Goal: Task Accomplishment & Management: Manage account settings

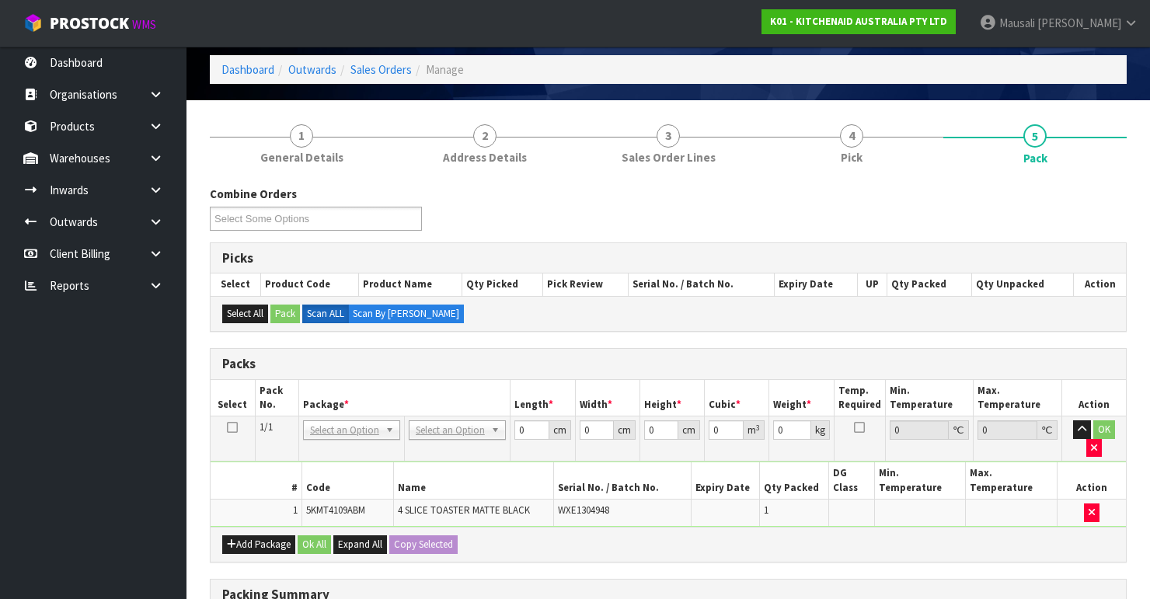
scroll to position [186, 0]
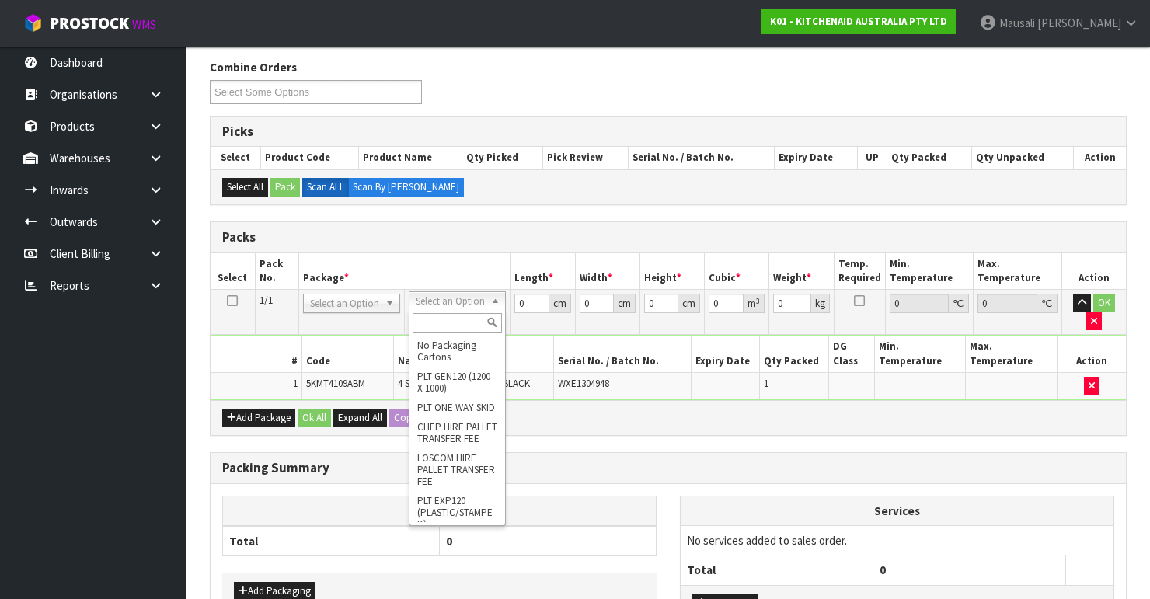
click at [441, 317] on input "text" at bounding box center [457, 322] width 89 height 19
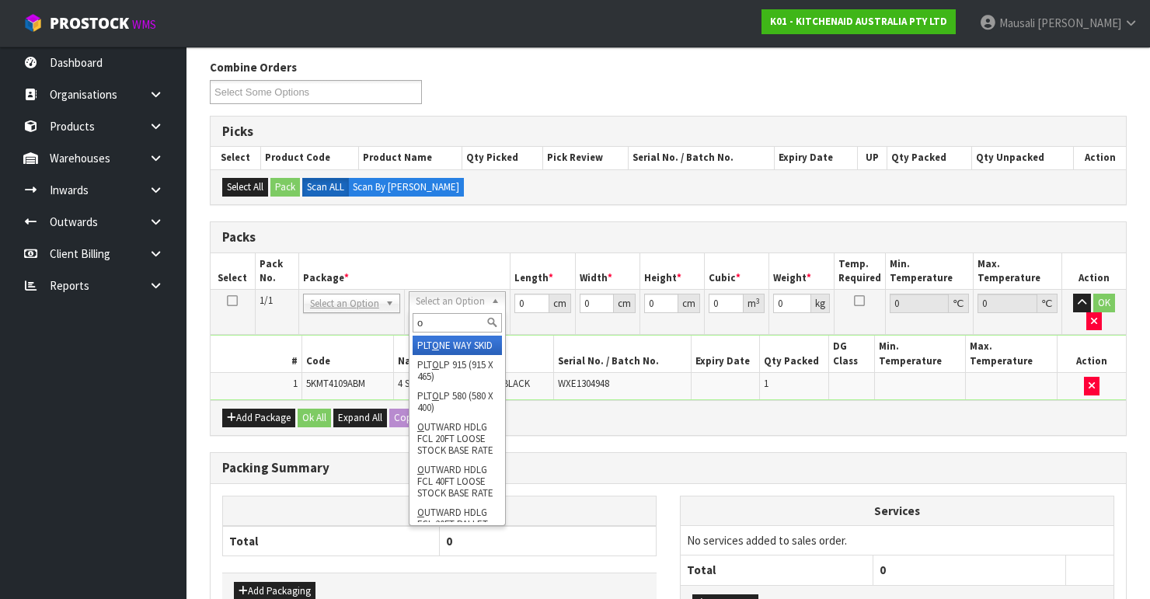
type input "oc"
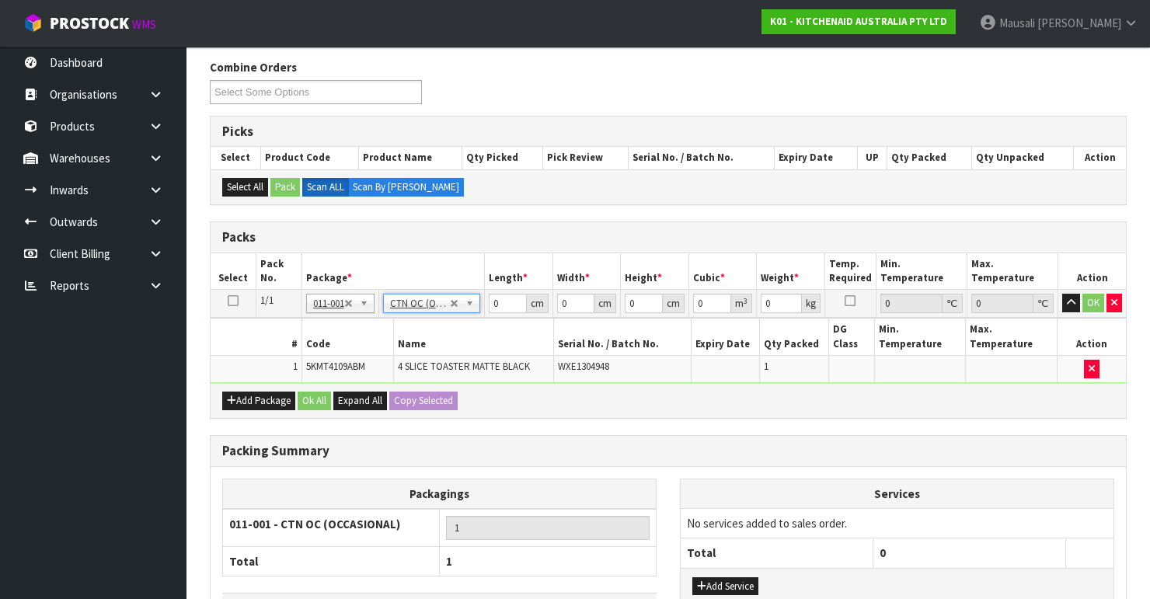
type input "4.55"
drag, startPoint x: 507, startPoint y: 297, endPoint x: 426, endPoint y: 319, distance: 83.7
click at [433, 319] on tbody "1/1 NONE 007-001 007-002 007-004 007-009 007-013 007-014 007-015 007-017 007-01…" at bounding box center [668, 336] width 915 height 93
type input "40"
type input "38"
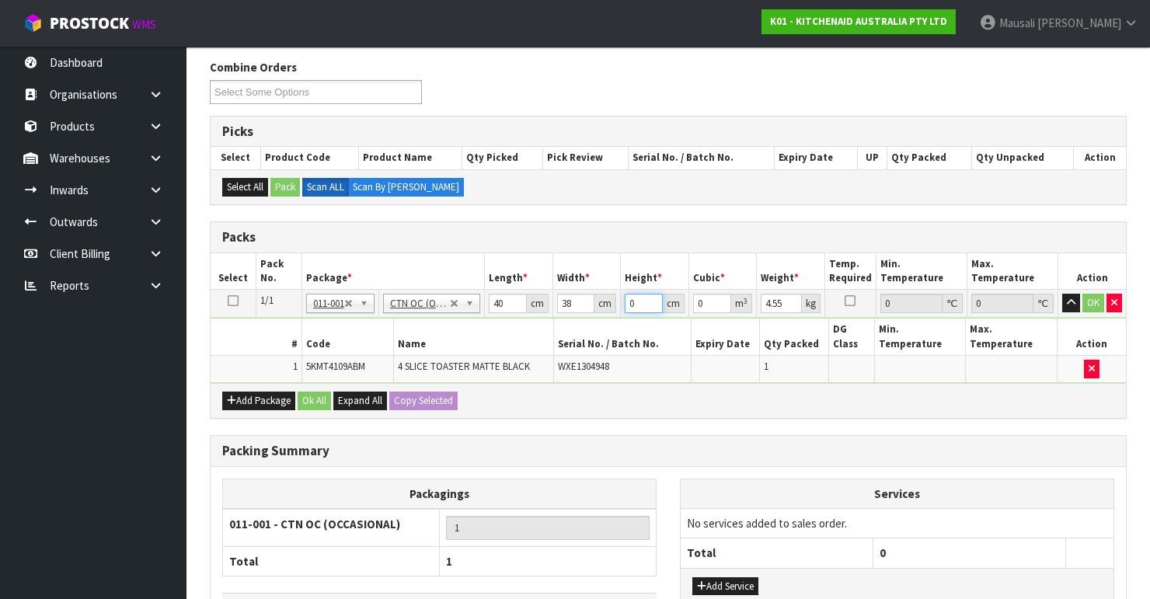
type input "2"
type input "0.00304"
type input "29"
type input "0.04408"
type input "29"
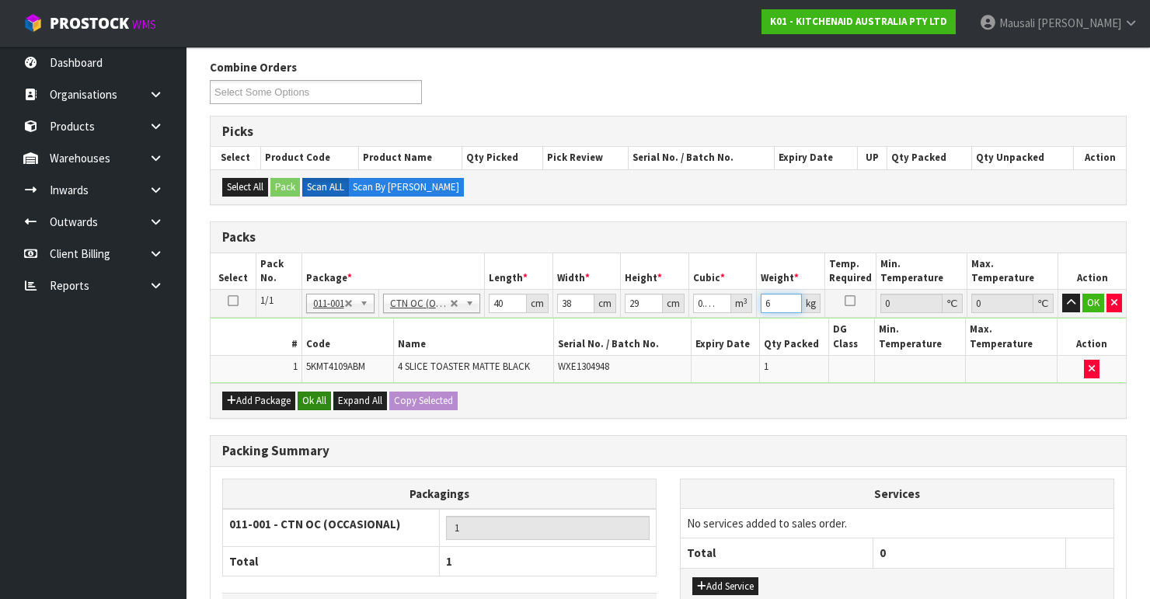
type input "6"
click at [304, 400] on button "Ok All" at bounding box center [314, 401] width 33 height 19
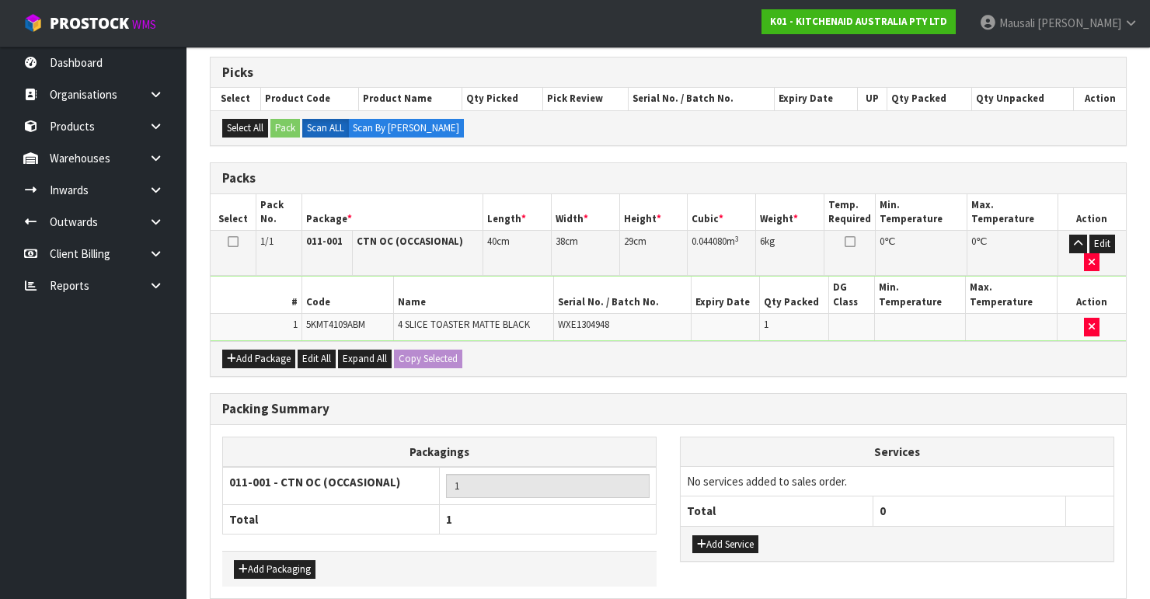
scroll to position [311, 0]
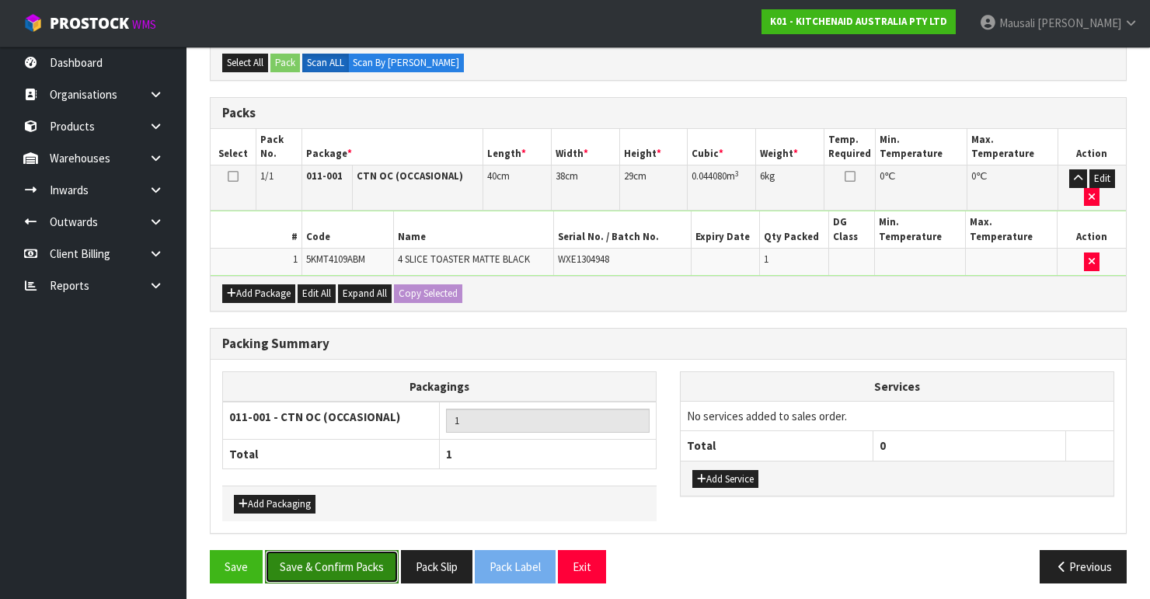
click at [340, 550] on button "Save & Confirm Packs" at bounding box center [332, 566] width 134 height 33
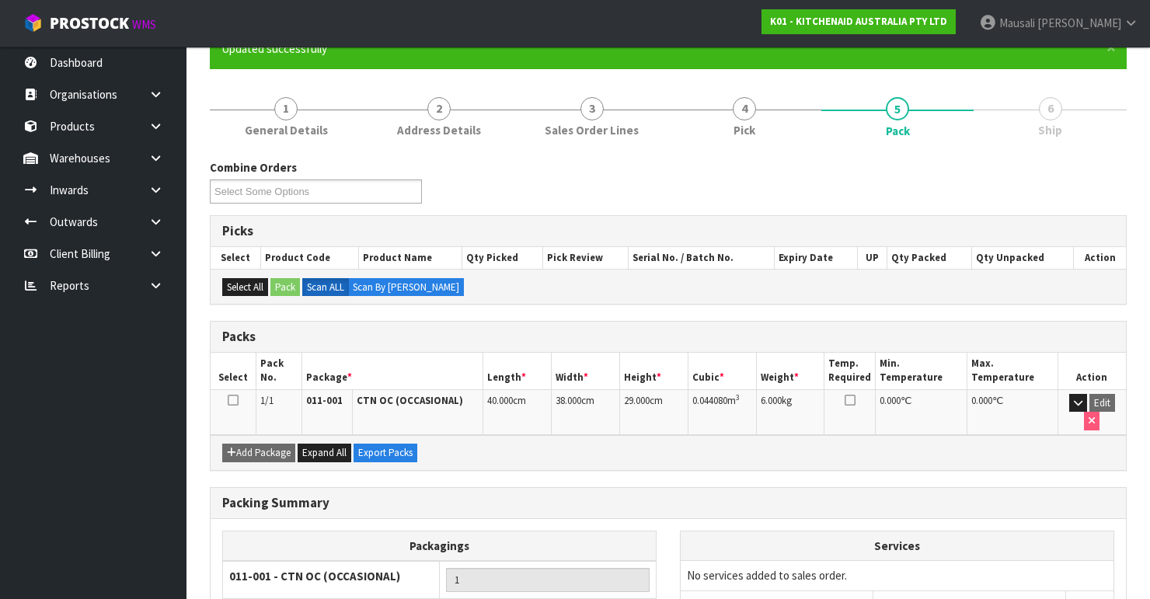
scroll to position [269, 0]
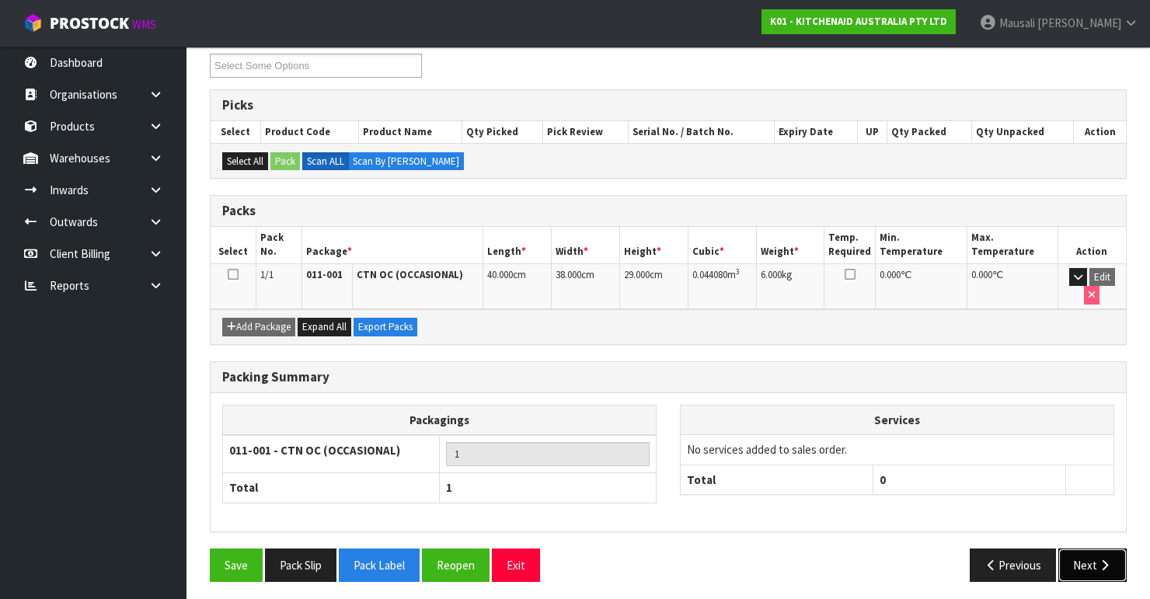
click at [1080, 566] on button "Next" at bounding box center [1092, 564] width 68 height 33
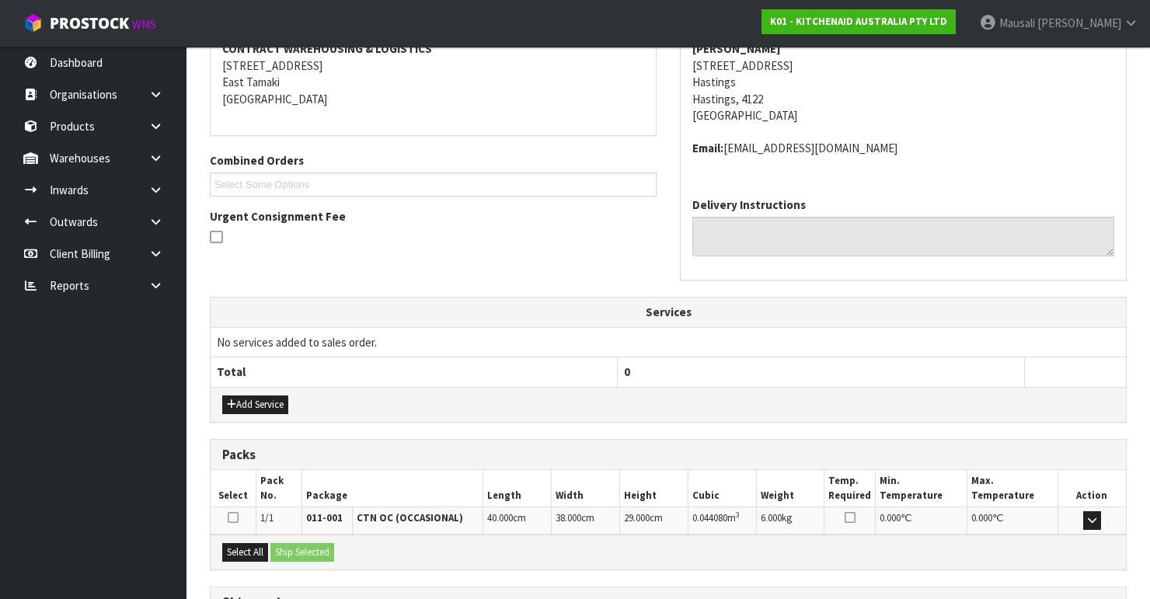
scroll to position [437, 0]
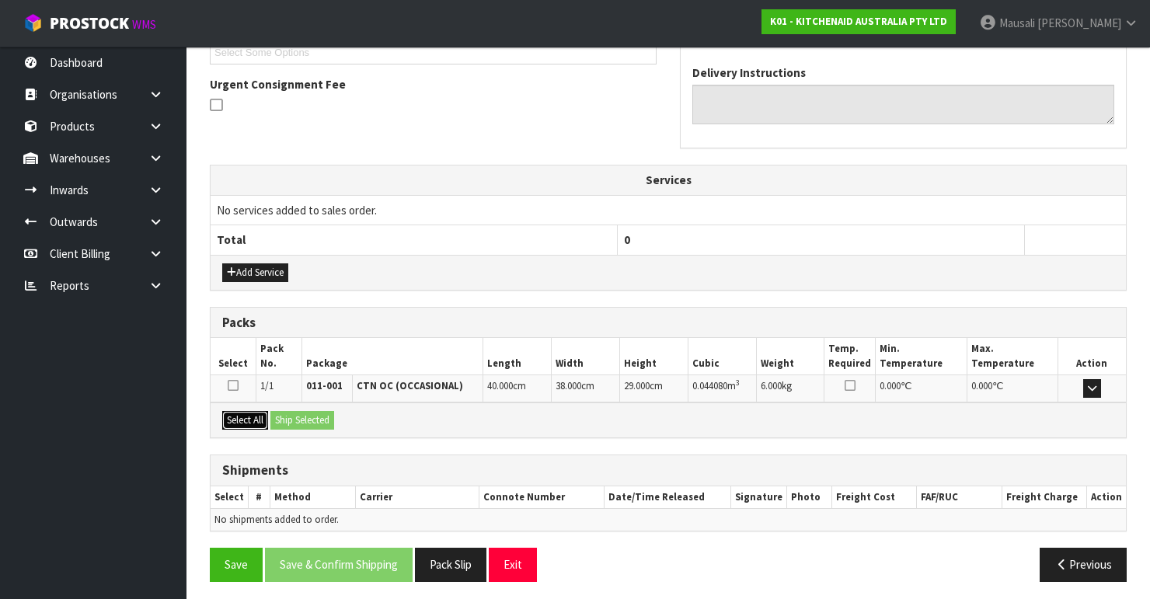
click at [254, 411] on button "Select All" at bounding box center [245, 420] width 46 height 19
click at [298, 411] on button "Ship Selected" at bounding box center [302, 420] width 64 height 19
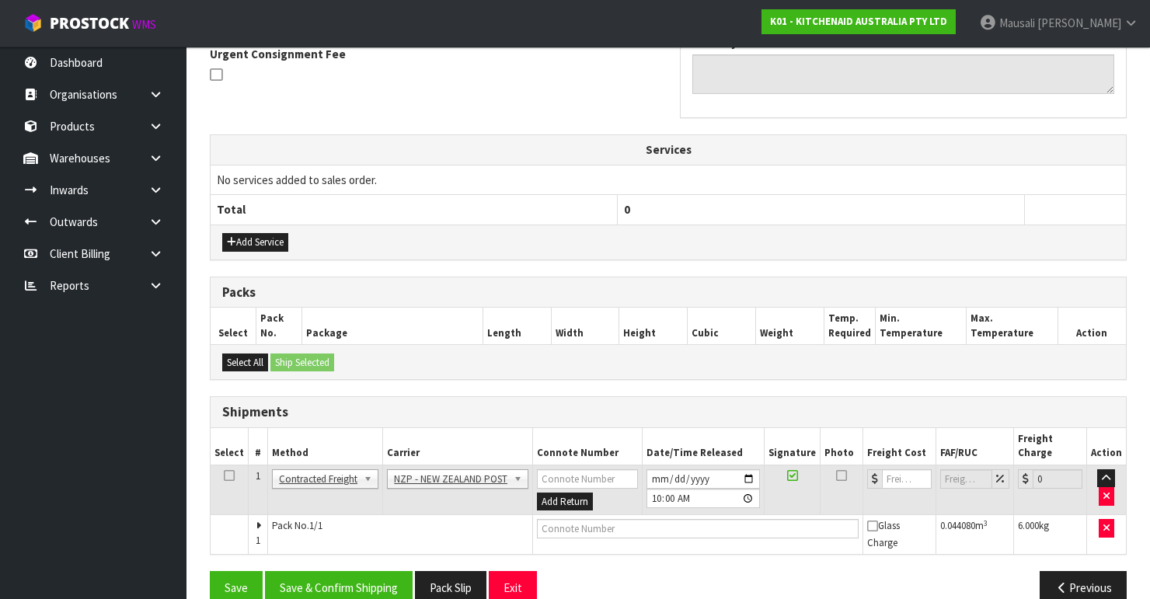
scroll to position [476, 0]
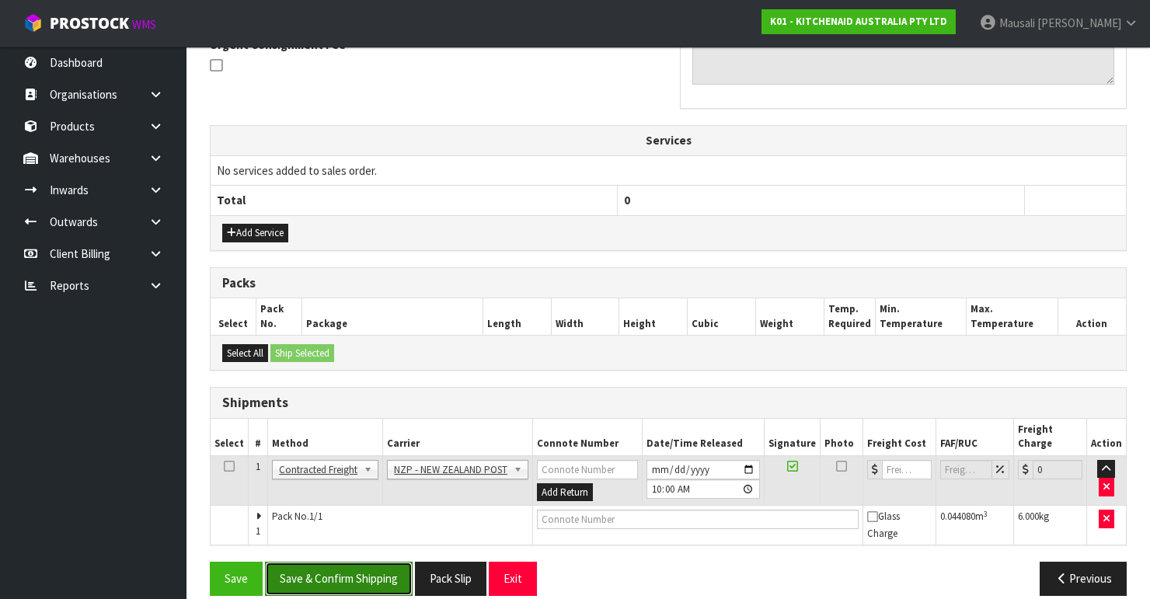
click at [362, 562] on button "Save & Confirm Shipping" at bounding box center [339, 578] width 148 height 33
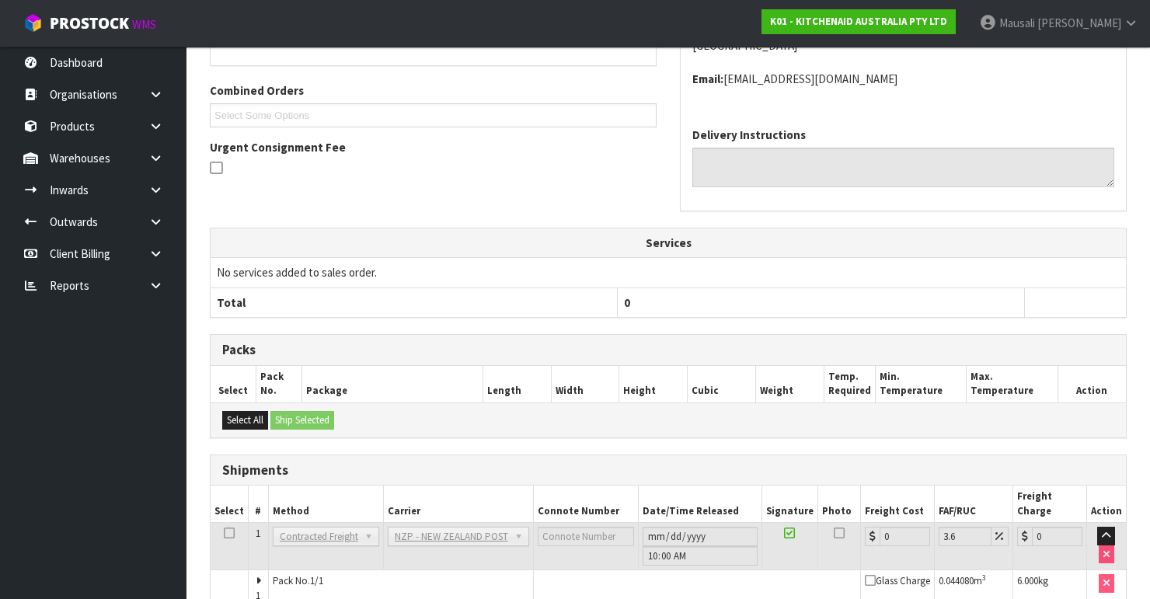
scroll to position [454, 0]
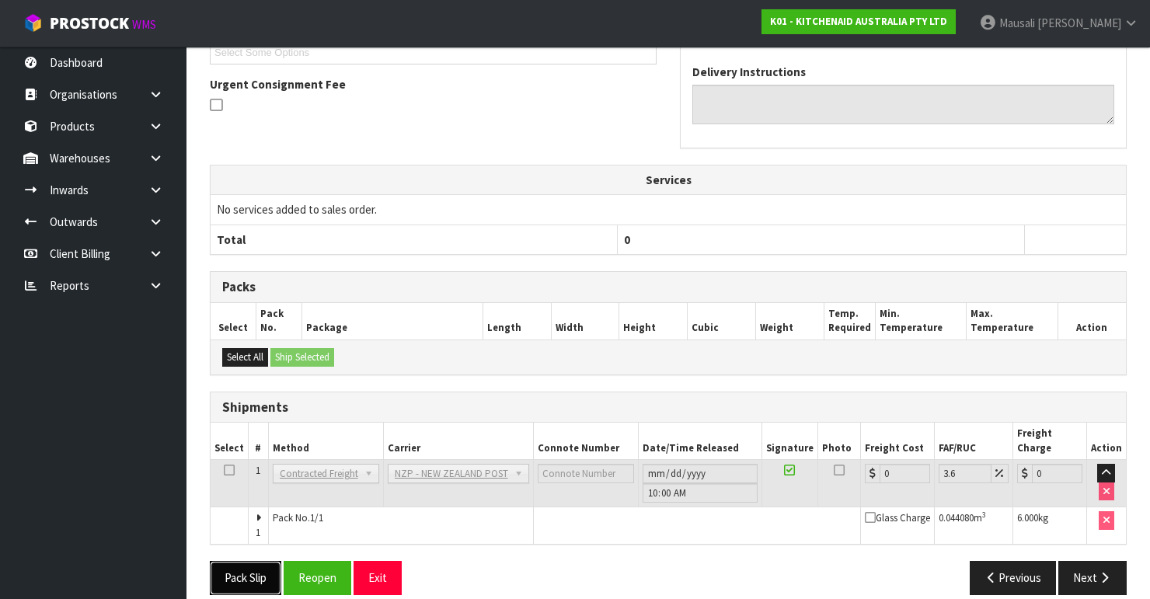
click at [234, 561] on button "Pack Slip" at bounding box center [245, 577] width 71 height 33
click at [301, 561] on button "Reopen" at bounding box center [318, 577] width 68 height 33
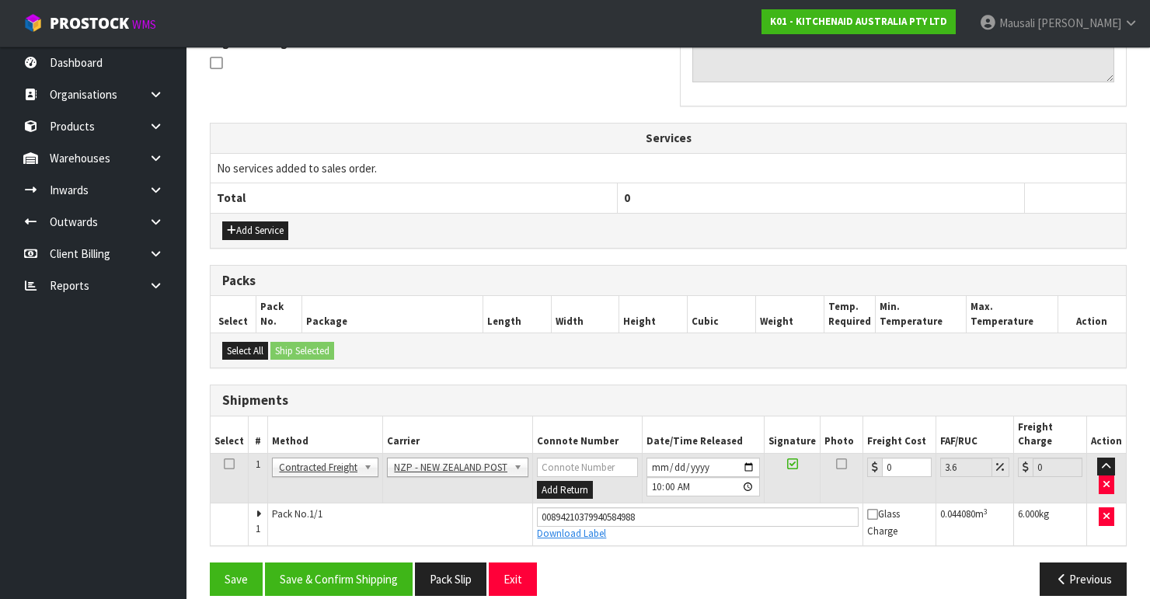
scroll to position [479, 0]
drag, startPoint x: 896, startPoint y: 451, endPoint x: 859, endPoint y: 469, distance: 41.7
click at [863, 469] on td "0" at bounding box center [899, 478] width 73 height 50
type input "8"
type input "8.29"
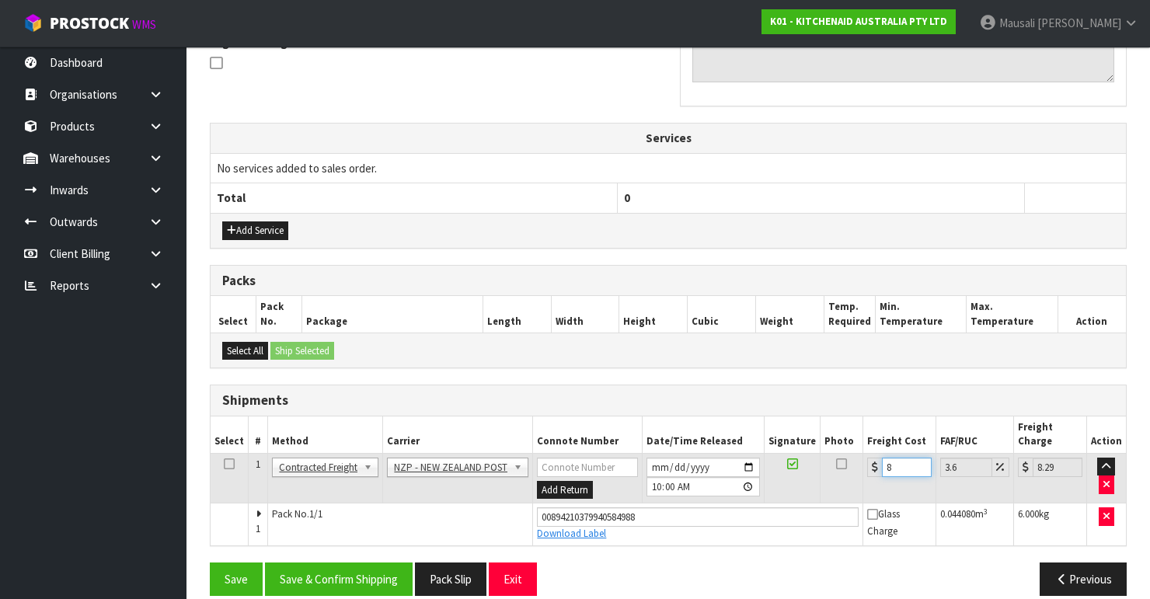
type input "8.4"
type input "8.7"
type input "8.45"
type input "8.75"
type input "8.45"
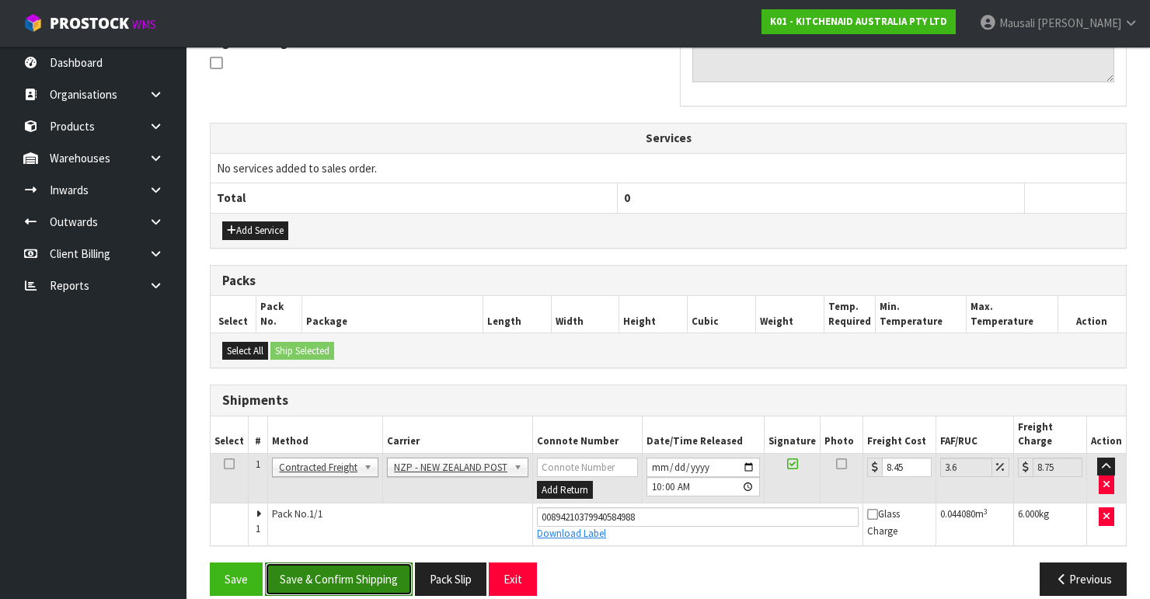
click at [353, 562] on button "Save & Confirm Shipping" at bounding box center [339, 578] width 148 height 33
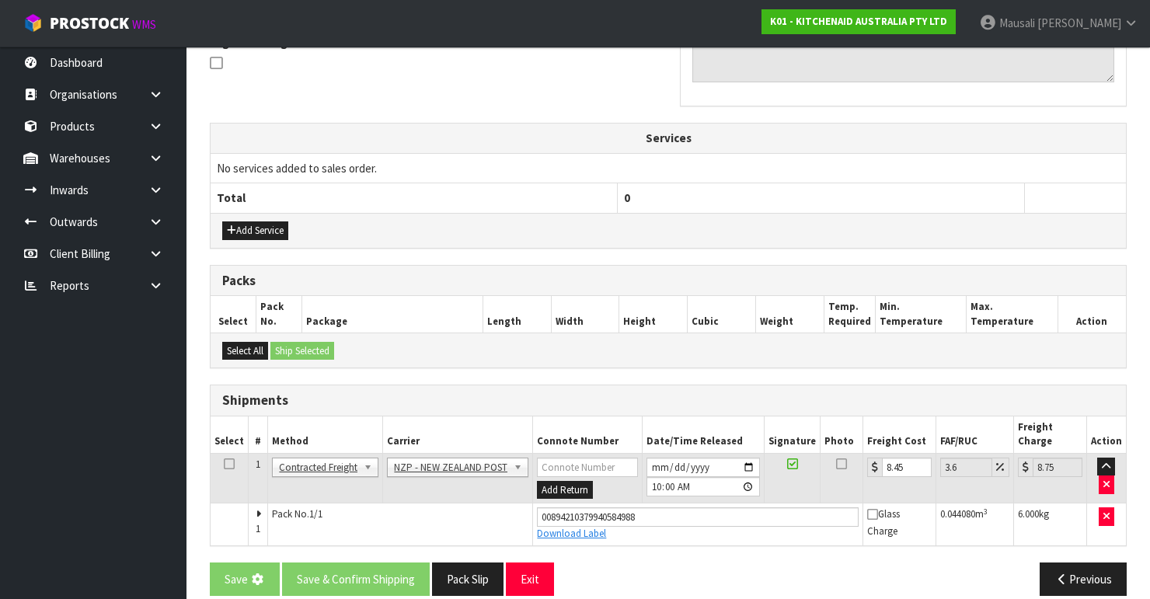
scroll to position [0, 0]
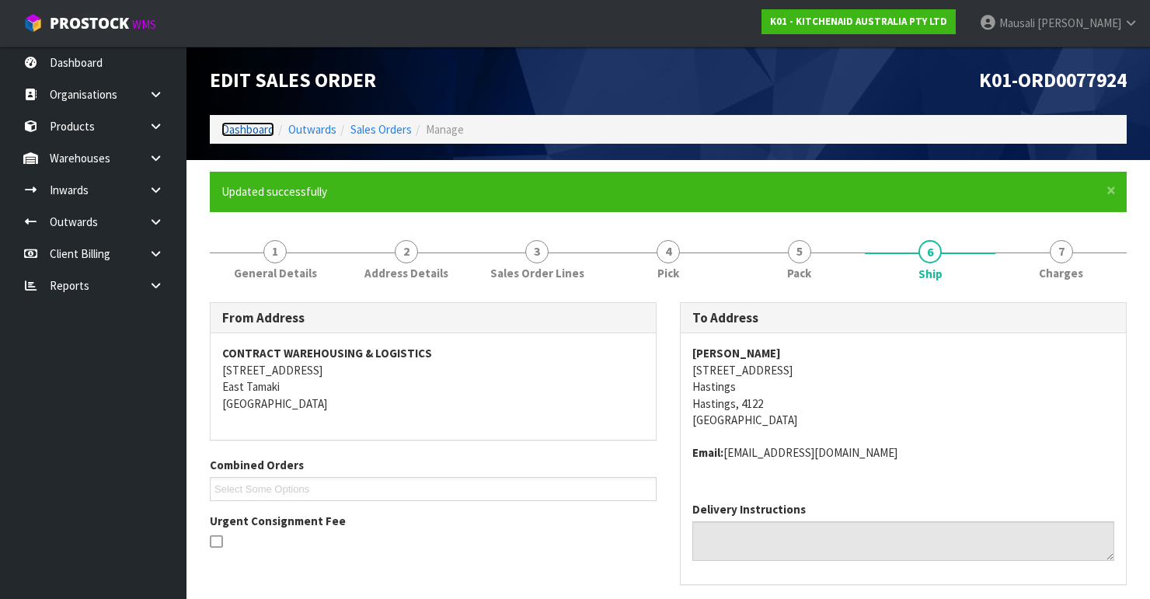
click at [241, 127] on link "Dashboard" at bounding box center [247, 129] width 53 height 15
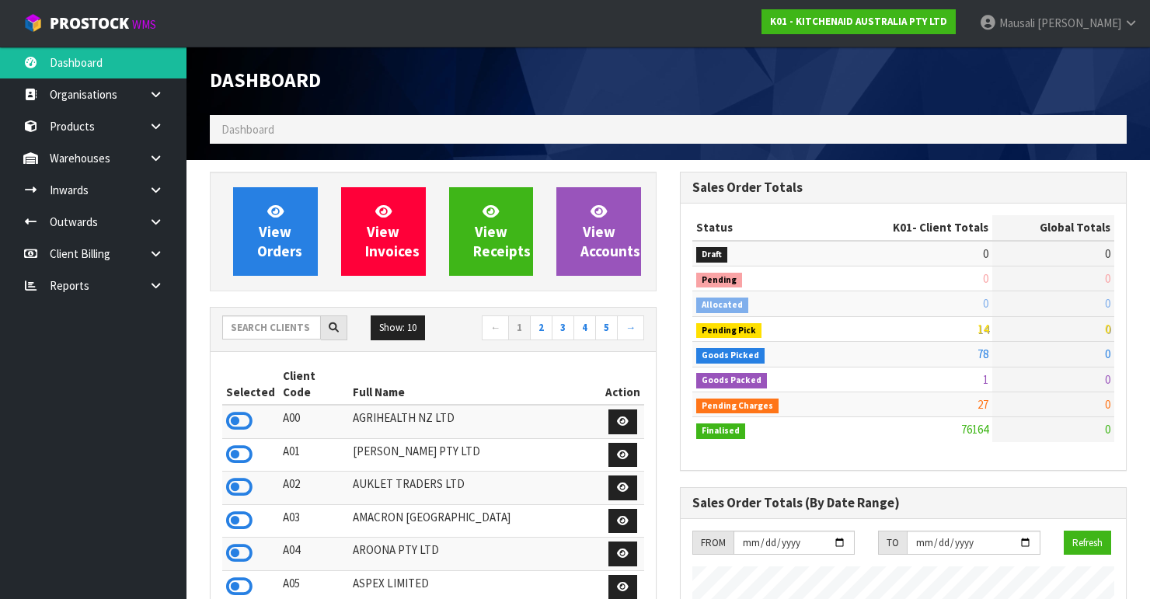
scroll to position [1205, 470]
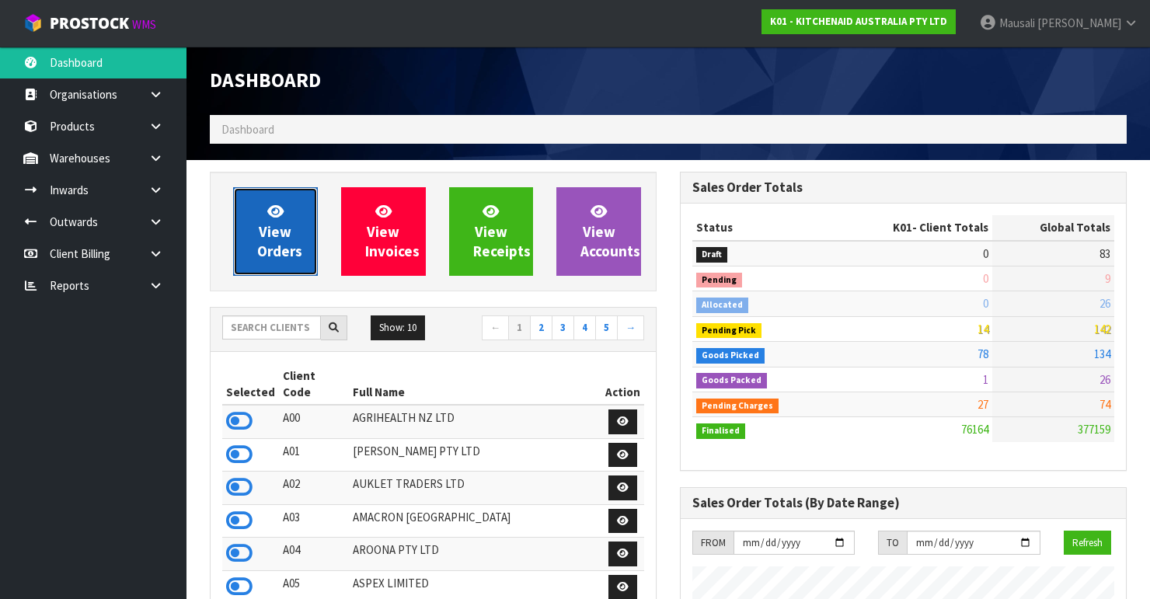
click at [266, 235] on span "View Orders" at bounding box center [279, 231] width 45 height 58
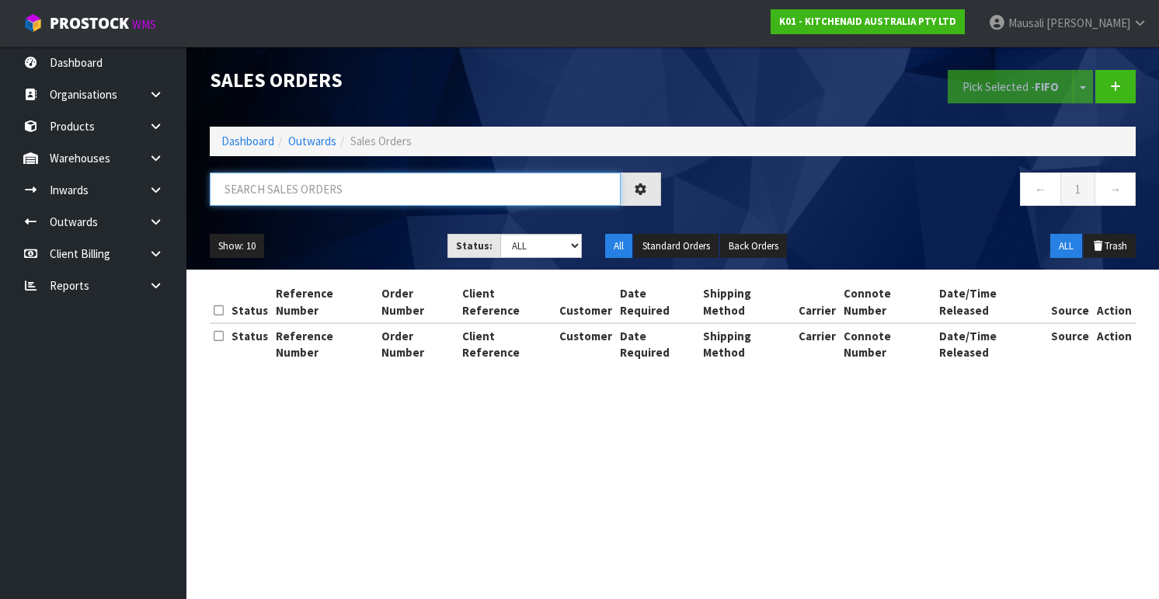
click at [244, 193] on input "text" at bounding box center [415, 188] width 411 height 33
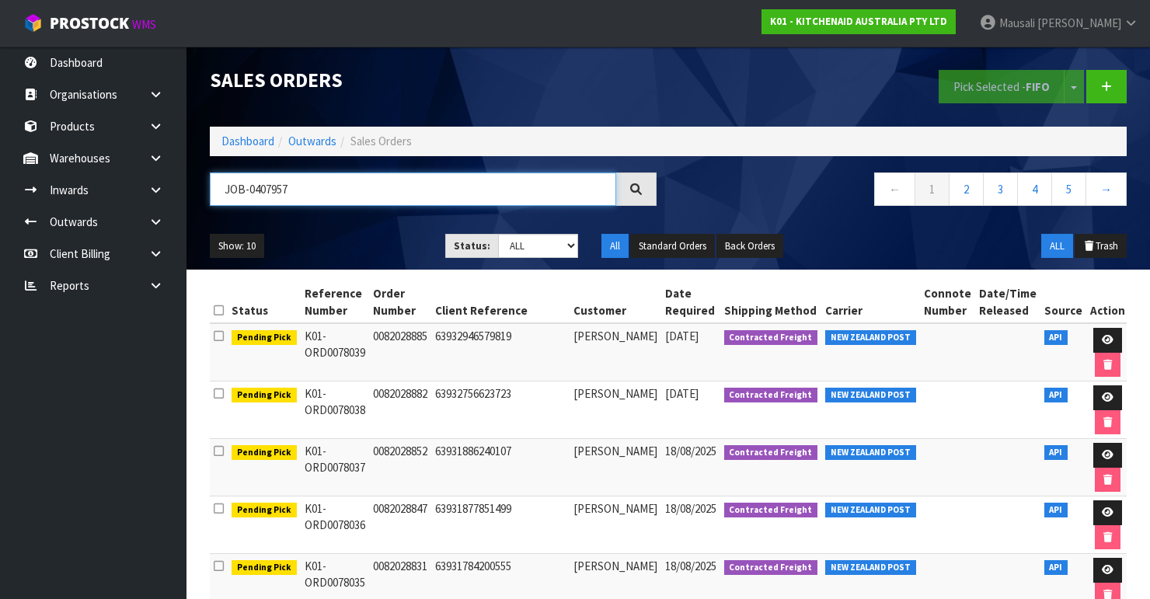
type input "JOB-0407957"
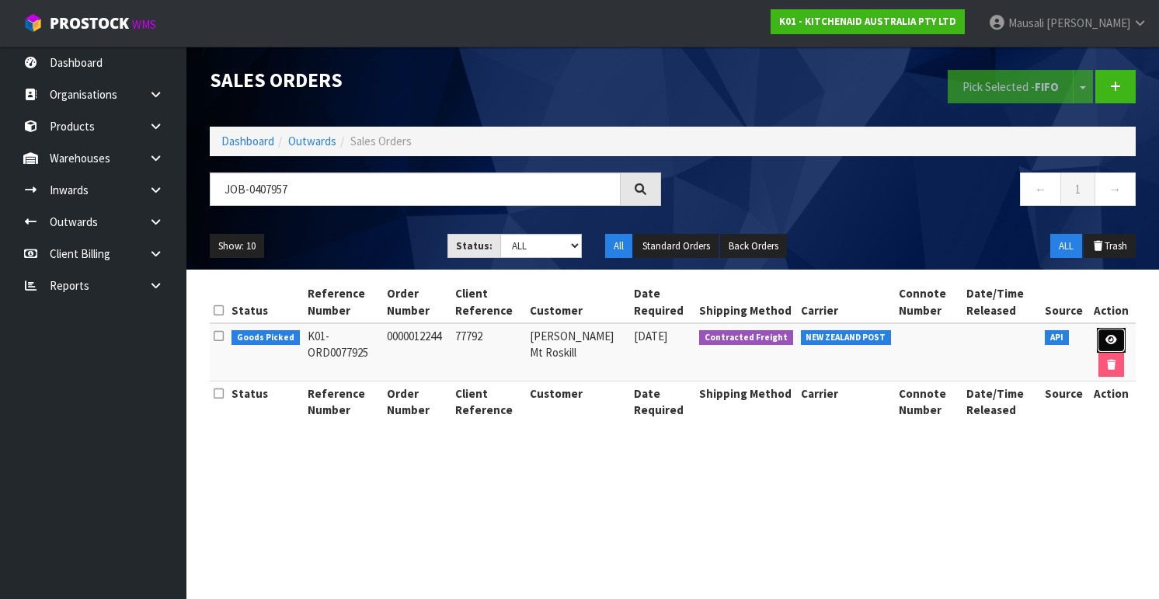
click at [1111, 339] on icon at bounding box center [1111, 340] width 12 height 10
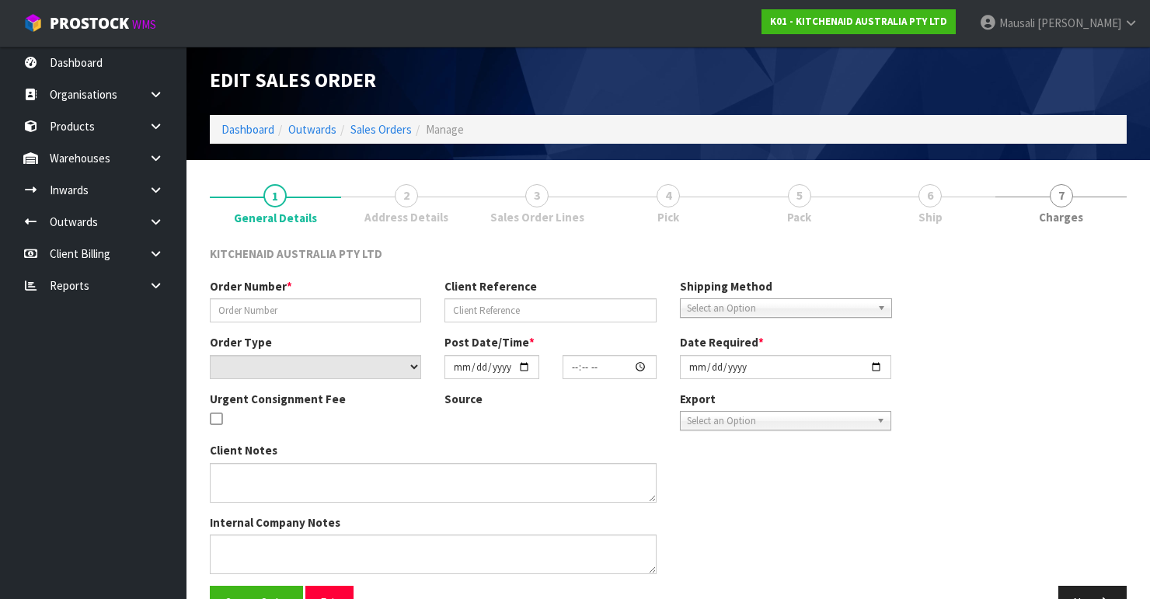
type input "0000012244"
type input "77792"
select select "number:0"
type input "[DATE]"
type input "15:31:05.000"
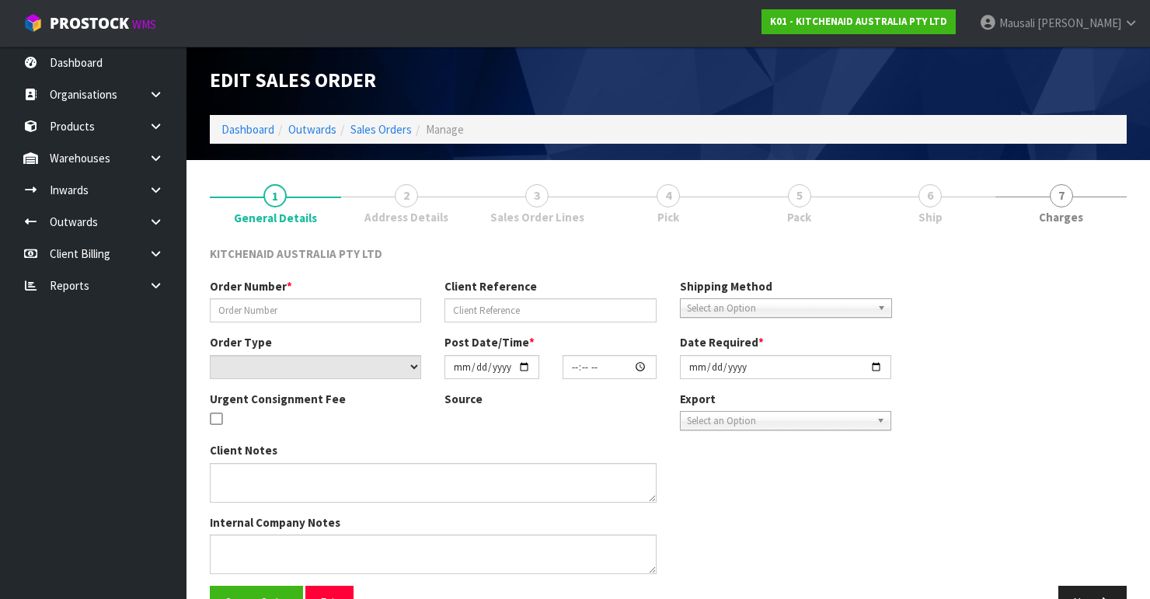
type input "[DATE]"
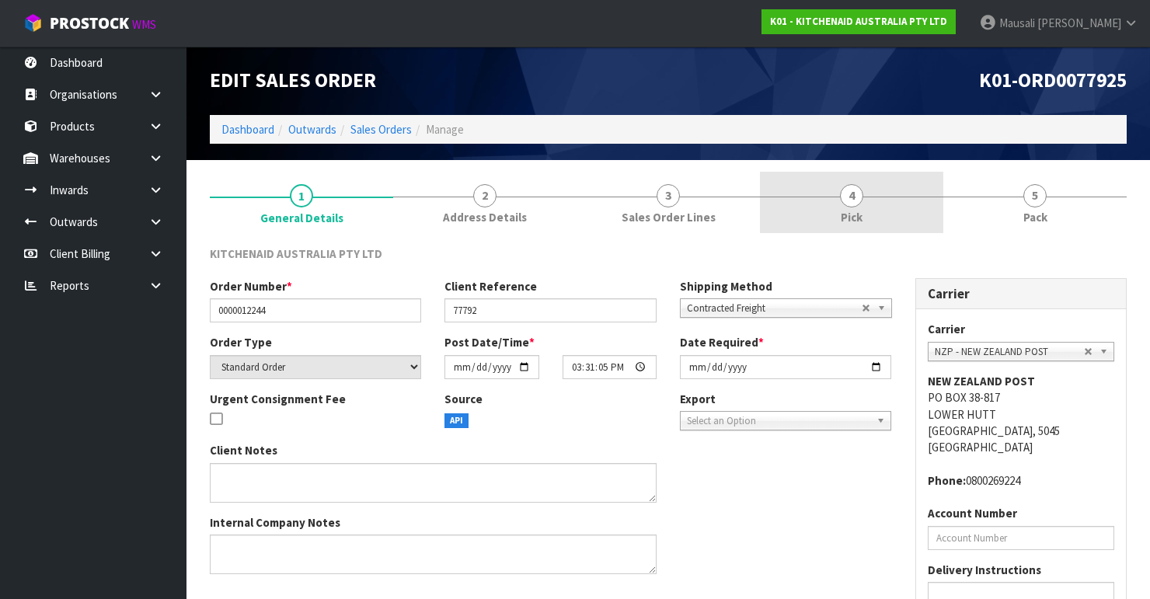
click at [866, 206] on link "4 Pick" at bounding box center [851, 202] width 183 height 61
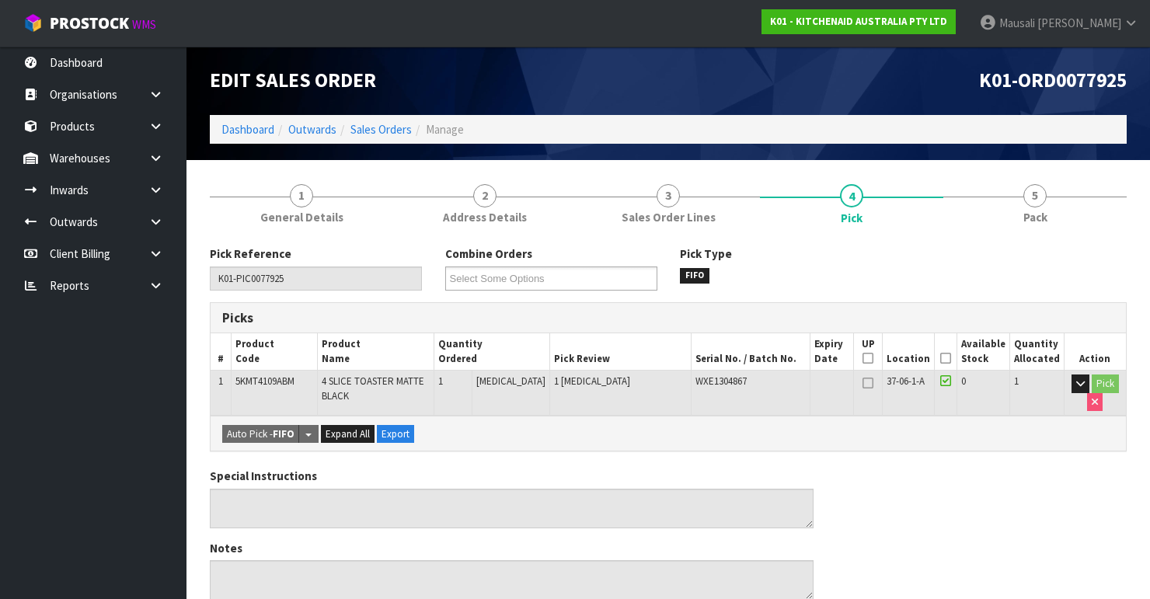
click at [948, 358] on icon at bounding box center [945, 358] width 11 height 1
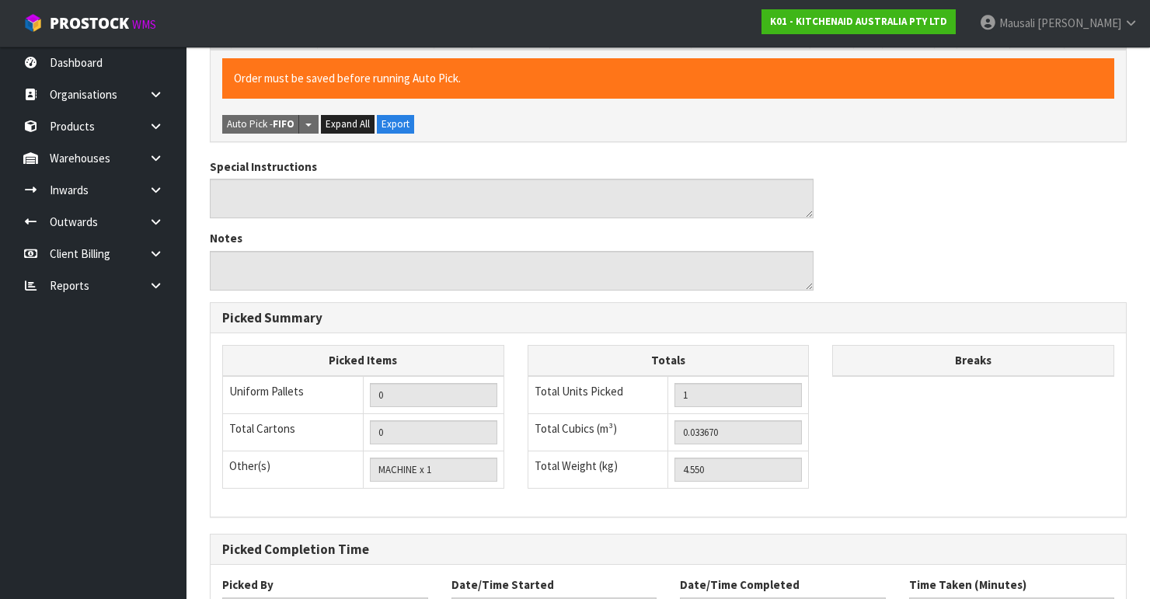
scroll to position [492, 0]
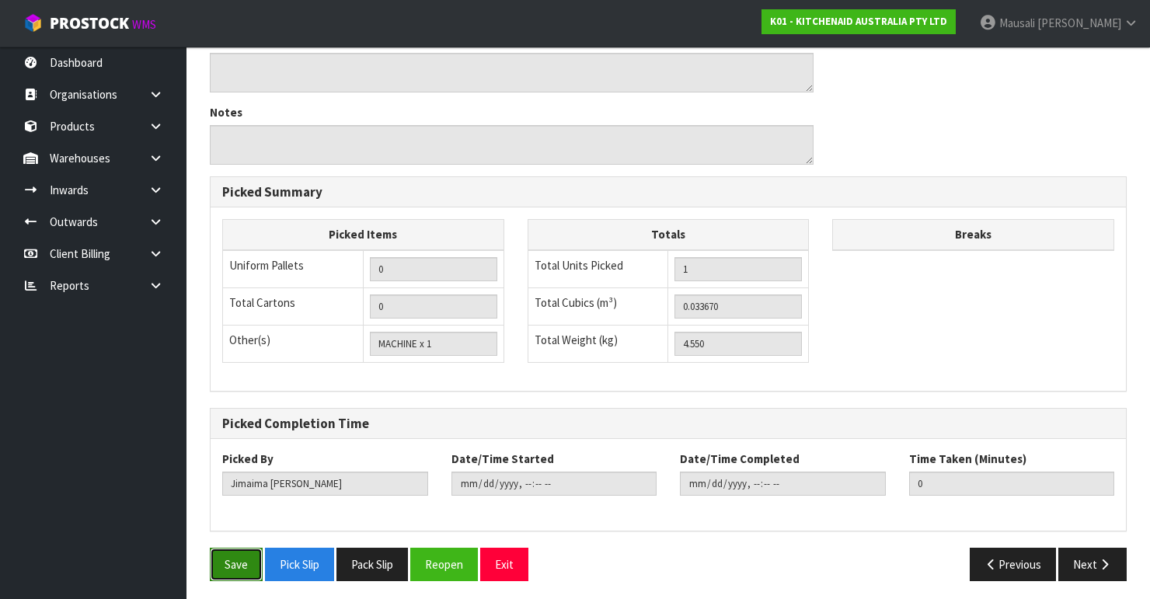
click at [221, 559] on button "Save" at bounding box center [236, 564] width 53 height 33
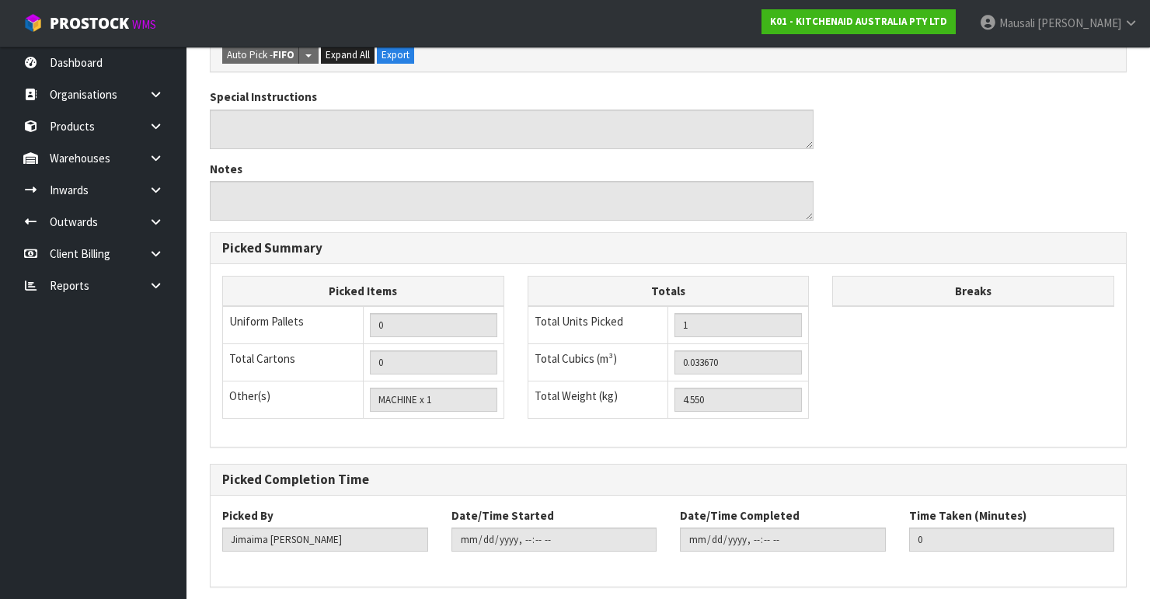
scroll to position [0, 0]
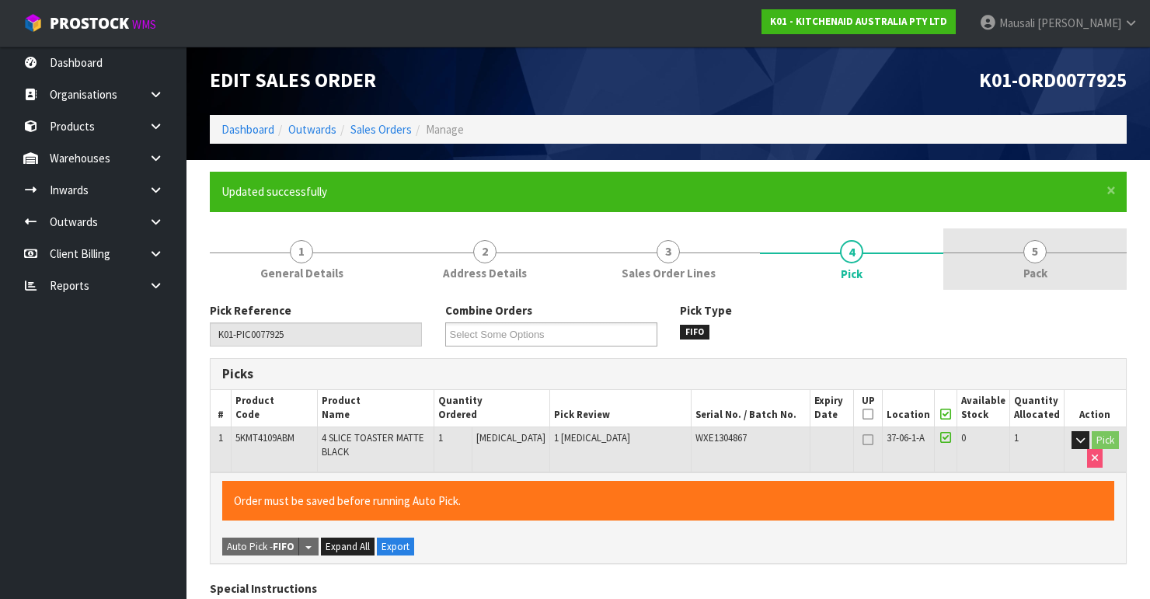
type input "[PERSON_NAME]"
type input "[DATE]T10:03:13"
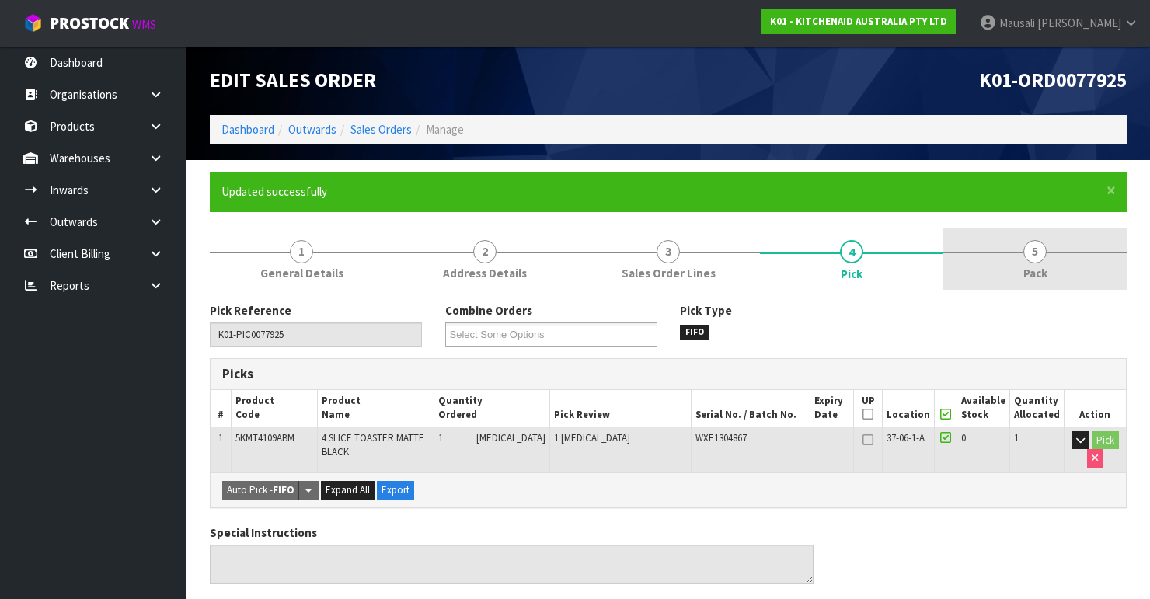
click at [1038, 267] on span "Pack" at bounding box center [1035, 273] width 24 height 16
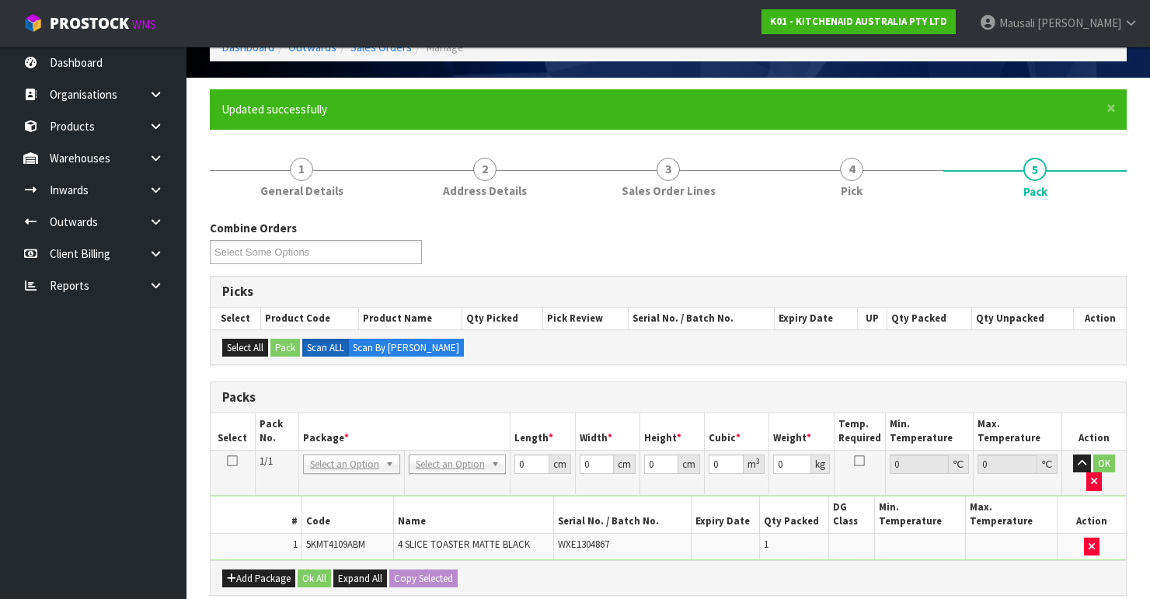
scroll to position [249, 0]
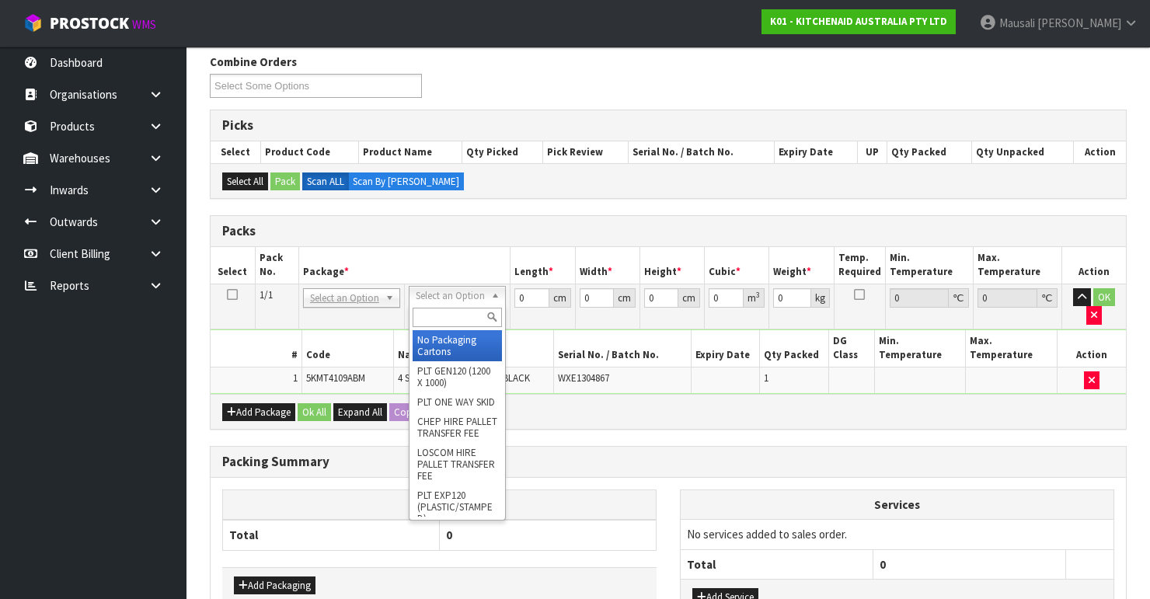
drag, startPoint x: 441, startPoint y: 336, endPoint x: 523, endPoint y: 326, distance: 82.2
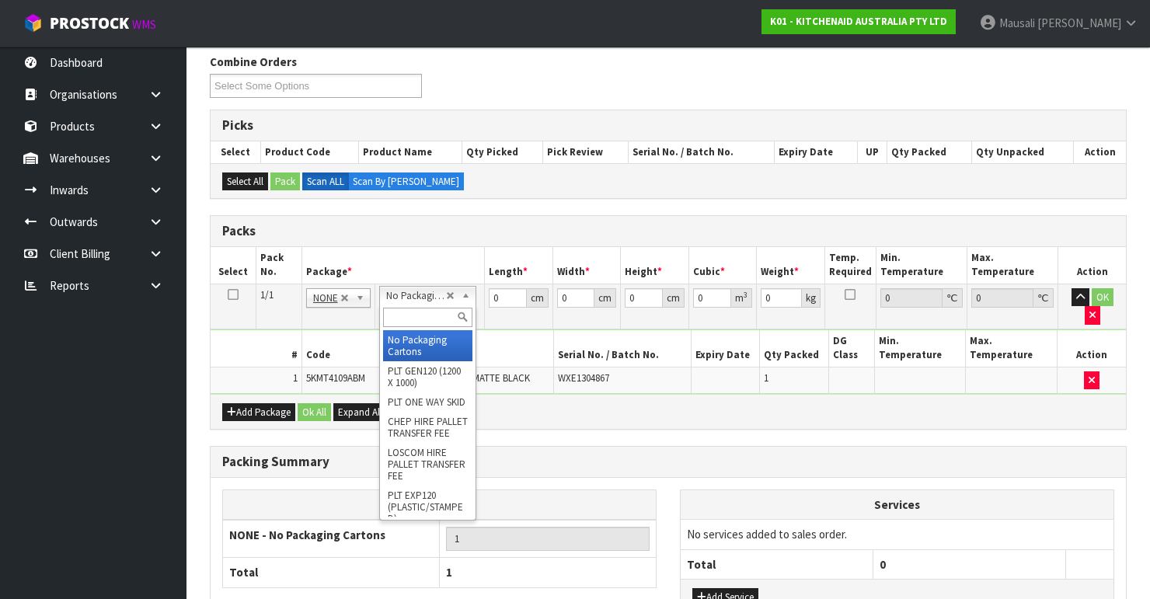
click at [400, 319] on input "text" at bounding box center [427, 317] width 89 height 19
type input "oc"
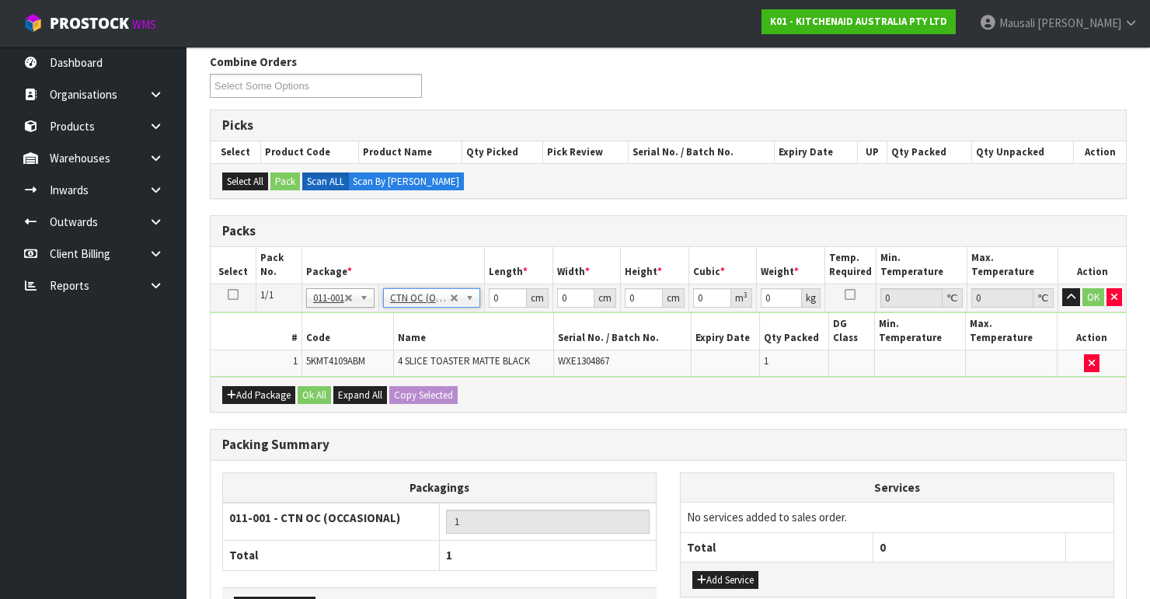
type input "4.55"
drag, startPoint x: 510, startPoint y: 287, endPoint x: 447, endPoint y: 319, distance: 70.2
click at [455, 319] on tbody "1/1 NONE 007-001 007-002 007-004 007-009 007-013 007-014 007-015 007-017 007-01…" at bounding box center [668, 330] width 915 height 93
type input "40"
type input "38"
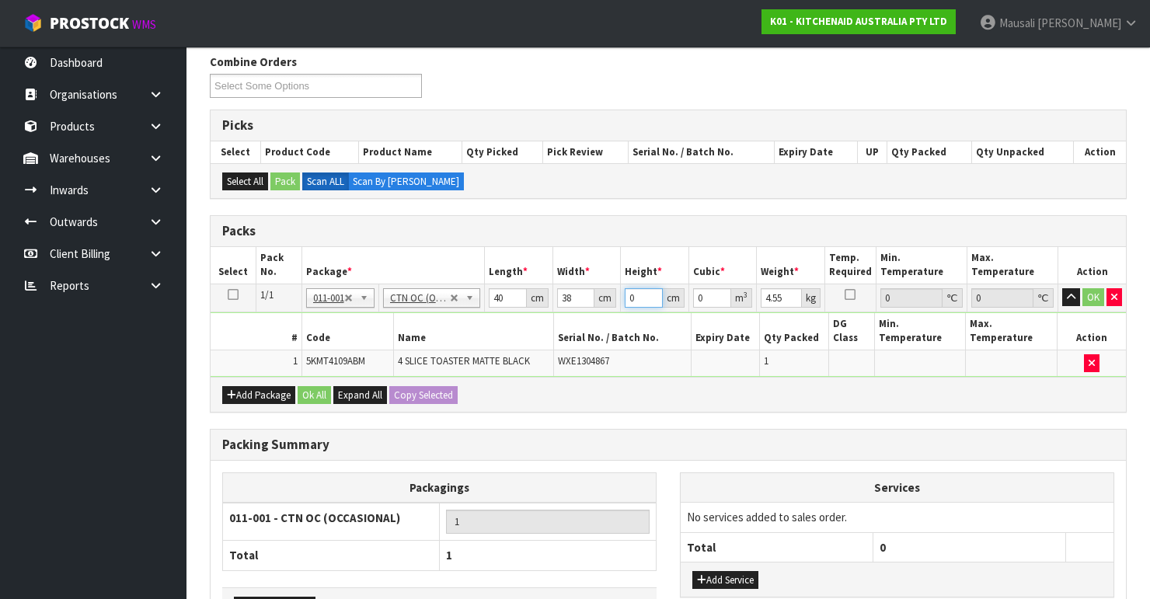
type input "2"
type input "0.00304"
type input "29"
type input "0.04408"
type input "29"
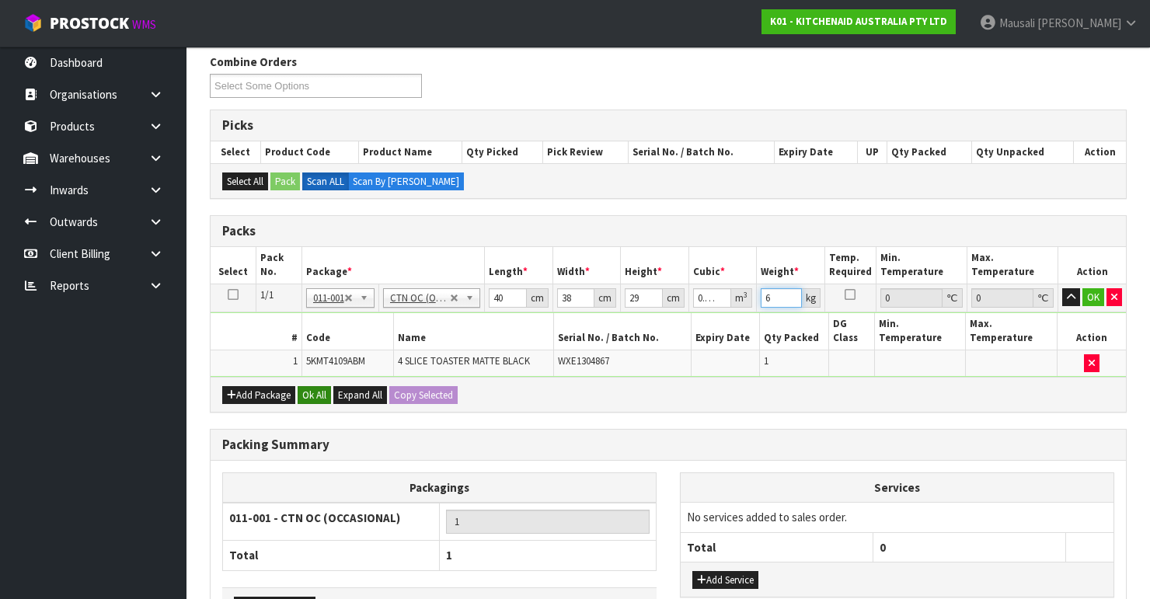
type input "6"
click at [308, 393] on button "Ok All" at bounding box center [314, 395] width 33 height 19
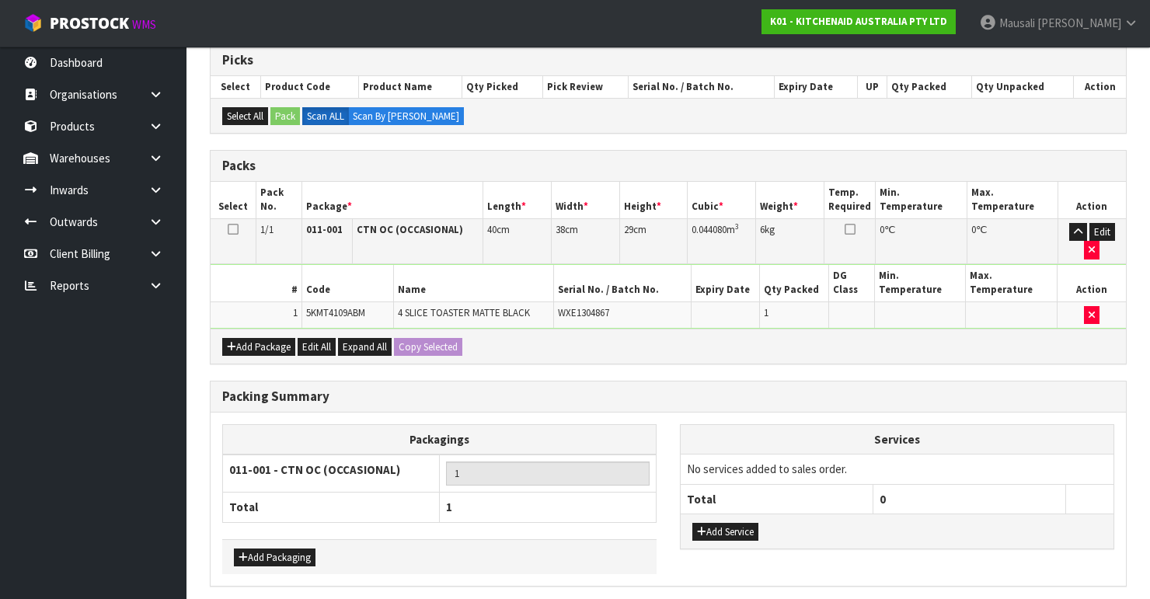
scroll to position [367, 0]
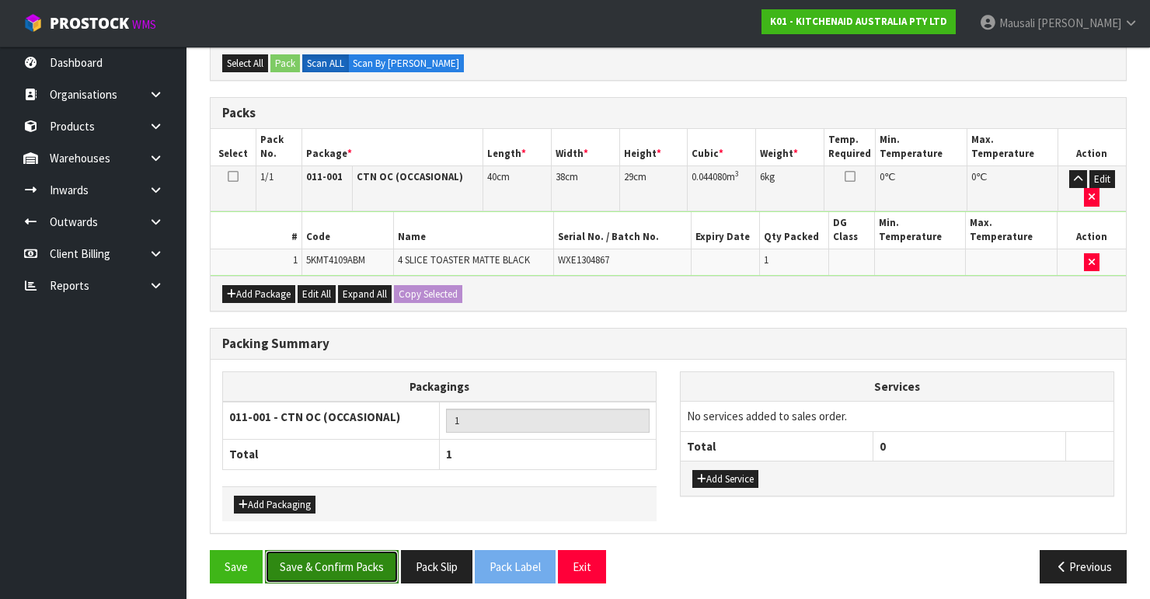
drag, startPoint x: 356, startPoint y: 550, endPoint x: 392, endPoint y: 536, distance: 38.4
click at [365, 550] on button "Save & Confirm Packs" at bounding box center [332, 566] width 134 height 33
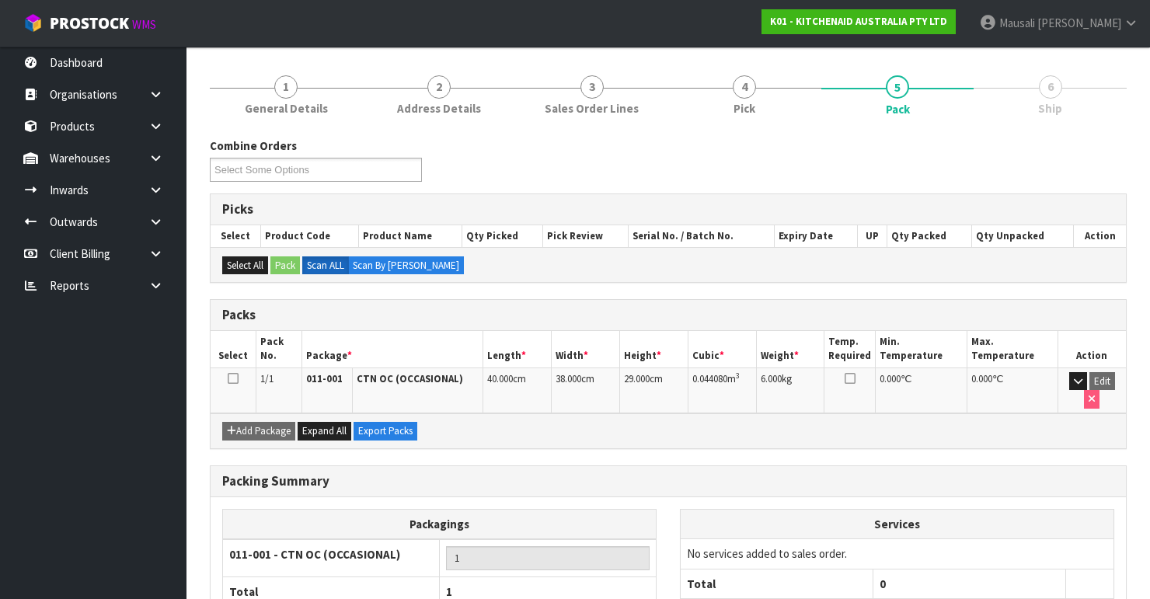
scroll to position [269, 0]
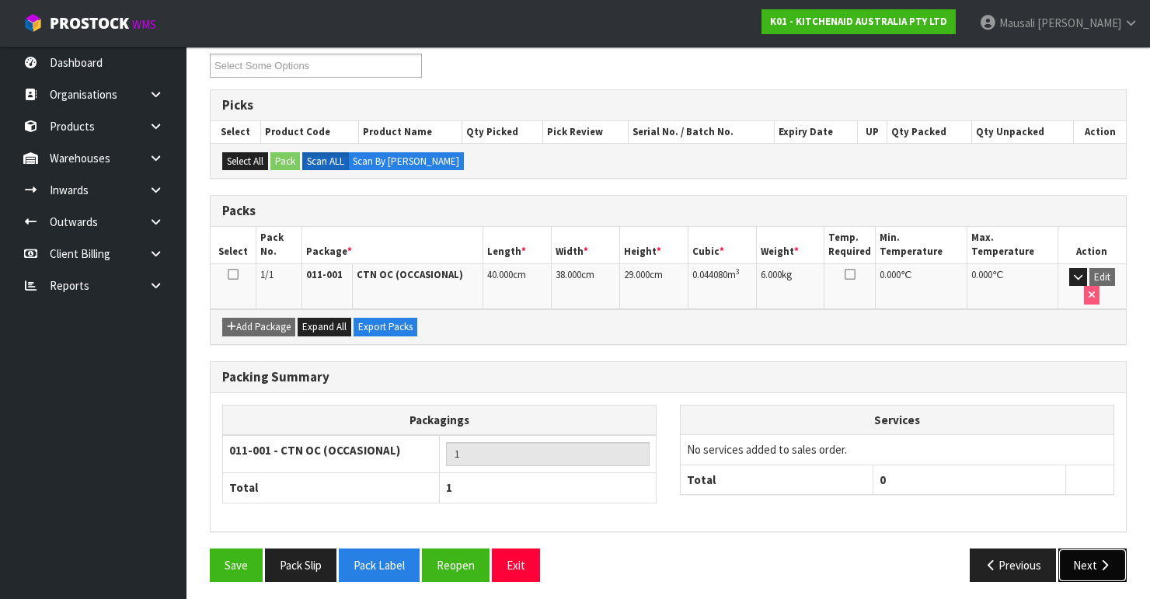
click at [1088, 555] on button "Next" at bounding box center [1092, 564] width 68 height 33
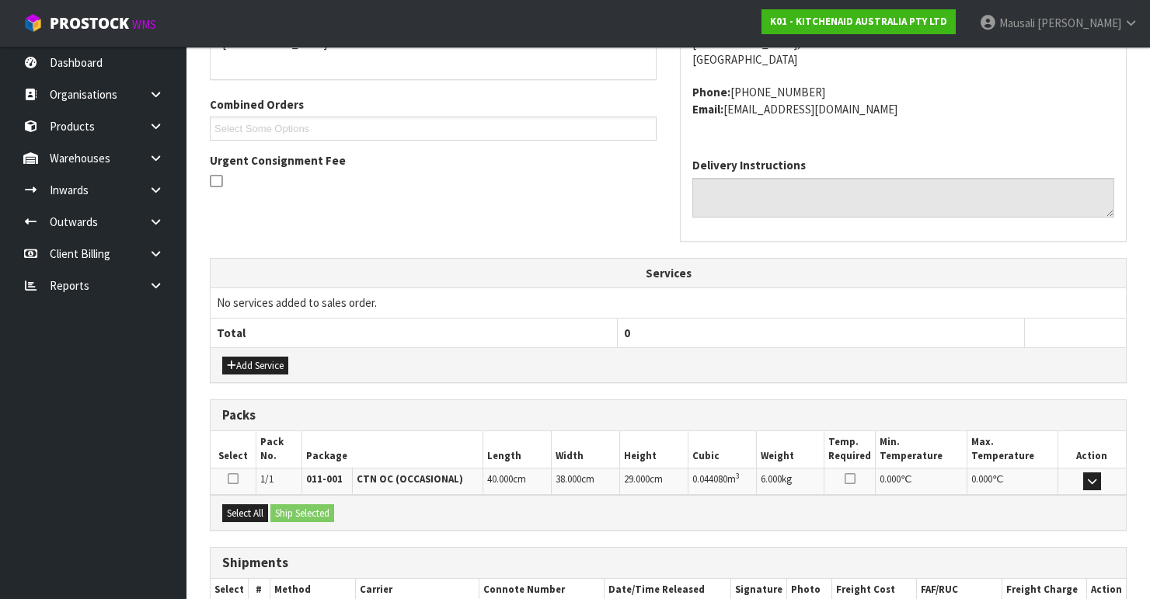
scroll to position [454, 0]
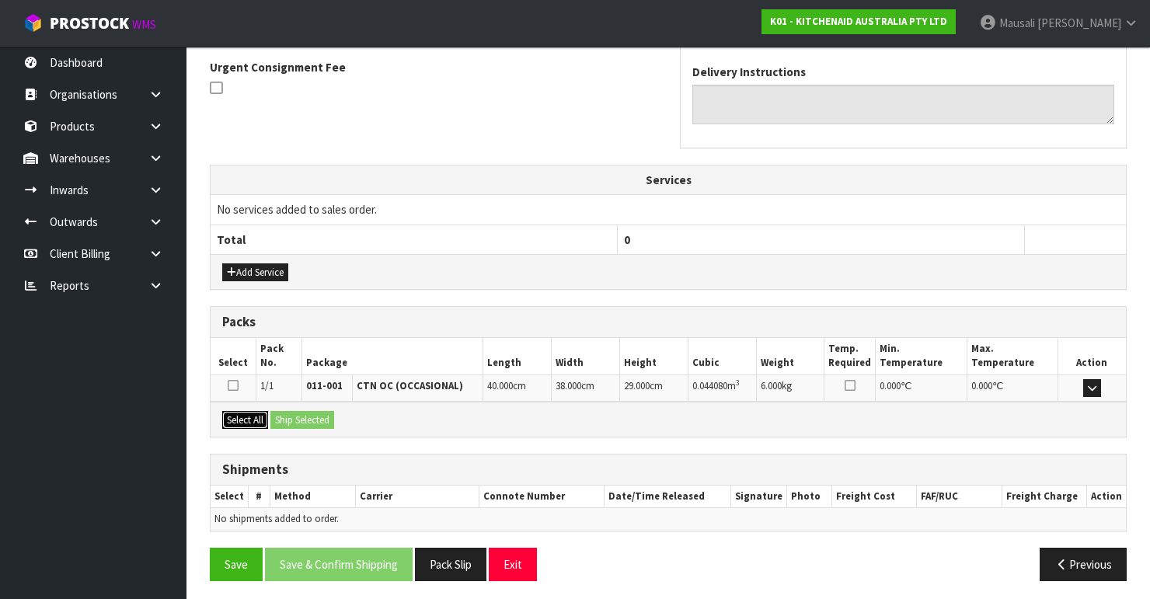
drag, startPoint x: 258, startPoint y: 420, endPoint x: 310, endPoint y: 420, distance: 52.0
click at [268, 420] on button "Select All" at bounding box center [245, 420] width 46 height 19
click at [312, 419] on button "Ship Selected" at bounding box center [302, 420] width 64 height 19
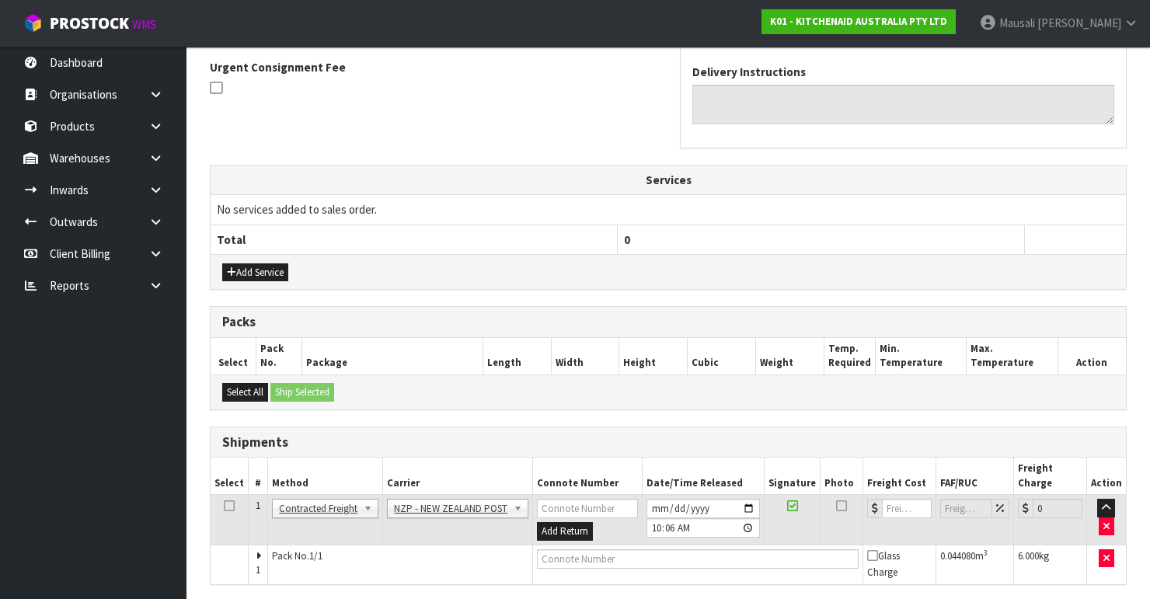
scroll to position [493, 0]
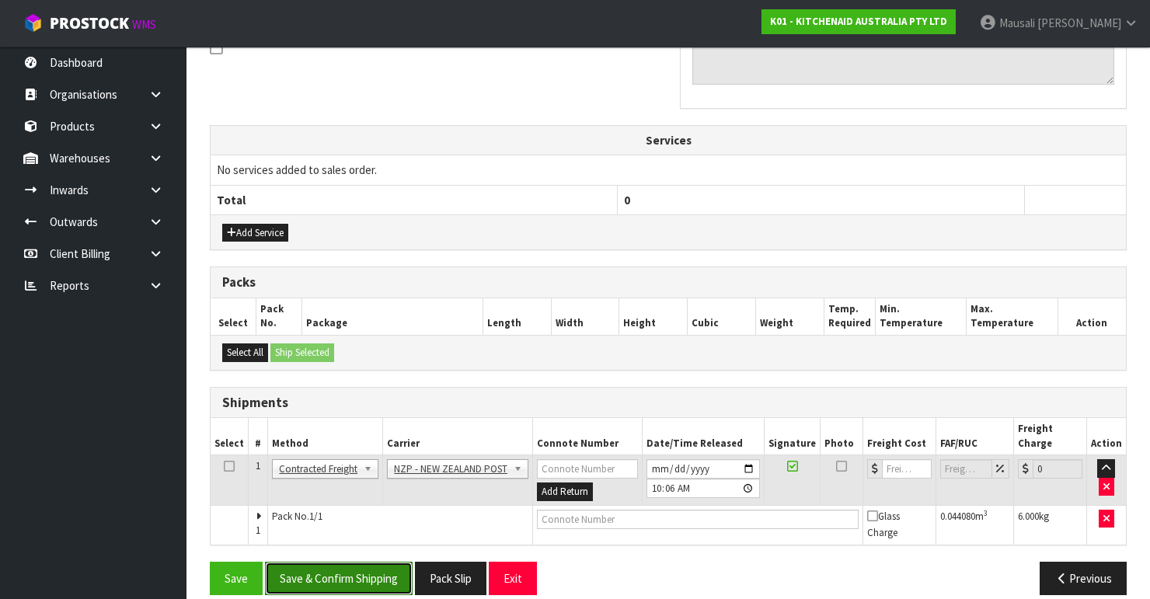
click at [301, 562] on button "Save & Confirm Shipping" at bounding box center [339, 578] width 148 height 33
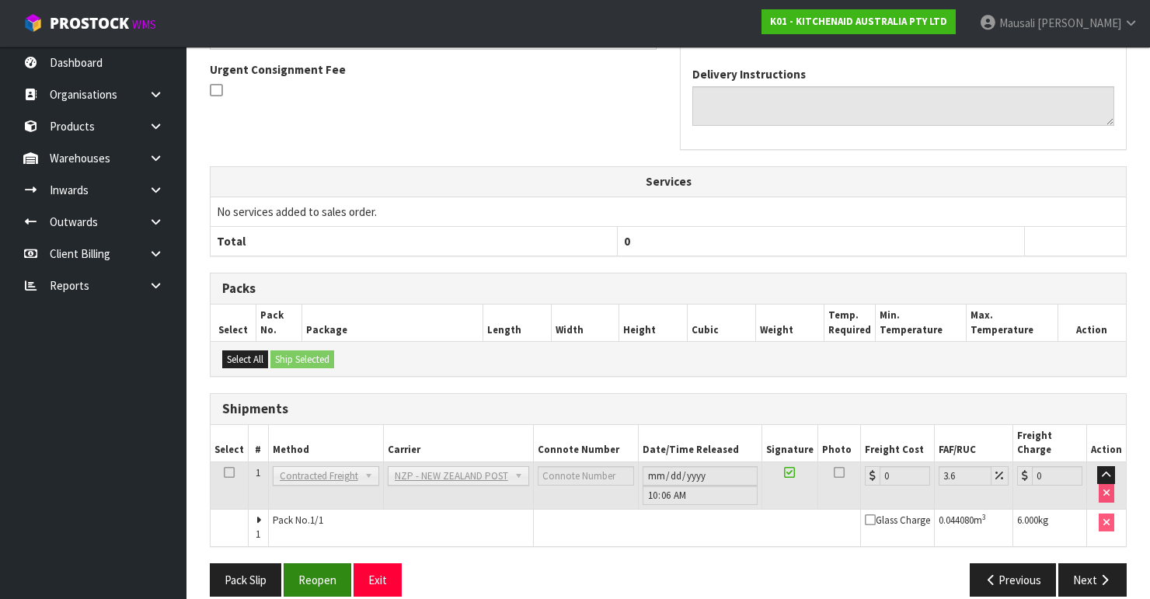
scroll to position [470, 0]
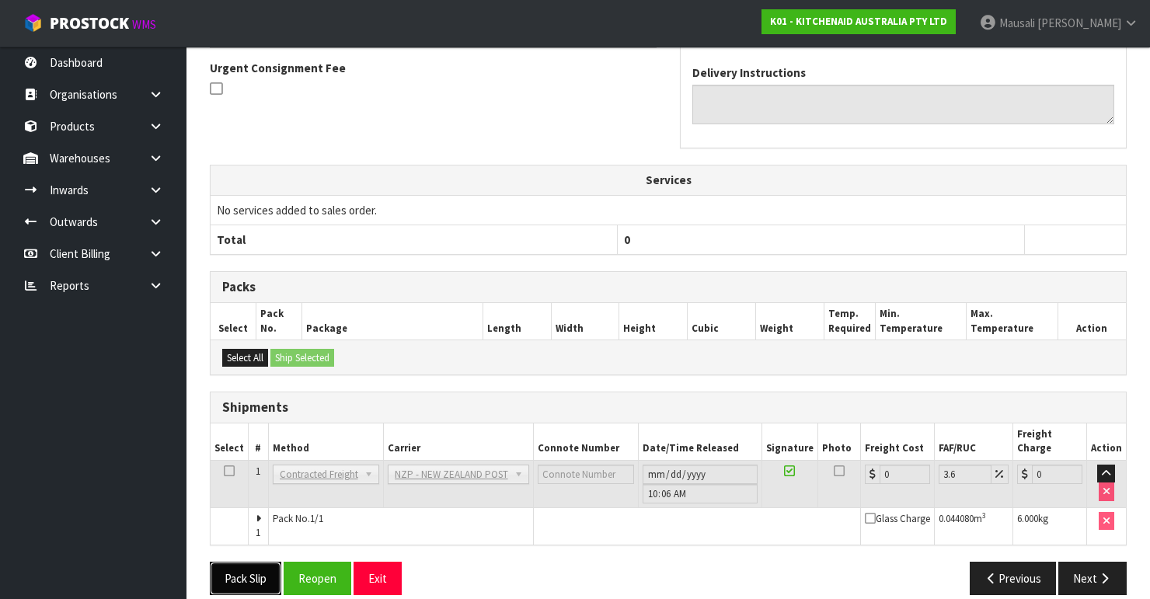
click at [252, 562] on button "Pack Slip" at bounding box center [245, 578] width 71 height 33
drag, startPoint x: 335, startPoint y: 559, endPoint x: 399, endPoint y: 548, distance: 64.6
click at [342, 562] on button "Reopen" at bounding box center [318, 578] width 68 height 33
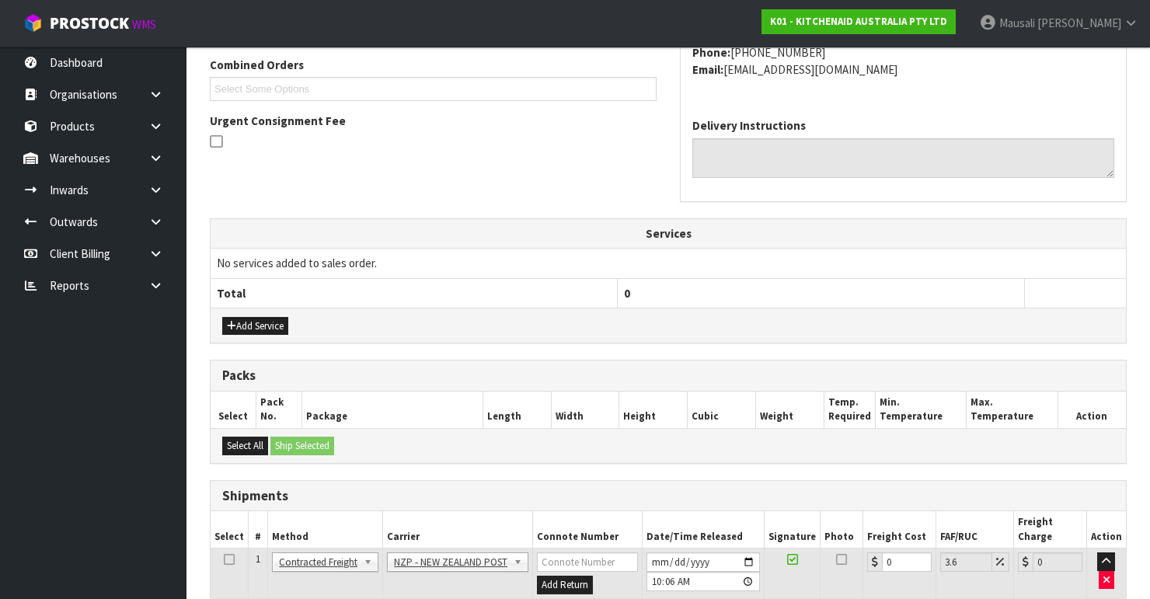
scroll to position [496, 0]
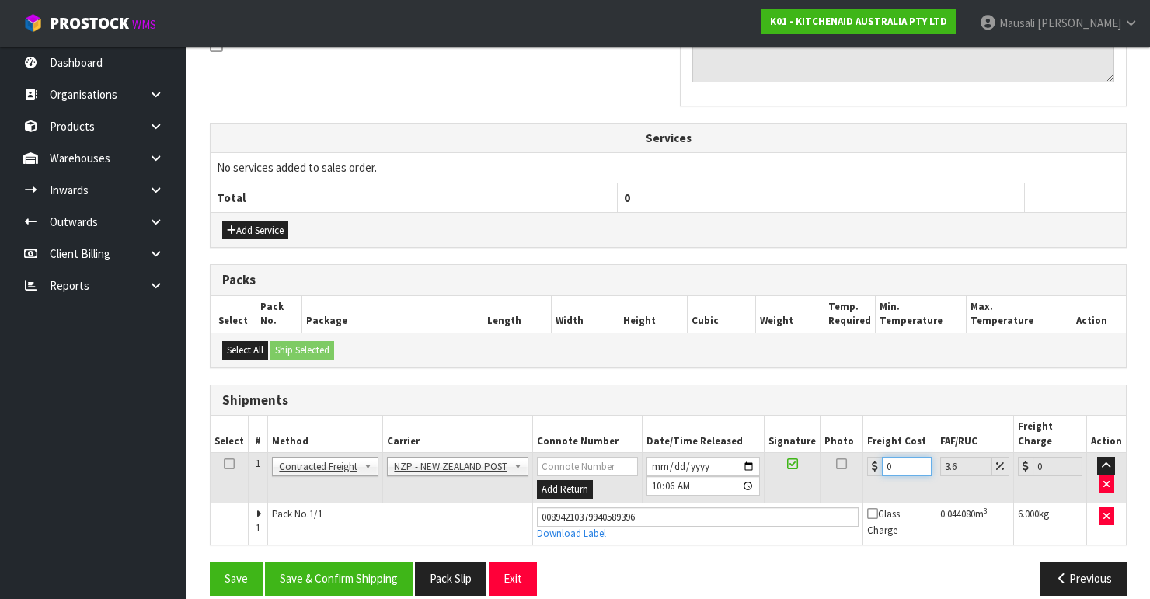
click at [880, 461] on td "0" at bounding box center [899, 478] width 73 height 50
type input "4"
type input "4.14"
type input "4.3"
type input "4.45"
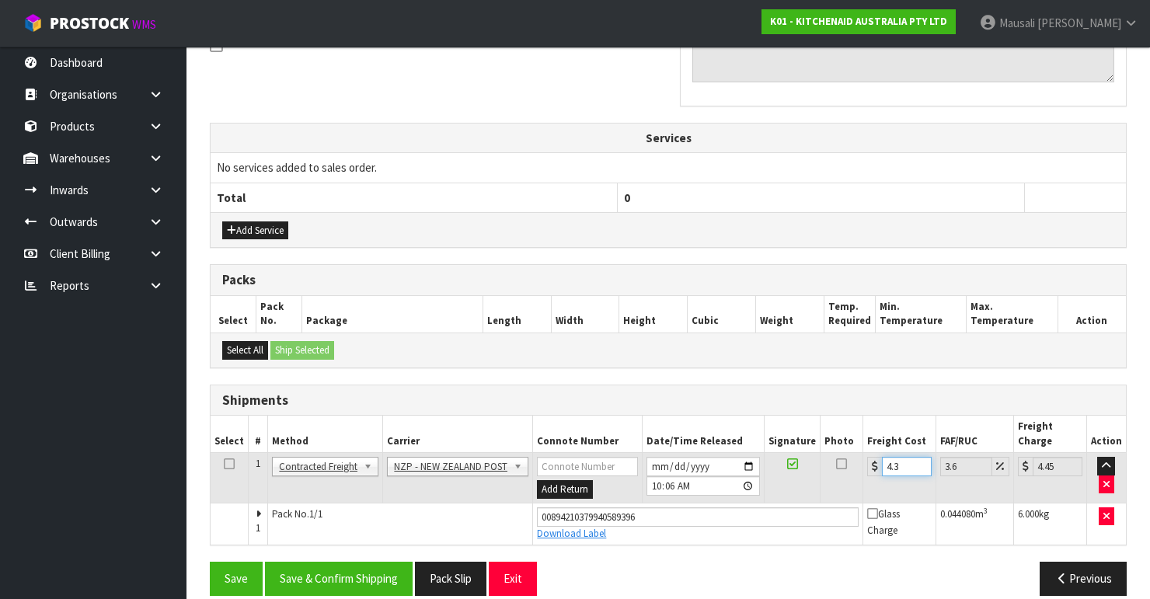
type input "4.33"
type input "4.49"
type input "4.33"
click at [360, 562] on button "Save & Confirm Shipping" at bounding box center [339, 578] width 148 height 33
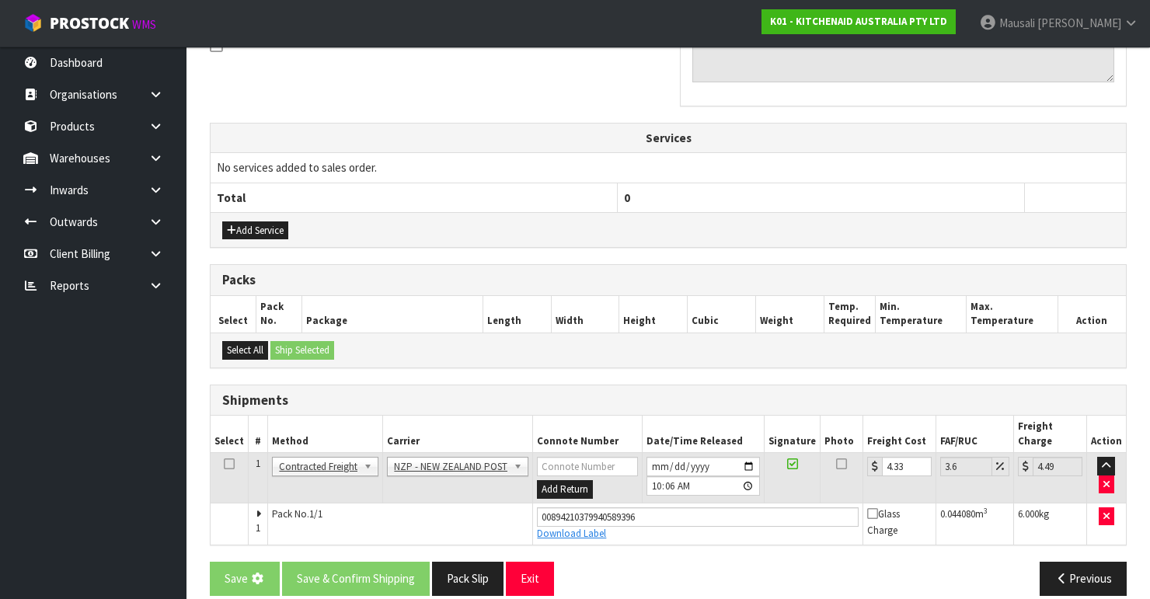
scroll to position [0, 0]
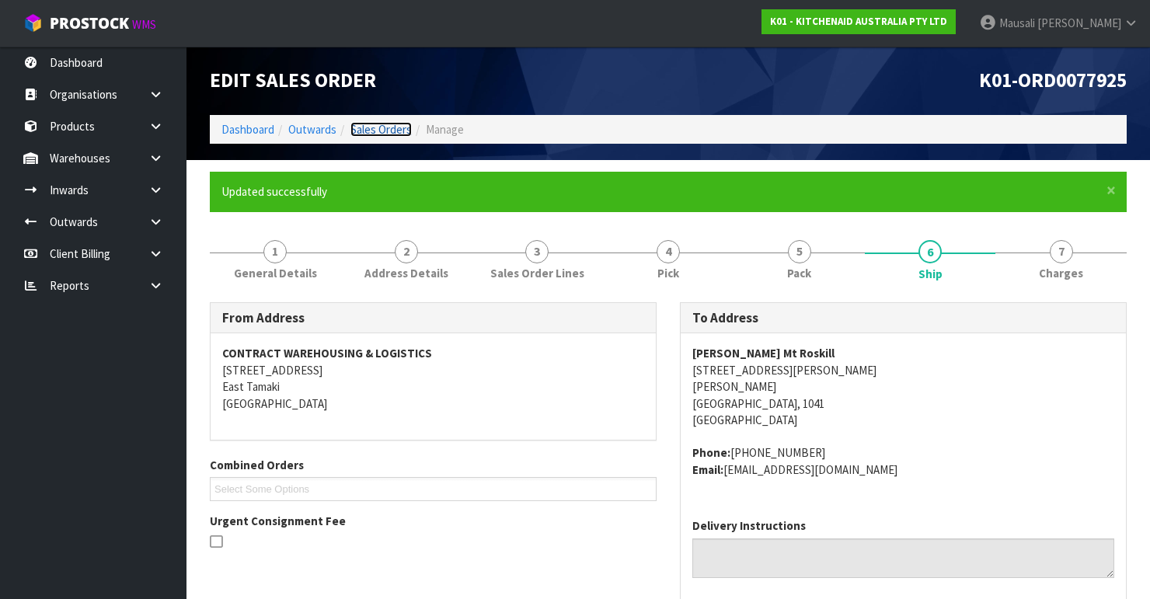
click at [370, 127] on link "Sales Orders" at bounding box center [380, 129] width 61 height 15
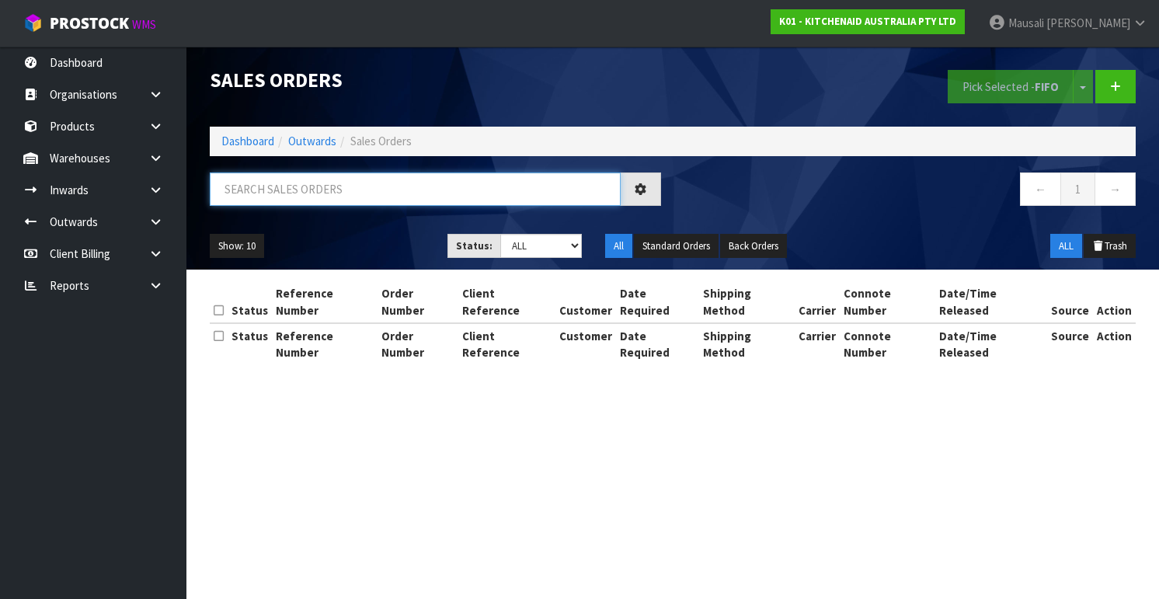
click at [236, 187] on input "text" at bounding box center [415, 188] width 411 height 33
type input "JOB-0407954"
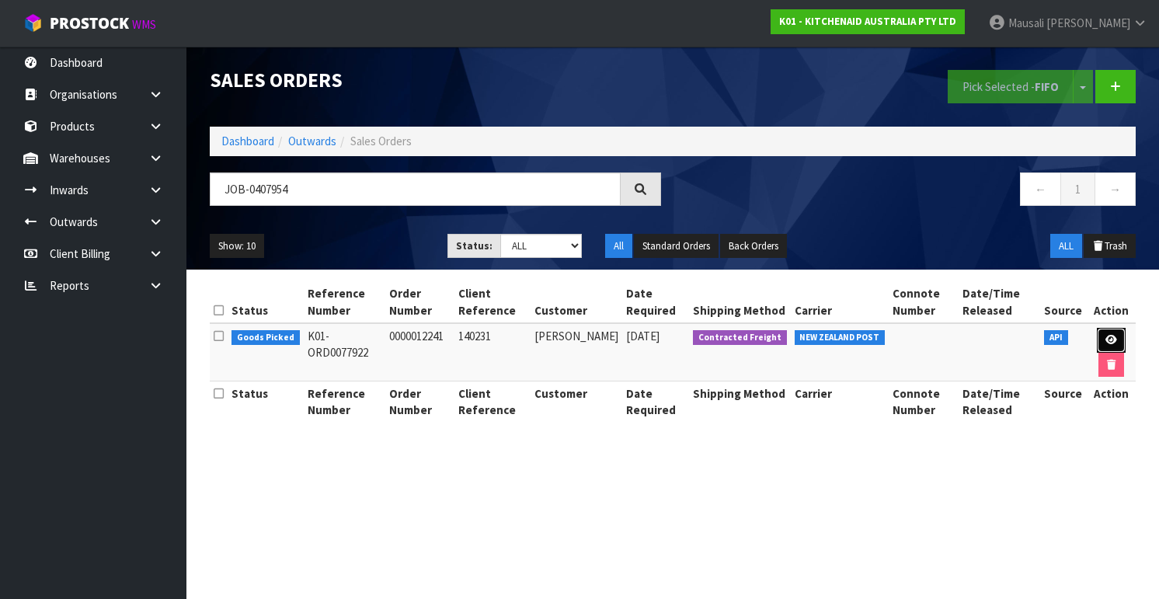
click at [1105, 330] on link at bounding box center [1111, 340] width 29 height 25
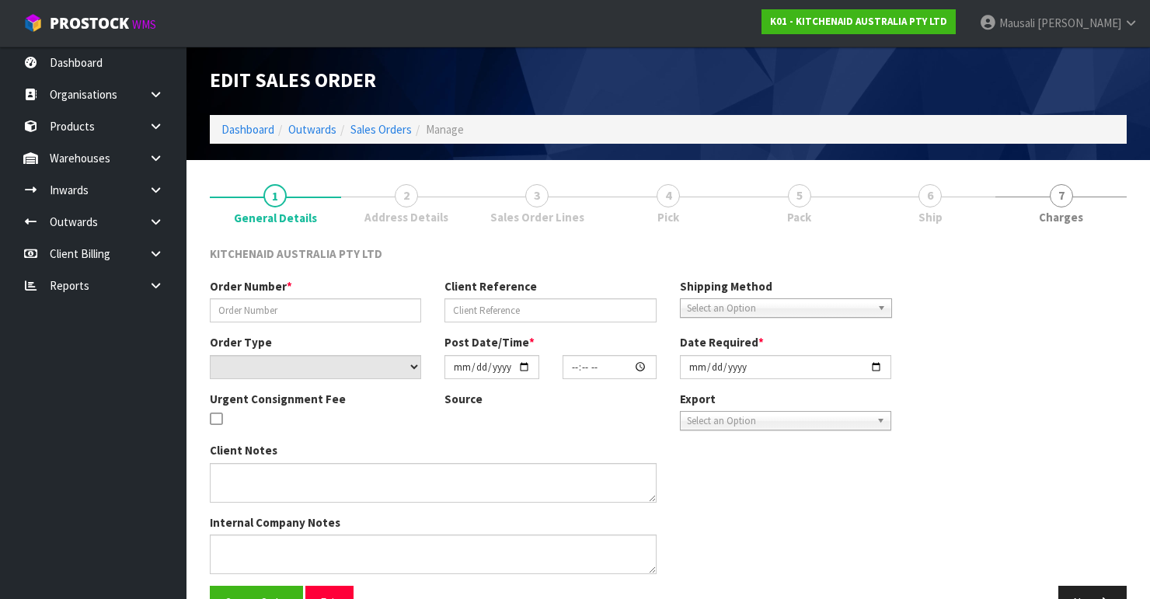
type input "0000012241"
type input "140231"
select select "number:0"
type input "[DATE]"
type input "15:31:00.000"
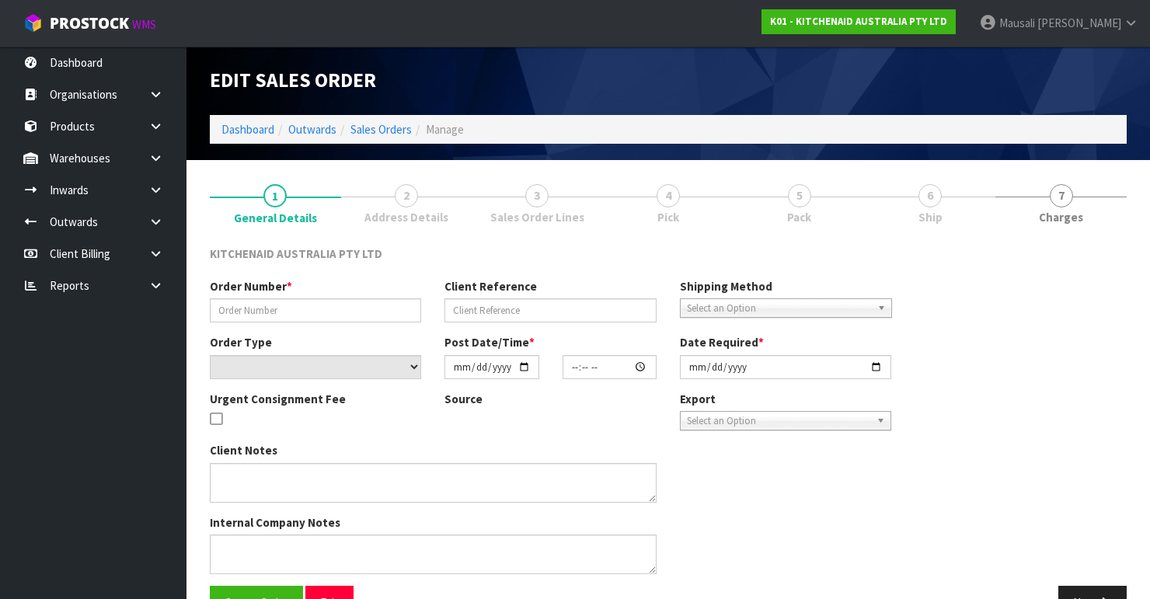
type input "[DATE]"
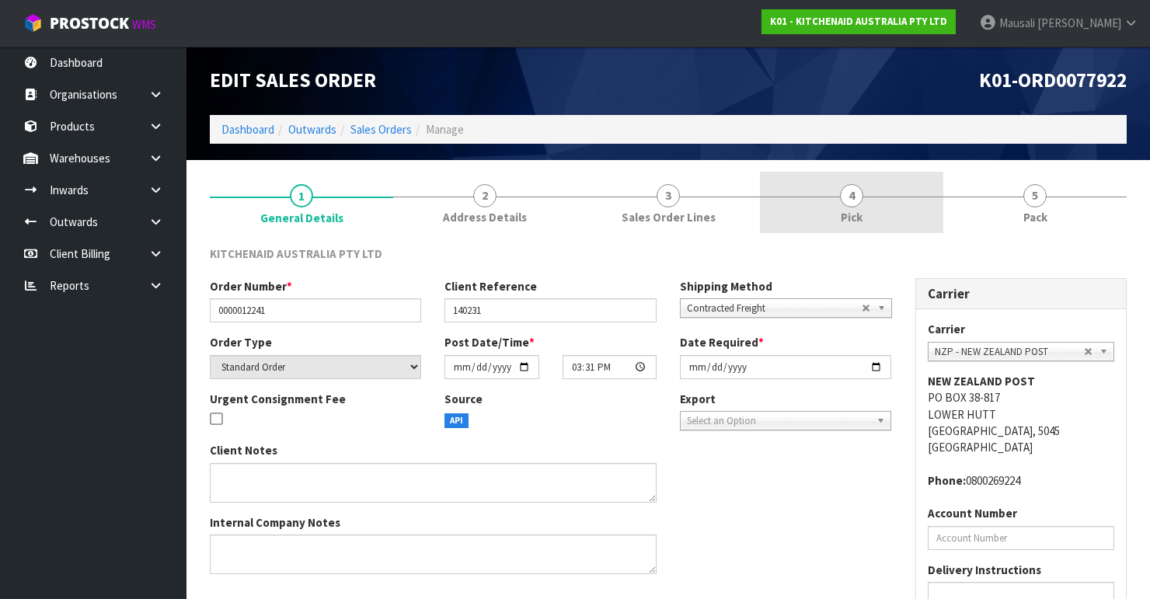
click at [854, 223] on span "Pick" at bounding box center [852, 217] width 22 height 16
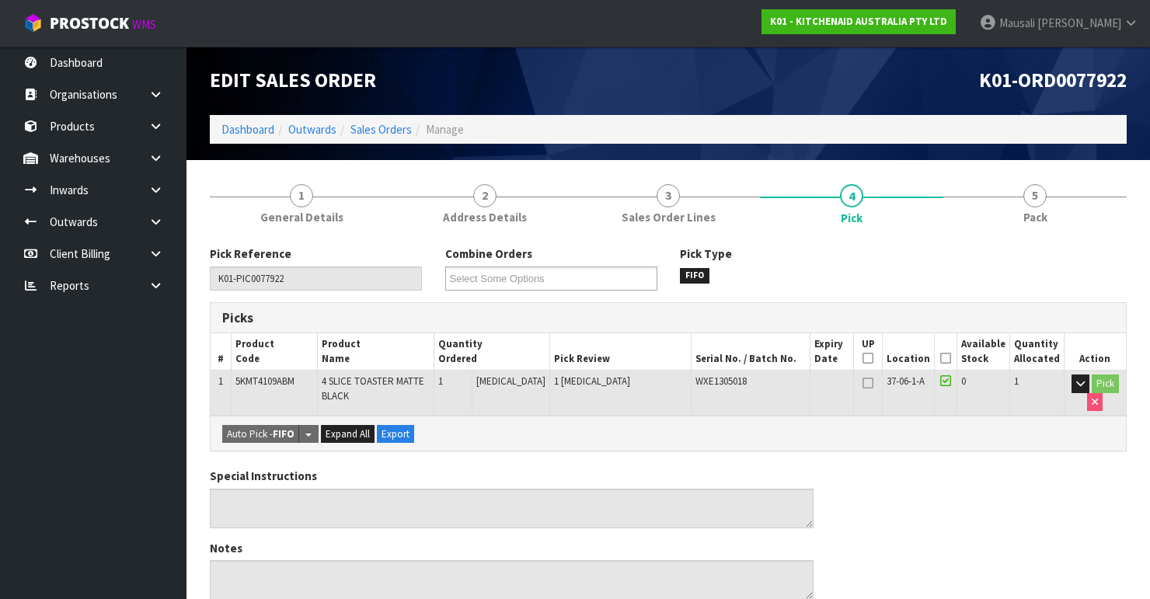
click at [945, 350] on th "Picked" at bounding box center [946, 351] width 22 height 37
click at [948, 359] on icon at bounding box center [945, 358] width 11 height 1
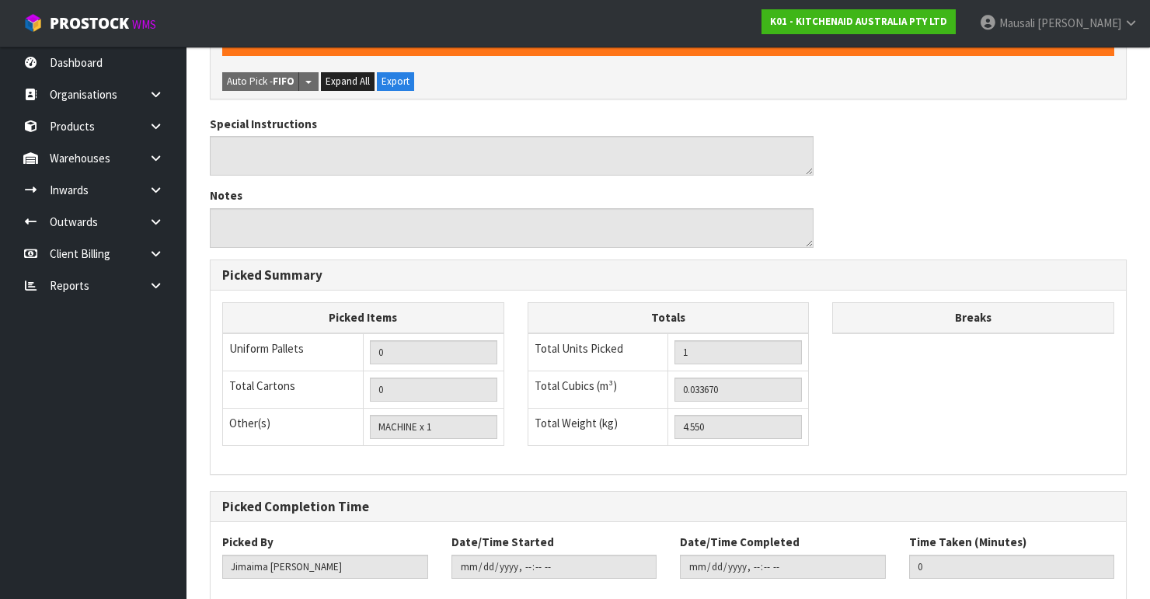
scroll to position [492, 0]
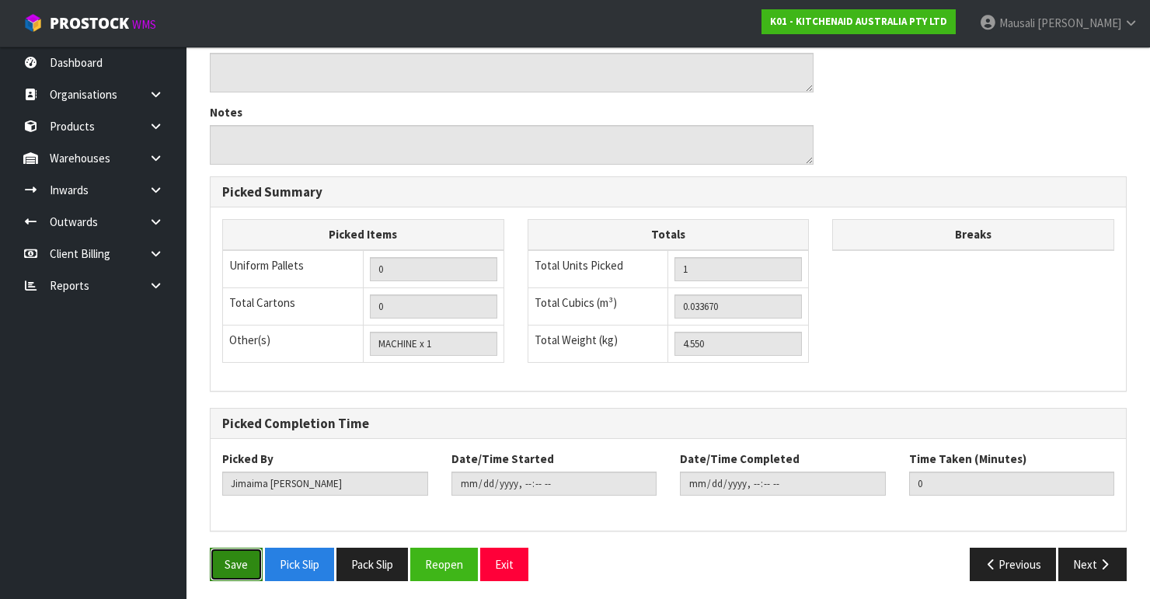
click at [212, 548] on button "Save" at bounding box center [236, 564] width 53 height 33
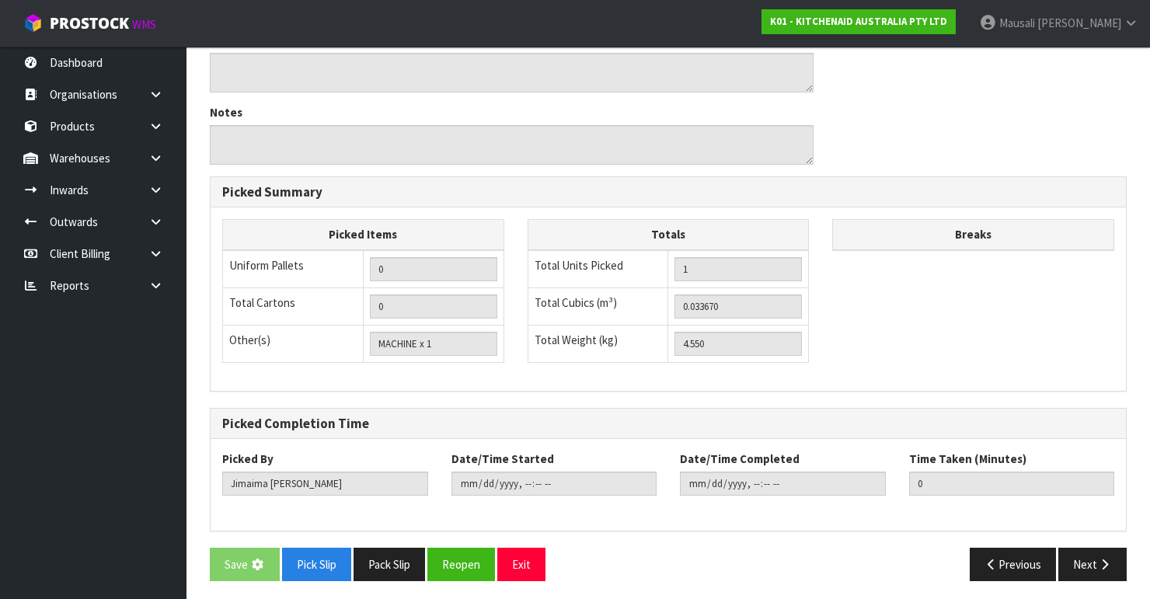
scroll to position [0, 0]
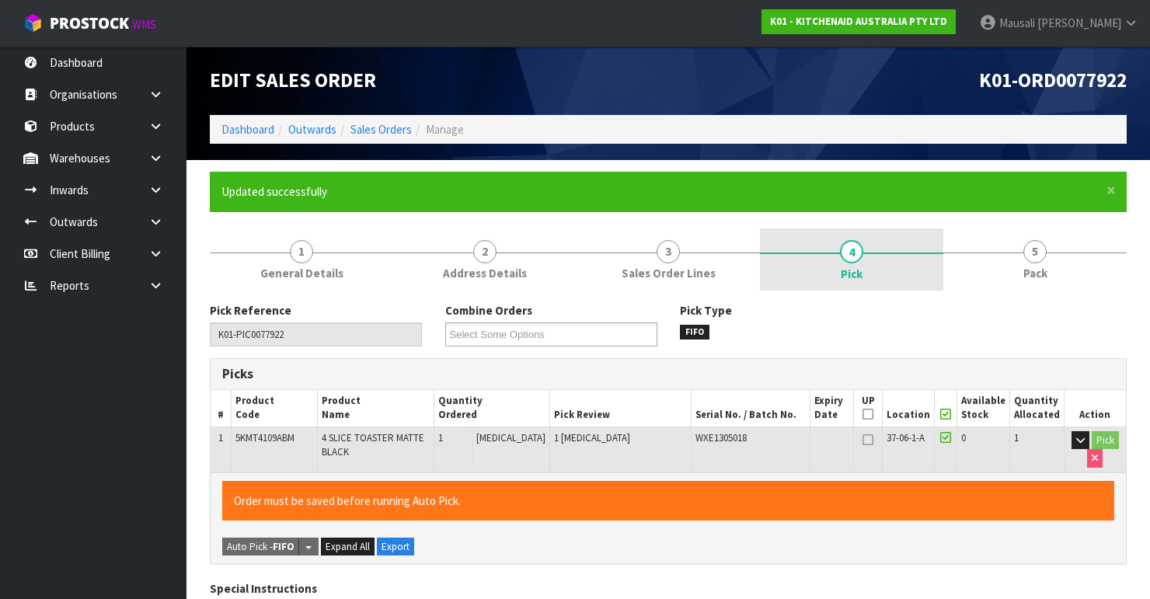
type input "[PERSON_NAME]"
type input "[DATE]T10:10:15"
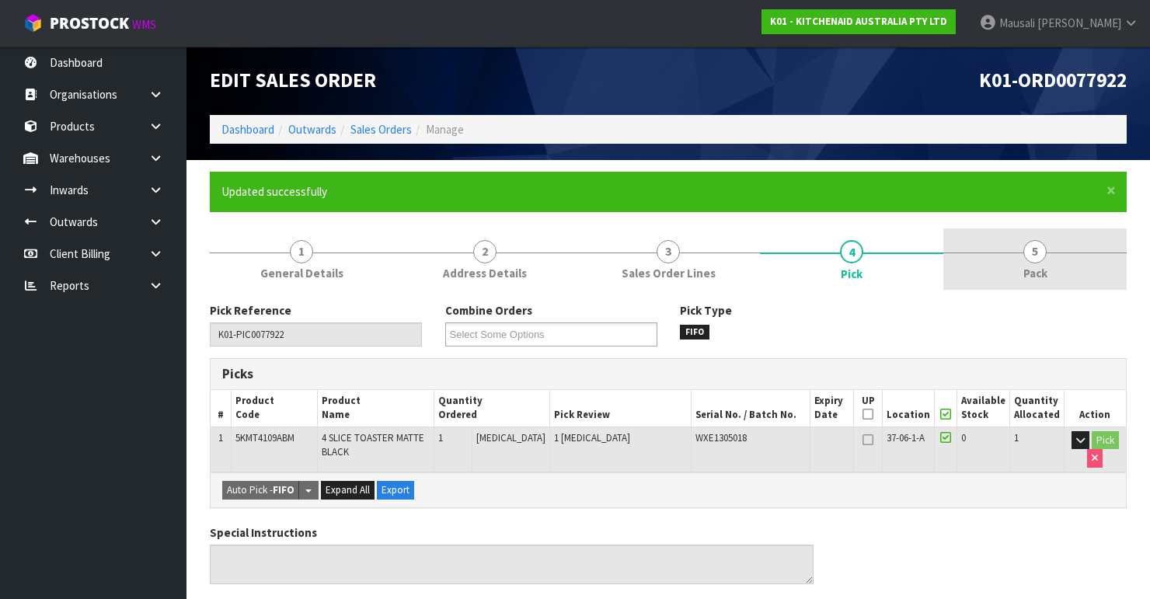
click at [1038, 258] on span "5" at bounding box center [1034, 251] width 23 height 23
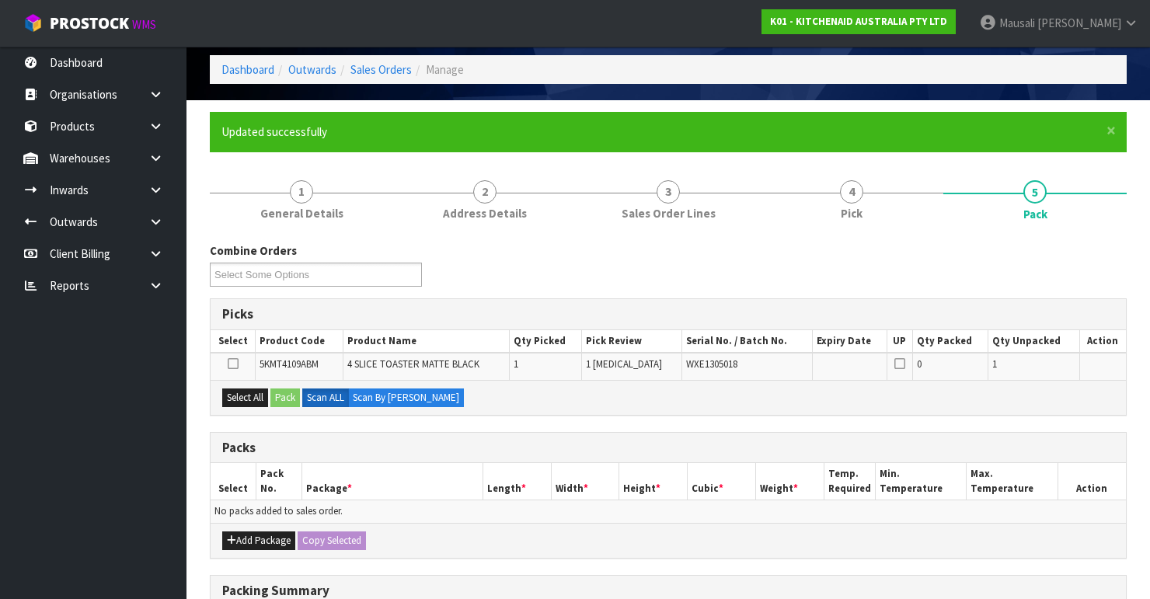
scroll to position [301, 0]
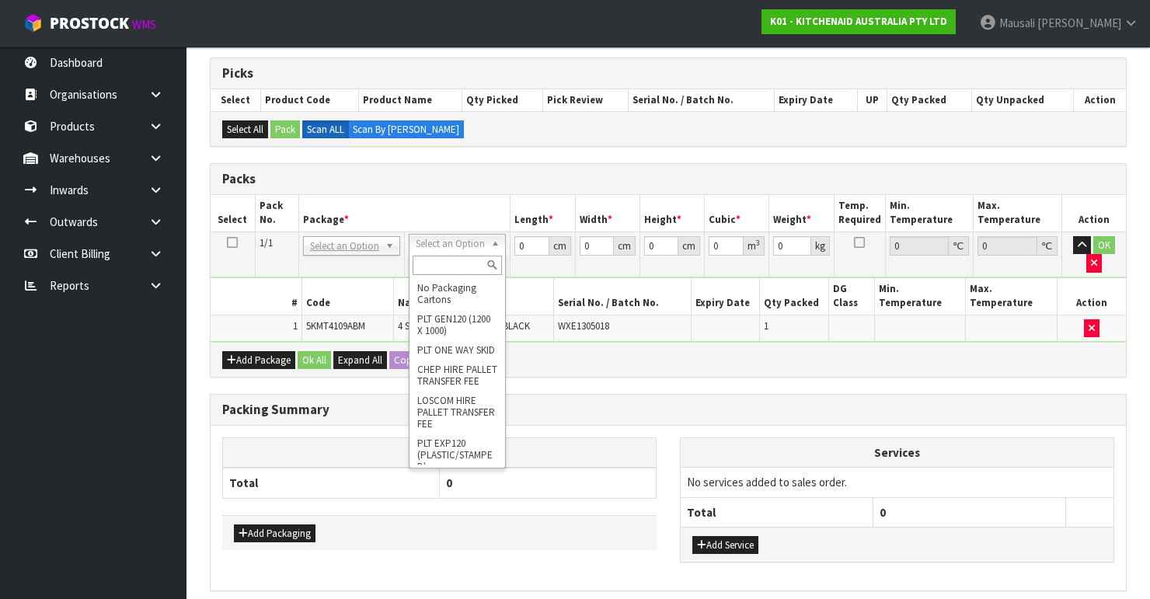
click at [440, 267] on input "text" at bounding box center [457, 265] width 89 height 19
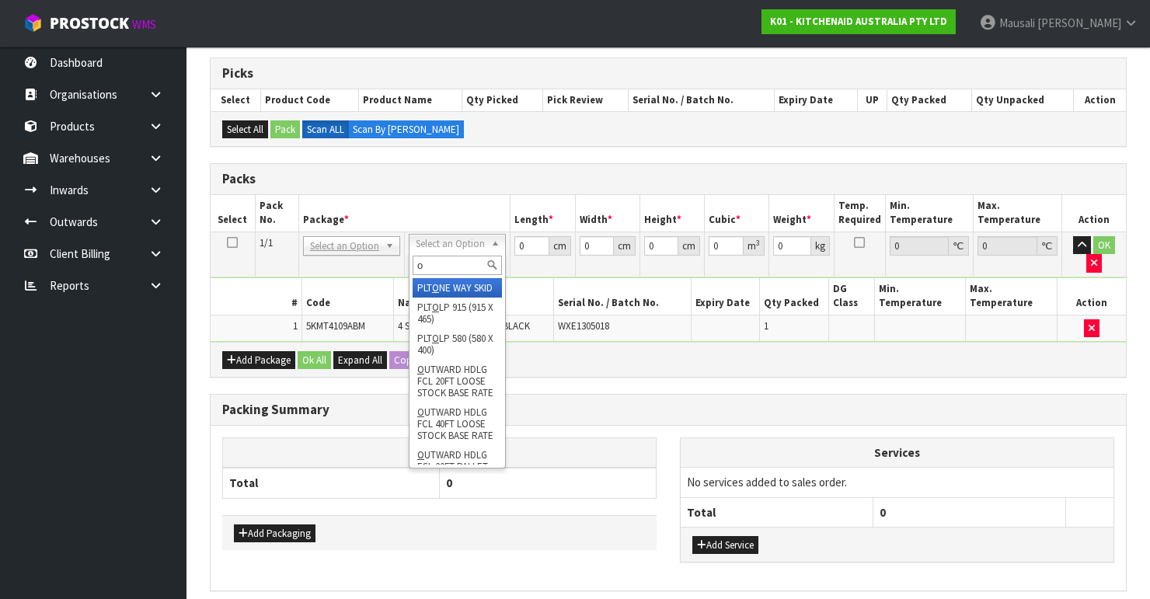
type input "oc"
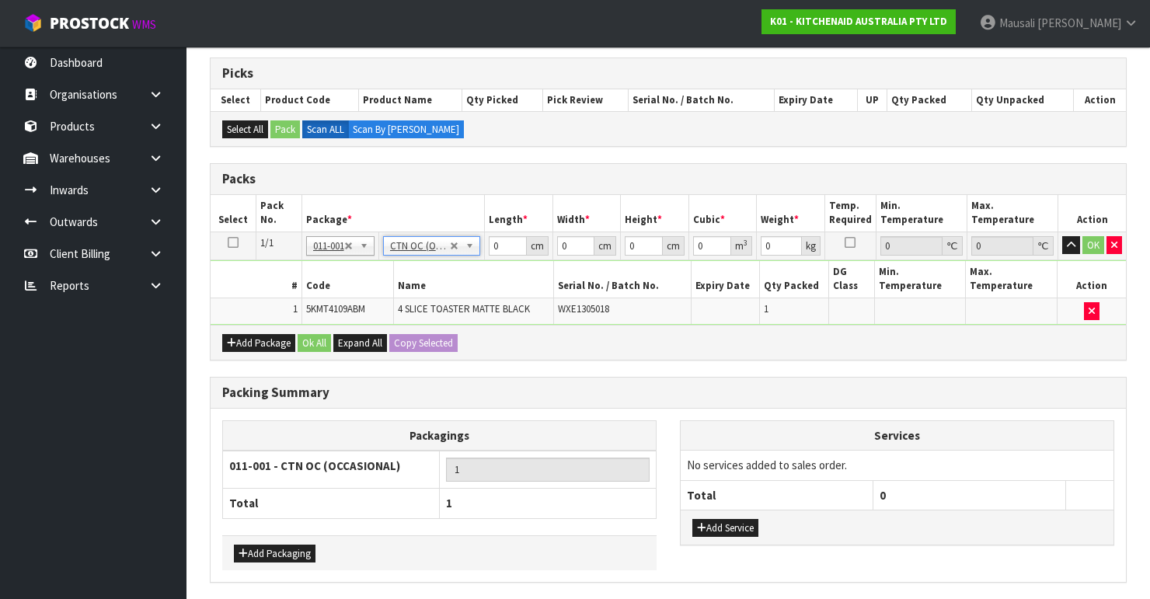
type input "4.55"
drag, startPoint x: 500, startPoint y: 240, endPoint x: 461, endPoint y: 256, distance: 41.8
click at [467, 256] on tbody "1/1 NONE 007-001 007-002 007-004 007-009 007-013 007-014 007-015 007-017 007-01…" at bounding box center [668, 278] width 915 height 93
type input "40"
type input "38"
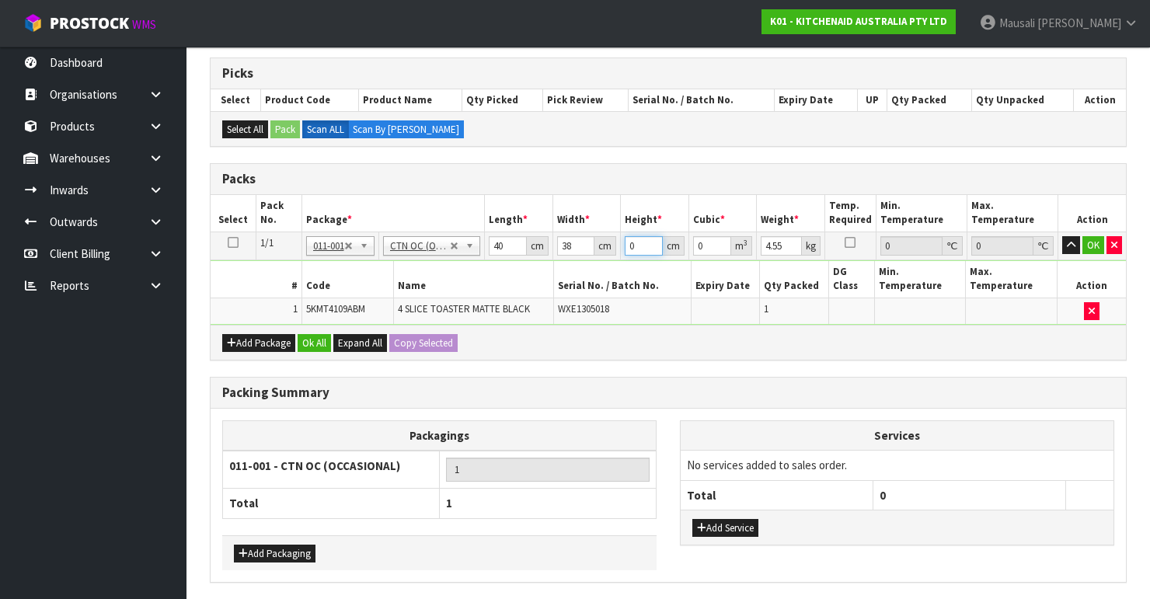
type input "2"
type input "0.00304"
type input "29"
type input "0.04408"
type input "29"
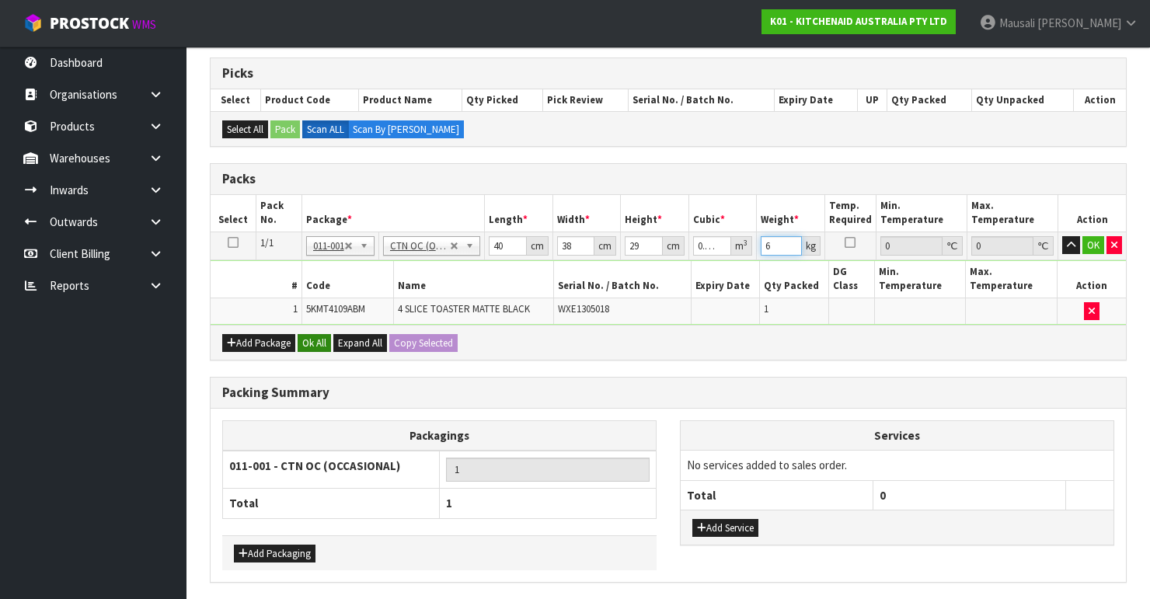
type input "6"
click at [317, 342] on button "Ok All" at bounding box center [314, 343] width 33 height 19
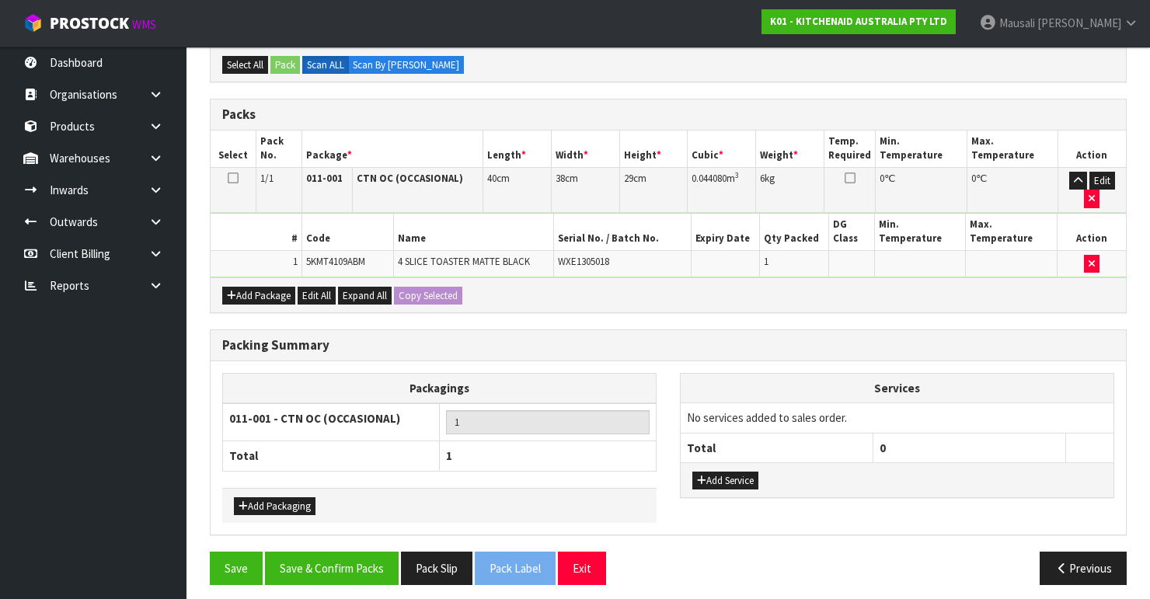
scroll to position [367, 0]
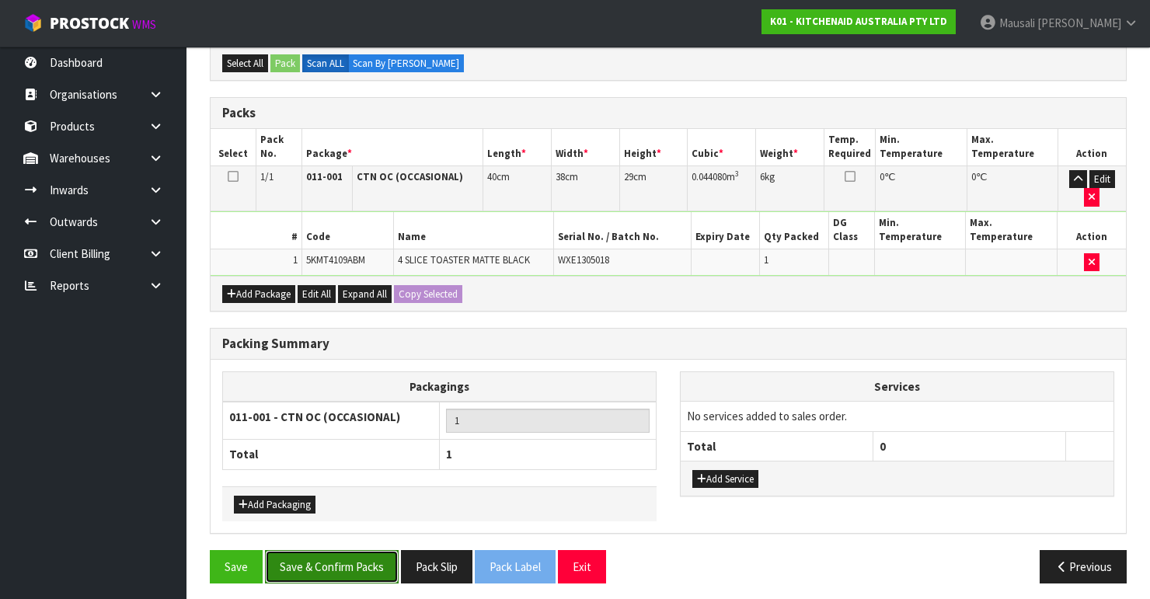
click at [357, 557] on button "Save & Confirm Packs" at bounding box center [332, 566] width 134 height 33
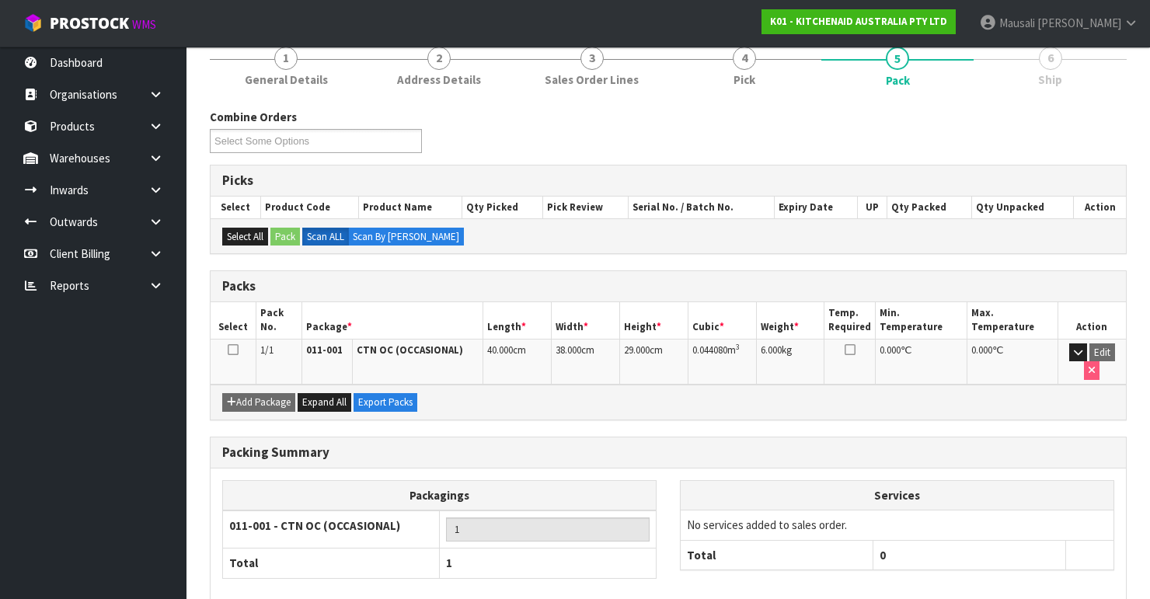
scroll to position [269, 0]
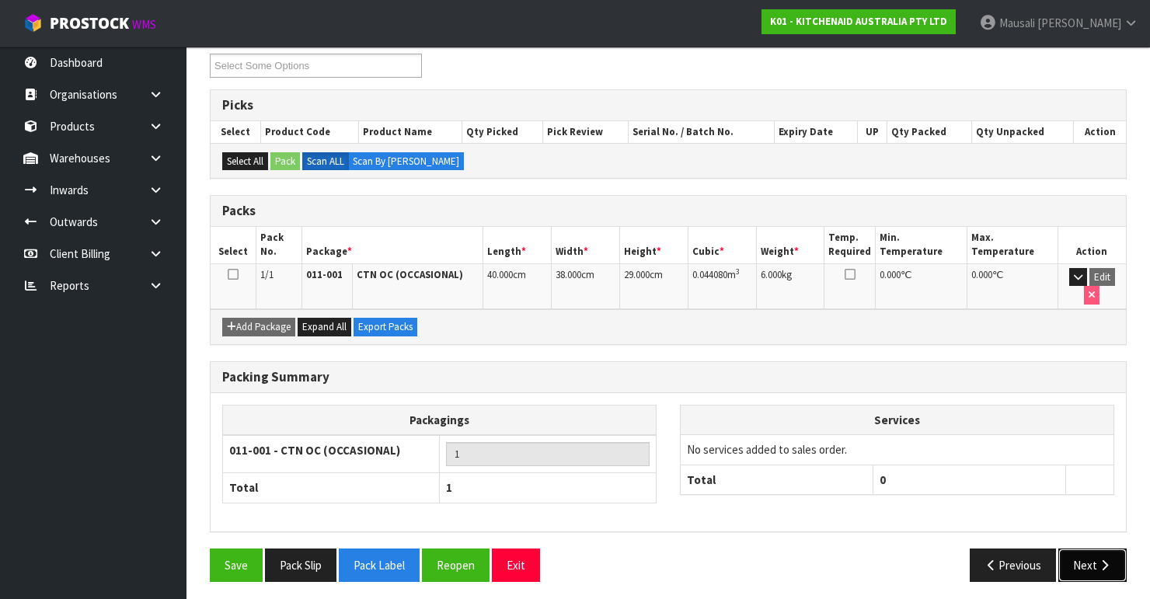
click at [1078, 558] on button "Next" at bounding box center [1092, 564] width 68 height 33
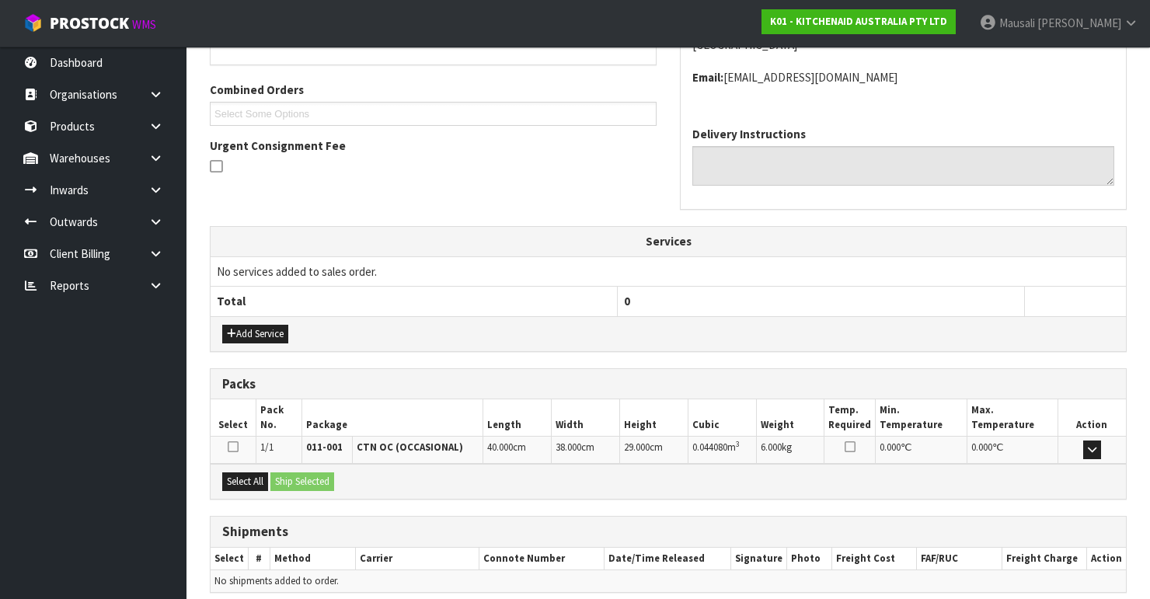
scroll to position [437, 0]
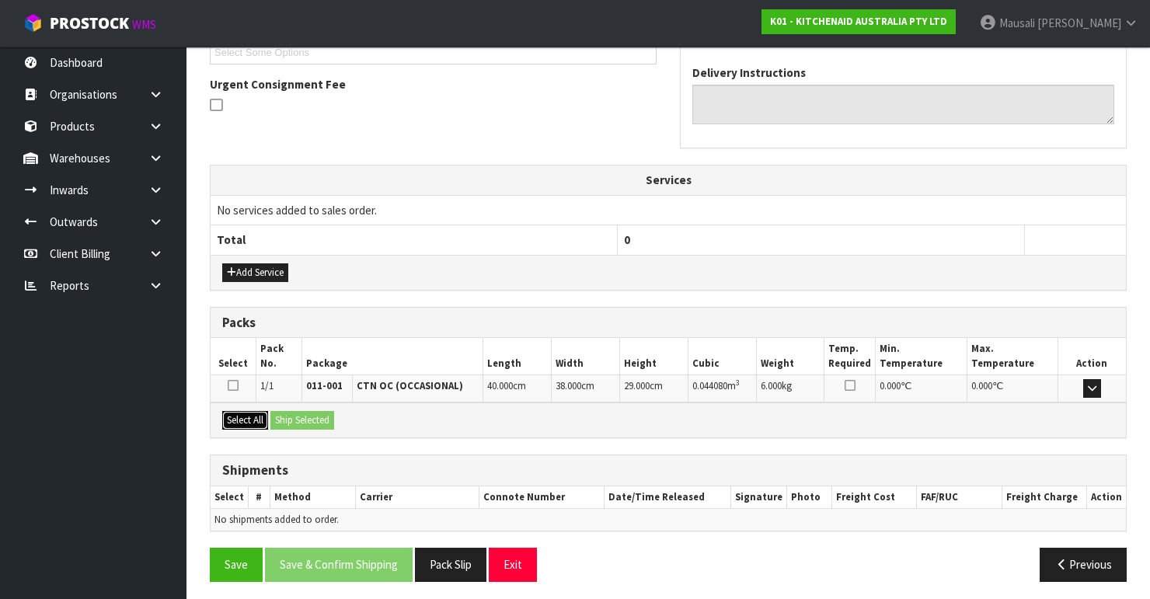
click at [245, 411] on button "Select All" at bounding box center [245, 420] width 46 height 19
click at [283, 416] on button "Ship Selected" at bounding box center [302, 420] width 64 height 19
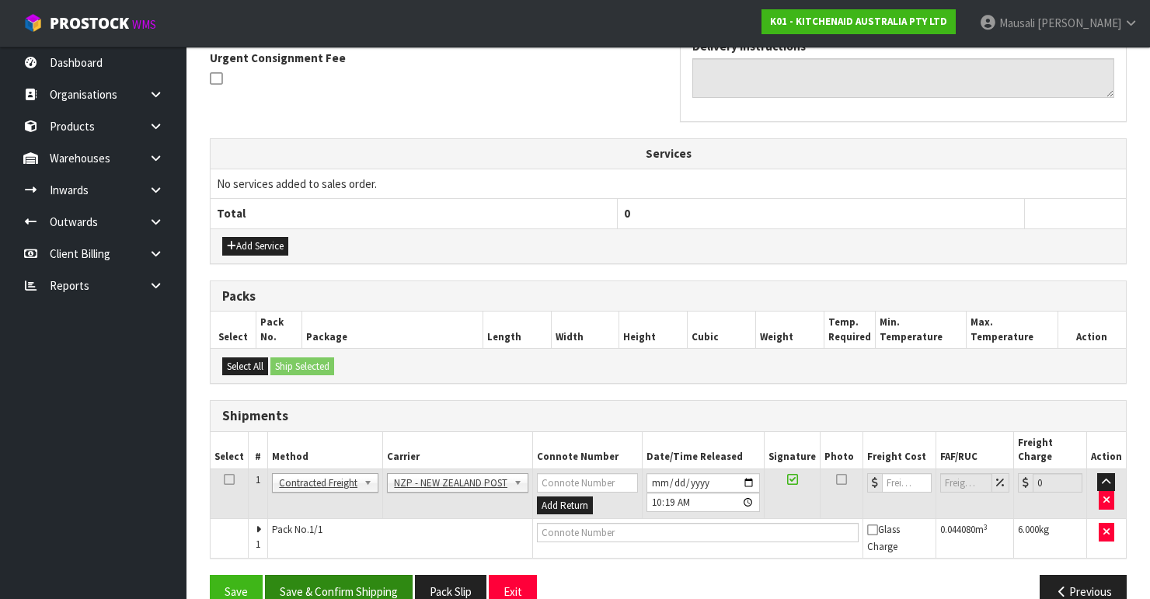
scroll to position [476, 0]
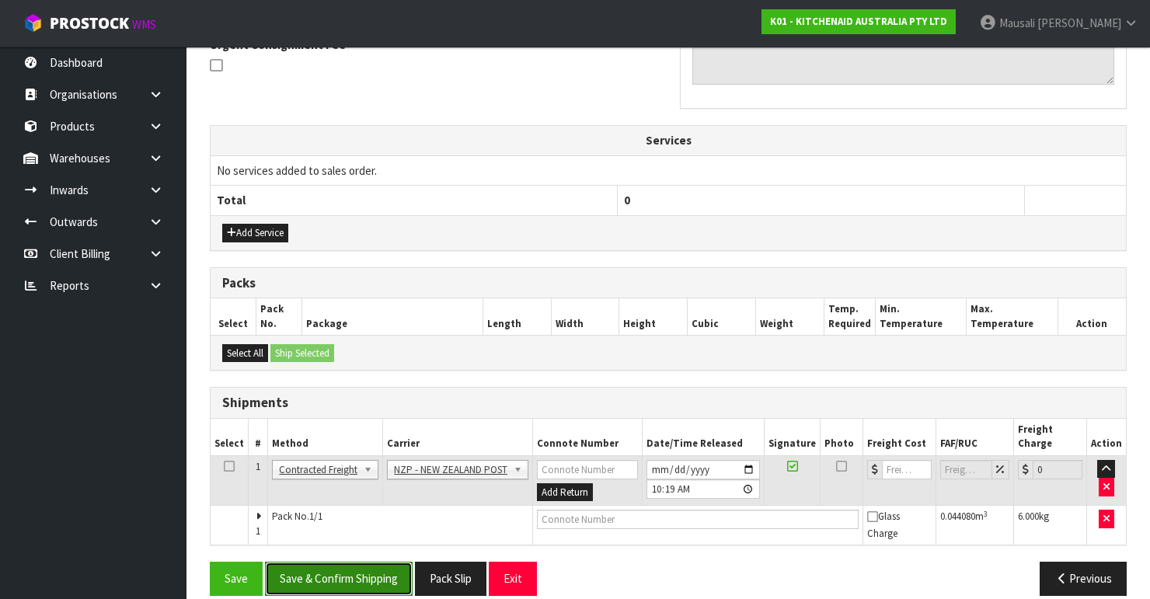
click at [374, 562] on button "Save & Confirm Shipping" at bounding box center [339, 578] width 148 height 33
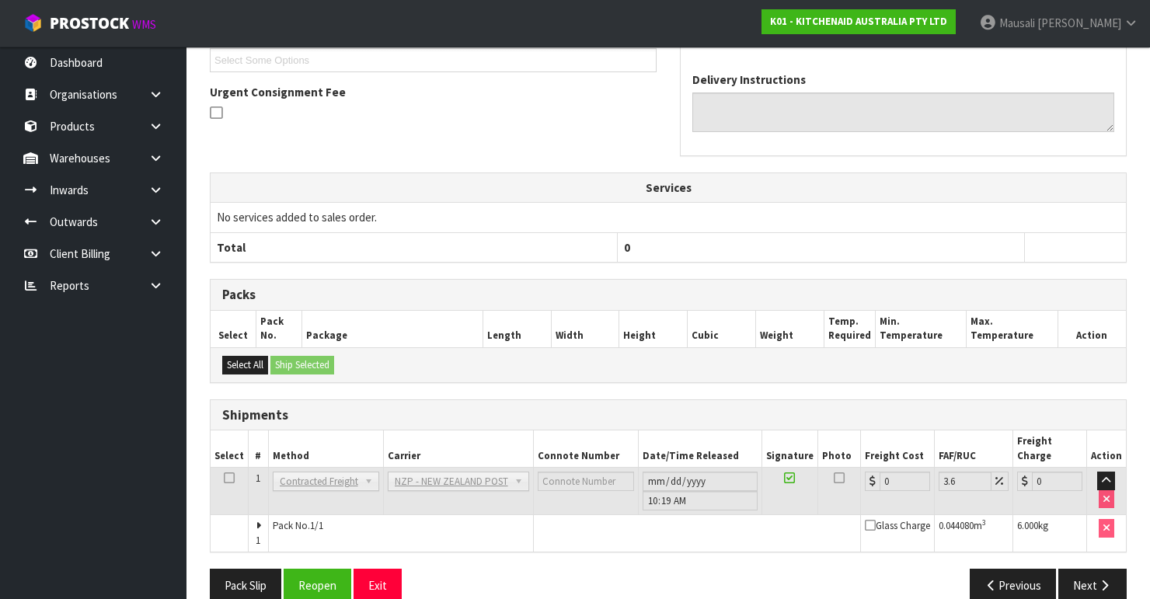
scroll to position [454, 0]
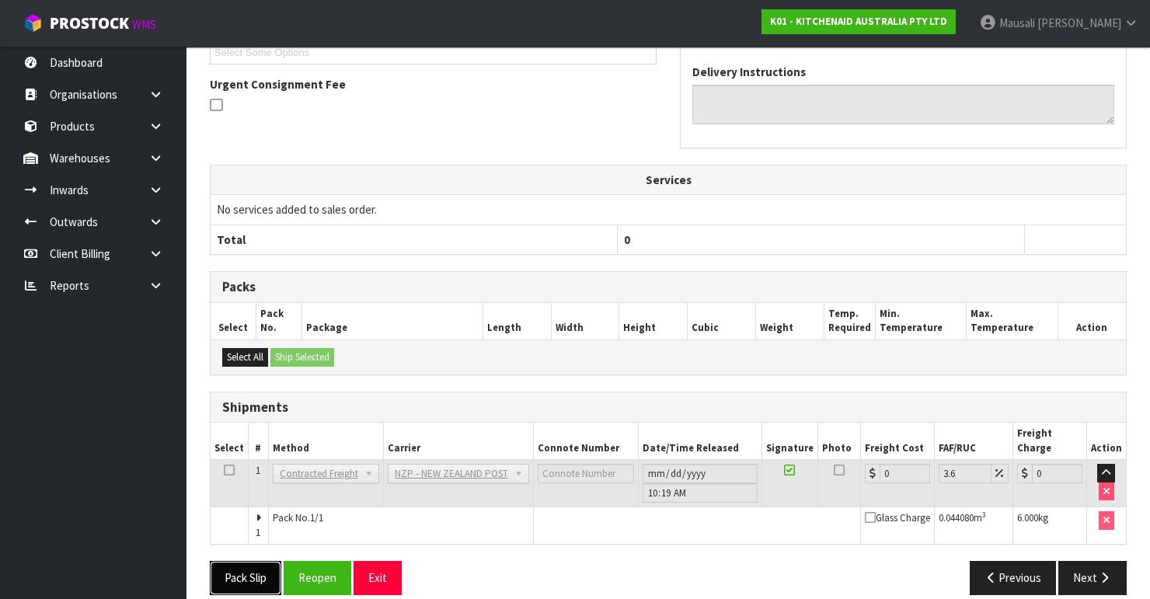
click at [249, 561] on button "Pack Slip" at bounding box center [245, 577] width 71 height 33
click at [316, 561] on button "Reopen" at bounding box center [318, 577] width 68 height 33
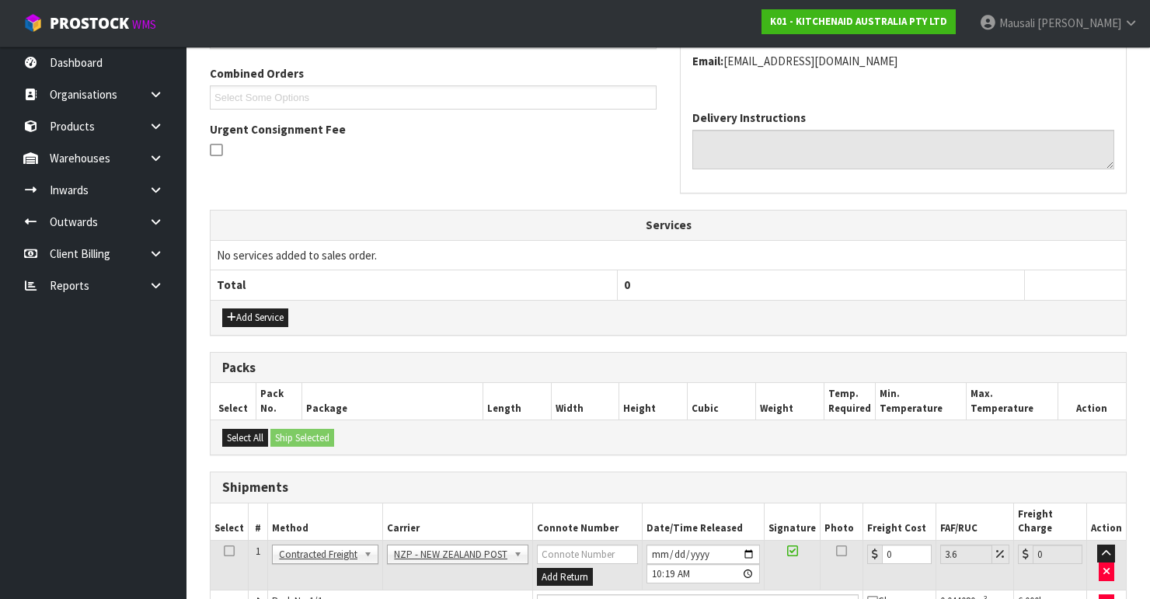
scroll to position [479, 0]
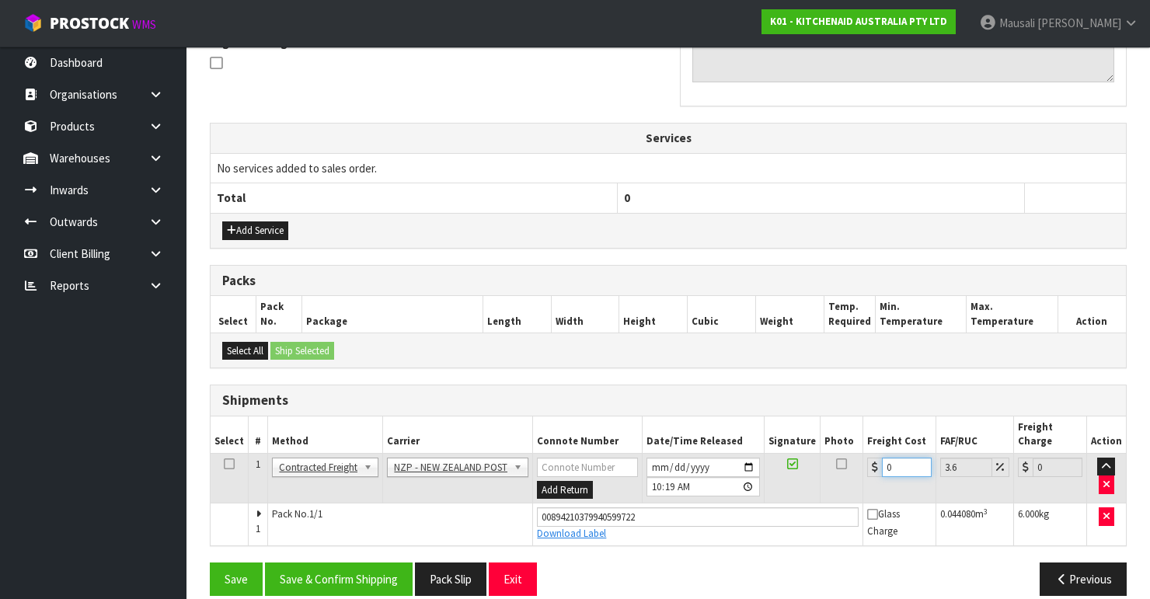
drag, startPoint x: 892, startPoint y: 449, endPoint x: 870, endPoint y: 457, distance: 23.1
click at [870, 458] on div "0" at bounding box center [899, 467] width 64 height 19
type input "1"
type input "1.04"
type input "11"
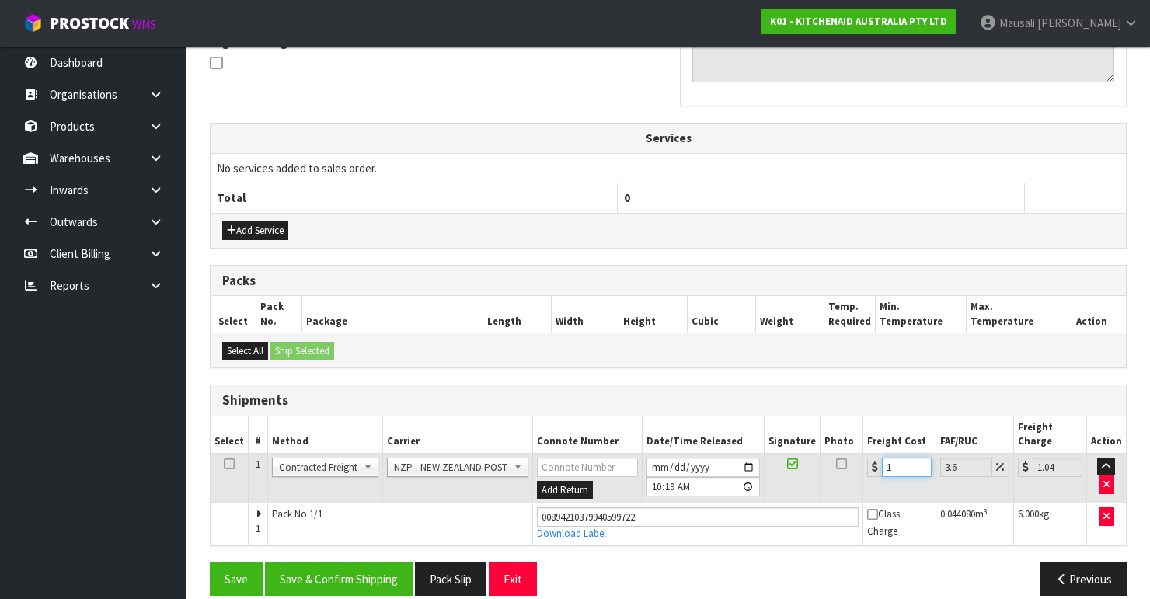
type input "11.4"
type input "11.6"
type input "12.02"
type input "11.61"
type input "12.03"
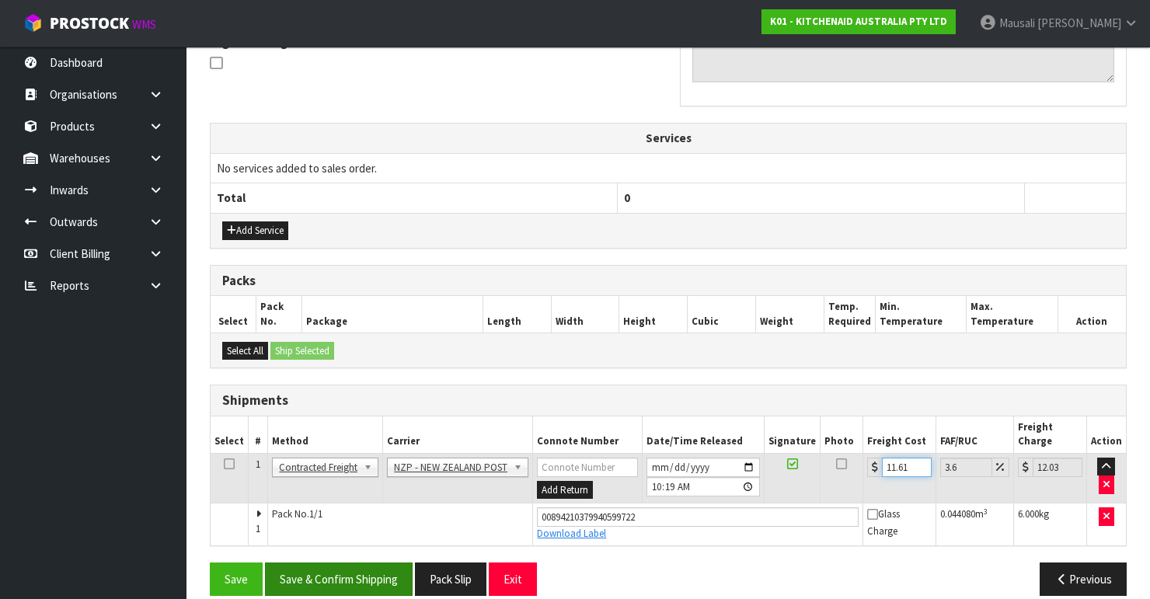
type input "11.61"
click at [367, 562] on button "Save & Confirm Shipping" at bounding box center [339, 578] width 148 height 33
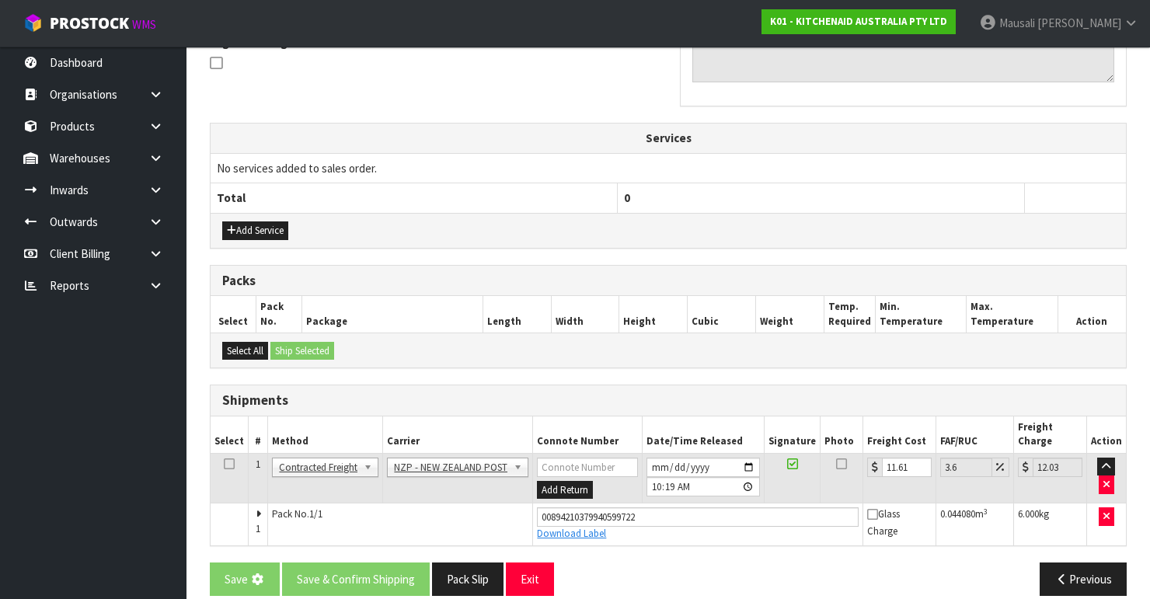
scroll to position [0, 0]
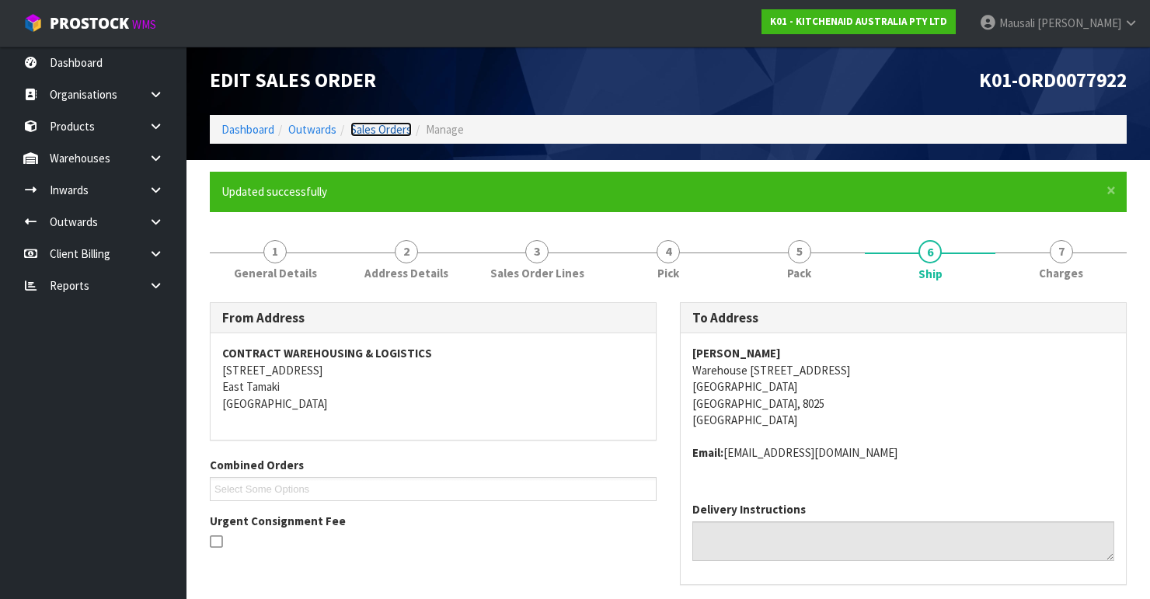
click at [355, 131] on link "Sales Orders" at bounding box center [380, 129] width 61 height 15
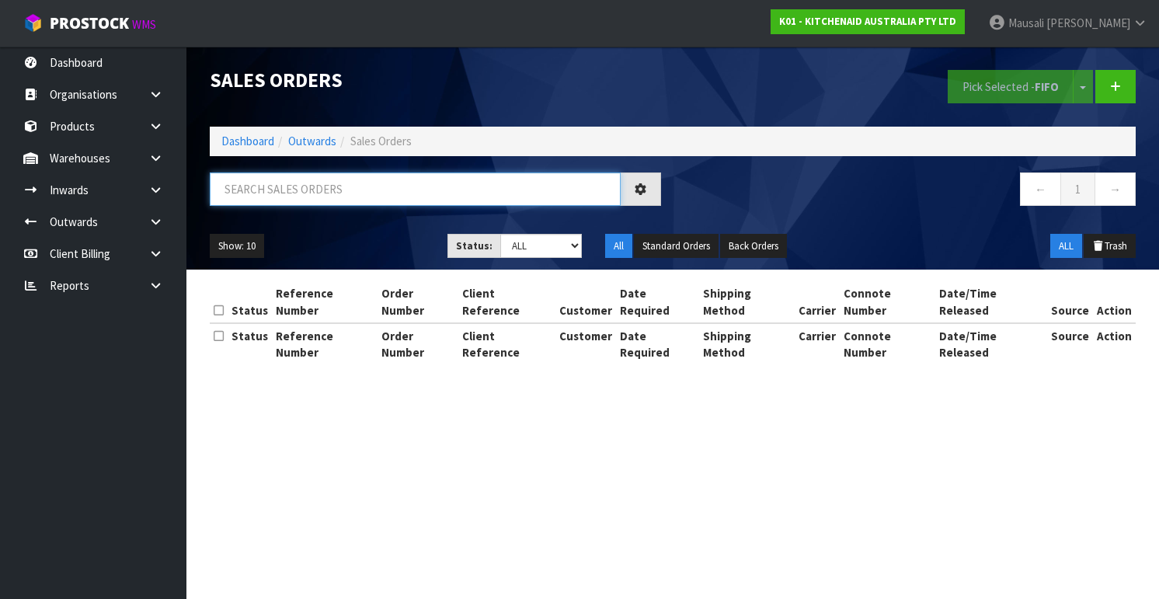
click at [228, 193] on input "text" at bounding box center [415, 188] width 411 height 33
type input "JOB-0407951"
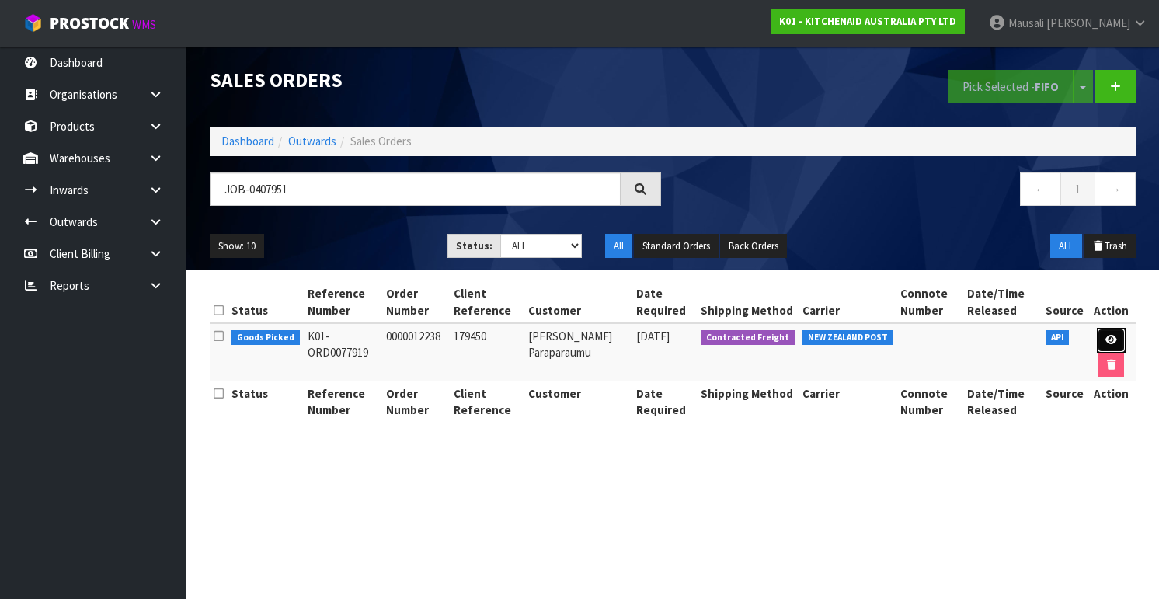
click at [1110, 339] on icon at bounding box center [1111, 340] width 12 height 10
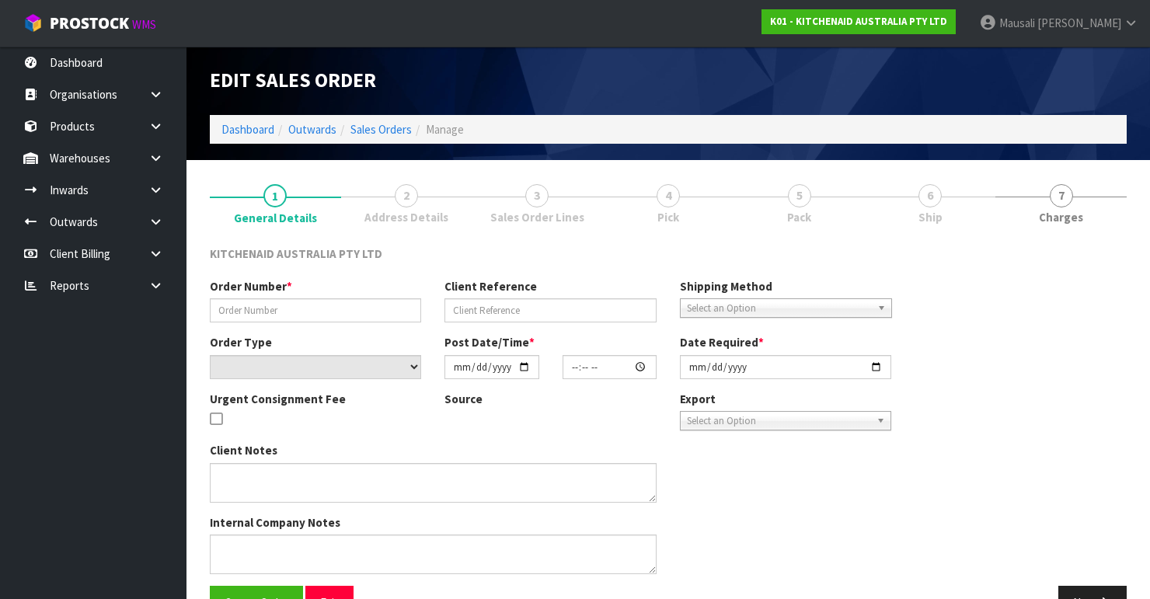
type input "0000012238"
type input "179450"
select select "number:0"
type input "[DATE]"
type input "15:30:55.000"
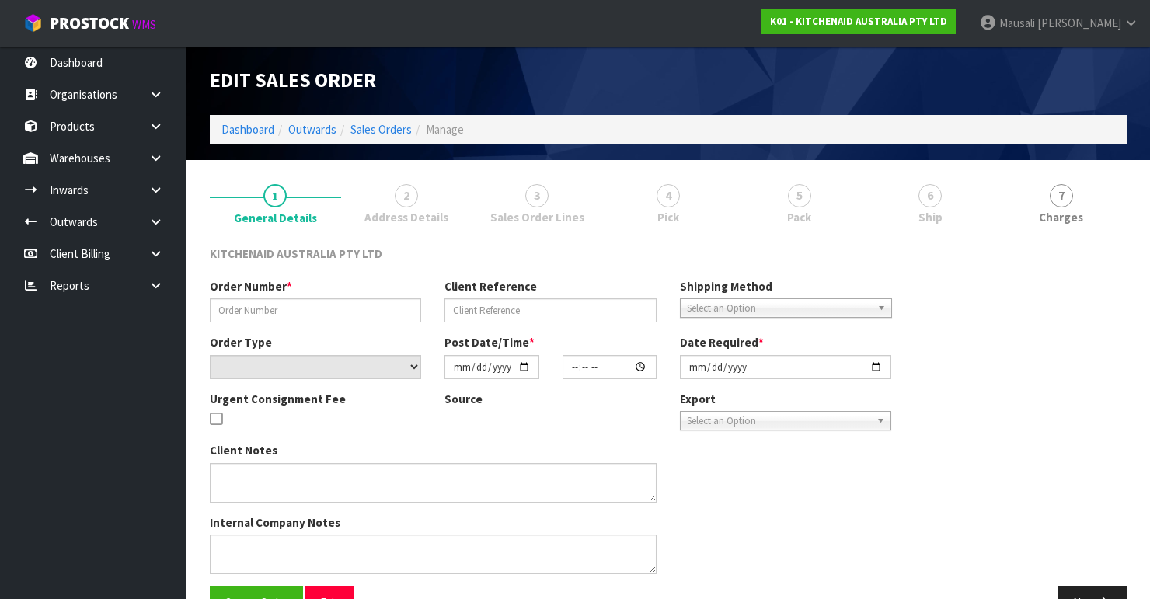
type input "[DATE]"
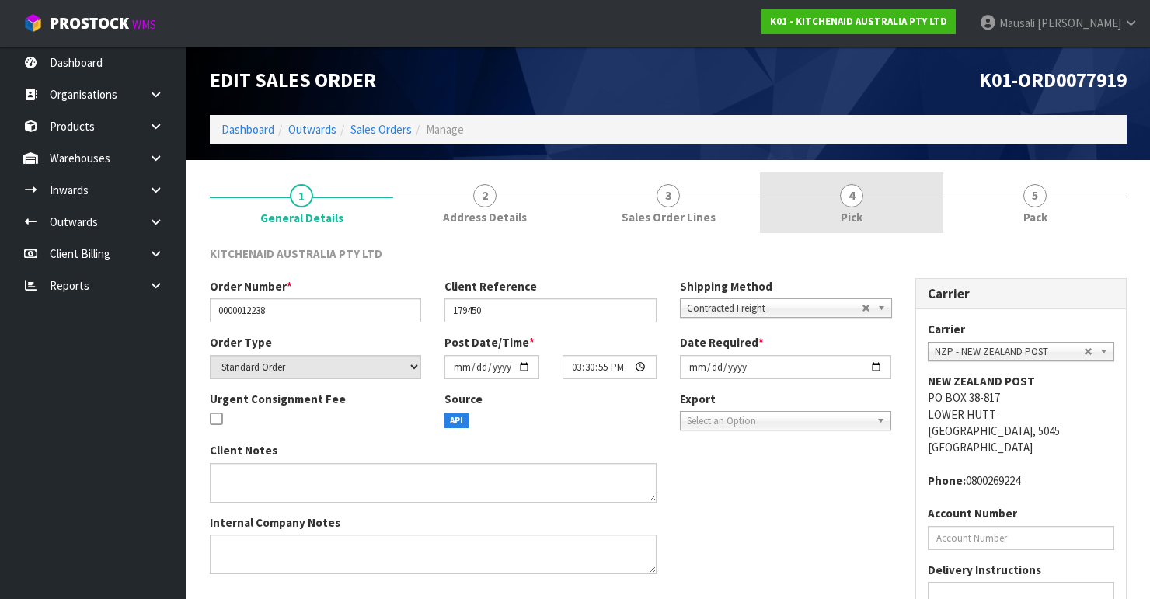
click at [851, 219] on span "Pick" at bounding box center [852, 217] width 22 height 16
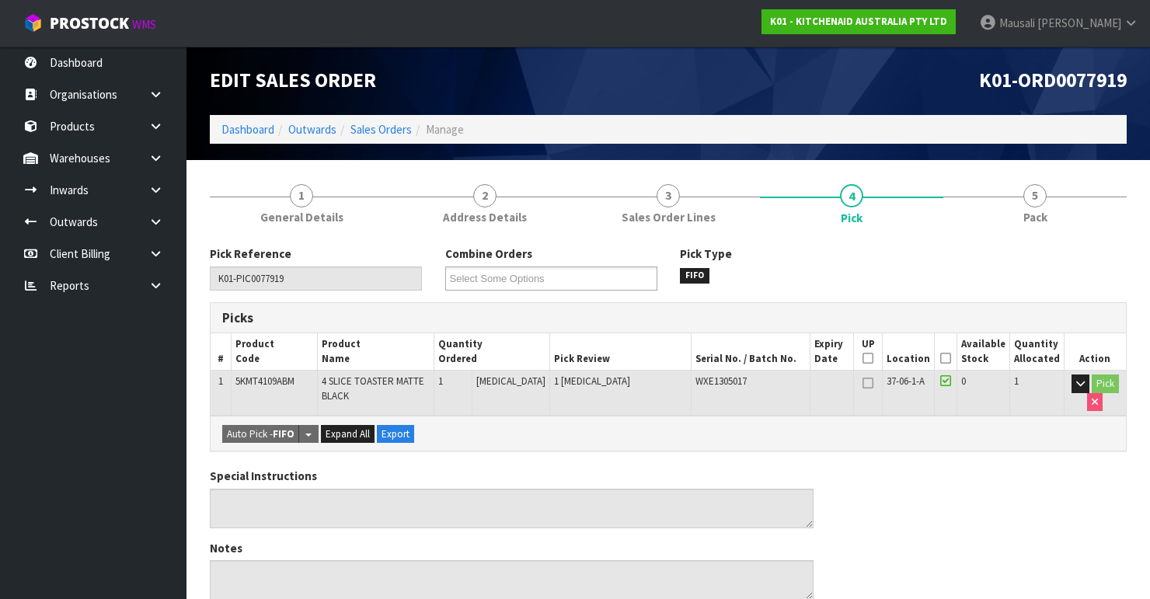
drag, startPoint x: 947, startPoint y: 357, endPoint x: 941, endPoint y: 363, distance: 8.8
click at [947, 358] on icon at bounding box center [945, 358] width 11 height 1
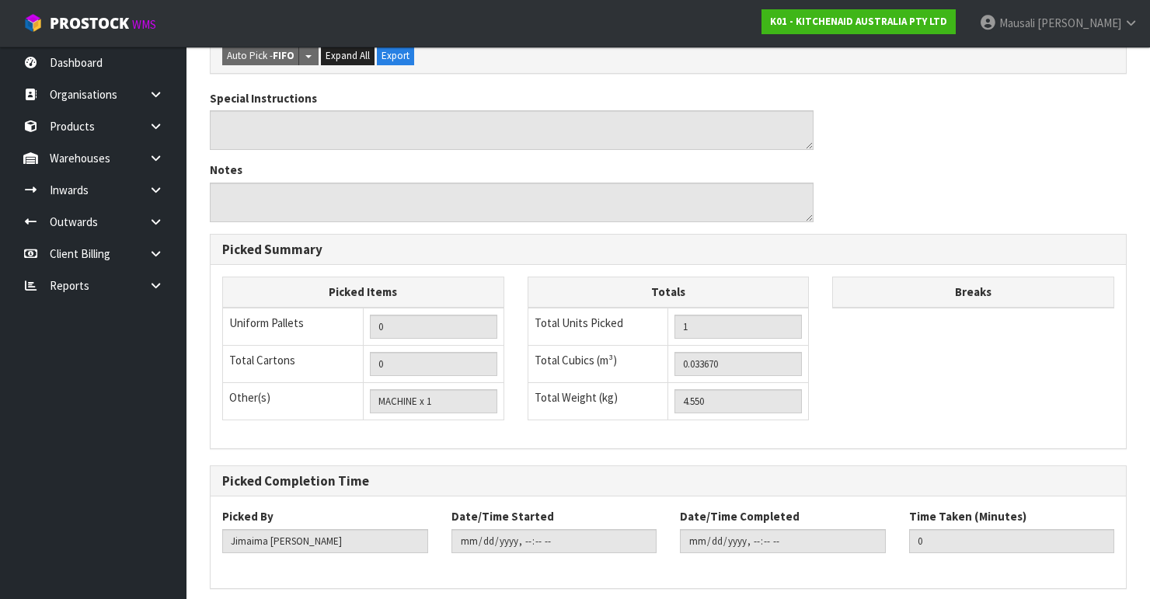
scroll to position [492, 0]
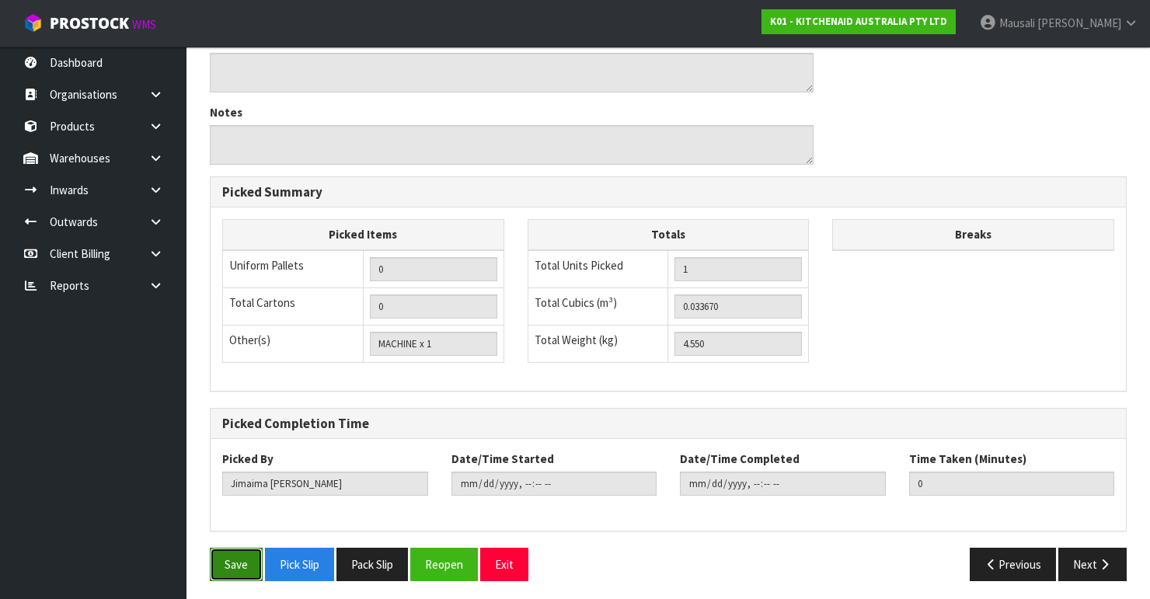
click at [248, 557] on button "Save" at bounding box center [236, 564] width 53 height 33
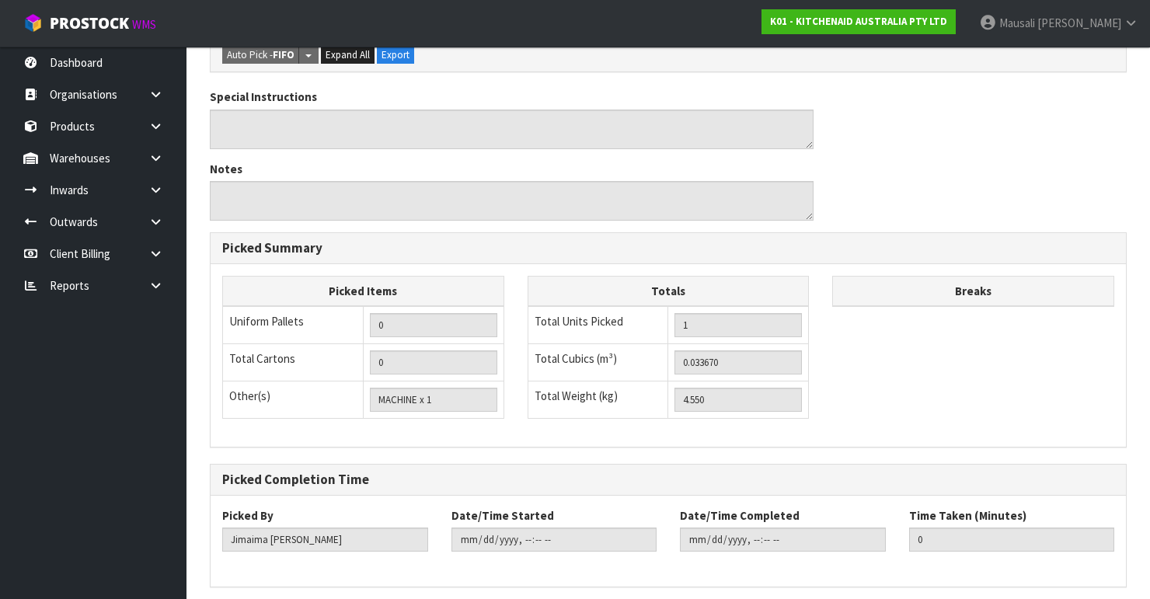
scroll to position [0, 0]
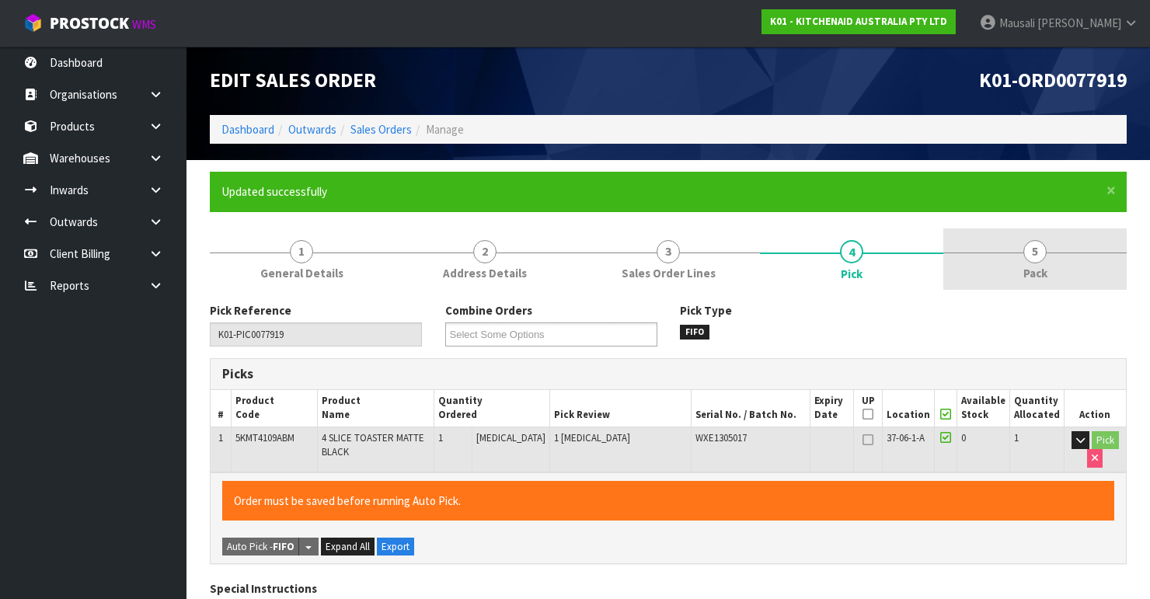
type input "[PERSON_NAME]"
type input "[DATE]T10:21:32"
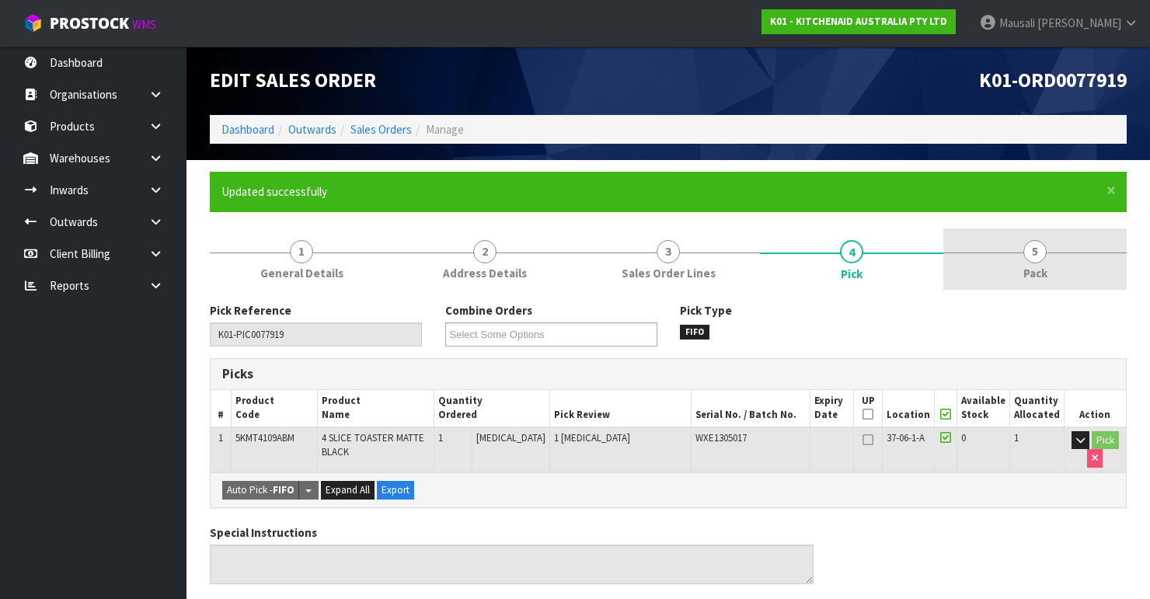
click at [1017, 270] on link "5 Pack" at bounding box center [1034, 258] width 183 height 61
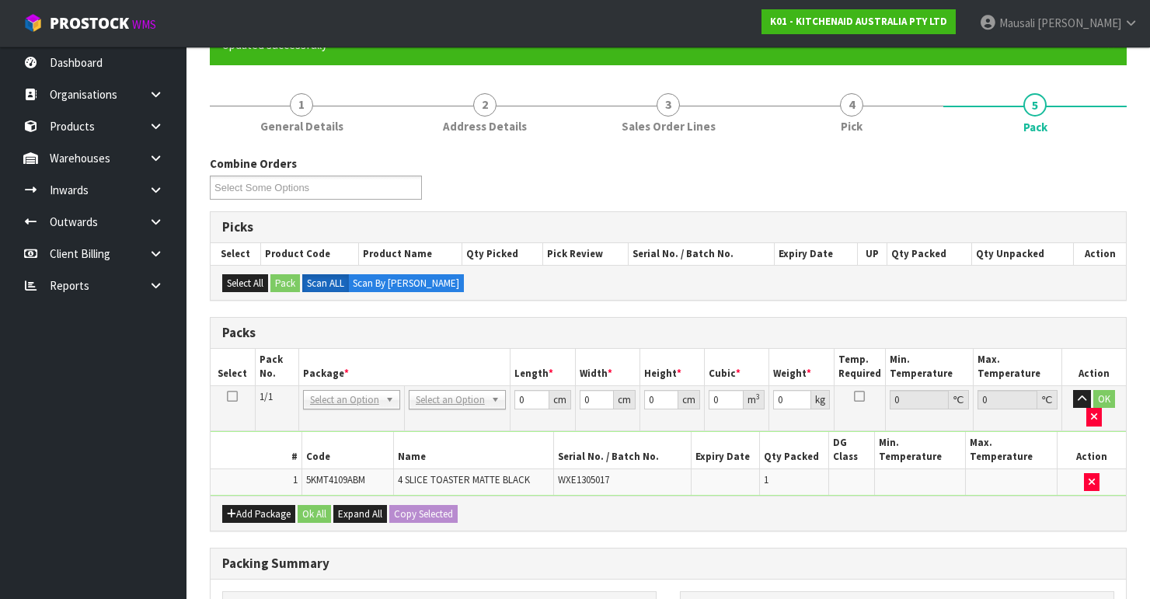
scroll to position [249, 0]
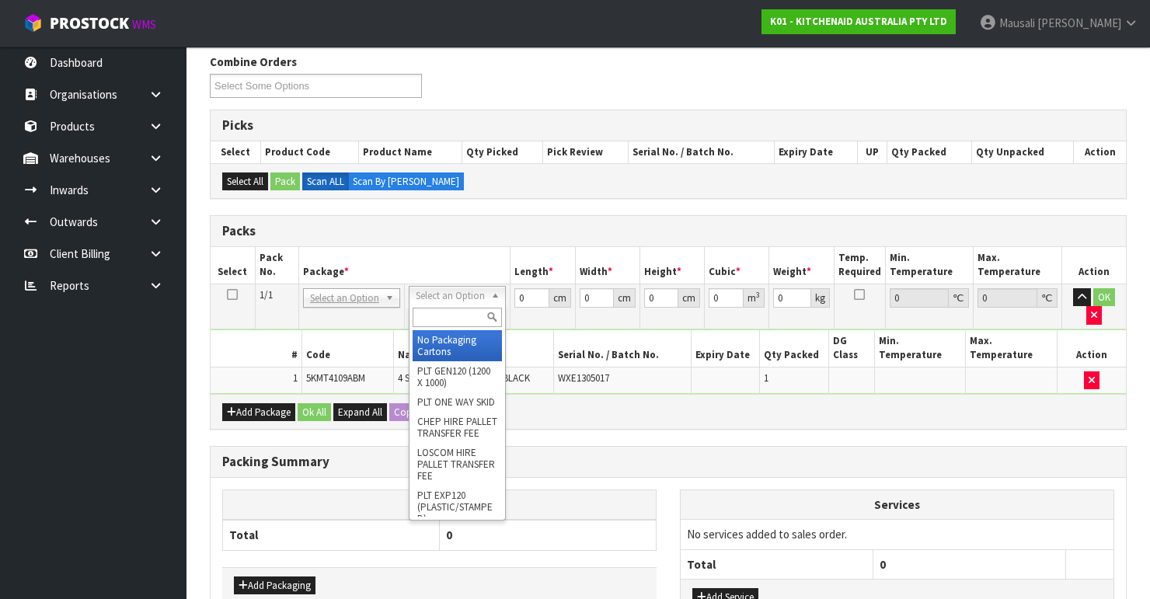
click at [447, 312] on input "text" at bounding box center [457, 317] width 89 height 19
type input "oc"
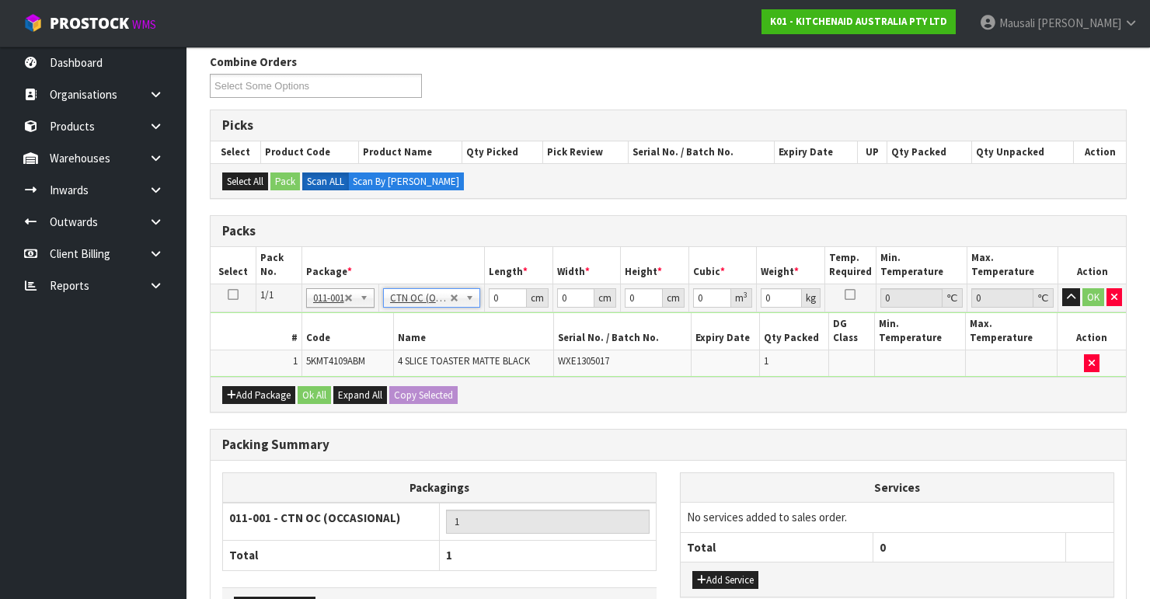
type input "4.55"
drag, startPoint x: 502, startPoint y: 296, endPoint x: 469, endPoint y: 313, distance: 36.8
click at [469, 313] on tbody "1/1 NONE 007-001 007-002 007-004 007-009 007-013 007-014 007-015 007-017 007-01…" at bounding box center [668, 330] width 915 height 93
type input "40"
type input "38"
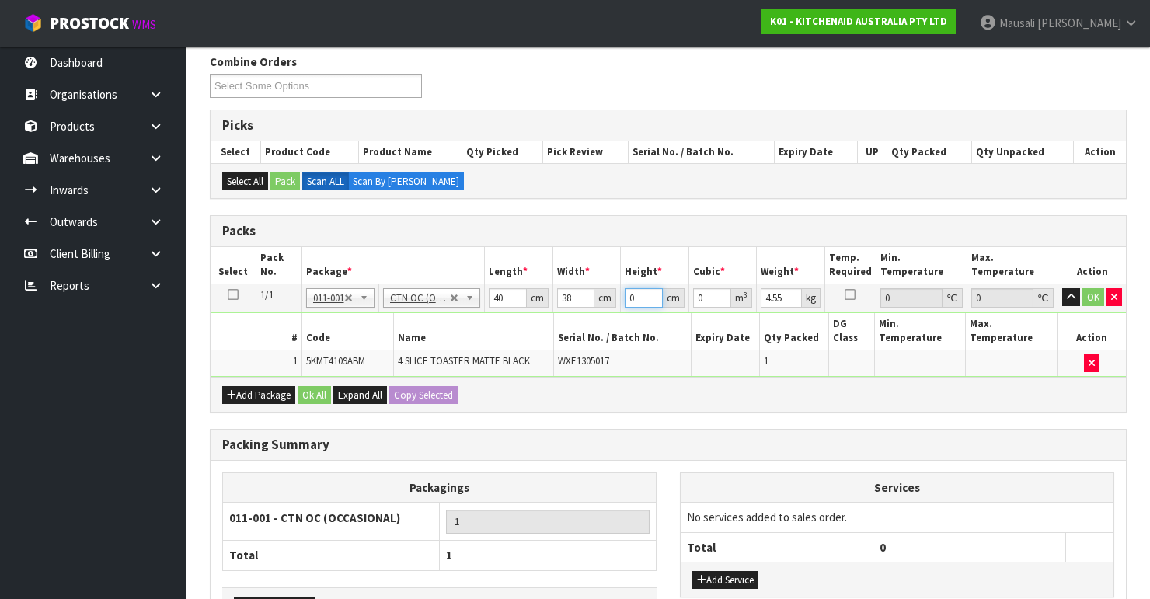
type input "2"
type input "0.00304"
type input "29"
type input "0.04408"
type input "29"
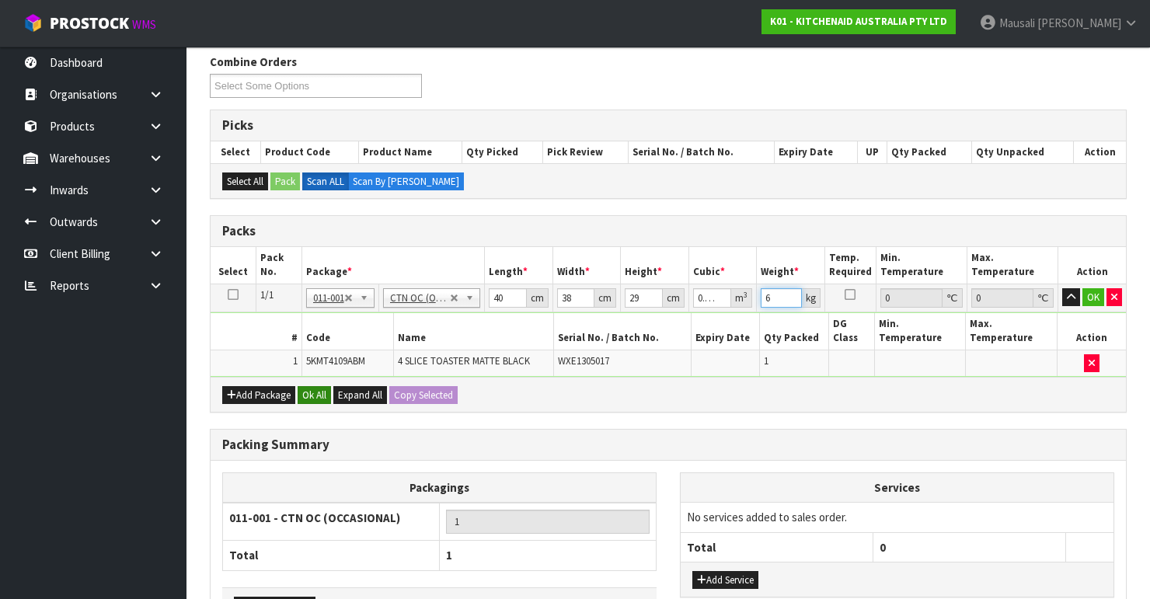
type input "6"
click at [317, 386] on button "Ok All" at bounding box center [314, 395] width 33 height 19
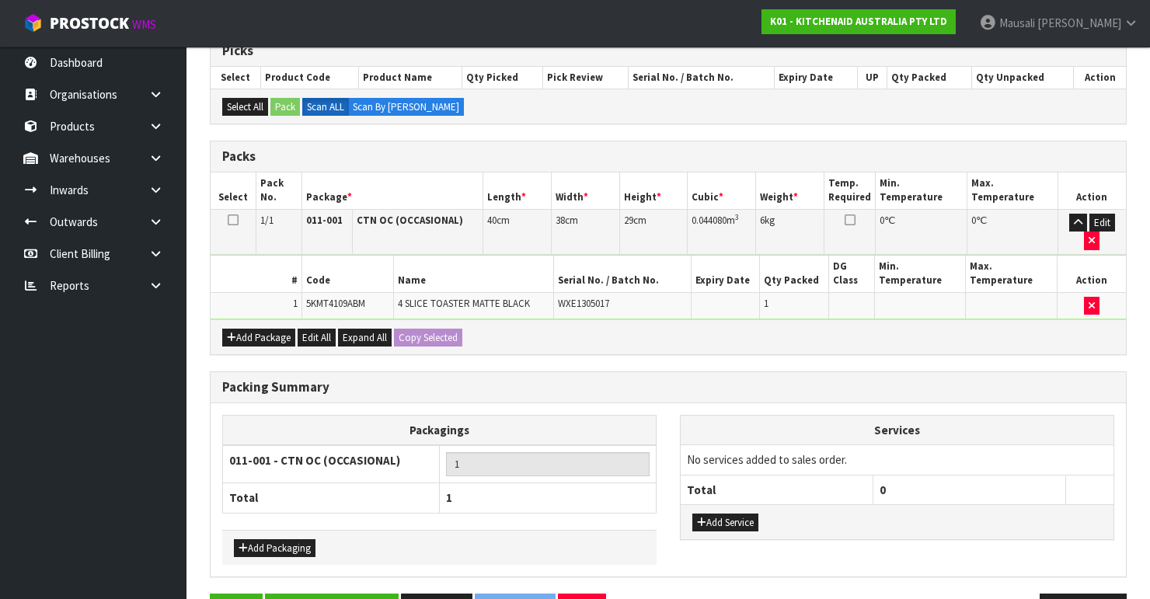
scroll to position [367, 0]
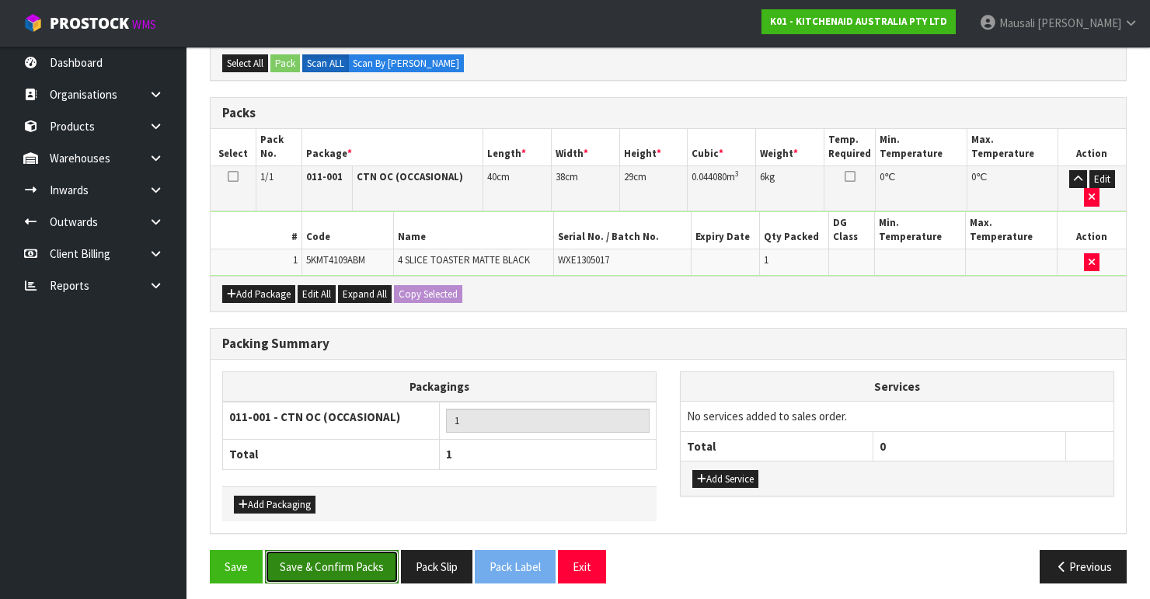
click at [351, 553] on button "Save & Confirm Packs" at bounding box center [332, 566] width 134 height 33
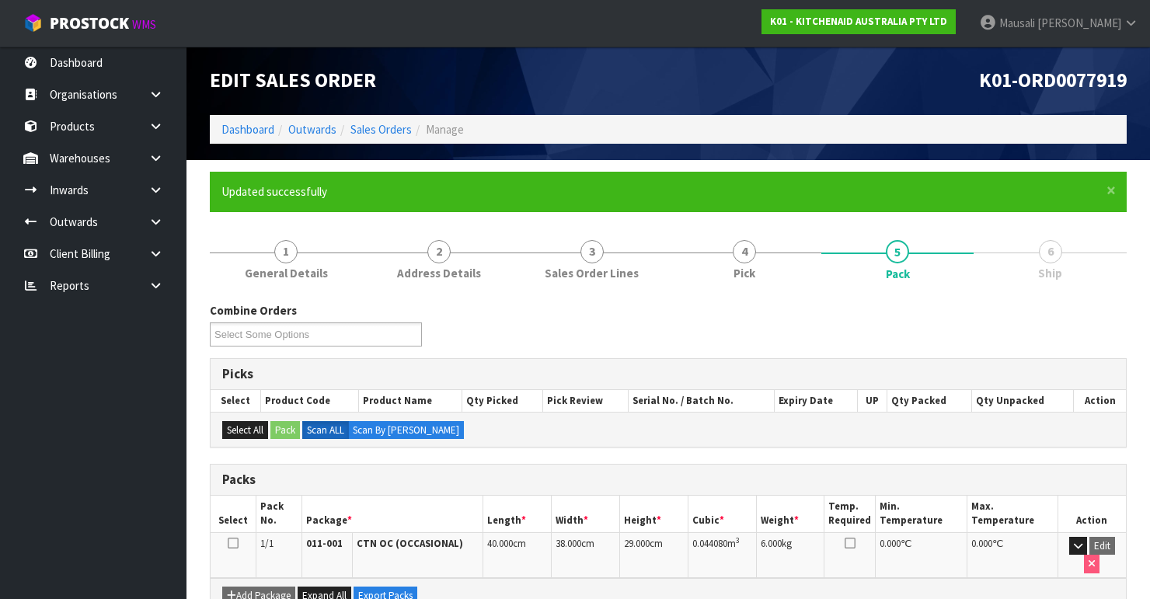
scroll to position [269, 0]
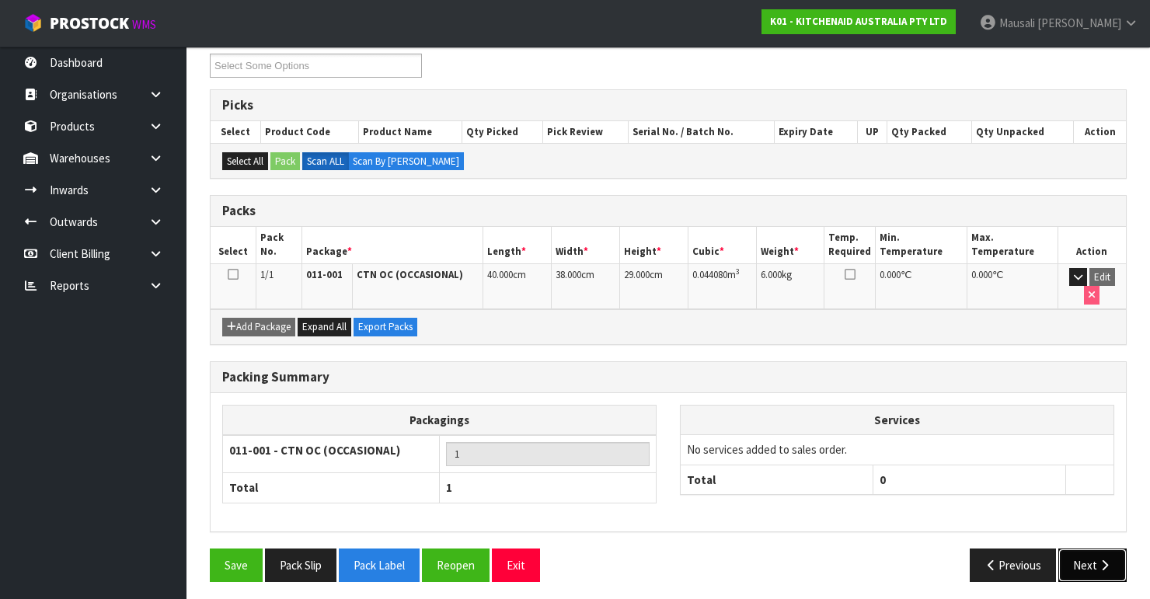
click at [1094, 559] on button "Next" at bounding box center [1092, 564] width 68 height 33
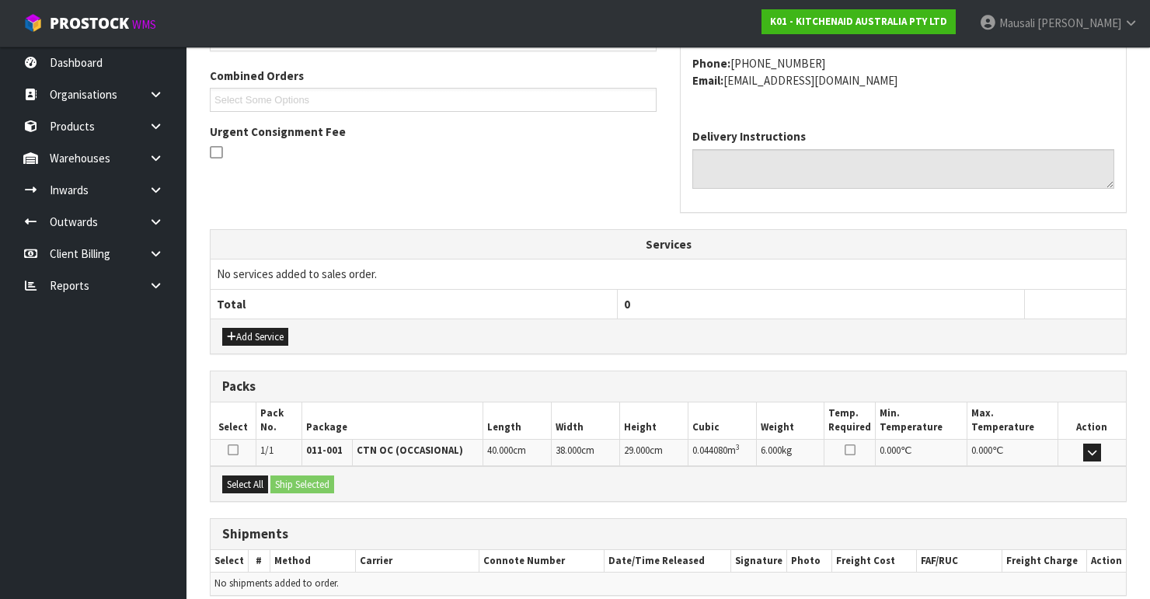
scroll to position [454, 0]
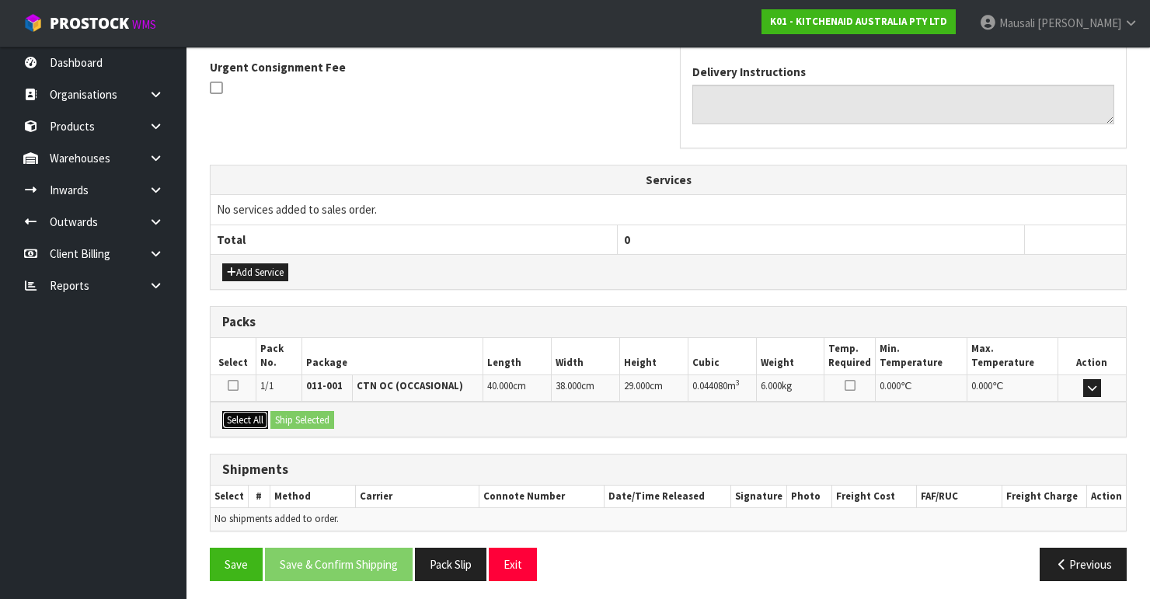
drag, startPoint x: 249, startPoint y: 420, endPoint x: 304, endPoint y: 420, distance: 55.2
click at [249, 420] on button "Select All" at bounding box center [245, 420] width 46 height 19
click at [304, 420] on button "Ship Selected" at bounding box center [302, 420] width 64 height 19
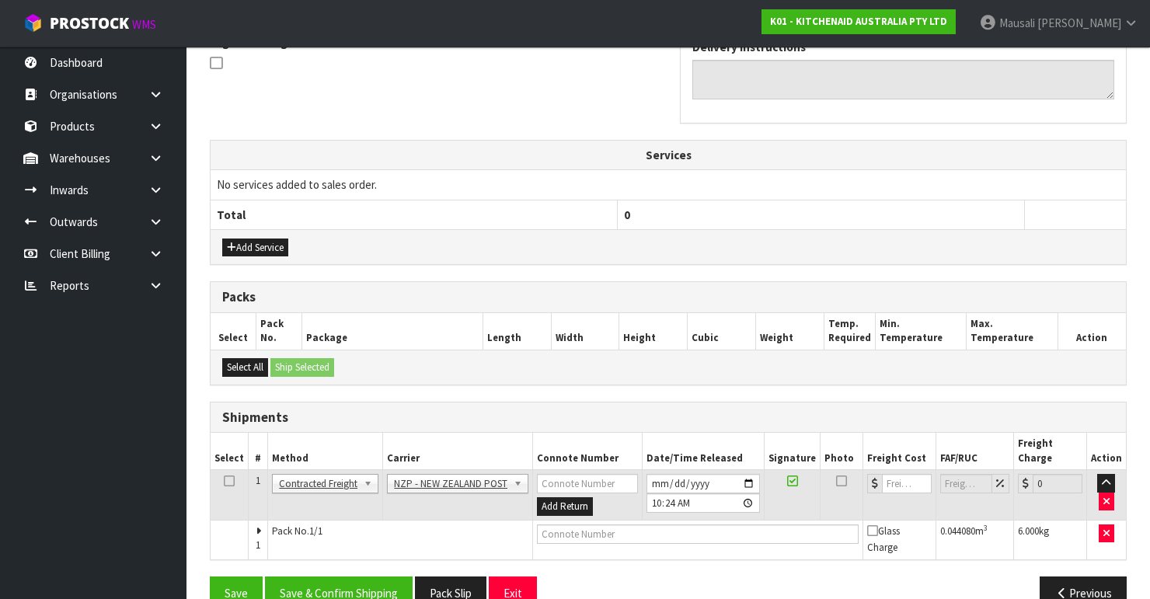
scroll to position [493, 0]
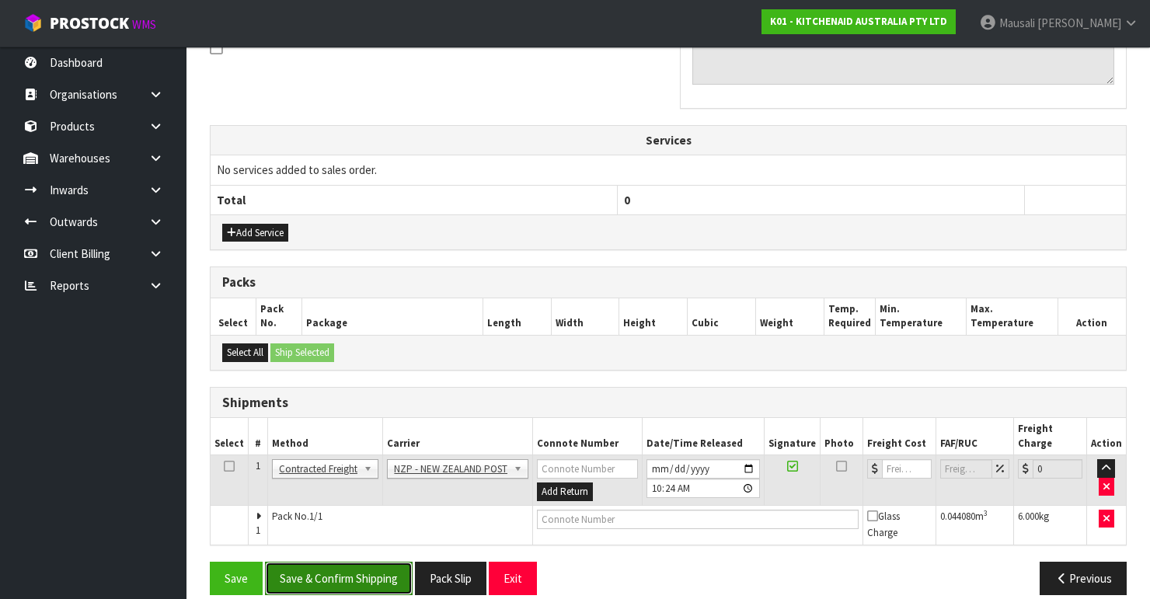
drag, startPoint x: 346, startPoint y: 564, endPoint x: 434, endPoint y: 544, distance: 90.8
click at [347, 564] on button "Save & Confirm Shipping" at bounding box center [339, 578] width 148 height 33
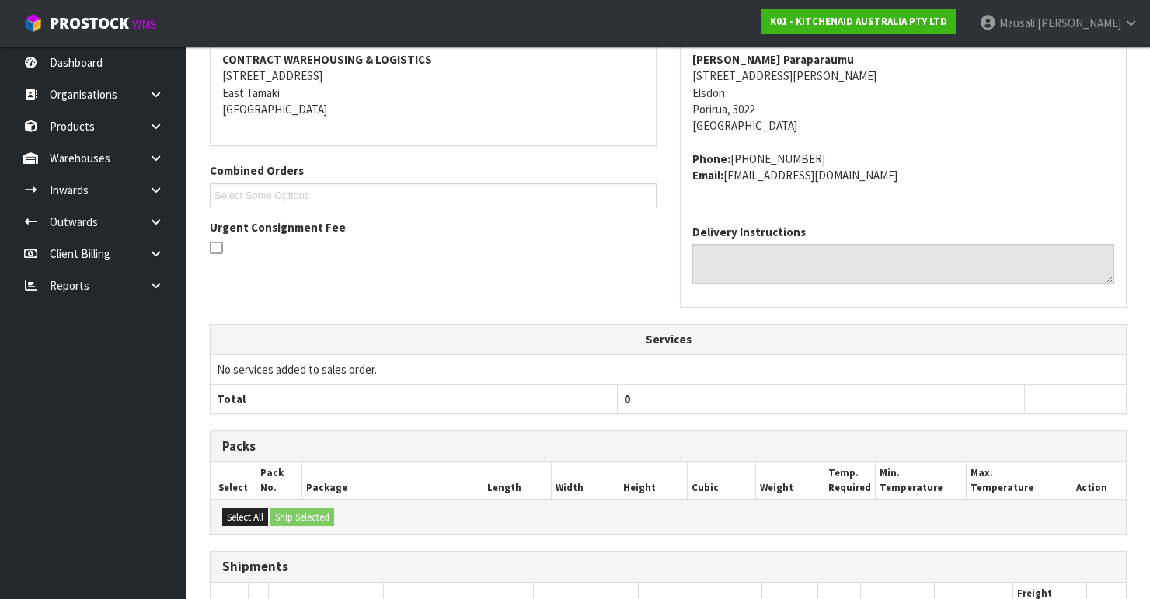
scroll to position [470, 0]
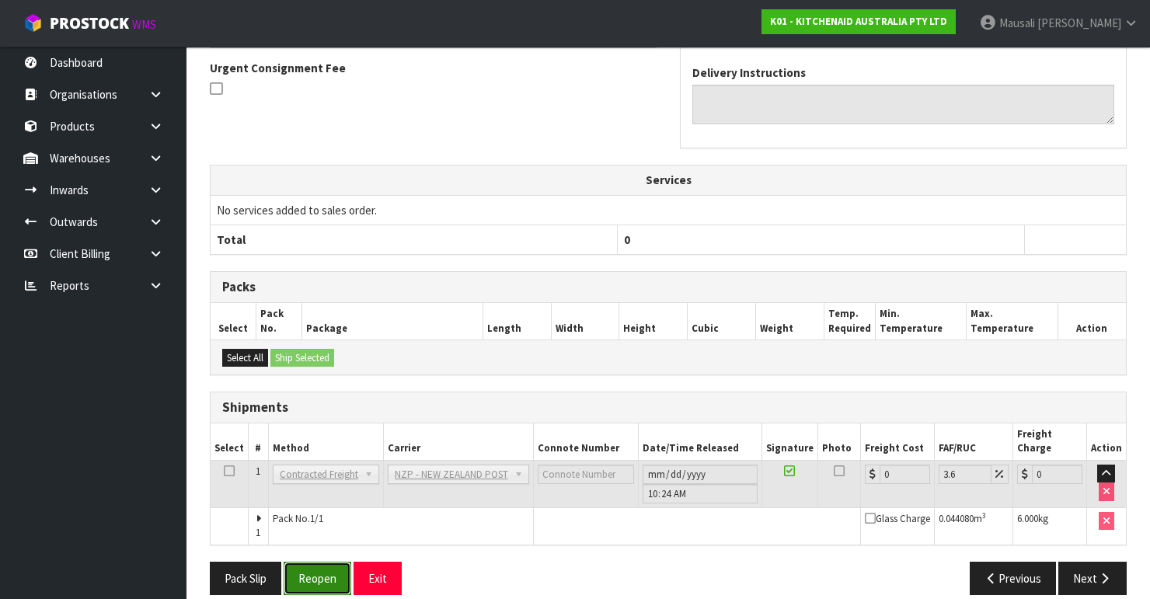
click at [317, 562] on button "Reopen" at bounding box center [318, 578] width 68 height 33
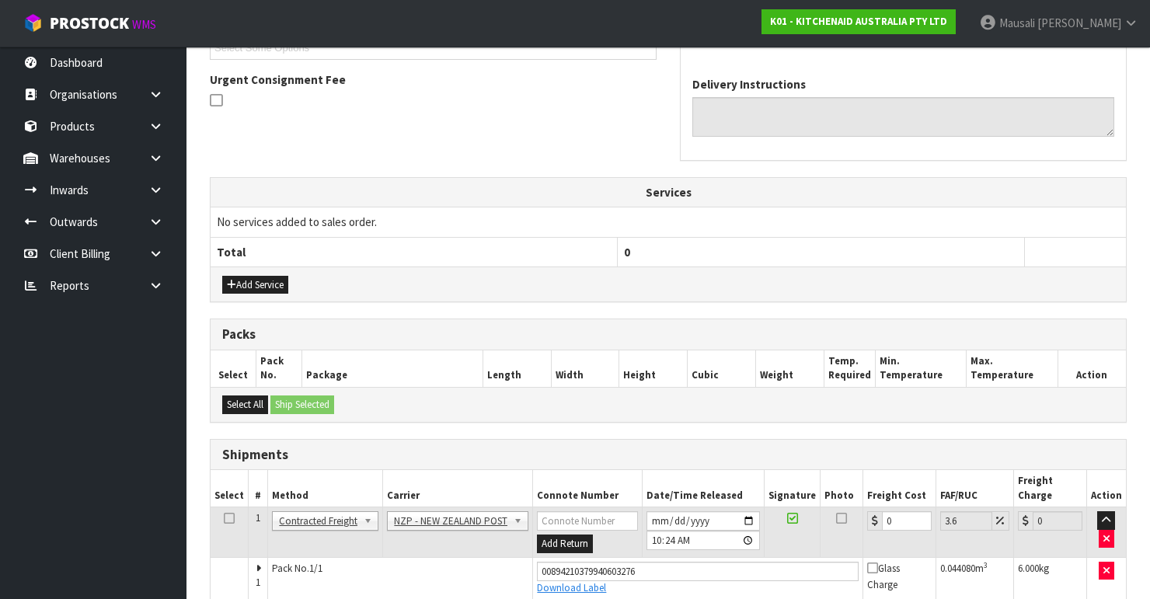
scroll to position [496, 0]
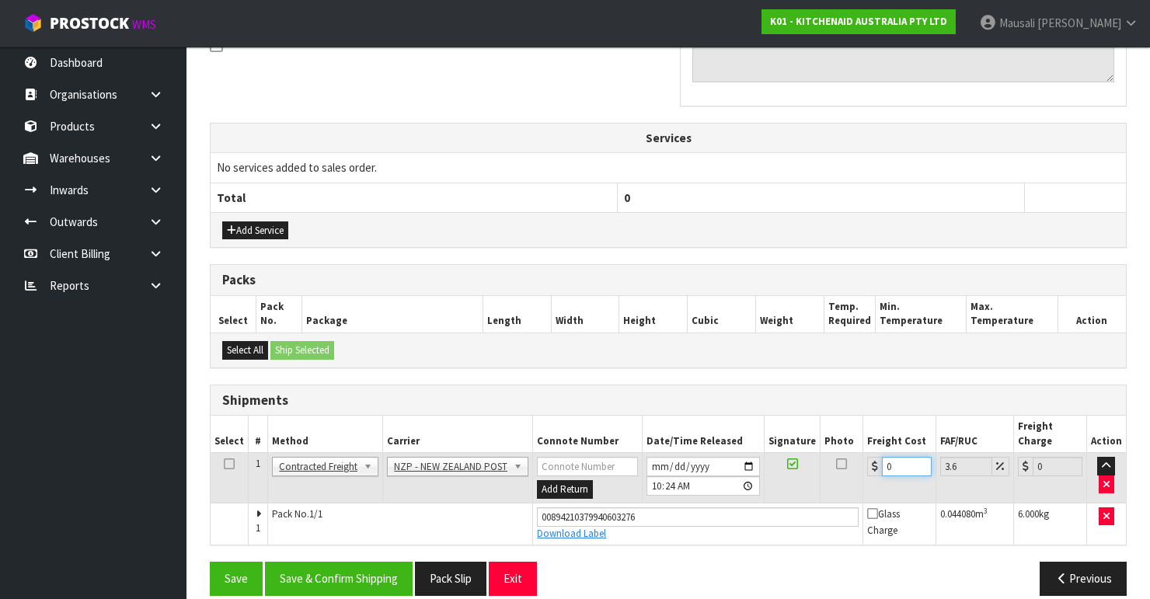
drag, startPoint x: 901, startPoint y: 445, endPoint x: 871, endPoint y: 459, distance: 33.4
click at [871, 459] on td "0" at bounding box center [899, 478] width 73 height 50
type input "8"
type input "8.29"
type input "8.4"
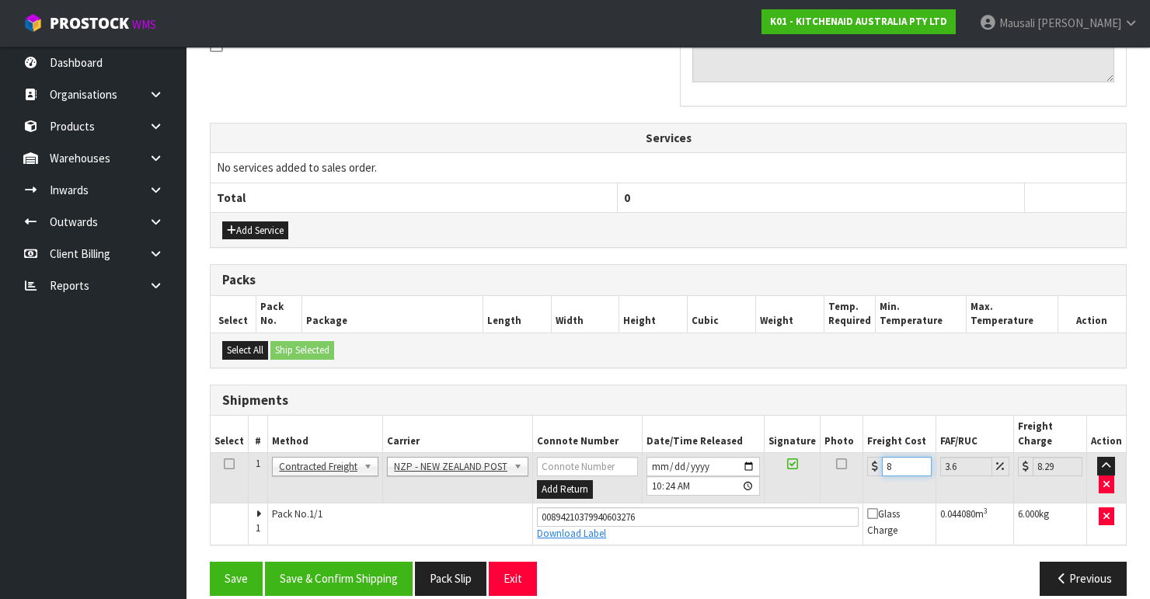
type input "8.7"
type input "8.45"
type input "8.75"
type input "8.45"
click at [320, 562] on button "Save & Confirm Shipping" at bounding box center [339, 578] width 148 height 33
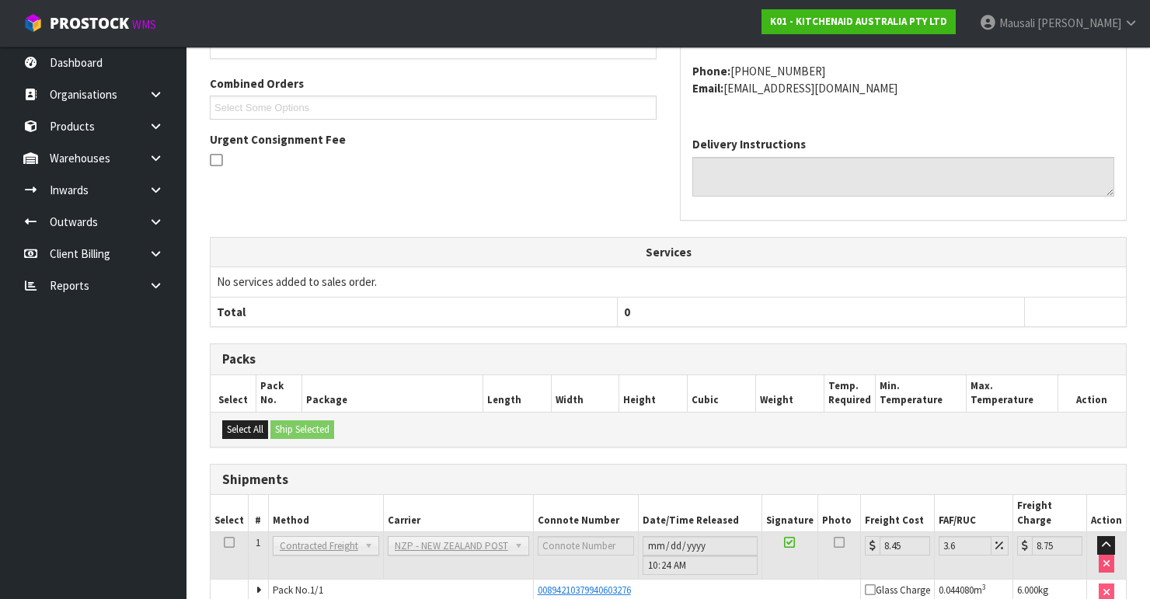
scroll to position [454, 0]
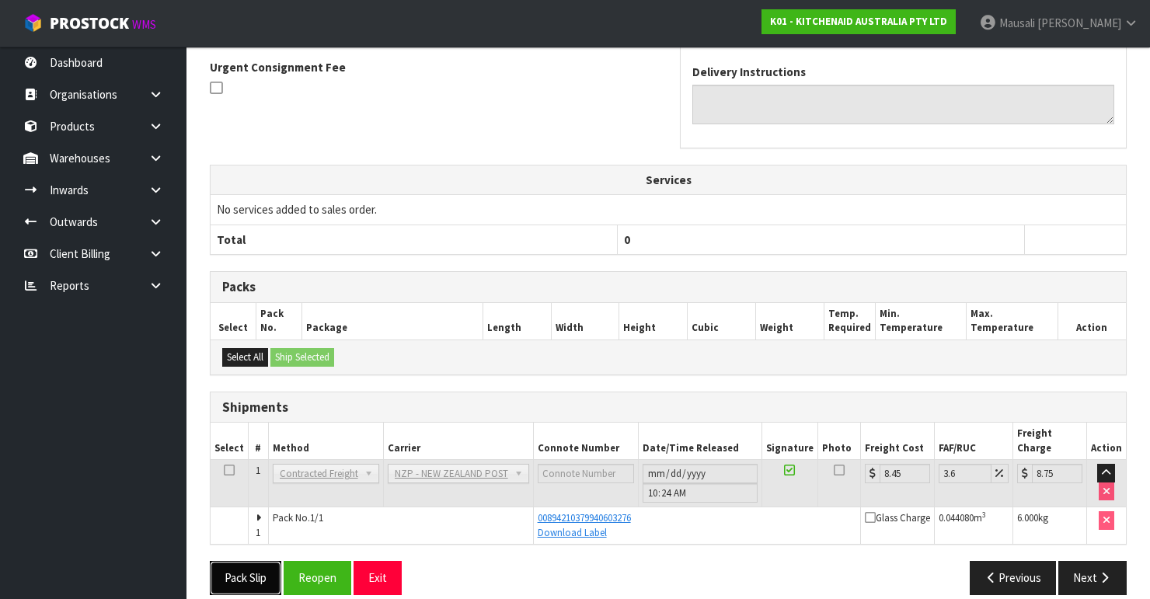
drag, startPoint x: 249, startPoint y: 557, endPoint x: 353, endPoint y: 515, distance: 113.0
click at [249, 561] on button "Pack Slip" at bounding box center [245, 577] width 71 height 33
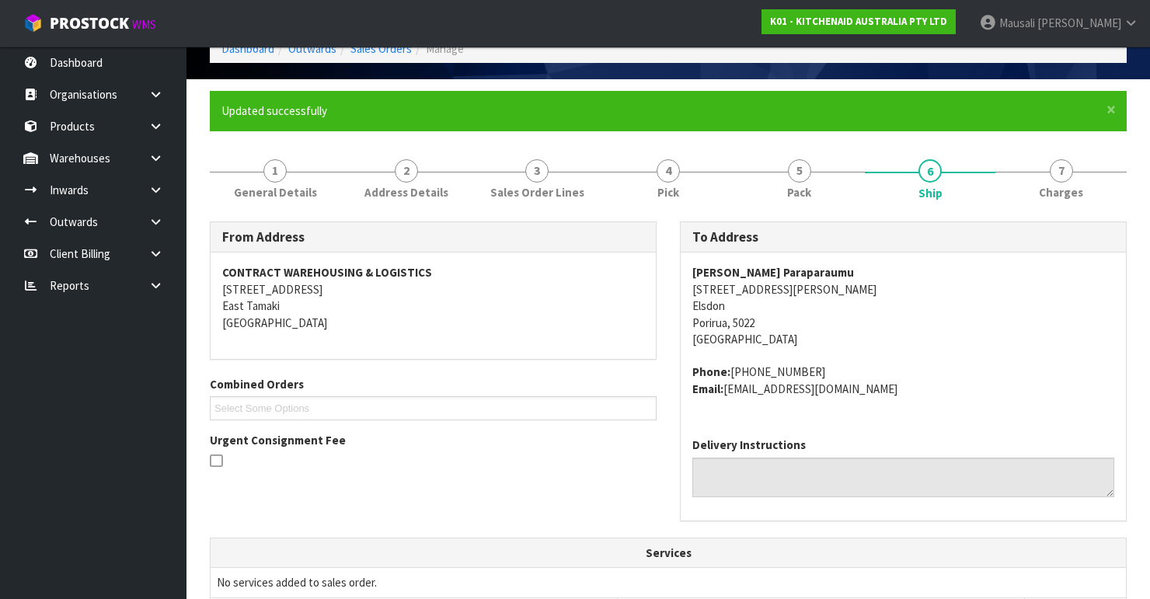
scroll to position [19, 0]
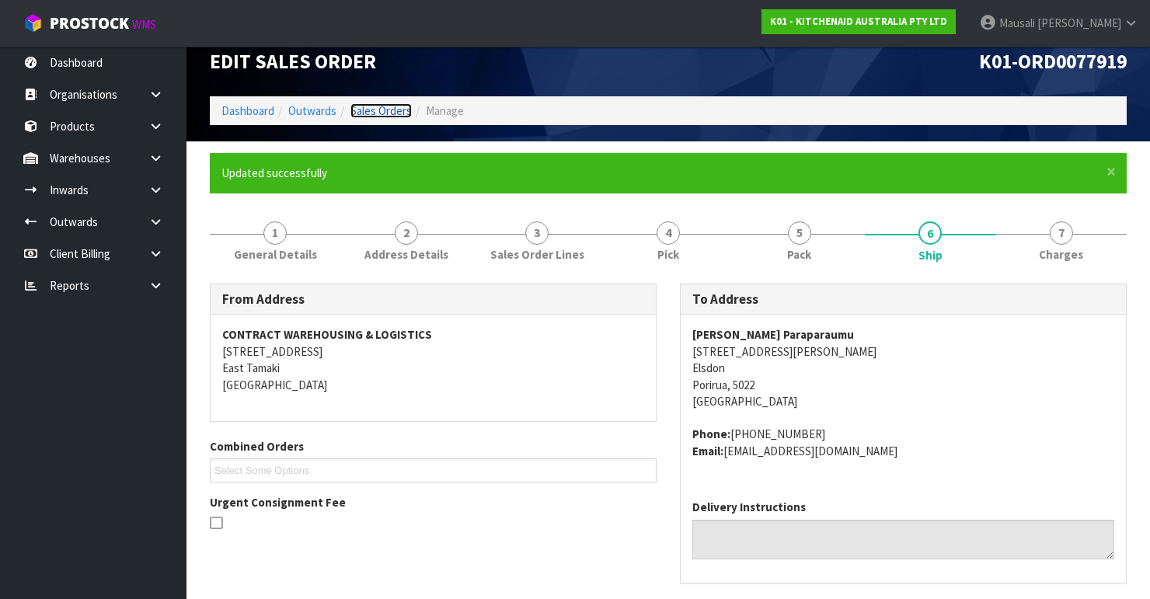
click at [392, 109] on link "Sales Orders" at bounding box center [380, 110] width 61 height 15
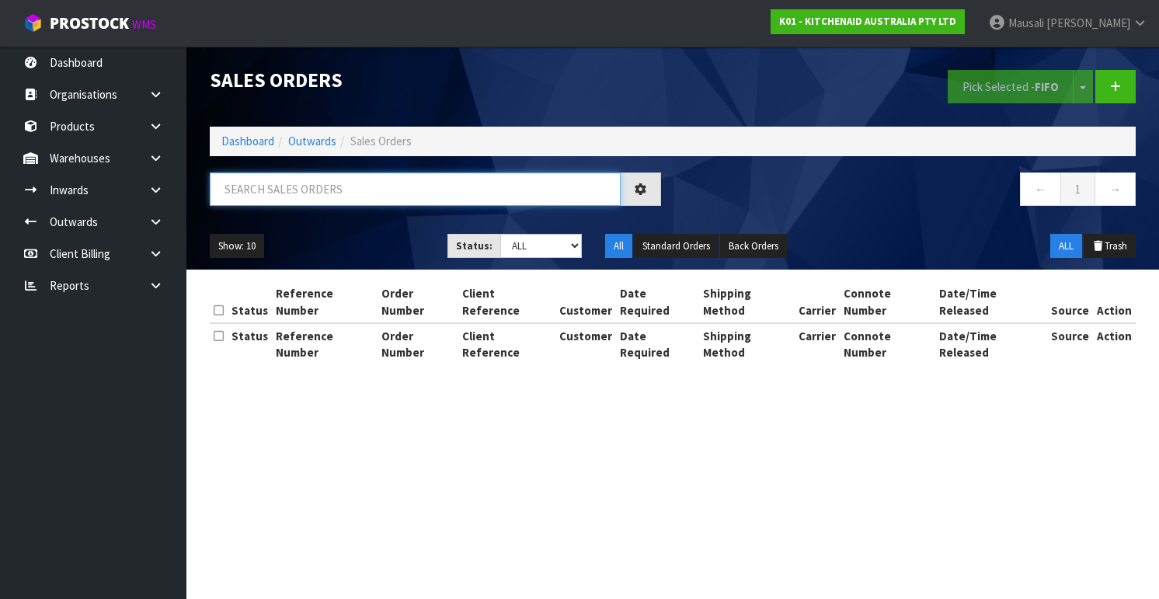
click at [258, 183] on input "text" at bounding box center [415, 188] width 411 height 33
type input "JOB-0407952"
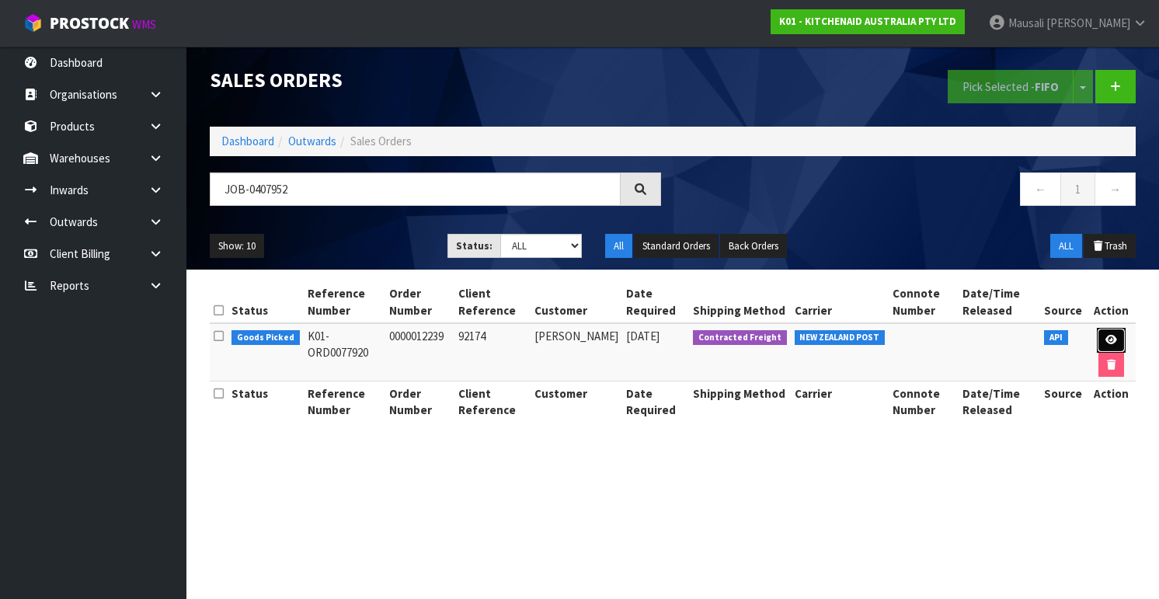
click at [1102, 333] on link at bounding box center [1111, 340] width 29 height 25
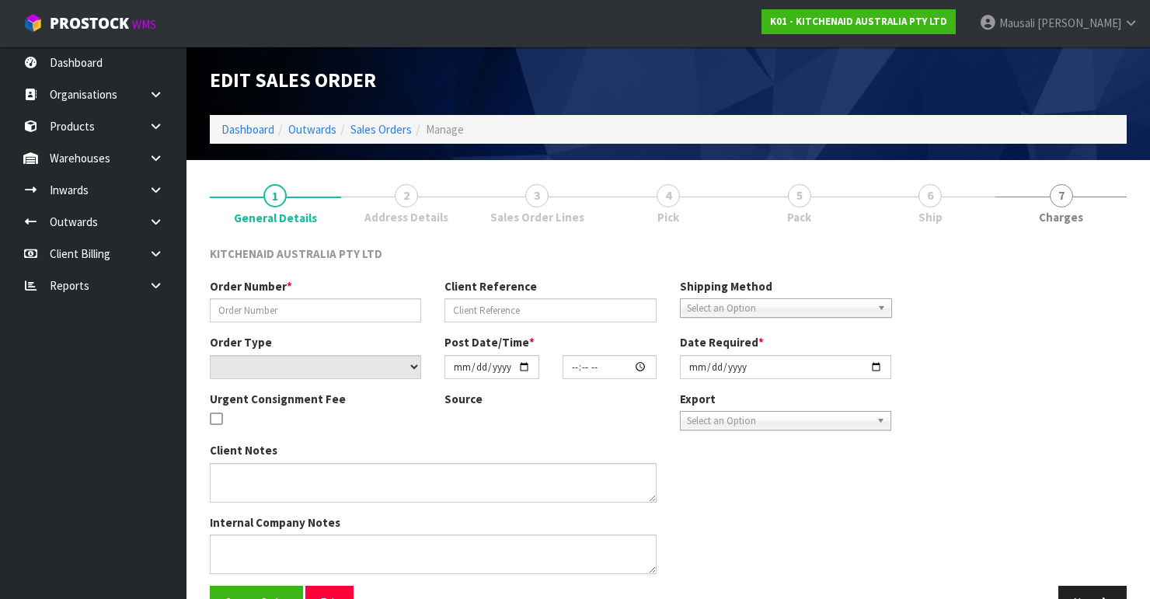
type input "0000012239"
type input "92174"
select select "number:0"
type input "[DATE]"
type input "15:30:57.000"
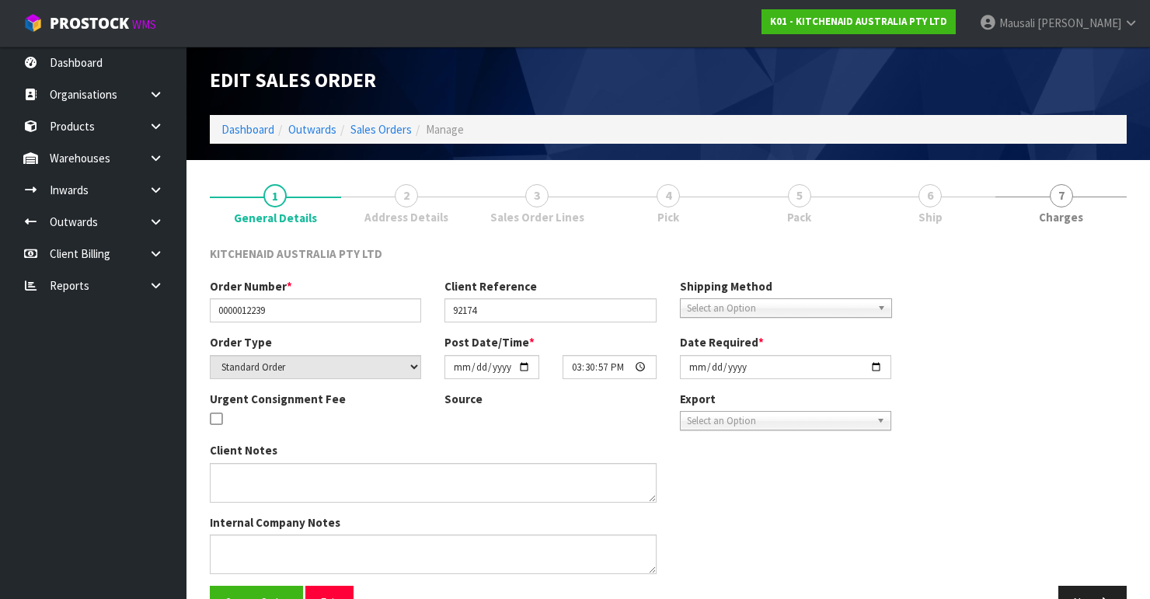
type input "[DATE]"
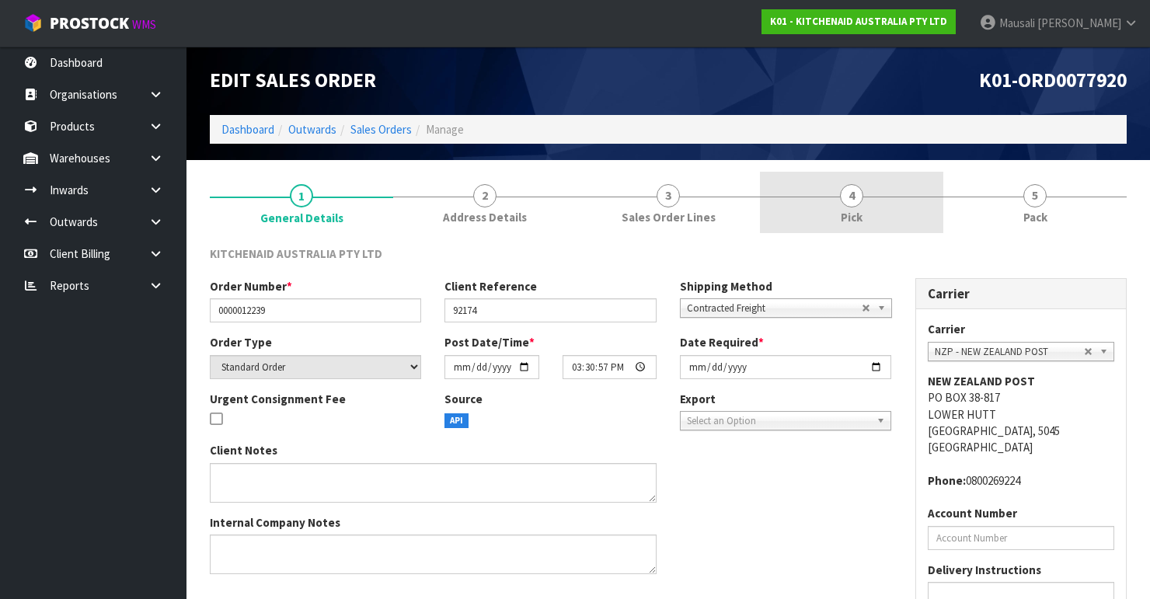
click at [851, 211] on span "Pick" at bounding box center [852, 217] width 22 height 16
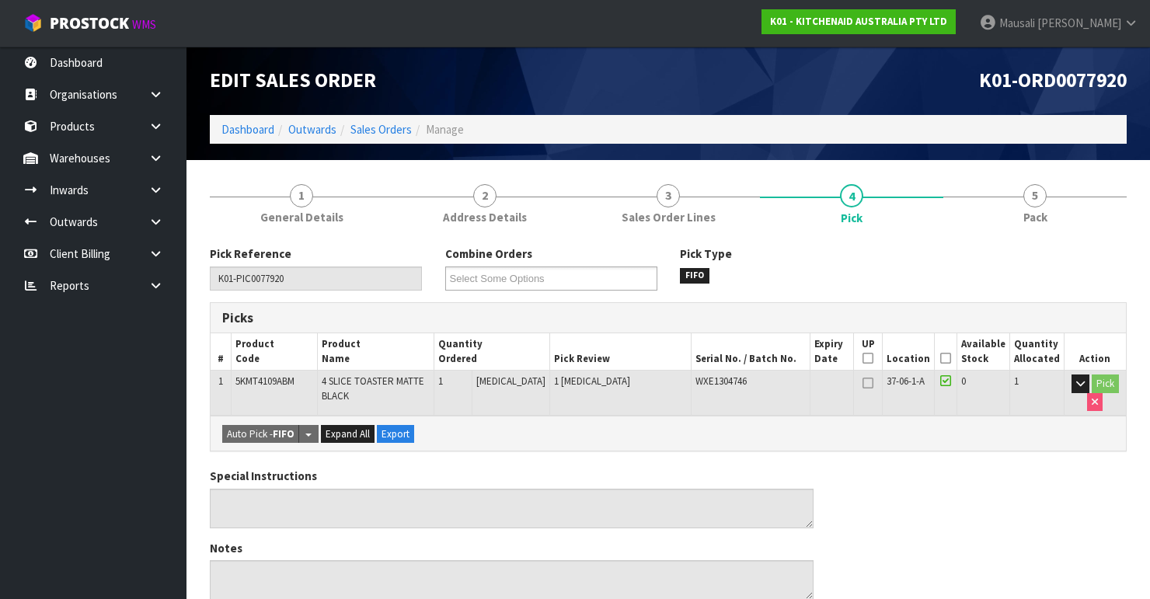
click at [949, 358] on icon at bounding box center [945, 358] width 11 height 1
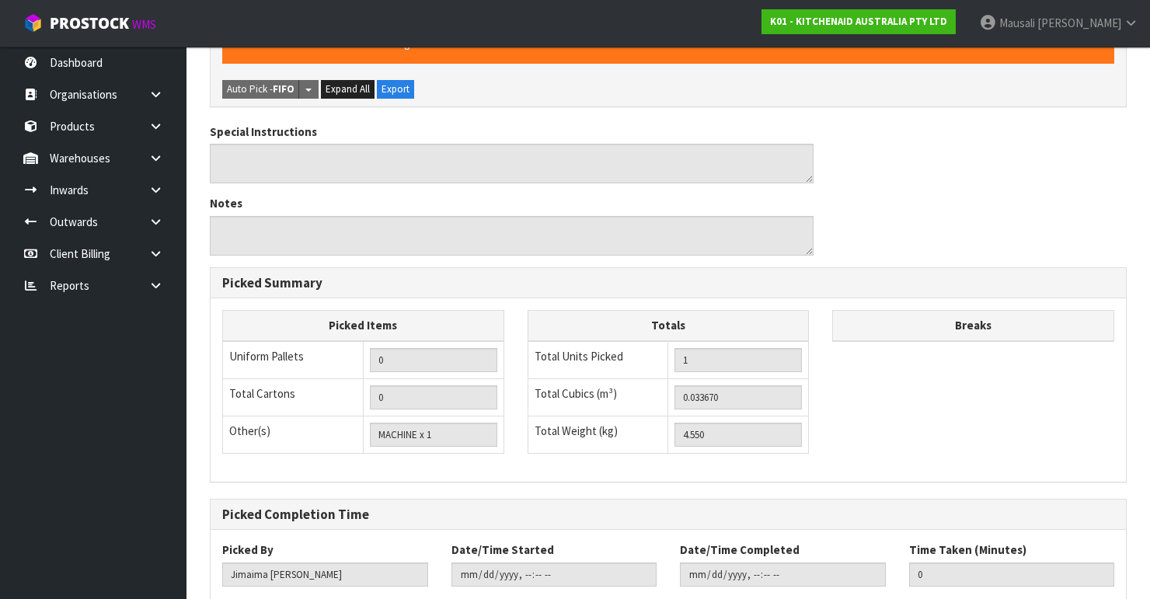
scroll to position [492, 0]
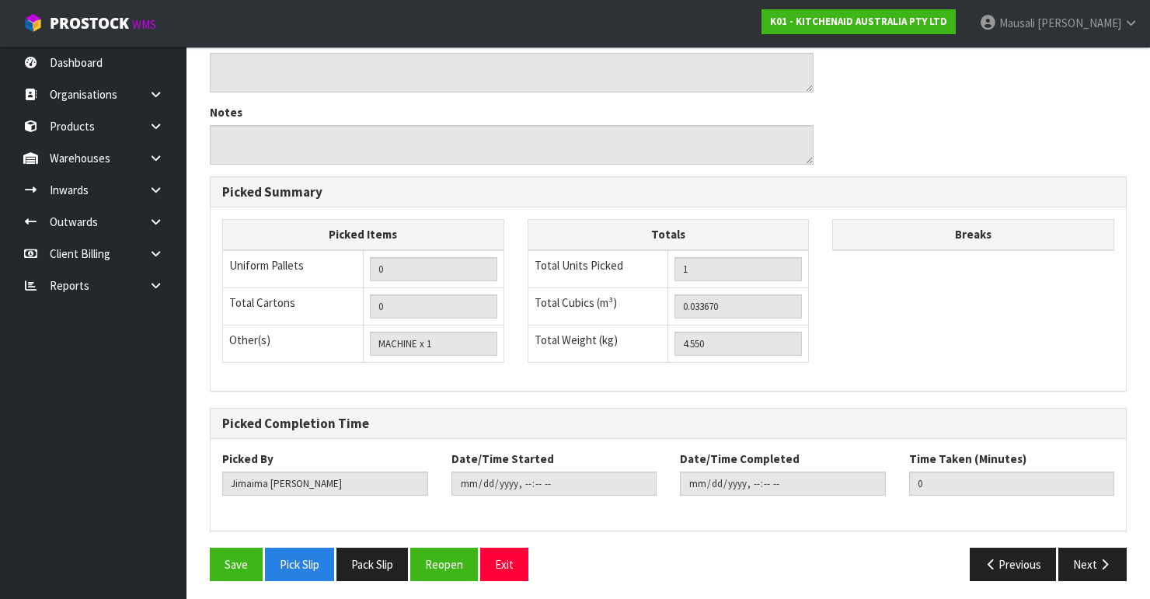
click at [207, 561] on div "Save Pick Slip Pack Slip Reopen Exit" at bounding box center [433, 564] width 470 height 33
click at [223, 559] on button "Save" at bounding box center [236, 564] width 53 height 33
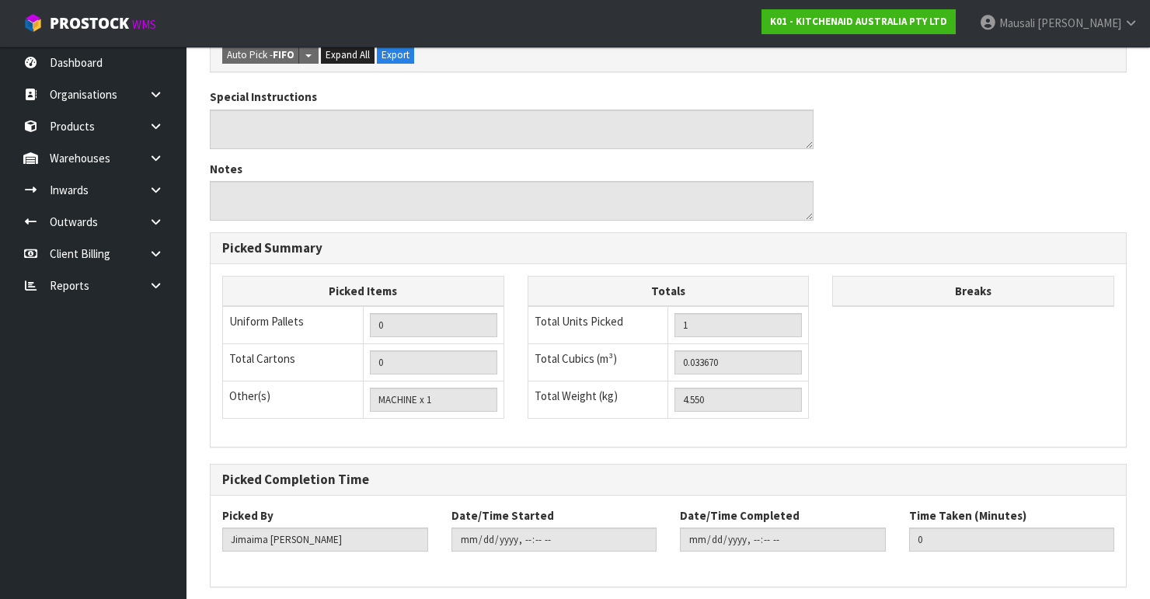
scroll to position [0, 0]
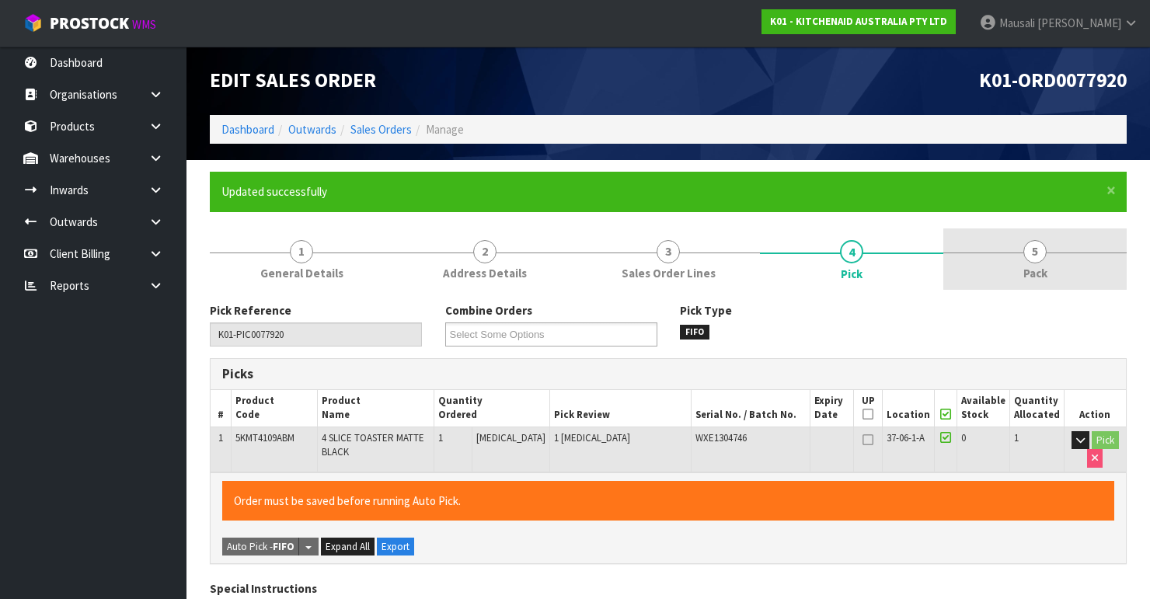
type input "[PERSON_NAME]"
type input "[DATE]T10:26:43"
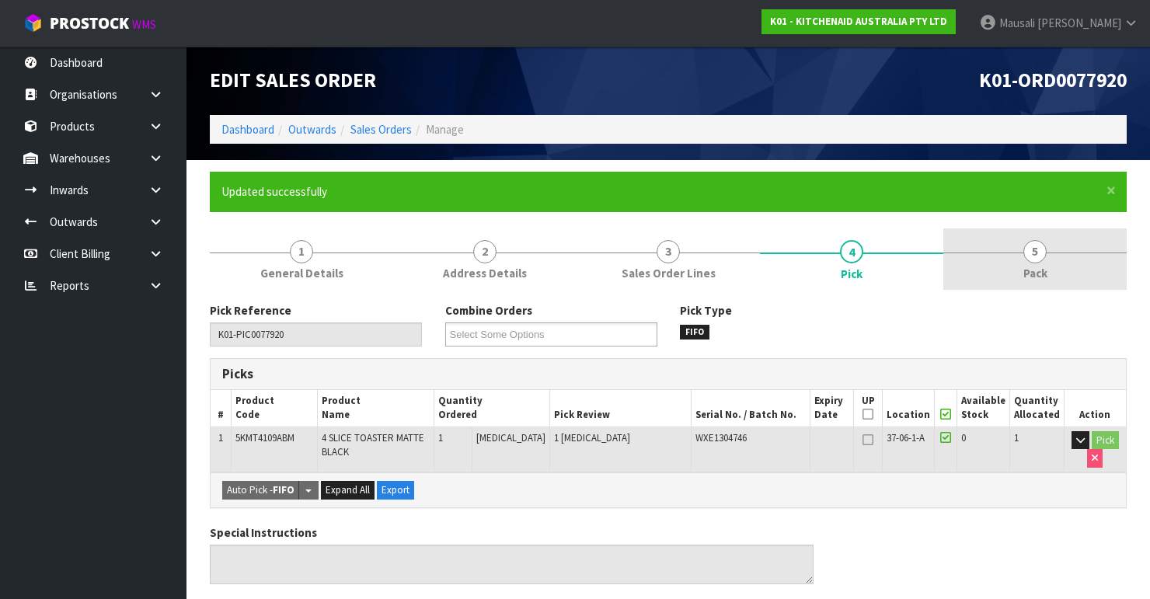
click at [1031, 262] on span "5" at bounding box center [1034, 251] width 23 height 23
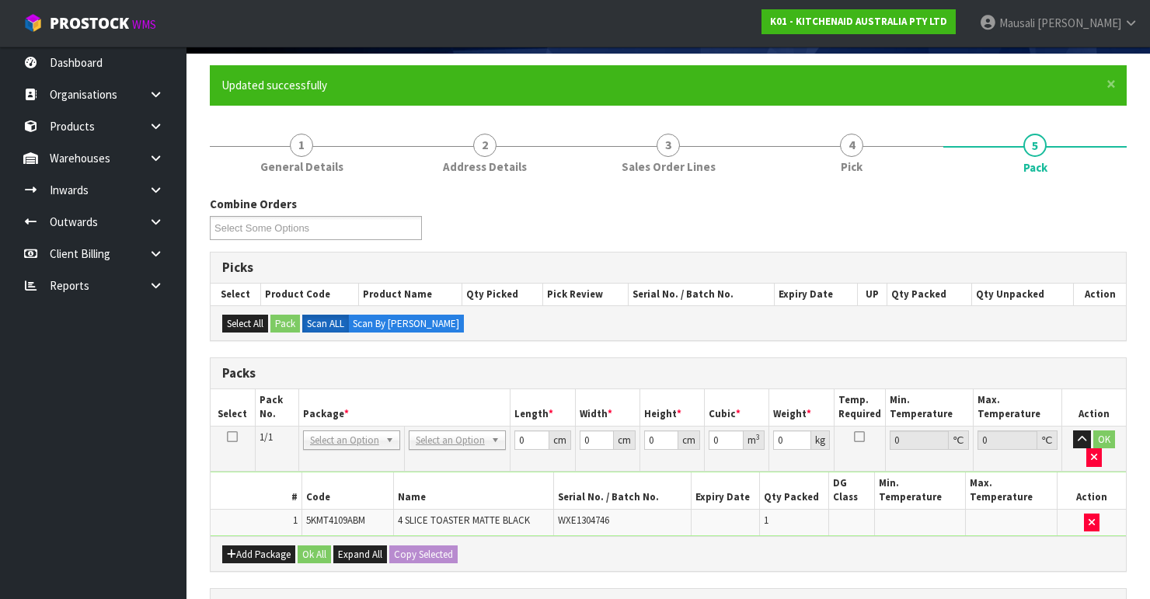
scroll to position [311, 0]
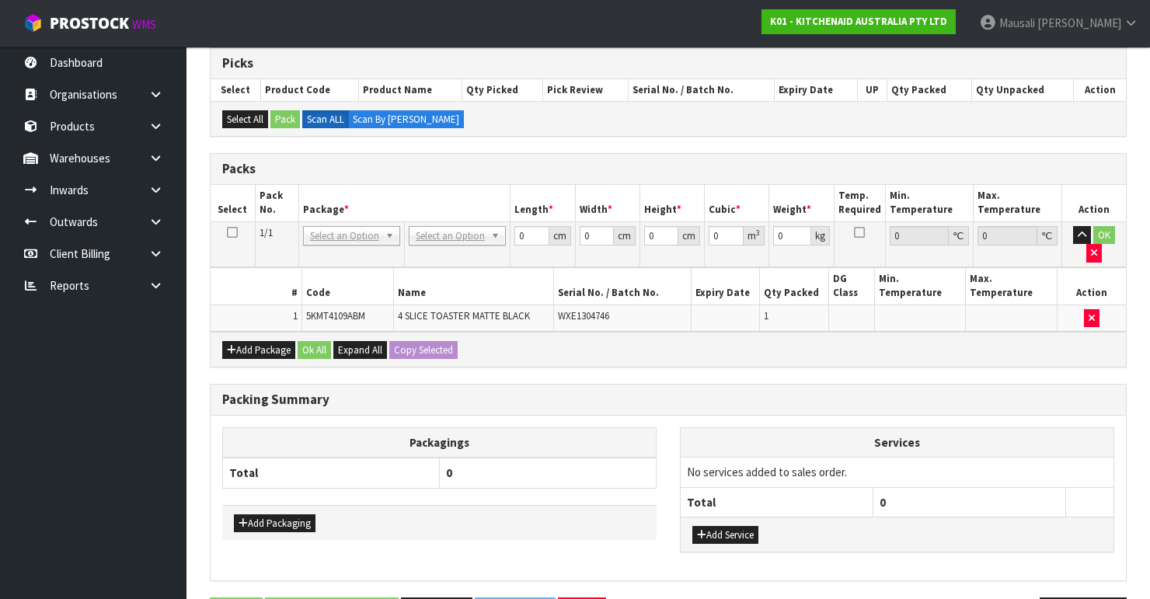
drag, startPoint x: 461, startPoint y: 232, endPoint x: 469, endPoint y: 258, distance: 26.8
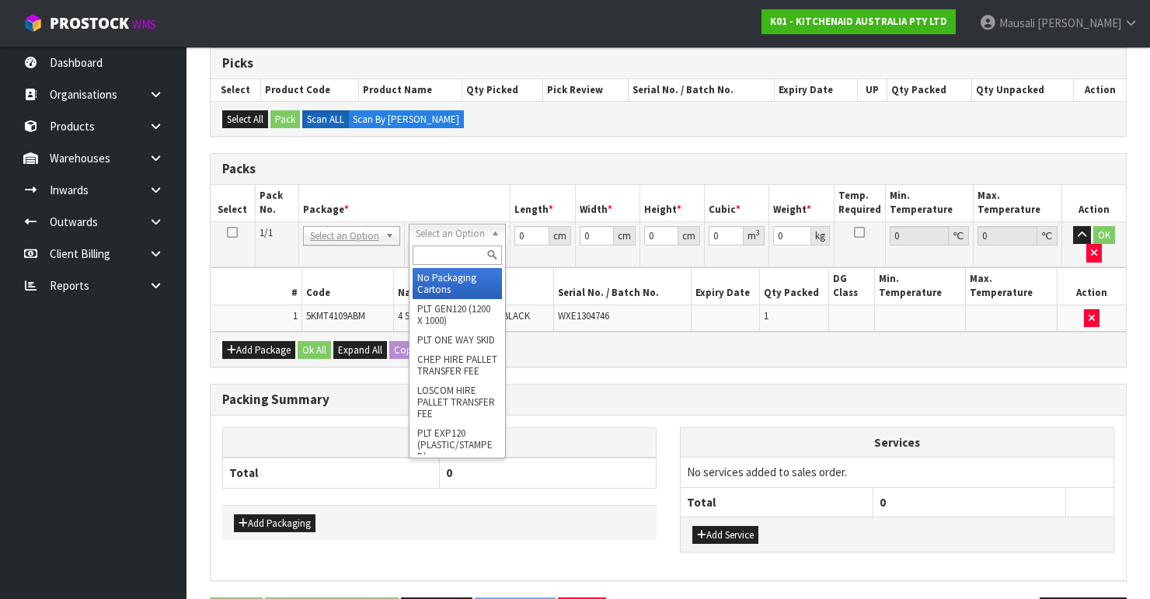
click at [466, 258] on input "text" at bounding box center [457, 254] width 89 height 19
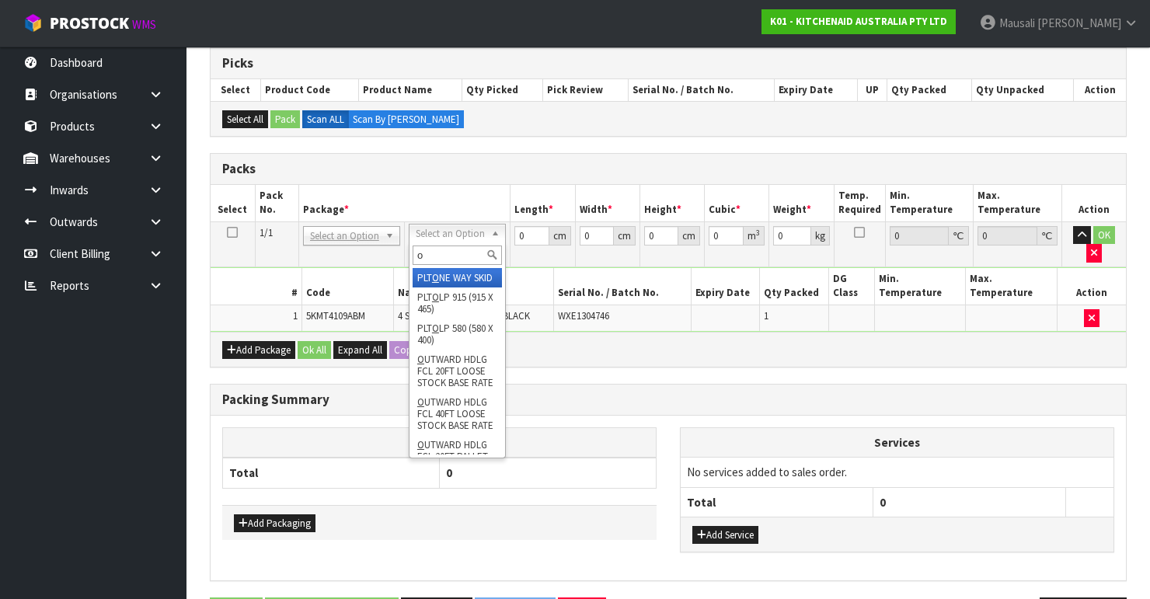
type input "oc"
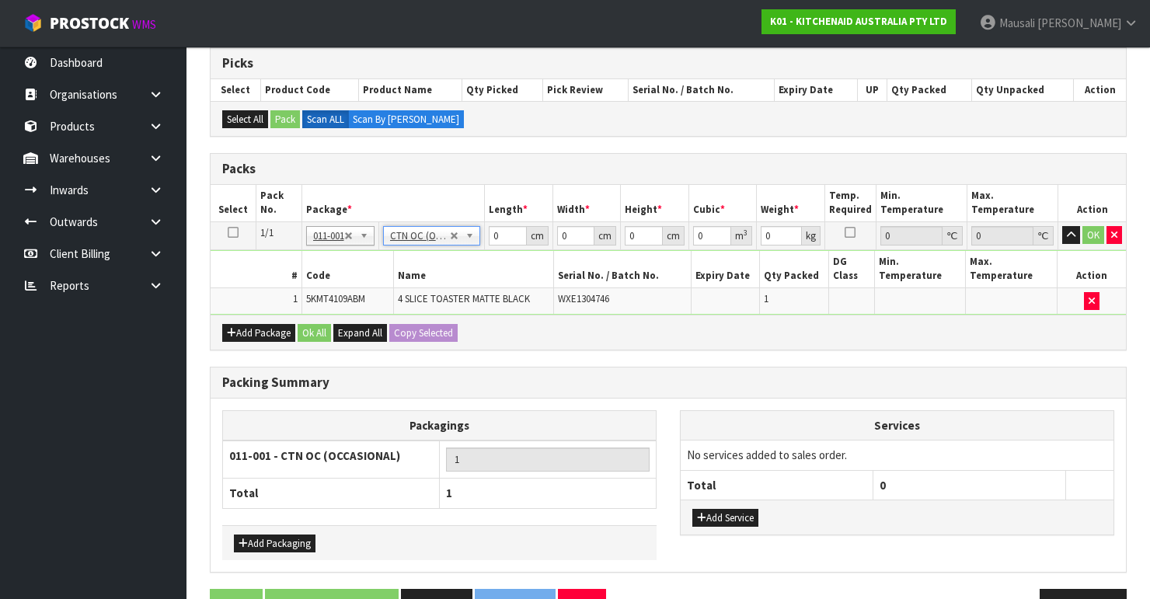
type input "4.55"
drag, startPoint x: 501, startPoint y: 234, endPoint x: 454, endPoint y: 250, distance: 50.1
click at [454, 250] on tbody "1/1 NONE 007-001 007-002 007-004 007-009 007-013 007-014 007-015 007-017 007-01…" at bounding box center [668, 267] width 915 height 93
type input "40"
type input "38"
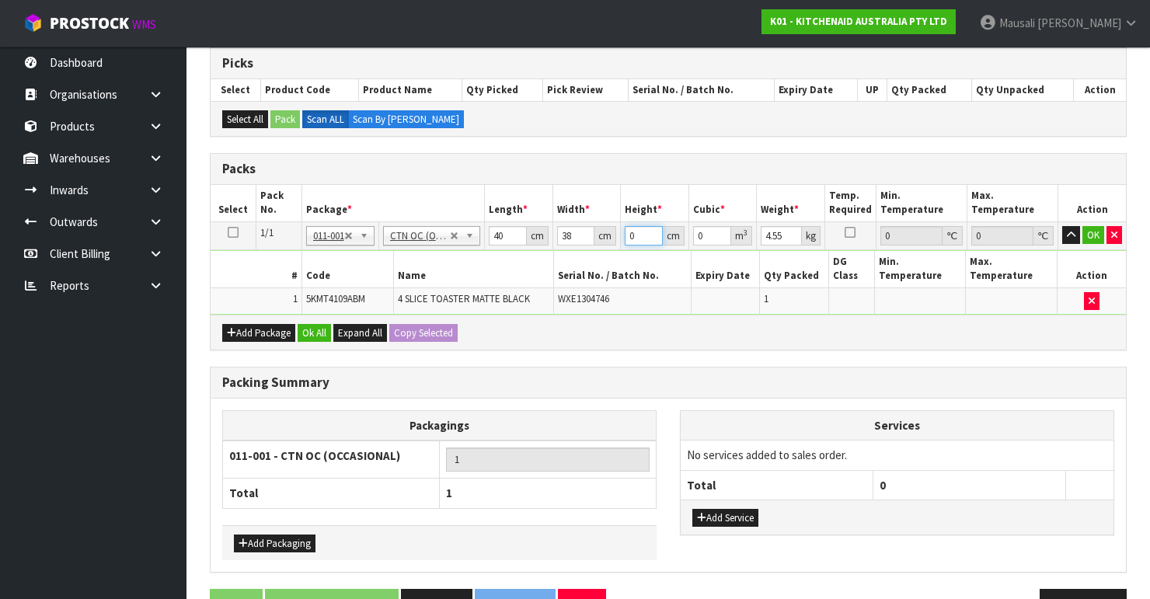
type input "2"
type input "0.00304"
type input "29"
type input "0.04408"
type input "29"
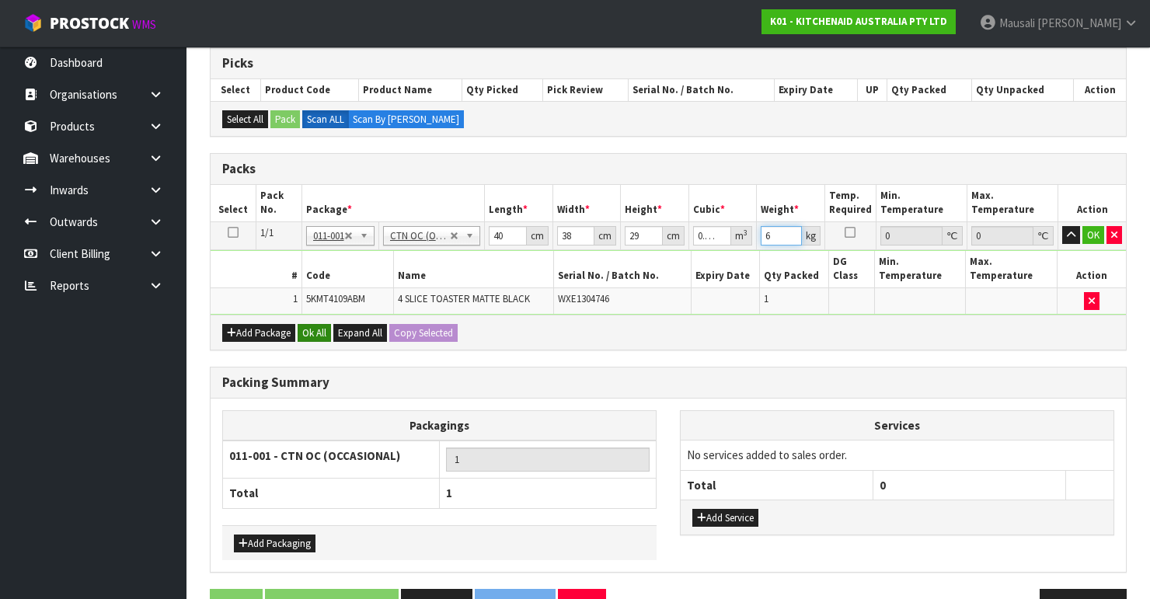
type input "6"
click at [315, 324] on button "Ok All" at bounding box center [314, 333] width 33 height 19
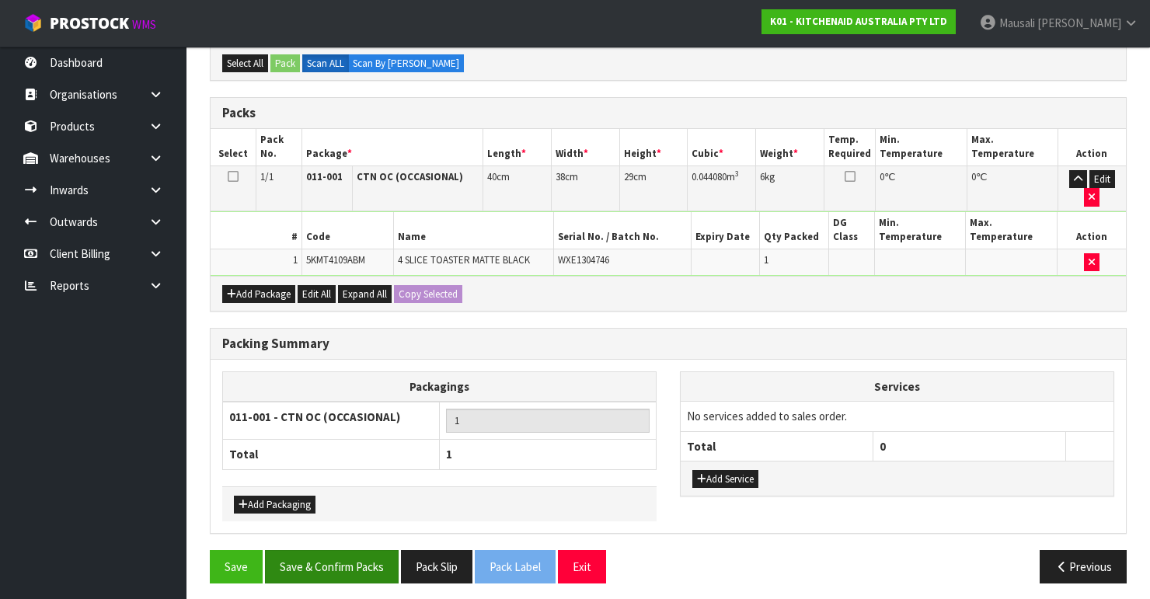
scroll to position [367, 0]
click at [332, 558] on button "Save & Confirm Packs" at bounding box center [332, 566] width 134 height 33
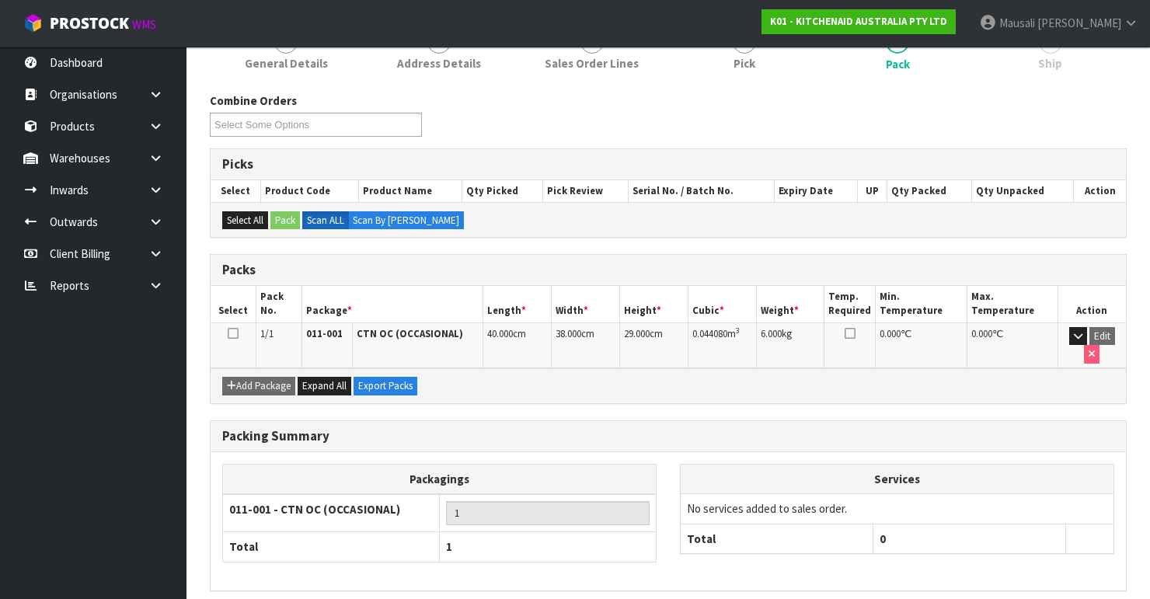
scroll to position [269, 0]
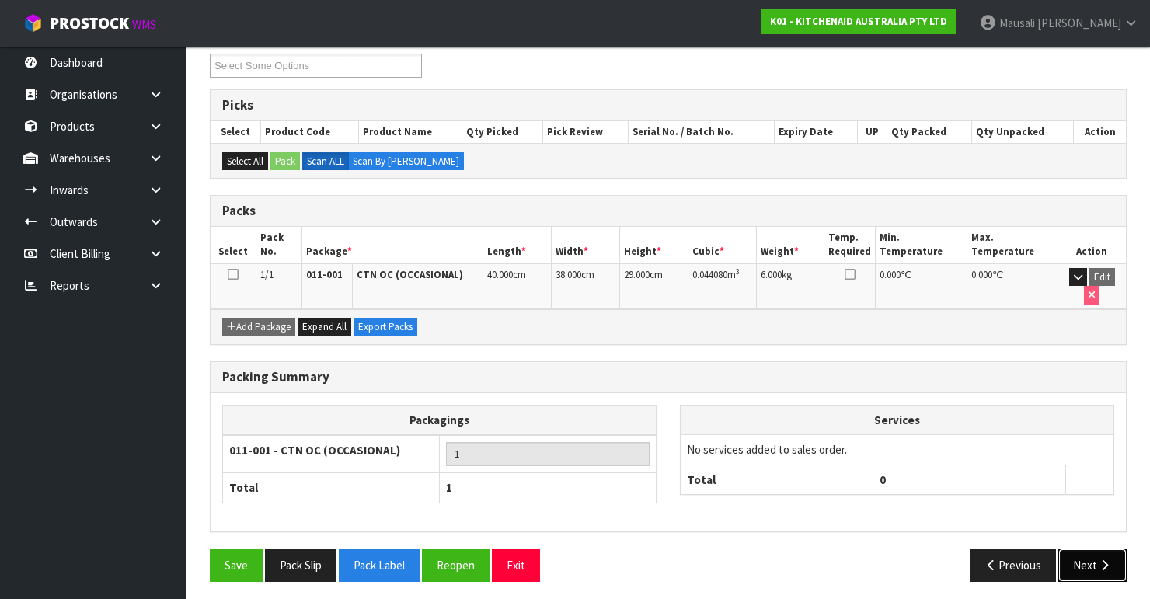
click at [1094, 553] on button "Next" at bounding box center [1092, 564] width 68 height 33
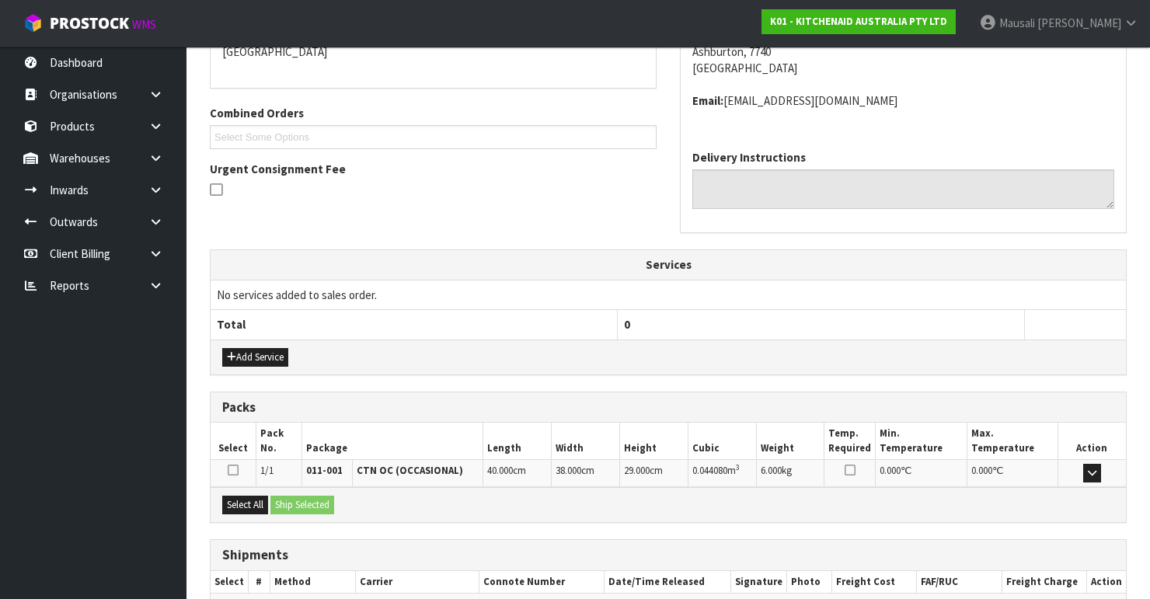
scroll to position [437, 0]
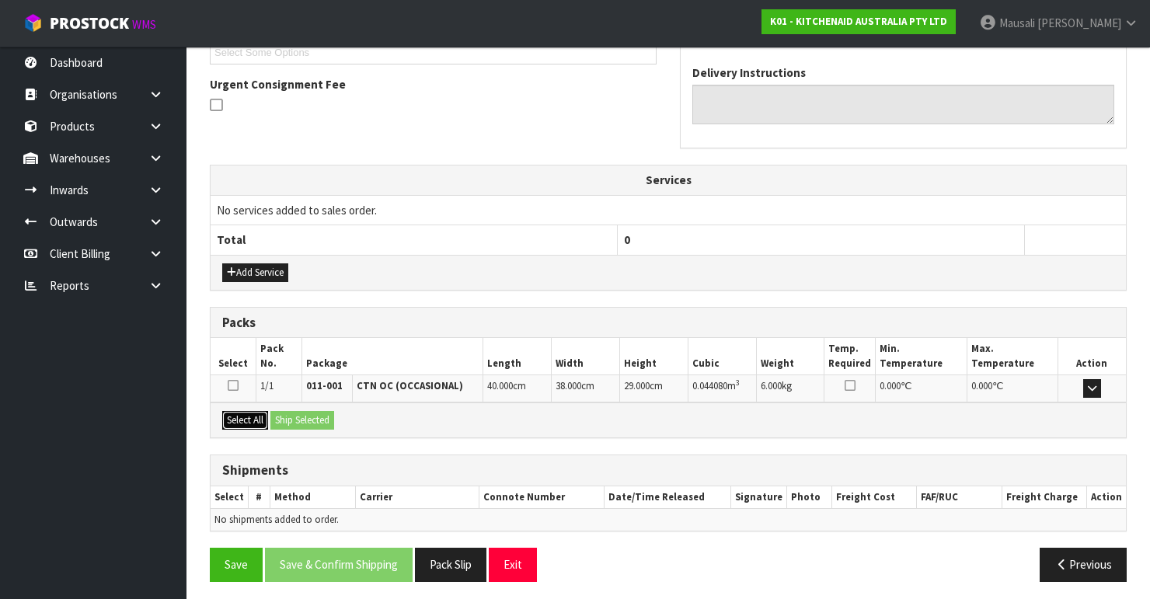
drag, startPoint x: 252, startPoint y: 417, endPoint x: 277, endPoint y: 420, distance: 25.0
click at [255, 417] on button "Select All" at bounding box center [245, 420] width 46 height 19
click at [277, 420] on button "Ship Selected" at bounding box center [302, 420] width 64 height 19
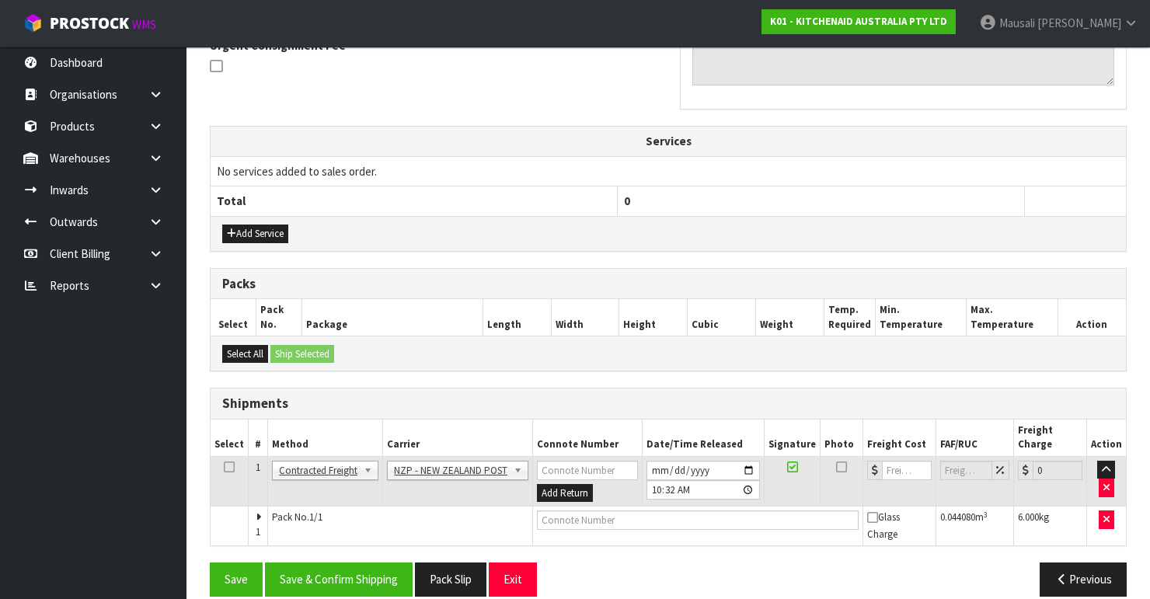
scroll to position [476, 0]
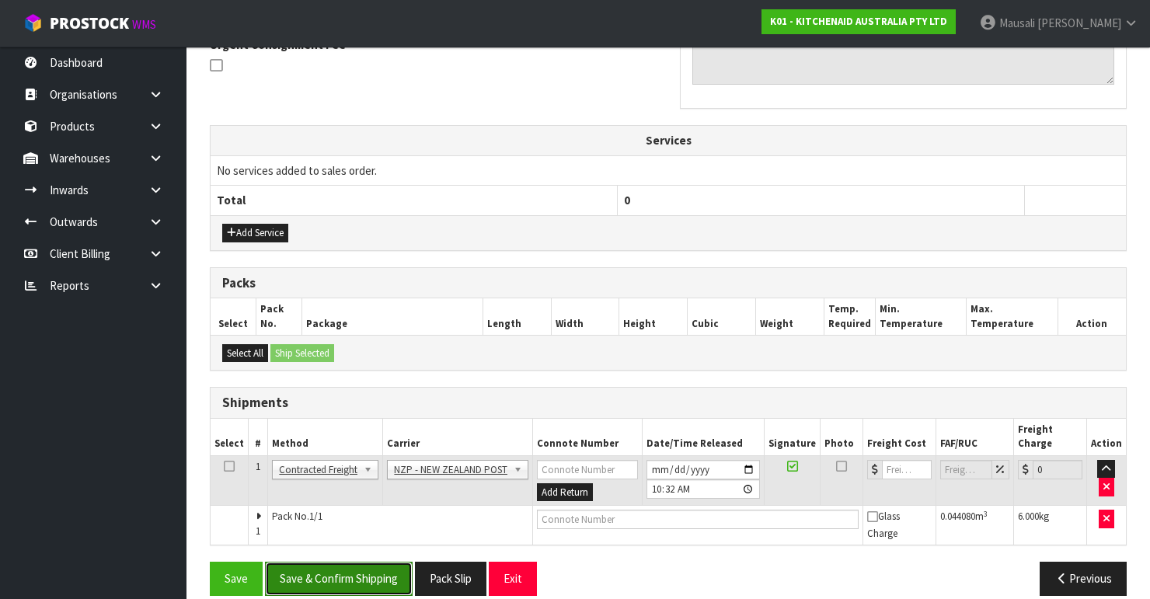
click at [380, 562] on button "Save & Confirm Shipping" at bounding box center [339, 578] width 148 height 33
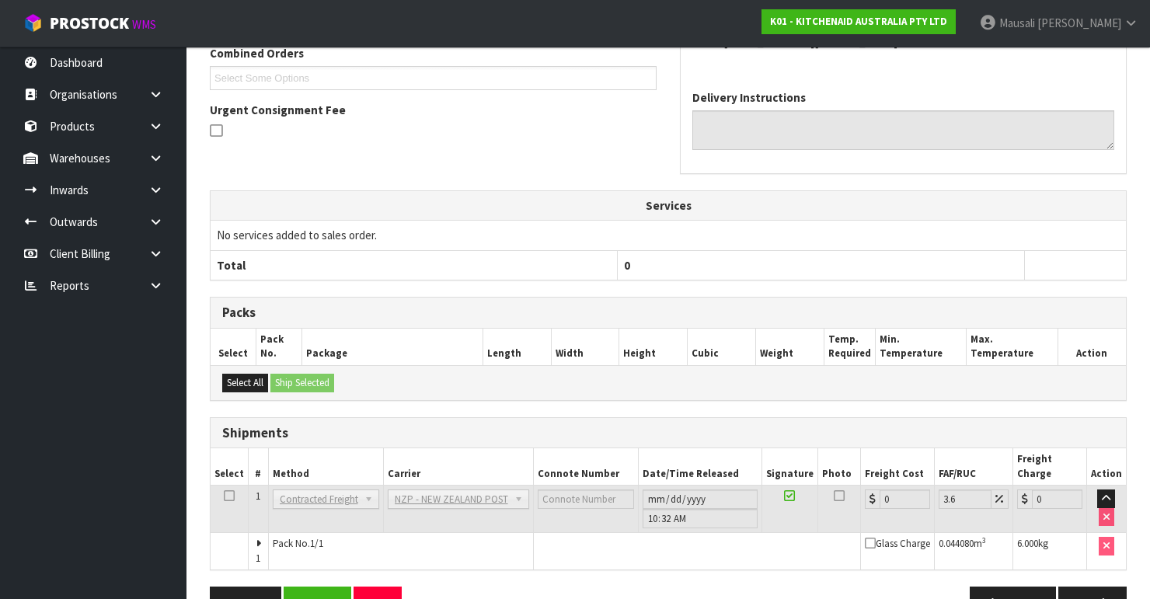
scroll to position [454, 0]
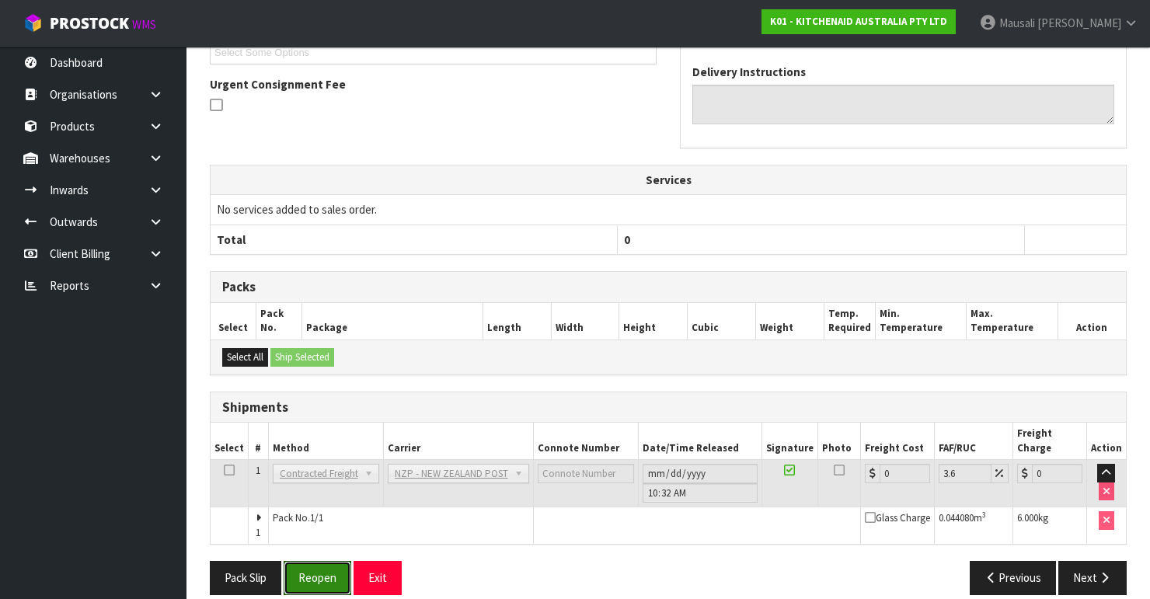
drag, startPoint x: 313, startPoint y: 563, endPoint x: 430, endPoint y: 527, distance: 122.1
click at [315, 561] on button "Reopen" at bounding box center [318, 577] width 68 height 33
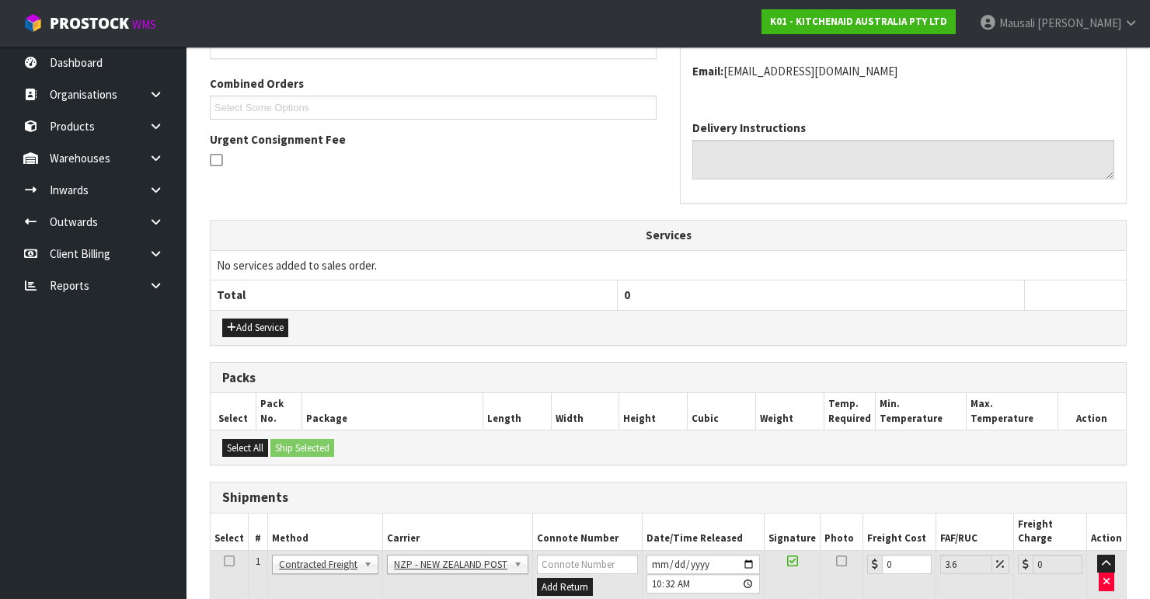
scroll to position [479, 0]
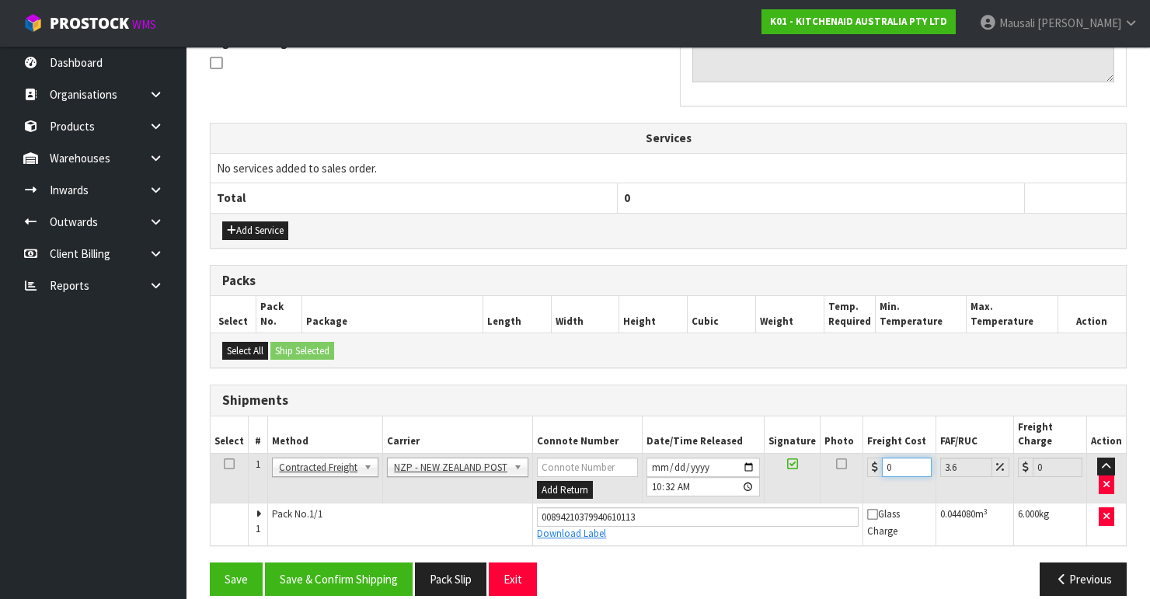
drag, startPoint x: 897, startPoint y: 447, endPoint x: 882, endPoint y: 451, distance: 16.2
click at [882, 458] on input "0" at bounding box center [907, 467] width 50 height 19
type input "1"
type input "1.04"
type input "11"
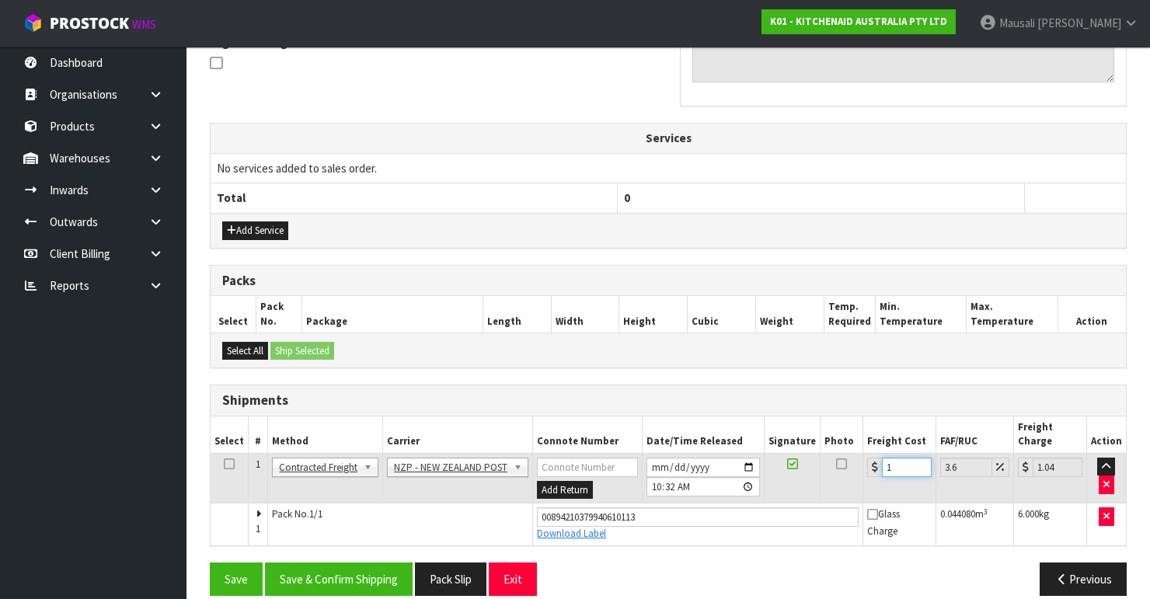
type input "11.4"
type input "11.6"
type input "12.02"
type input "11.61"
type input "12.03"
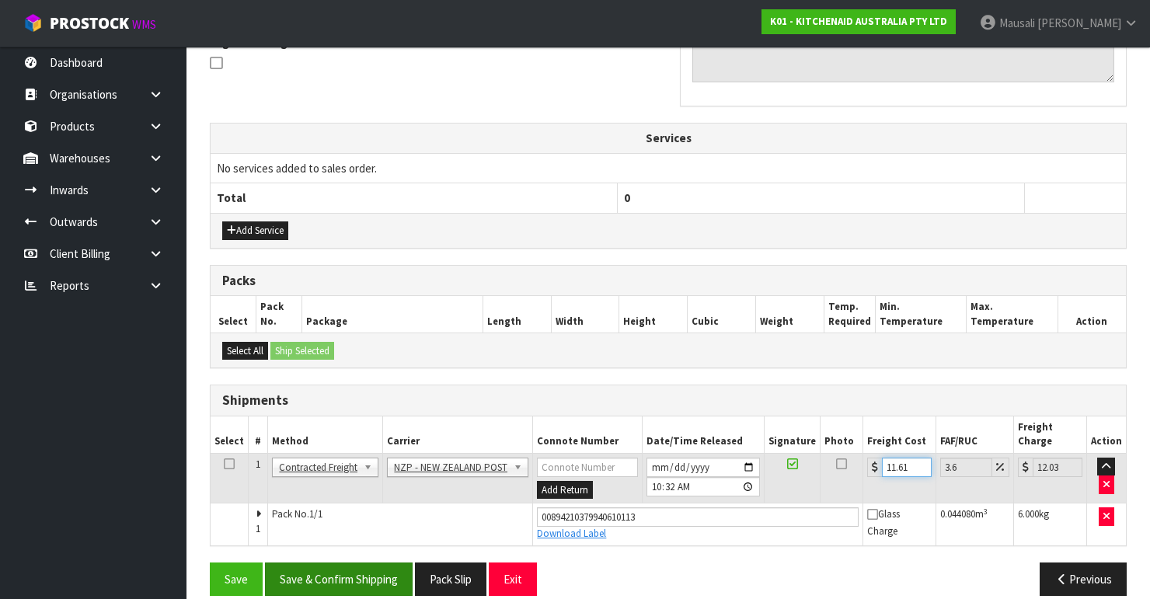
type input "11.61"
click at [353, 562] on button "Save & Confirm Shipping" at bounding box center [339, 578] width 148 height 33
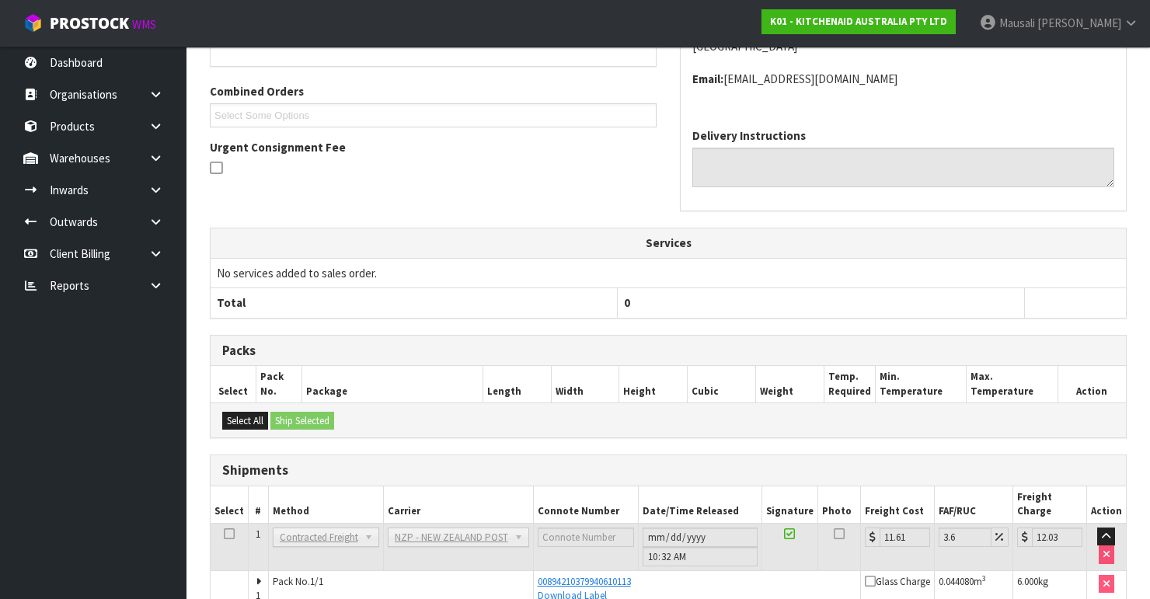
scroll to position [437, 0]
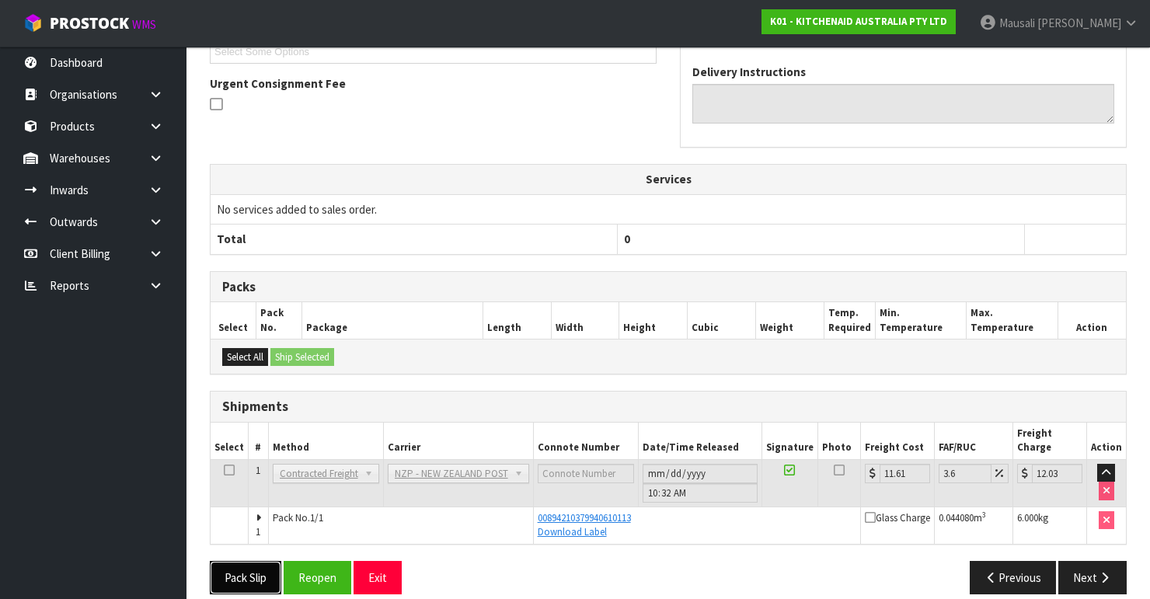
drag, startPoint x: 256, startPoint y: 558, endPoint x: 293, endPoint y: 547, distance: 38.8
click at [256, 561] on button "Pack Slip" at bounding box center [245, 577] width 71 height 33
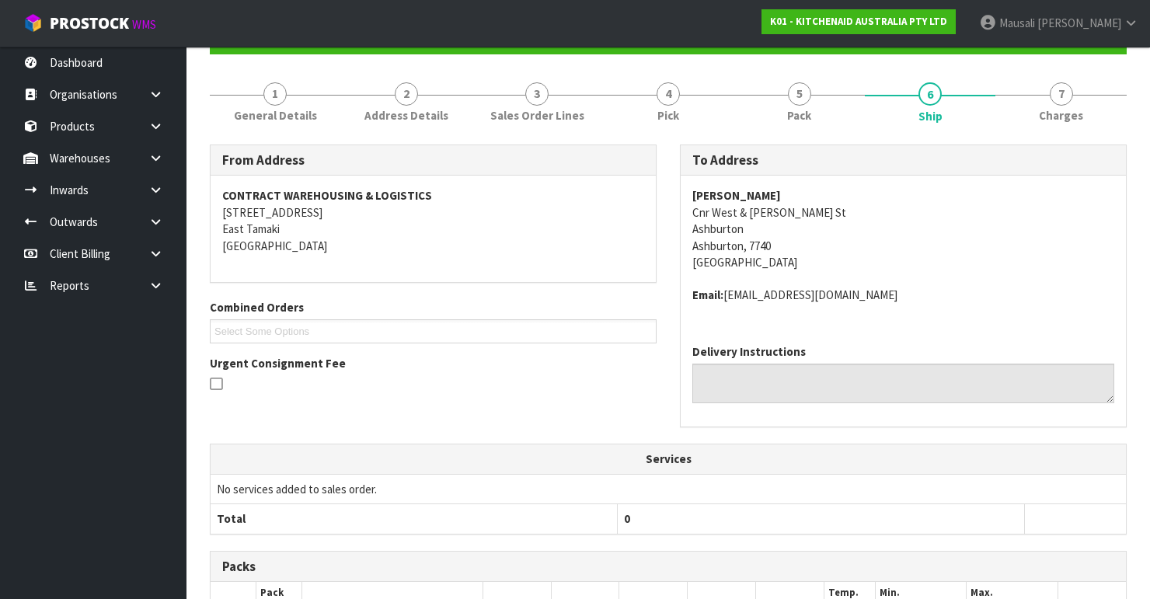
scroll to position [2, 0]
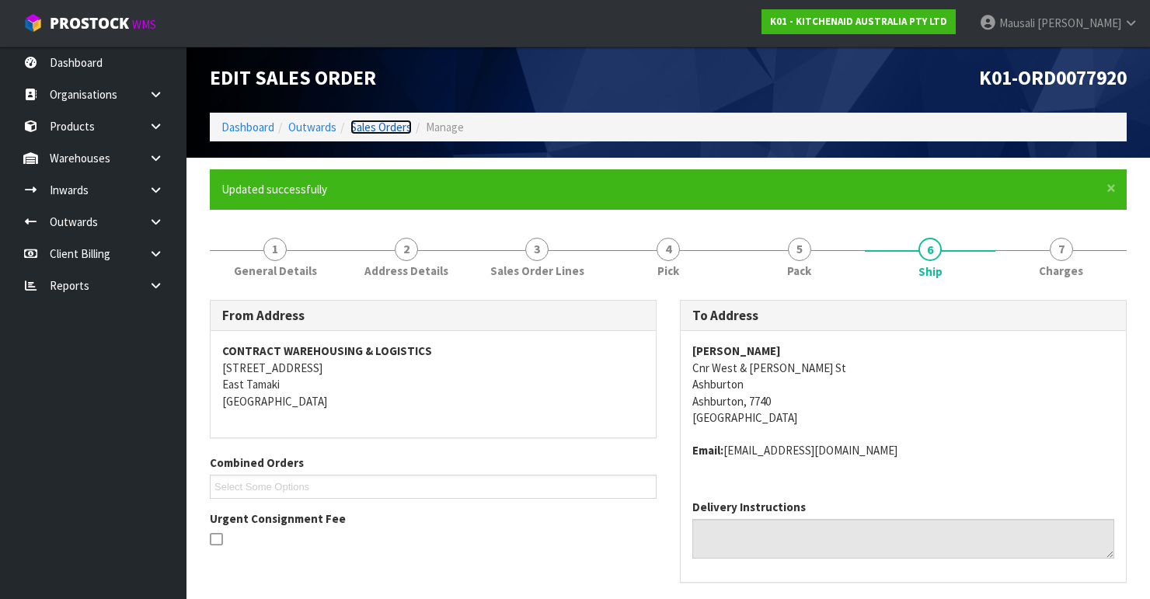
click at [391, 121] on link "Sales Orders" at bounding box center [380, 127] width 61 height 15
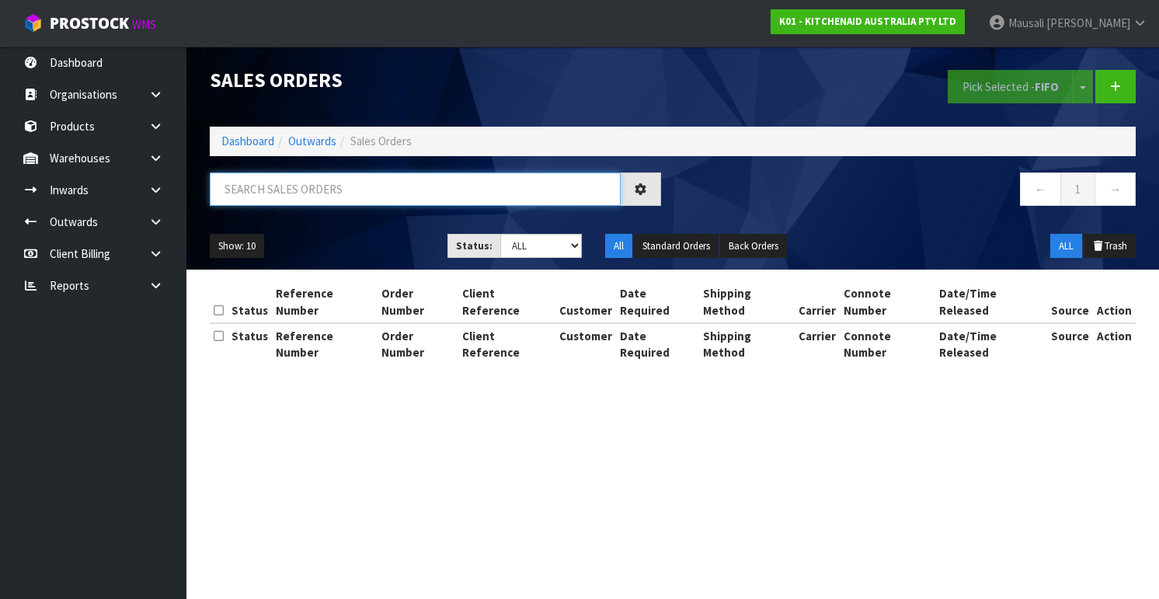
click at [248, 180] on input "text" at bounding box center [415, 188] width 411 height 33
type input "JOB-0407964"
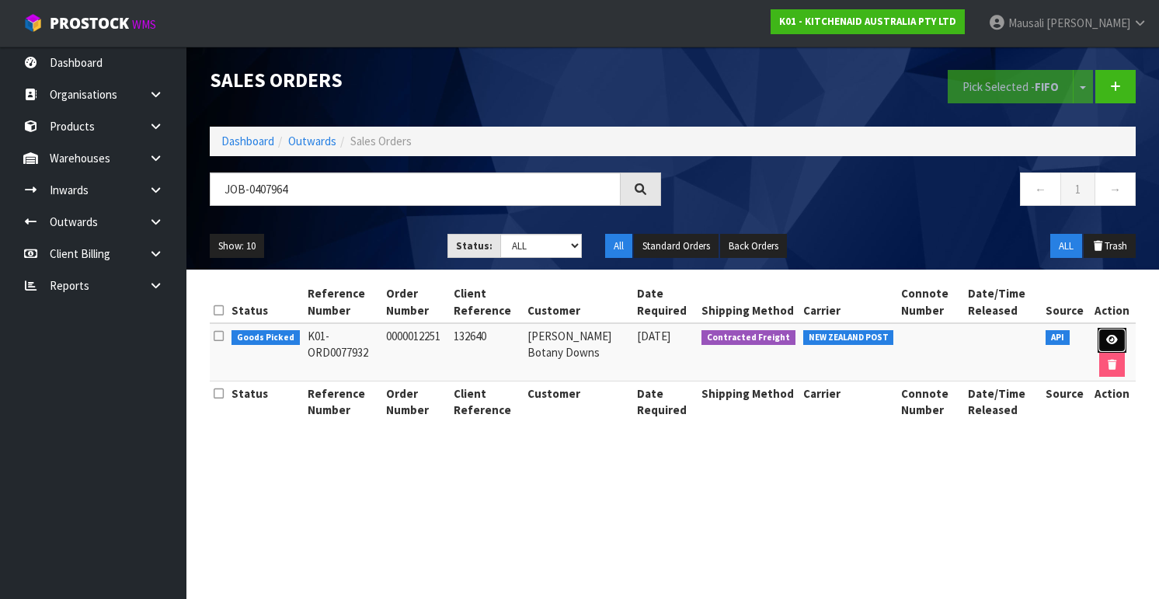
click at [1108, 340] on icon at bounding box center [1112, 340] width 12 height 10
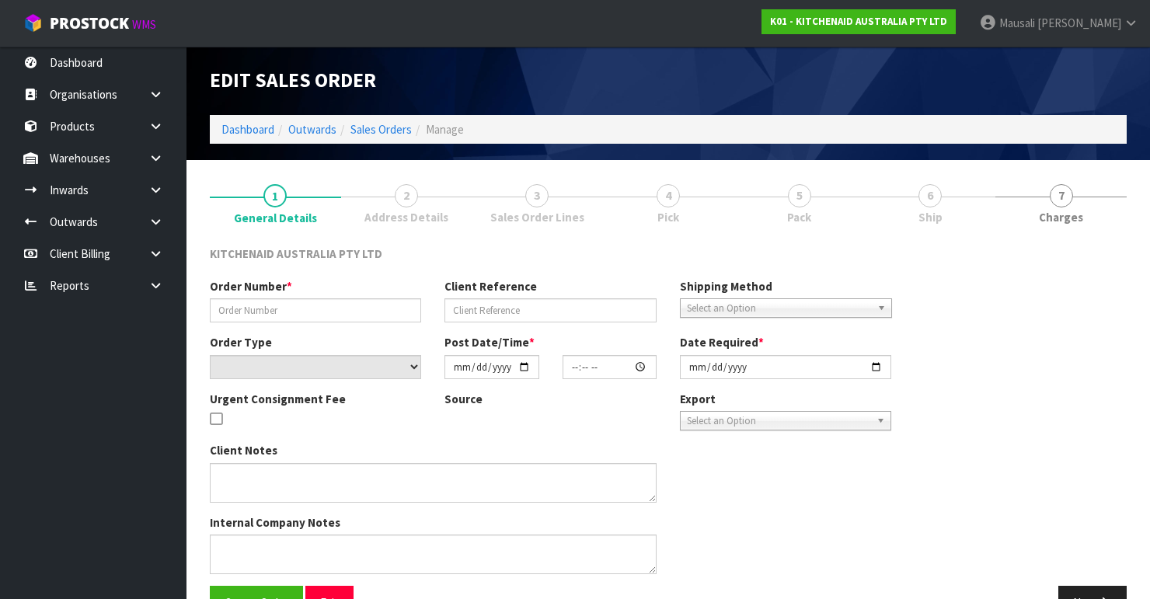
type input "0000012251"
type input "132640"
select select "number:0"
type input "[DATE]"
type input "15:31:17.000"
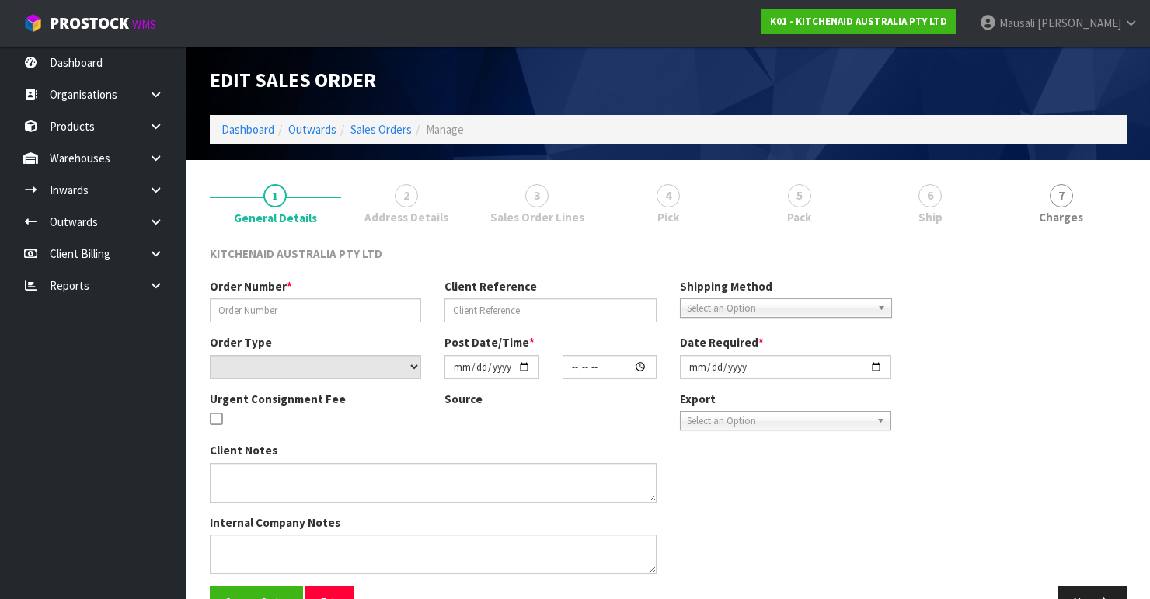
type input "[DATE]"
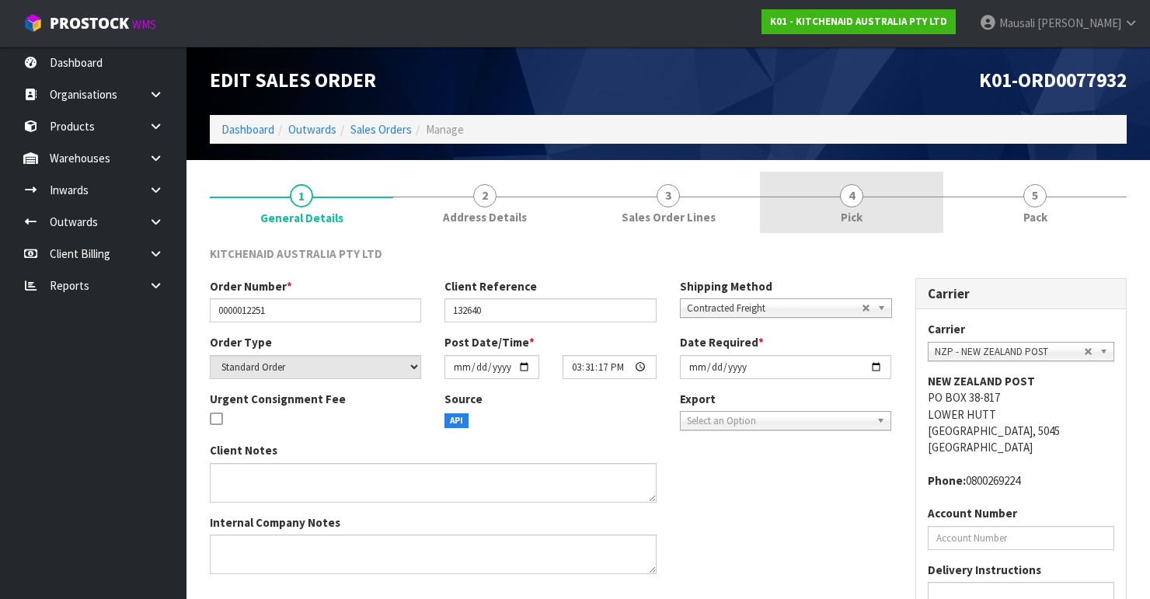
click at [865, 202] on link "4 Pick" at bounding box center [851, 202] width 183 height 61
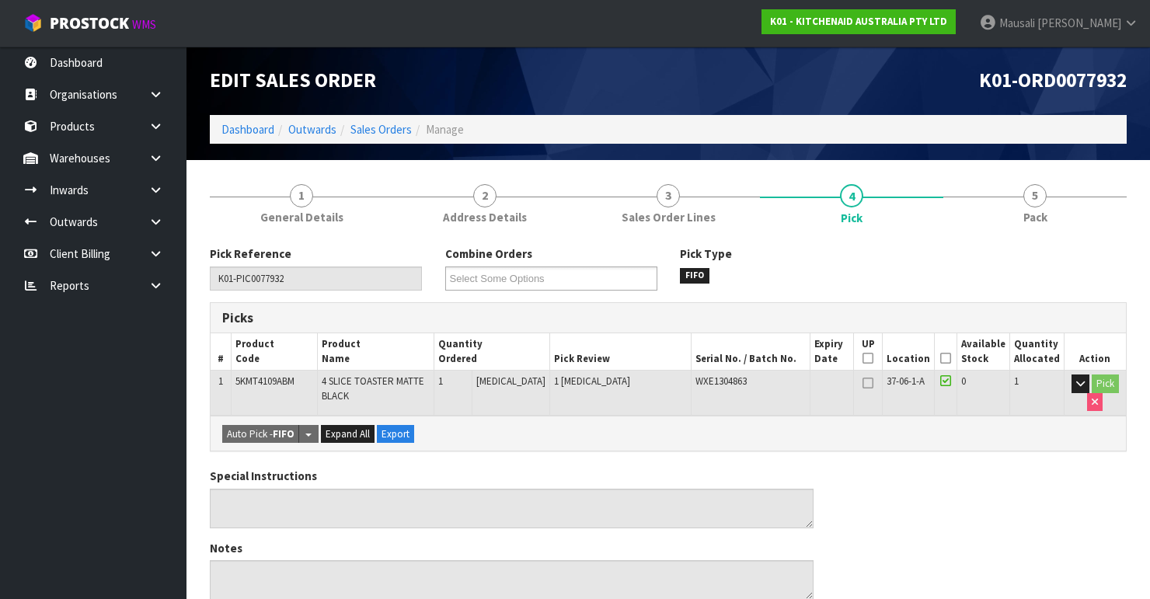
click at [950, 358] on icon at bounding box center [945, 358] width 11 height 1
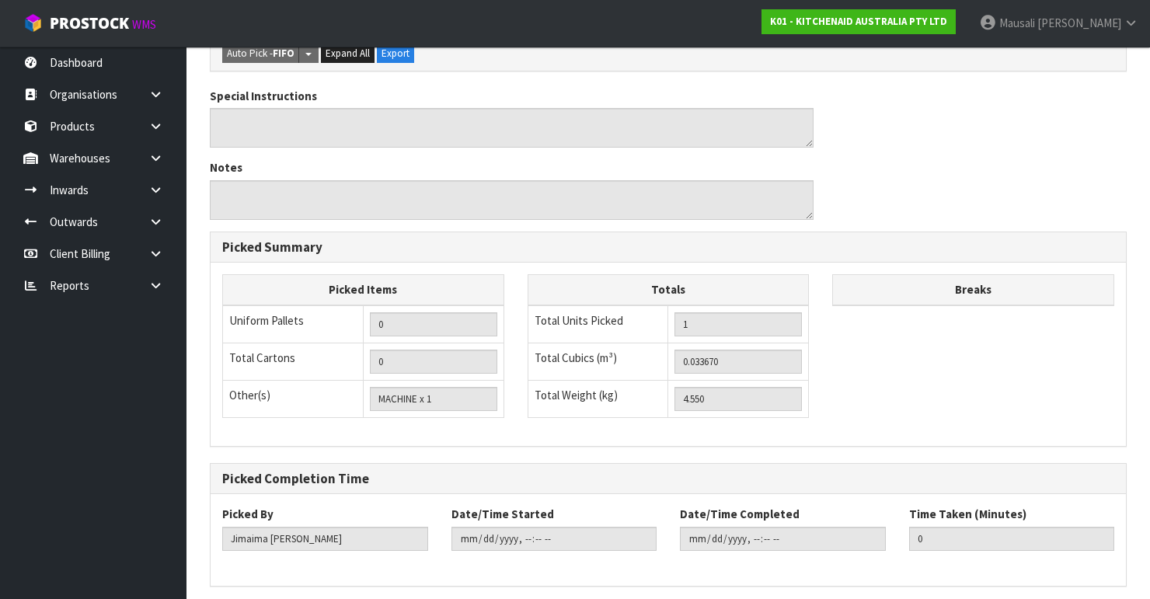
scroll to position [492, 0]
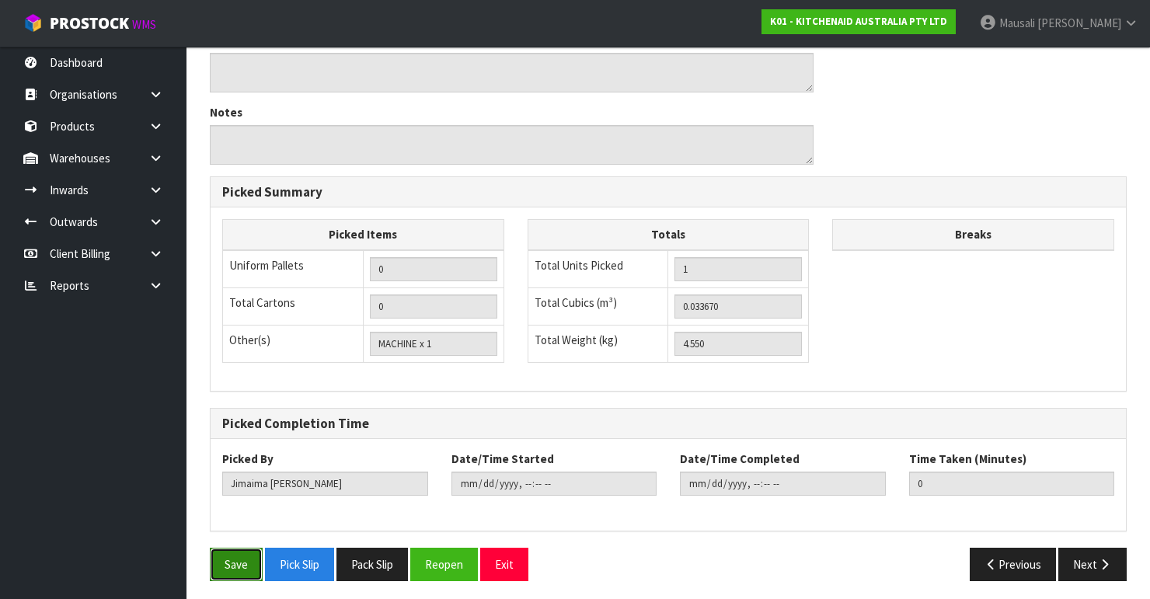
drag, startPoint x: 243, startPoint y: 562, endPoint x: 510, endPoint y: 457, distance: 286.4
click at [245, 559] on button "Save" at bounding box center [236, 564] width 53 height 33
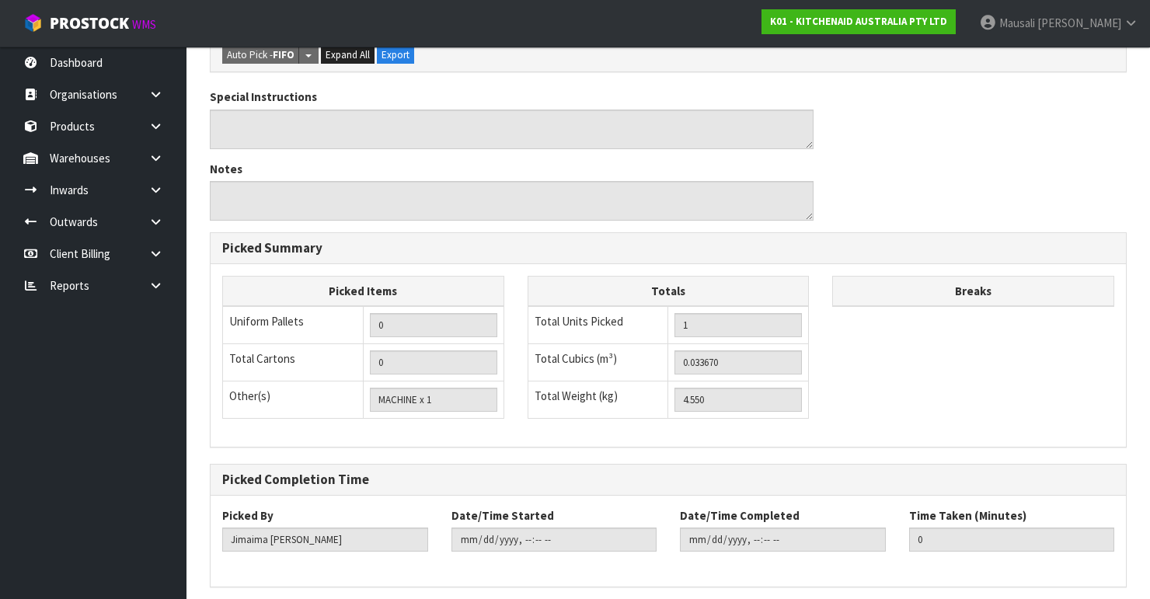
scroll to position [0, 0]
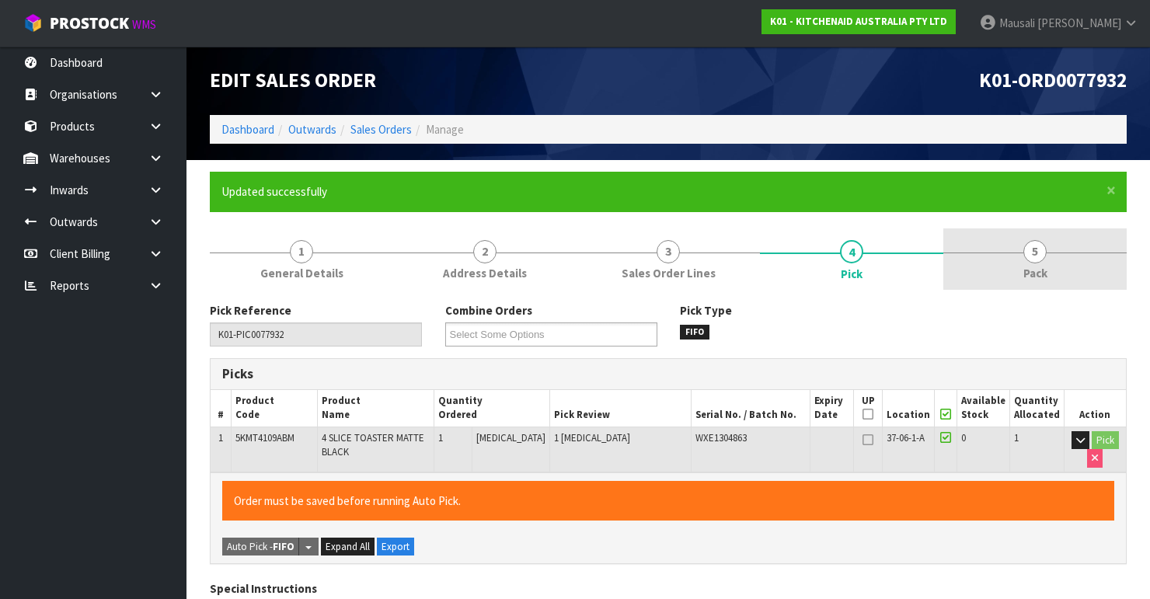
type input "[PERSON_NAME]"
type input "[DATE]T10:34:20"
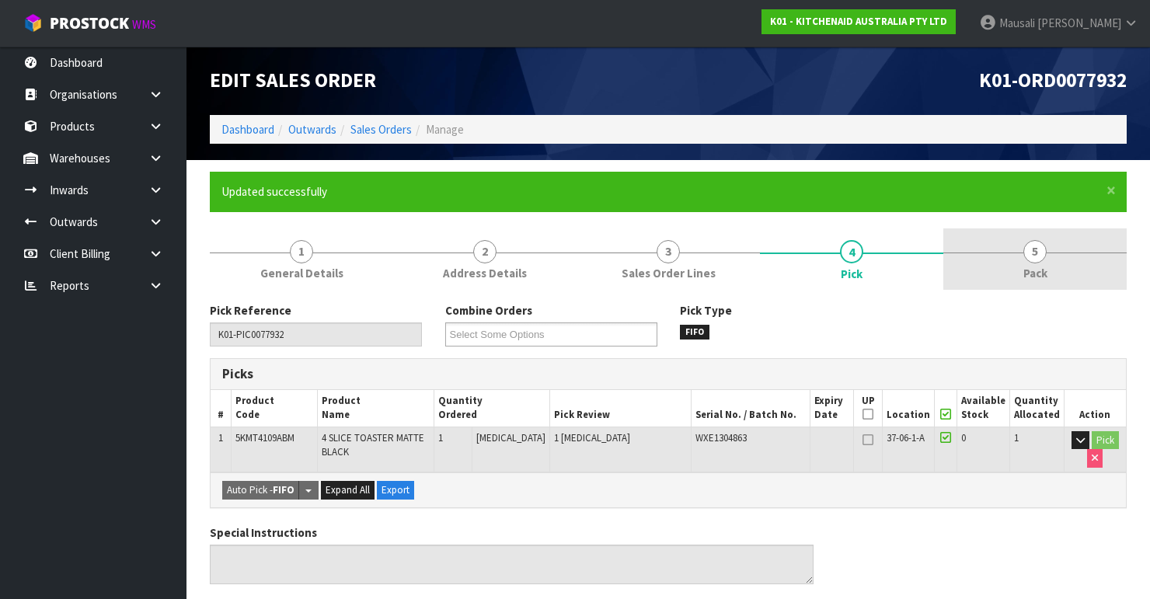
click at [1041, 263] on link "5 Pack" at bounding box center [1034, 258] width 183 height 61
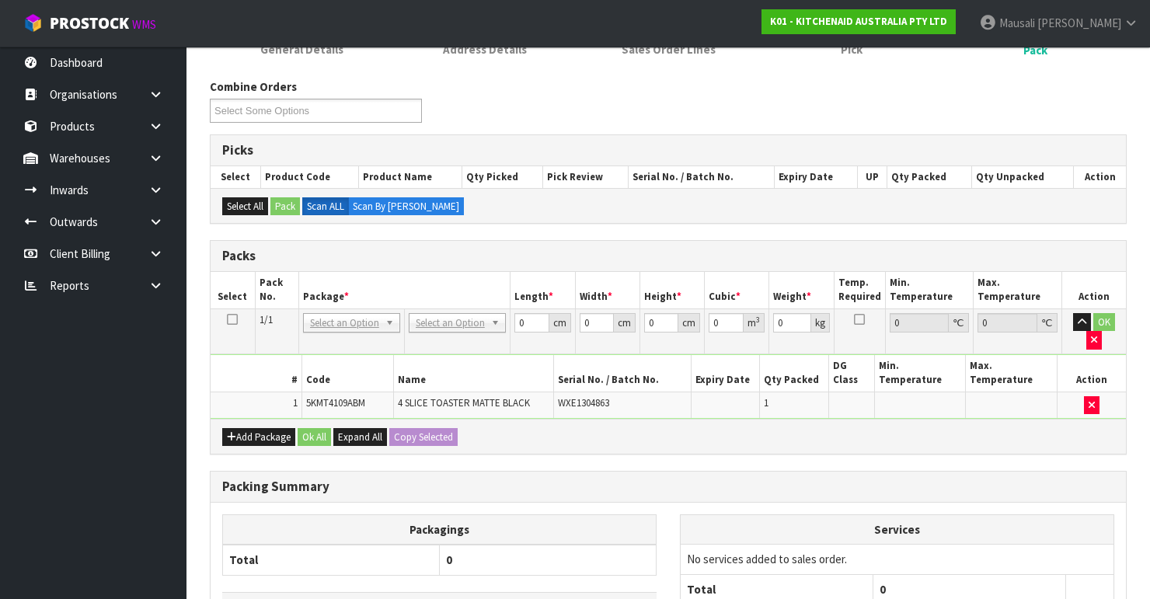
scroll to position [311, 0]
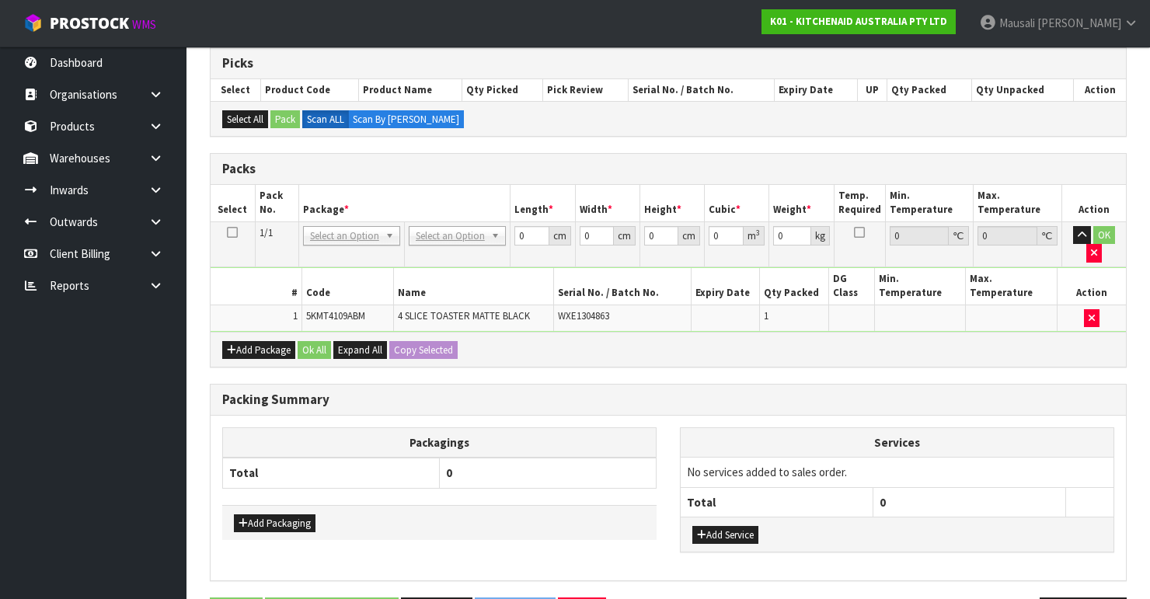
click at [448, 221] on td "No Packaging Cartons PLT GEN120 (1200 X 1000) PLT ONE WAY SKID CHEP HIRE PALLET…" at bounding box center [457, 243] width 106 height 45
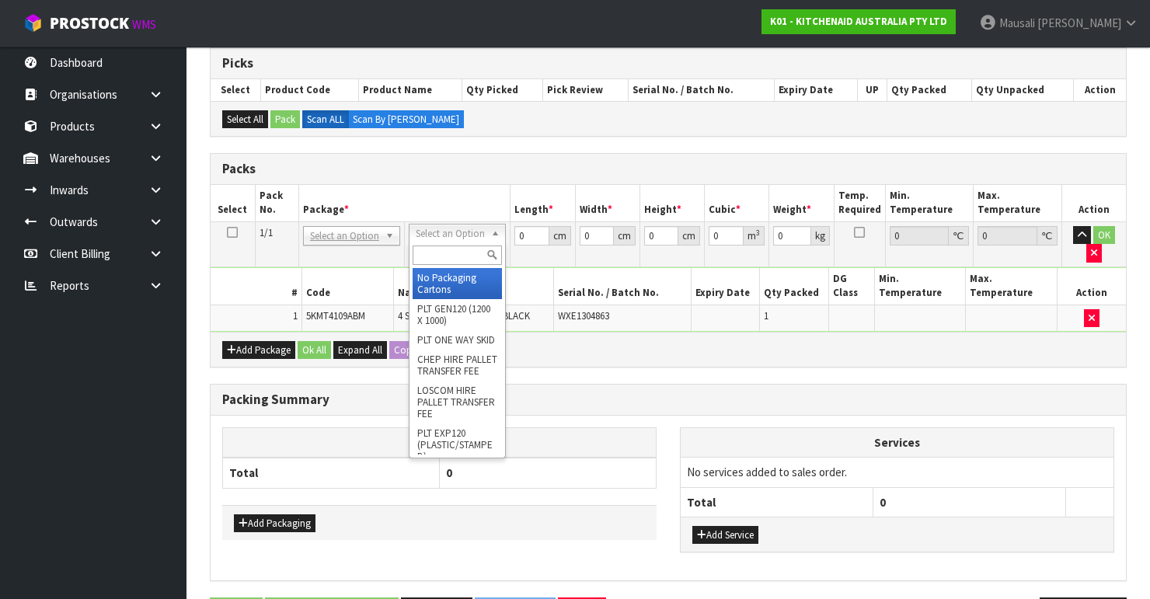
click at [446, 258] on input "text" at bounding box center [457, 254] width 89 height 19
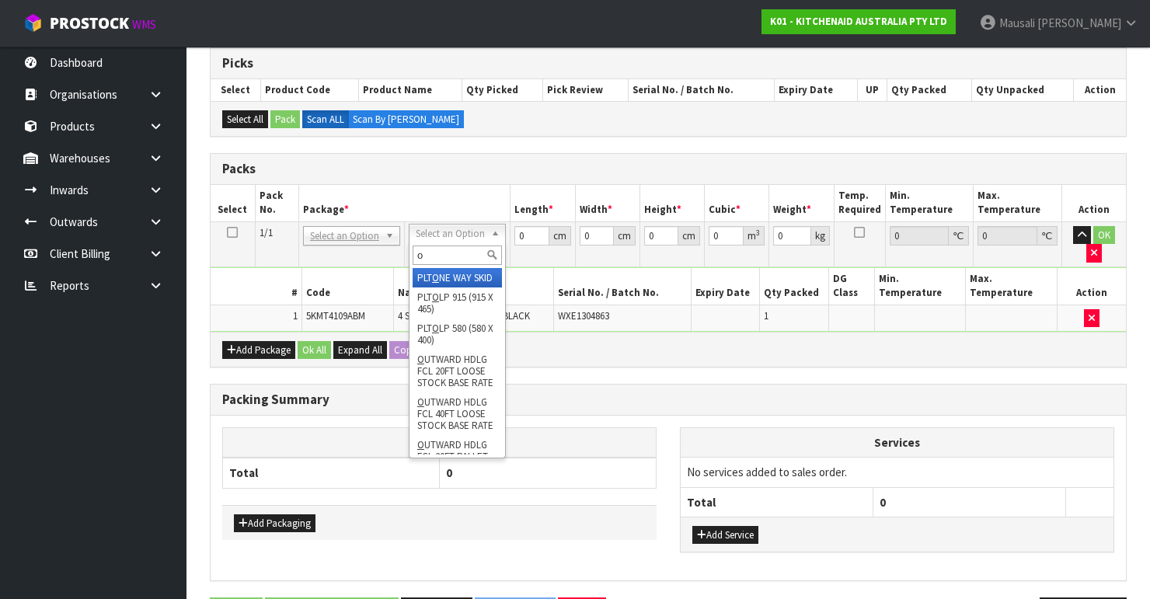
type input "oc"
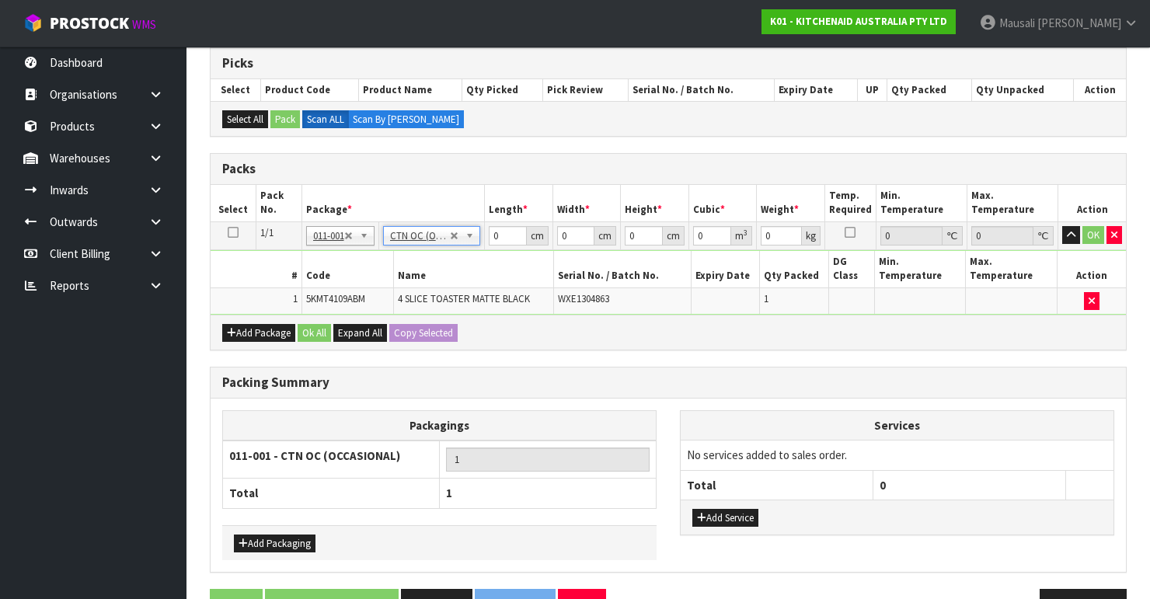
type input "4.55"
drag, startPoint x: 501, startPoint y: 233, endPoint x: 466, endPoint y: 252, distance: 40.0
click at [466, 252] on tbody "1/1 NONE 007-001 007-002 007-004 007-009 007-013 007-014 007-015 007-017 007-01…" at bounding box center [668, 267] width 915 height 93
type input "40"
type input "38"
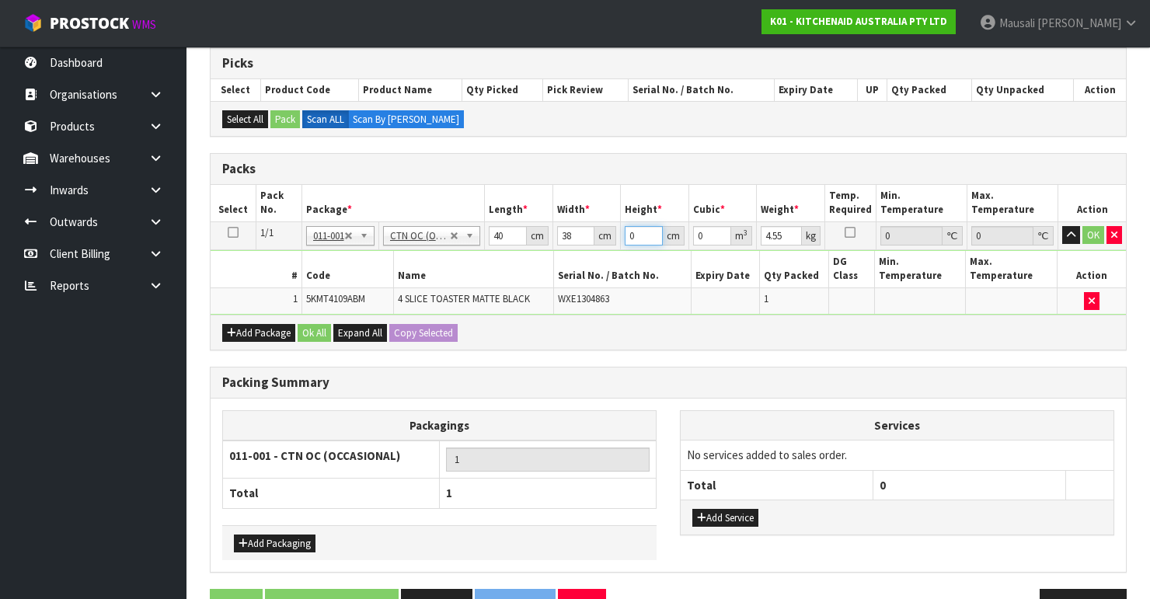
type input "2"
type input "0.00304"
type input "29"
type input "0.04408"
type input "29"
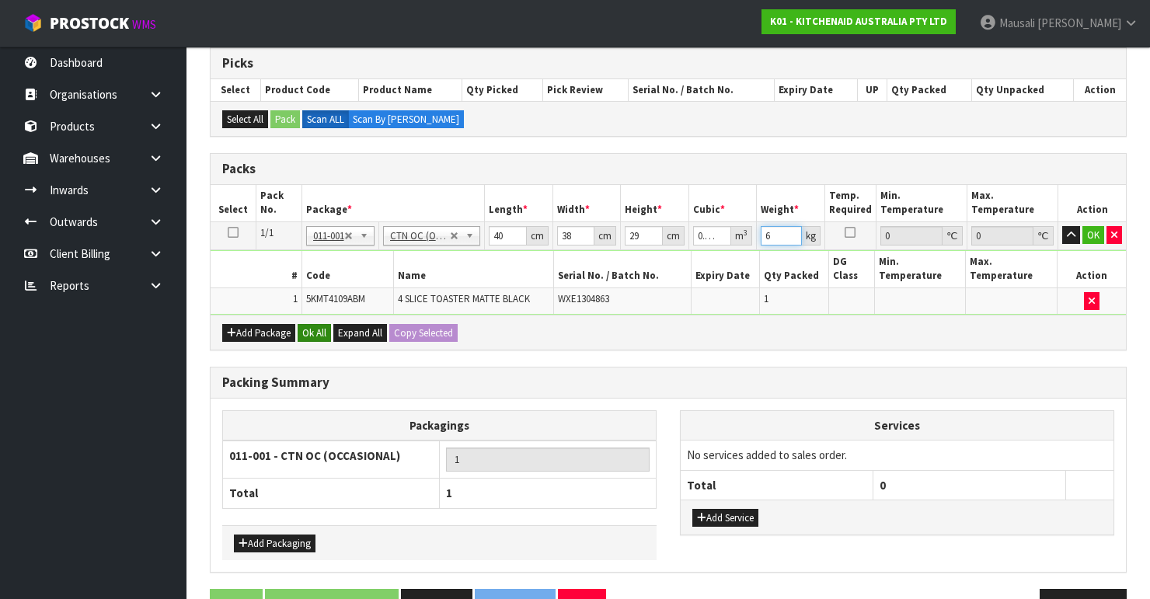
type input "6"
click at [314, 332] on button "Ok All" at bounding box center [314, 333] width 33 height 19
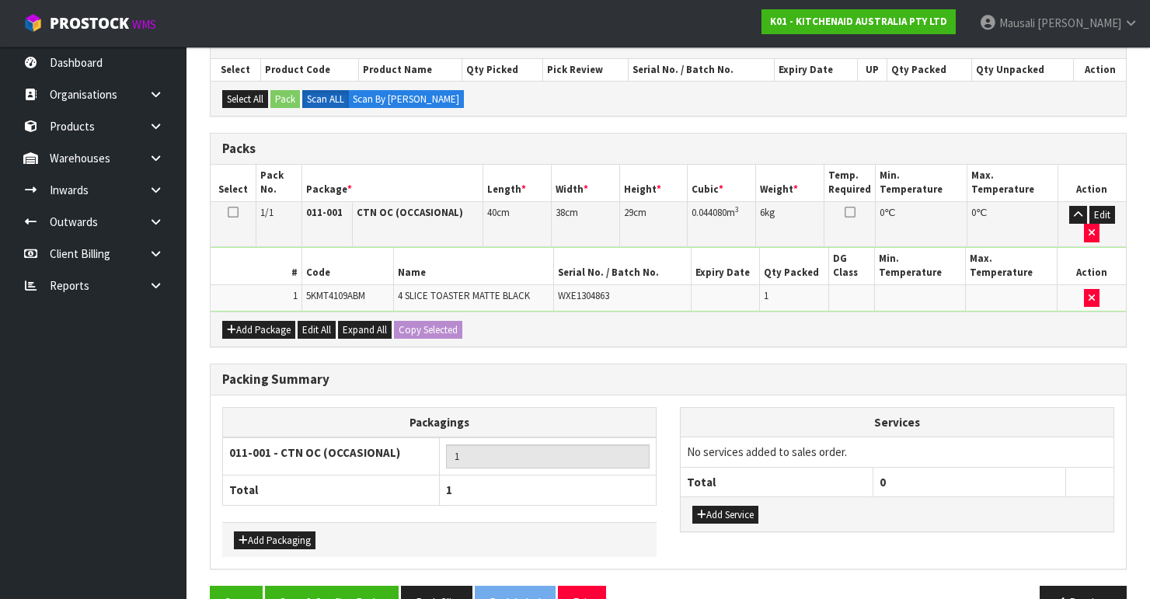
scroll to position [367, 0]
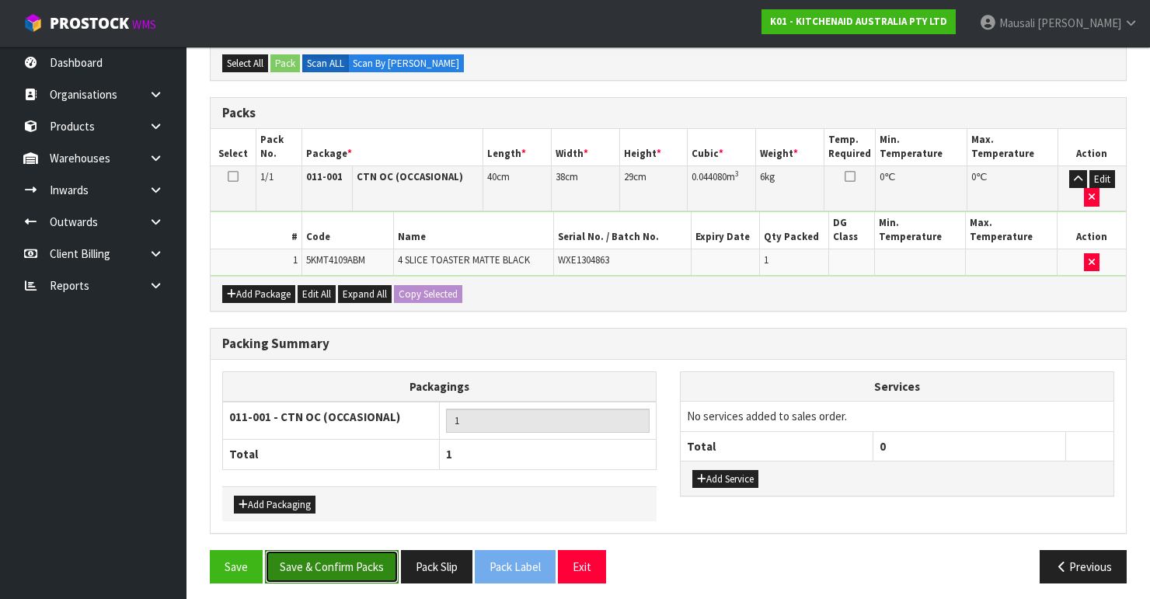
click at [354, 559] on button "Save & Confirm Packs" at bounding box center [332, 566] width 134 height 33
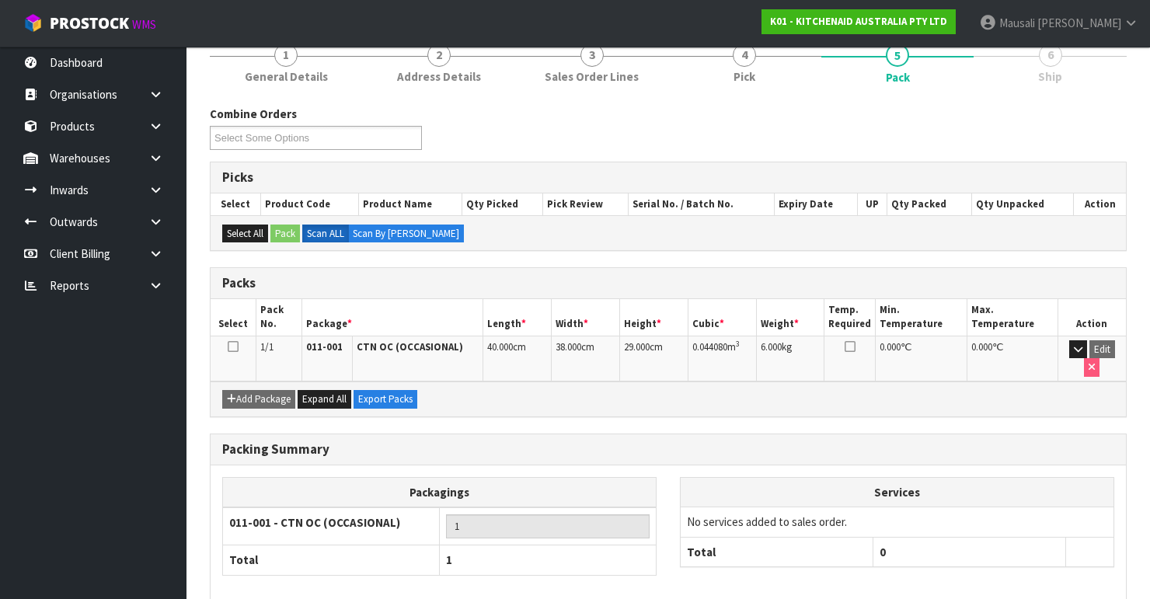
scroll to position [269, 0]
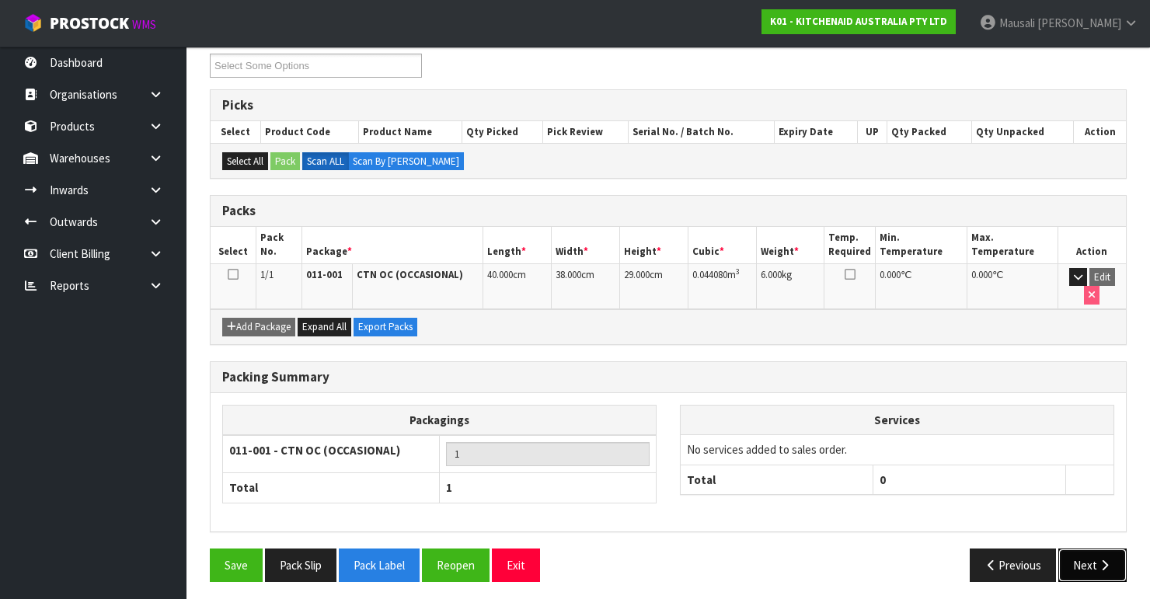
click at [1091, 557] on button "Next" at bounding box center [1092, 564] width 68 height 33
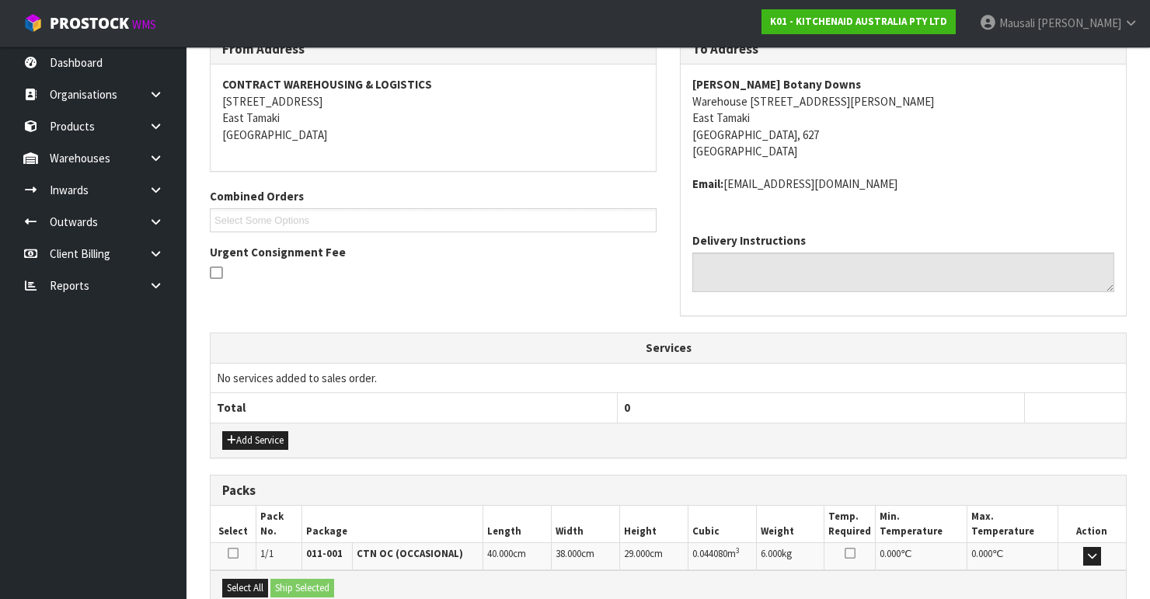
scroll to position [437, 0]
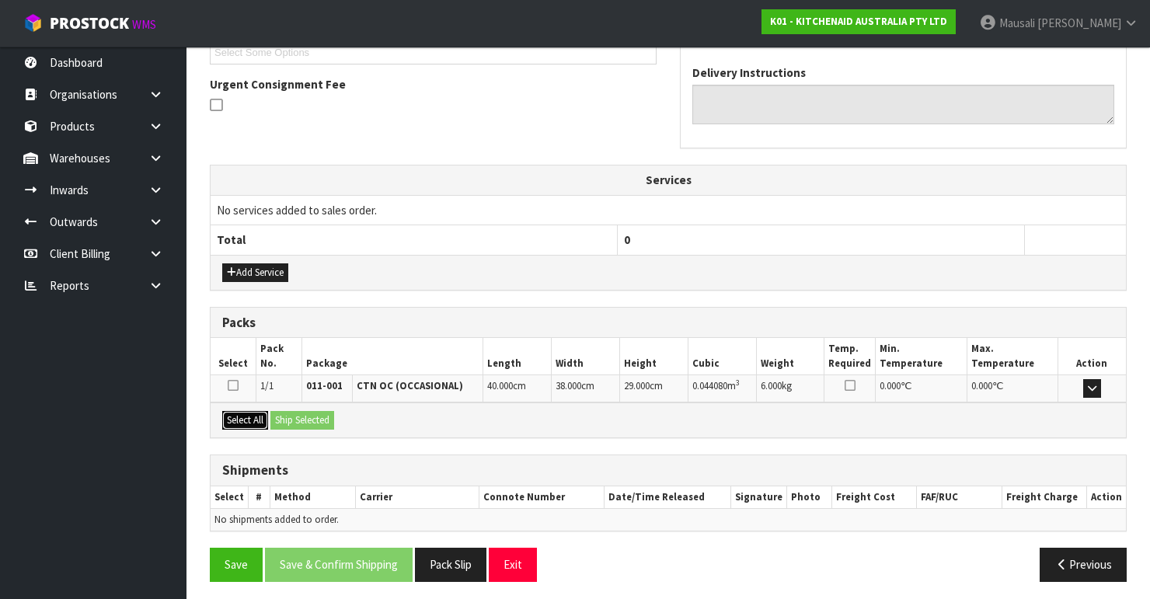
drag, startPoint x: 261, startPoint y: 417, endPoint x: 289, endPoint y: 416, distance: 28.0
click at [266, 416] on button "Select All" at bounding box center [245, 420] width 46 height 19
click at [289, 416] on button "Ship Selected" at bounding box center [302, 420] width 64 height 19
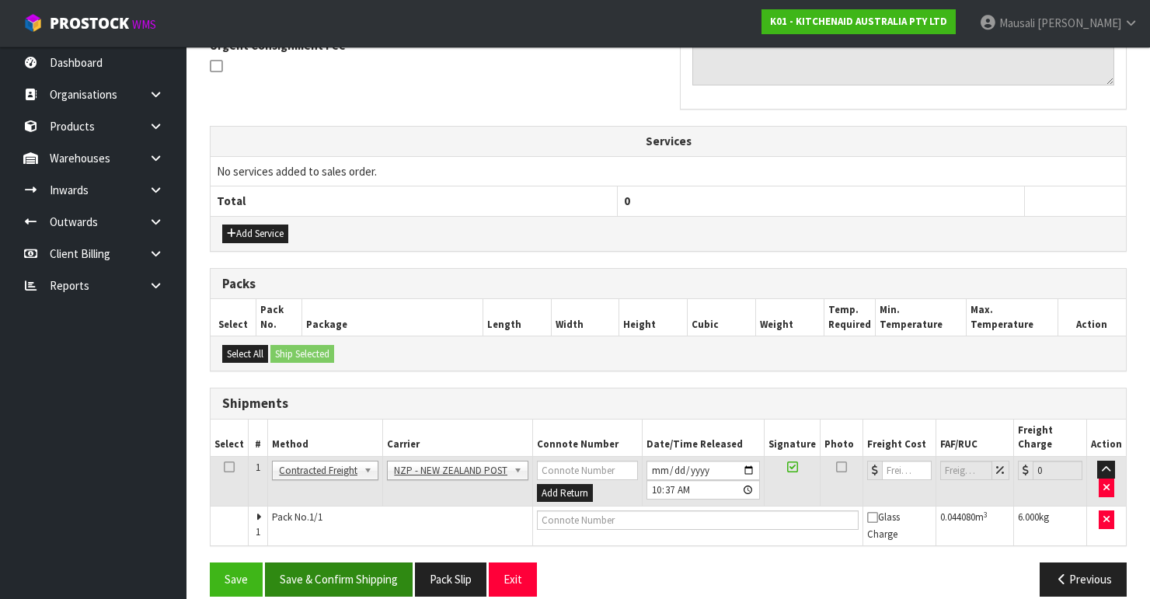
scroll to position [476, 0]
drag, startPoint x: 343, startPoint y: 566, endPoint x: 357, endPoint y: 553, distance: 18.1
click at [350, 562] on button "Save & Confirm Shipping" at bounding box center [339, 578] width 148 height 33
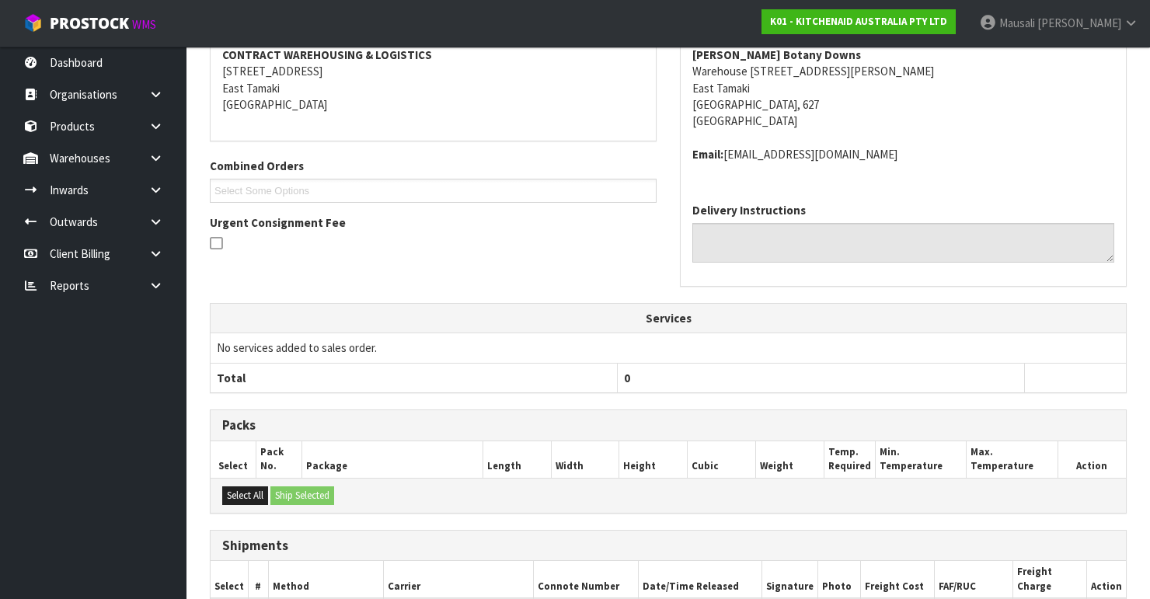
scroll to position [454, 0]
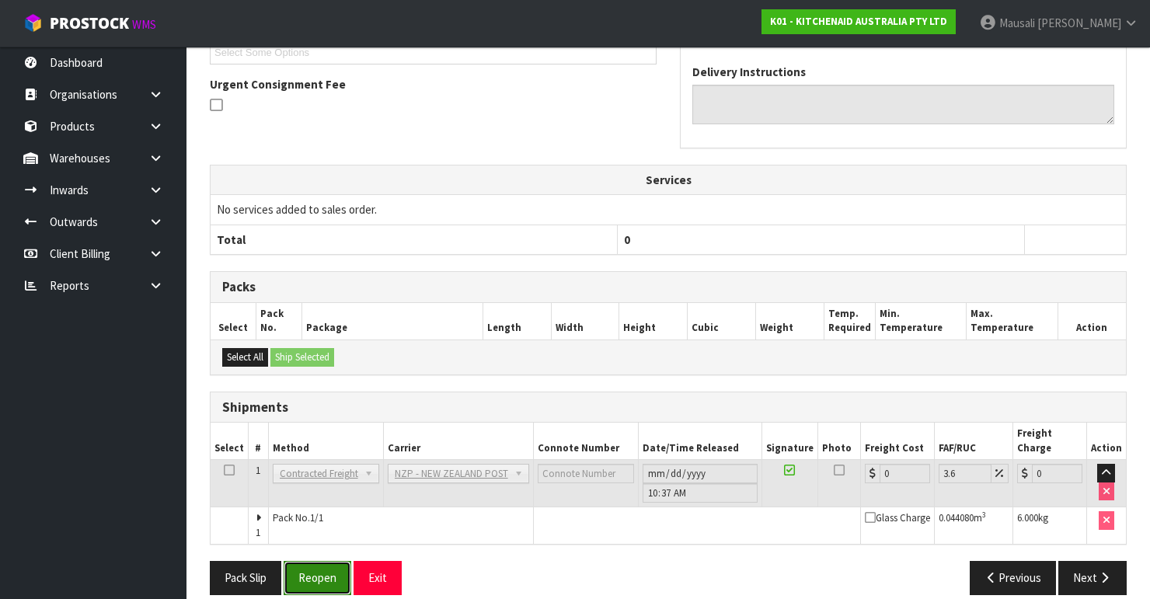
drag, startPoint x: 308, startPoint y: 558, endPoint x: 320, endPoint y: 542, distance: 19.4
click at [308, 561] on button "Reopen" at bounding box center [318, 577] width 68 height 33
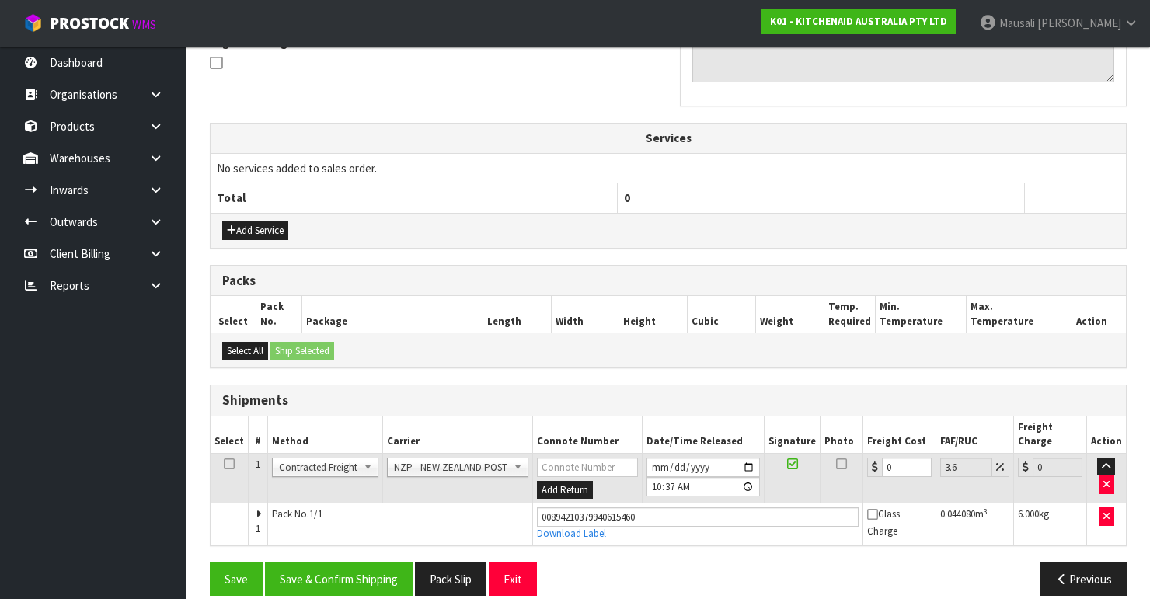
scroll to position [479, 0]
click at [867, 458] on div "0" at bounding box center [899, 467] width 64 height 19
drag, startPoint x: 906, startPoint y: 447, endPoint x: 878, endPoint y: 461, distance: 31.3
click at [878, 461] on td "0" at bounding box center [899, 478] width 73 height 50
type input "4"
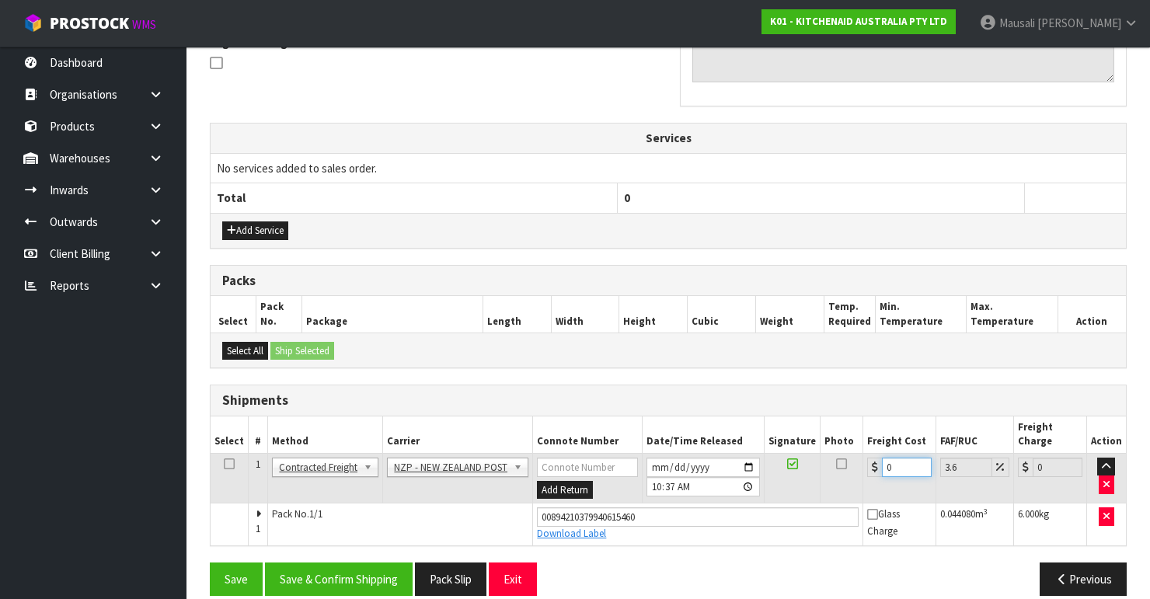
type input "4.14"
type input "4.3"
type input "4.45"
type input "4.33"
type input "4.49"
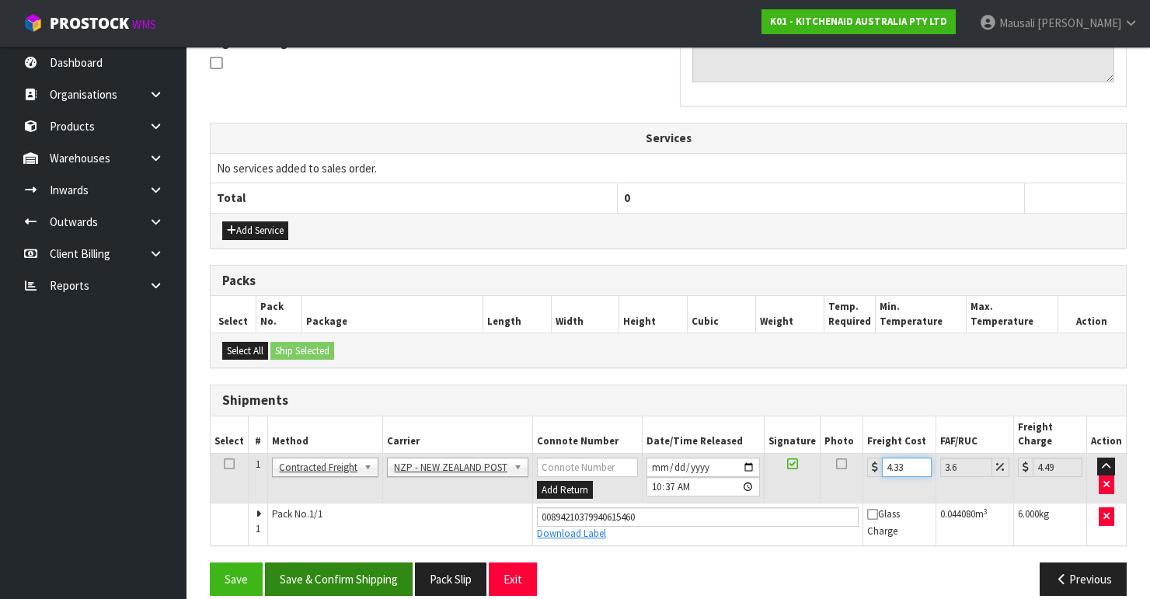
type input "4.33"
click at [328, 575] on button "Save & Confirm Shipping" at bounding box center [339, 578] width 148 height 33
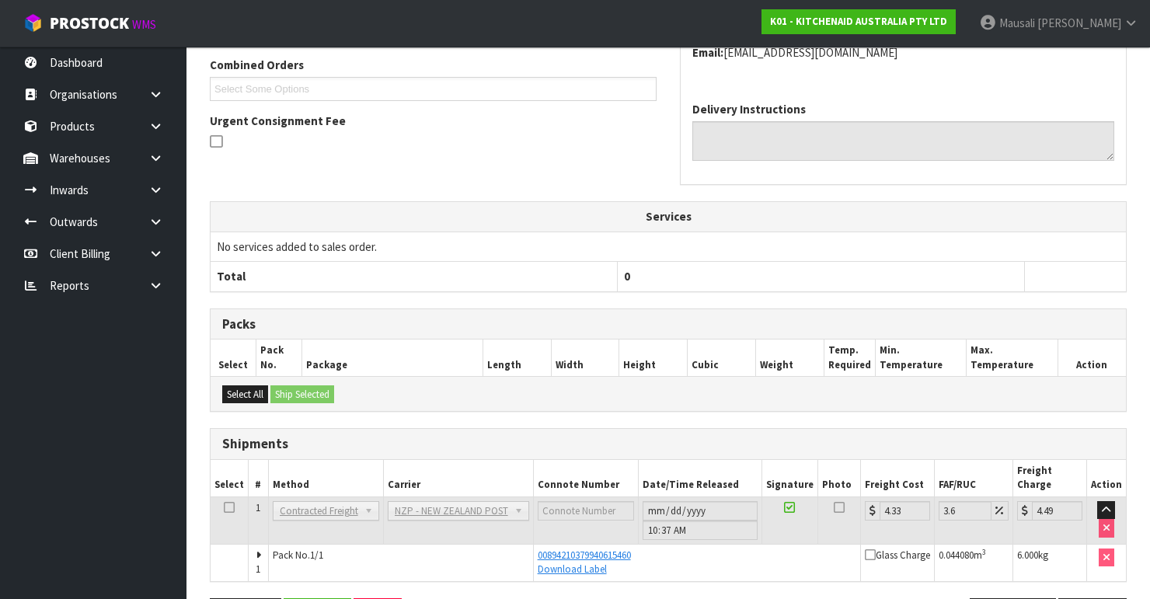
scroll to position [437, 0]
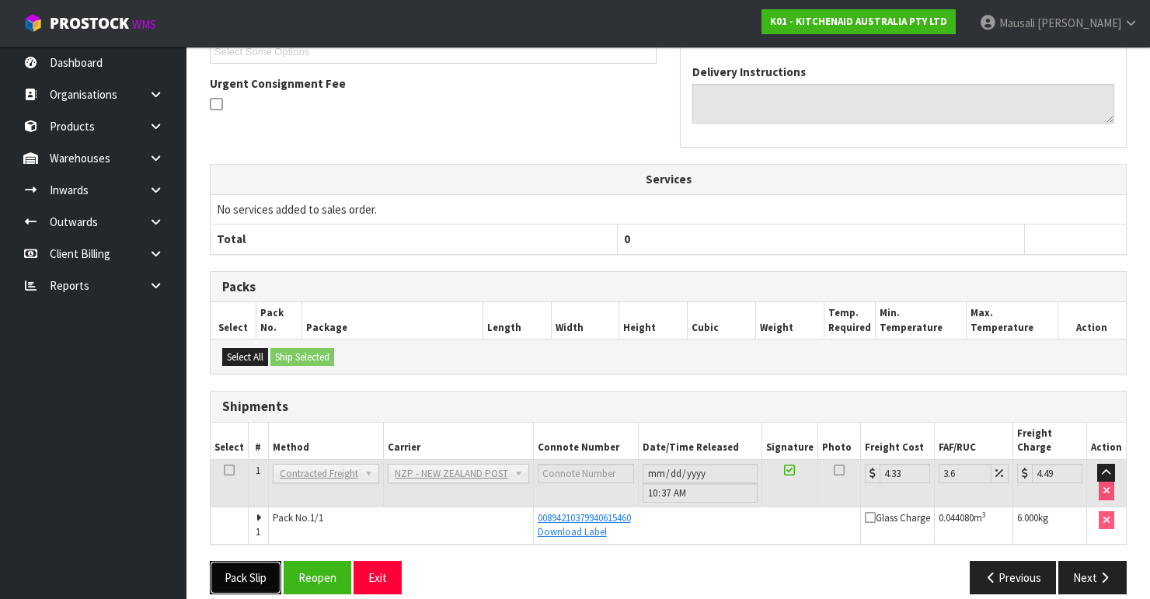
click at [228, 562] on button "Pack Slip" at bounding box center [245, 577] width 71 height 33
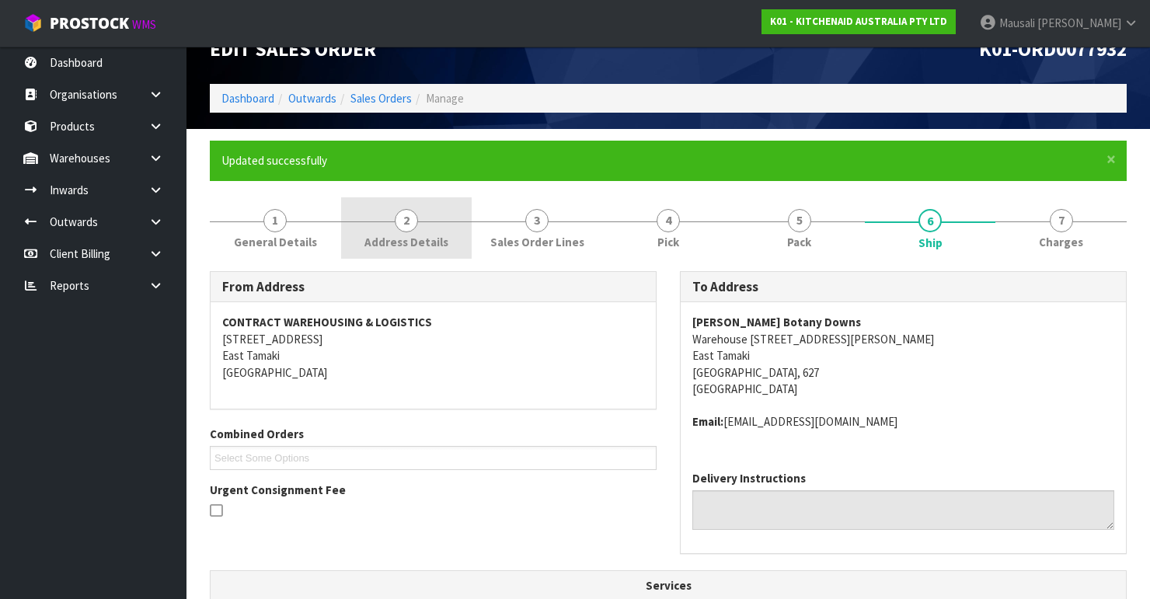
scroll to position [0, 0]
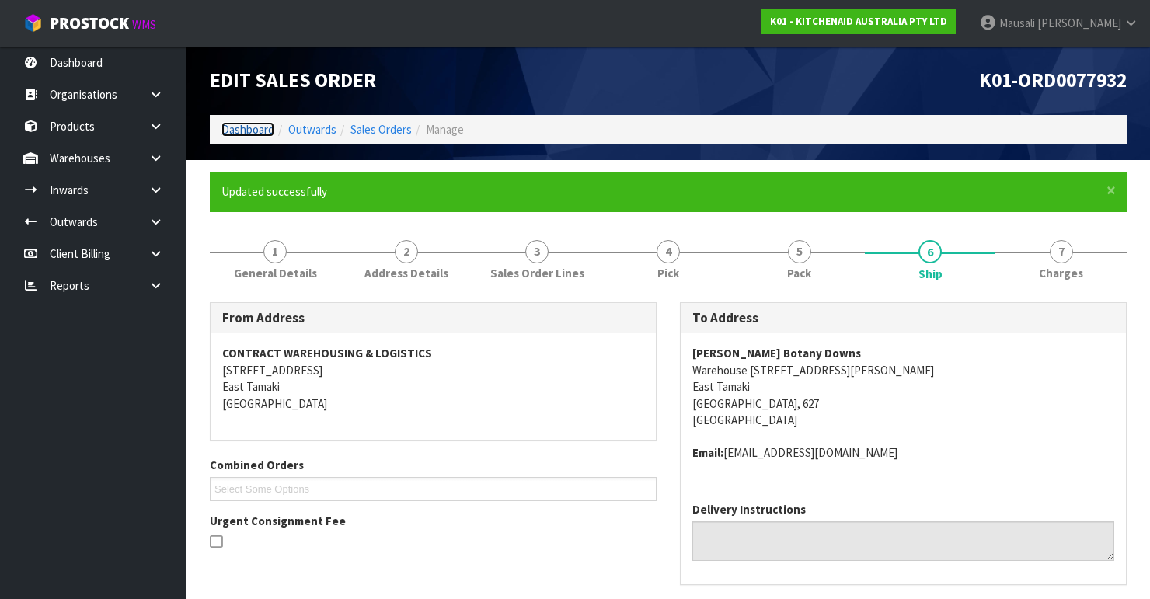
click at [245, 132] on link "Dashboard" at bounding box center [247, 129] width 53 height 15
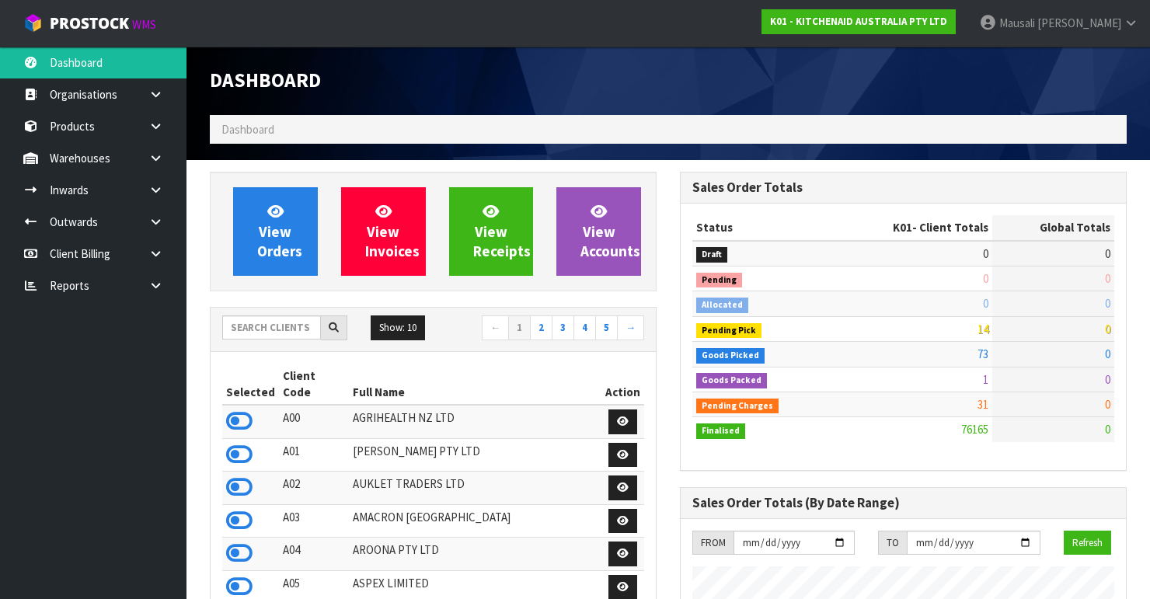
scroll to position [1222, 470]
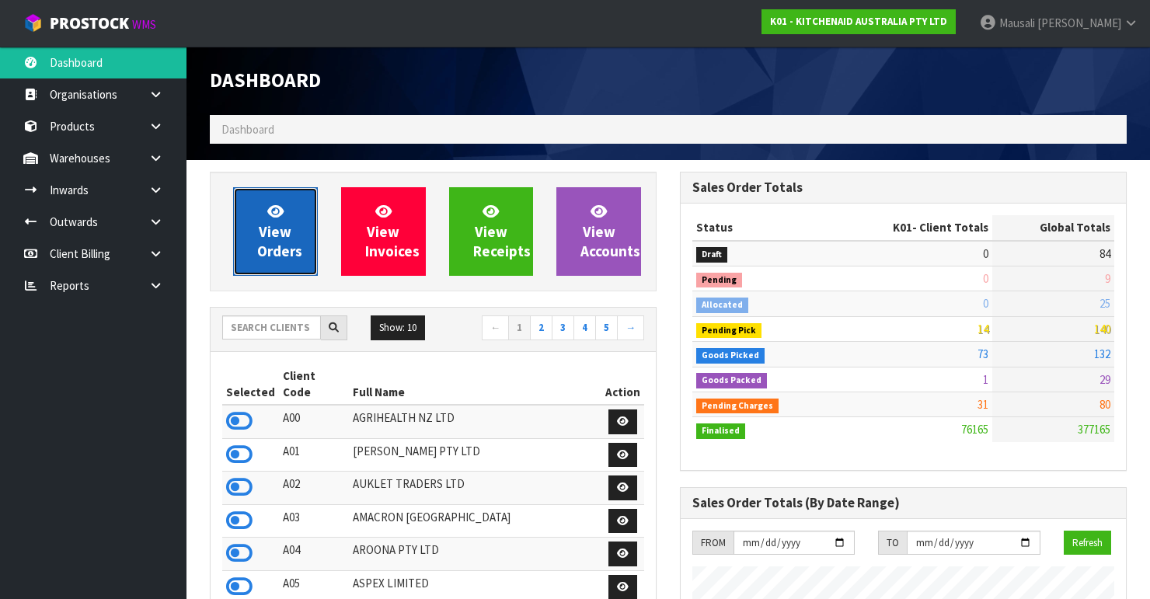
click at [255, 231] on link "View Orders" at bounding box center [275, 231] width 85 height 89
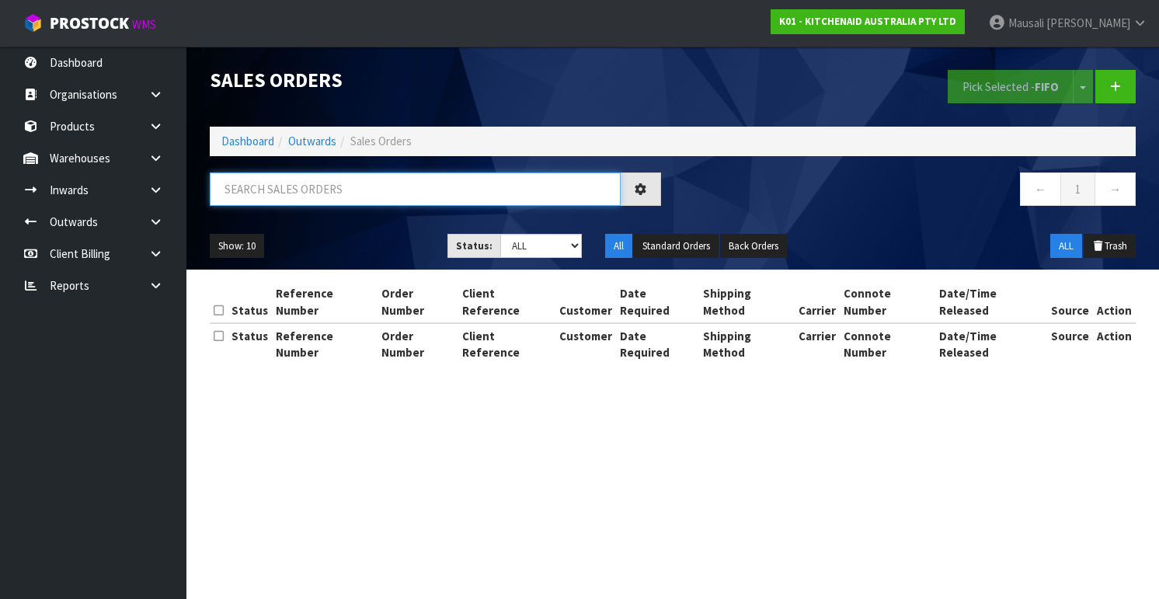
click at [258, 190] on input "text" at bounding box center [415, 188] width 411 height 33
type input "JOB-0407963"
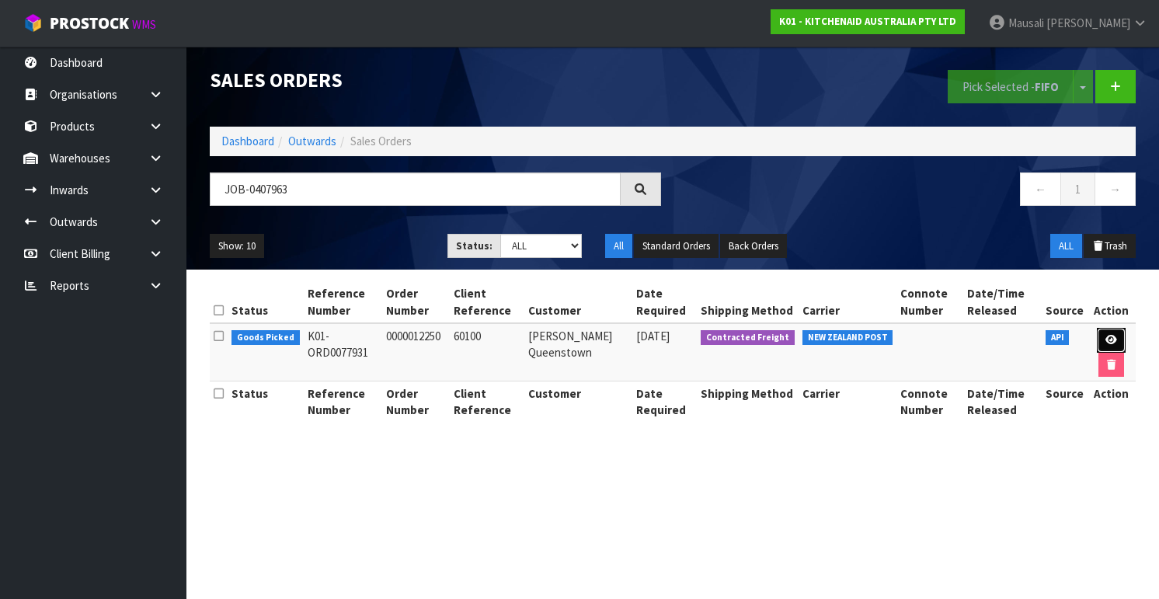
click at [1106, 340] on icon at bounding box center [1111, 340] width 12 height 10
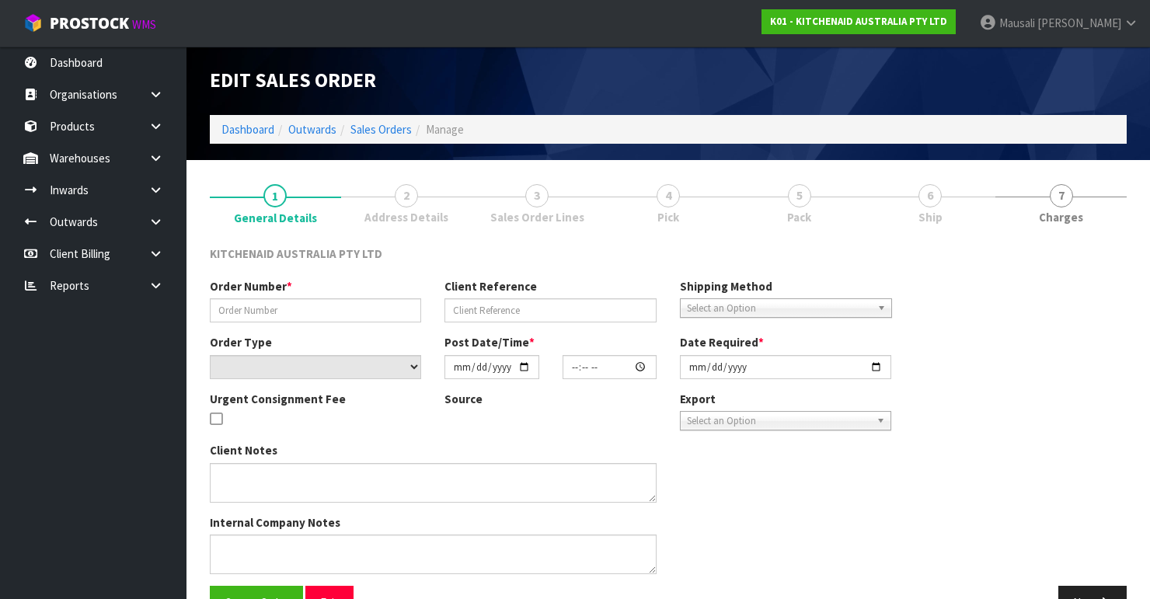
type input "0000012250"
type input "60100"
select select "number:0"
type input "[DATE]"
type input "15:31:15.000"
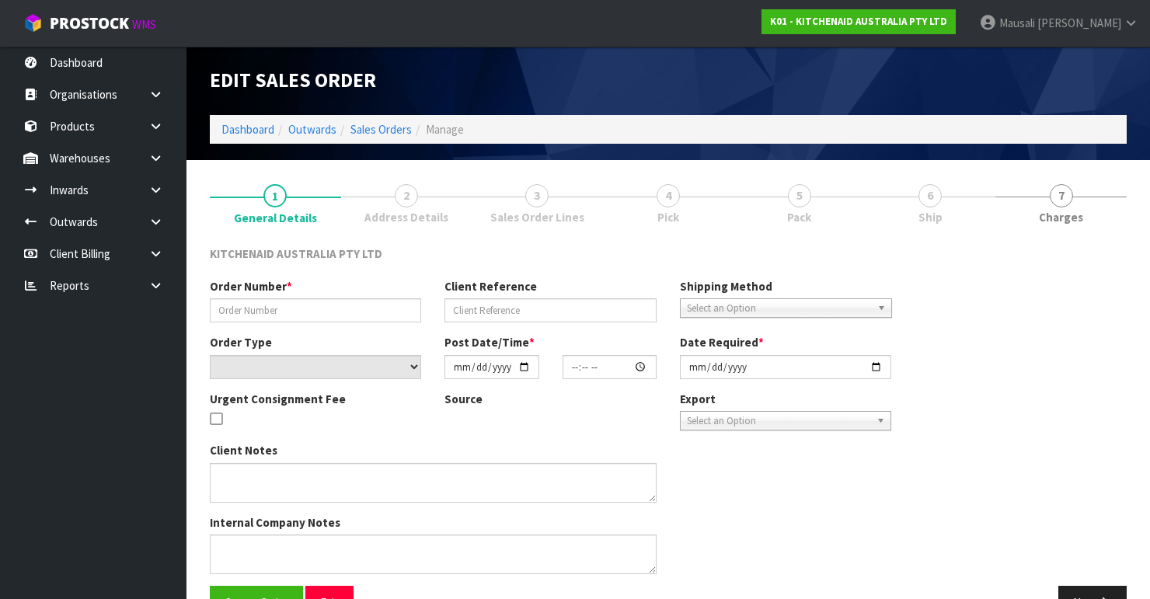
type input "[DATE]"
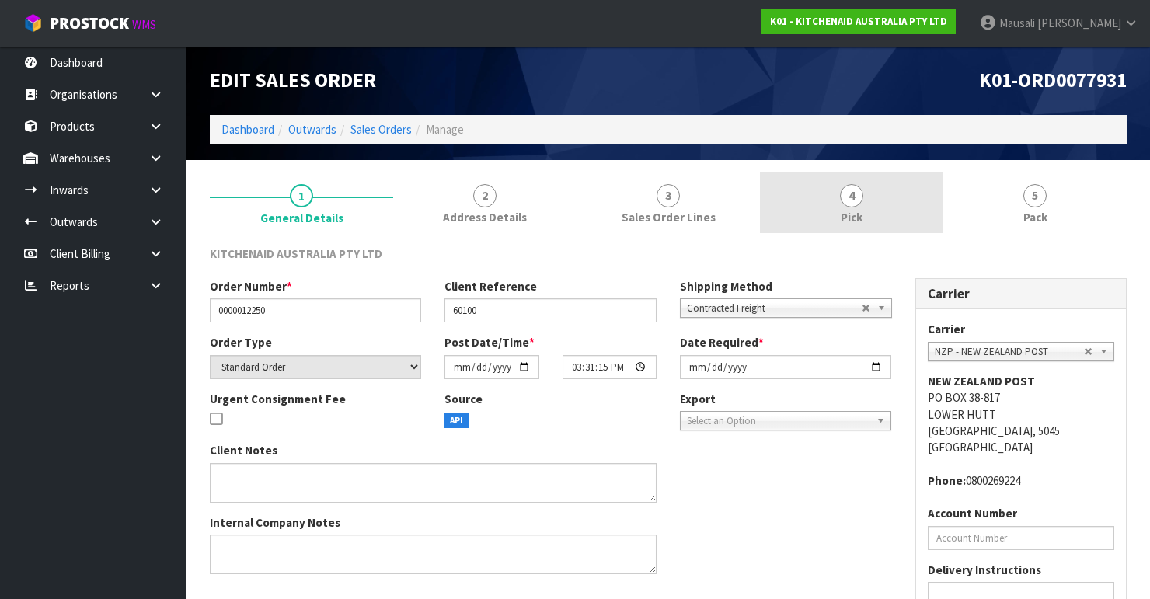
click at [840, 205] on link "4 Pick" at bounding box center [851, 202] width 183 height 61
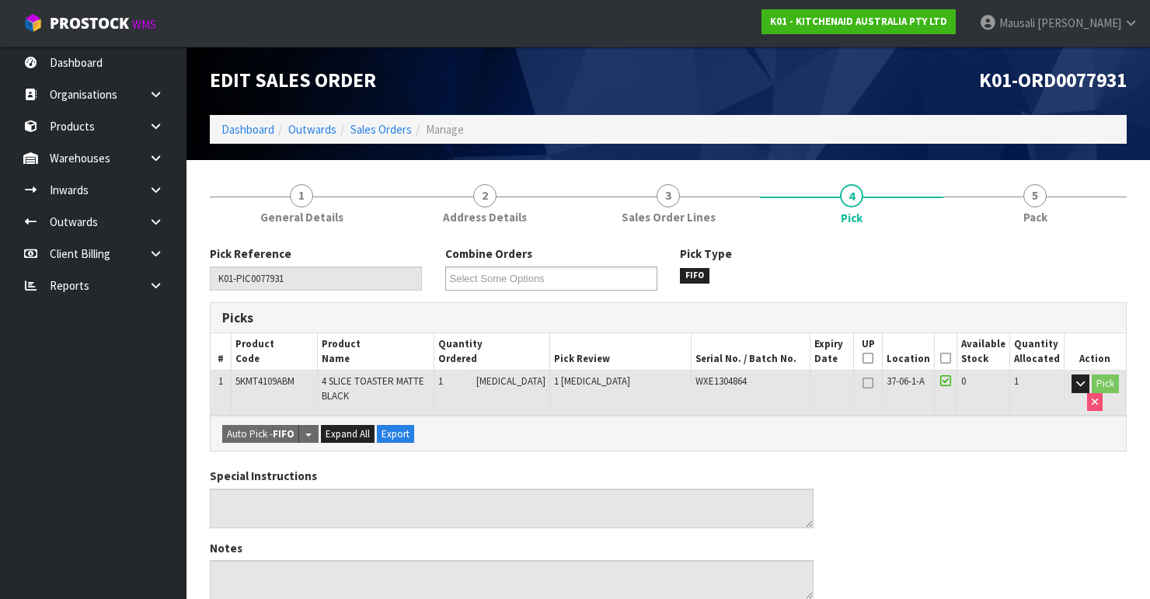
click at [944, 358] on icon at bounding box center [945, 358] width 11 height 1
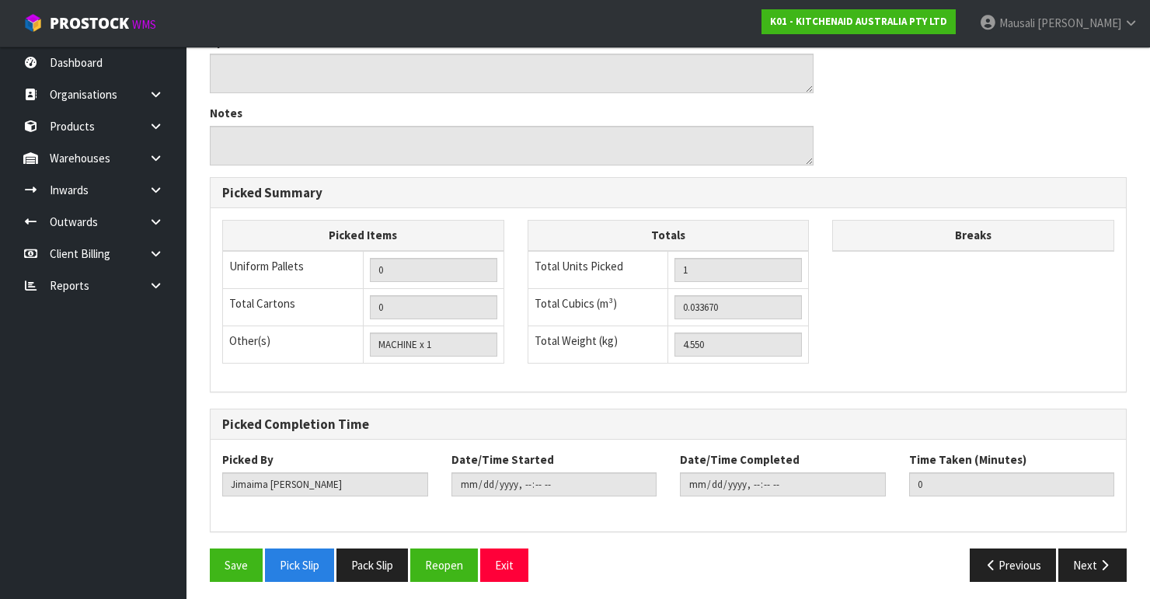
scroll to position [492, 0]
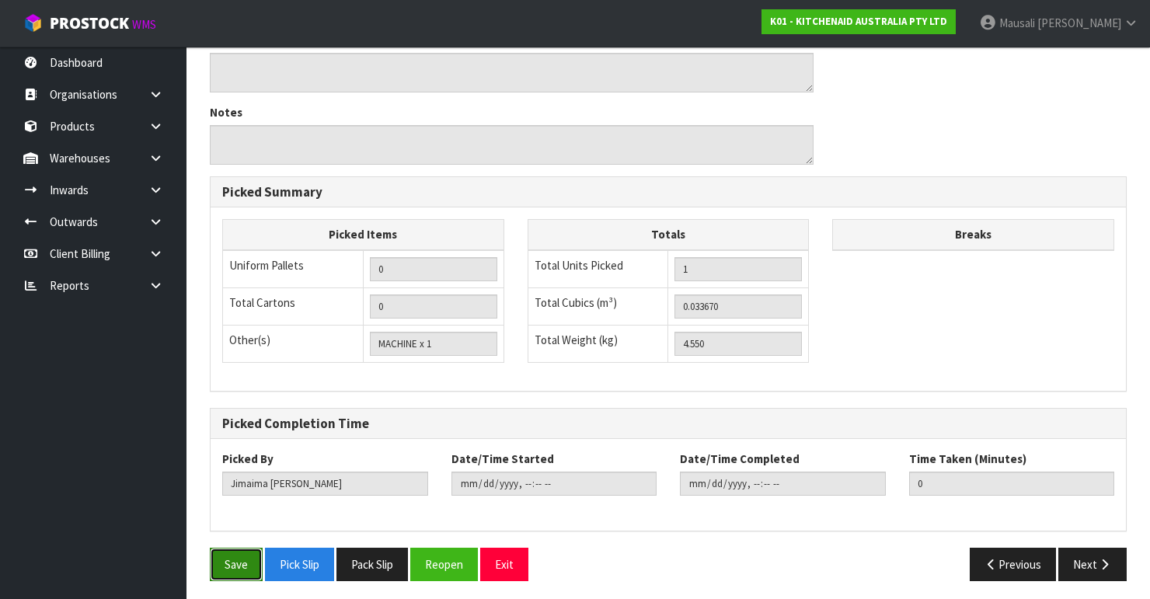
drag, startPoint x: 235, startPoint y: 548, endPoint x: 255, endPoint y: 536, distance: 23.1
click at [237, 548] on button "Save" at bounding box center [236, 564] width 53 height 33
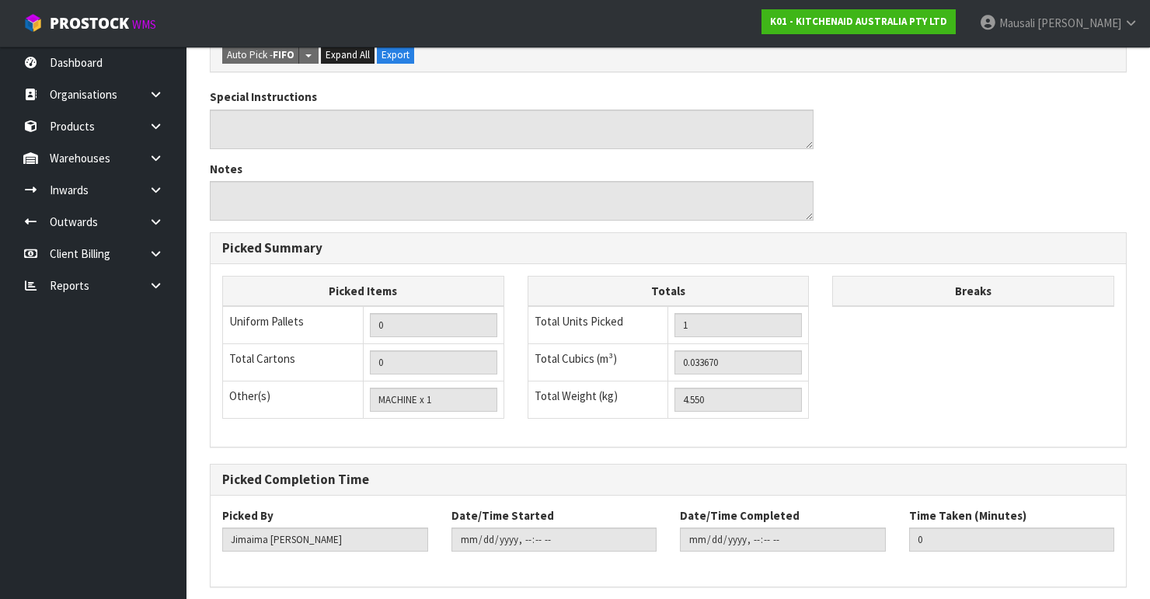
scroll to position [0, 0]
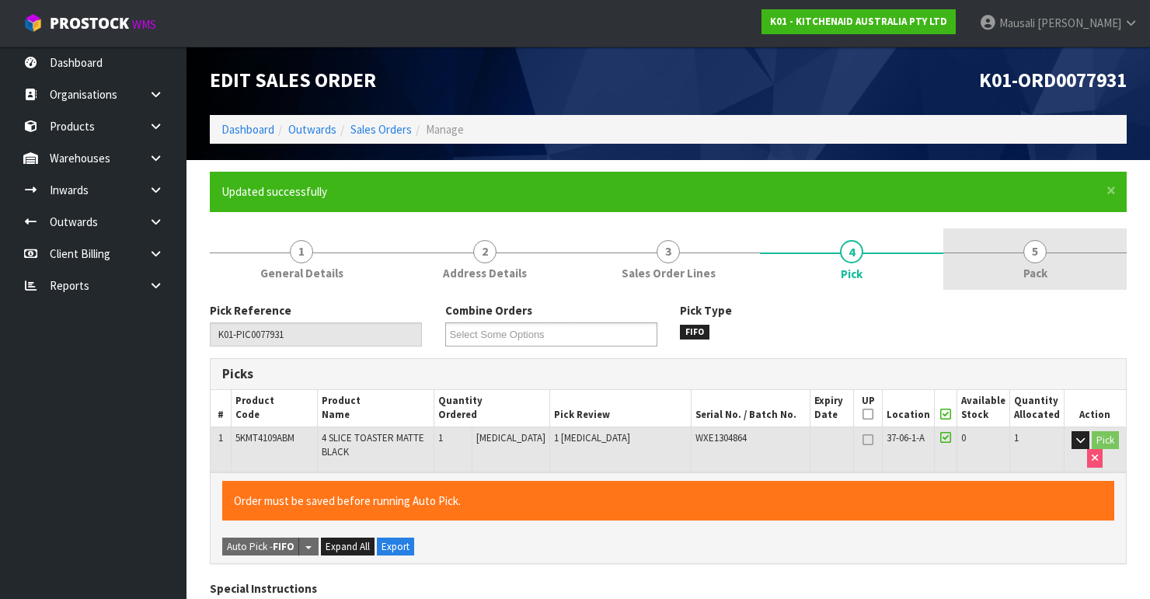
type input "[PERSON_NAME]"
type input "[DATE]T10:40:12"
click at [1022, 249] on link "5 Pack" at bounding box center [1034, 258] width 183 height 61
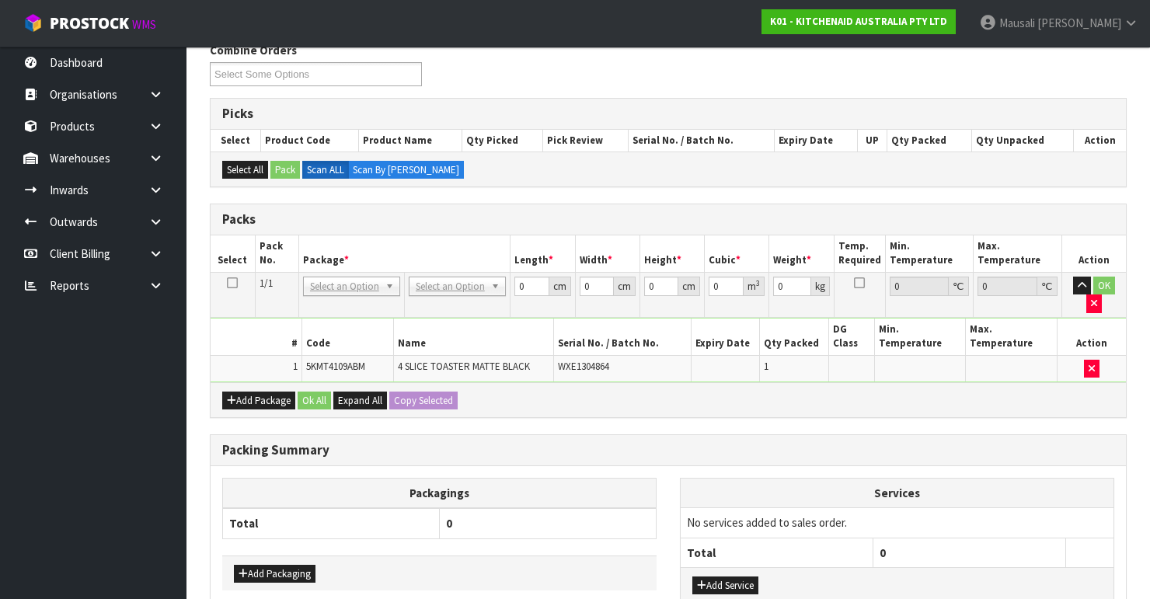
scroll to position [238, 0]
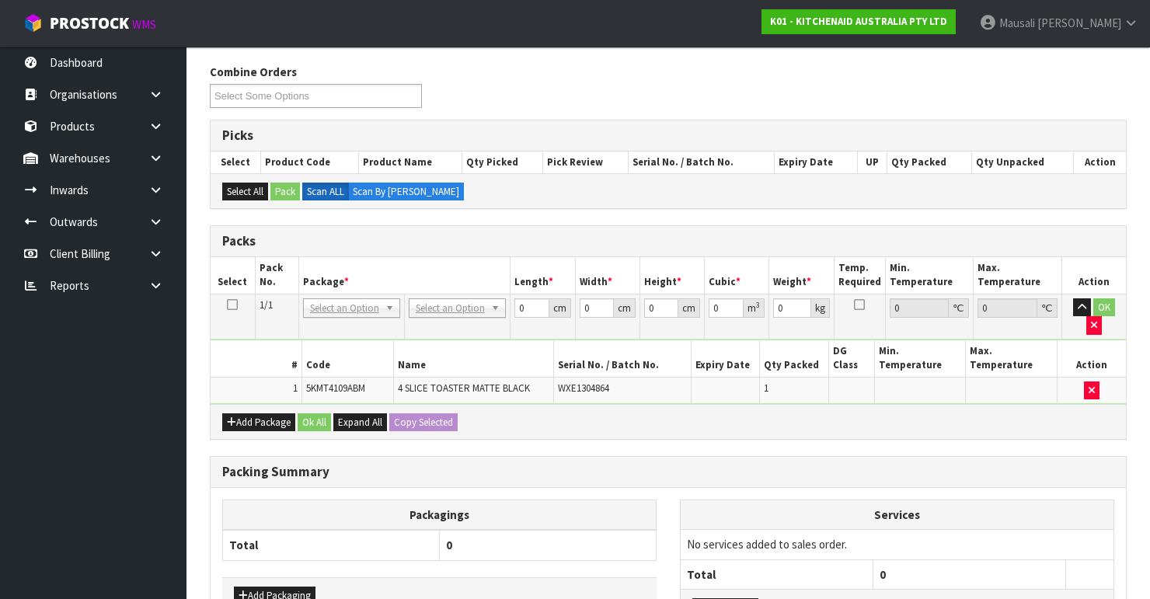
drag, startPoint x: 445, startPoint y: 311, endPoint x: 463, endPoint y: 315, distance: 18.5
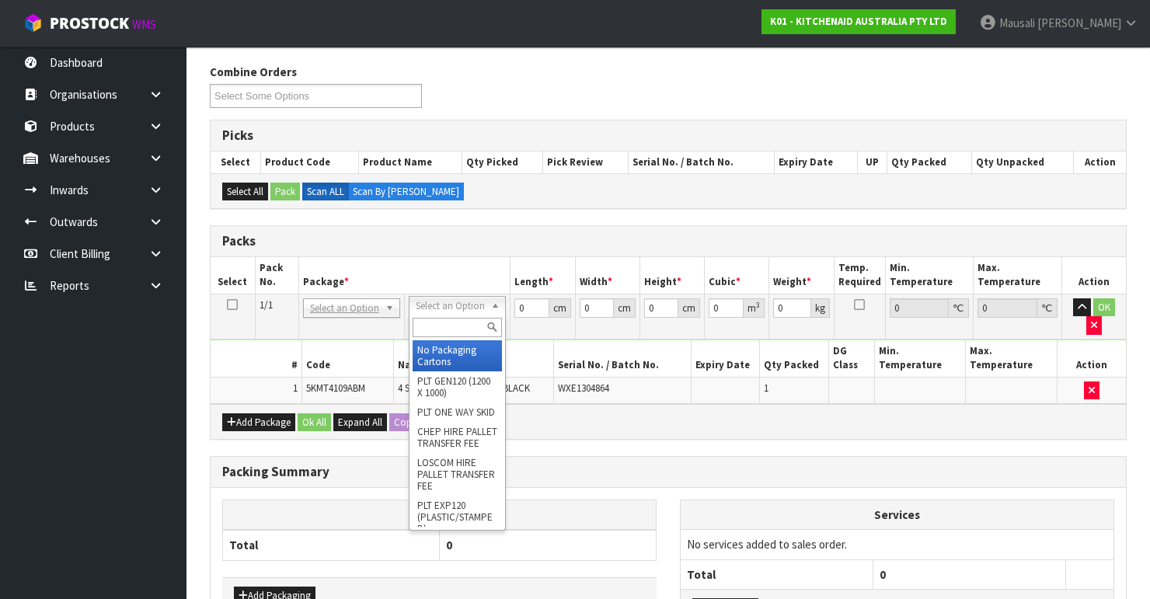
click at [469, 323] on input "text" at bounding box center [457, 327] width 89 height 19
type input "oc"
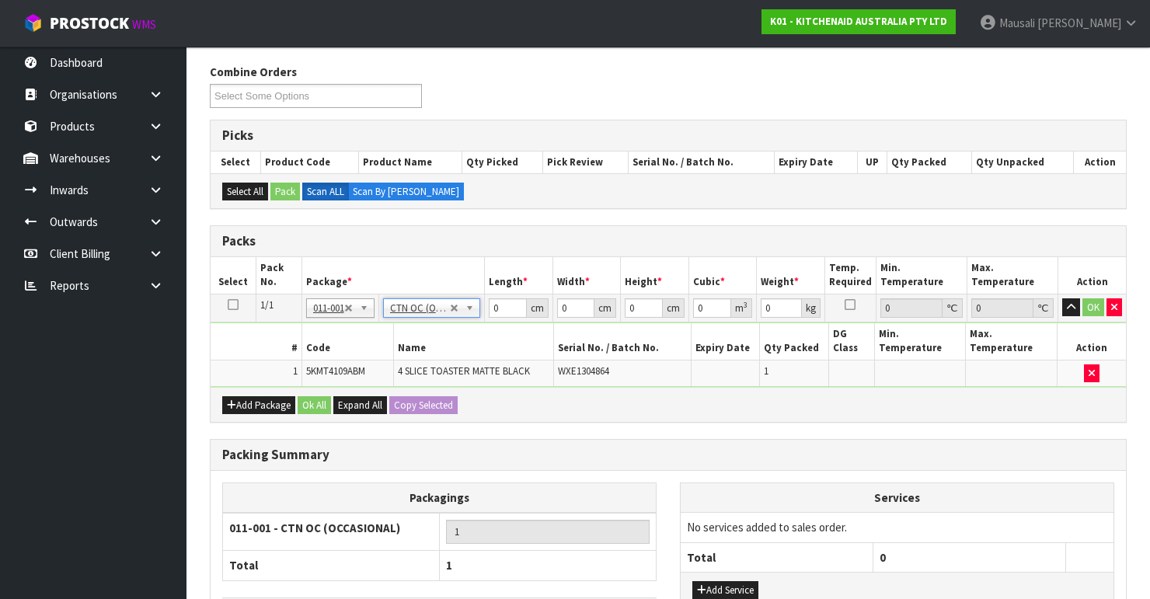
type input "4.55"
drag, startPoint x: 499, startPoint y: 305, endPoint x: 461, endPoint y: 316, distance: 39.8
click at [465, 317] on tr "1/1 NONE 007-001 007-002 007-004 007-009 007-013 007-014 007-015 007-017 007-01…" at bounding box center [668, 308] width 915 height 28
type input "40"
type input "38"
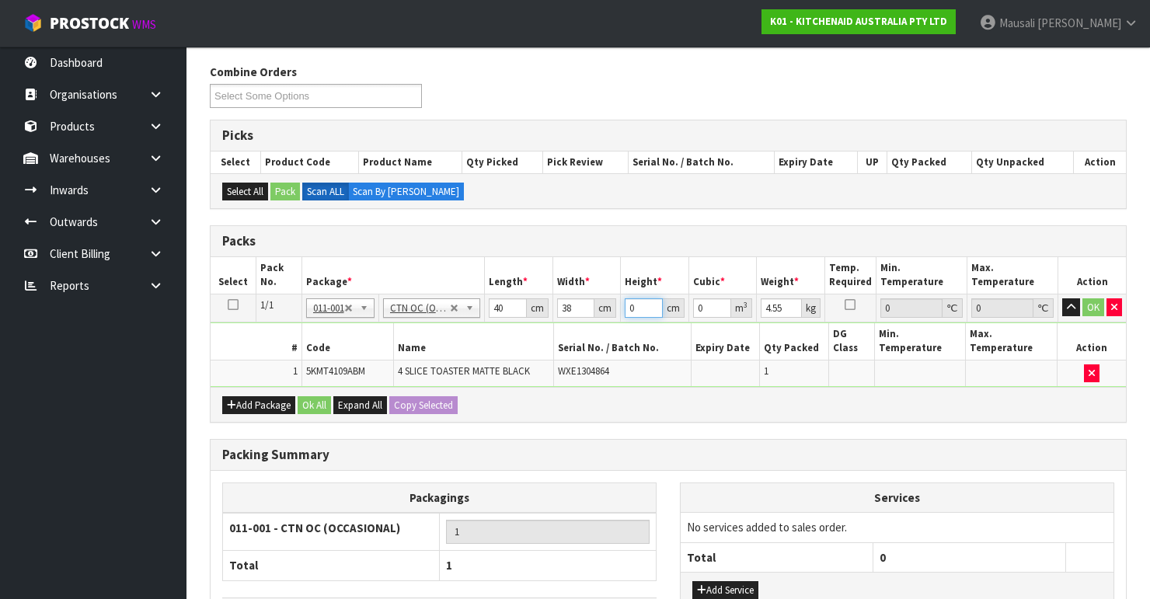
type input "2"
type input "0.00304"
type input "29"
type input "0.04408"
type input "29"
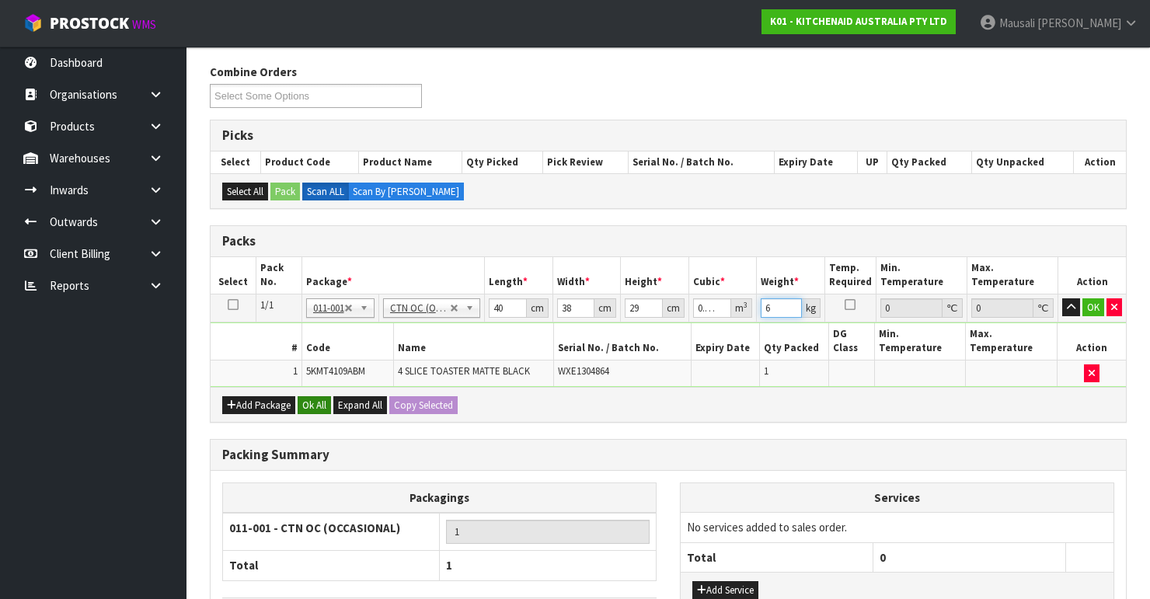
type input "6"
click at [304, 398] on button "Ok All" at bounding box center [314, 405] width 33 height 19
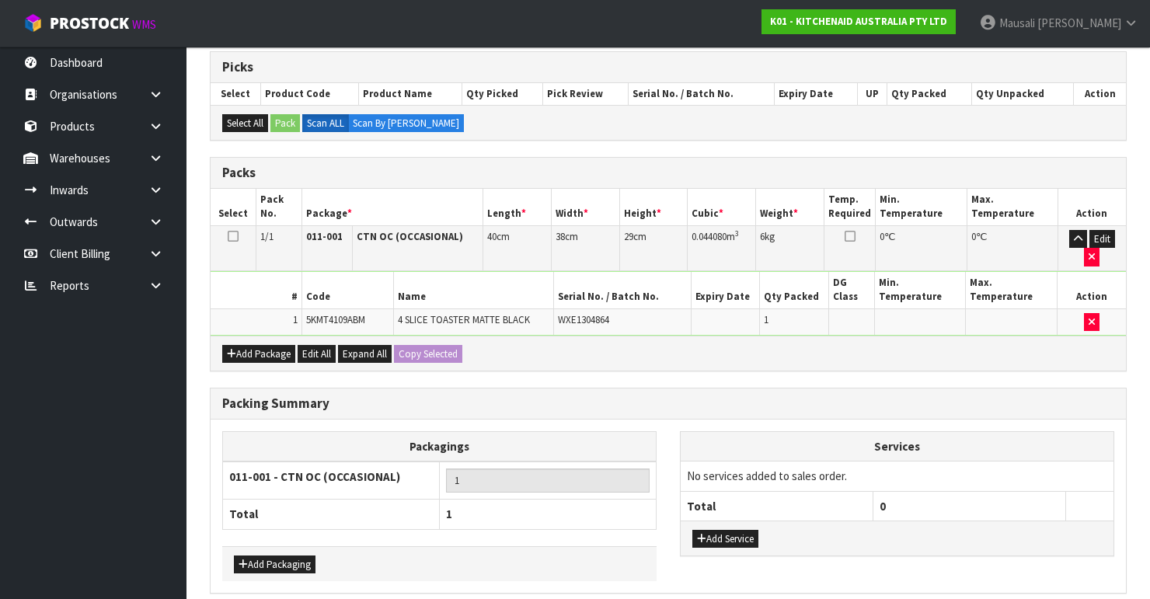
scroll to position [367, 0]
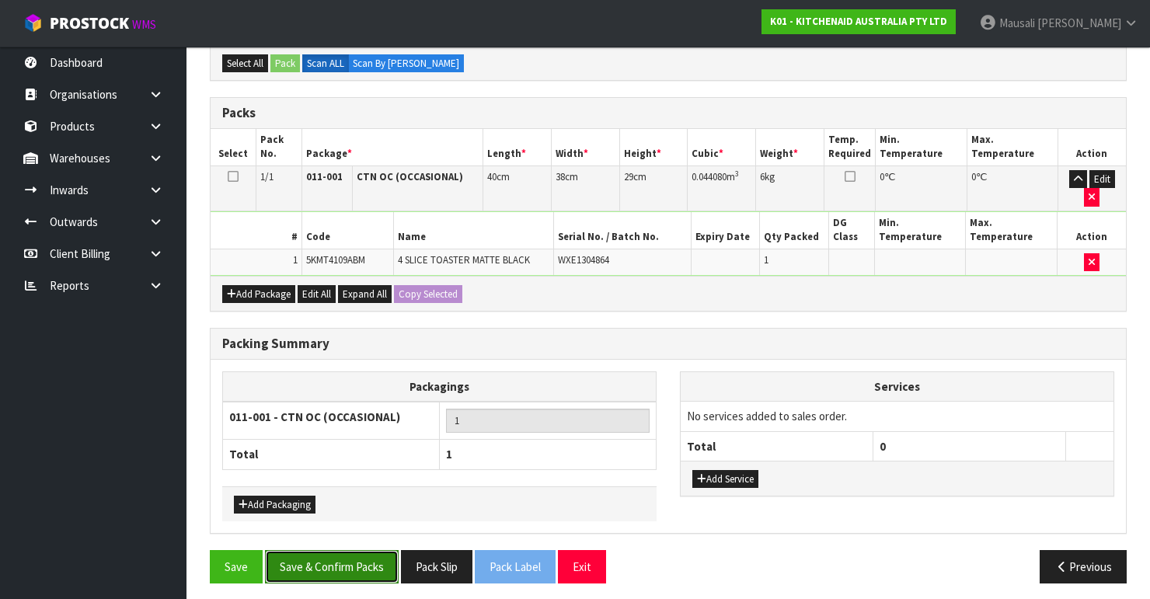
click at [338, 559] on button "Save & Confirm Packs" at bounding box center [332, 566] width 134 height 33
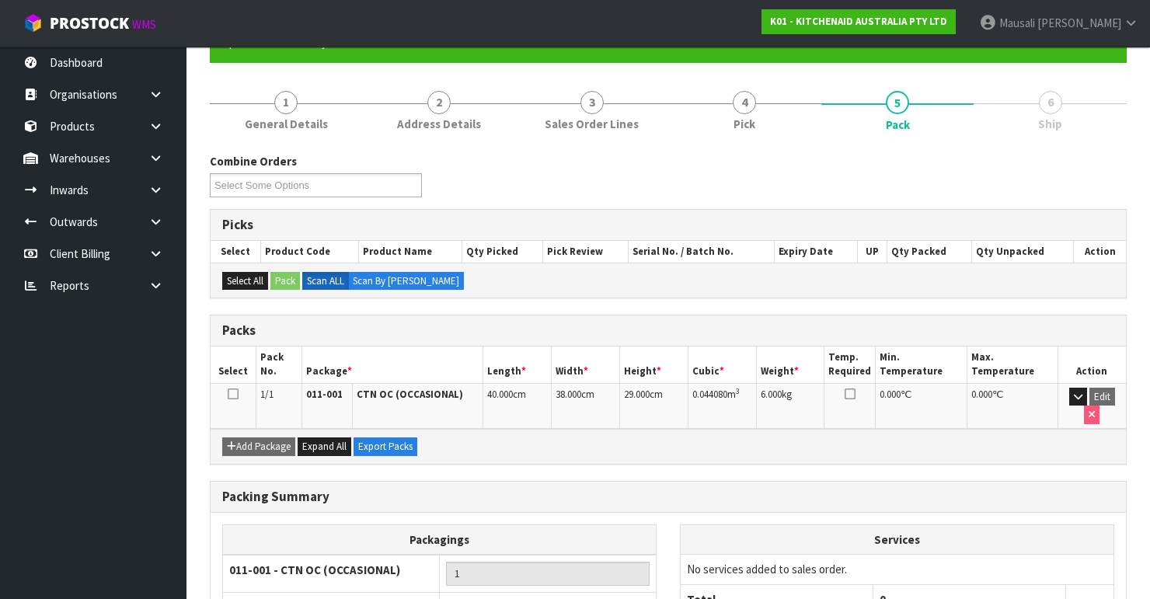
scroll to position [269, 0]
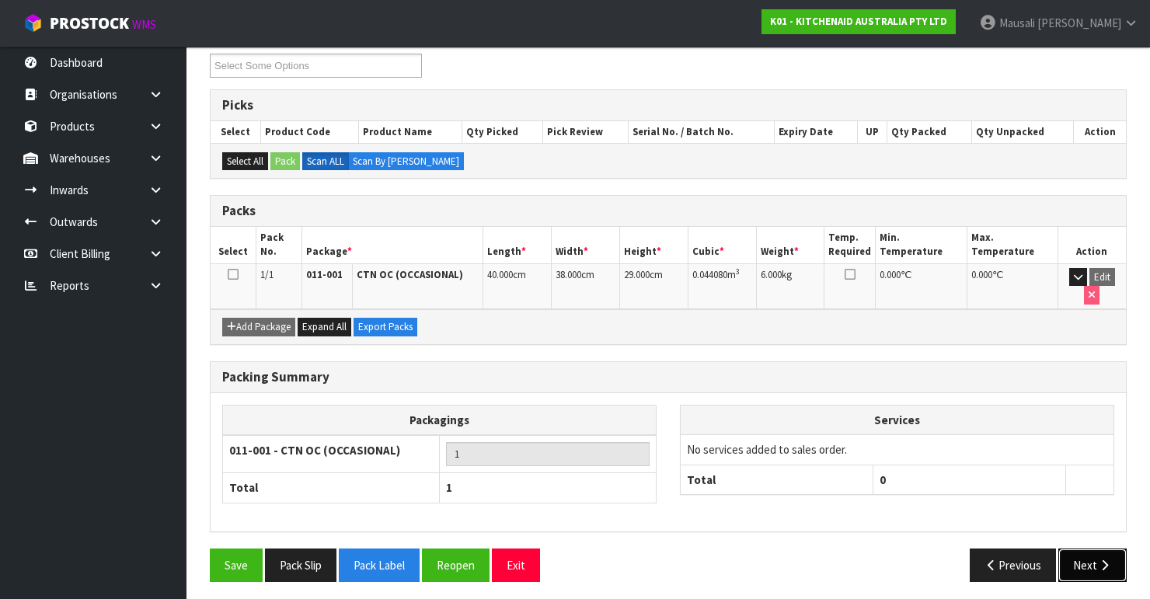
click at [1085, 554] on button "Next" at bounding box center [1092, 564] width 68 height 33
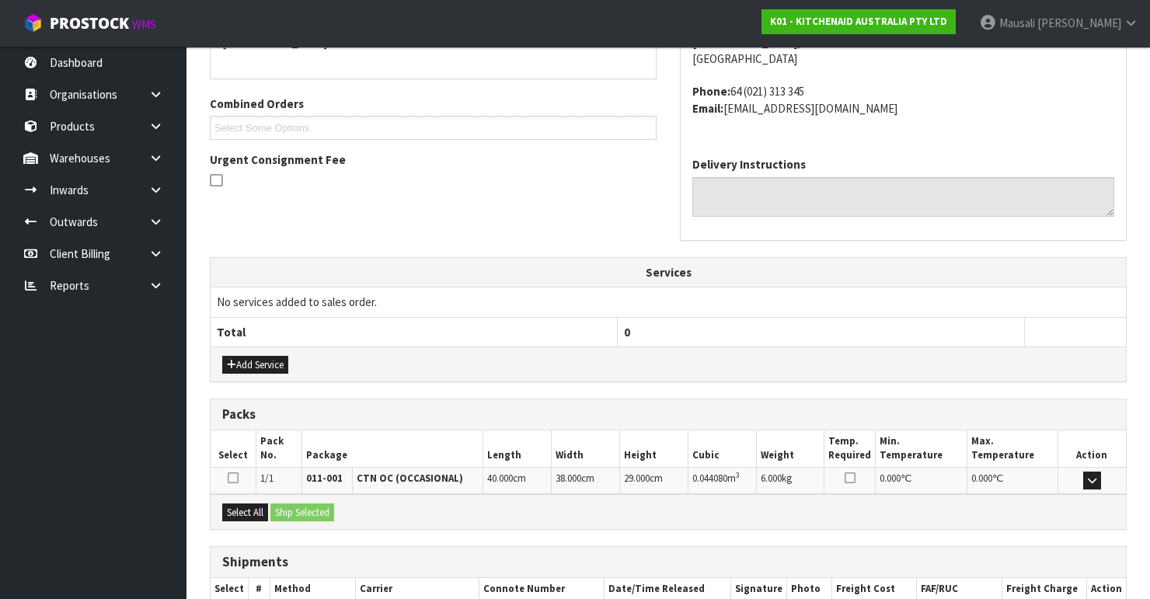
scroll to position [454, 0]
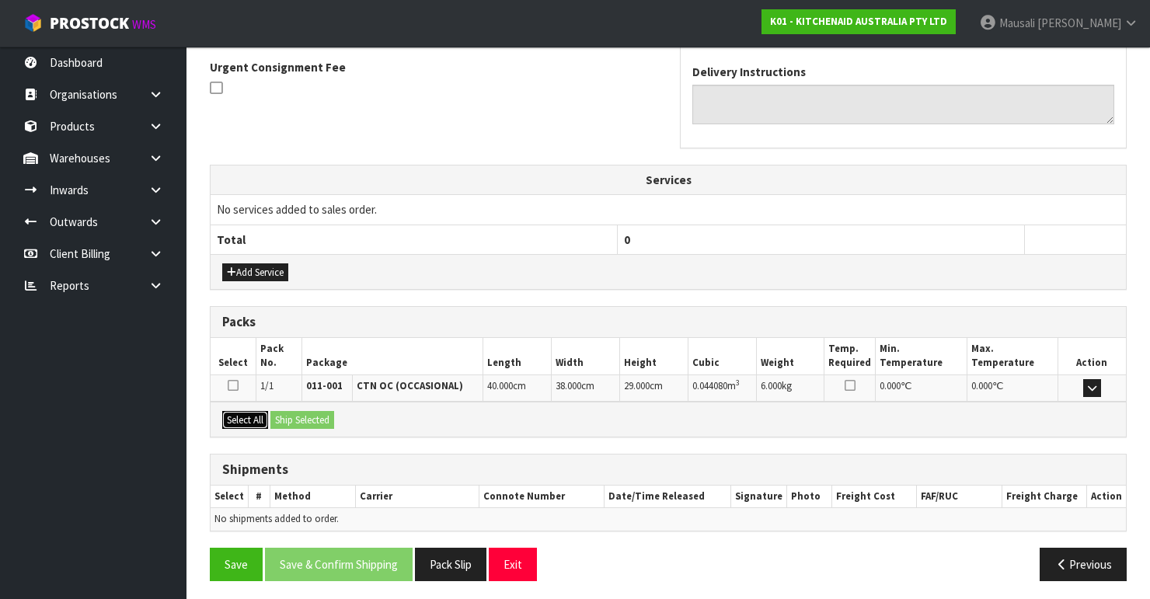
drag, startPoint x: 234, startPoint y: 409, endPoint x: 294, endPoint y: 416, distance: 60.2
click at [252, 411] on button "Select All" at bounding box center [245, 420] width 46 height 19
click at [294, 416] on button "Ship Selected" at bounding box center [302, 420] width 64 height 19
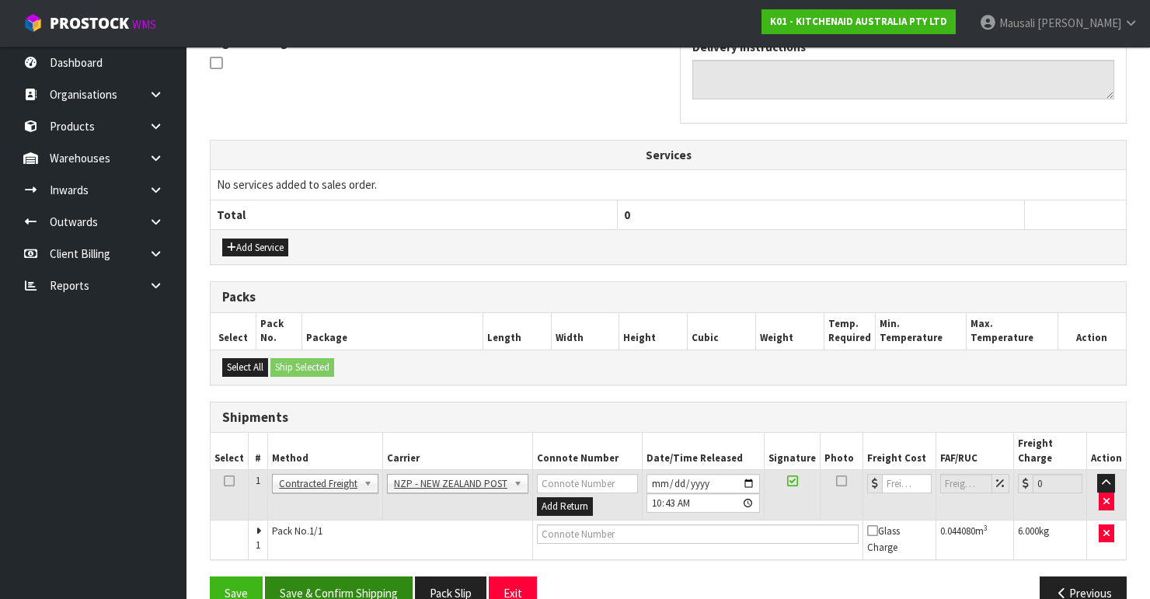
scroll to position [493, 0]
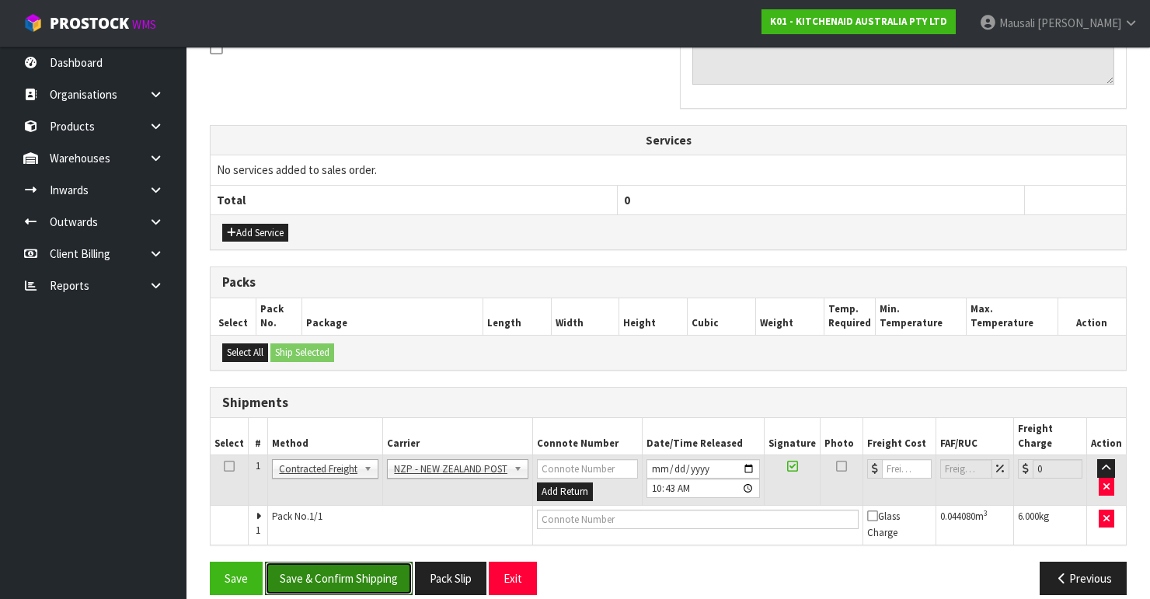
drag, startPoint x: 371, startPoint y: 553, endPoint x: 646, endPoint y: 429, distance: 301.8
click at [378, 562] on button "Save & Confirm Shipping" at bounding box center [339, 578] width 148 height 33
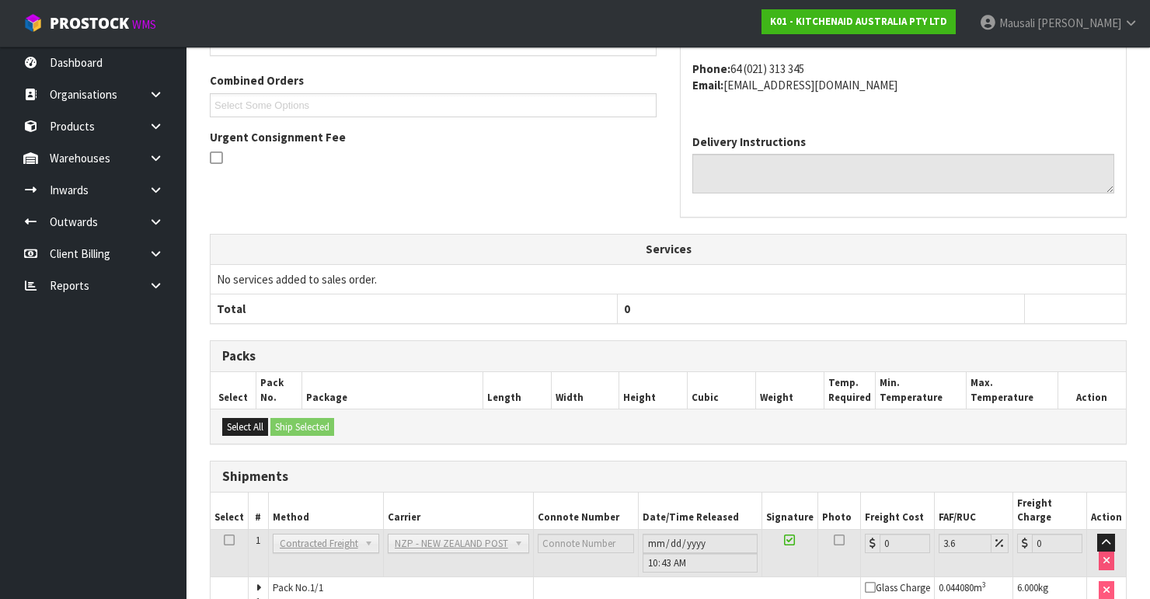
scroll to position [470, 0]
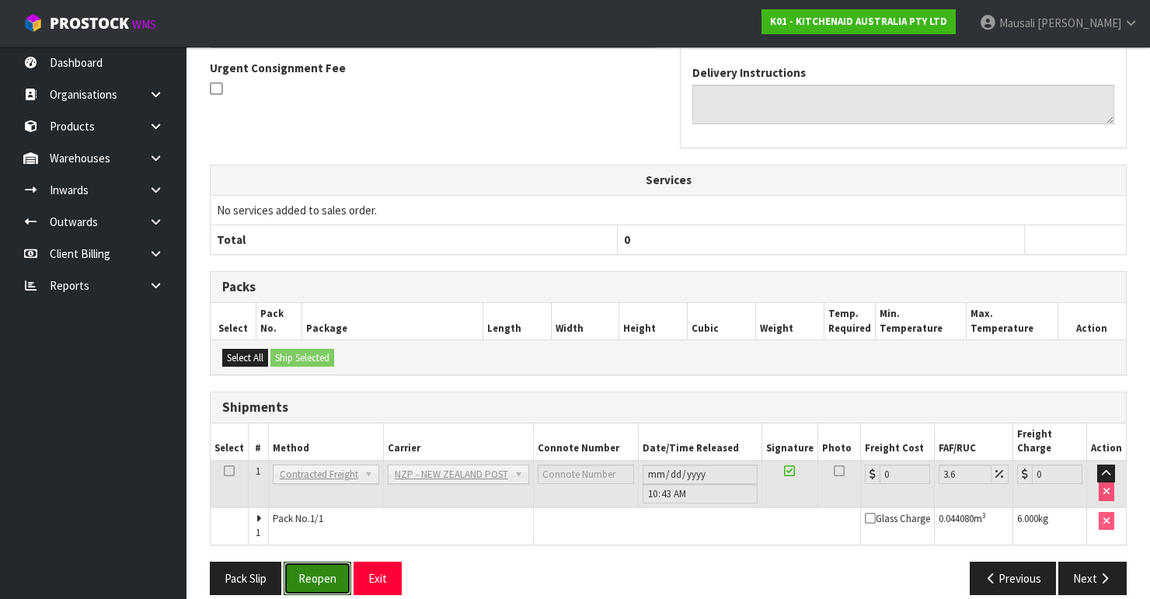
drag, startPoint x: 315, startPoint y: 559, endPoint x: 394, endPoint y: 537, distance: 81.6
click at [322, 562] on button "Reopen" at bounding box center [318, 578] width 68 height 33
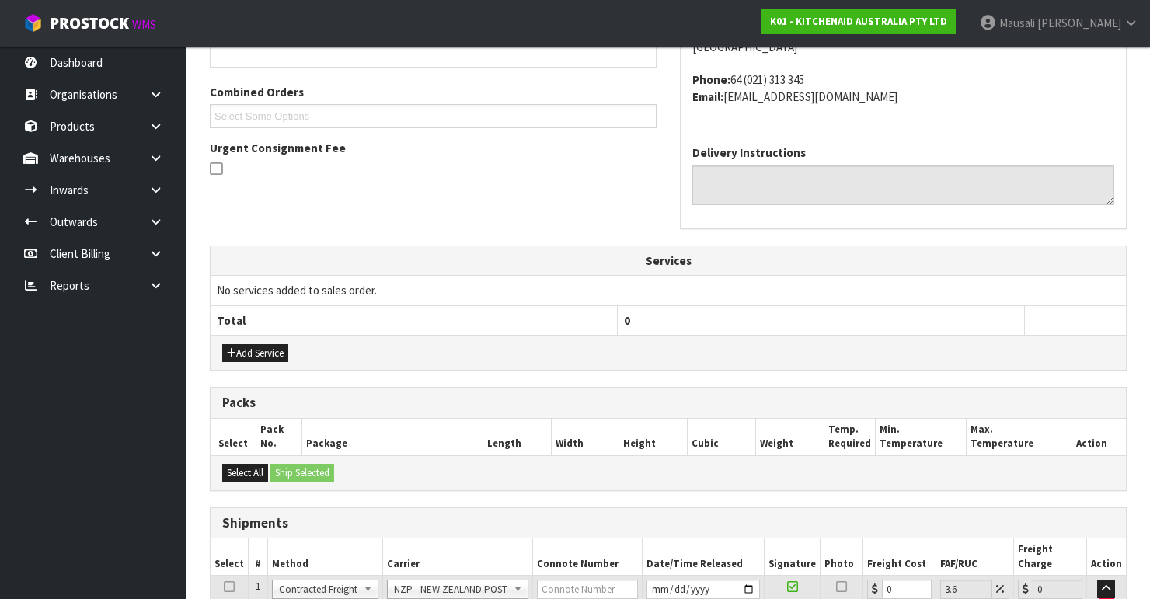
scroll to position [496, 0]
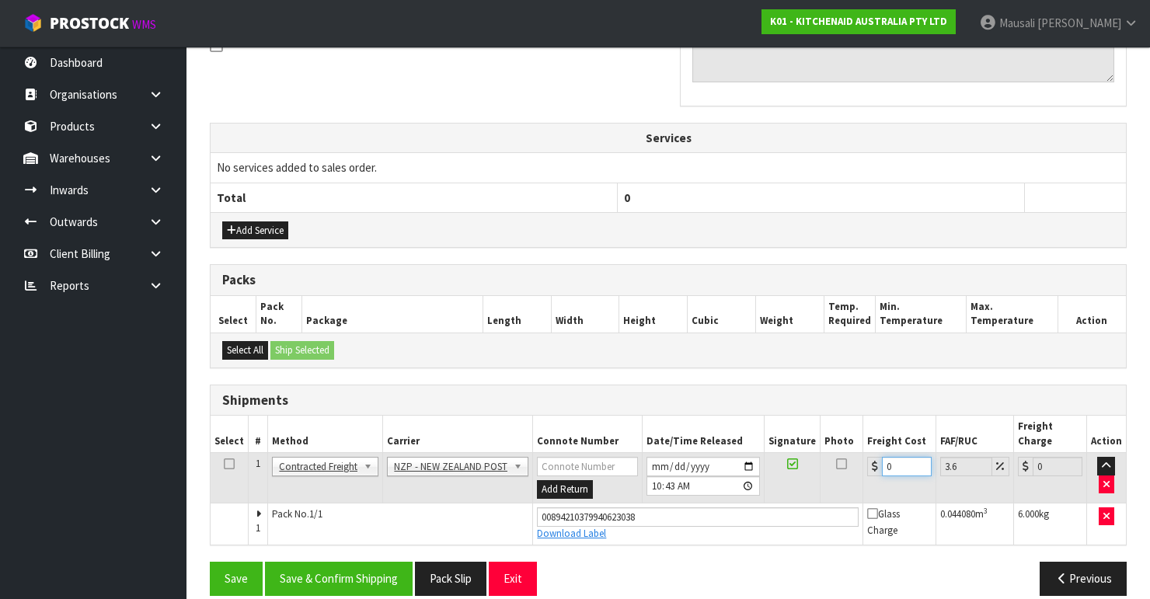
drag, startPoint x: 890, startPoint y: 447, endPoint x: 880, endPoint y: 451, distance: 9.8
click at [882, 457] on input "0" at bounding box center [907, 466] width 50 height 19
type input "1"
type input "1.04"
type input "11"
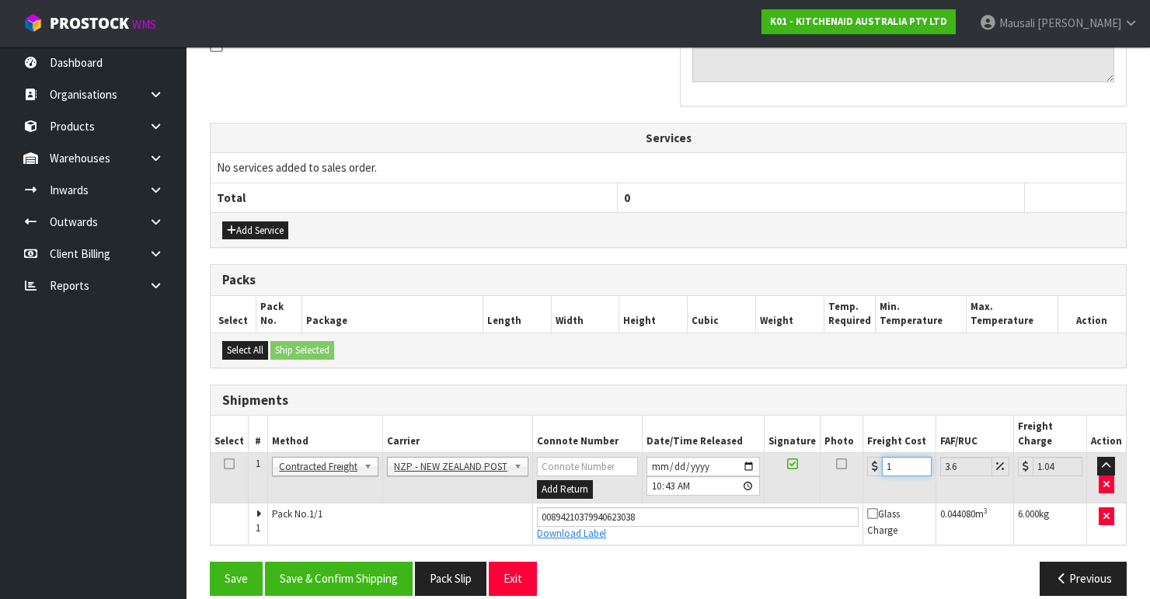
type input "11.4"
type input "11.6"
type input "12.02"
type input "11.61"
type input "12.03"
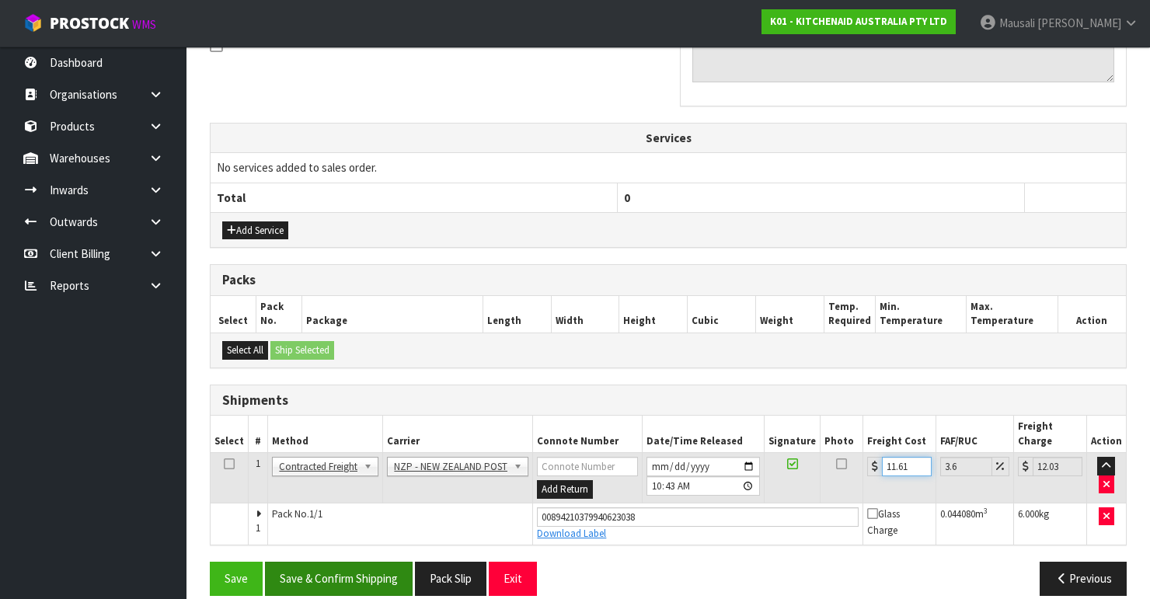
type input "11.61"
click at [374, 562] on button "Save & Confirm Shipping" at bounding box center [339, 578] width 148 height 33
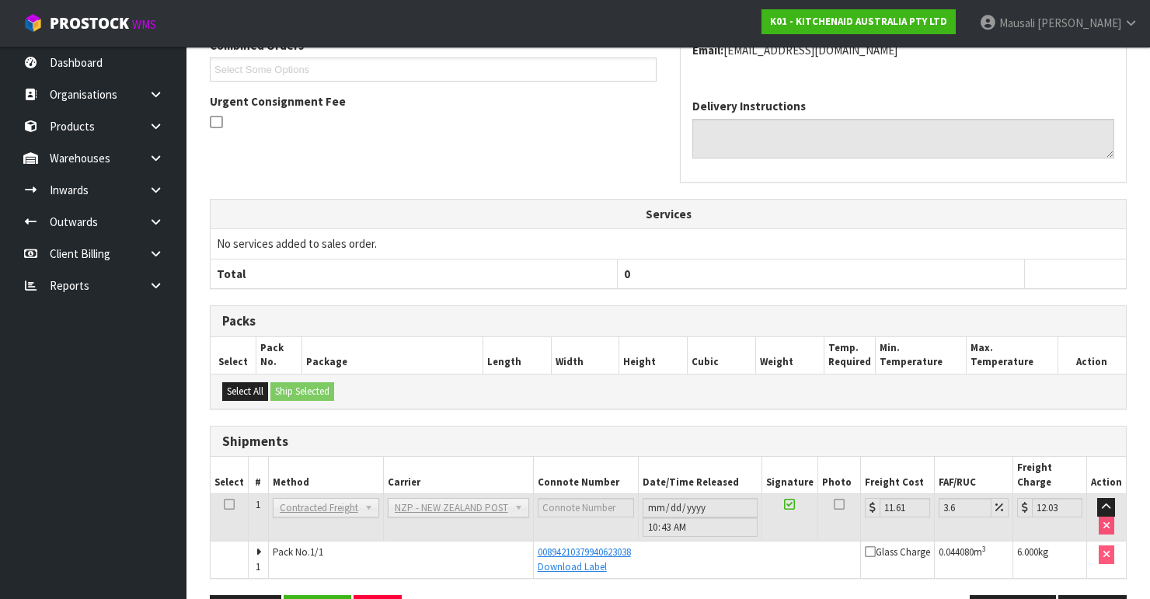
scroll to position [454, 0]
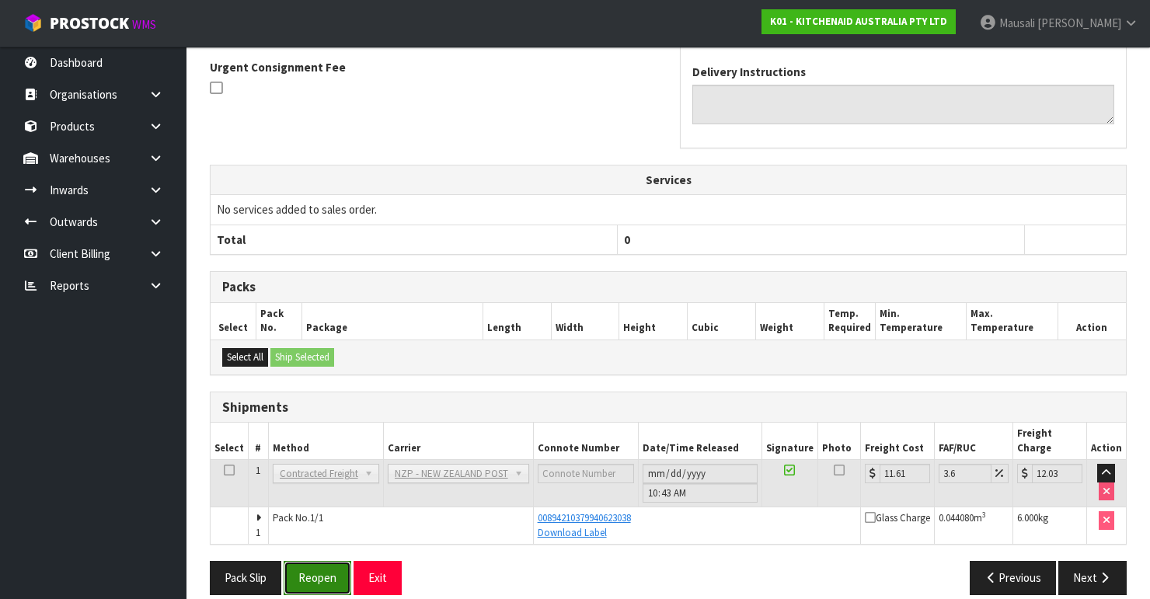
drag, startPoint x: 324, startPoint y: 551, endPoint x: 348, endPoint y: 545, distance: 24.7
click at [325, 561] on button "Reopen" at bounding box center [318, 577] width 68 height 33
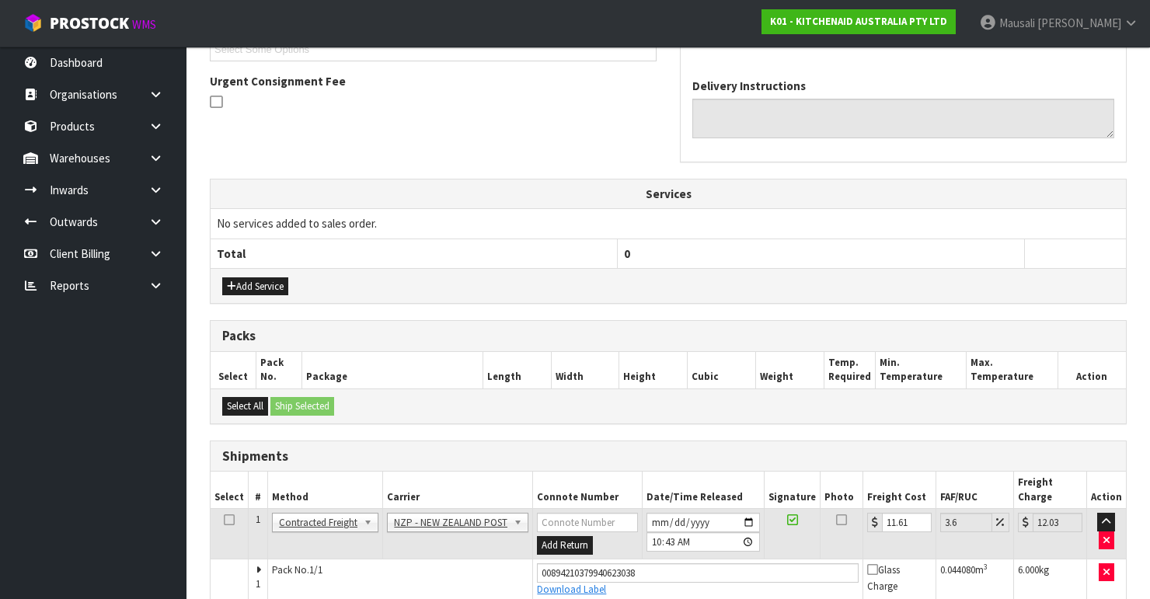
scroll to position [496, 0]
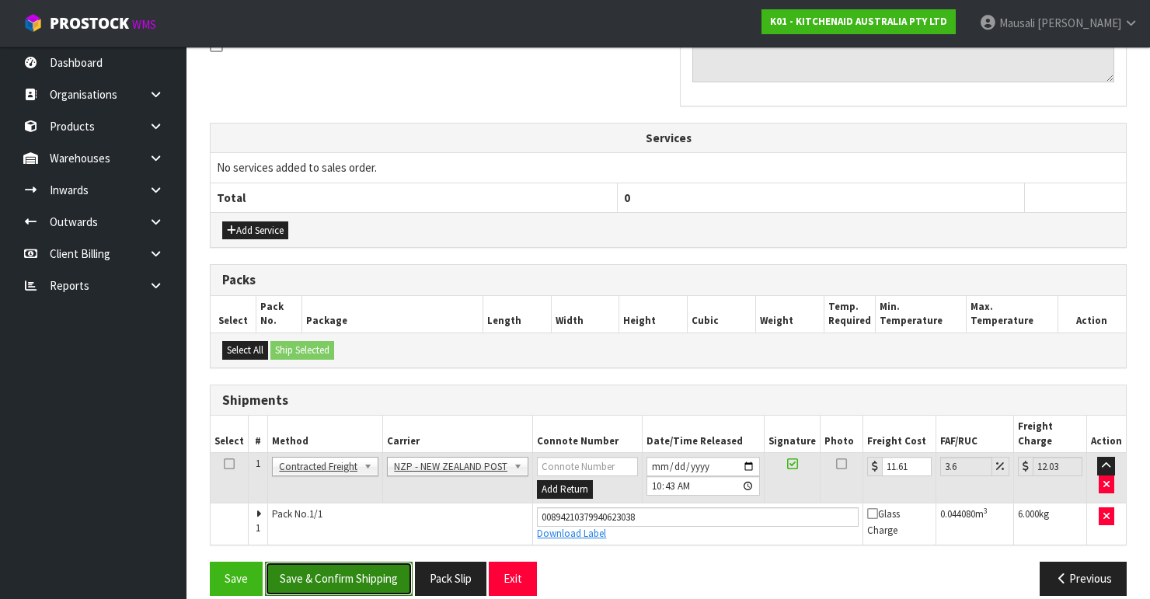
click at [348, 562] on button "Save & Confirm Shipping" at bounding box center [339, 578] width 148 height 33
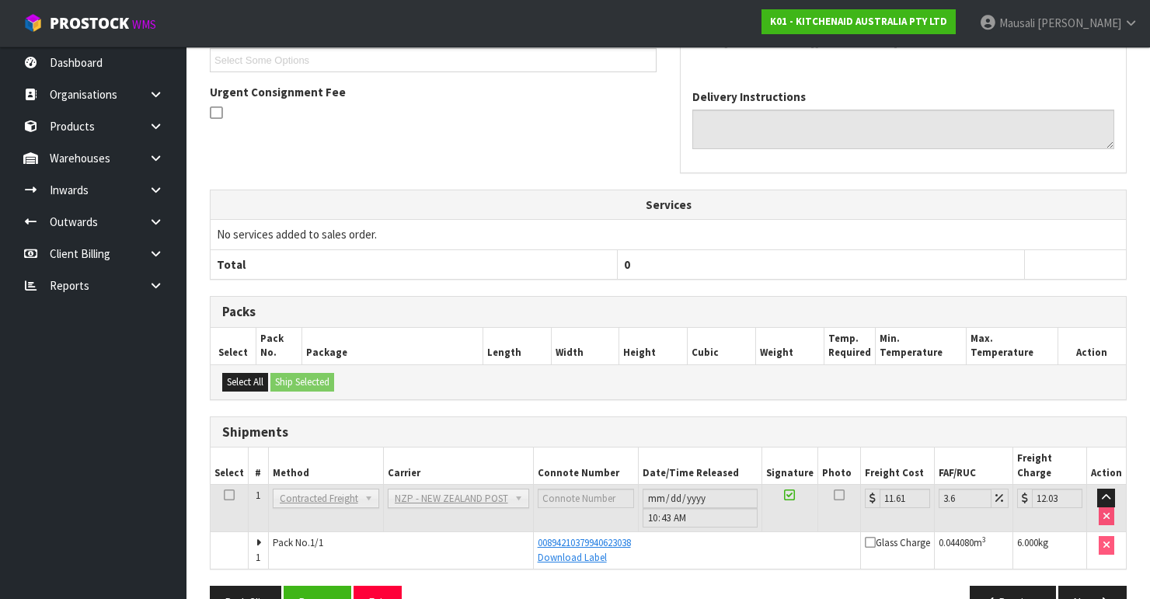
scroll to position [454, 0]
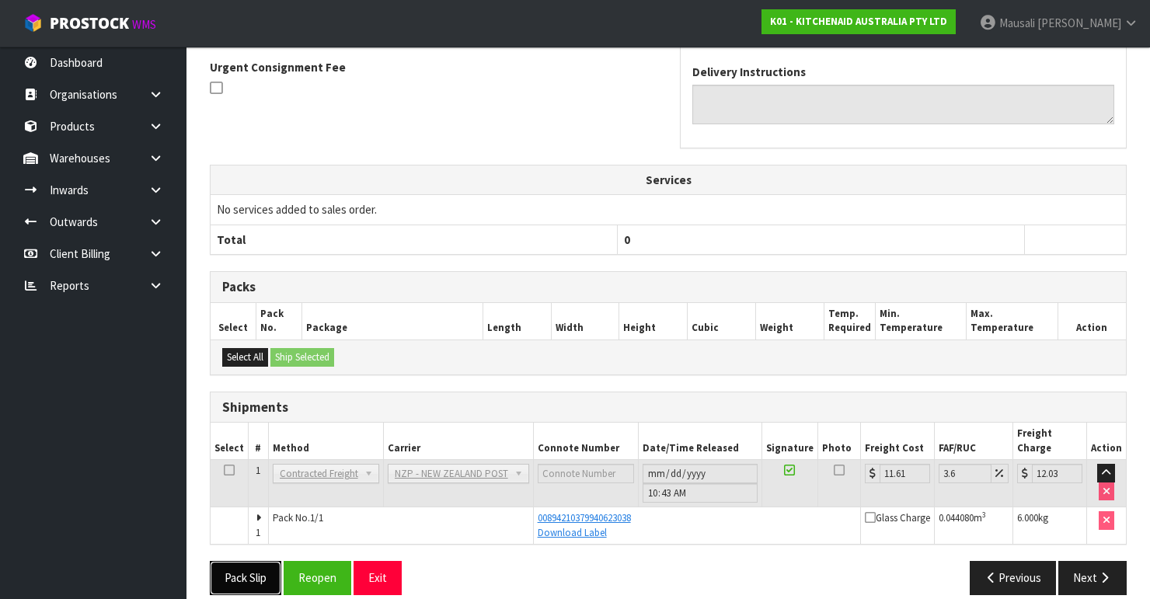
click at [240, 561] on button "Pack Slip" at bounding box center [245, 577] width 71 height 33
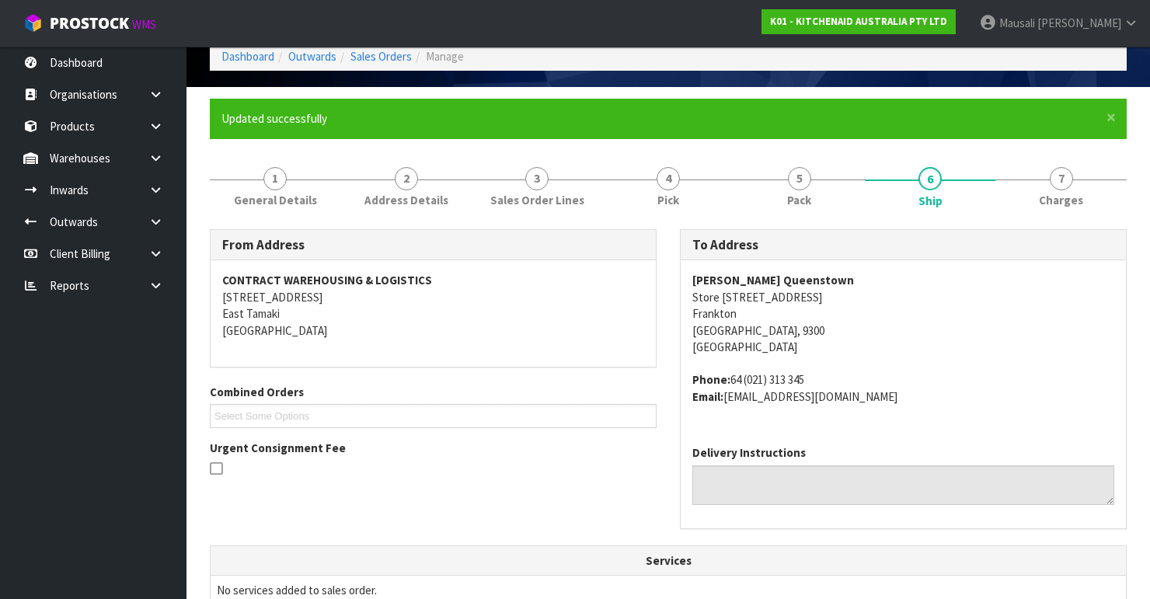
scroll to position [0, 0]
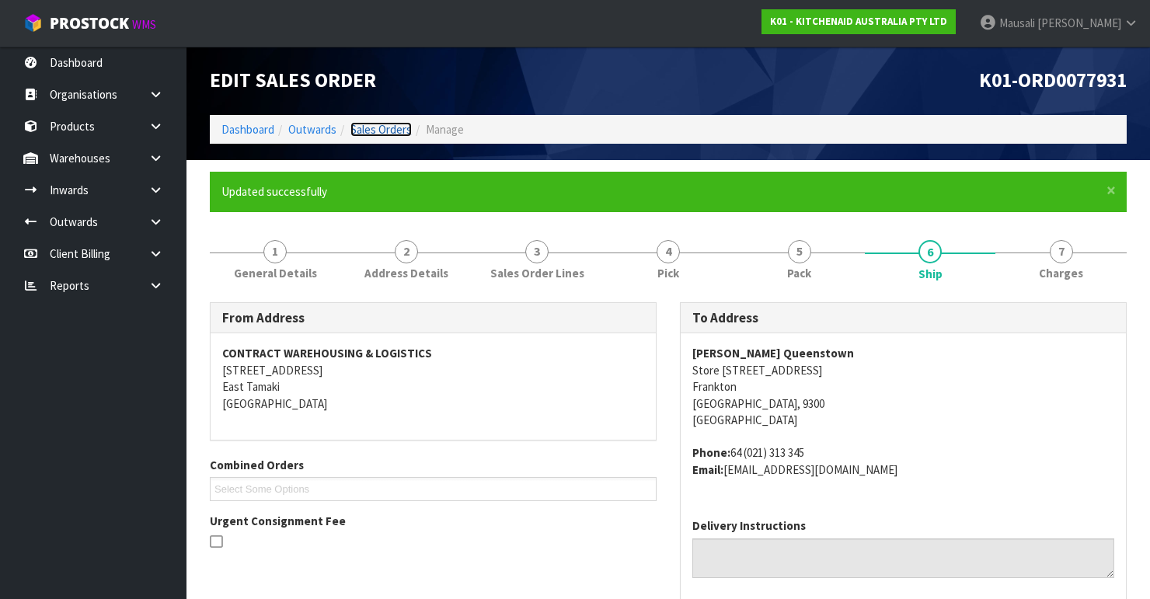
click at [383, 131] on link "Sales Orders" at bounding box center [380, 129] width 61 height 15
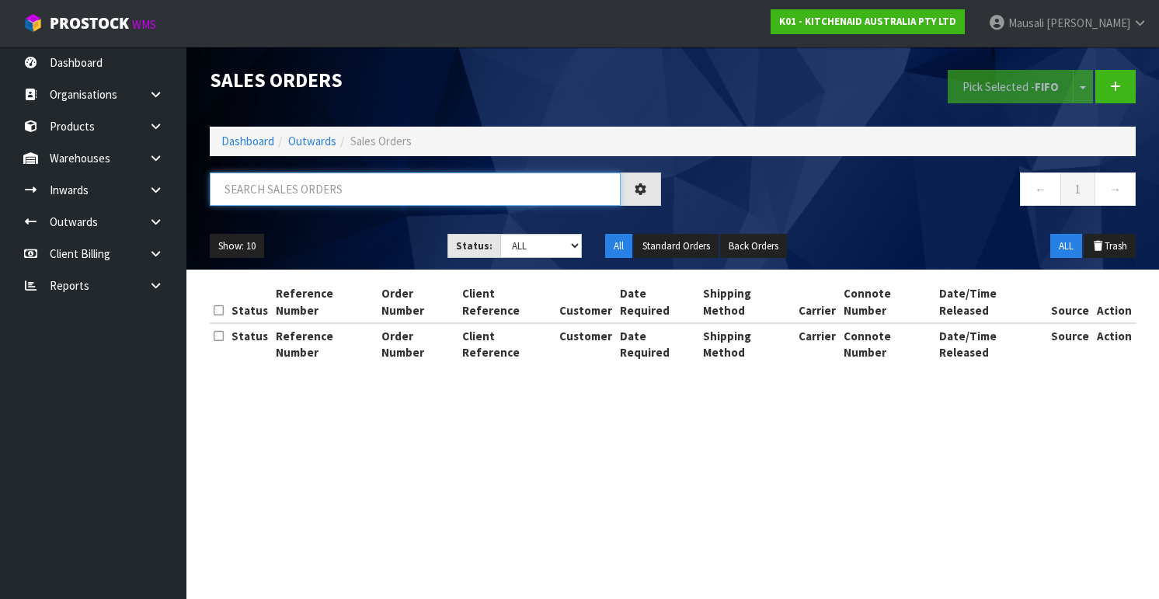
click at [231, 186] on input "text" at bounding box center [415, 188] width 411 height 33
type input "JOB-0407875"
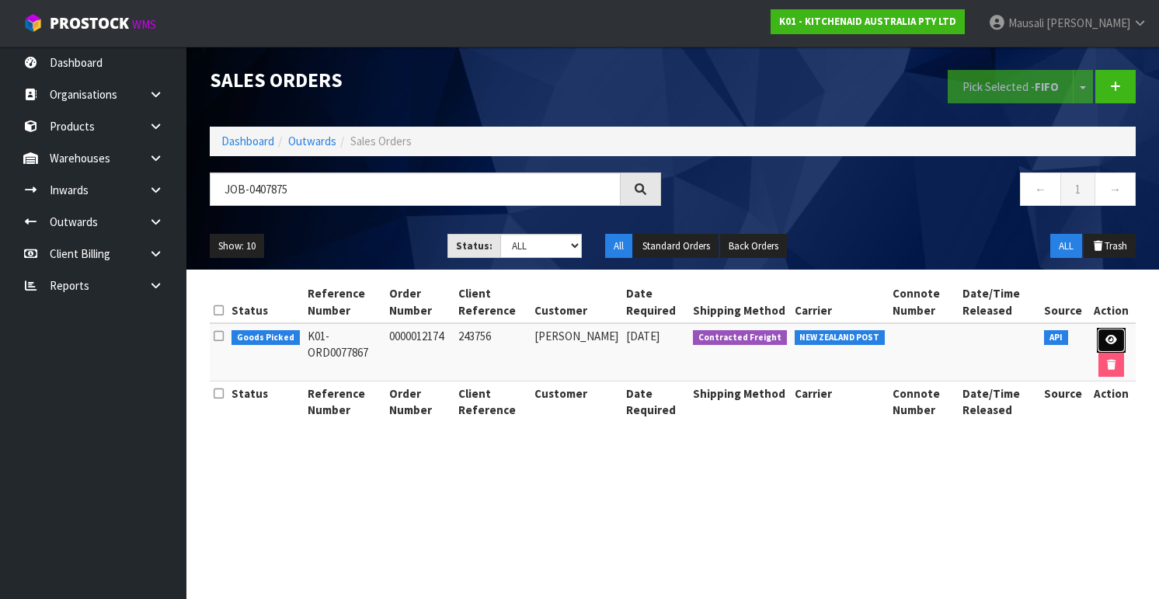
click at [1116, 339] on link at bounding box center [1111, 340] width 29 height 25
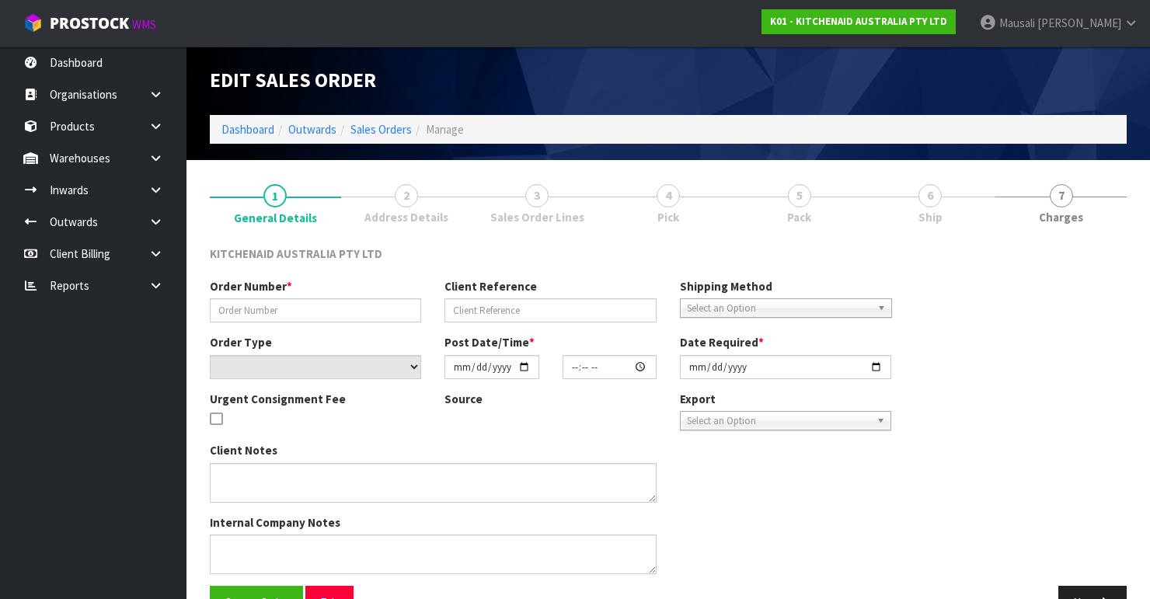
type input "0000012174"
type input "243756"
select select "number:0"
type input "[DATE]"
type input "13:31:39.000"
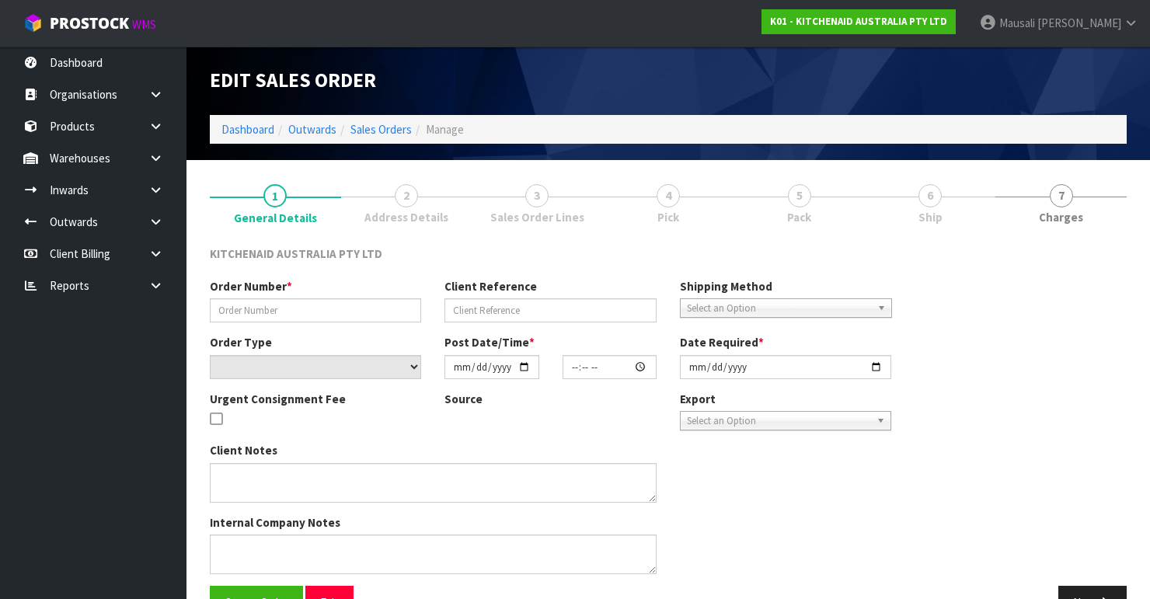
type input "[DATE]"
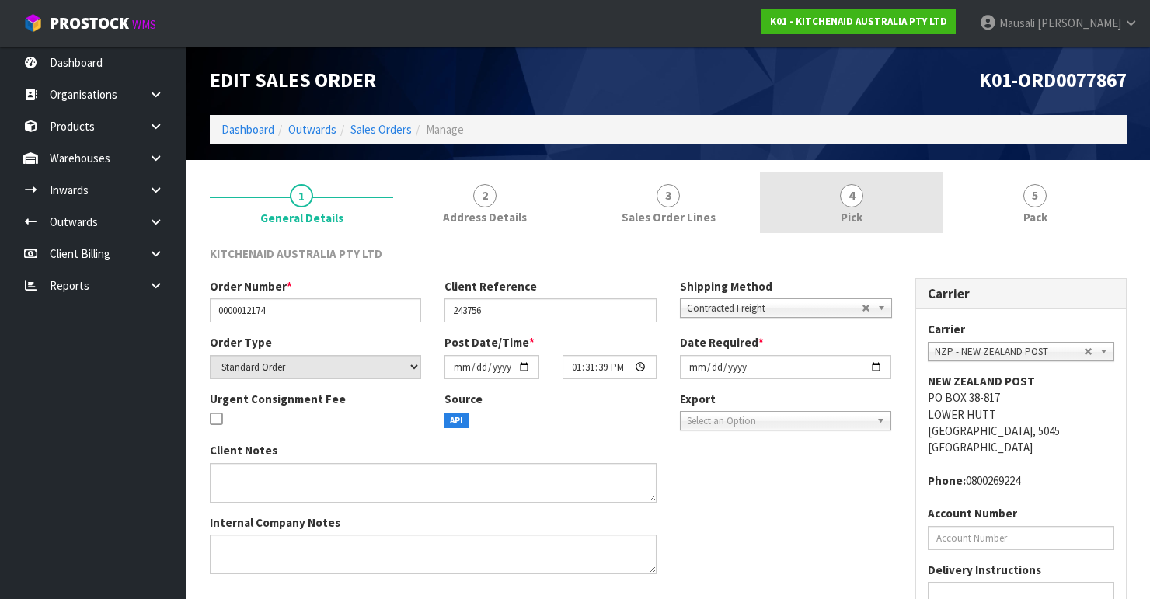
click at [838, 201] on link "4 Pick" at bounding box center [851, 202] width 183 height 61
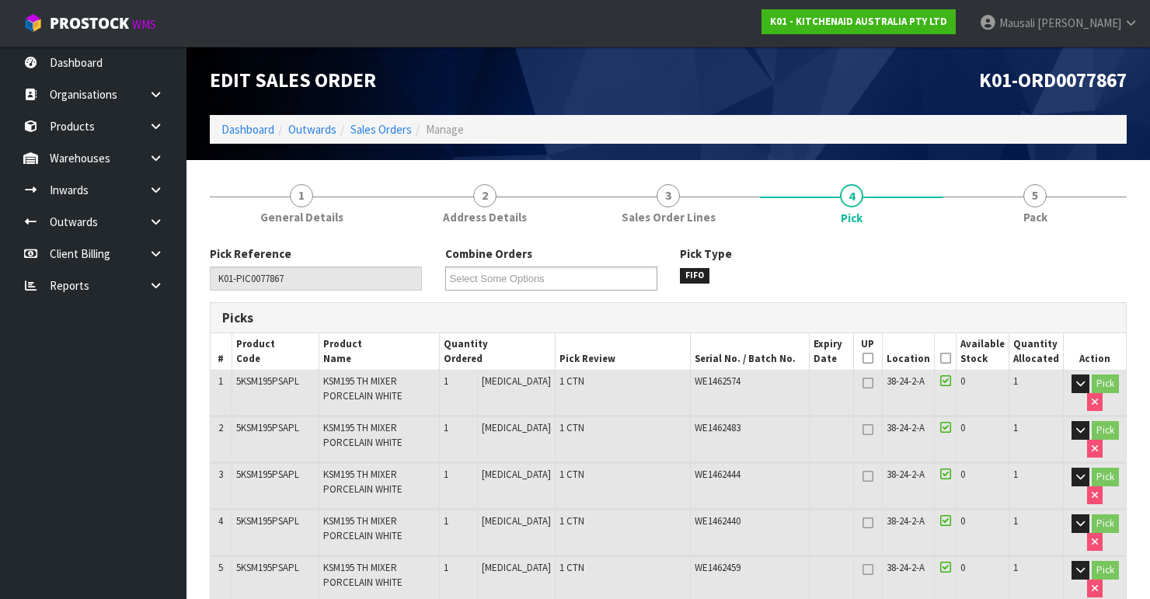
click at [949, 359] on icon at bounding box center [945, 358] width 11 height 1
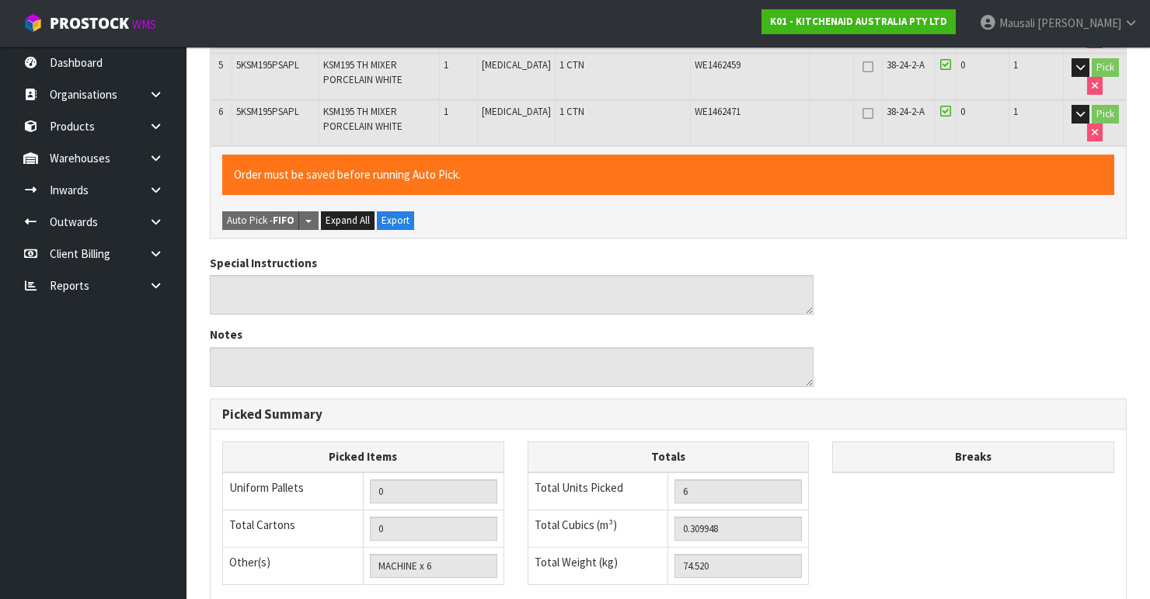
scroll to position [719, 0]
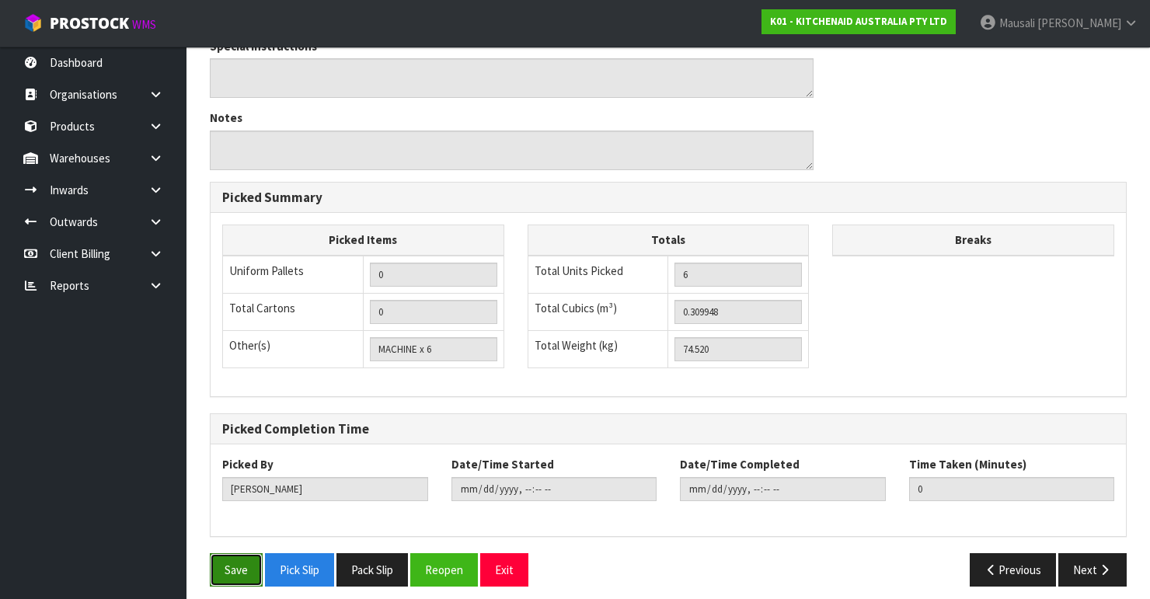
click at [229, 563] on button "Save" at bounding box center [236, 569] width 53 height 33
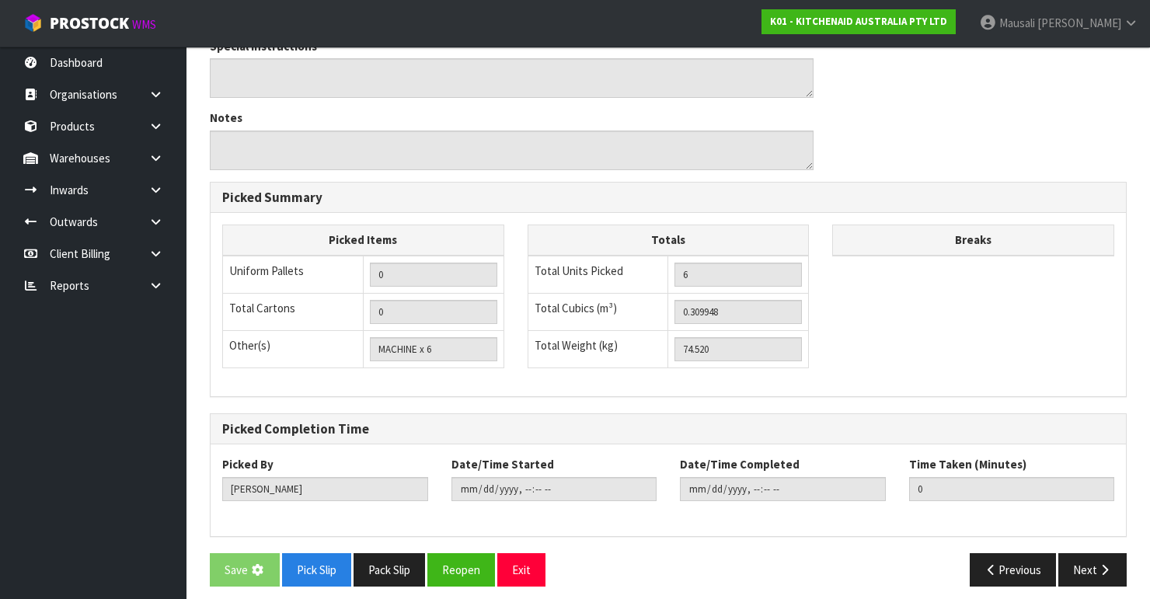
scroll to position [0, 0]
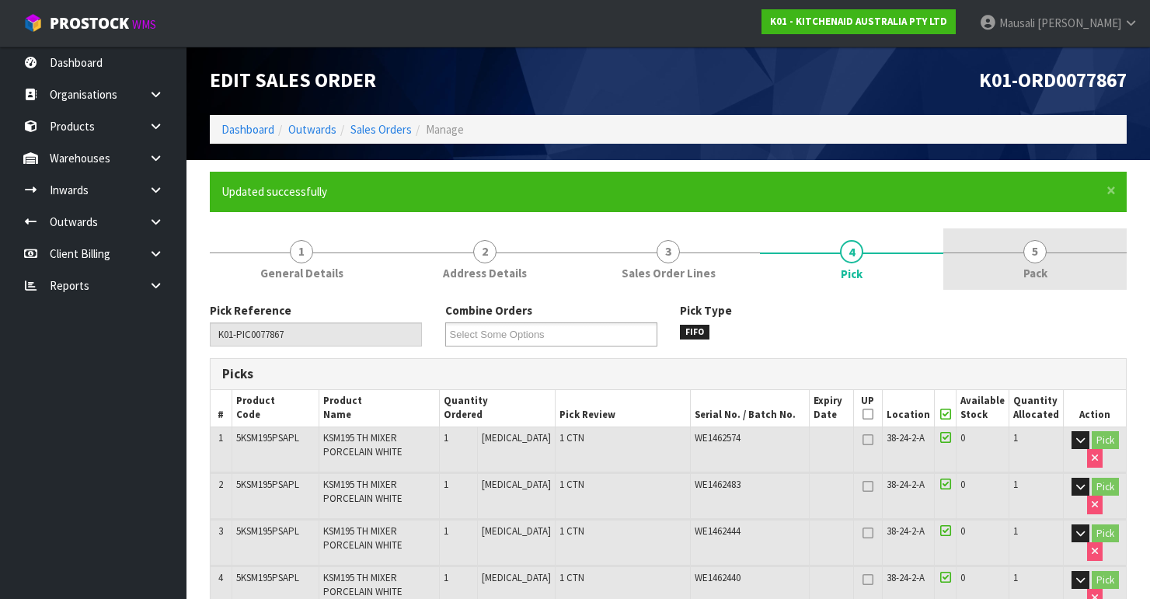
click at [1018, 240] on link "5 Pack" at bounding box center [1034, 258] width 183 height 61
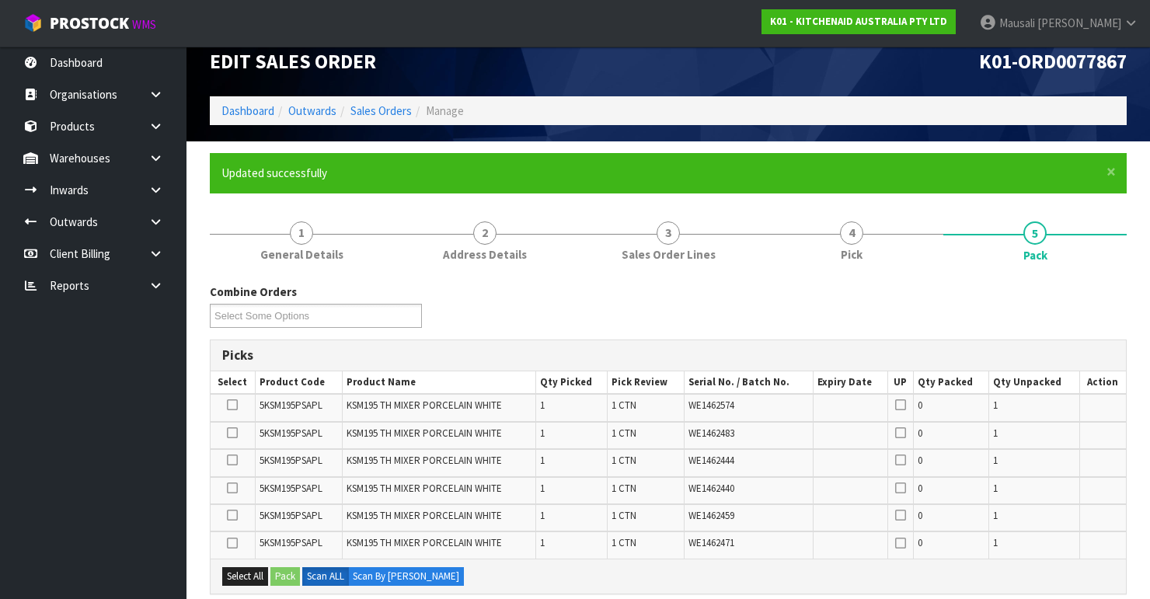
scroll to position [249, 0]
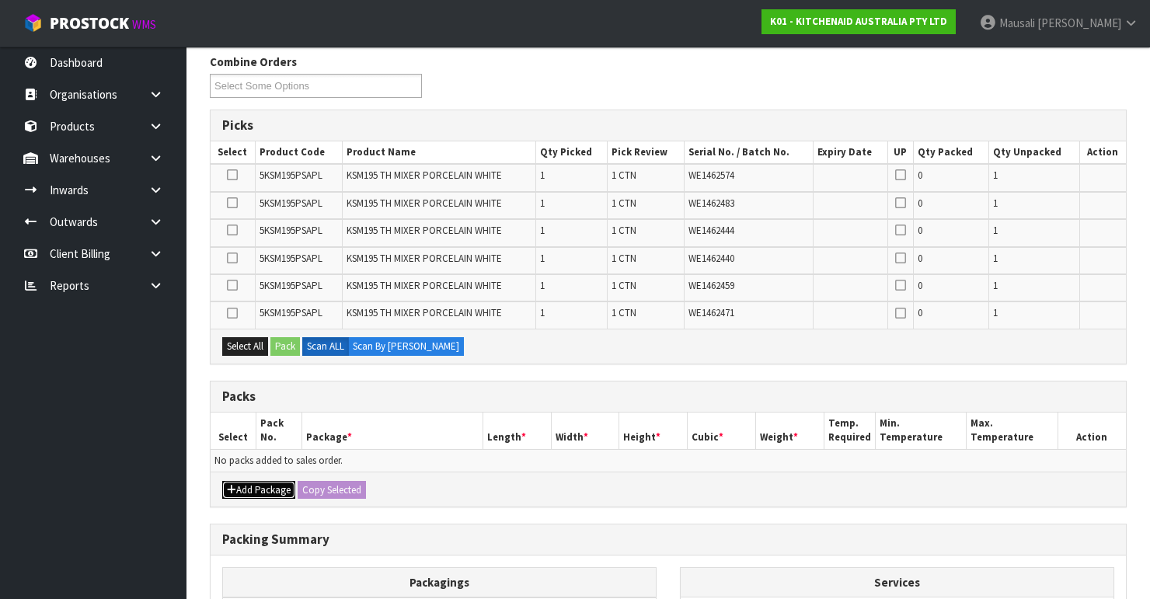
click at [244, 481] on button "Add Package" at bounding box center [258, 490] width 73 height 19
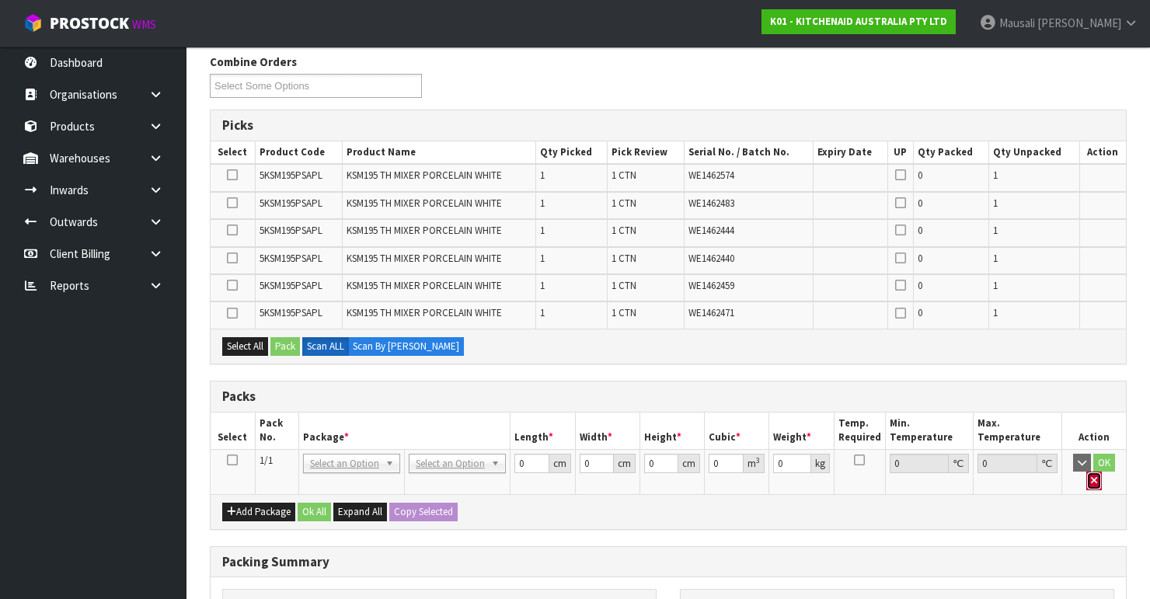
click at [1091, 475] on icon "button" at bounding box center [1094, 480] width 6 height 10
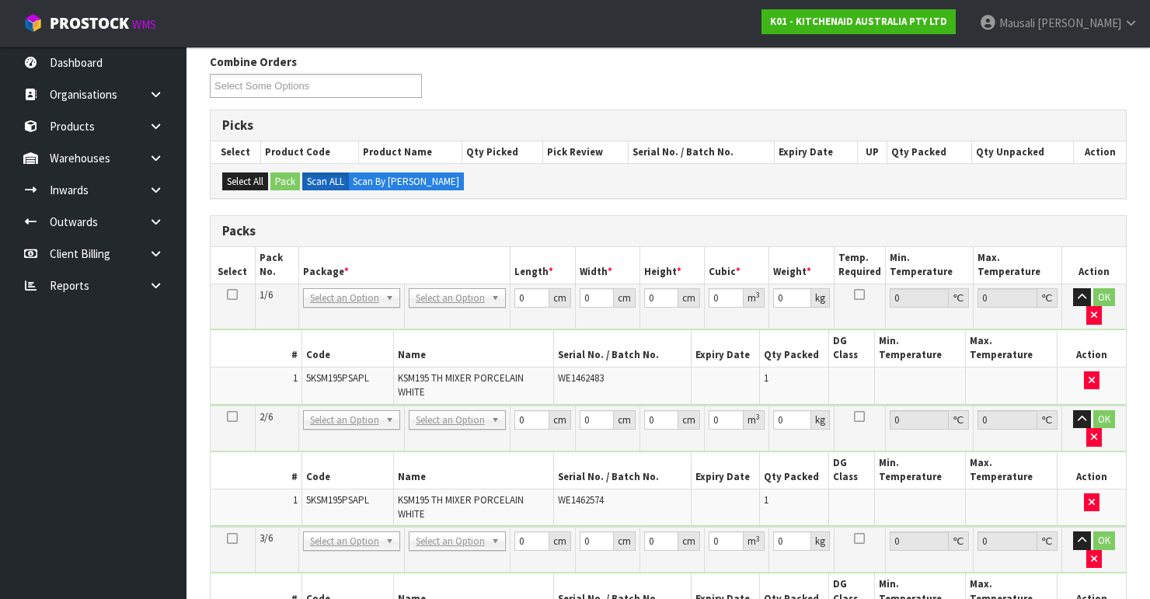
click at [235, 294] on icon at bounding box center [232, 294] width 11 height 1
click at [493, 301] on tr "1/6 NONE 007-001 007-002 007-004 007-009 007-013 007-014 007-015 007-017 007-01…" at bounding box center [668, 306] width 915 height 45
type input "43"
type input "29"
type input "4"
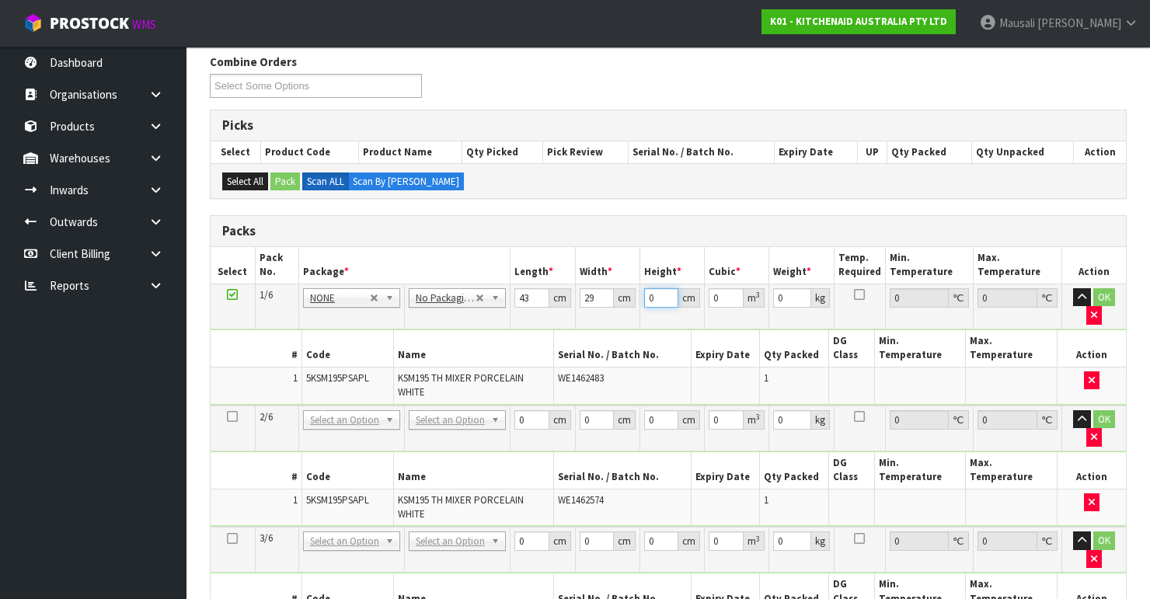
type input "0.004988"
type input "43"
type input "0.053621"
type input "43"
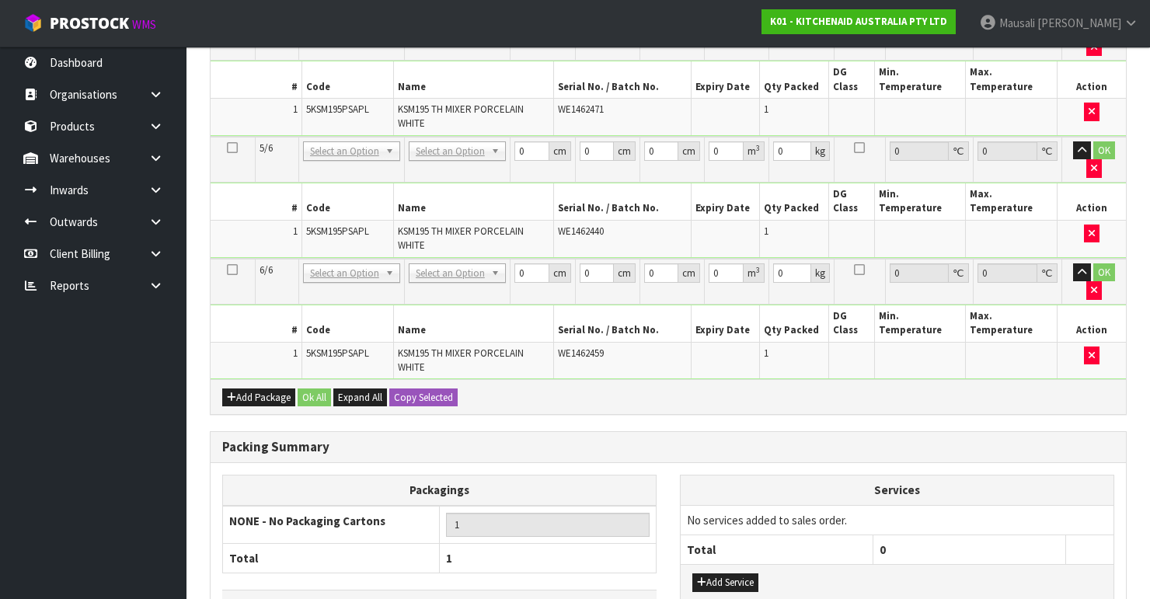
scroll to position [979, 0]
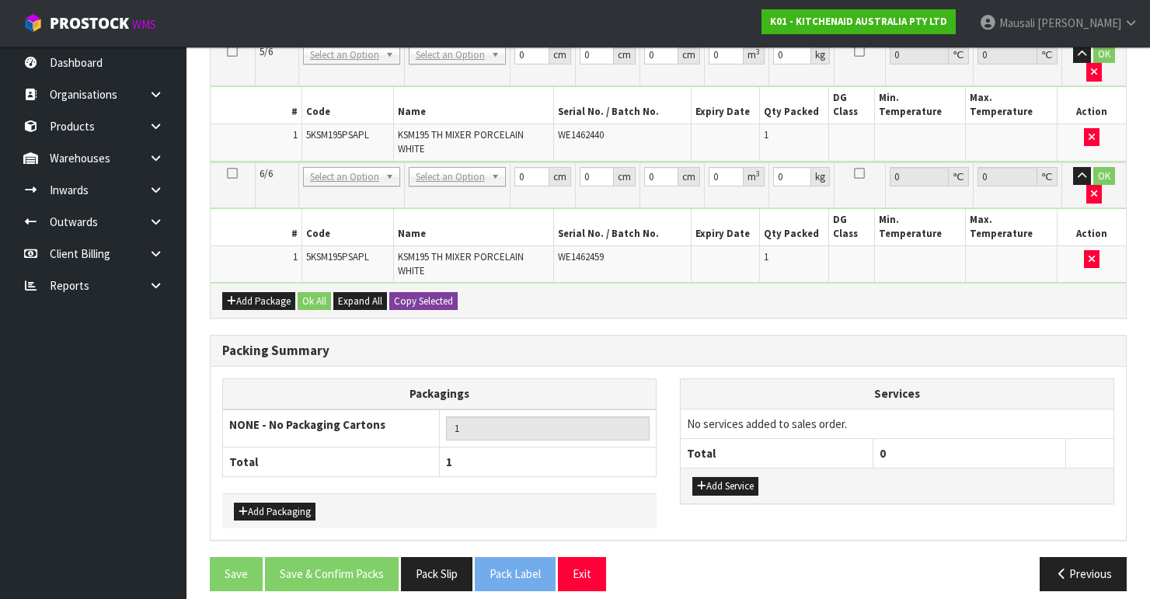
type input "13"
click at [418, 292] on button "Copy Selected" at bounding box center [423, 301] width 68 height 19
click at [418, 294] on span "Confirm" at bounding box center [411, 300] width 34 height 13
type input "43"
type input "29"
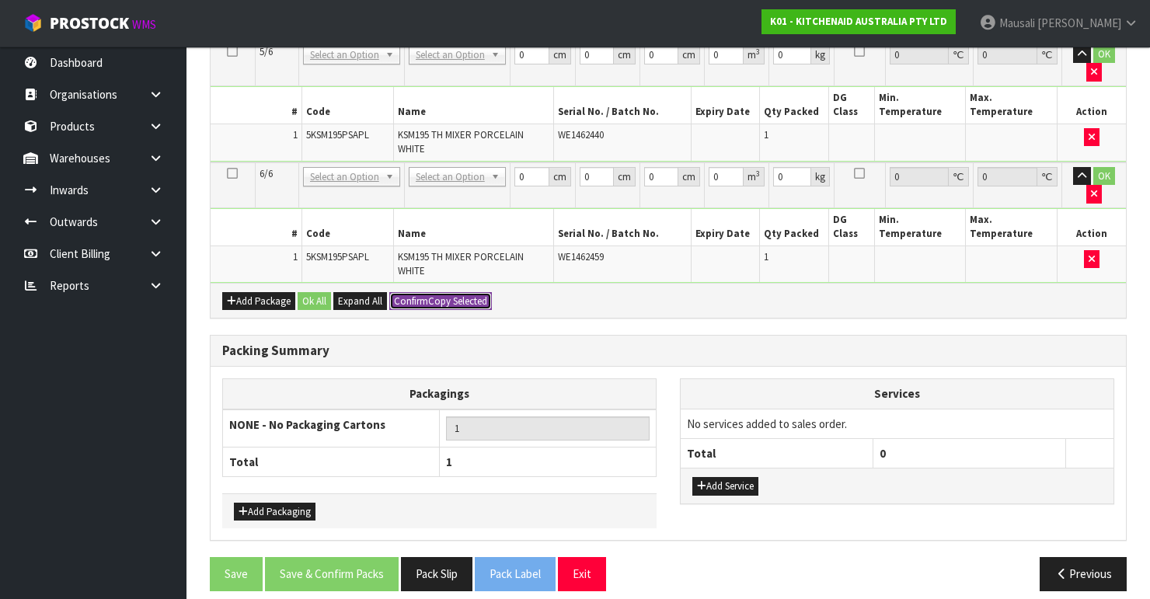
type input "43"
type input "0.053621"
type input "13"
type input "43"
click at [305, 292] on button "Ok All" at bounding box center [314, 301] width 33 height 19
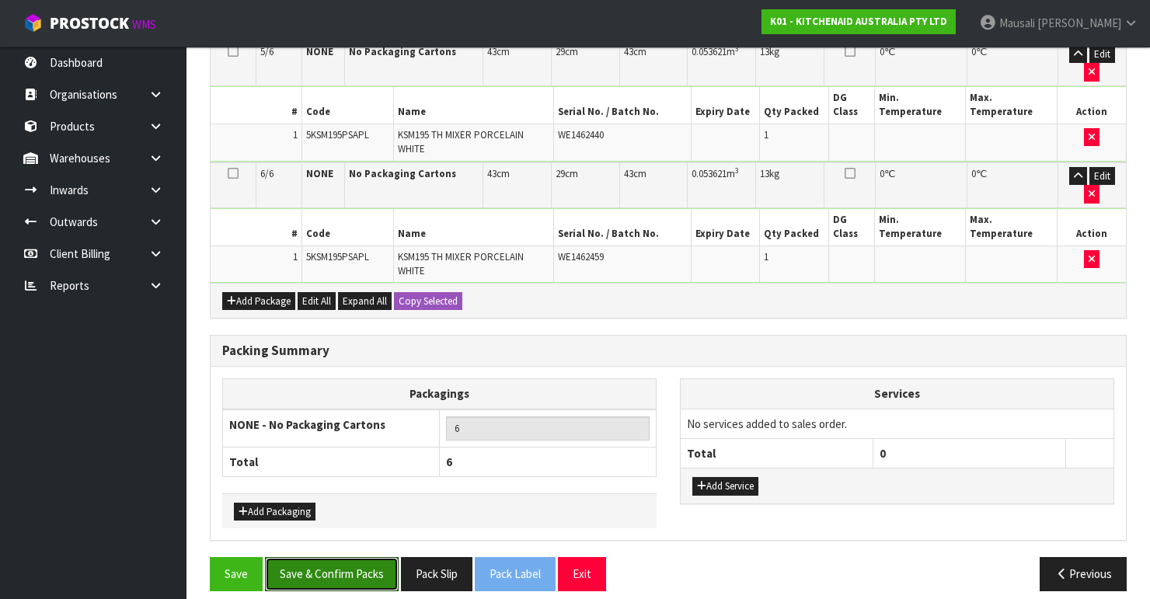
click at [324, 557] on button "Save & Confirm Packs" at bounding box center [332, 573] width 134 height 33
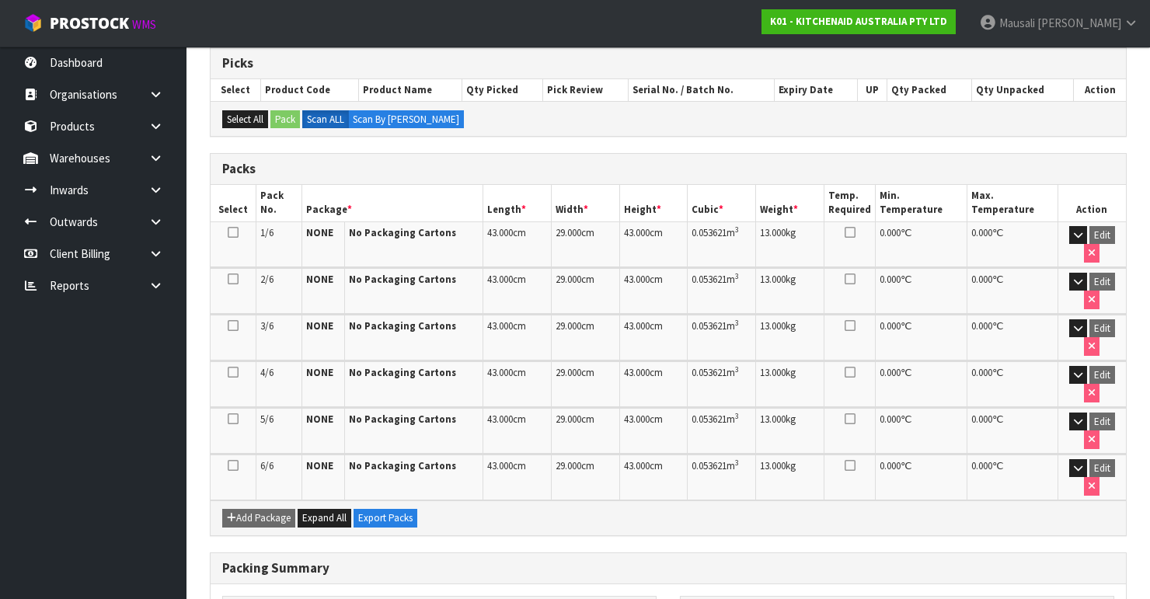
scroll to position [496, 0]
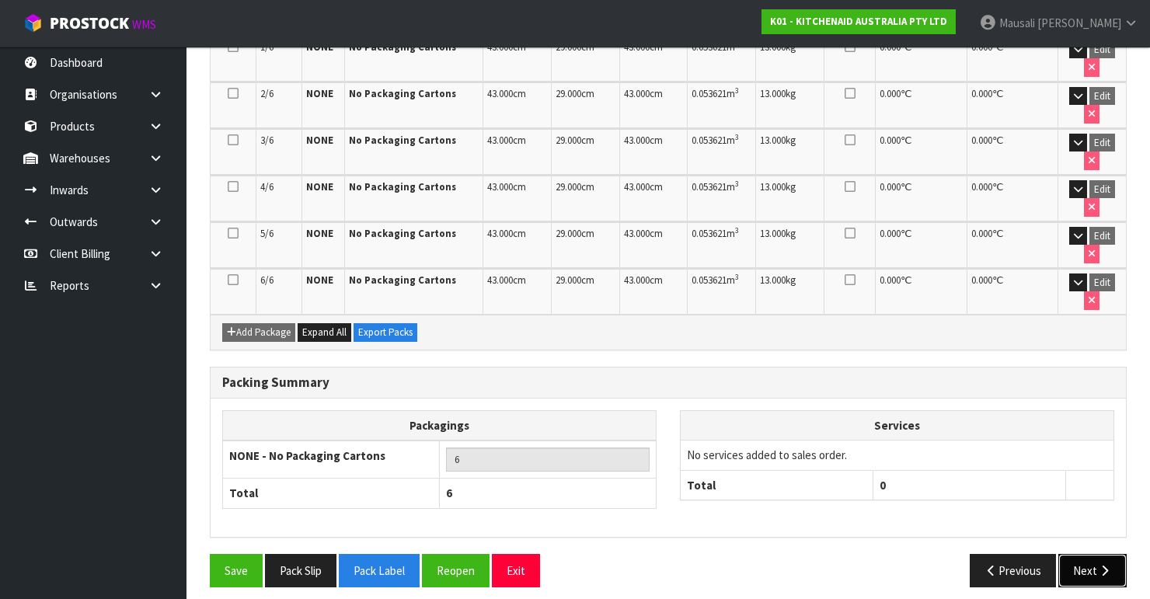
click at [1089, 554] on button "Next" at bounding box center [1092, 570] width 68 height 33
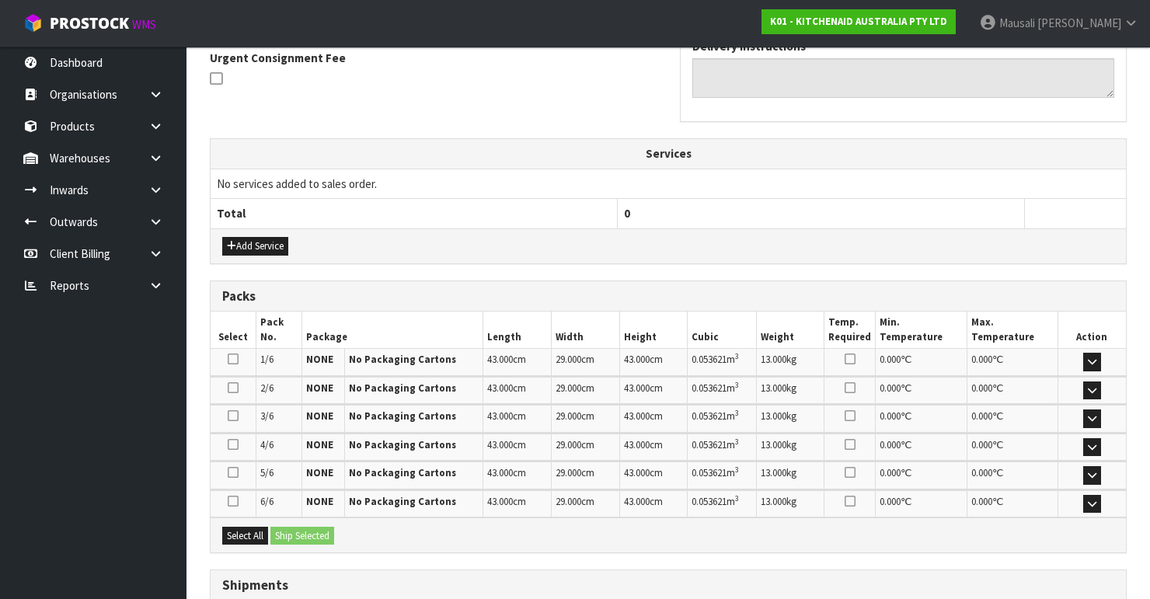
scroll to position [576, 0]
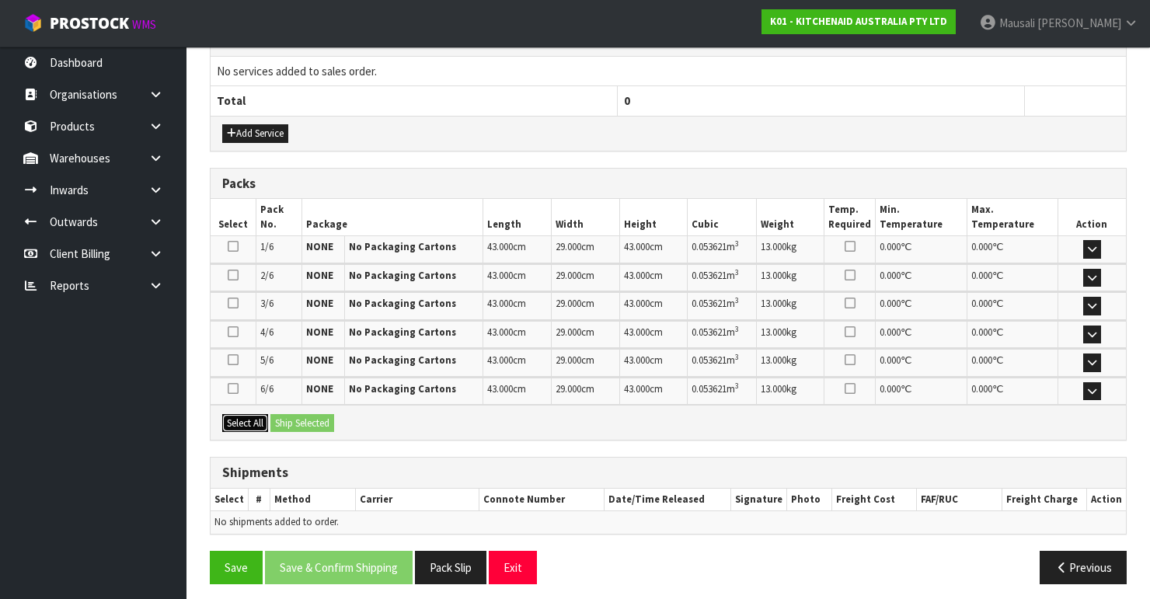
drag, startPoint x: 223, startPoint y: 414, endPoint x: 278, endPoint y: 420, distance: 55.4
click at [225, 414] on button "Select All" at bounding box center [245, 423] width 46 height 19
click at [283, 420] on button "Ship Selected" at bounding box center [302, 423] width 64 height 19
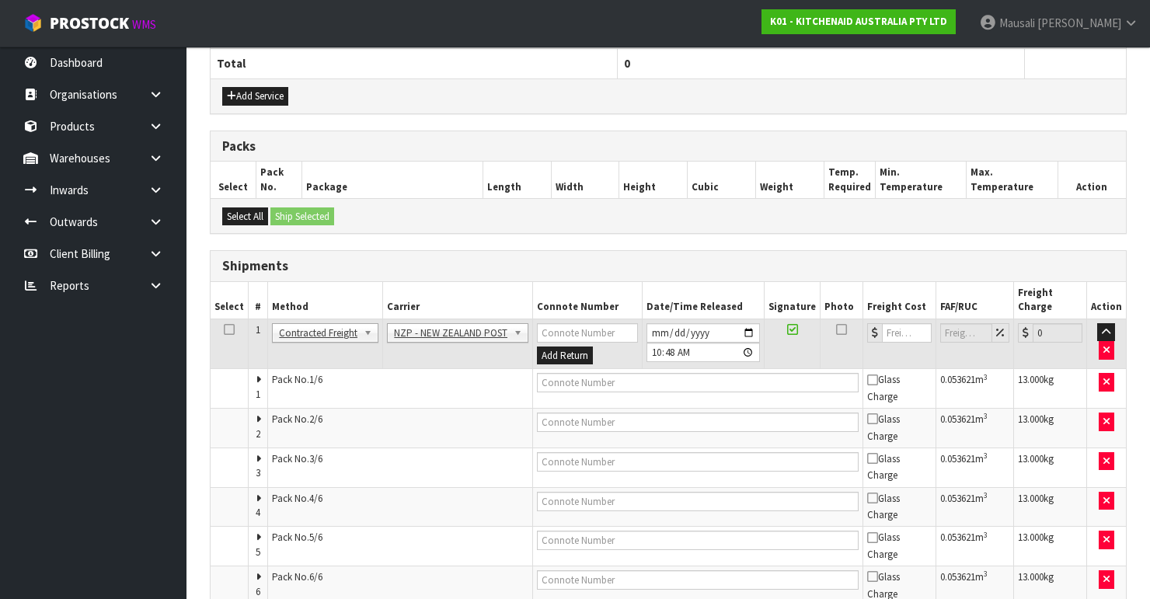
scroll to position [677, 0]
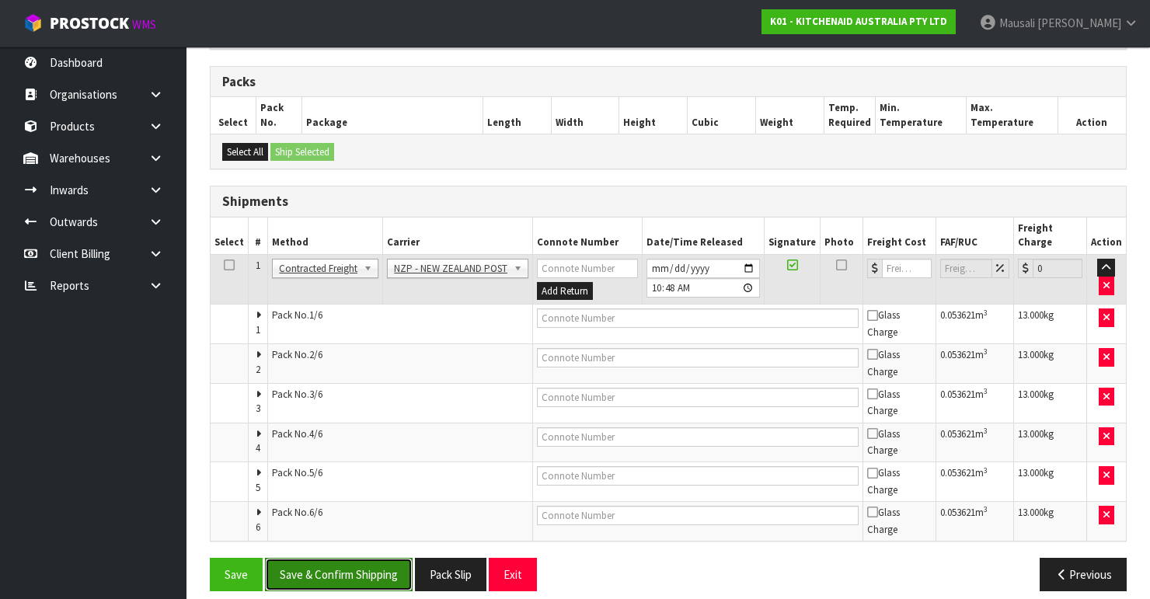
drag, startPoint x: 356, startPoint y: 550, endPoint x: 507, endPoint y: 480, distance: 166.8
click at [357, 558] on button "Save & Confirm Shipping" at bounding box center [339, 574] width 148 height 33
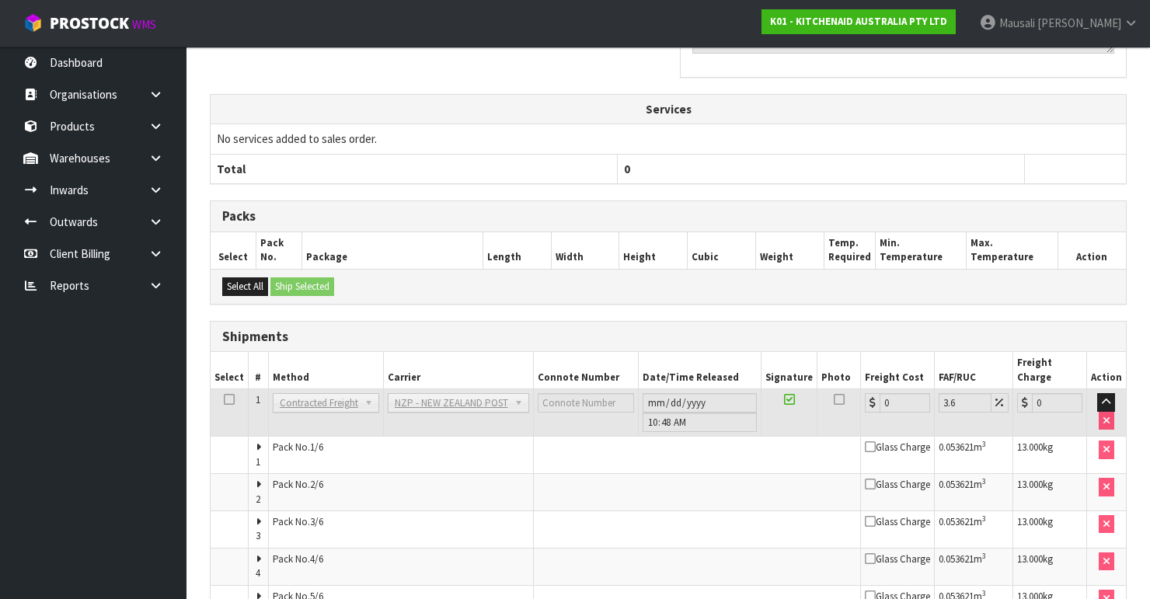
scroll to position [639, 0]
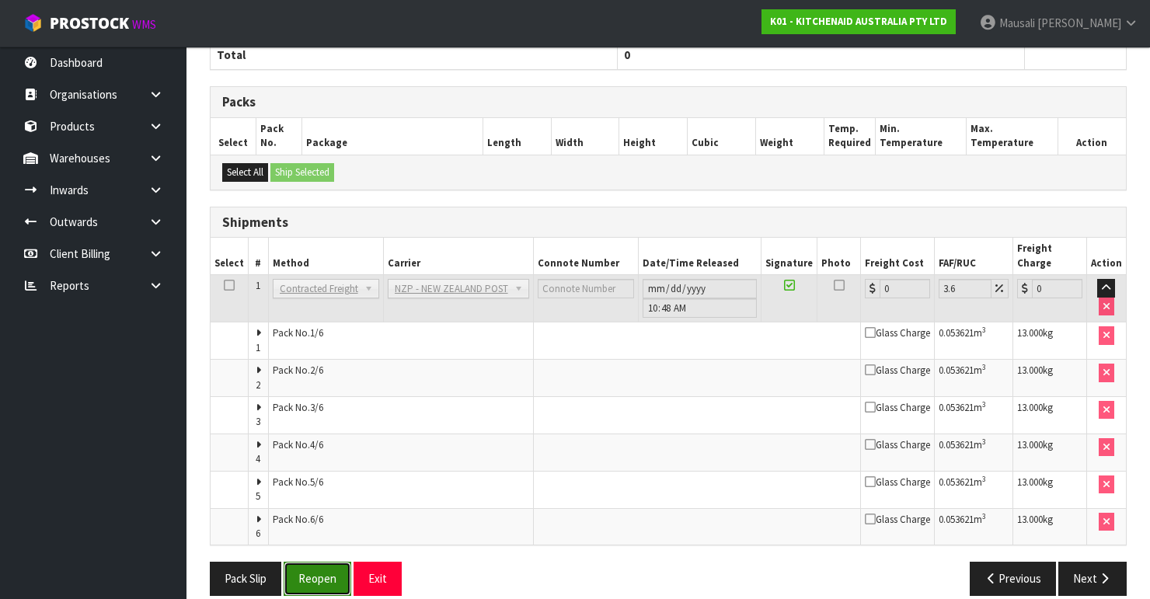
drag, startPoint x: 311, startPoint y: 559, endPoint x: 350, endPoint y: 545, distance: 41.8
click at [311, 562] on button "Reopen" at bounding box center [318, 578] width 68 height 33
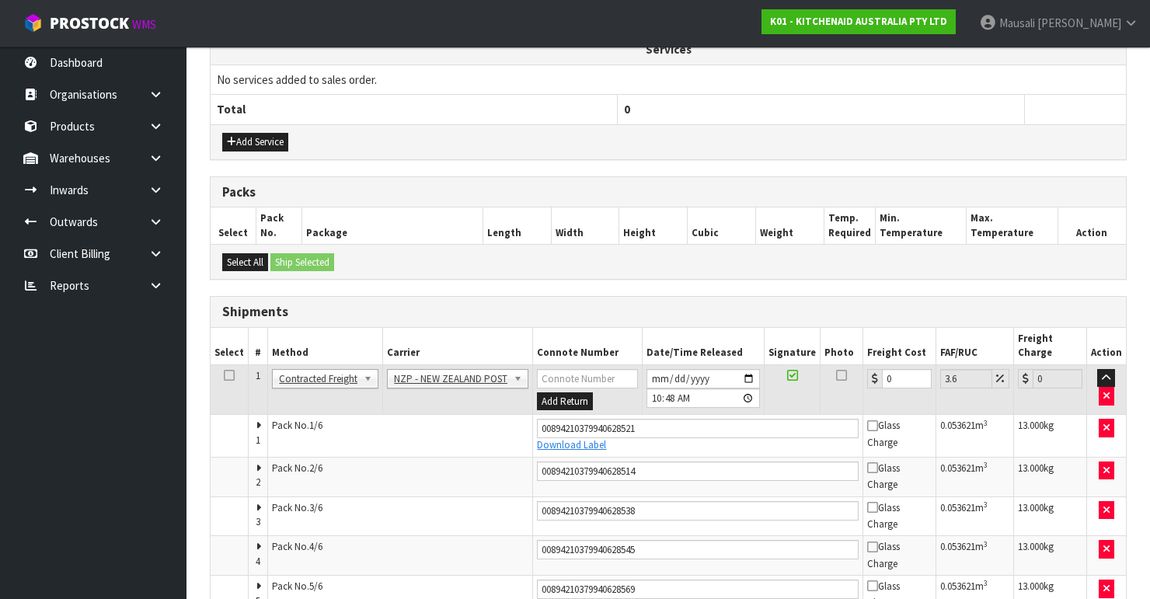
scroll to position [621, 0]
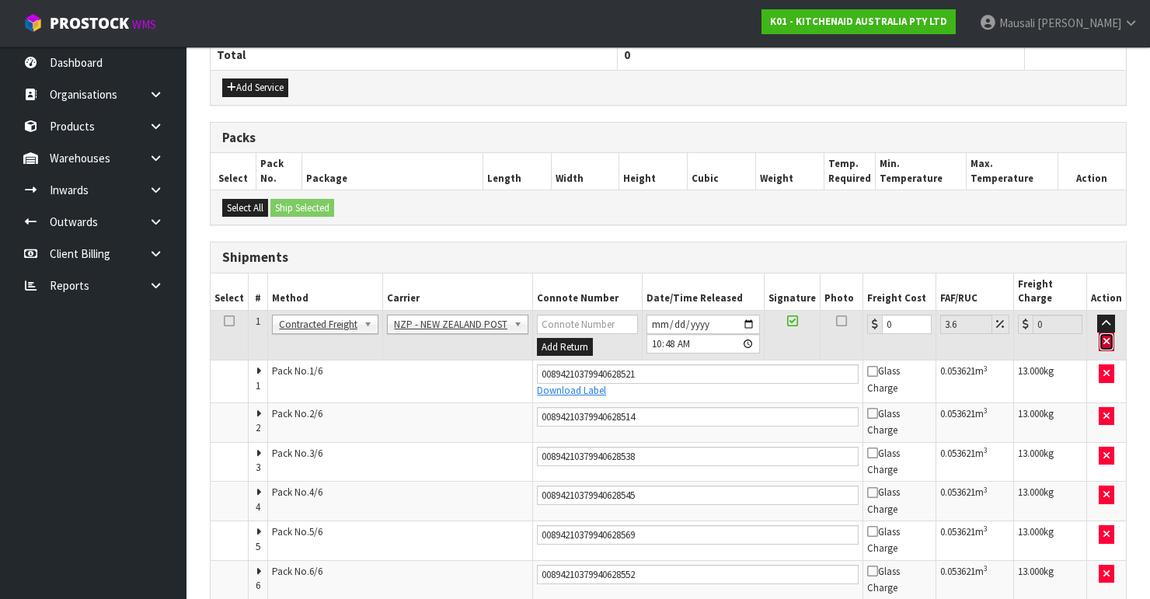
click at [1103, 332] on button "button" at bounding box center [1106, 341] width 16 height 19
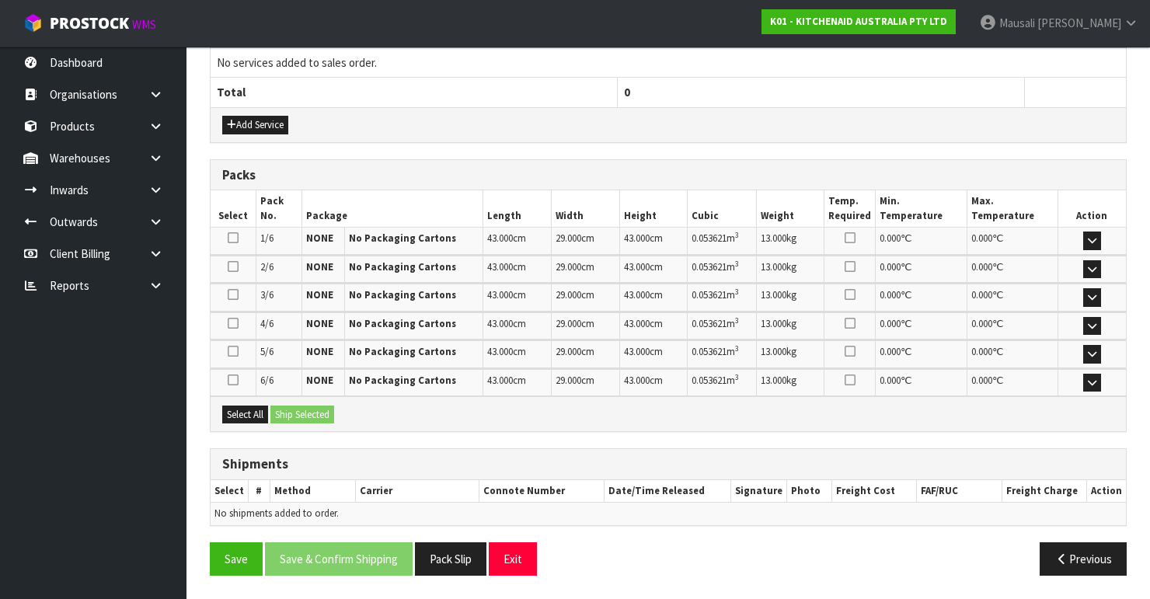
scroll to position [576, 0]
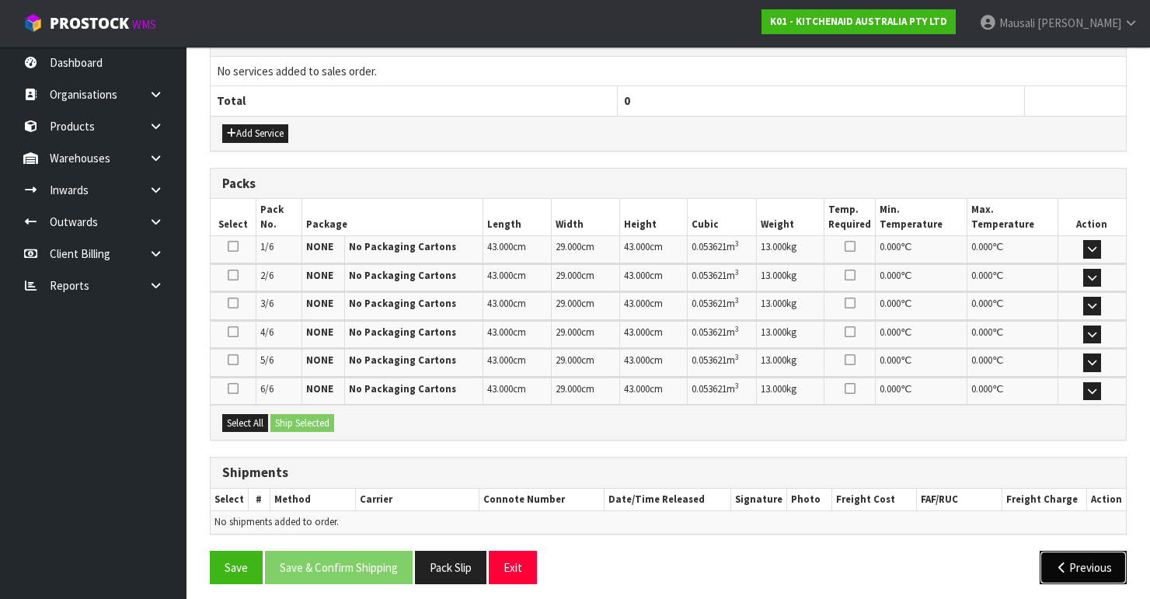
click at [1054, 562] on icon "button" at bounding box center [1061, 568] width 15 height 12
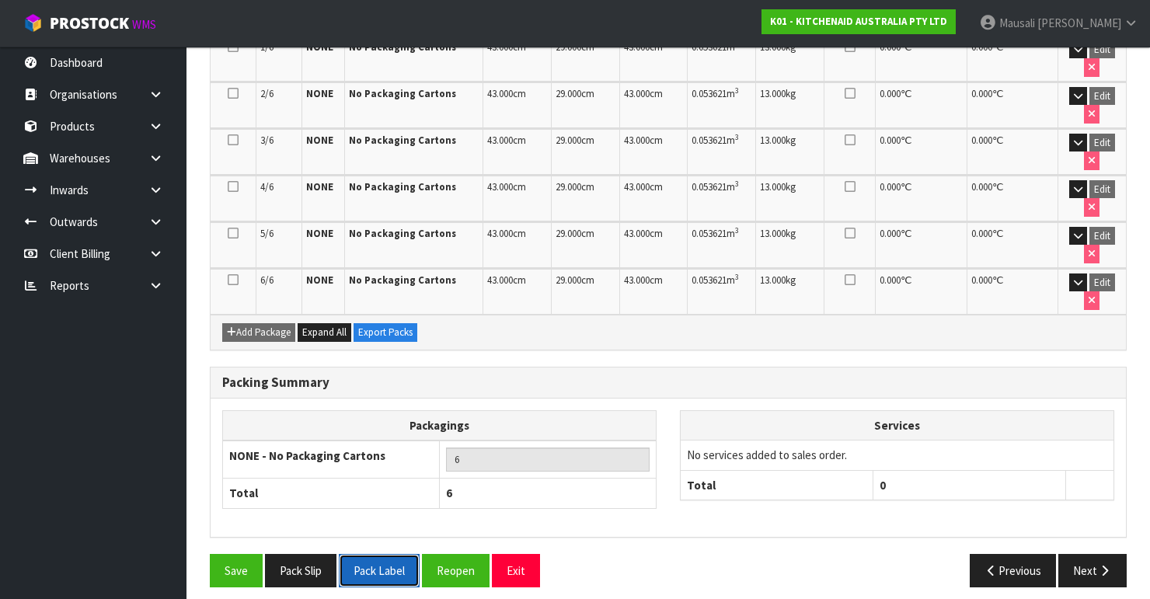
click at [373, 562] on button "Pack Label" at bounding box center [379, 570] width 81 height 33
click at [303, 554] on button "Pack Slip" at bounding box center [300, 570] width 71 height 33
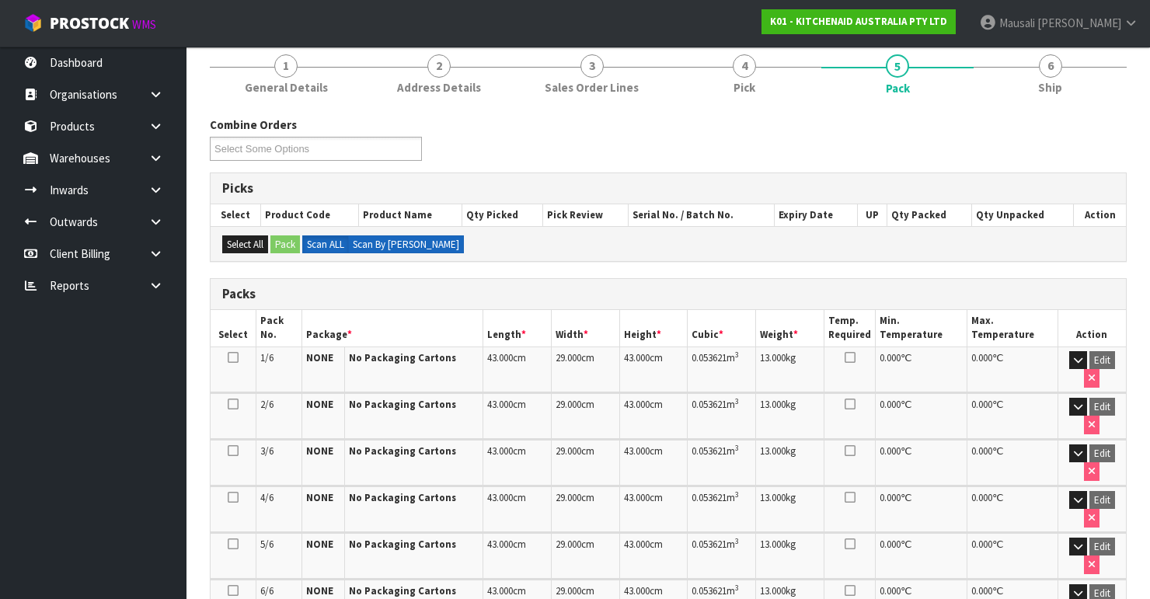
scroll to position [0, 0]
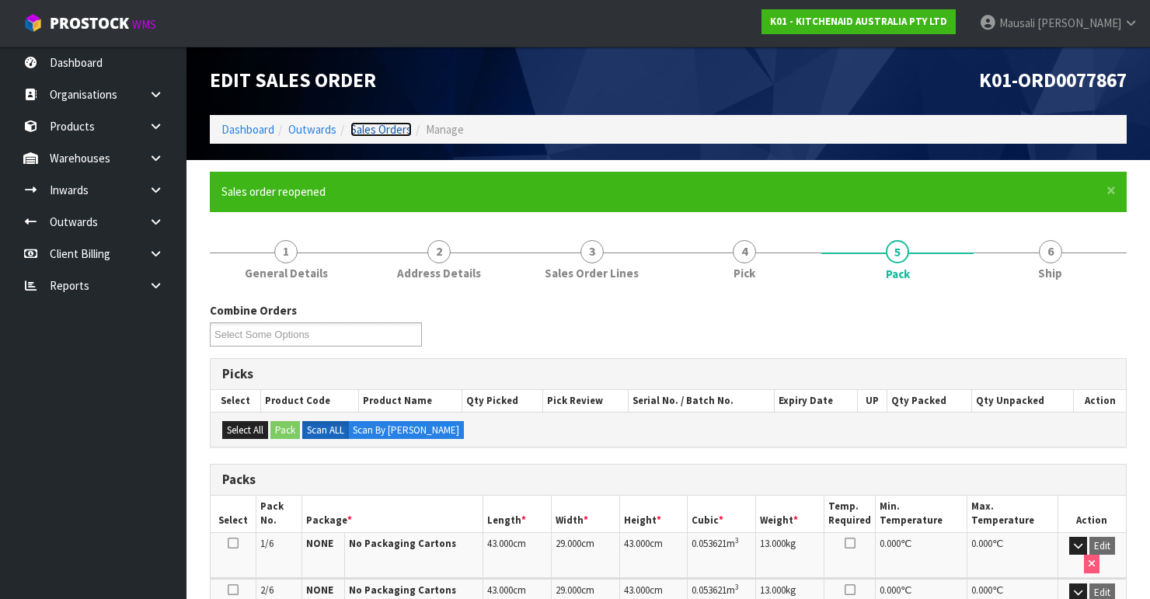
click at [365, 122] on link "Sales Orders" at bounding box center [380, 129] width 61 height 15
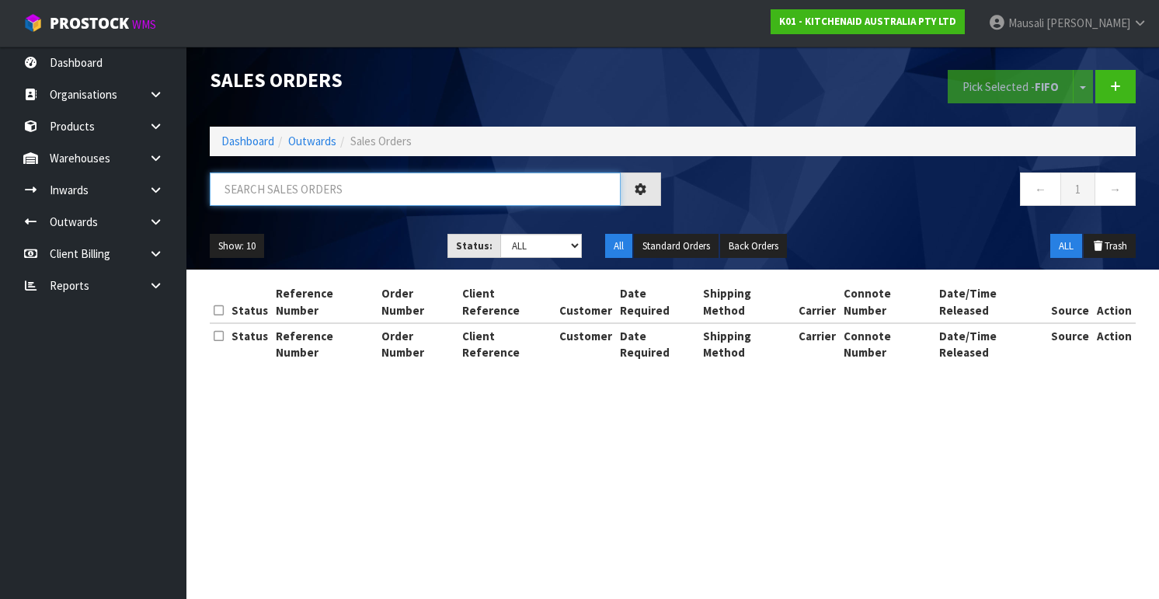
click at [242, 193] on input "text" at bounding box center [415, 188] width 411 height 33
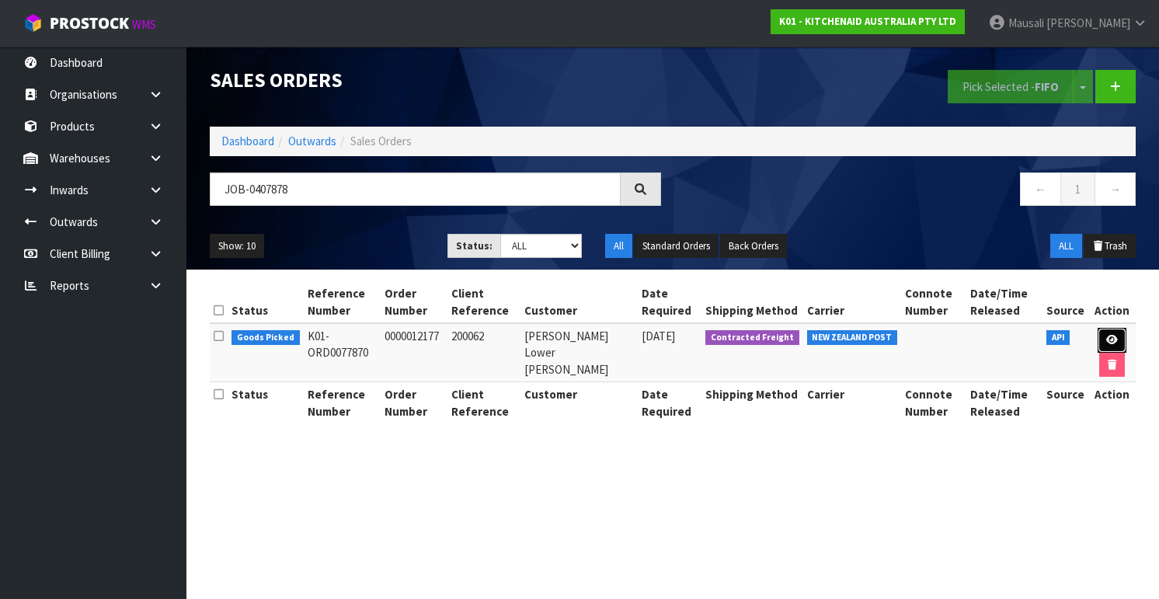
click at [1110, 337] on icon at bounding box center [1112, 340] width 12 height 10
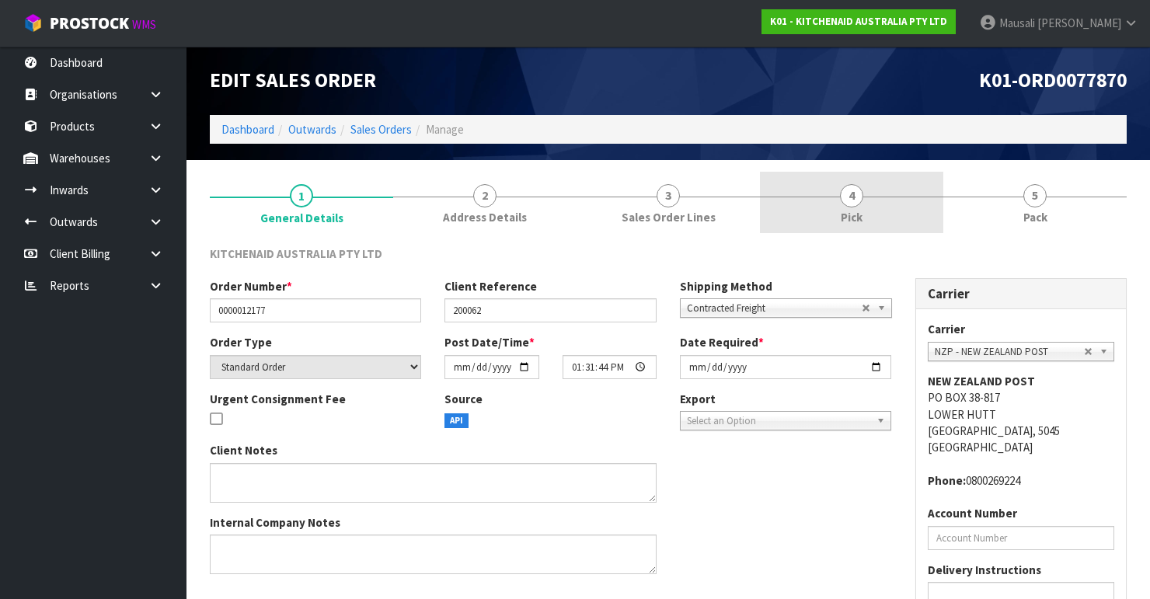
click at [855, 203] on span "4" at bounding box center [851, 195] width 23 height 23
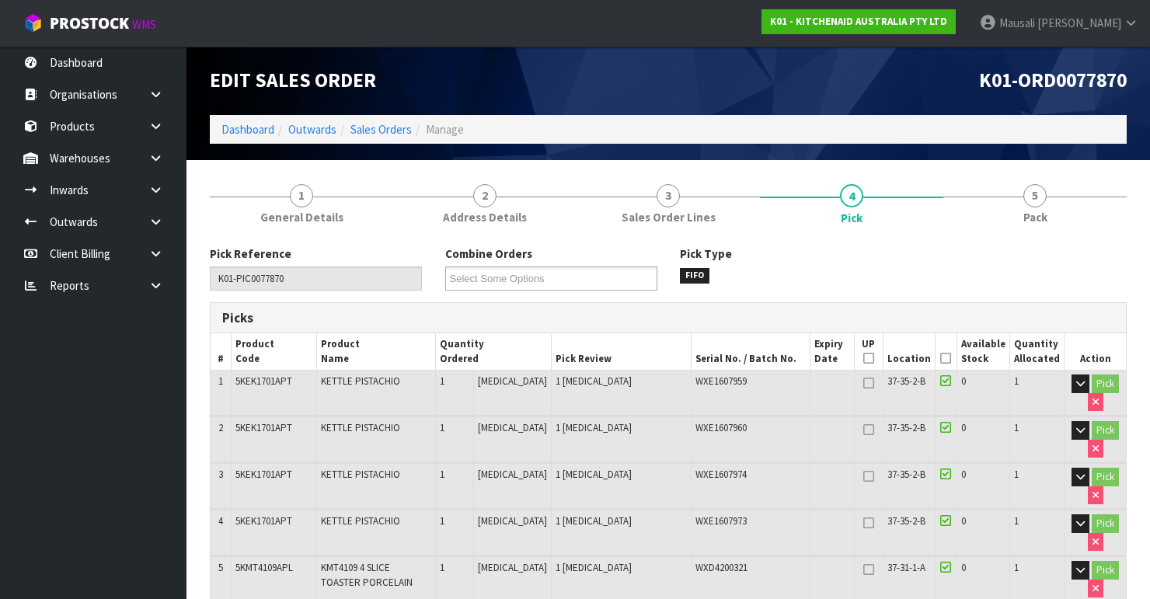
click at [945, 358] on icon at bounding box center [945, 358] width 11 height 1
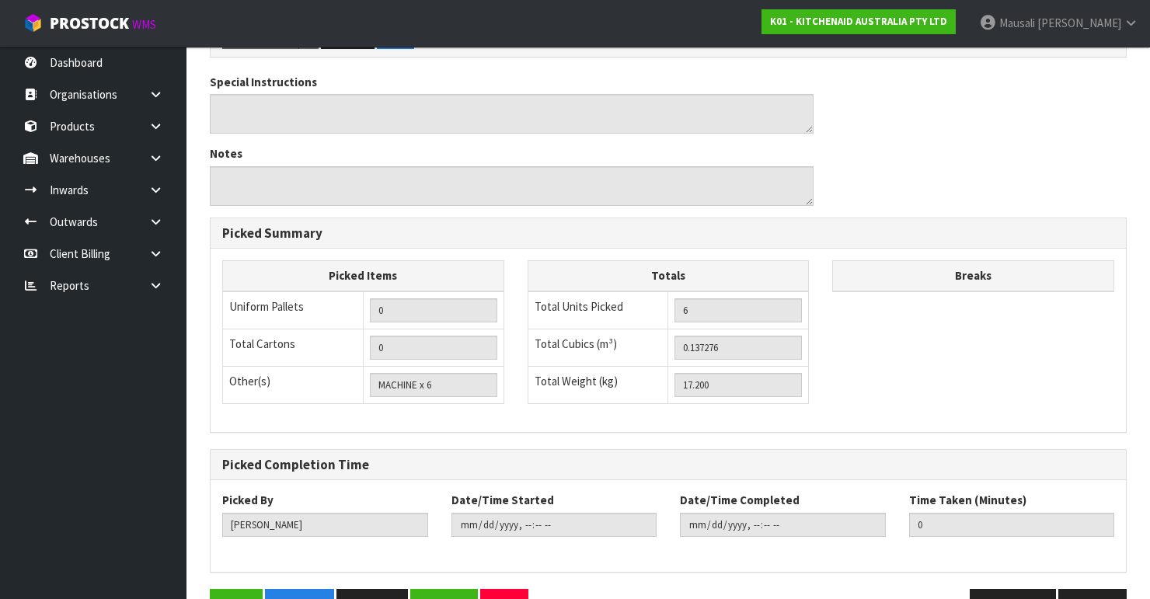
scroll to position [719, 0]
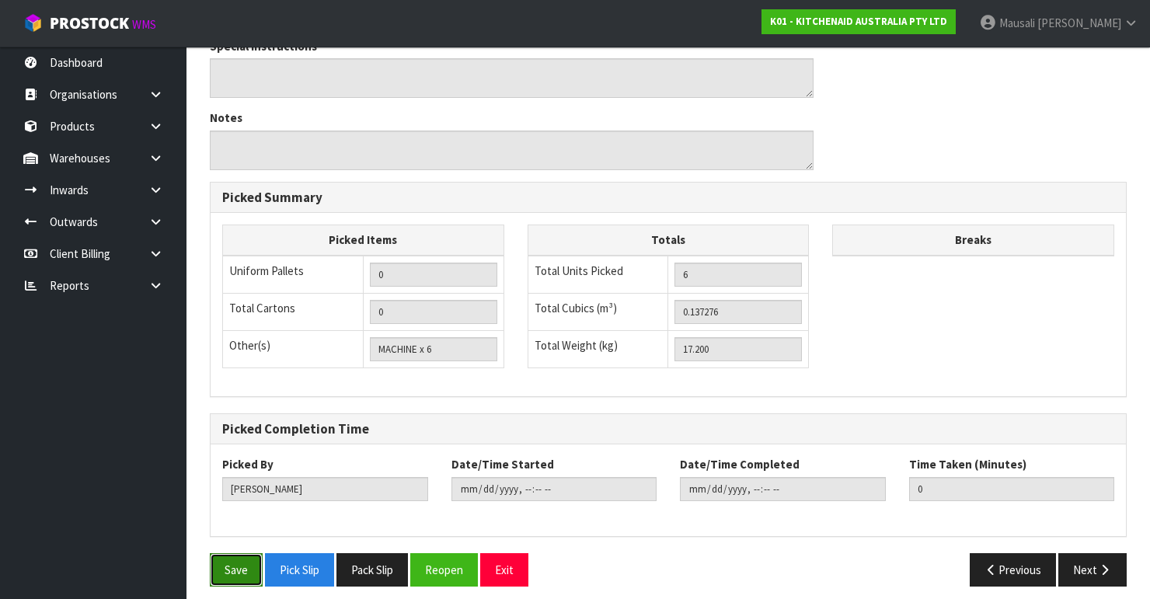
click at [227, 555] on button "Save" at bounding box center [236, 569] width 53 height 33
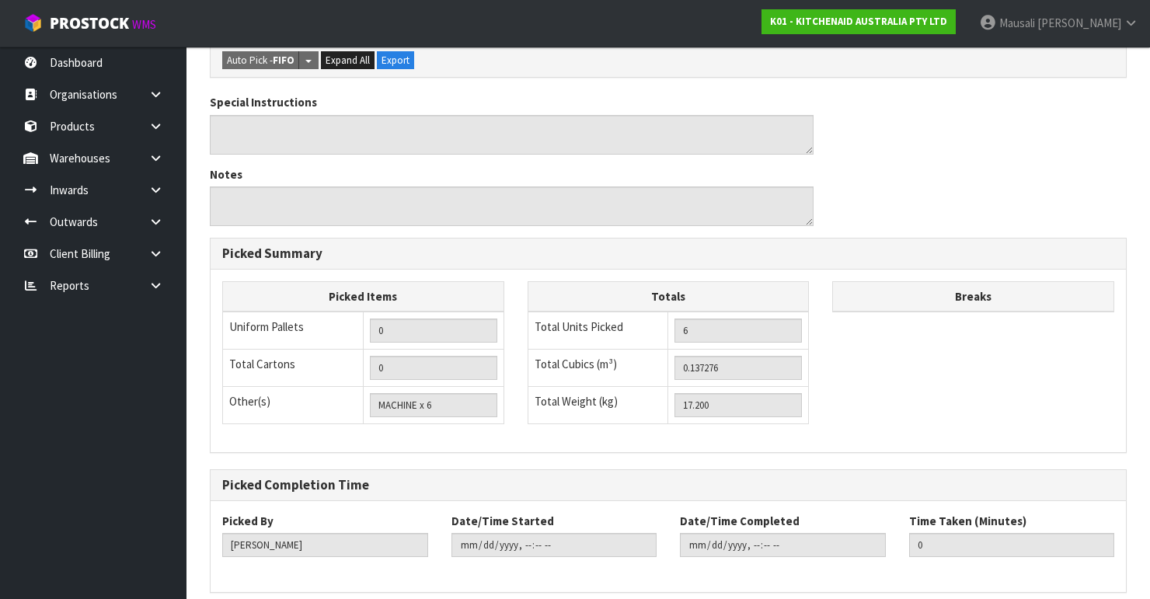
scroll to position [0, 0]
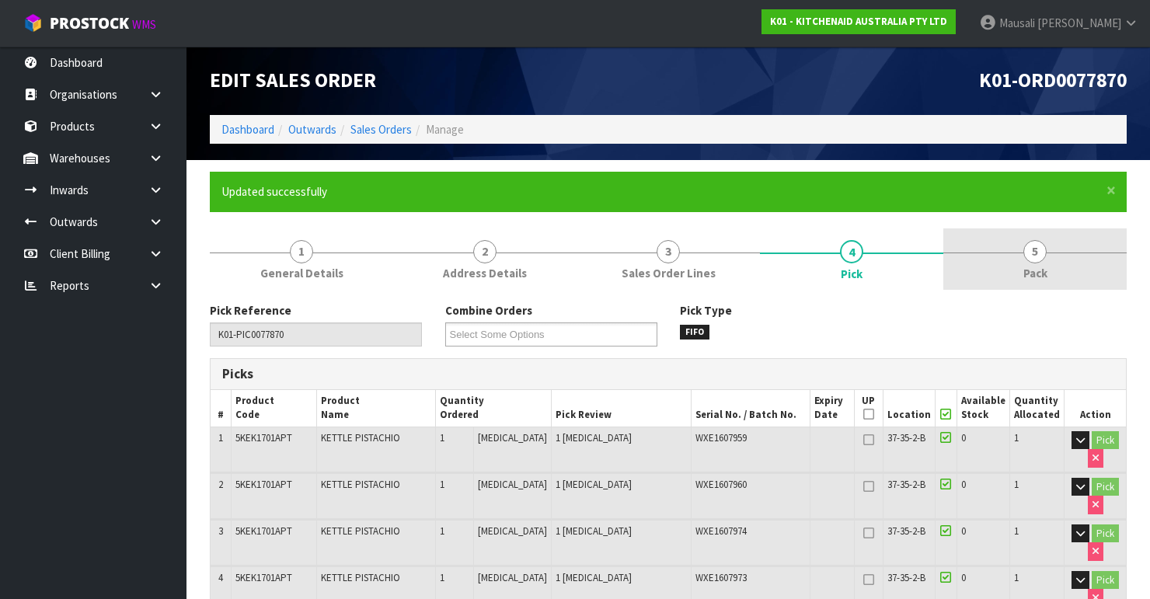
click at [1032, 277] on span "Pack" at bounding box center [1035, 273] width 24 height 16
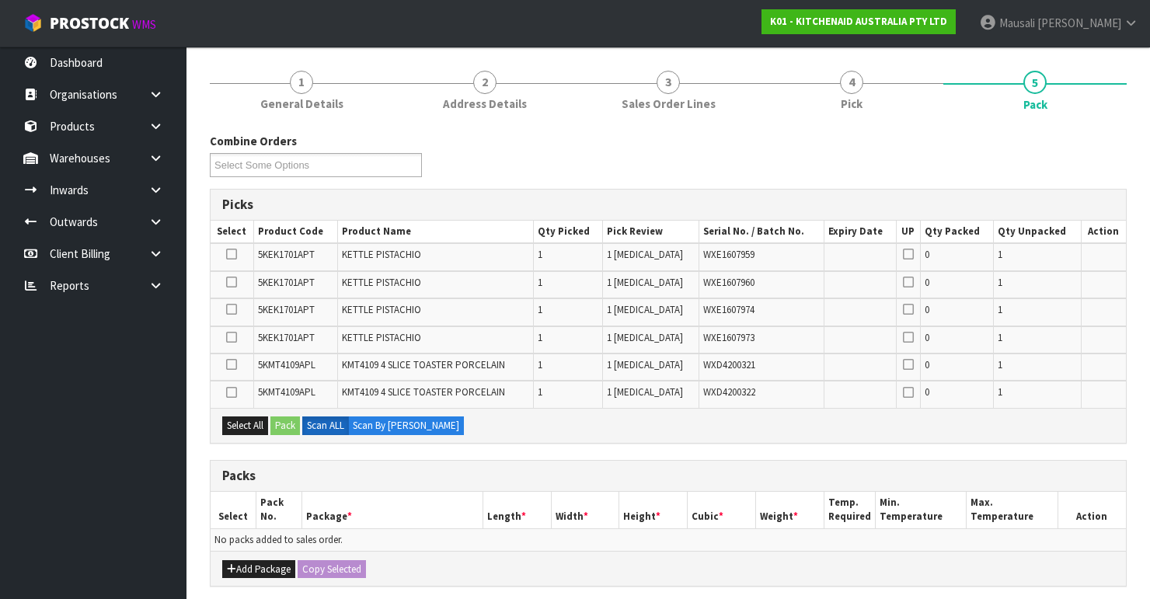
scroll to position [311, 0]
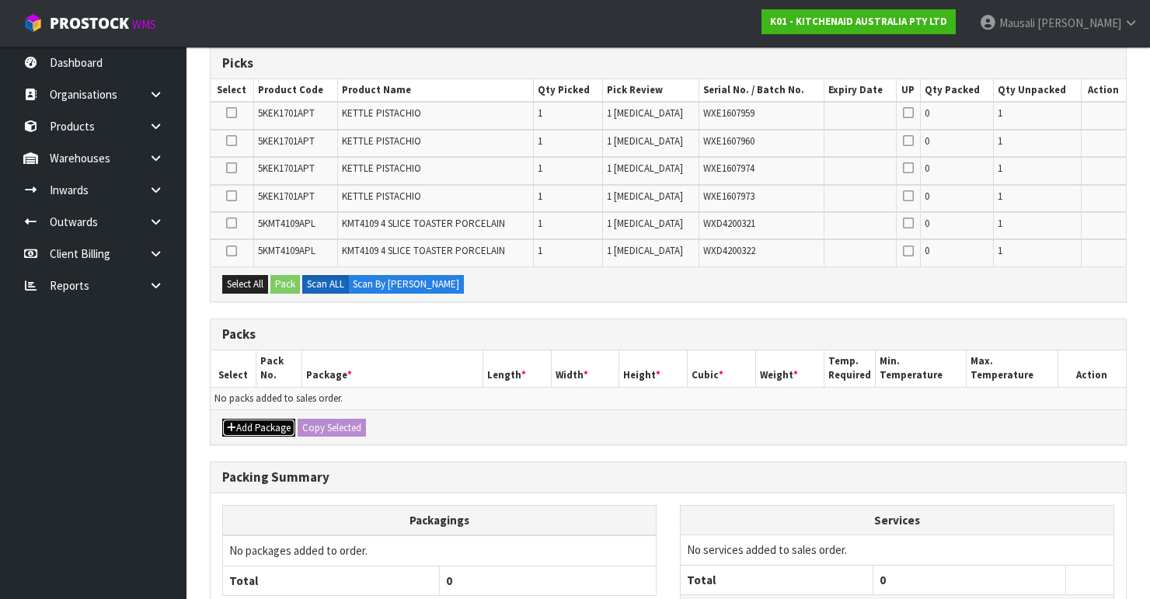
click at [258, 419] on button "Add Package" at bounding box center [258, 428] width 73 height 19
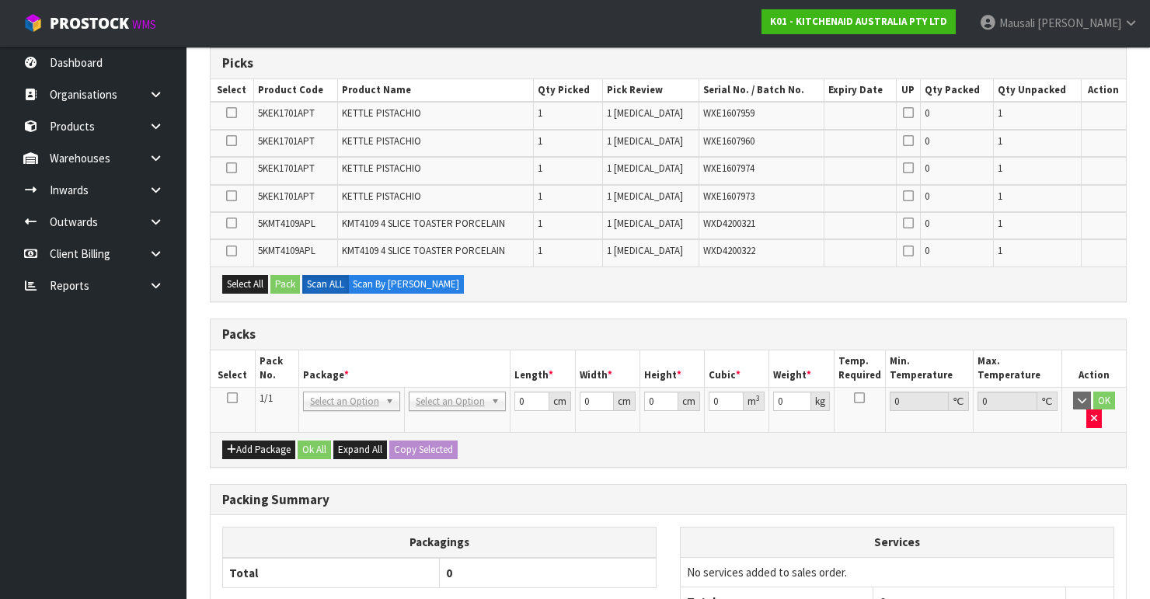
click at [232, 398] on icon at bounding box center [232, 398] width 11 height 1
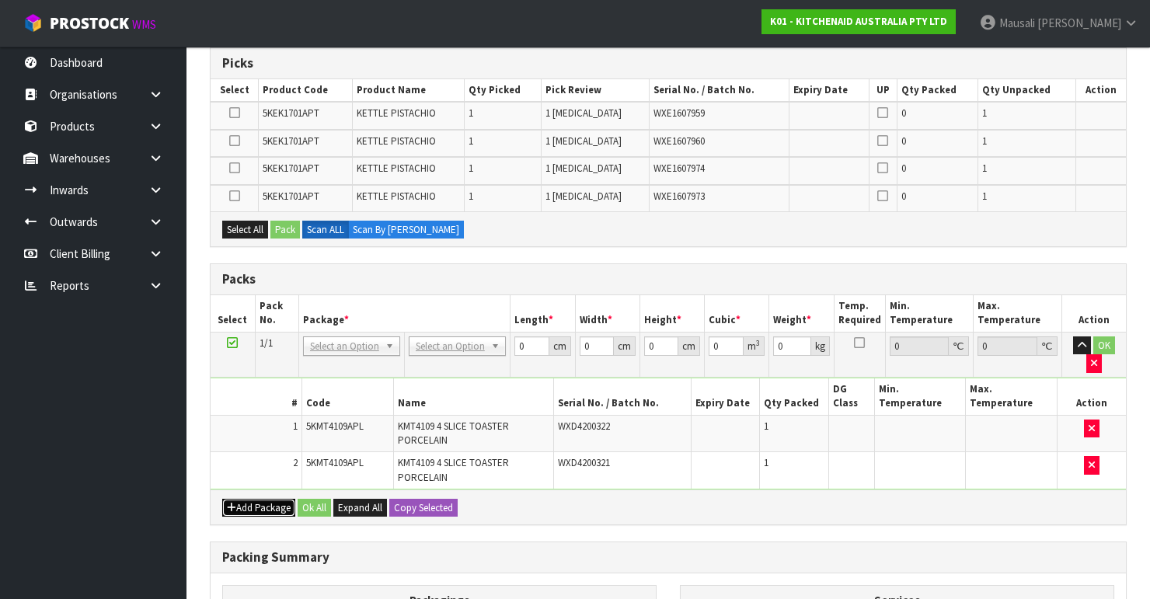
click at [243, 503] on button "Add Package" at bounding box center [258, 508] width 73 height 19
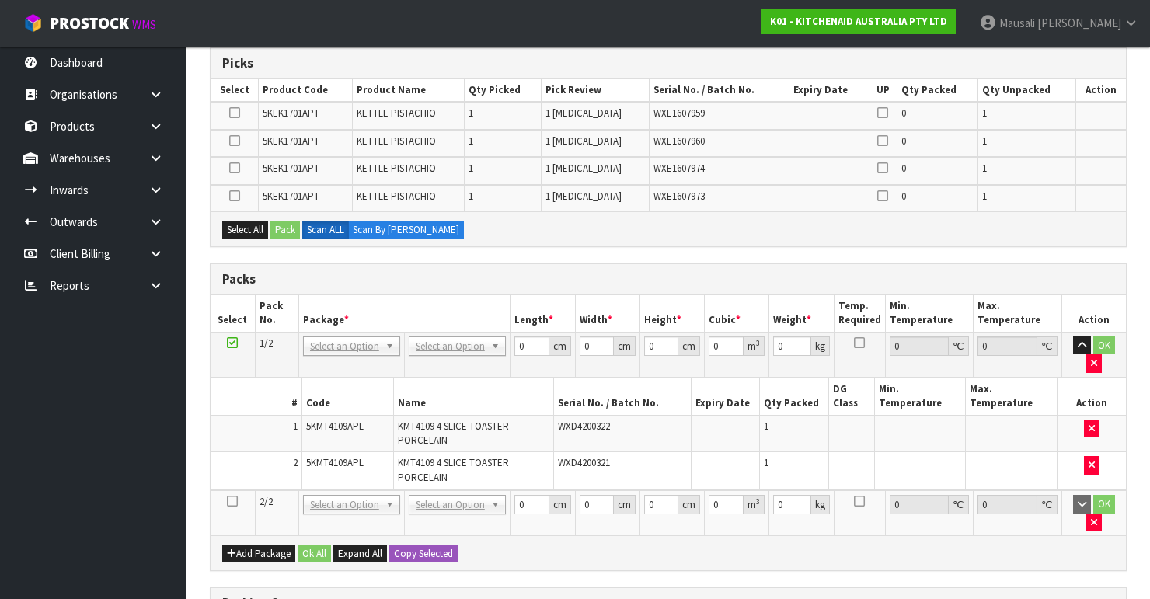
click at [233, 501] on icon at bounding box center [232, 501] width 11 height 1
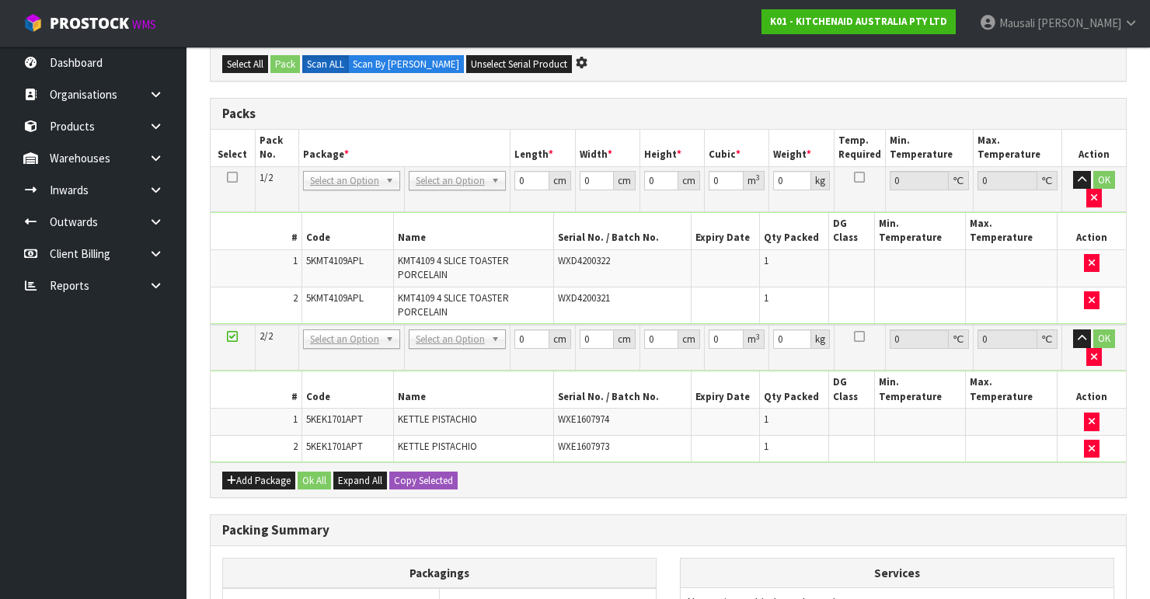
scroll to position [597, 0]
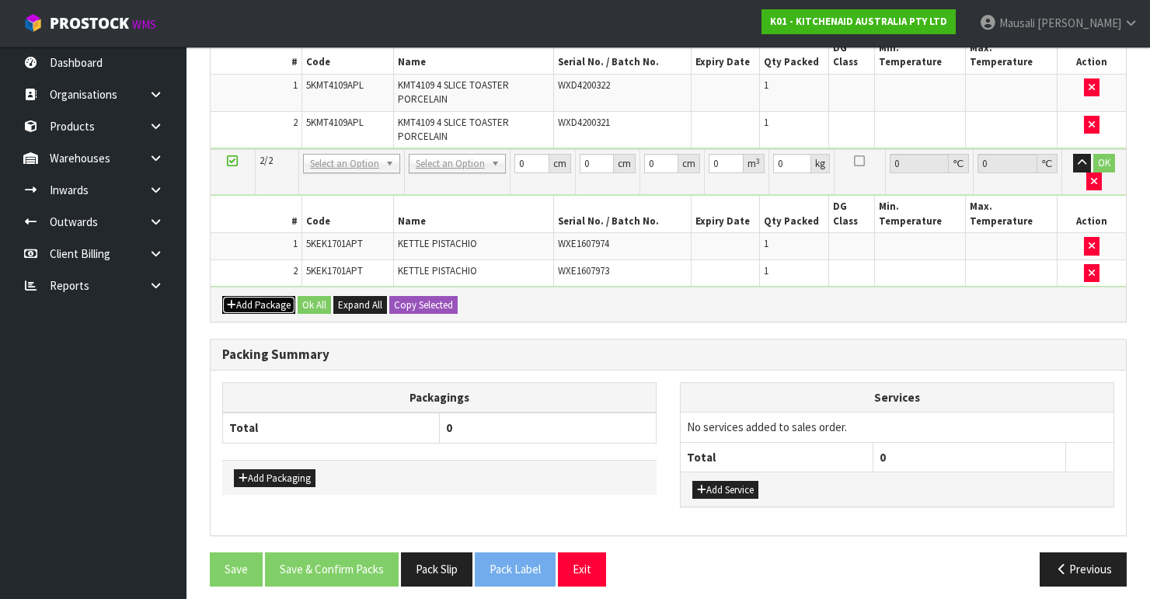
click at [238, 296] on button "Add Package" at bounding box center [258, 305] width 73 height 19
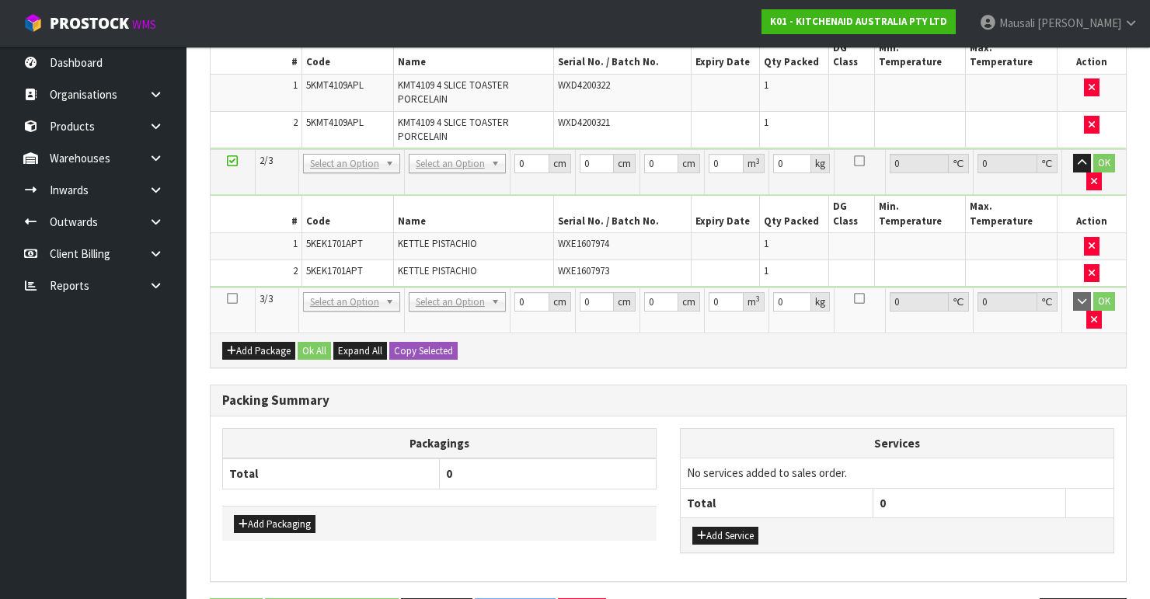
drag, startPoint x: 233, startPoint y: 288, endPoint x: 282, endPoint y: 258, distance: 57.6
click at [236, 287] on td at bounding box center [233, 309] width 44 height 45
click at [234, 298] on icon at bounding box center [232, 298] width 11 height 1
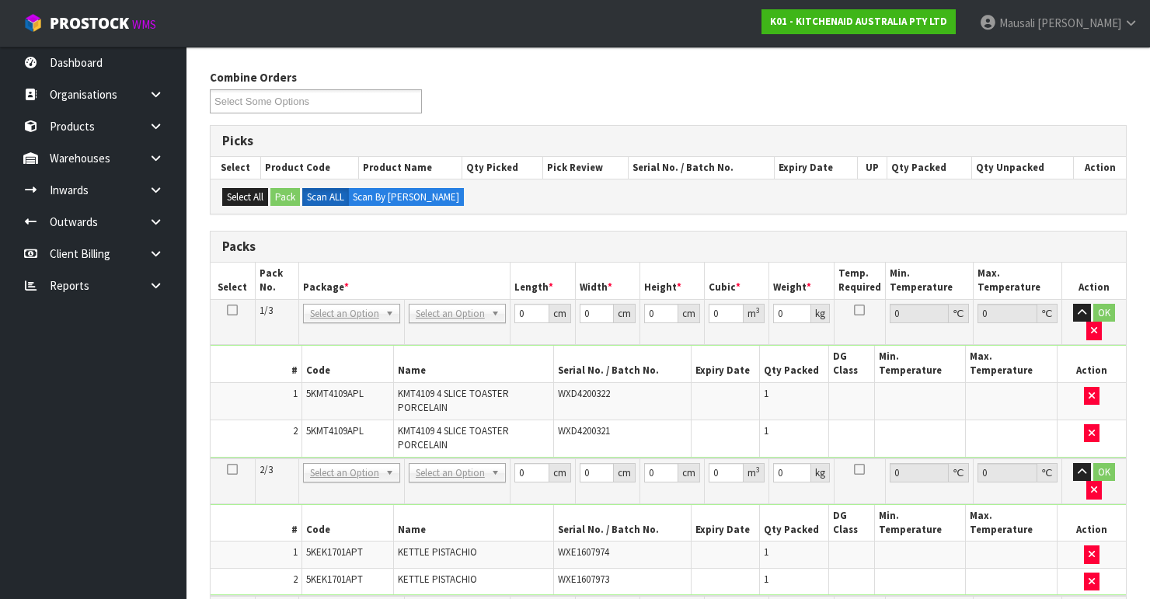
scroll to position [231, 0]
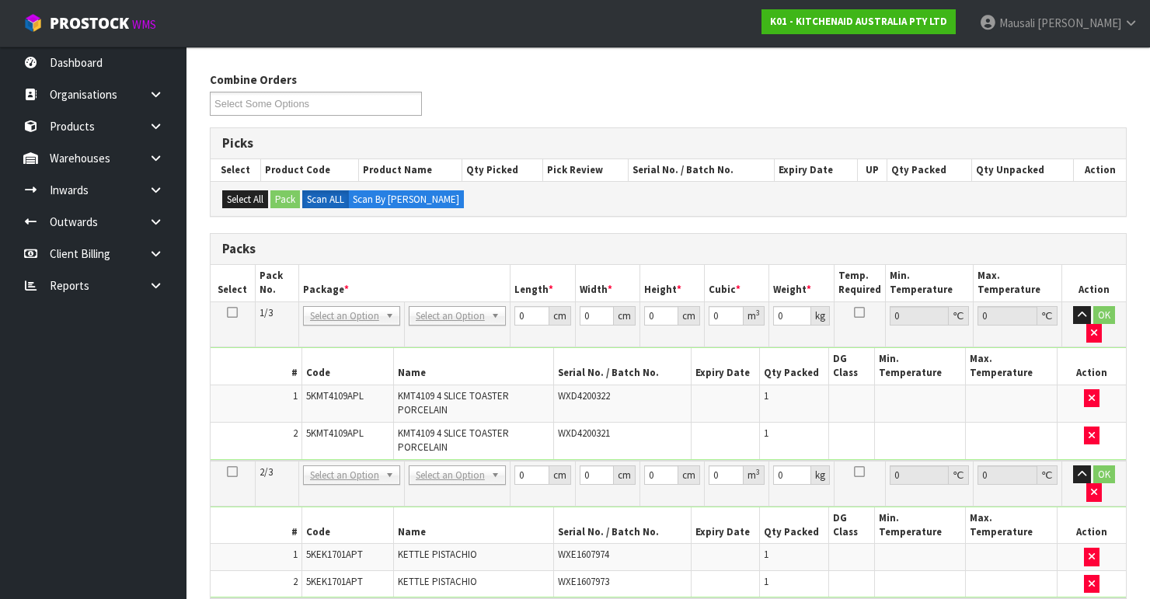
click at [234, 312] on icon at bounding box center [232, 312] width 11 height 1
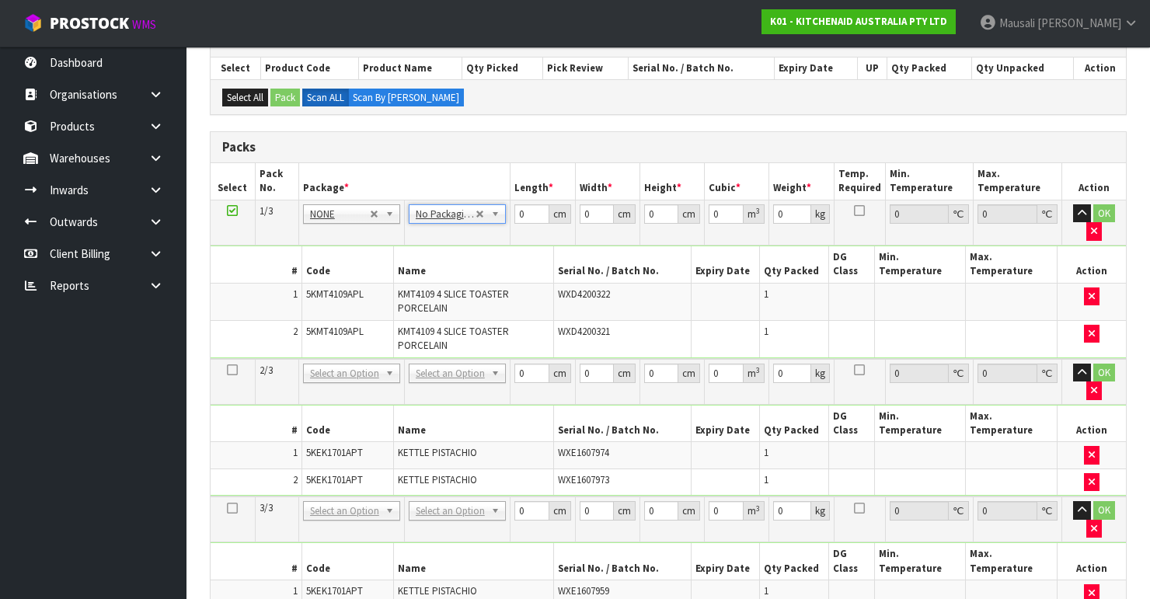
scroll to position [604, 0]
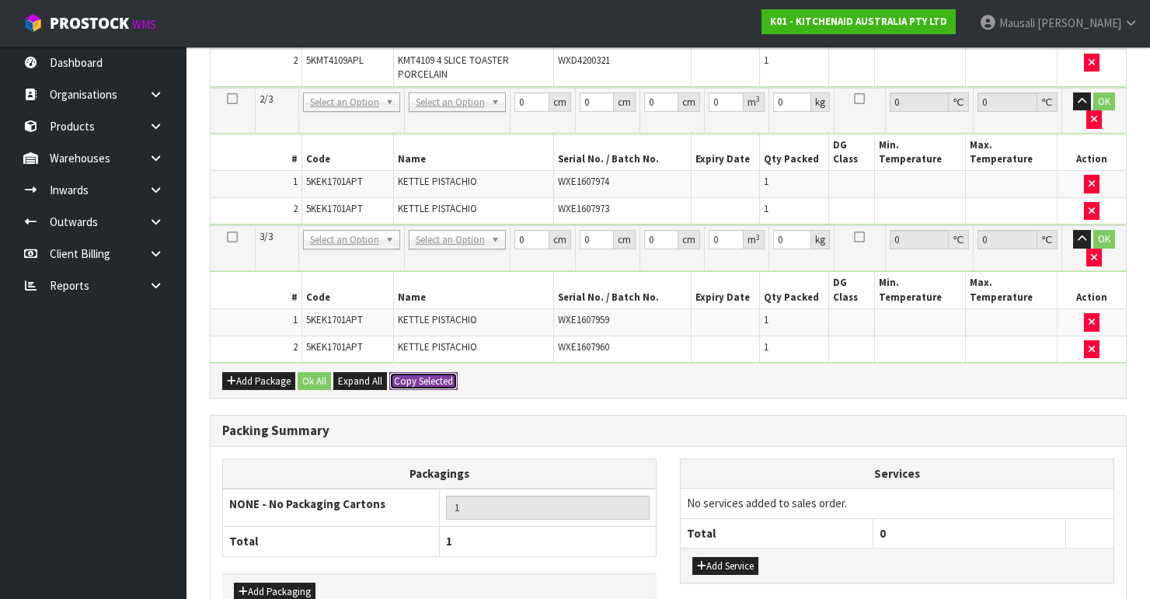
click at [416, 372] on button "Copy Selected" at bounding box center [423, 381] width 68 height 19
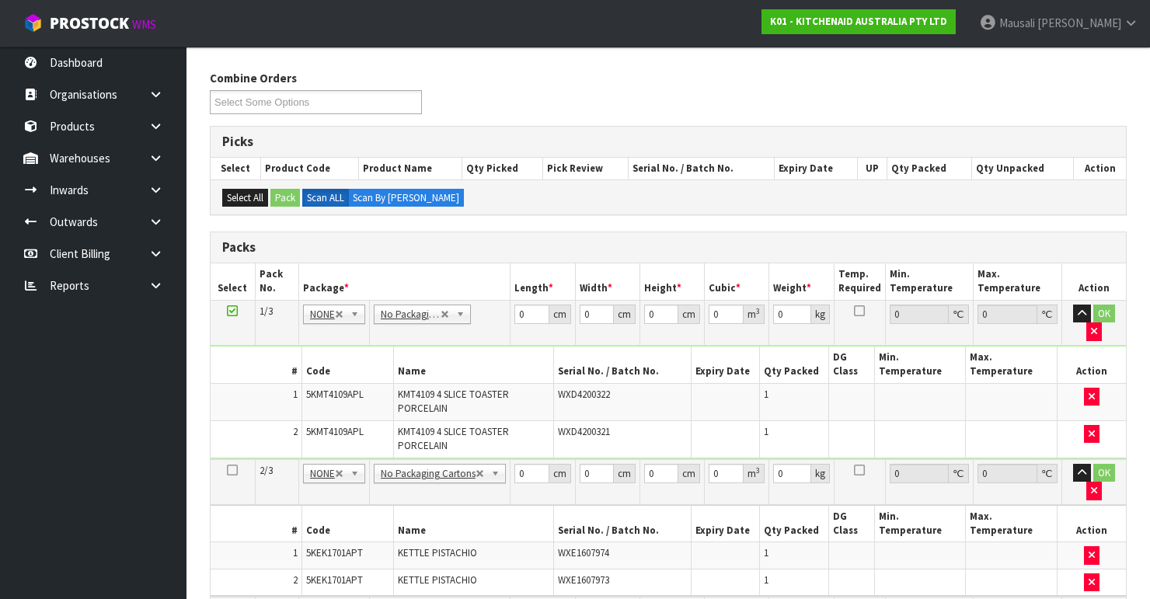
scroll to position [231, 0]
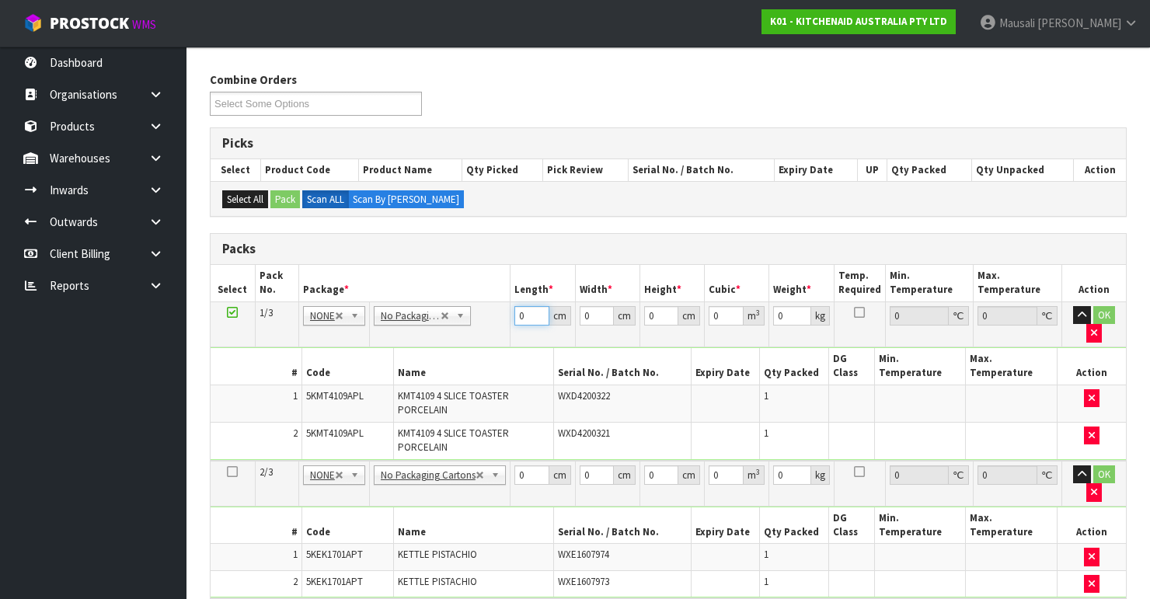
drag, startPoint x: 522, startPoint y: 313, endPoint x: 451, endPoint y: 327, distance: 72.8
click at [470, 327] on tr "1/3 NONE 007-001 007-002 007-004 007-009 007-013 007-014 007-015 007-017 007-01…" at bounding box center [668, 323] width 915 height 45
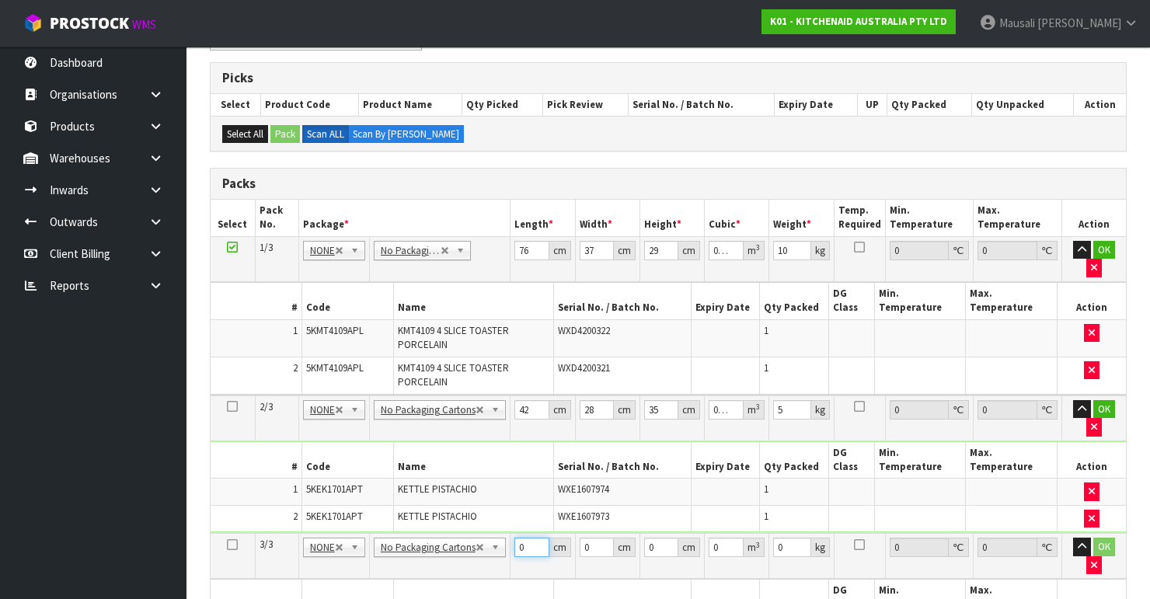
drag, startPoint x: 523, startPoint y: 587, endPoint x: 510, endPoint y: 594, distance: 13.9
click at [510, 594] on tbody "3/3 NONE 007-001 007-002 007-004 007-009 007-013 007-014 007-015 007-017 007-01…" at bounding box center [668, 602] width 915 height 138
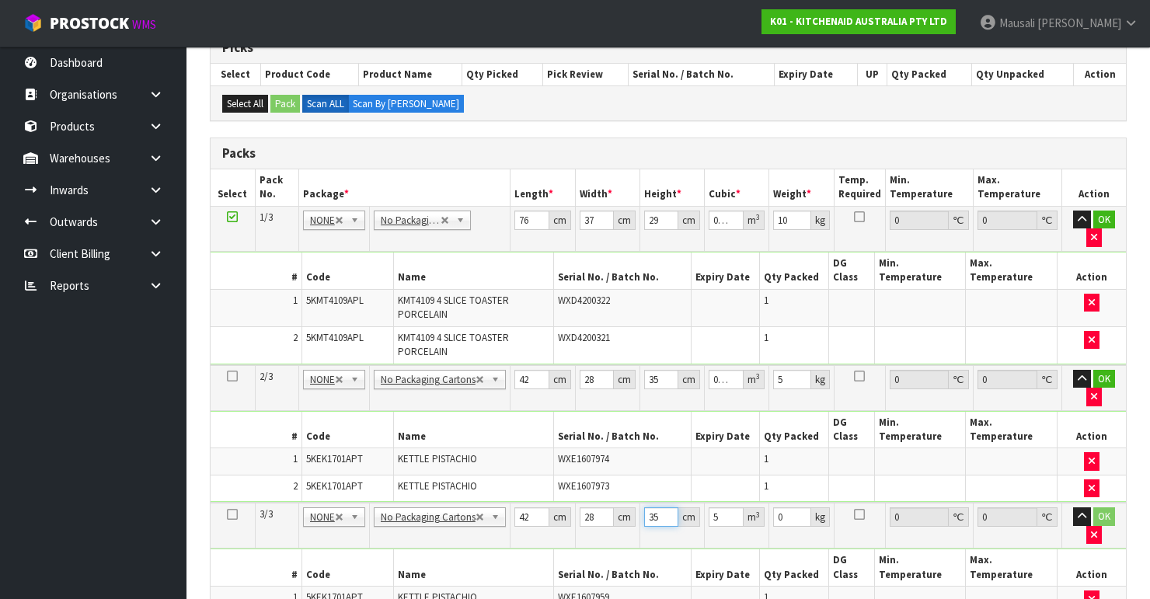
drag, startPoint x: 659, startPoint y: 509, endPoint x: 646, endPoint y: 516, distance: 14.9
click at [646, 516] on input "35" at bounding box center [661, 516] width 35 height 19
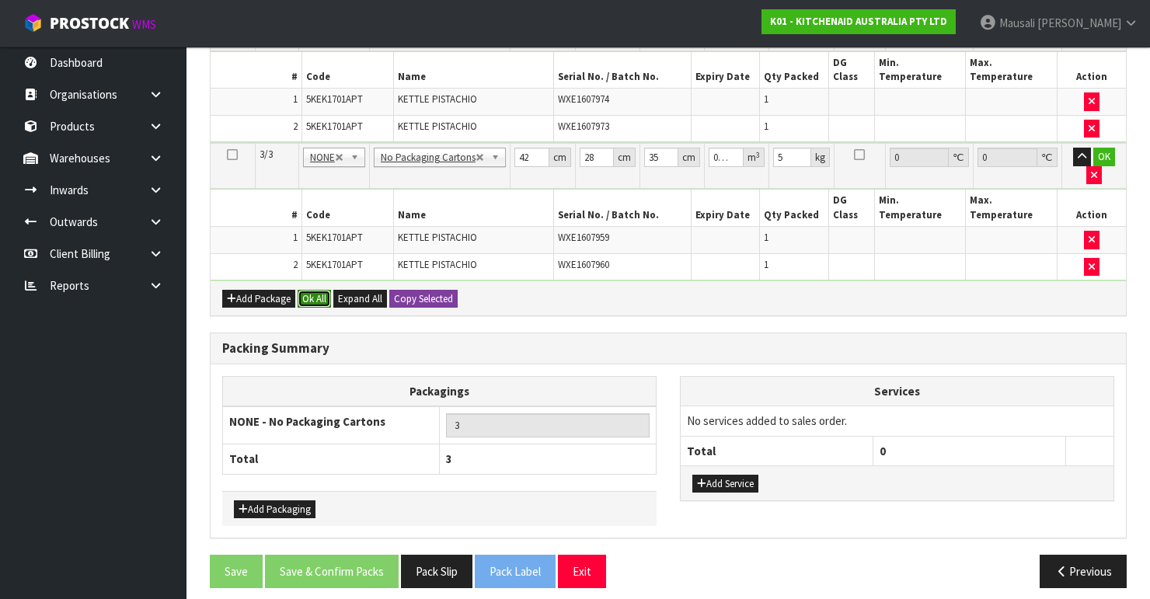
drag, startPoint x: 312, startPoint y: 284, endPoint x: 353, endPoint y: 390, distance: 113.7
click at [312, 290] on button "Ok All" at bounding box center [314, 299] width 33 height 19
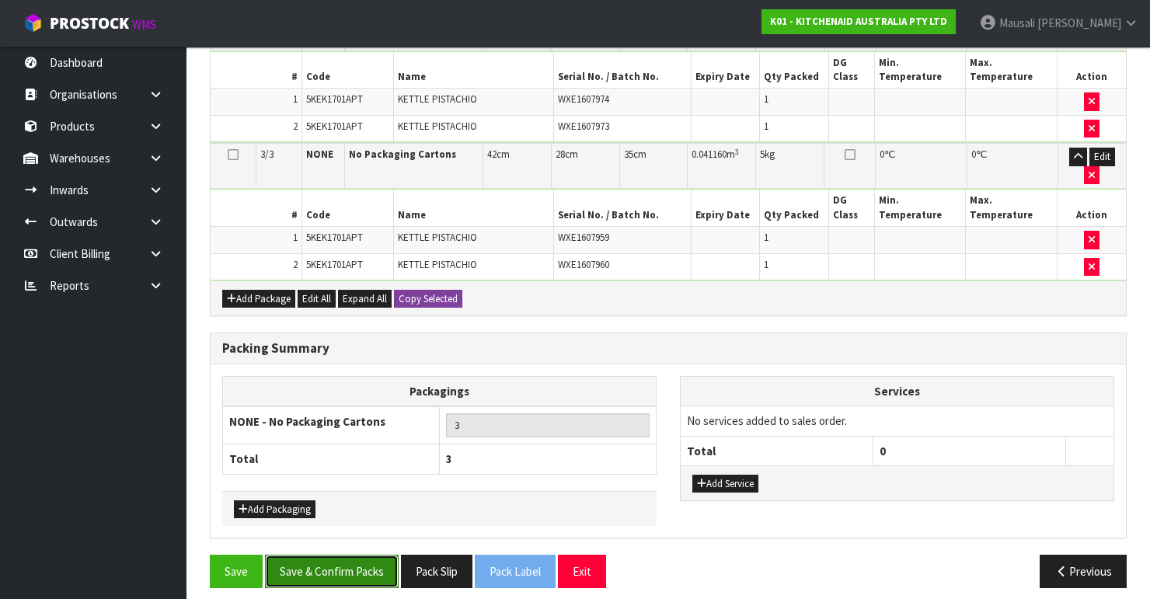
drag, startPoint x: 351, startPoint y: 549, endPoint x: 451, endPoint y: 533, distance: 101.5
click at [357, 555] on button "Save & Confirm Packs" at bounding box center [332, 571] width 134 height 33
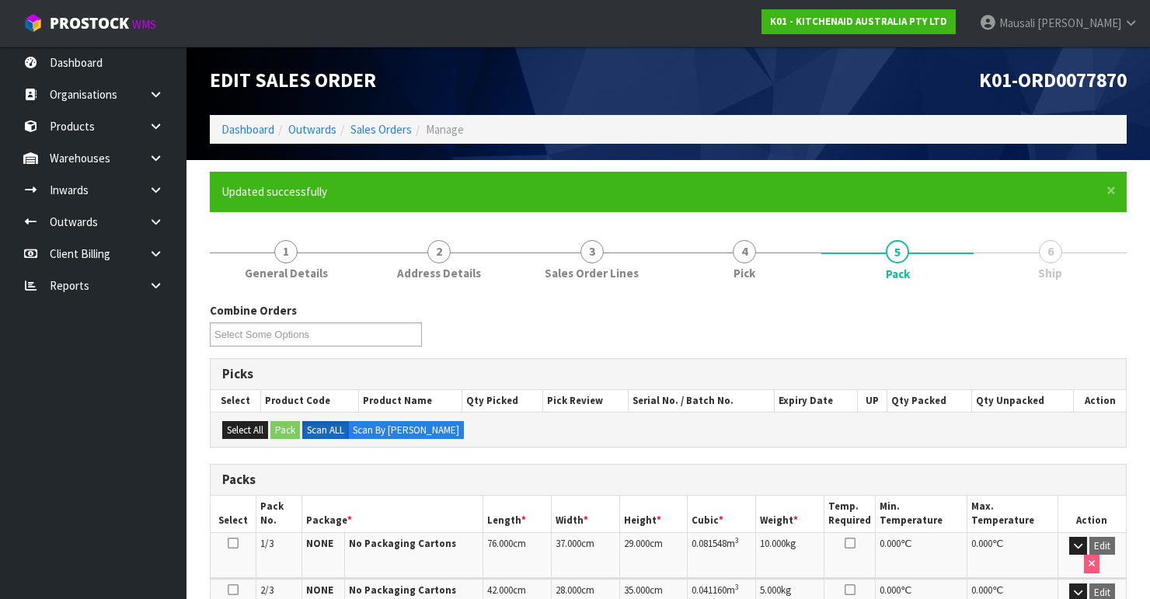
scroll to position [360, 0]
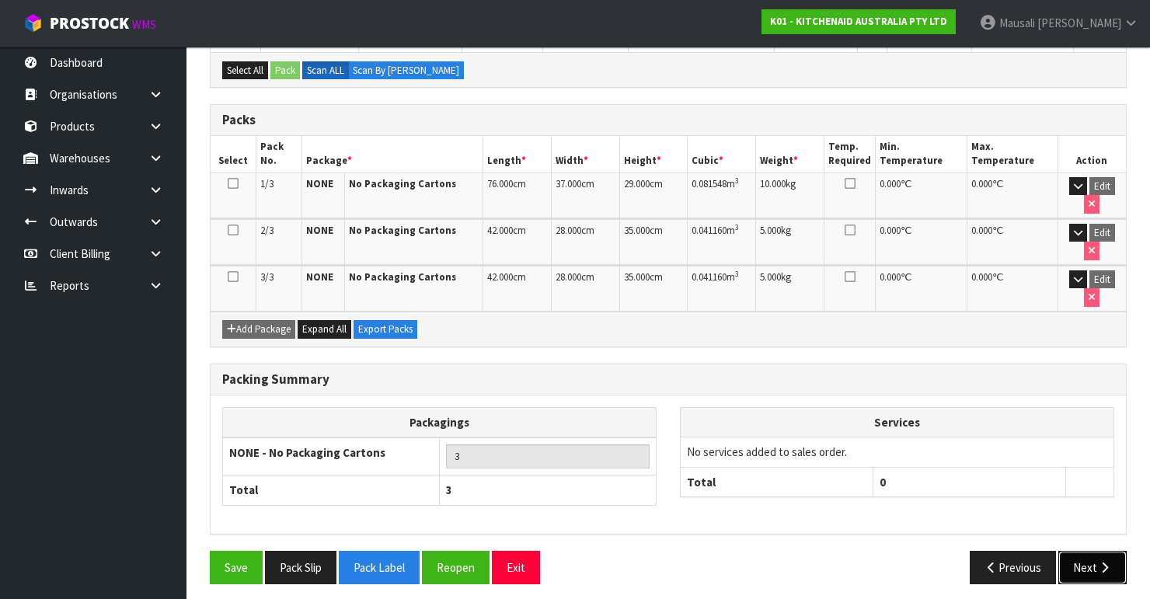
click at [1083, 556] on button "Next" at bounding box center [1092, 567] width 68 height 33
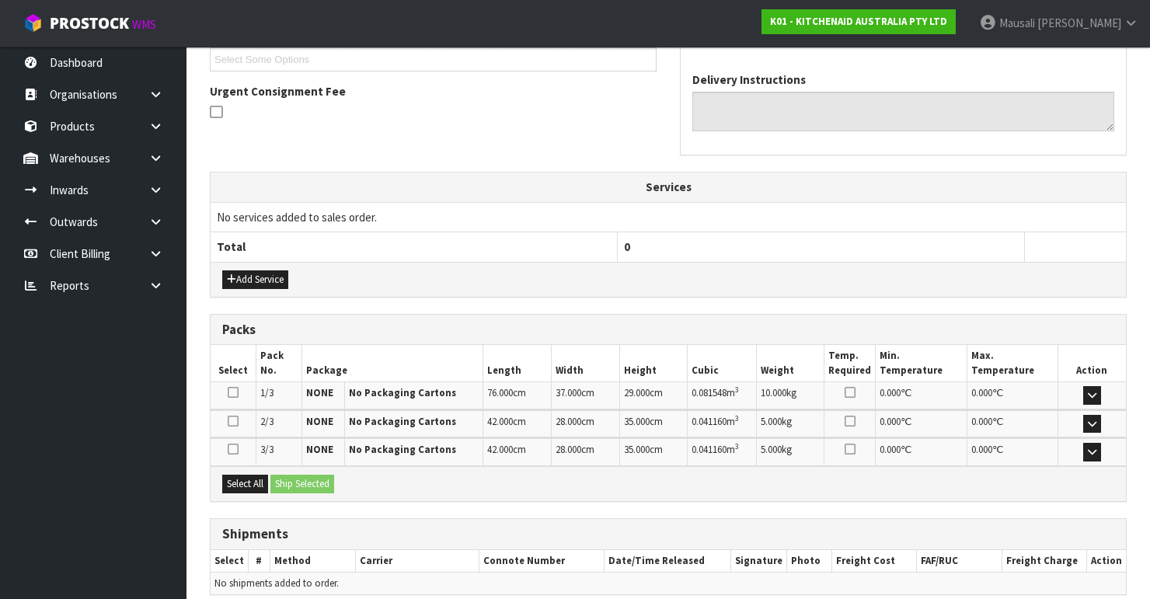
scroll to position [493, 0]
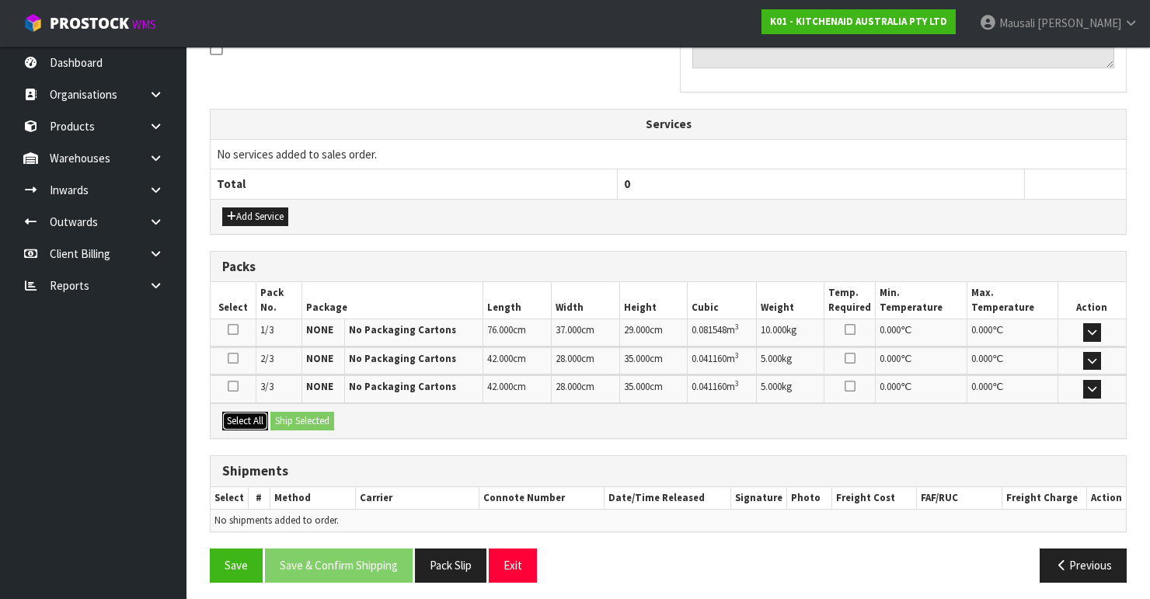
drag, startPoint x: 243, startPoint y: 412, endPoint x: 289, endPoint y: 414, distance: 45.9
click at [245, 412] on button "Select All" at bounding box center [245, 421] width 46 height 19
drag, startPoint x: 289, startPoint y: 414, endPoint x: 289, endPoint y: 423, distance: 8.5
click at [289, 416] on button "Ship Selected" at bounding box center [302, 421] width 64 height 19
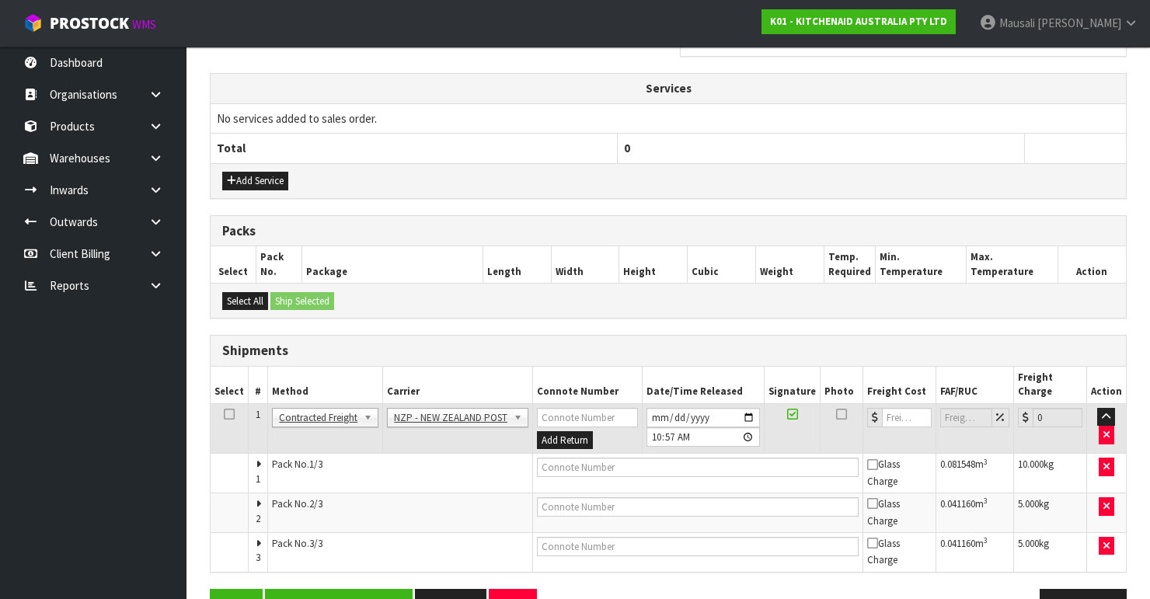
scroll to position [556, 0]
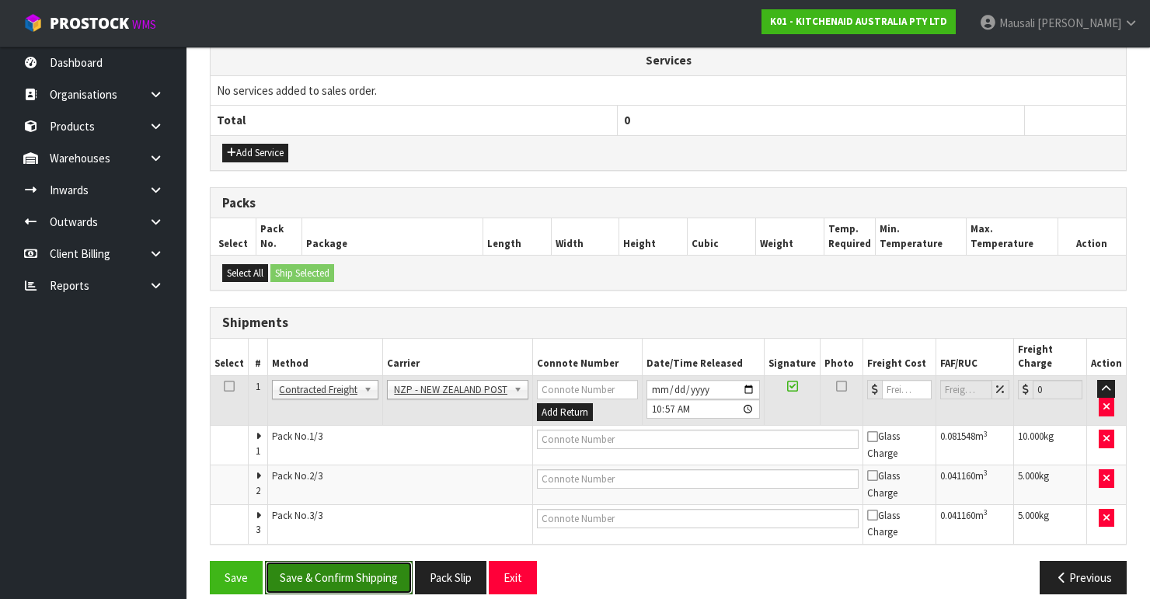
drag, startPoint x: 339, startPoint y: 548, endPoint x: 396, endPoint y: 526, distance: 61.7
click at [341, 561] on button "Save & Confirm Shipping" at bounding box center [339, 577] width 148 height 33
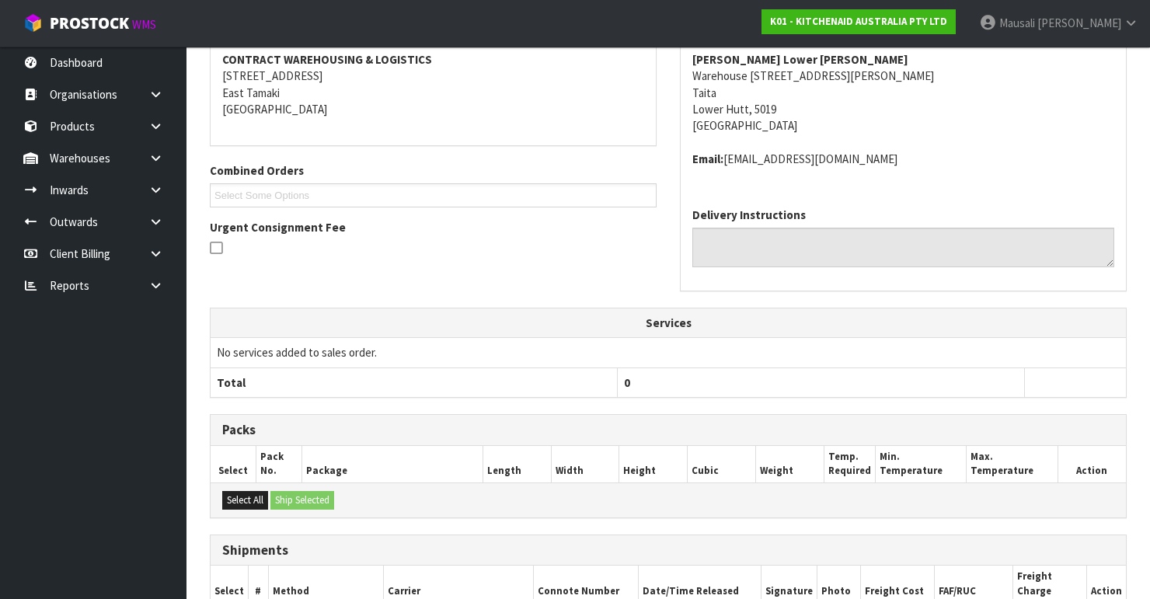
scroll to position [528, 0]
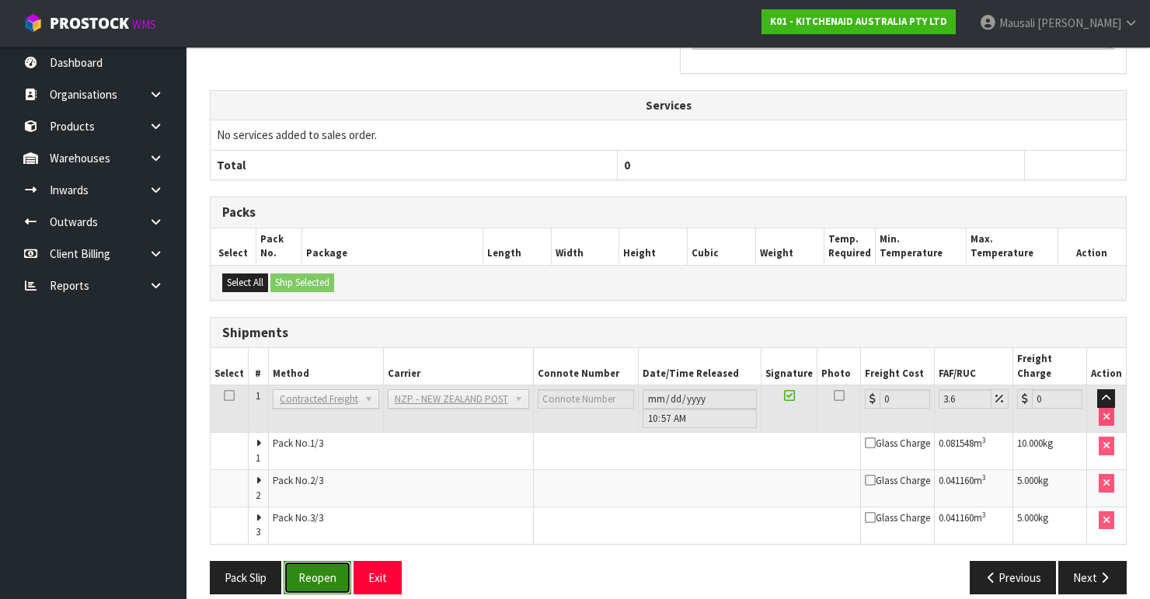
drag, startPoint x: 305, startPoint y: 562, endPoint x: 325, endPoint y: 556, distance: 20.9
click at [305, 562] on button "Reopen" at bounding box center [318, 577] width 68 height 33
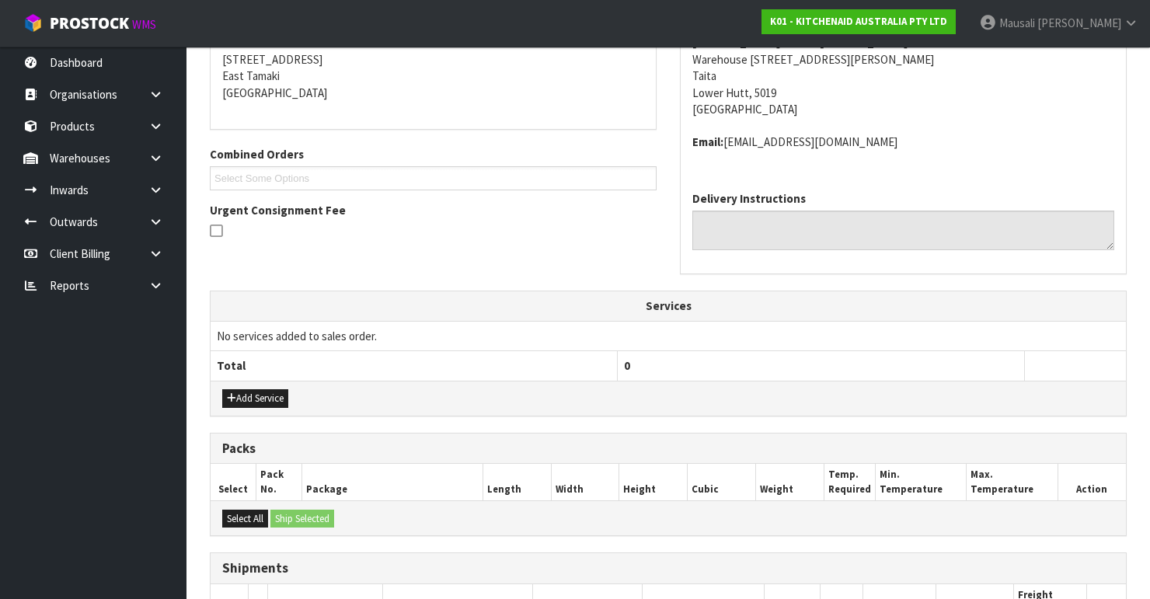
scroll to position [559, 0]
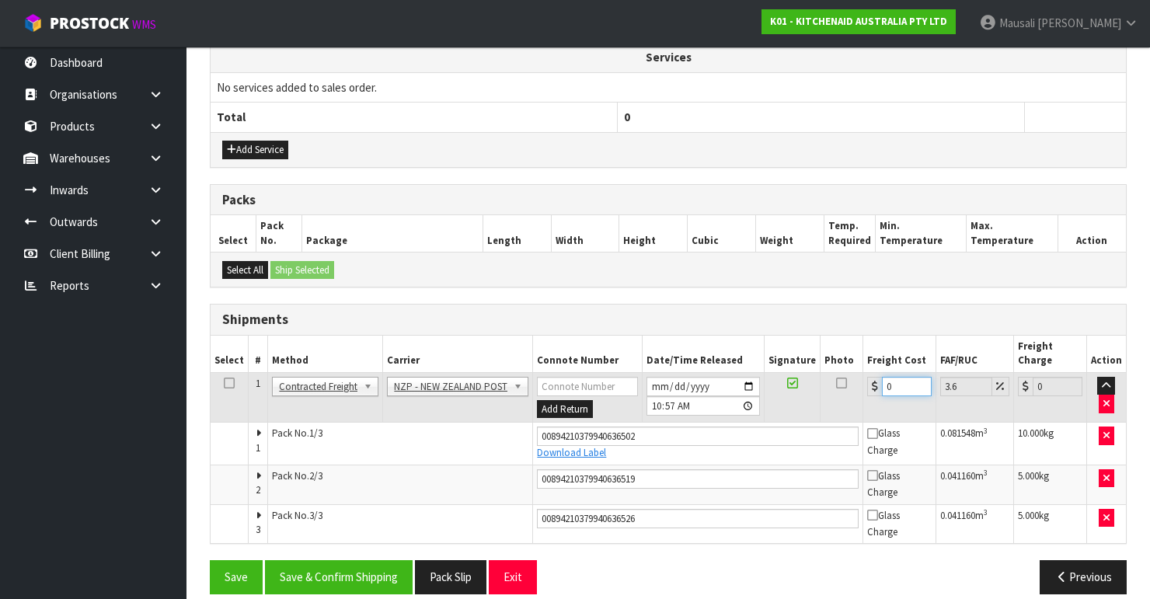
drag, startPoint x: 890, startPoint y: 370, endPoint x: 865, endPoint y: 383, distance: 27.5
click at [865, 383] on td "0" at bounding box center [899, 397] width 73 height 50
click at [210, 560] on button "Save" at bounding box center [236, 576] width 53 height 33
drag, startPoint x: 898, startPoint y: 370, endPoint x: 879, endPoint y: 380, distance: 21.9
click at [879, 380] on td "3" at bounding box center [899, 397] width 73 height 50
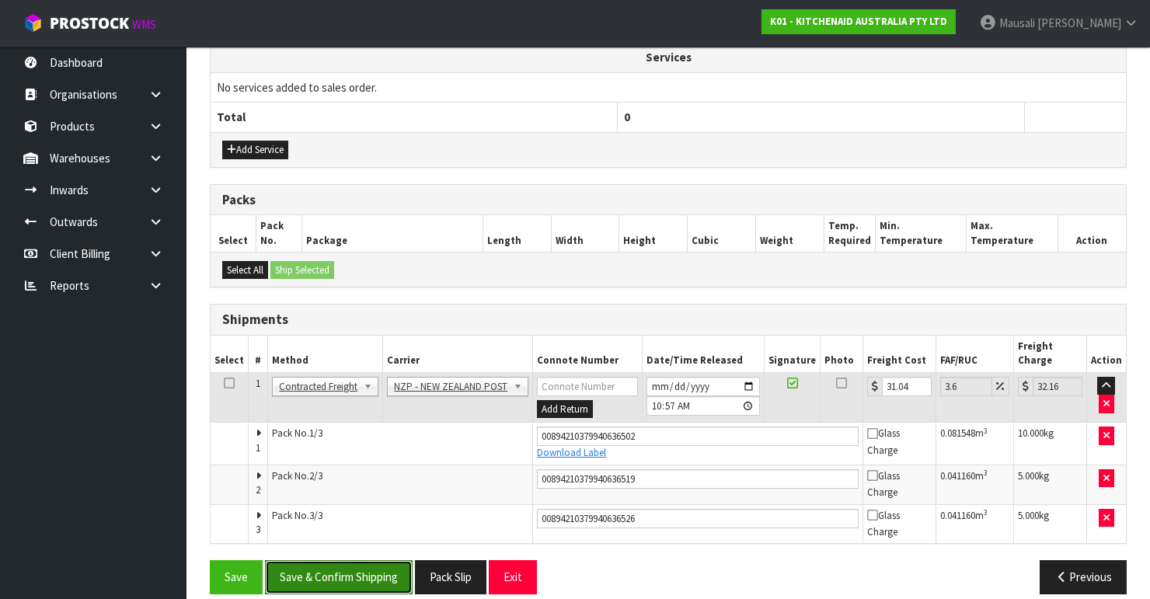
click at [339, 560] on button "Save & Confirm Shipping" at bounding box center [339, 576] width 148 height 33
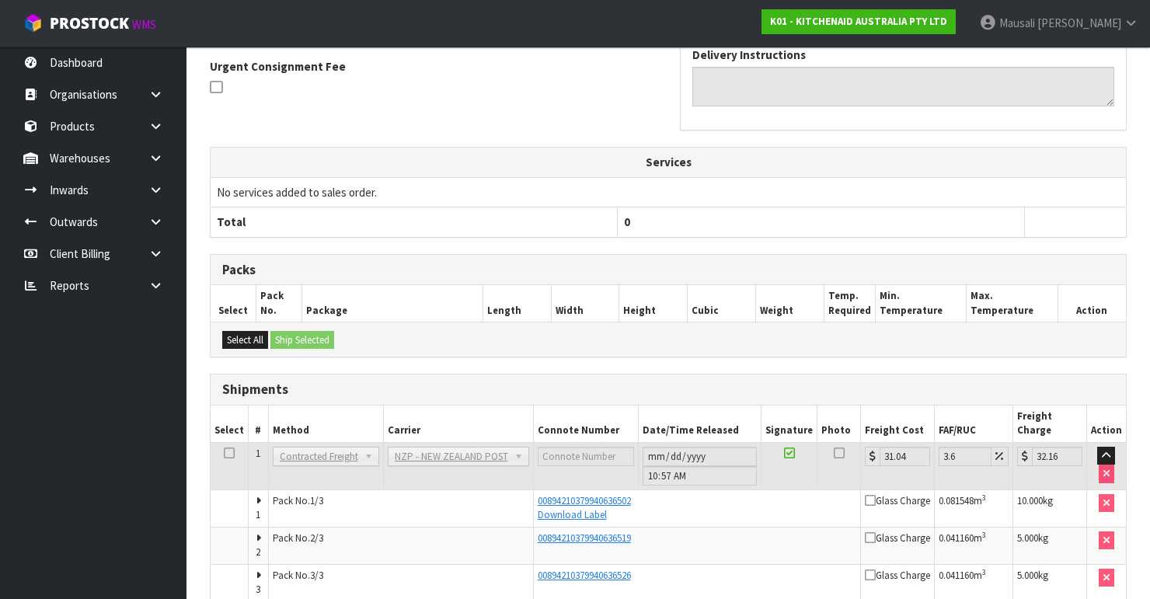
scroll to position [511, 0]
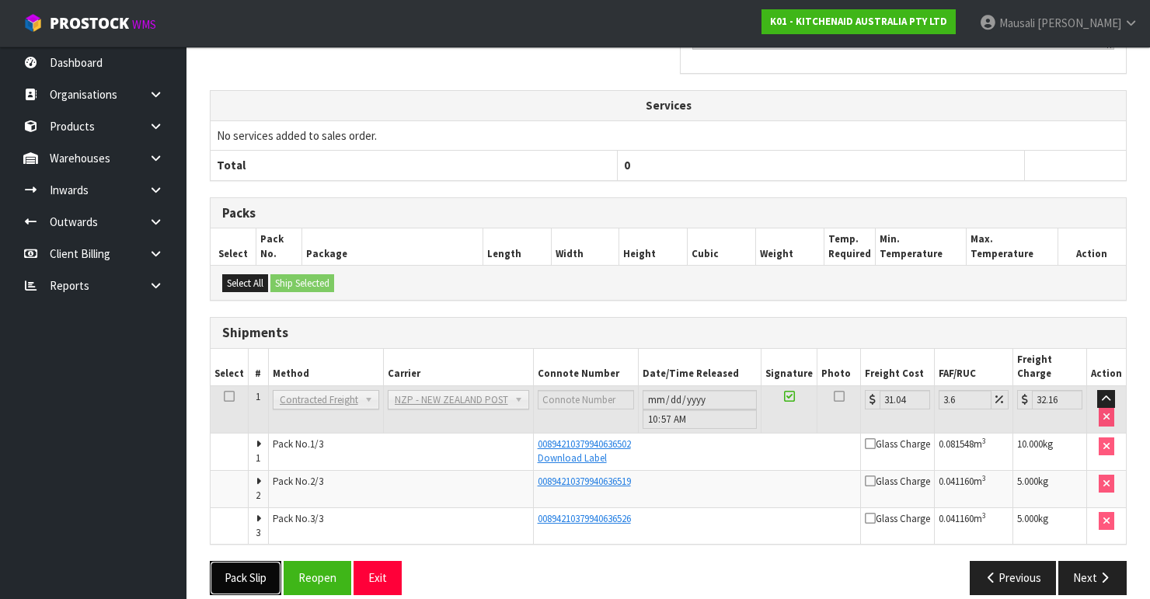
click at [245, 561] on button "Pack Slip" at bounding box center [245, 577] width 71 height 33
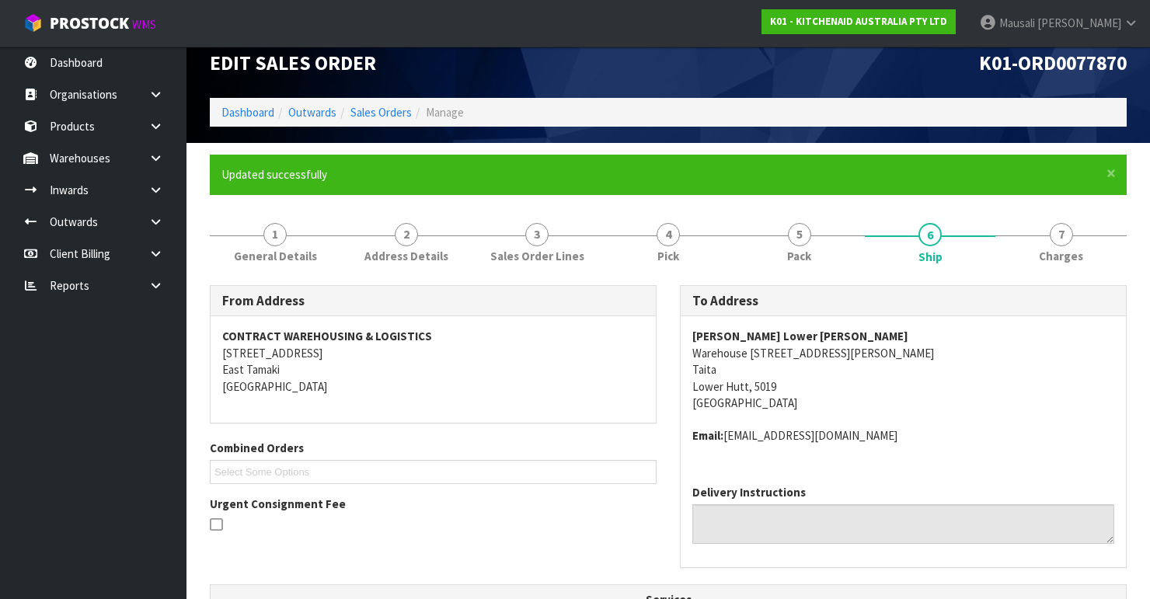
scroll to position [0, 0]
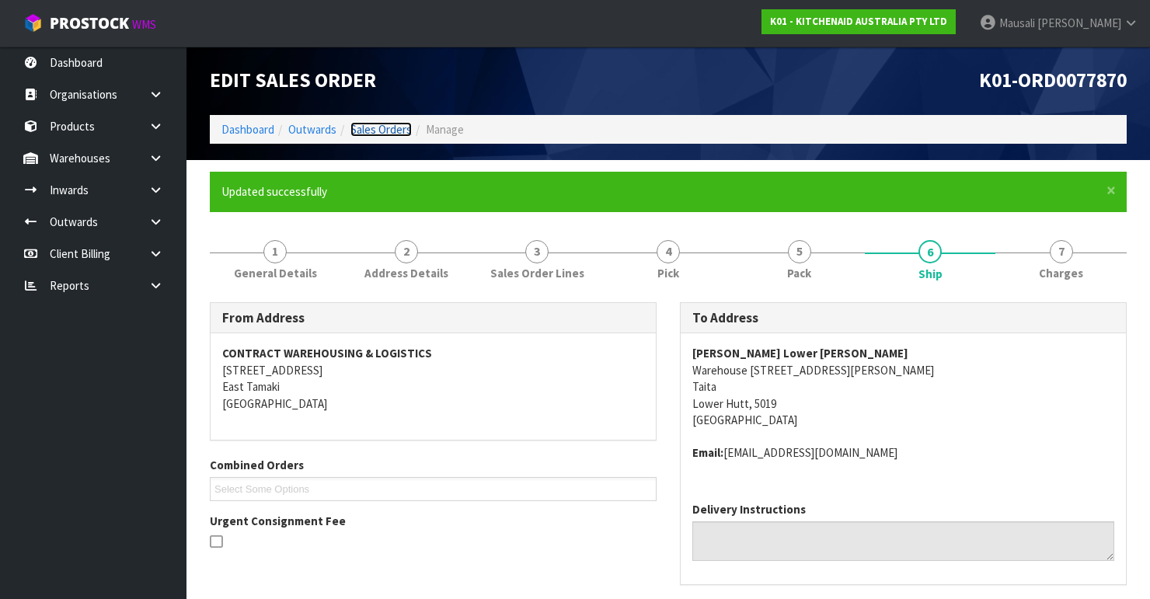
click at [374, 130] on link "Sales Orders" at bounding box center [380, 129] width 61 height 15
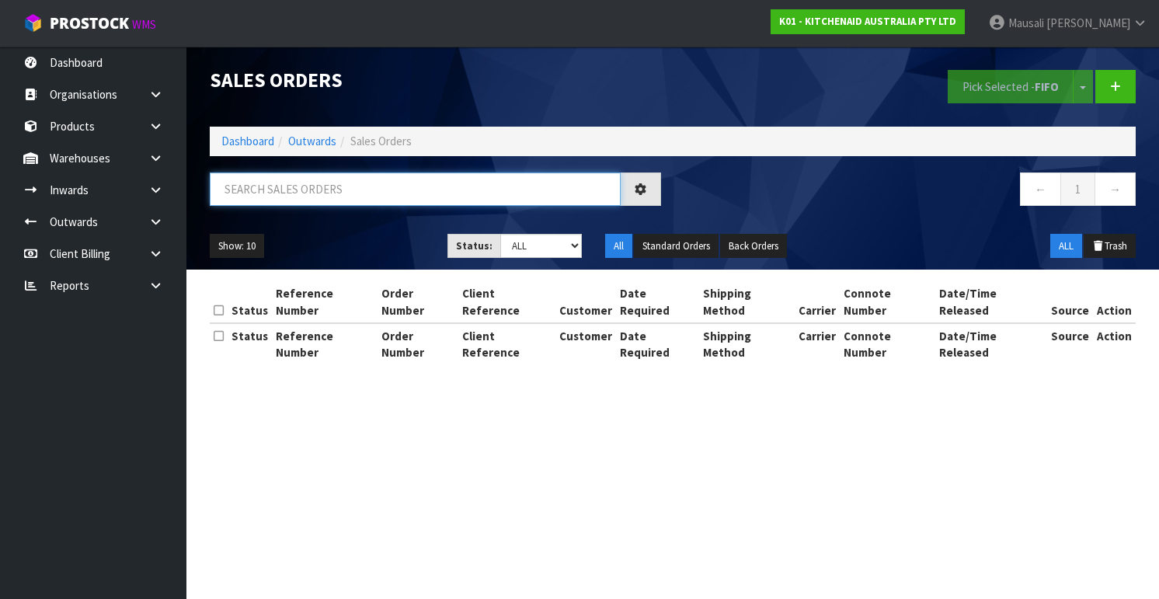
click at [283, 185] on input "text" at bounding box center [415, 188] width 411 height 33
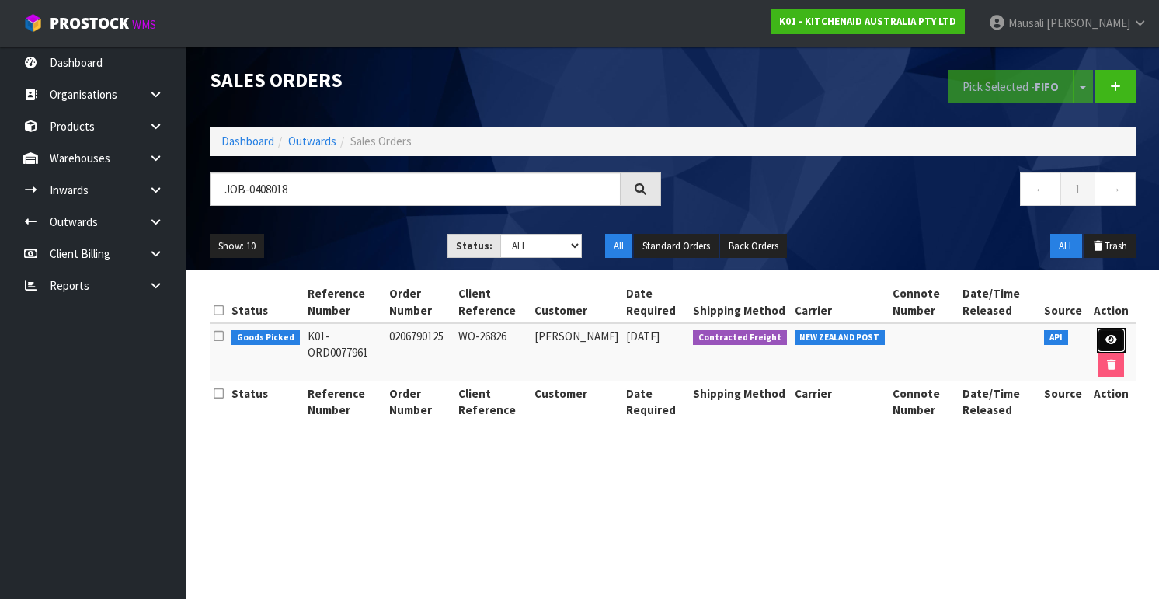
click at [1101, 336] on link at bounding box center [1111, 340] width 29 height 25
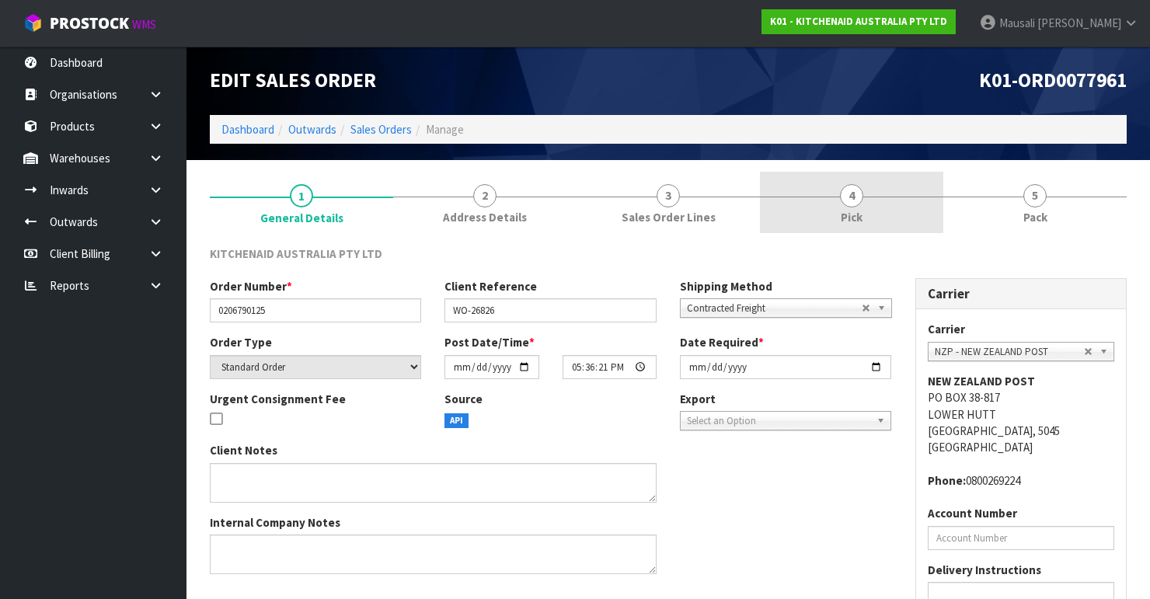
click at [848, 203] on span "4" at bounding box center [851, 195] width 23 height 23
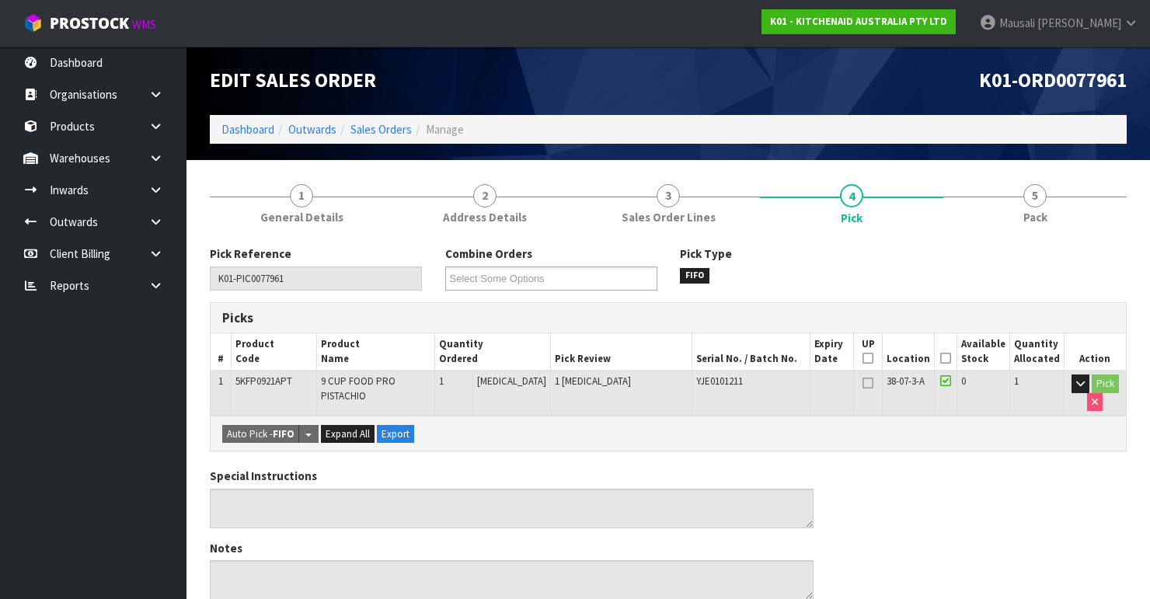
drag, startPoint x: 945, startPoint y: 354, endPoint x: 940, endPoint y: 362, distance: 9.1
click at [945, 358] on icon at bounding box center [945, 358] width 11 height 1
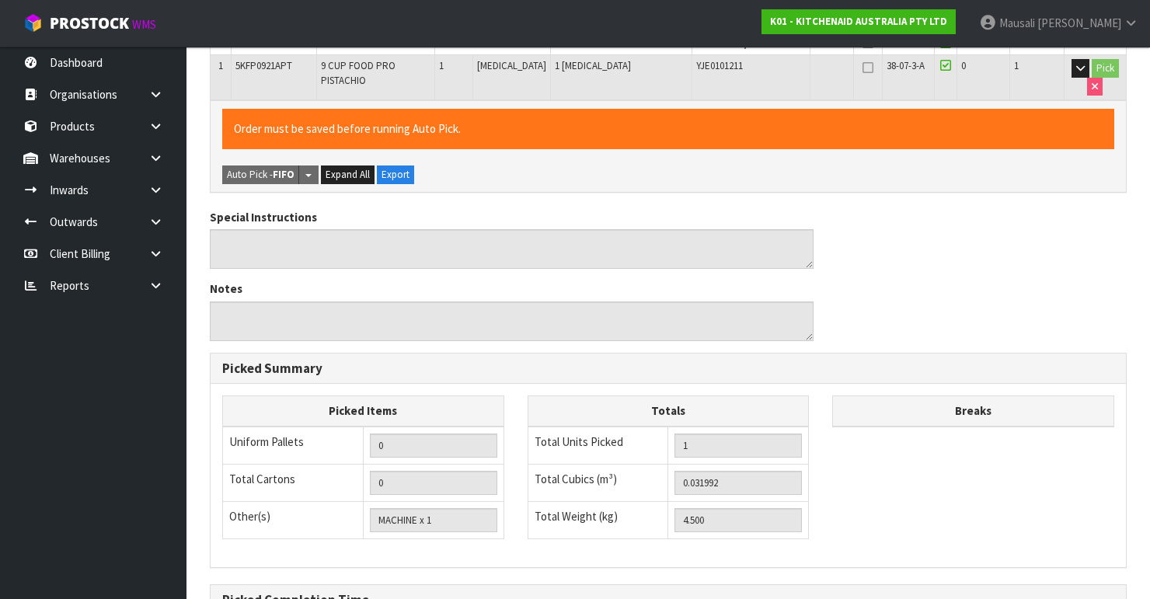
scroll to position [492, 0]
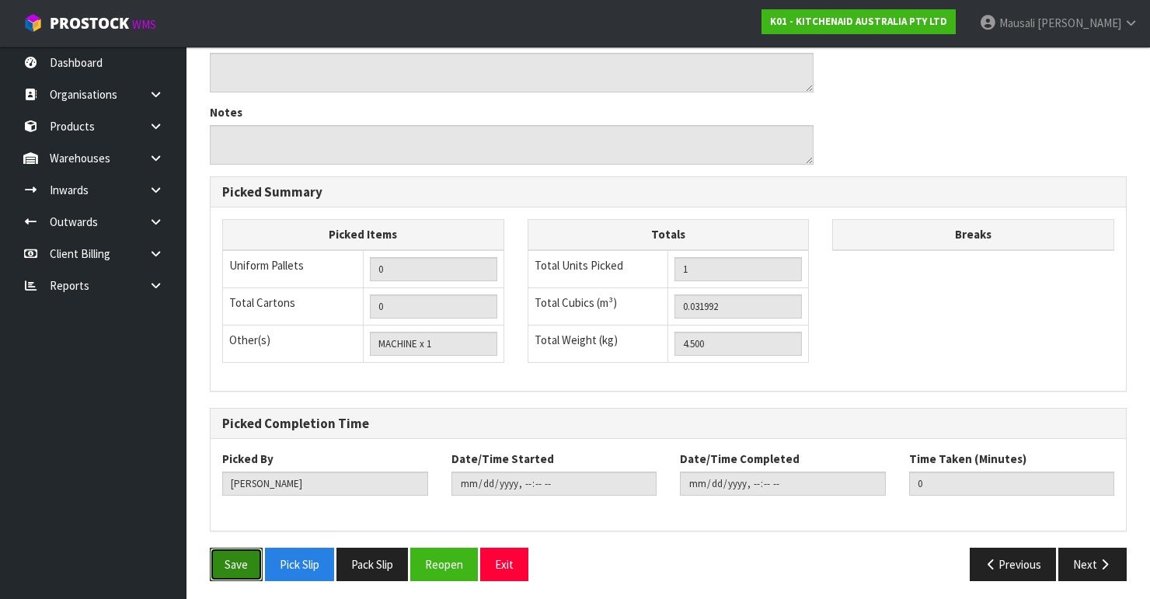
drag, startPoint x: 210, startPoint y: 553, endPoint x: 249, endPoint y: 538, distance: 41.8
click at [214, 550] on button "Save" at bounding box center [236, 564] width 53 height 33
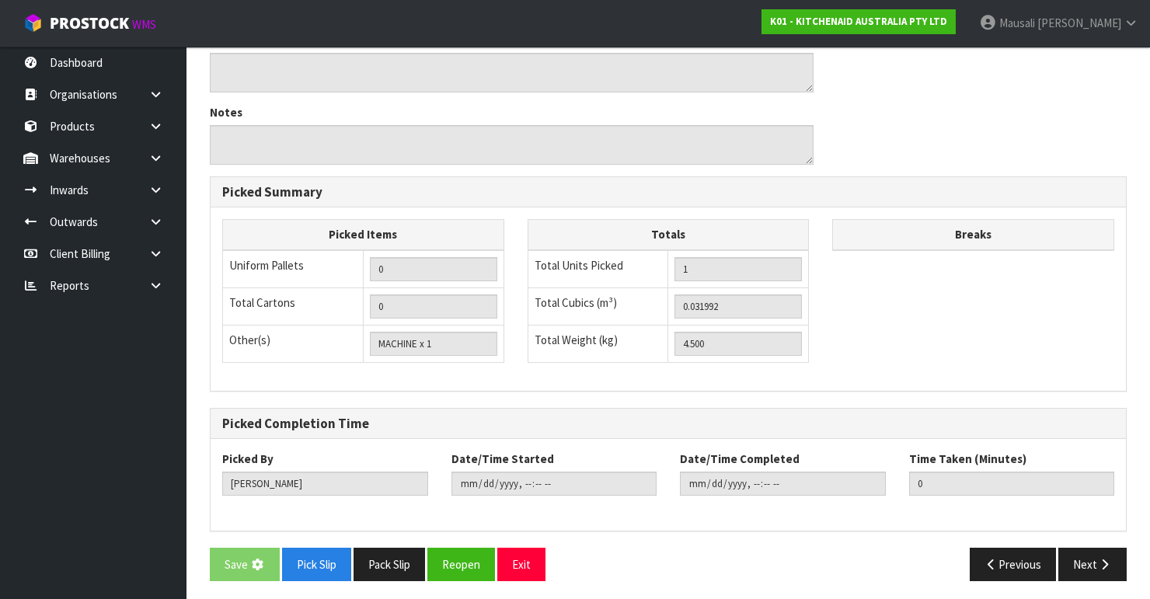
scroll to position [0, 0]
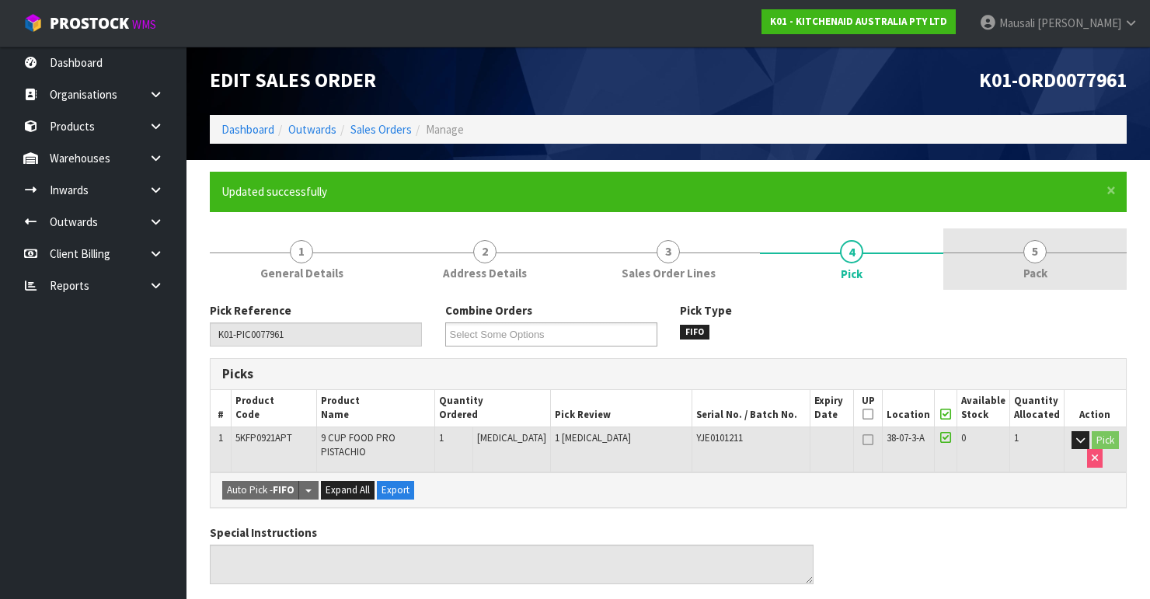
click at [1013, 273] on link "5 Pack" at bounding box center [1034, 258] width 183 height 61
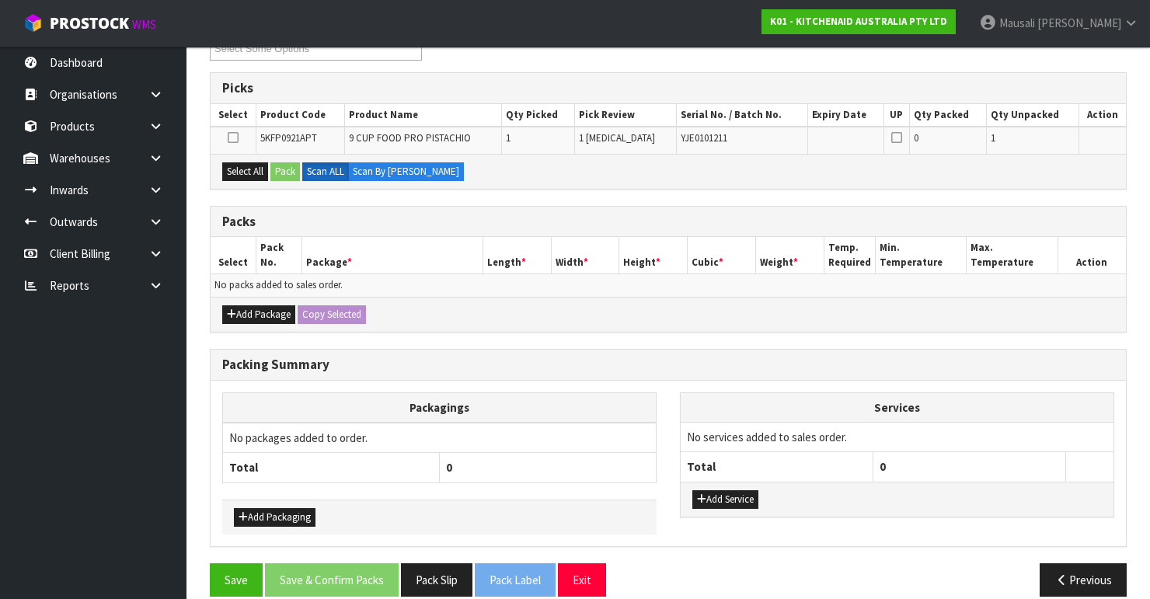
scroll to position [238, 0]
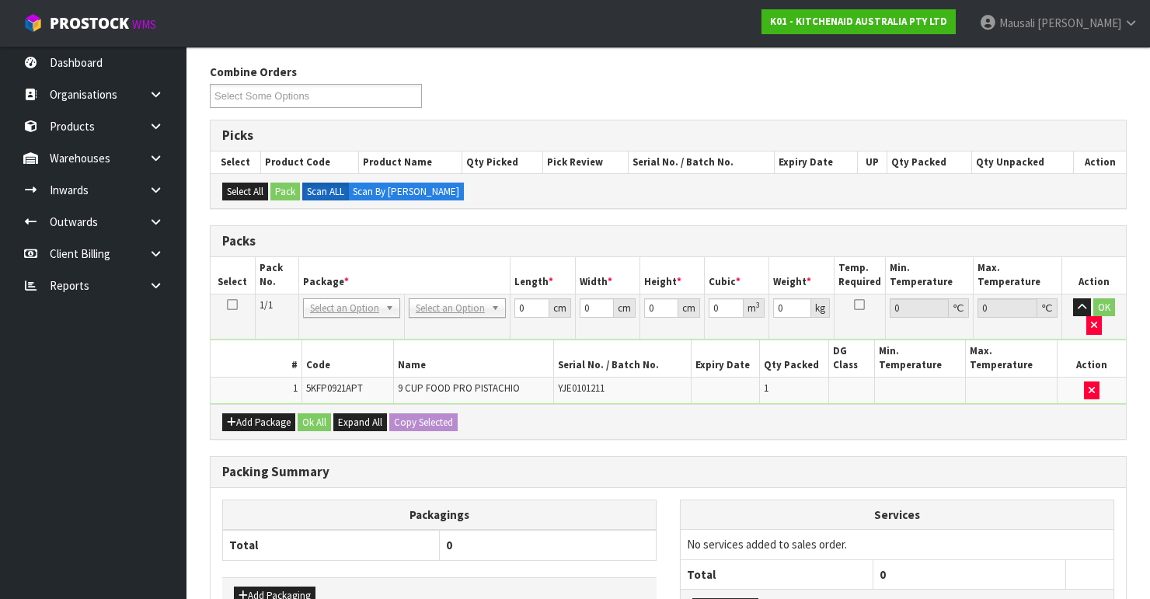
click at [325, 335] on td "NONE 007-001 007-002 007-004 007-009 007-013 007-014 007-015 007-017 007-018 00…" at bounding box center [351, 316] width 106 height 45
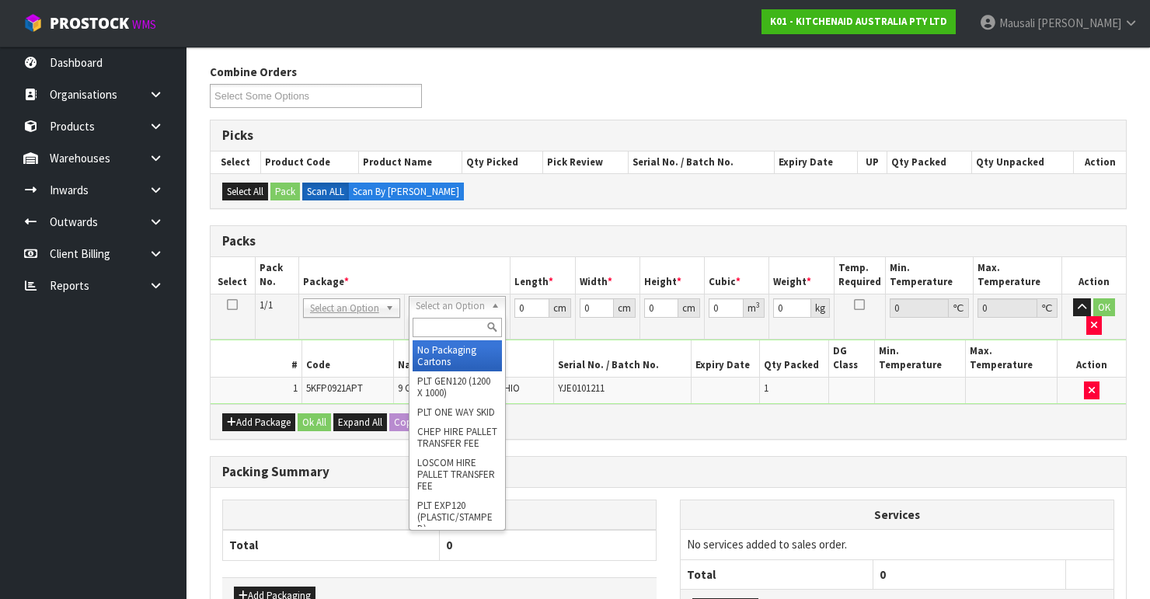
click at [442, 326] on input "text" at bounding box center [457, 327] width 89 height 19
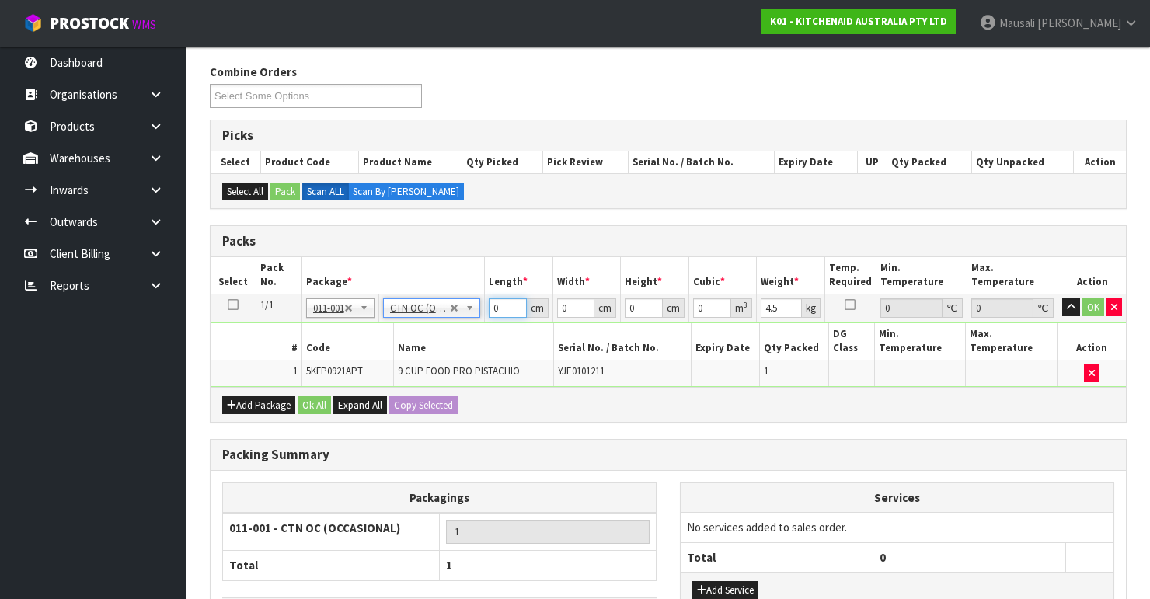
drag, startPoint x: 503, startPoint y: 308, endPoint x: 480, endPoint y: 315, distance: 23.6
click at [482, 314] on tr "1/1 NONE 007-001 007-002 007-004 007-009 007-013 007-014 007-015 007-017 007-01…" at bounding box center [668, 308] width 915 height 28
click at [325, 396] on button "Ok All" at bounding box center [314, 405] width 33 height 19
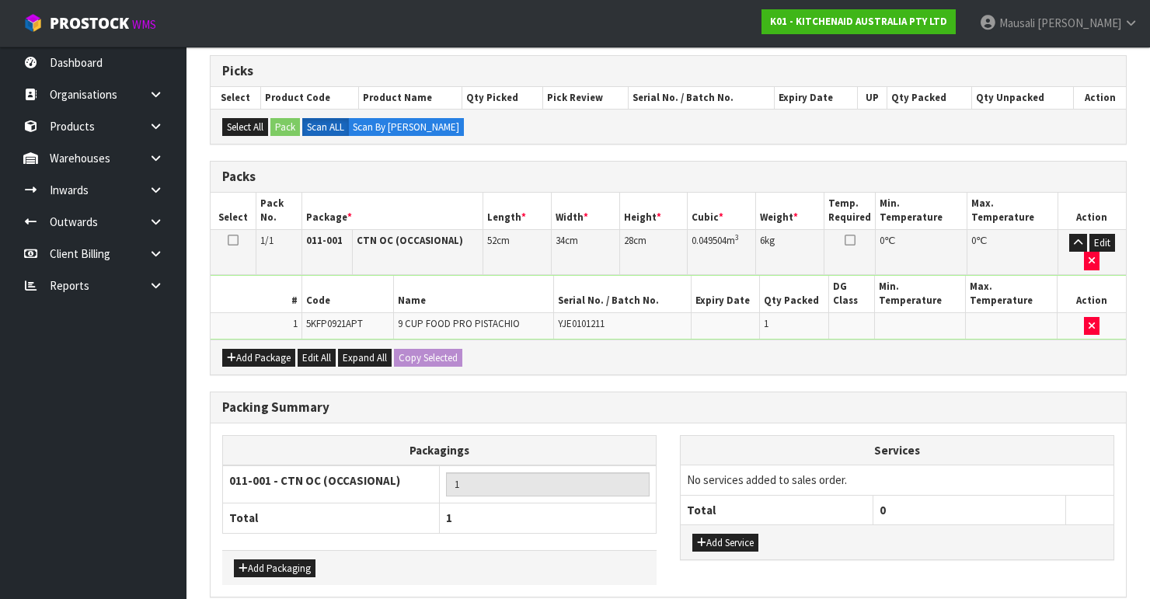
scroll to position [367, 0]
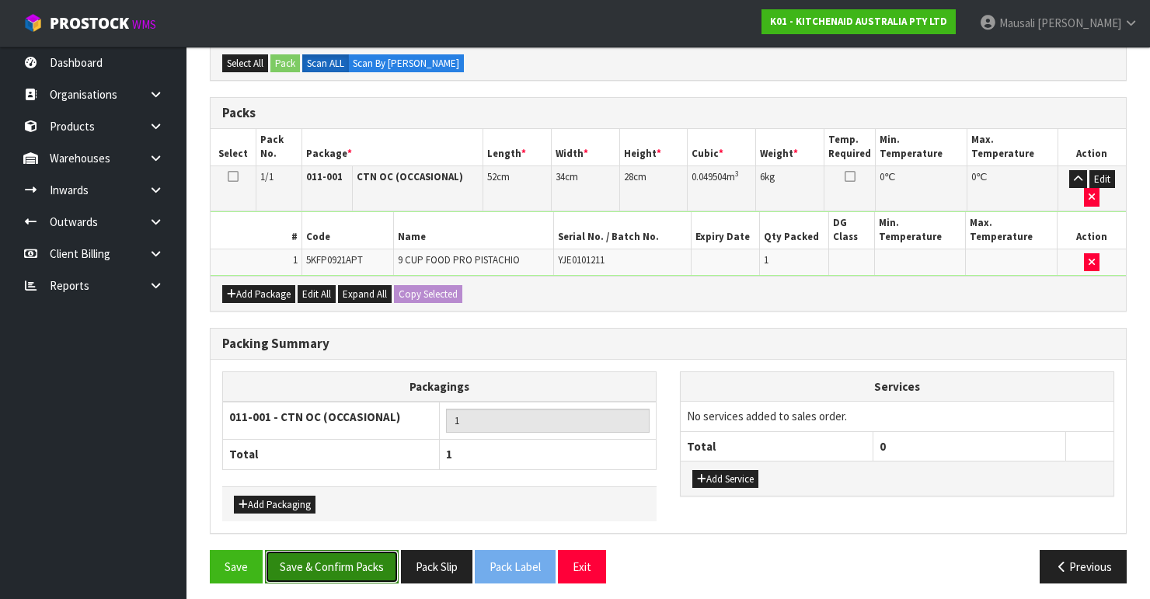
click at [310, 563] on button "Save & Confirm Packs" at bounding box center [332, 566] width 134 height 33
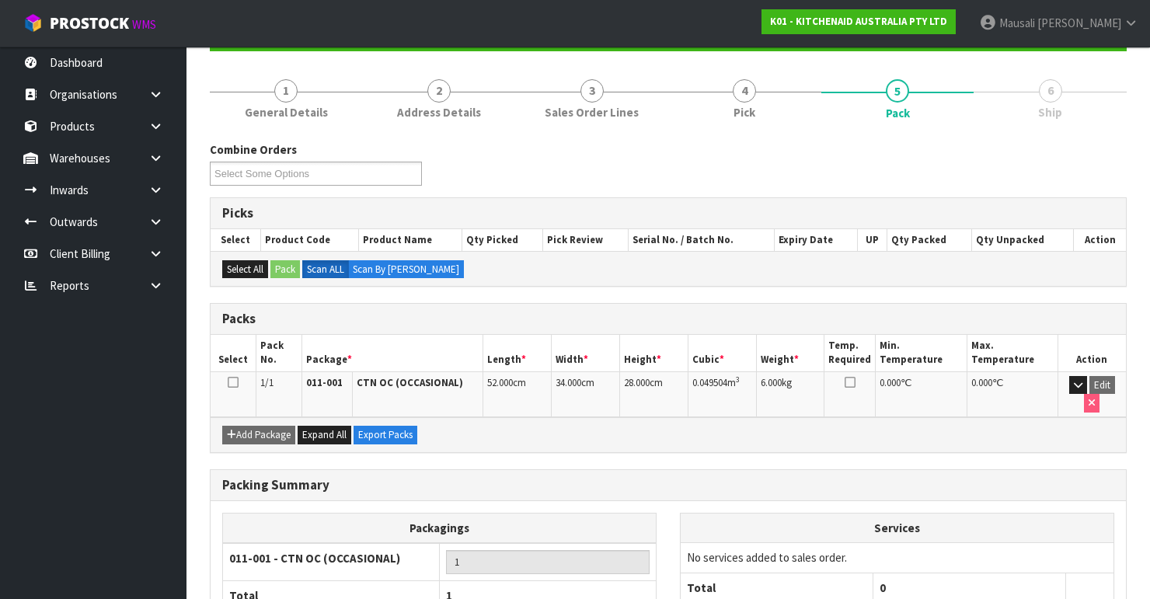
scroll to position [269, 0]
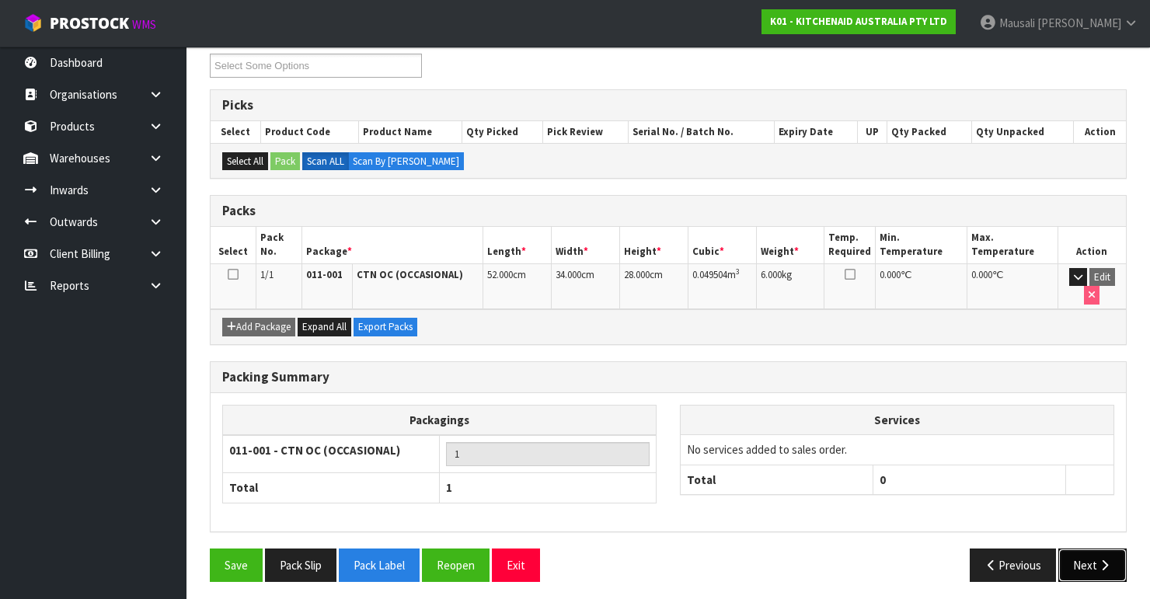
click at [1079, 557] on button "Next" at bounding box center [1092, 564] width 68 height 33
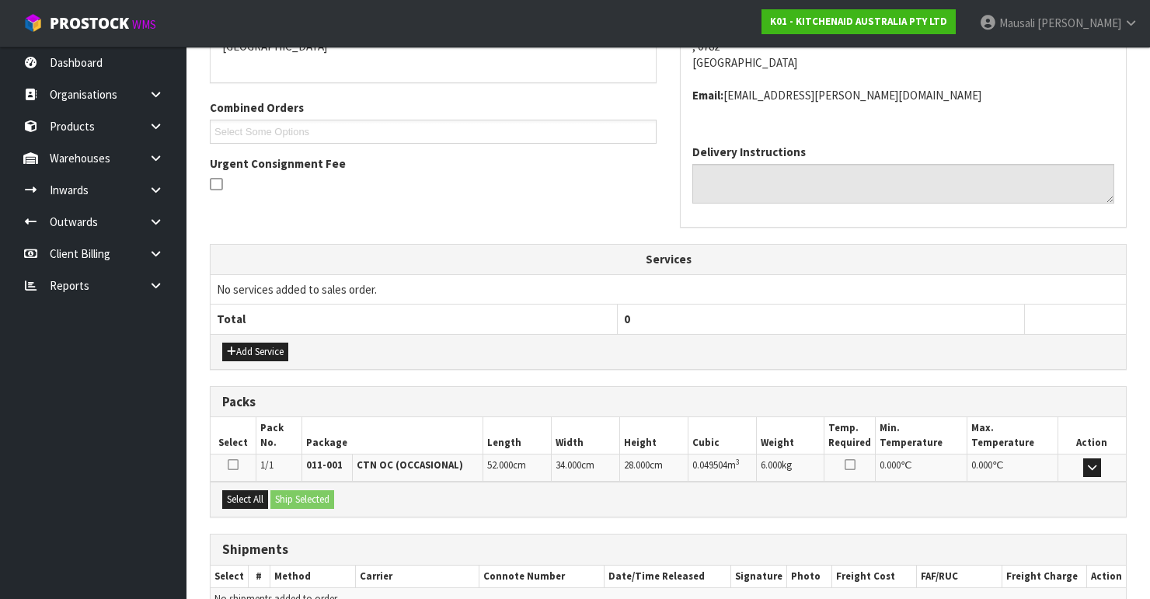
scroll to position [437, 0]
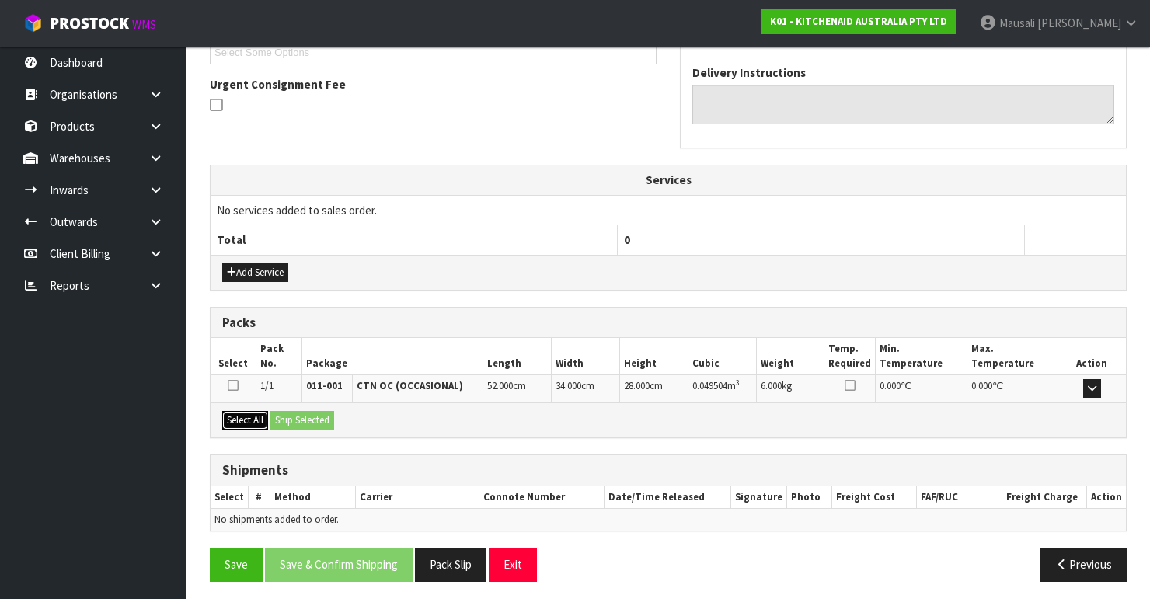
click at [254, 418] on button "Select All" at bounding box center [245, 420] width 46 height 19
click at [289, 416] on button "Ship Selected" at bounding box center [302, 420] width 64 height 19
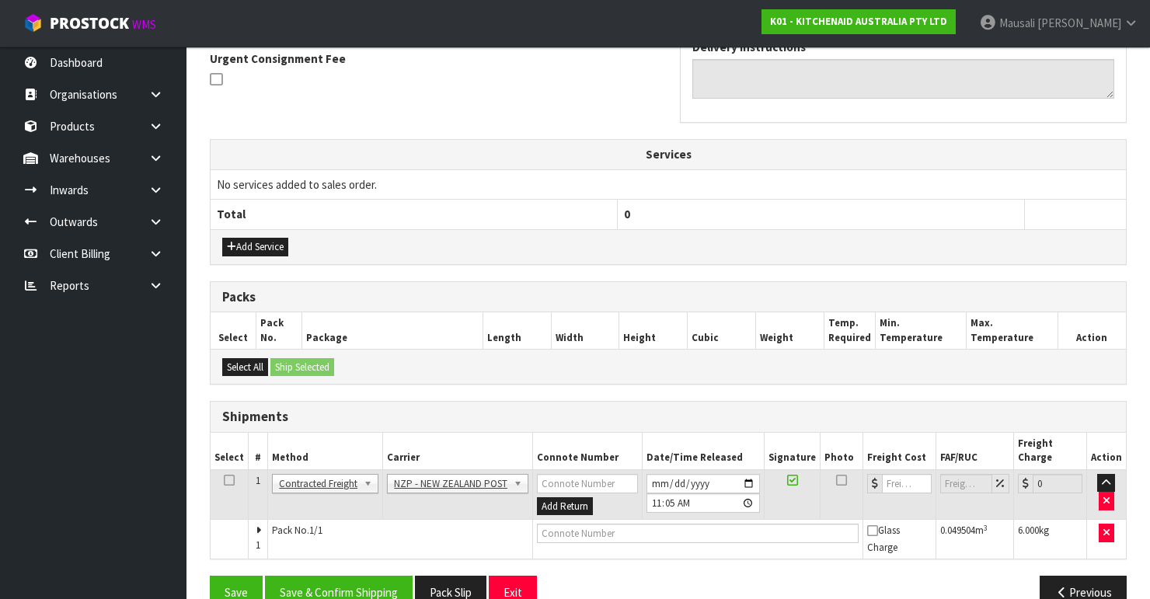
scroll to position [476, 0]
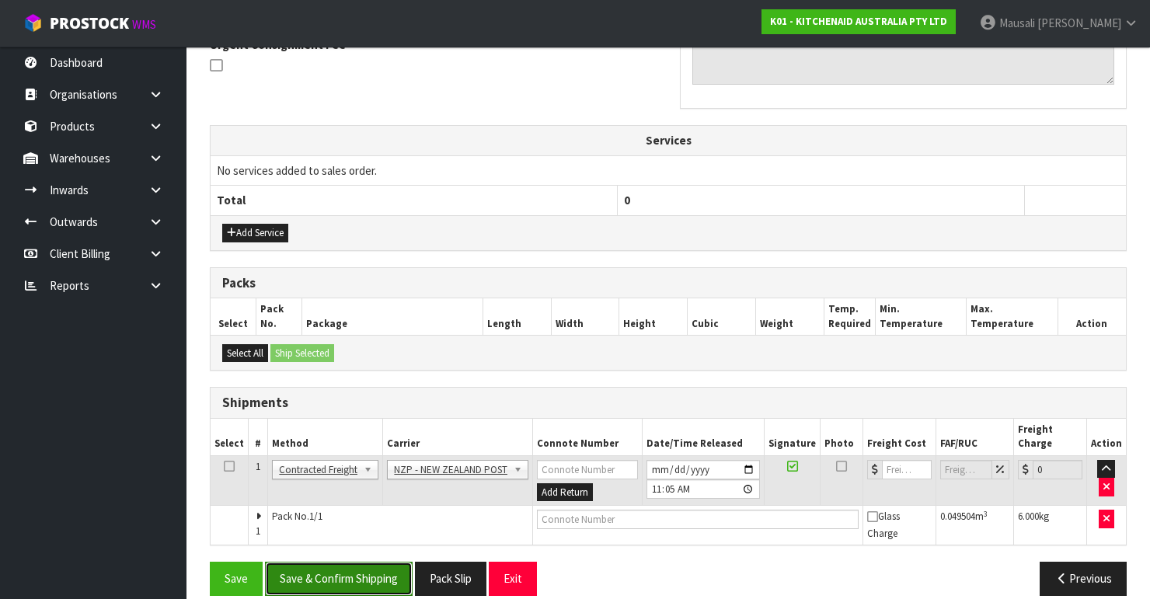
click at [363, 562] on button "Save & Confirm Shipping" at bounding box center [339, 578] width 148 height 33
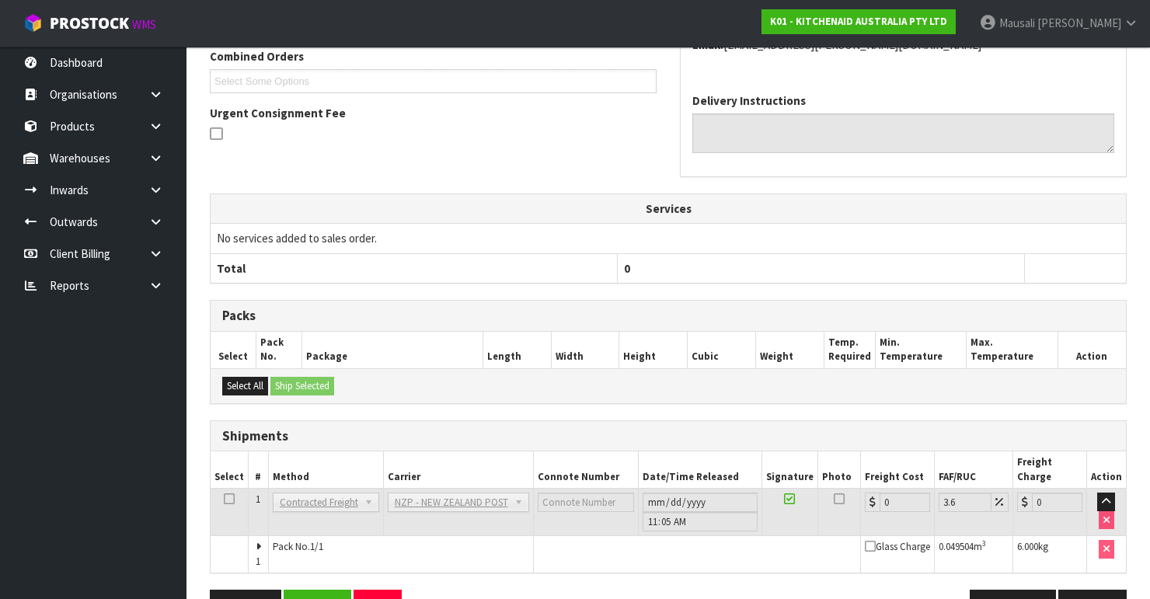
scroll to position [454, 0]
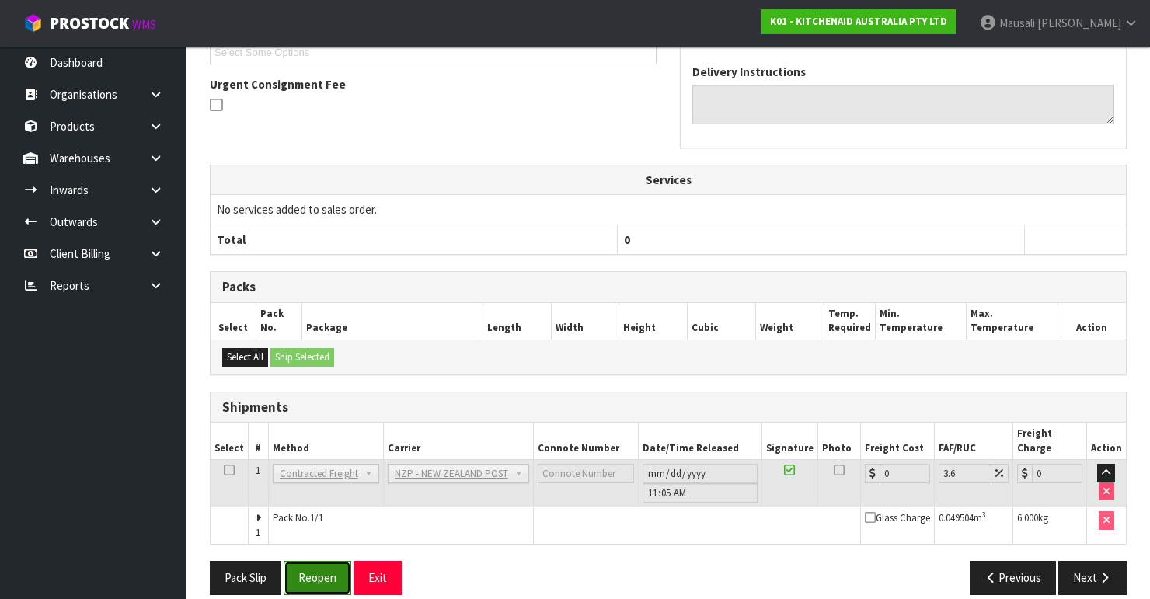
click at [334, 561] on button "Reopen" at bounding box center [318, 577] width 68 height 33
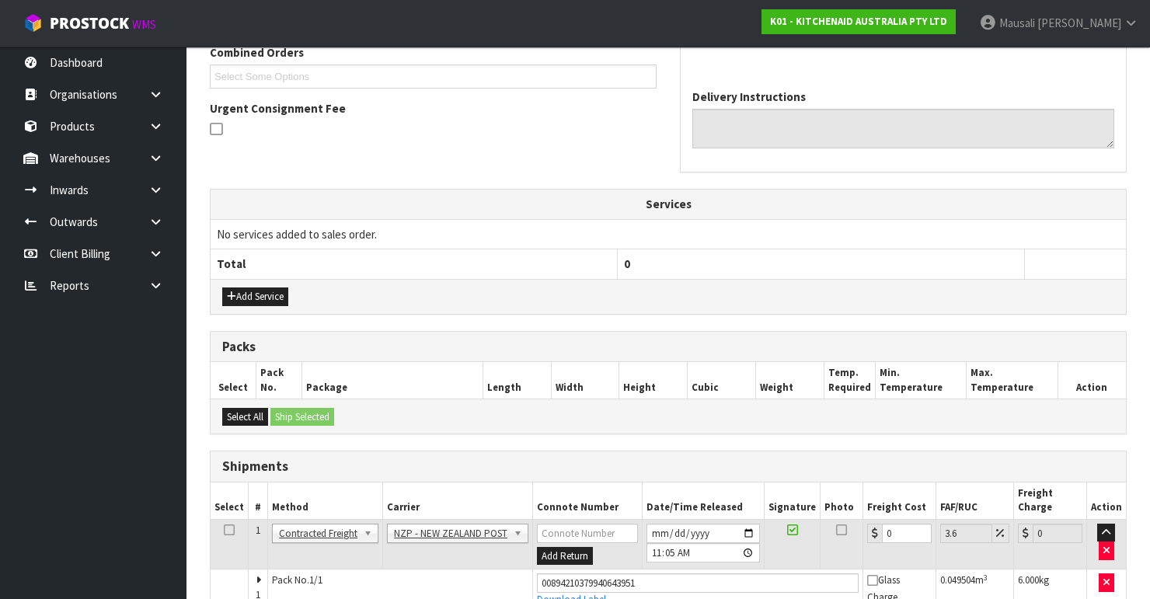
scroll to position [479, 0]
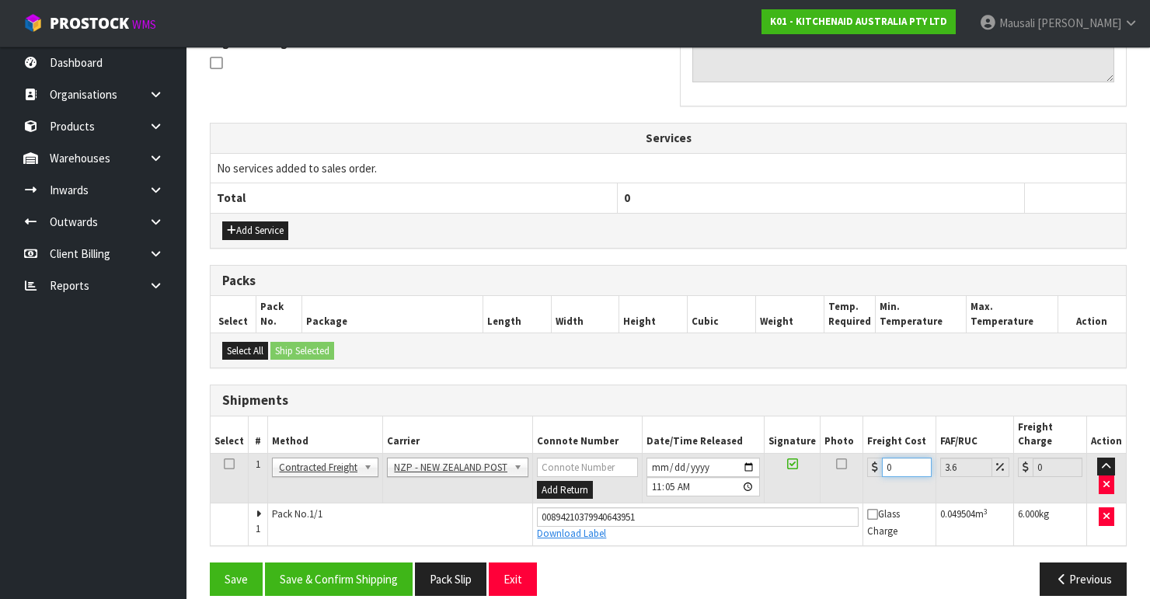
drag, startPoint x: 893, startPoint y: 446, endPoint x: 865, endPoint y: 466, distance: 34.5
click at [866, 466] on td "0" at bounding box center [899, 478] width 73 height 50
click at [374, 562] on button "Save & Confirm Shipping" at bounding box center [339, 578] width 148 height 33
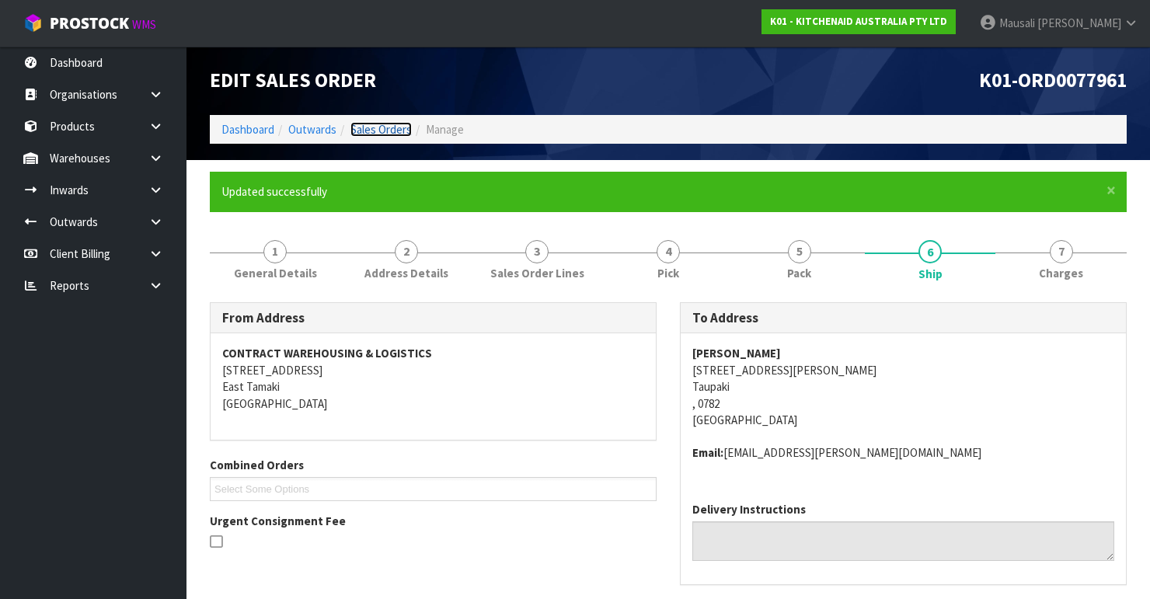
click at [375, 128] on link "Sales Orders" at bounding box center [380, 129] width 61 height 15
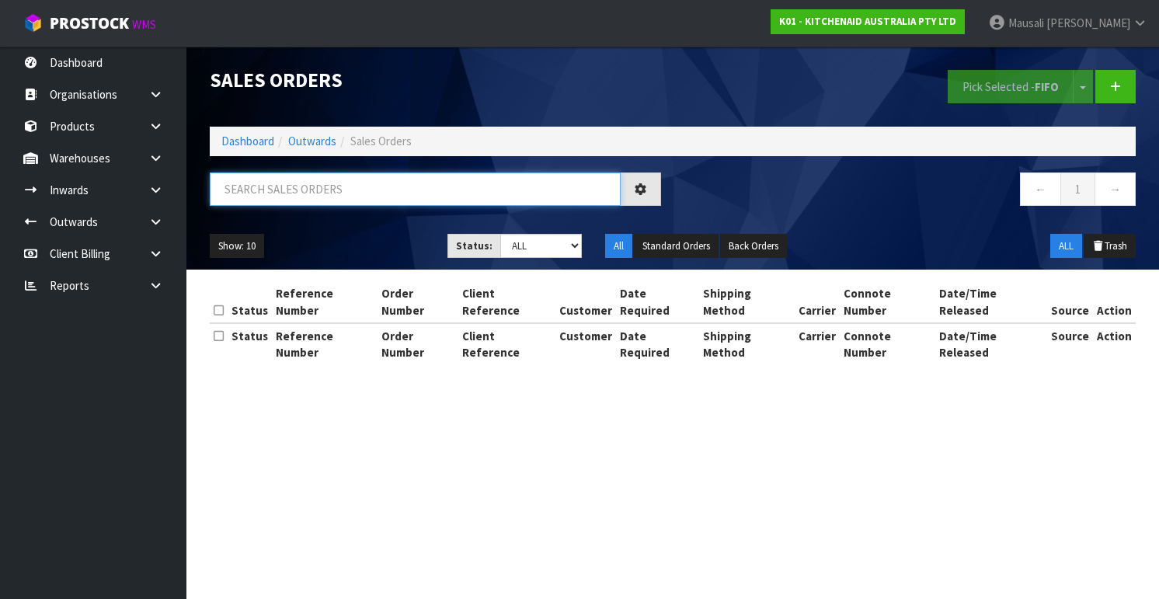
click at [233, 179] on input "text" at bounding box center [415, 188] width 411 height 33
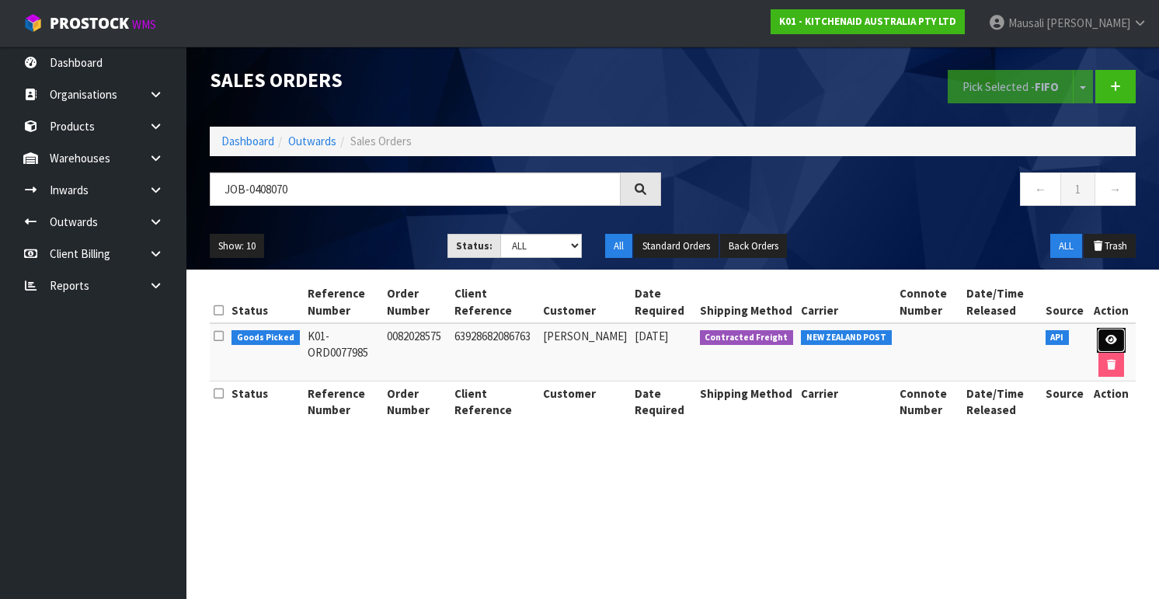
click at [1102, 337] on link at bounding box center [1111, 340] width 29 height 25
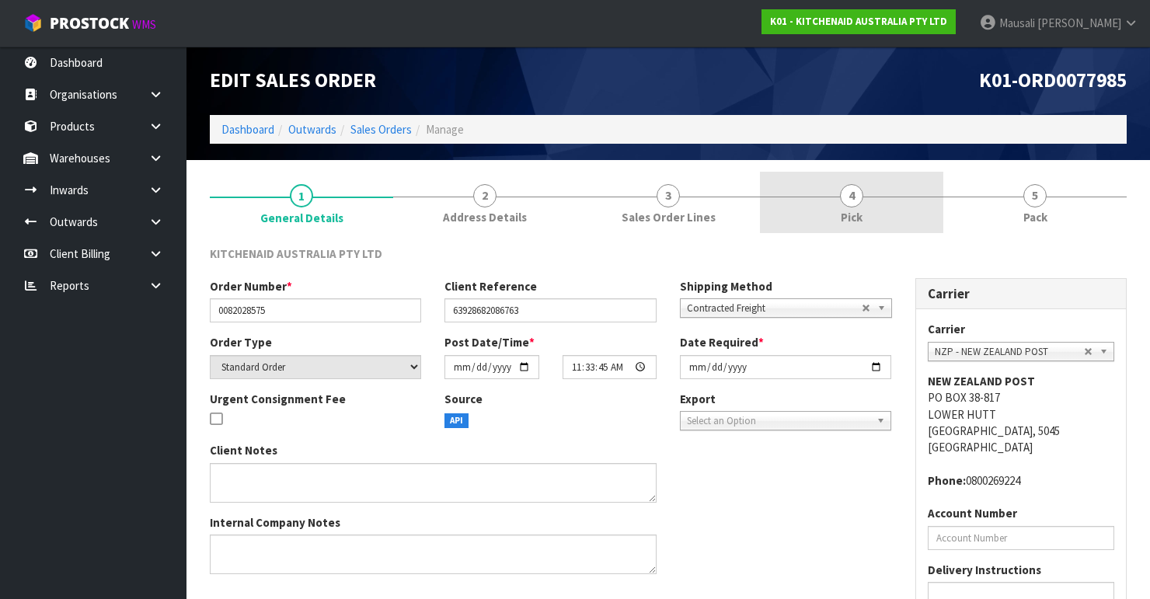
click at [890, 221] on link "4 Pick" at bounding box center [851, 202] width 183 height 61
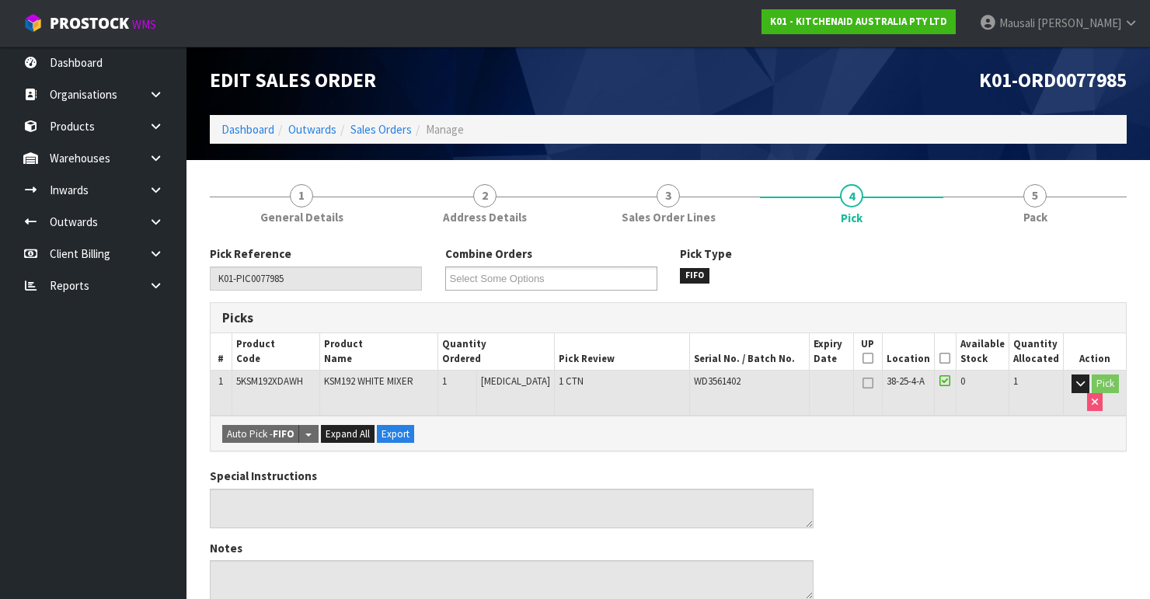
drag, startPoint x: 947, startPoint y: 357, endPoint x: 869, endPoint y: 368, distance: 78.6
click at [947, 358] on icon at bounding box center [944, 358] width 11 height 1
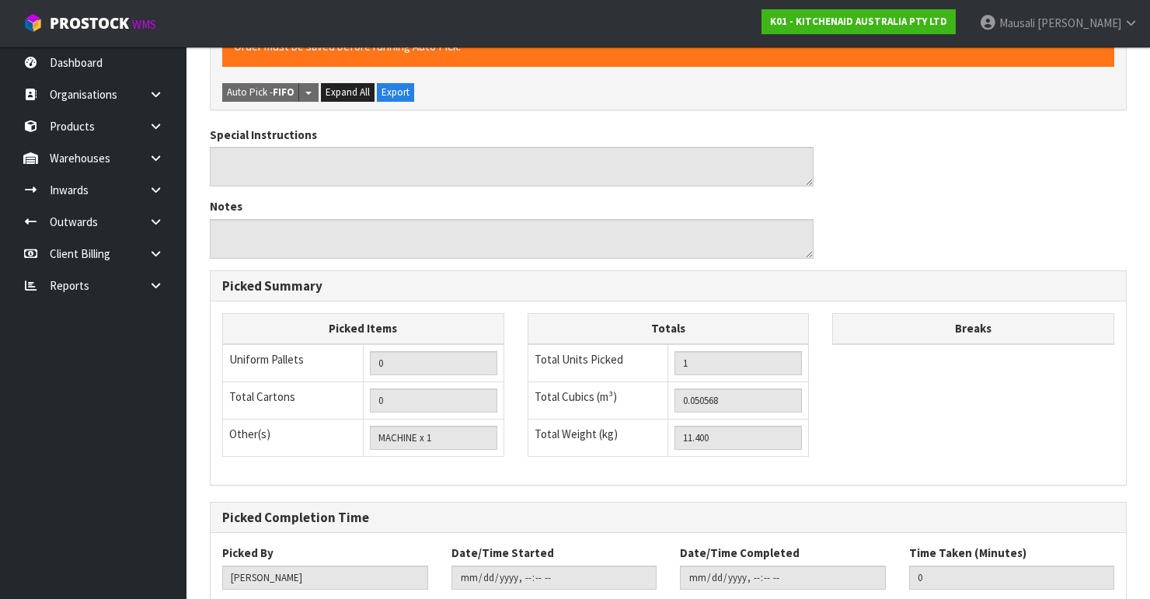
scroll to position [492, 0]
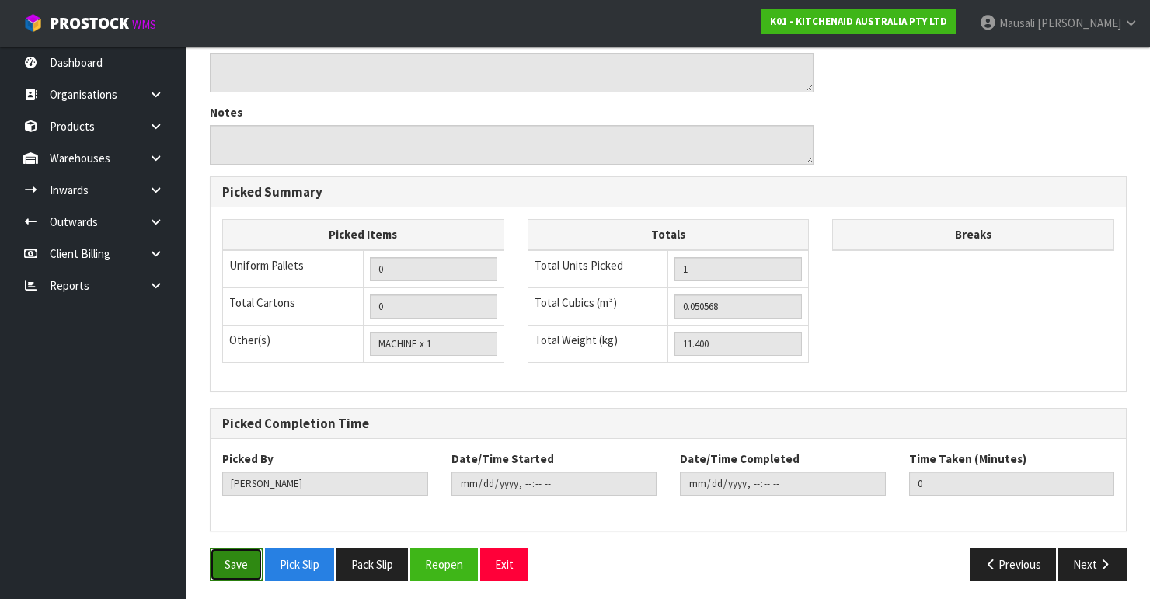
click at [216, 556] on button "Save" at bounding box center [236, 564] width 53 height 33
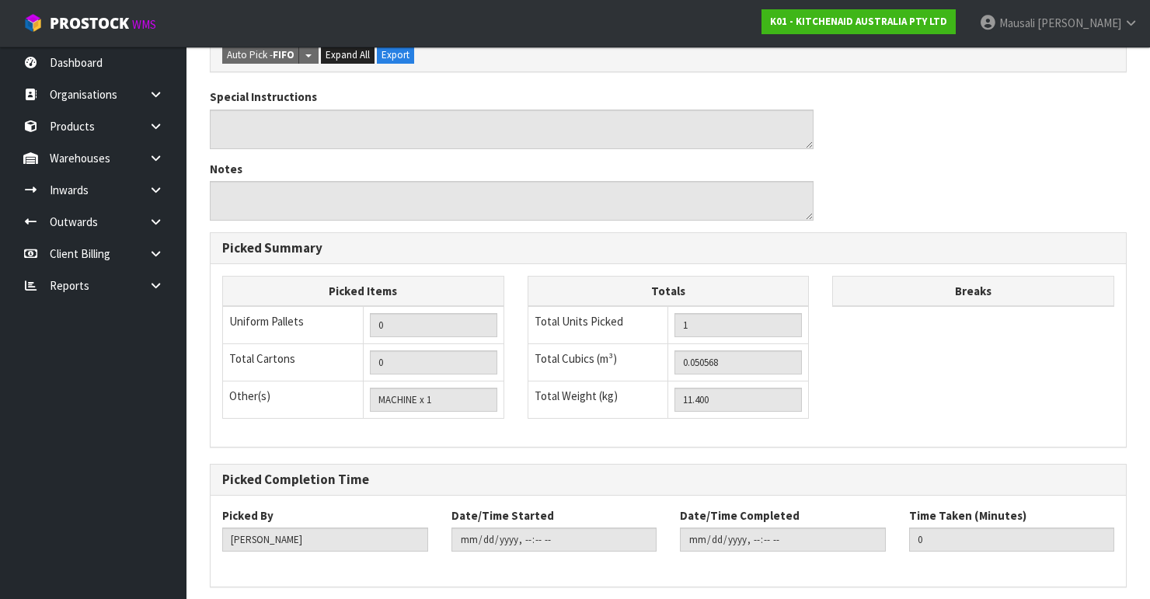
scroll to position [0, 0]
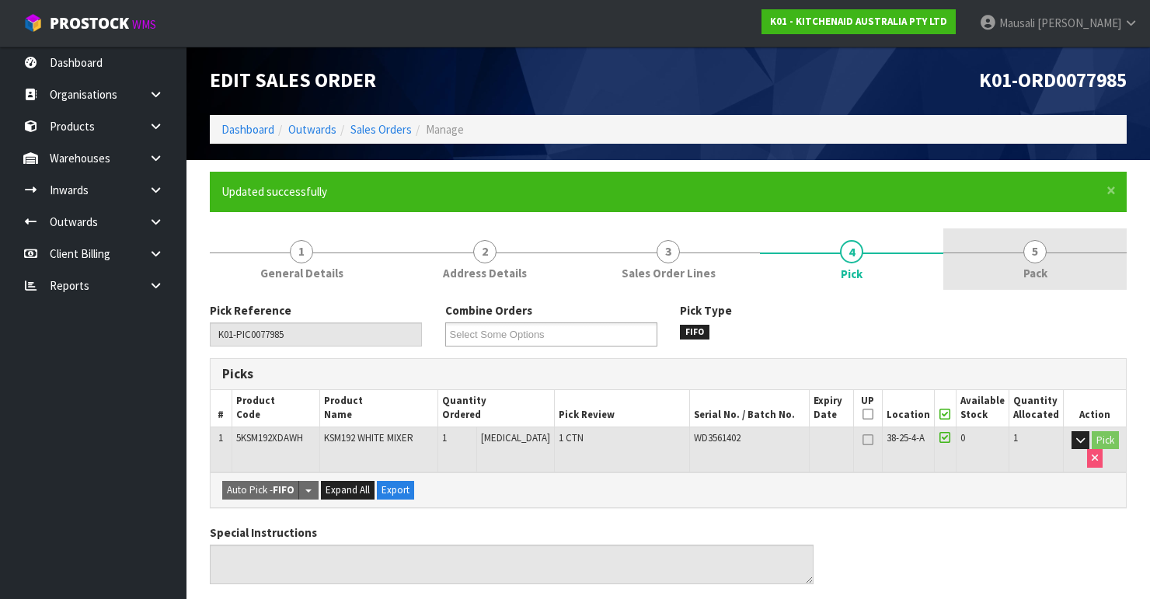
click at [1030, 255] on span "5" at bounding box center [1034, 251] width 23 height 23
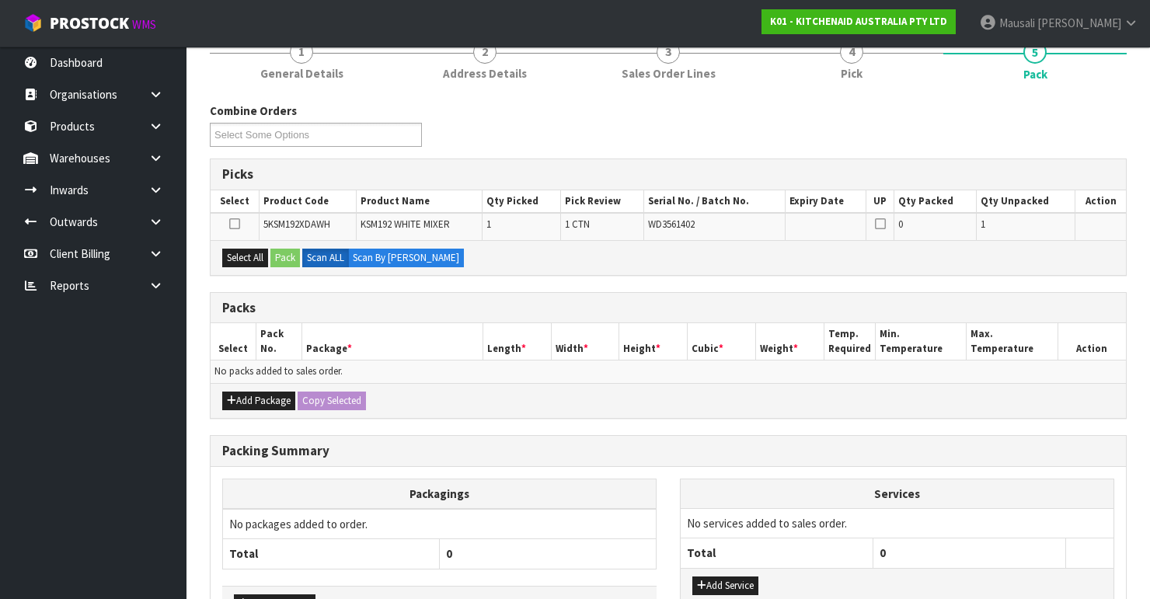
scroll to position [301, 0]
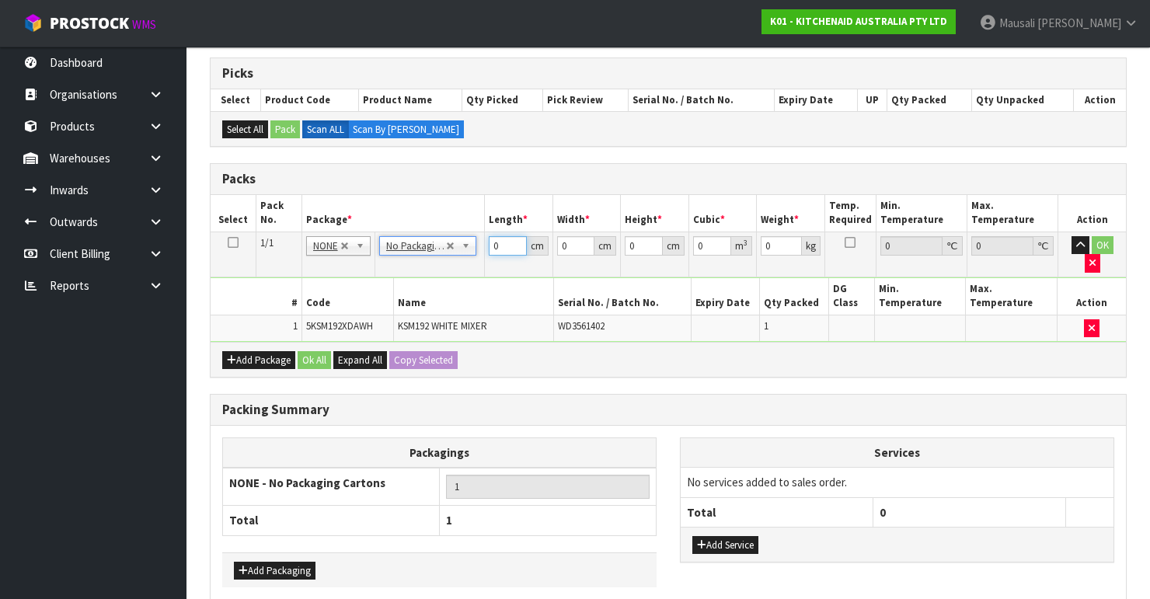
drag, startPoint x: 501, startPoint y: 242, endPoint x: 463, endPoint y: 255, distance: 40.0
click at [465, 254] on tr "1/1 NONE 007-001 007-002 007-004 007-009 007-013 007-014 007-015 007-017 007-01…" at bounding box center [668, 254] width 915 height 45
click at [304, 351] on button "Ok All" at bounding box center [314, 360] width 33 height 19
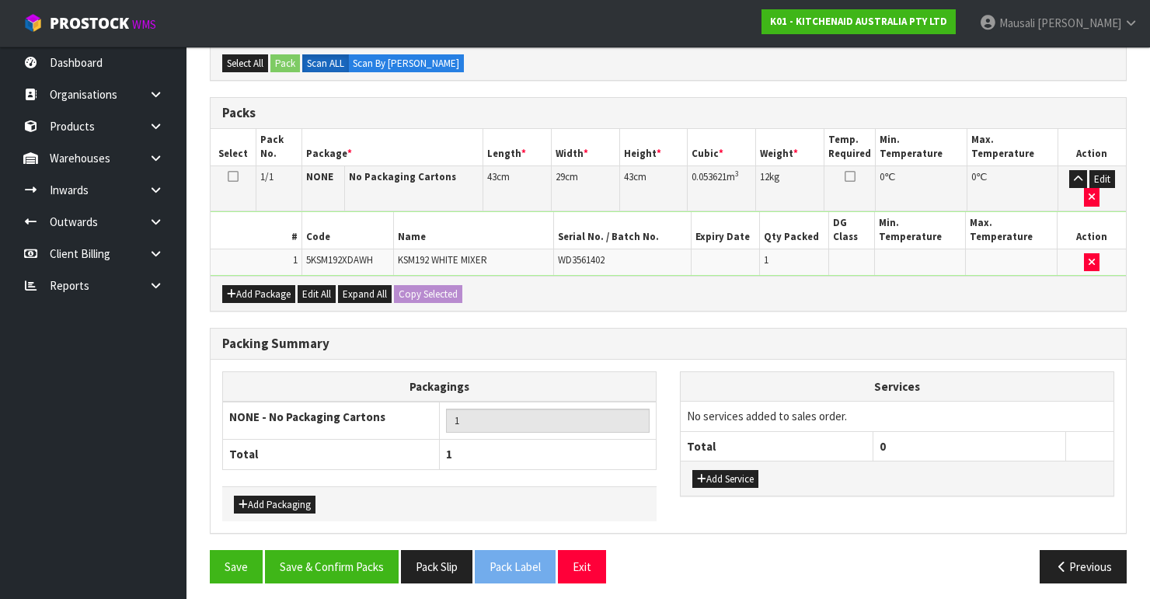
scroll to position [367, 0]
drag, startPoint x: 369, startPoint y: 559, endPoint x: 411, endPoint y: 545, distance: 44.2
click at [370, 555] on button "Save & Confirm Packs" at bounding box center [332, 566] width 134 height 33
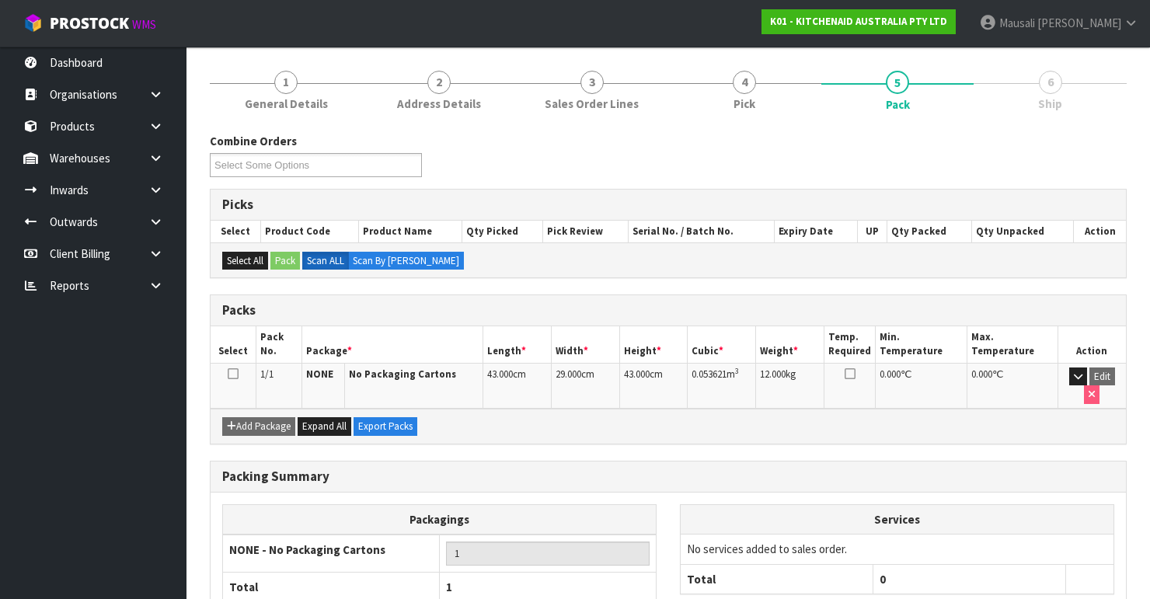
scroll to position [269, 0]
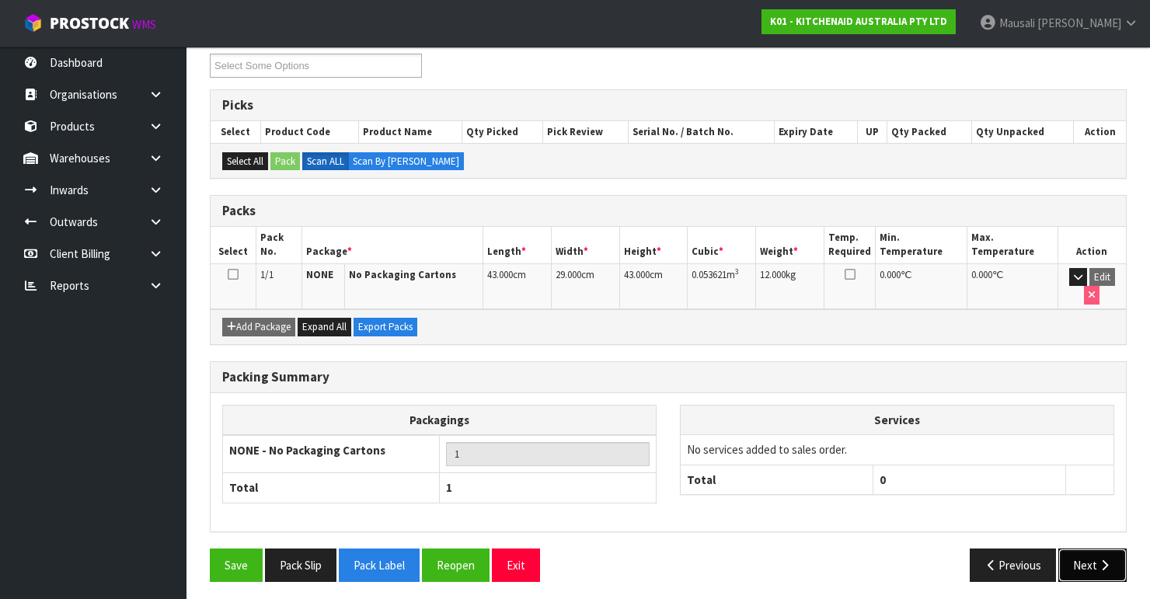
click at [1099, 561] on icon "button" at bounding box center [1104, 565] width 15 height 12
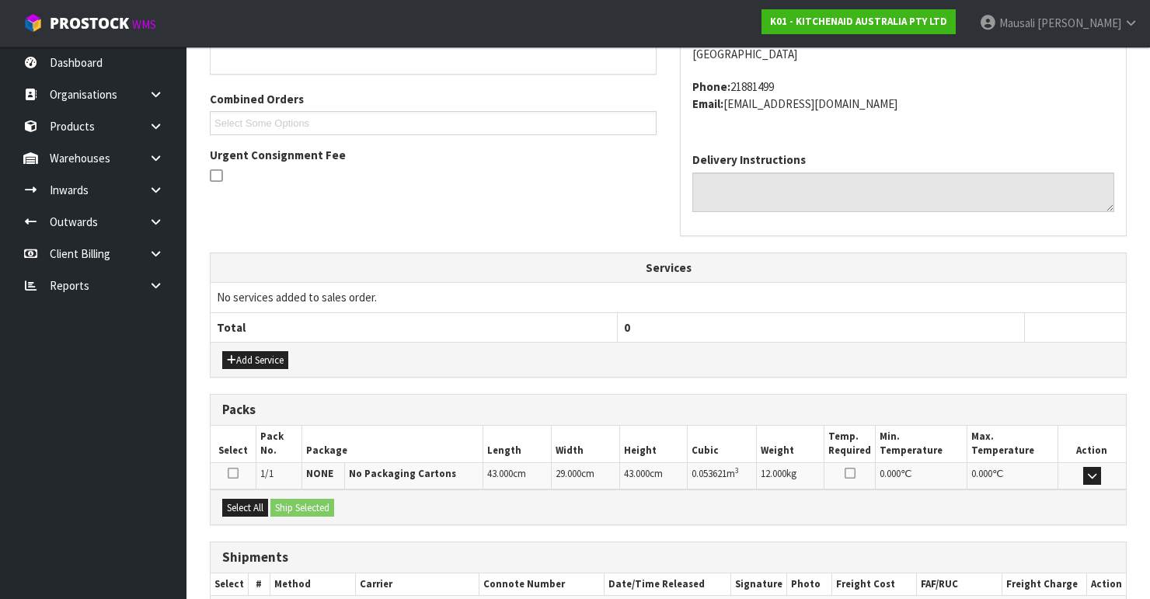
scroll to position [454, 0]
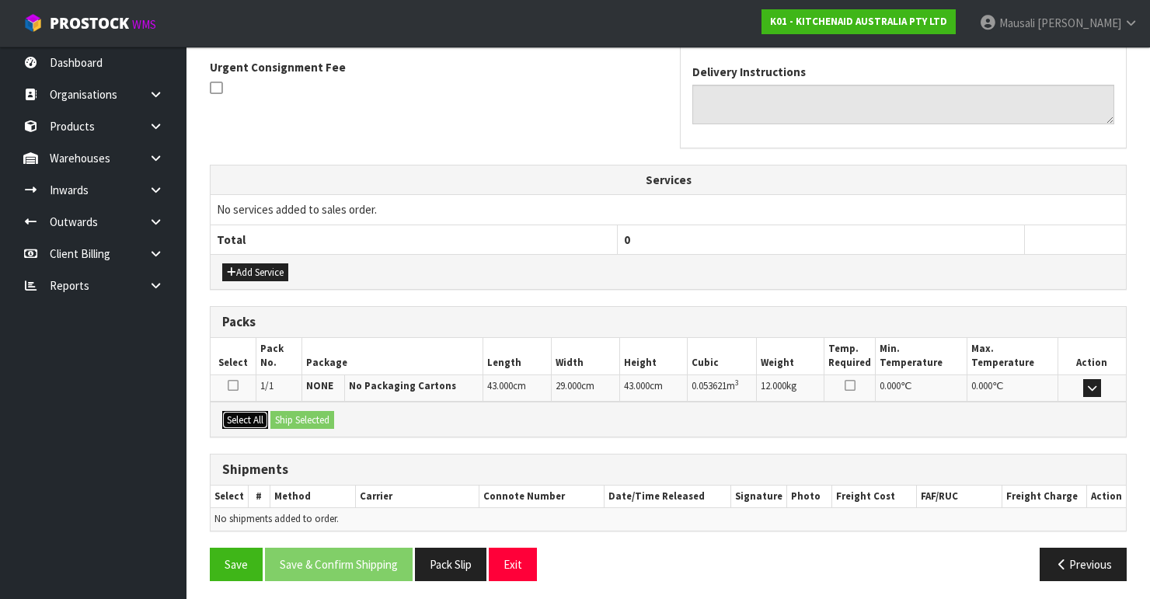
drag, startPoint x: 235, startPoint y: 410, endPoint x: 291, endPoint y: 414, distance: 55.3
click at [236, 411] on button "Select All" at bounding box center [245, 420] width 46 height 19
click at [291, 414] on button "Ship Selected" at bounding box center [302, 420] width 64 height 19
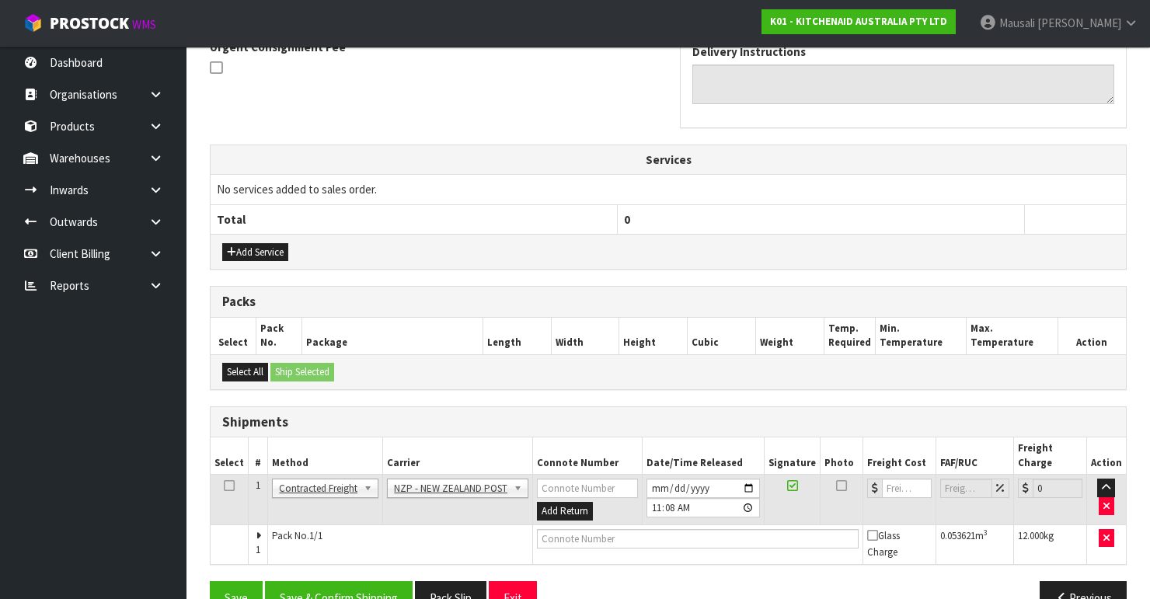
scroll to position [493, 0]
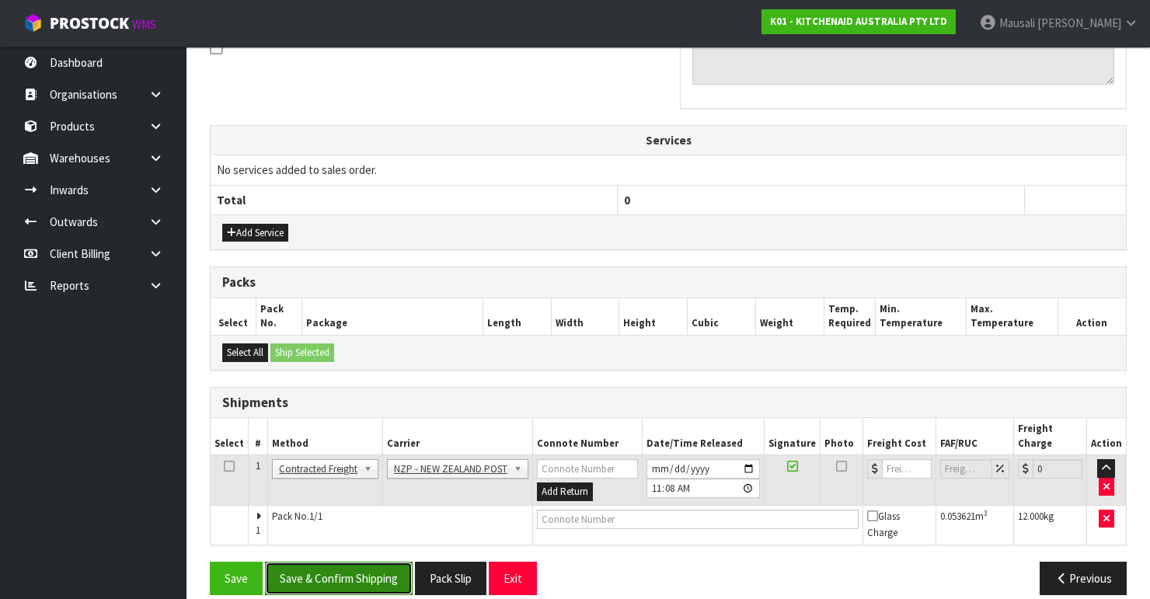
click at [352, 562] on button "Save & Confirm Shipping" at bounding box center [339, 578] width 148 height 33
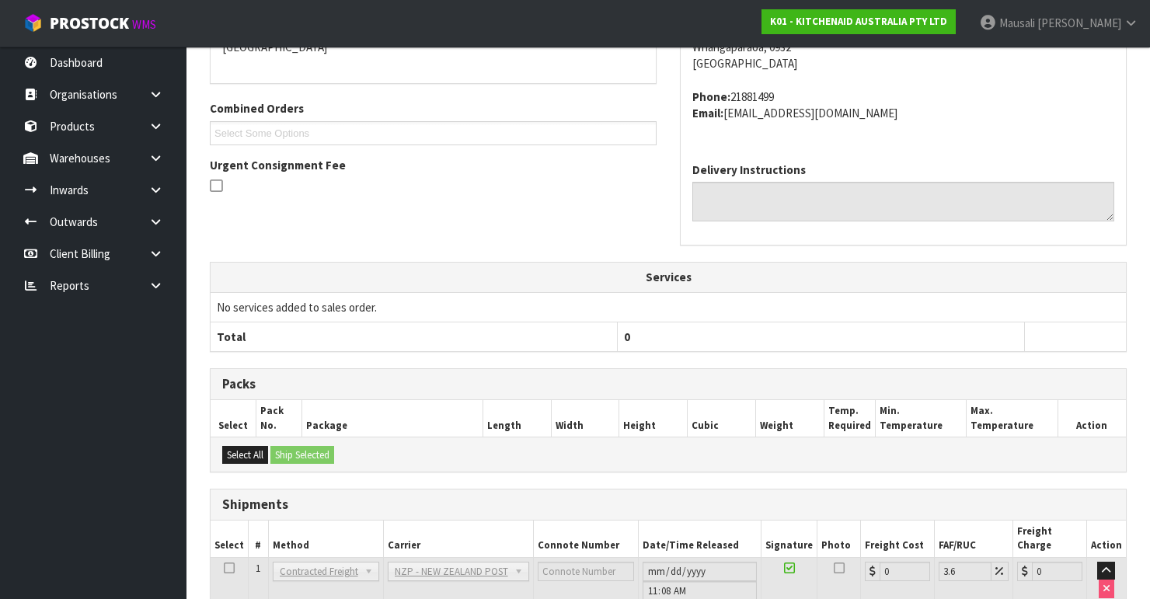
scroll to position [470, 0]
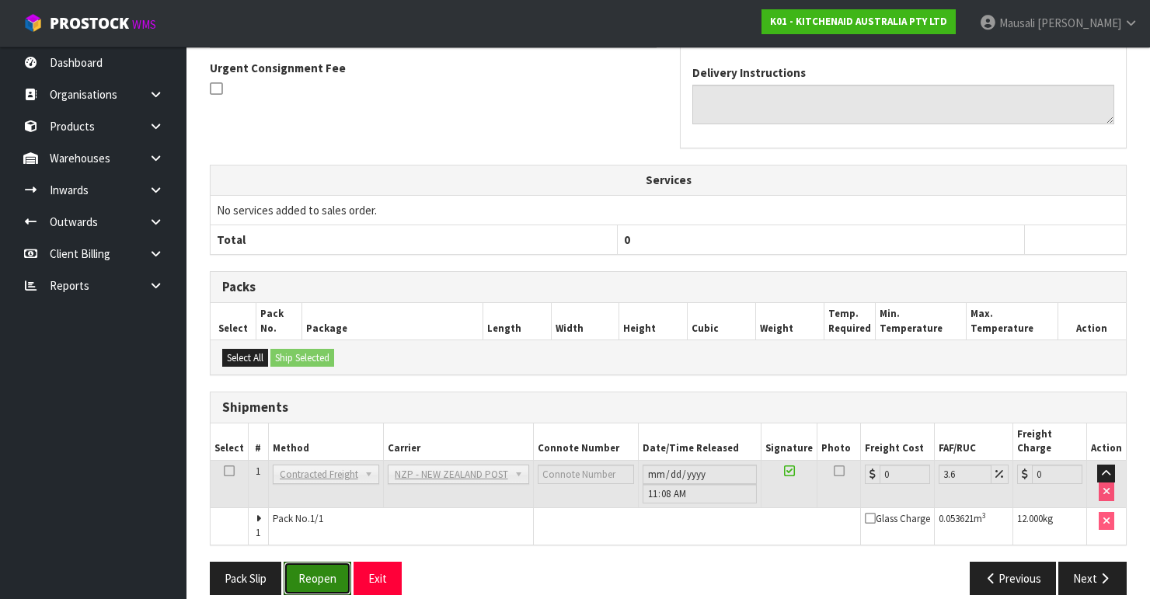
drag, startPoint x: 319, startPoint y: 556, endPoint x: 412, endPoint y: 538, distance: 94.2
click at [323, 562] on button "Reopen" at bounding box center [318, 578] width 68 height 33
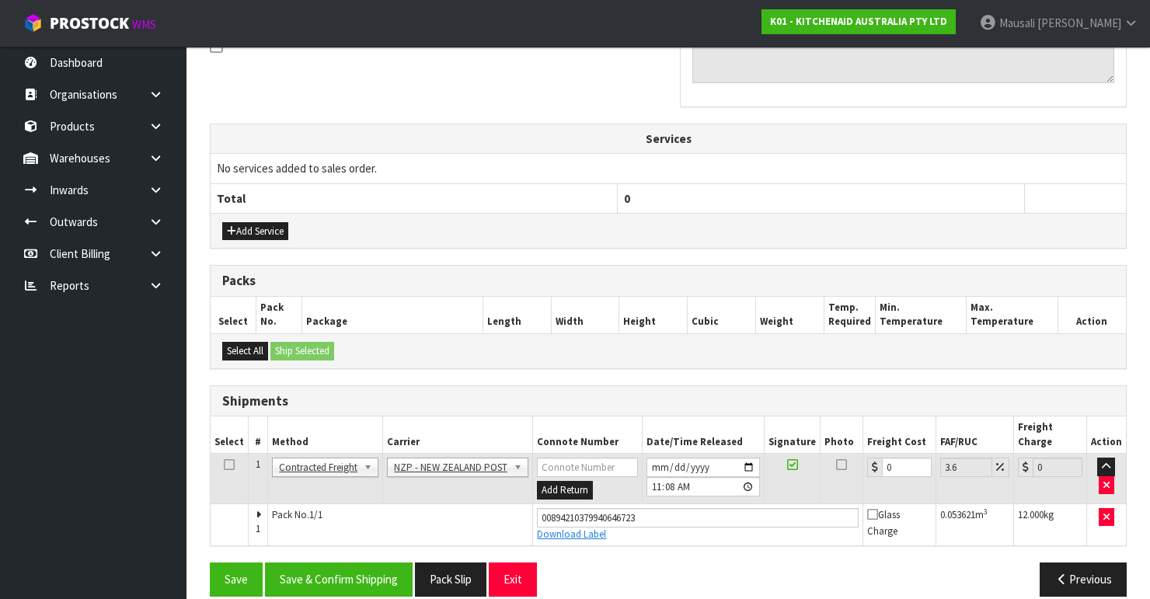
scroll to position [496, 0]
drag, startPoint x: 896, startPoint y: 452, endPoint x: 872, endPoint y: 464, distance: 26.1
click at [872, 464] on td "0" at bounding box center [899, 478] width 73 height 50
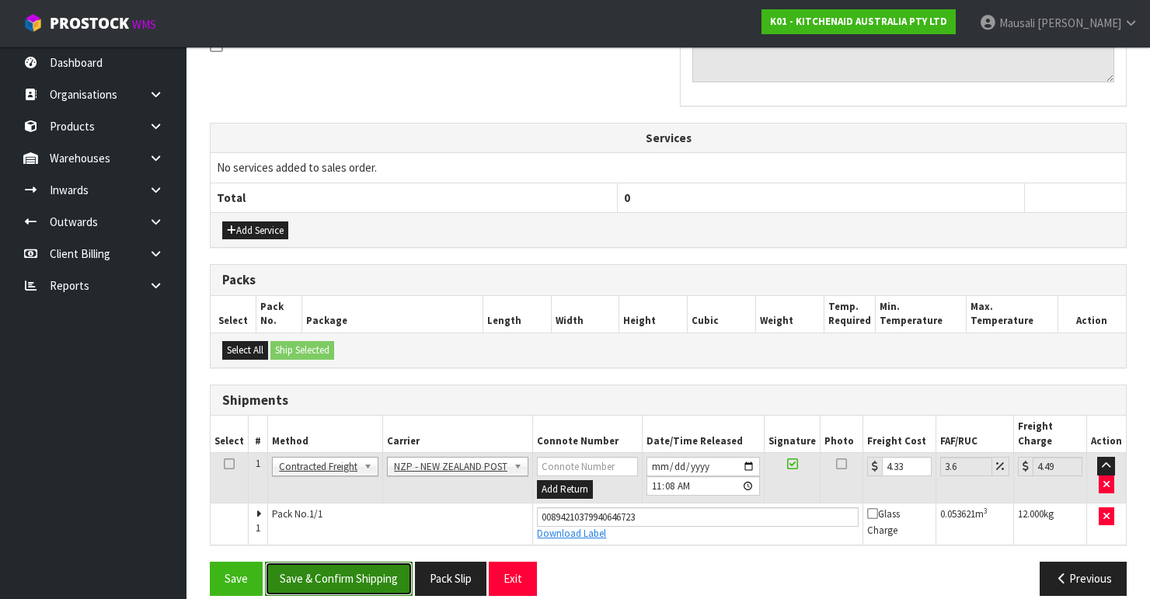
click at [332, 562] on button "Save & Confirm Shipping" at bounding box center [339, 578] width 148 height 33
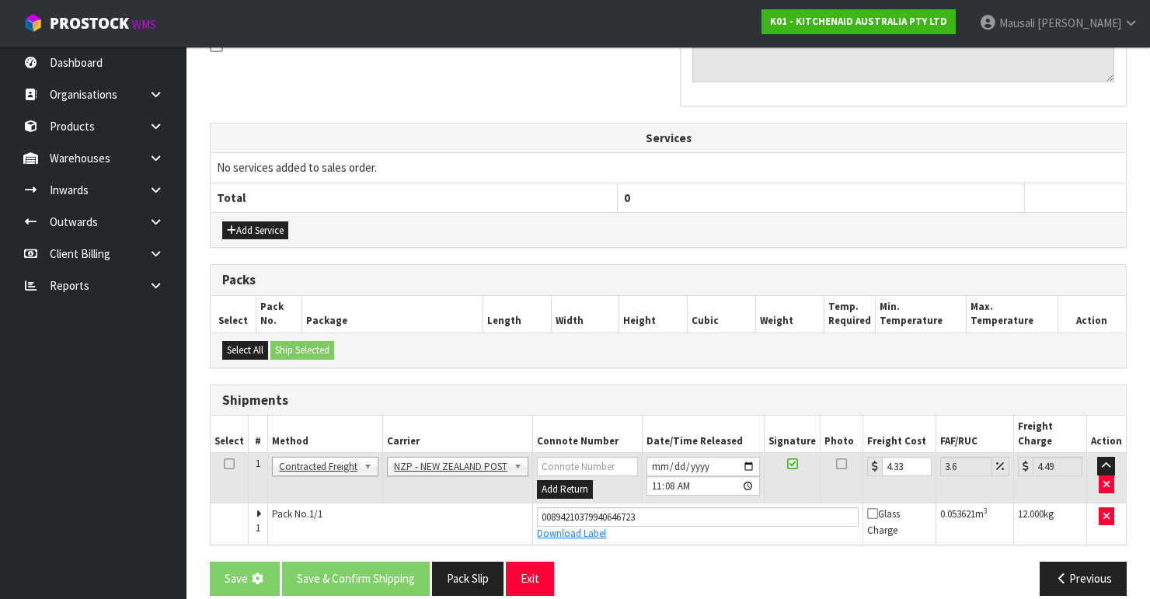
scroll to position [0, 0]
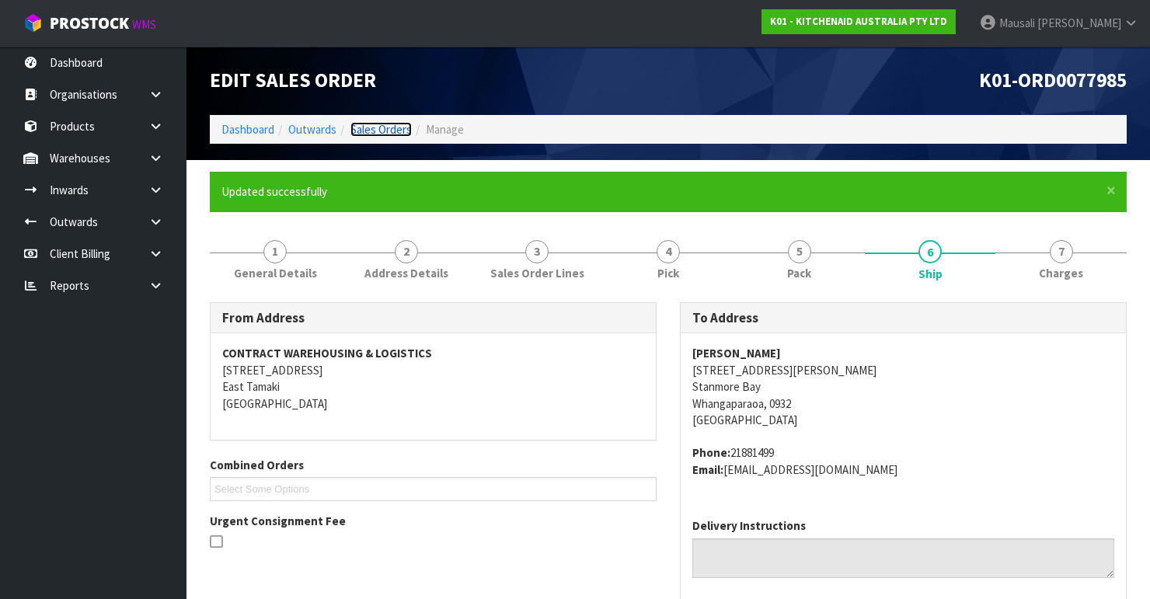
click at [363, 128] on link "Sales Orders" at bounding box center [380, 129] width 61 height 15
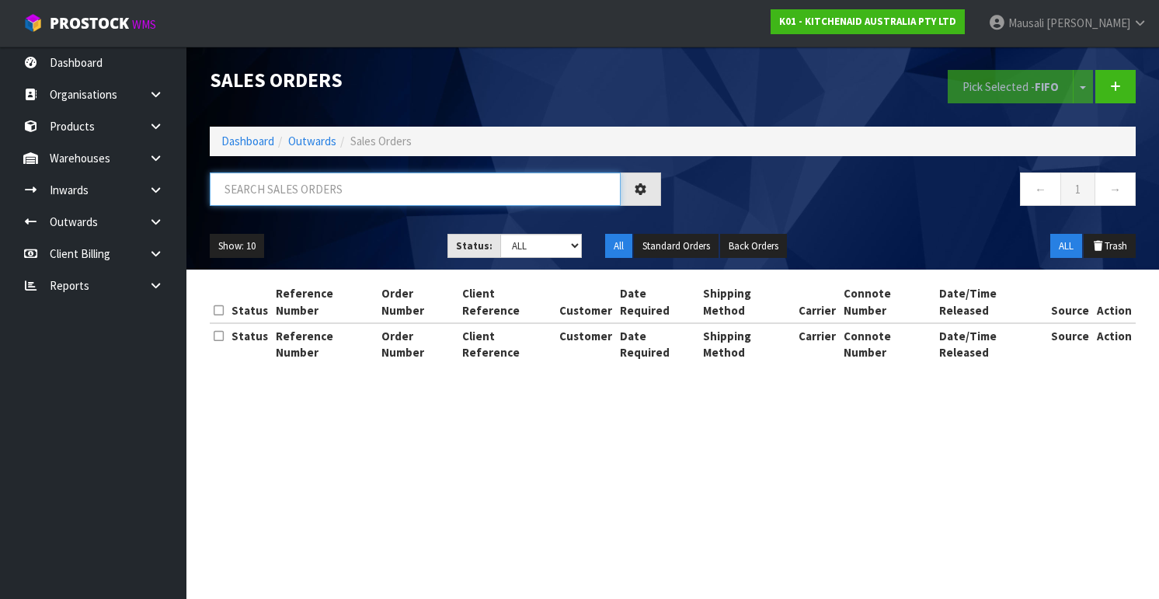
click at [266, 190] on input "text" at bounding box center [415, 188] width 411 height 33
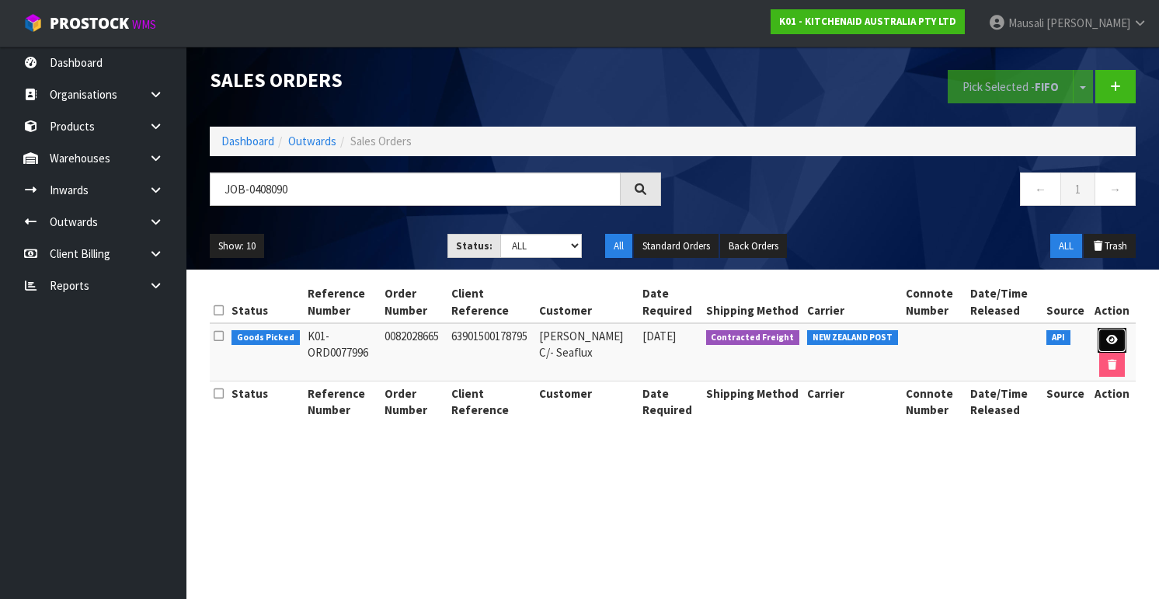
click at [1103, 338] on link at bounding box center [1112, 340] width 29 height 25
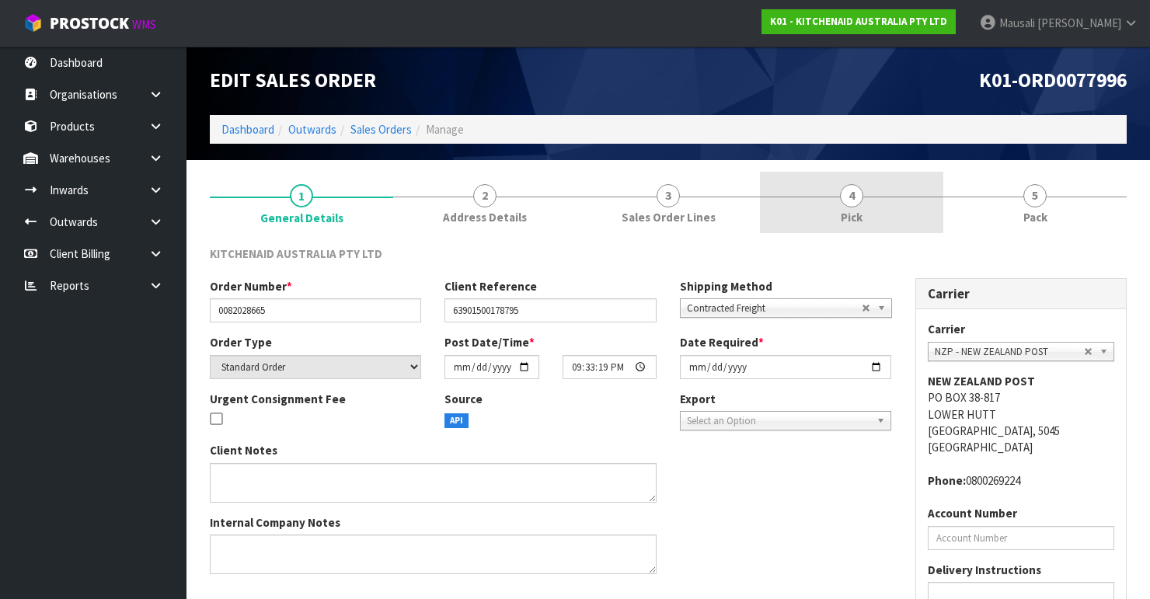
click at [837, 203] on link "4 Pick" at bounding box center [851, 202] width 183 height 61
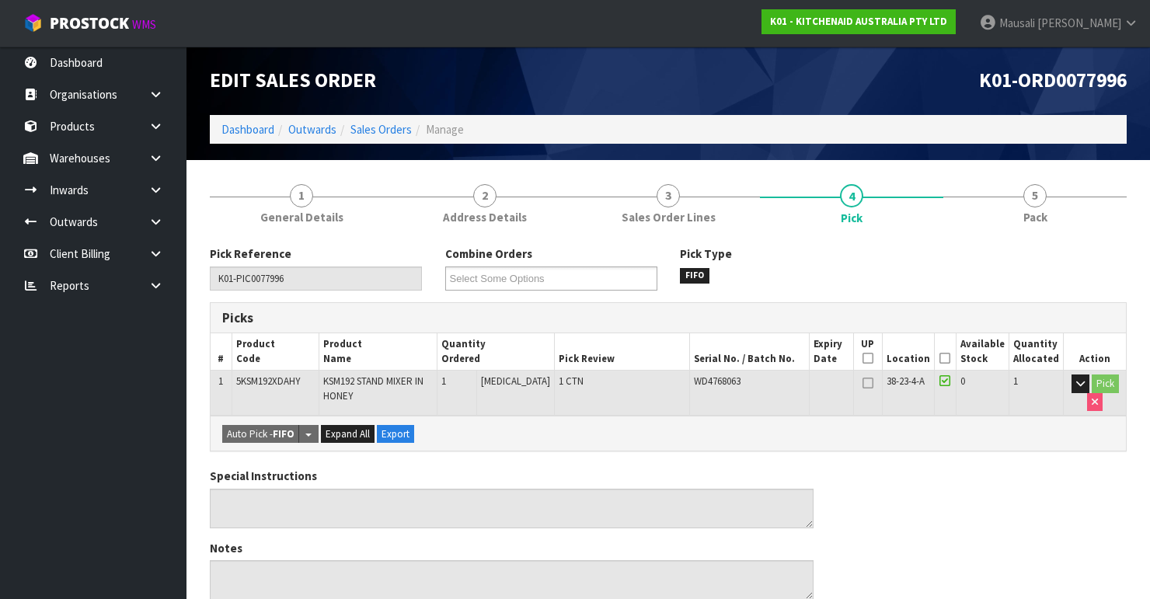
click at [947, 358] on icon at bounding box center [944, 358] width 11 height 1
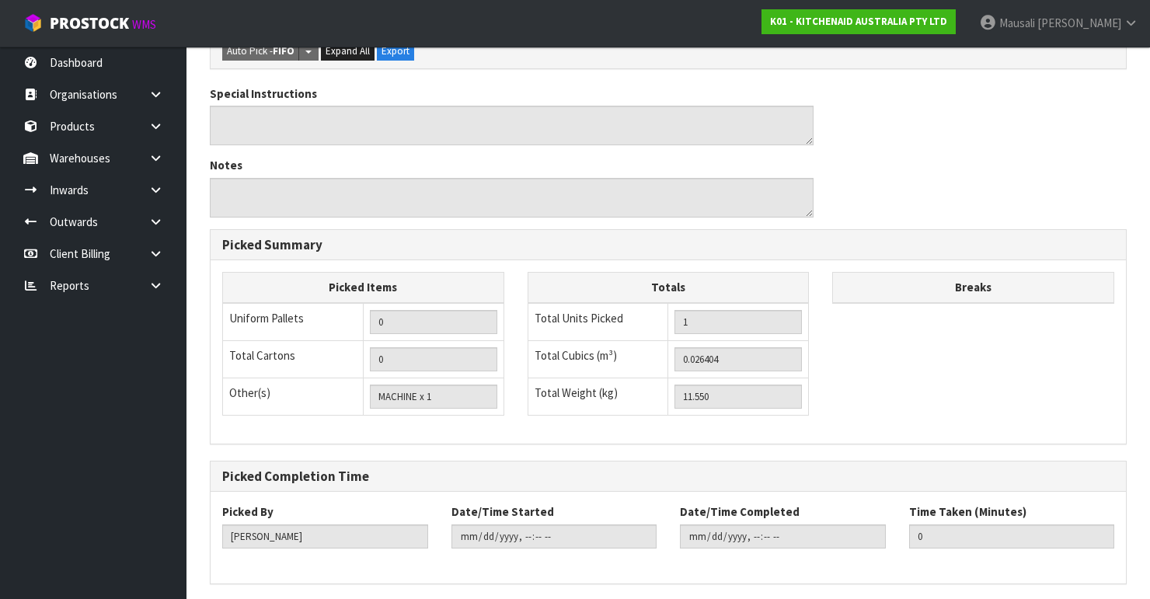
scroll to position [492, 0]
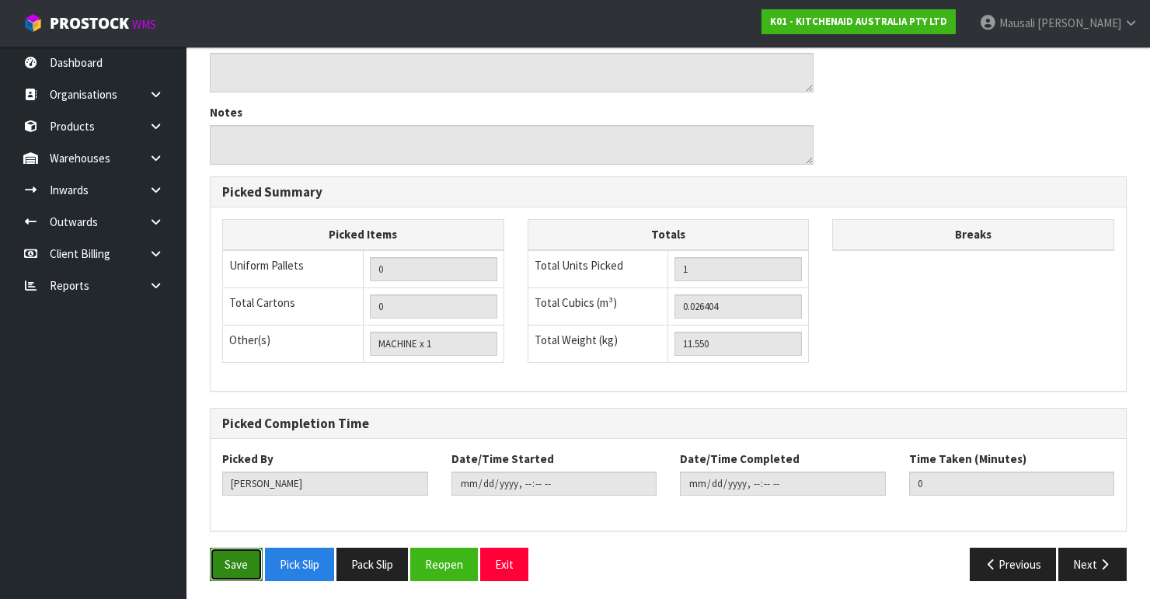
click at [238, 564] on button "Save" at bounding box center [236, 564] width 53 height 33
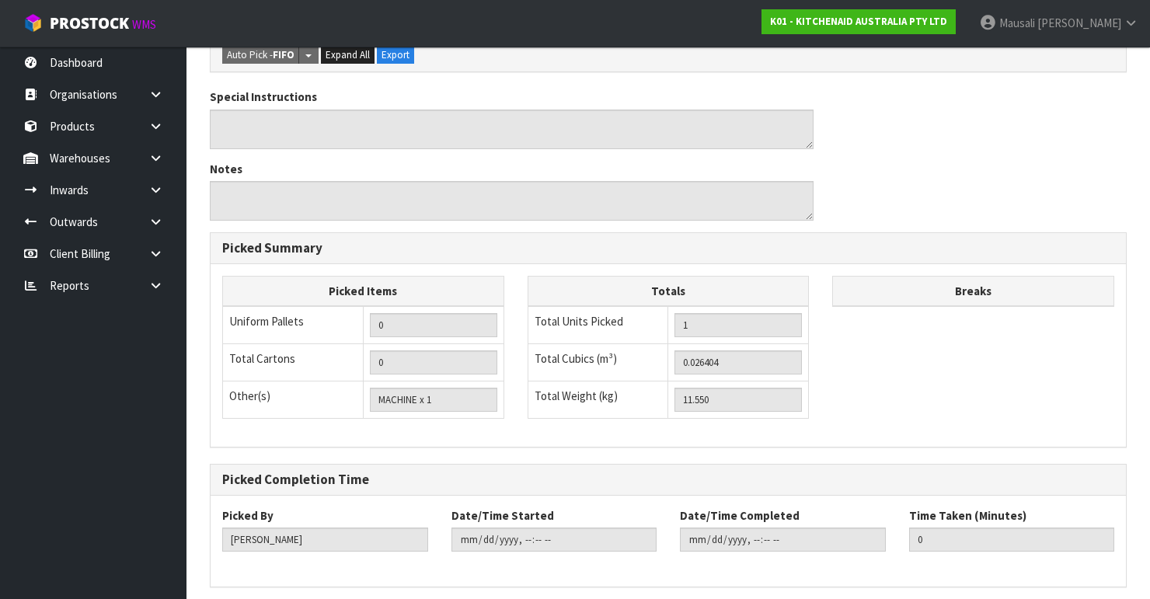
scroll to position [0, 0]
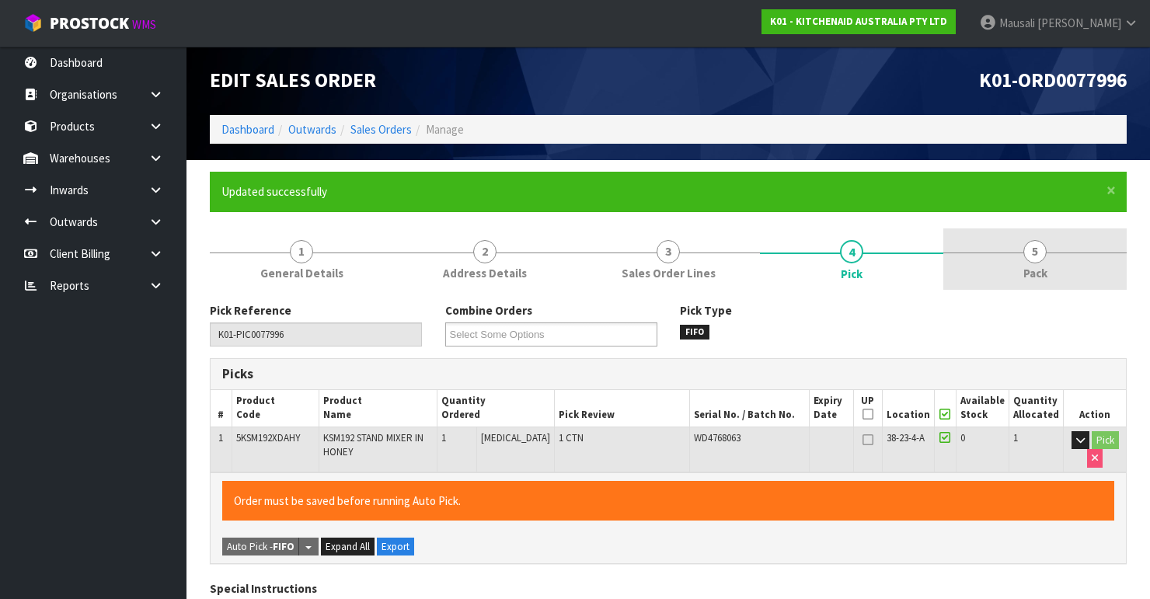
click at [1032, 270] on span "Pack" at bounding box center [1035, 273] width 24 height 16
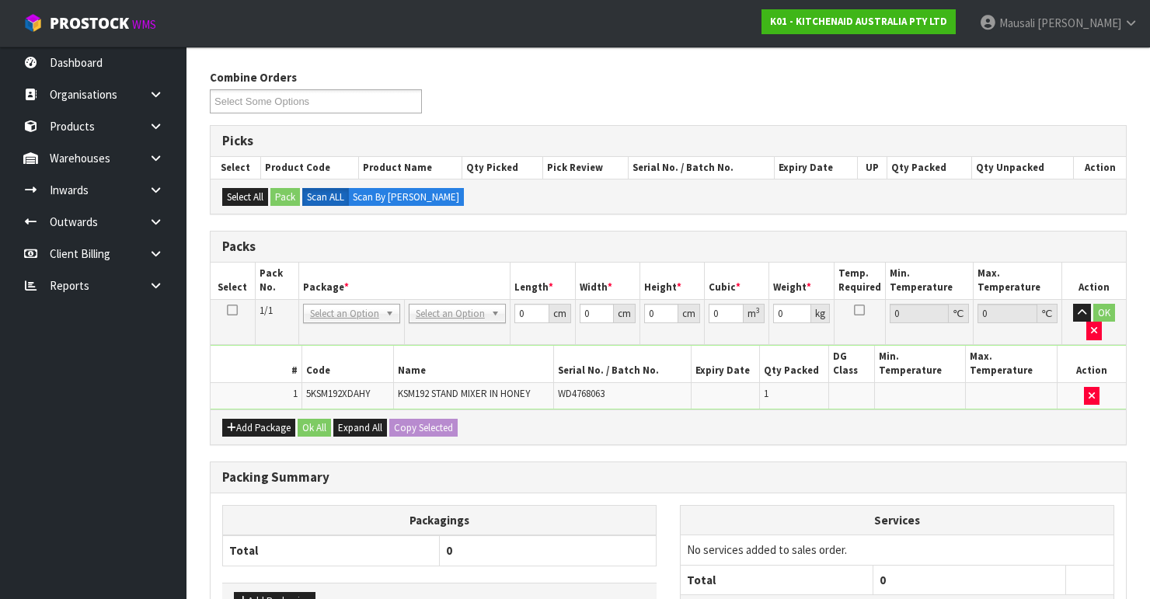
scroll to position [359, 0]
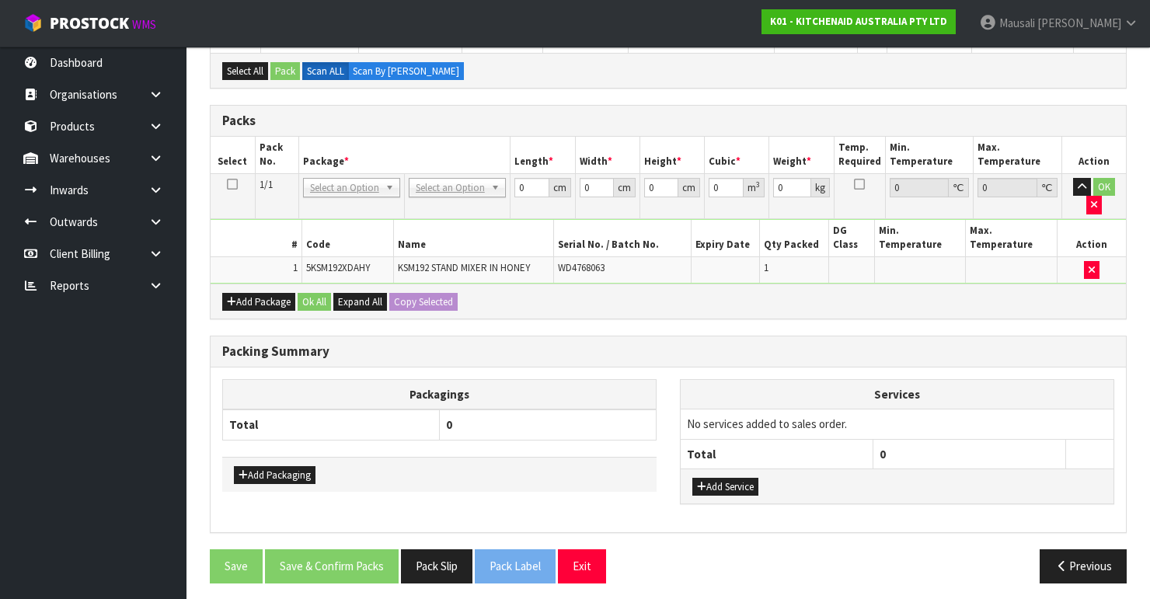
drag, startPoint x: 453, startPoint y: 183, endPoint x: 460, endPoint y: 196, distance: 14.3
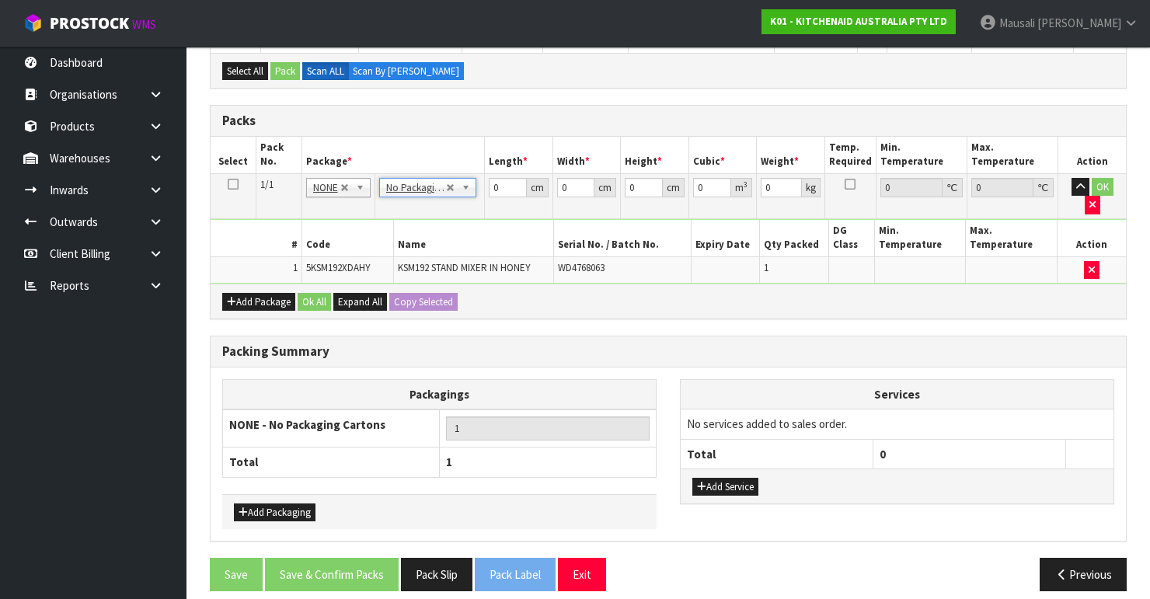
scroll to position [350, 0]
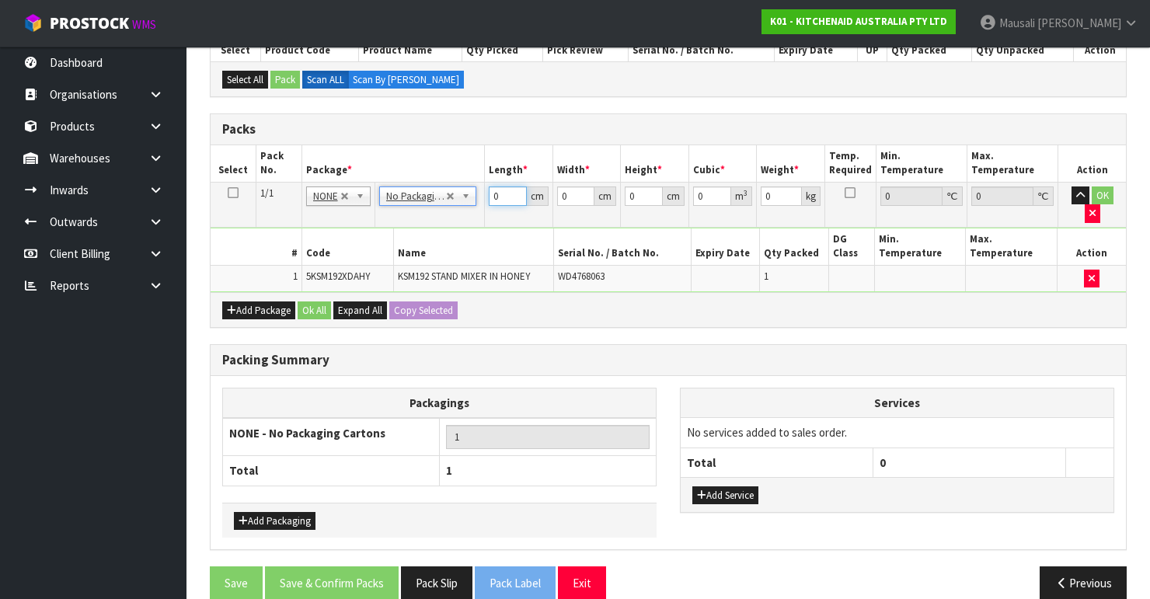
drag, startPoint x: 499, startPoint y: 194, endPoint x: 476, endPoint y: 203, distance: 24.1
click at [478, 203] on tr "1/1 NONE 007-001 007-002 007-004 007-009 007-013 007-014 007-015 007-017 007-01…" at bounding box center [668, 204] width 915 height 45
click at [311, 301] on button "Ok All" at bounding box center [314, 310] width 33 height 19
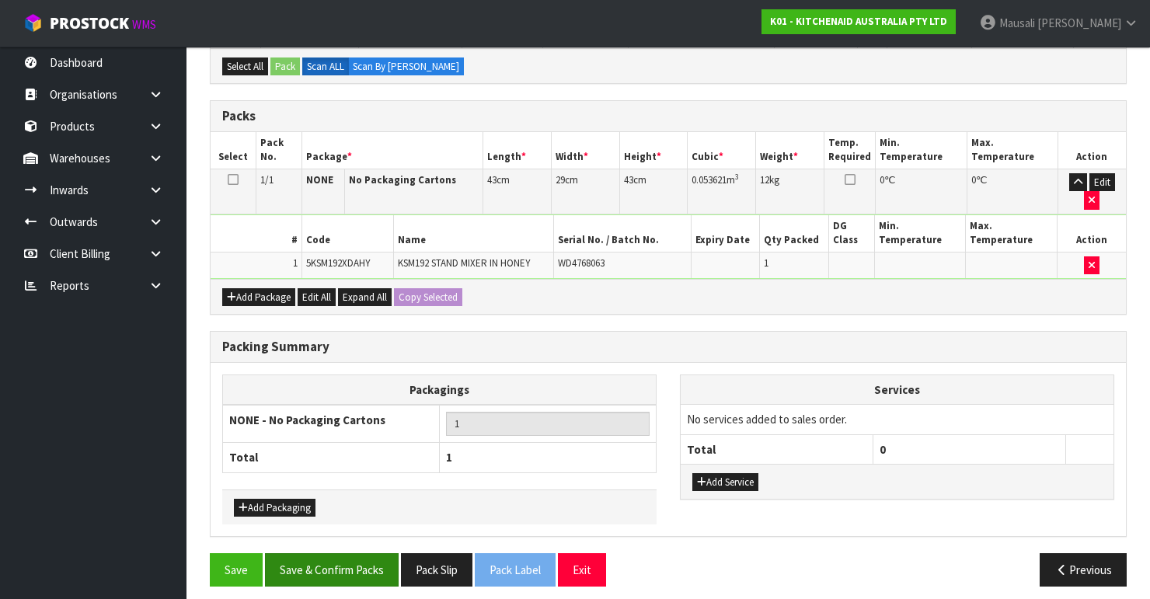
scroll to position [367, 0]
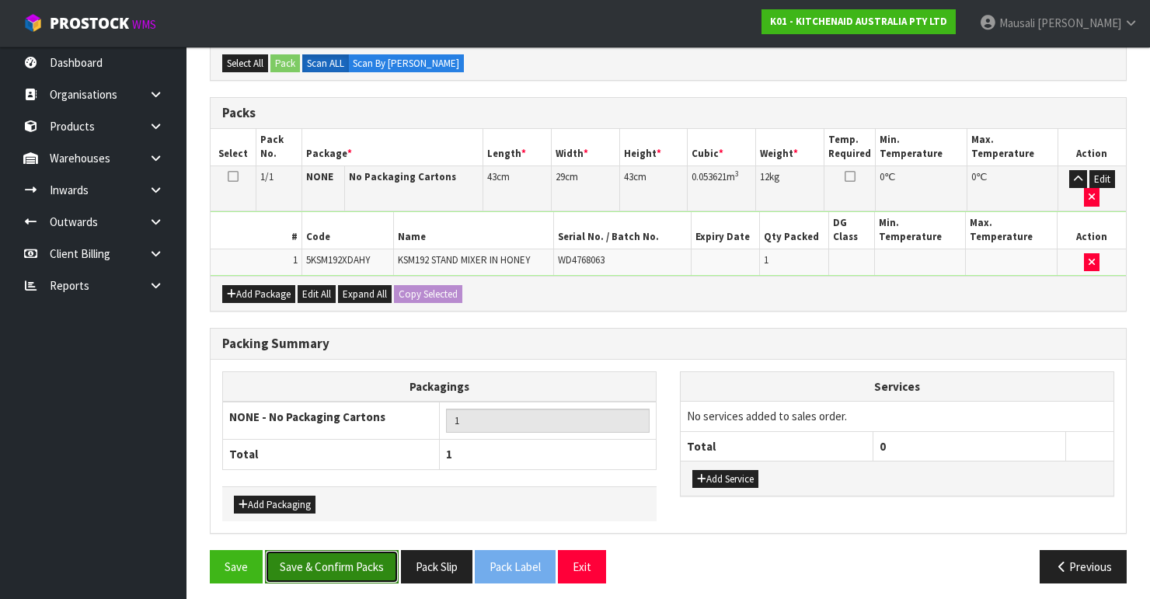
click at [313, 556] on button "Save & Confirm Packs" at bounding box center [332, 566] width 134 height 33
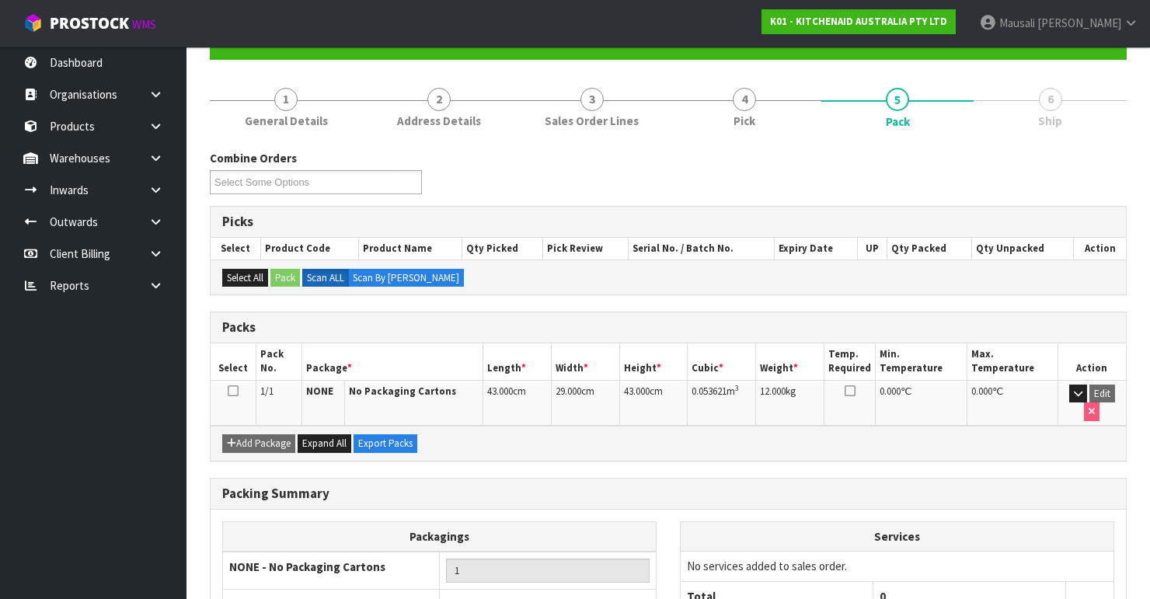
scroll to position [269, 0]
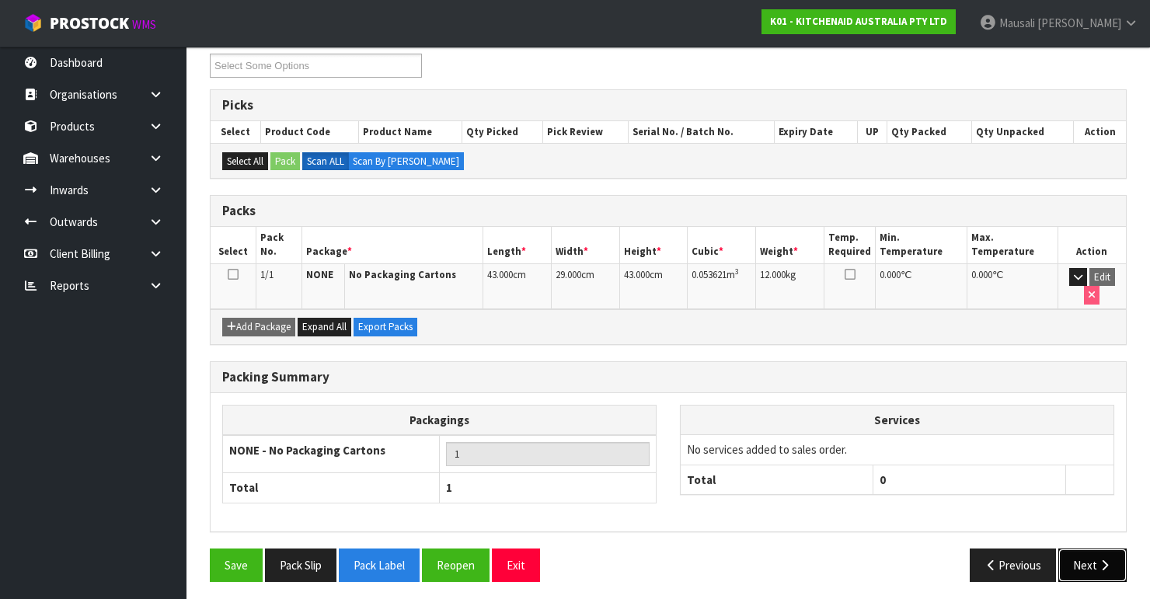
click at [1087, 553] on button "Next" at bounding box center [1092, 564] width 68 height 33
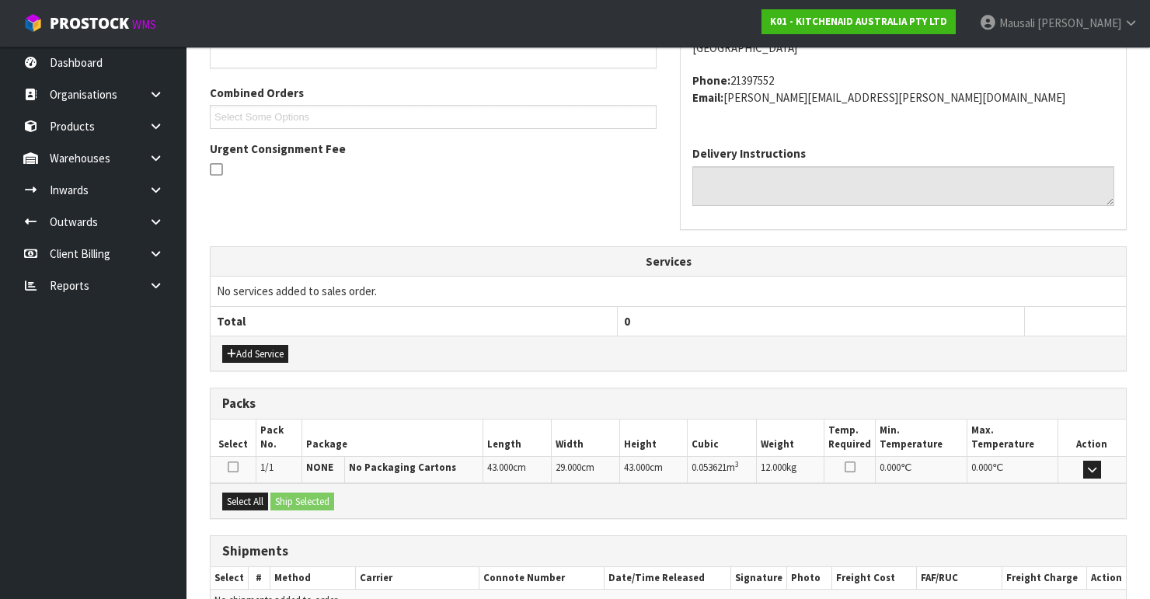
scroll to position [454, 0]
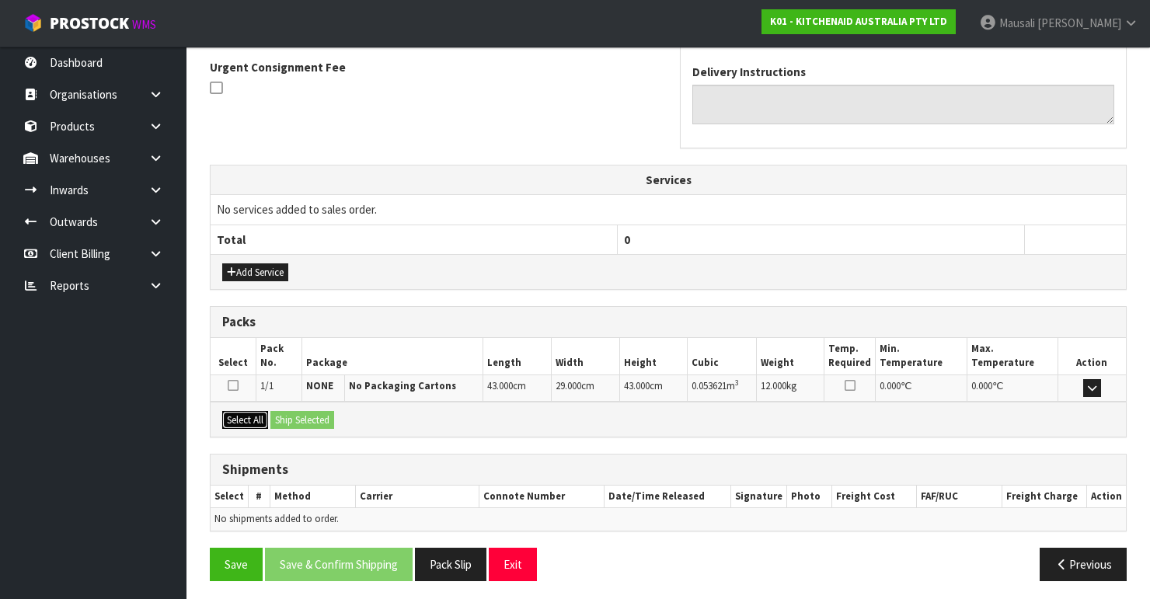
click at [273, 414] on div "Select All Ship Selected" at bounding box center [668, 419] width 915 height 35
drag, startPoint x: 256, startPoint y: 414, endPoint x: 314, endPoint y: 426, distance: 58.7
click at [314, 426] on div "Select All Ship Selected" at bounding box center [668, 419] width 915 height 35
drag, startPoint x: 250, startPoint y: 413, endPoint x: 274, endPoint y: 417, distance: 24.4
click at [254, 414] on button "Select All" at bounding box center [245, 420] width 46 height 19
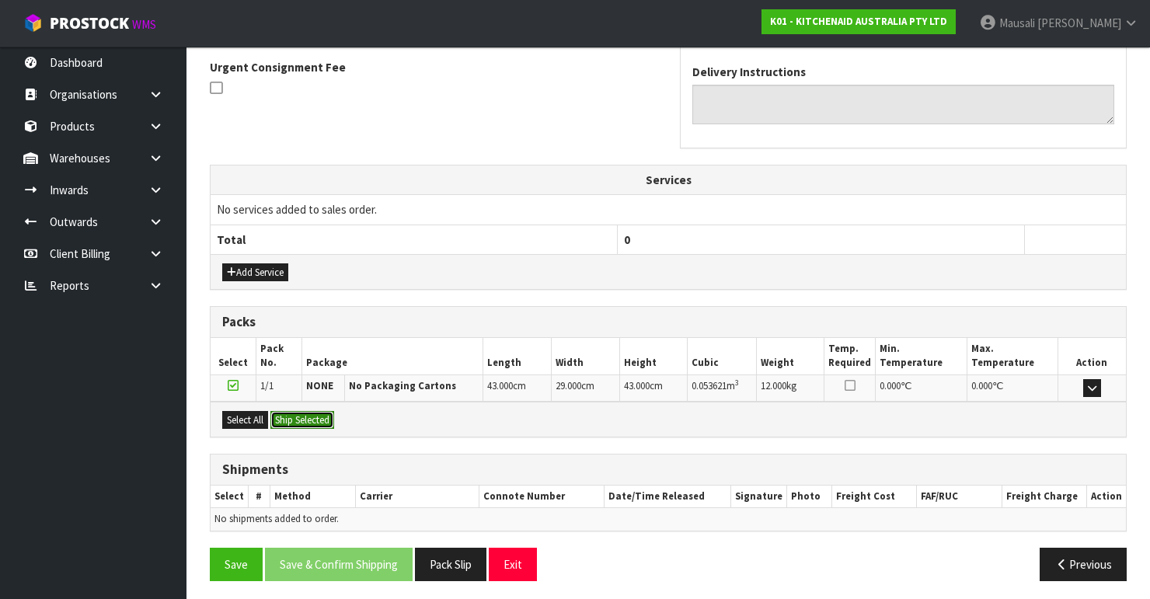
click at [274, 417] on button "Ship Selected" at bounding box center [302, 420] width 64 height 19
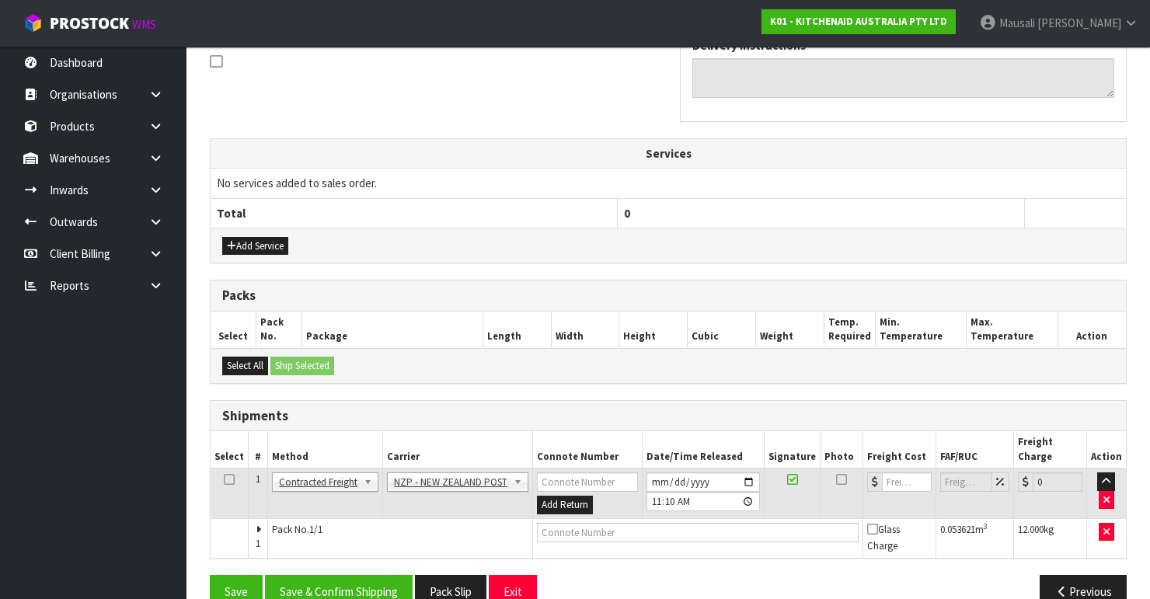
scroll to position [493, 0]
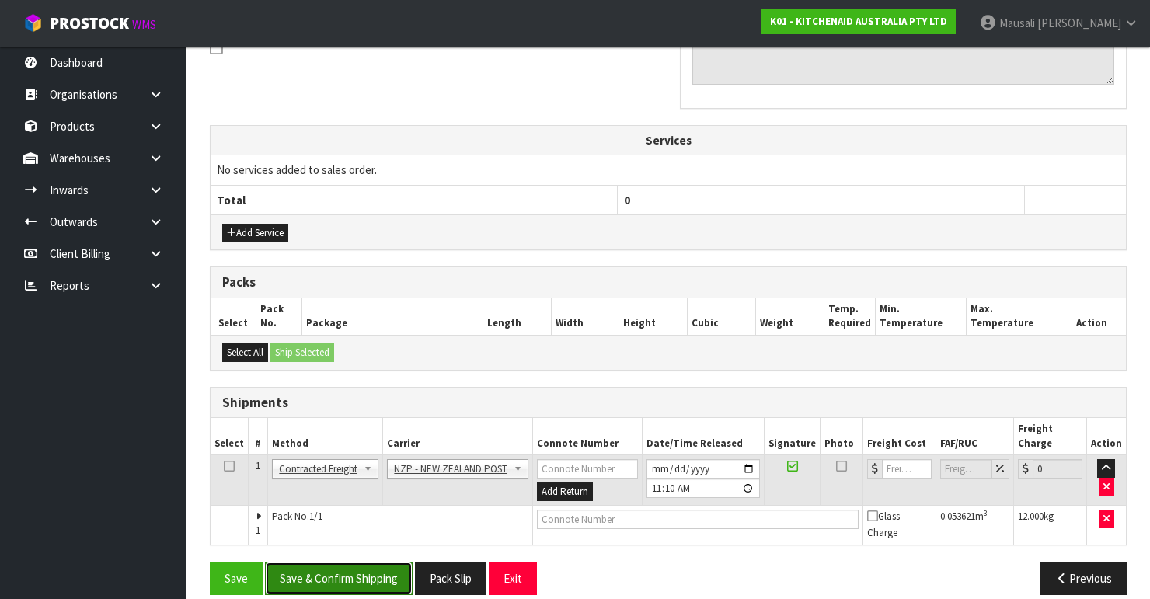
click at [379, 566] on button "Save & Confirm Shipping" at bounding box center [339, 578] width 148 height 33
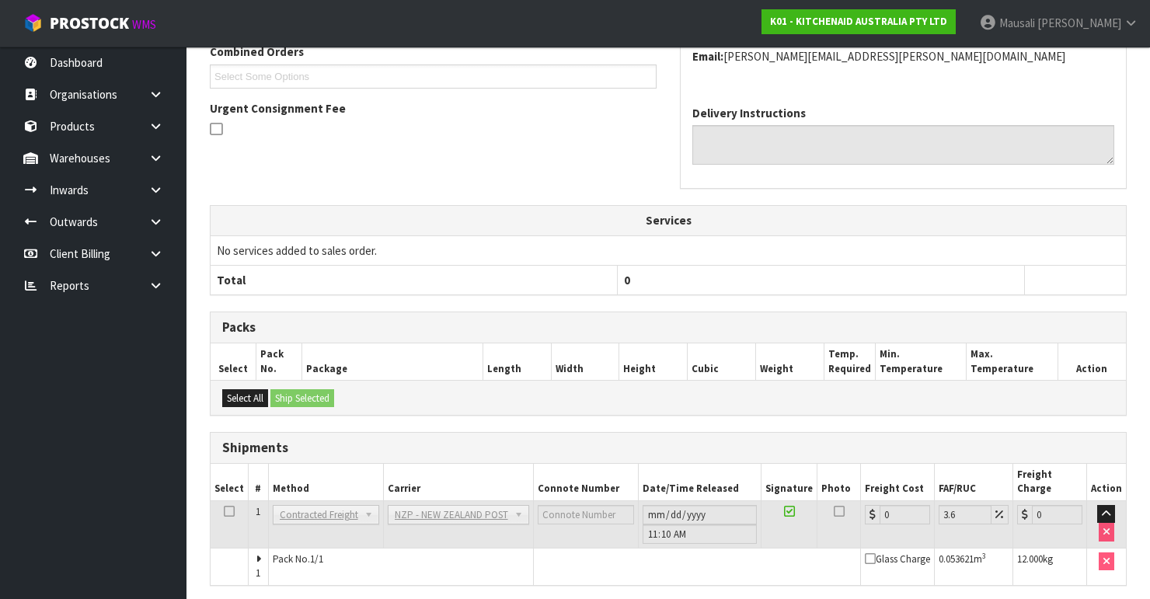
scroll to position [470, 0]
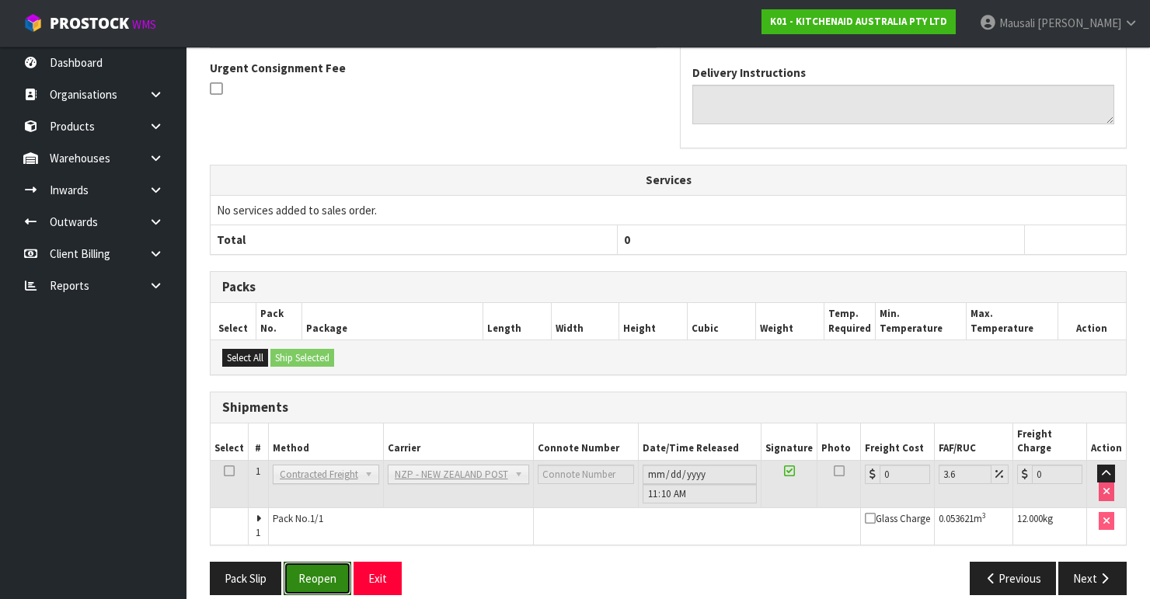
drag, startPoint x: 316, startPoint y: 548, endPoint x: 339, endPoint y: 538, distance: 25.0
click at [316, 562] on button "Reopen" at bounding box center [318, 578] width 68 height 33
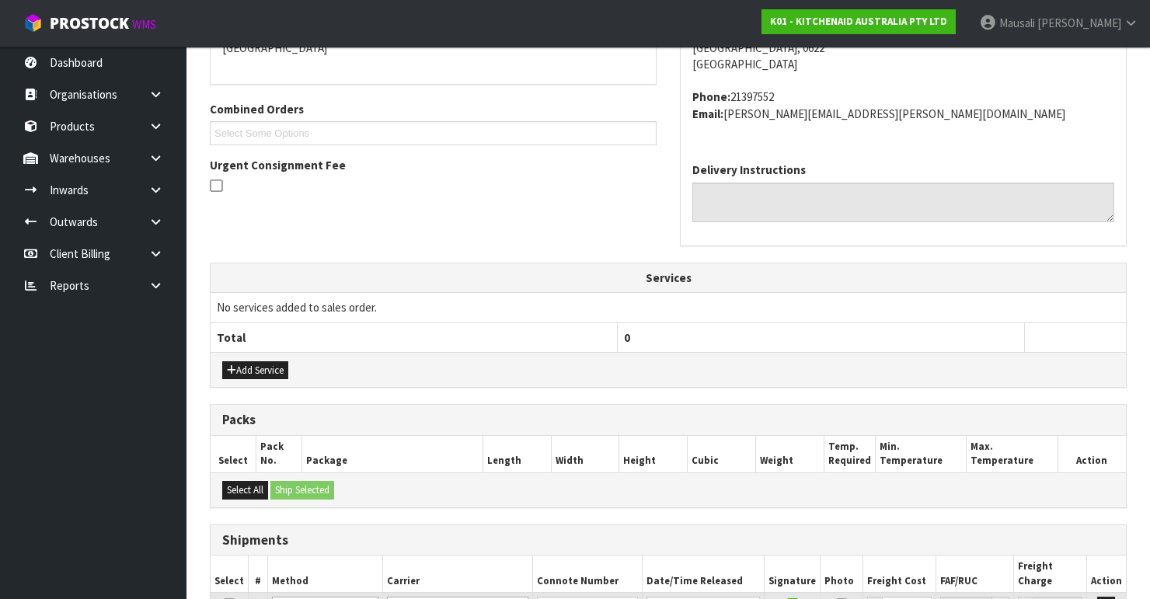
scroll to position [496, 0]
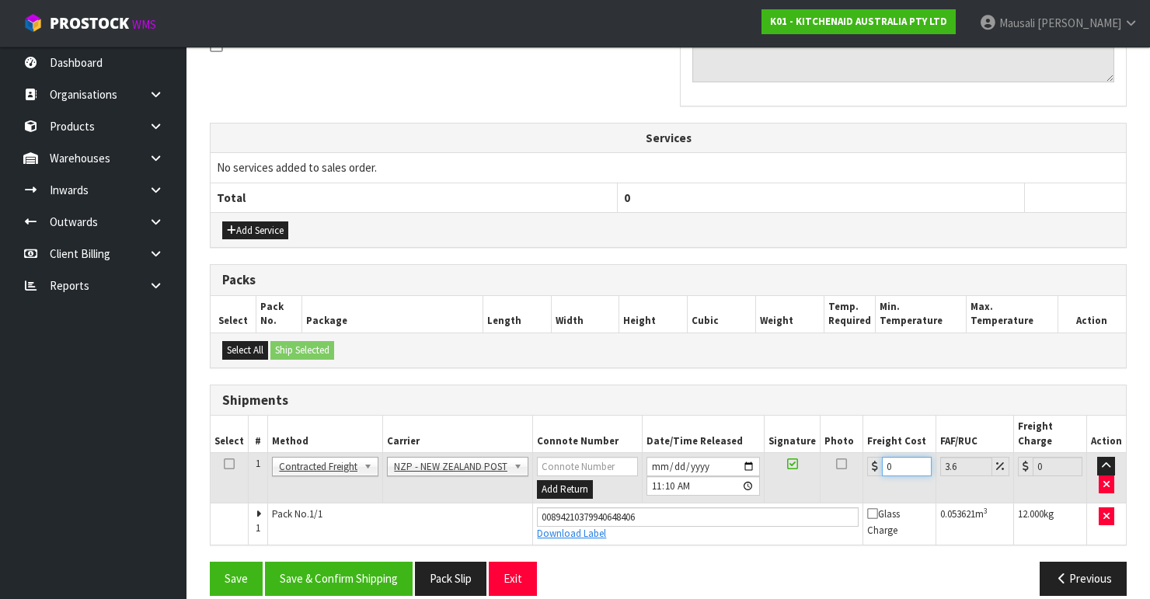
drag, startPoint x: 896, startPoint y: 446, endPoint x: 851, endPoint y: 467, distance: 49.0
click at [852, 467] on tr "1 Client Local Pickup Customer Local Pickup Company Freight Contracted Freight …" at bounding box center [668, 478] width 915 height 50
click at [371, 562] on button "Save & Confirm Shipping" at bounding box center [339, 578] width 148 height 33
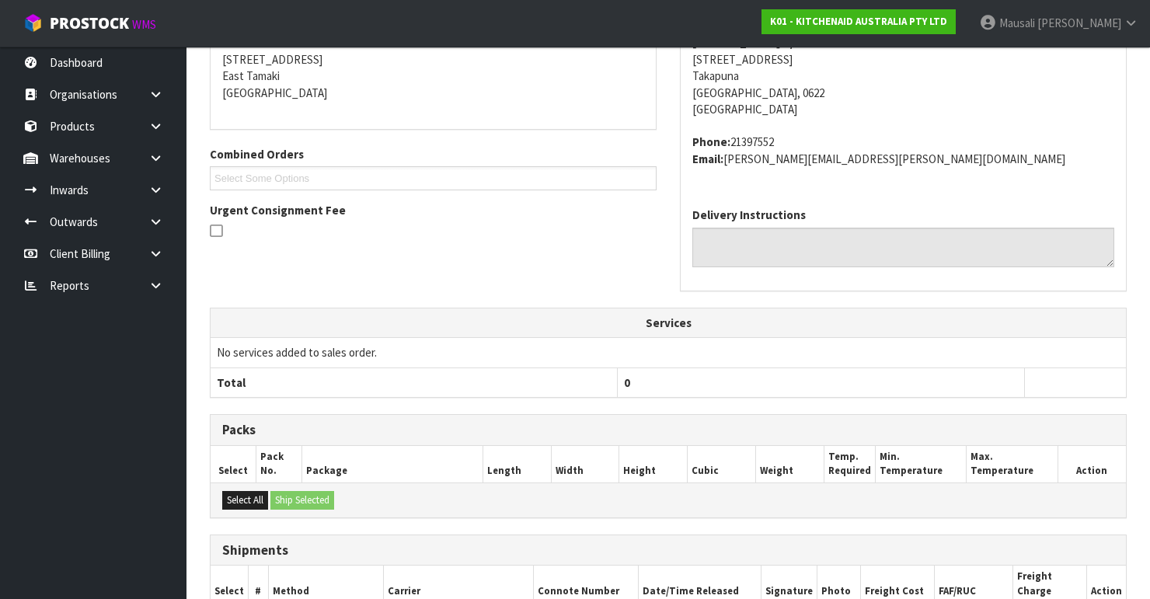
scroll to position [454, 0]
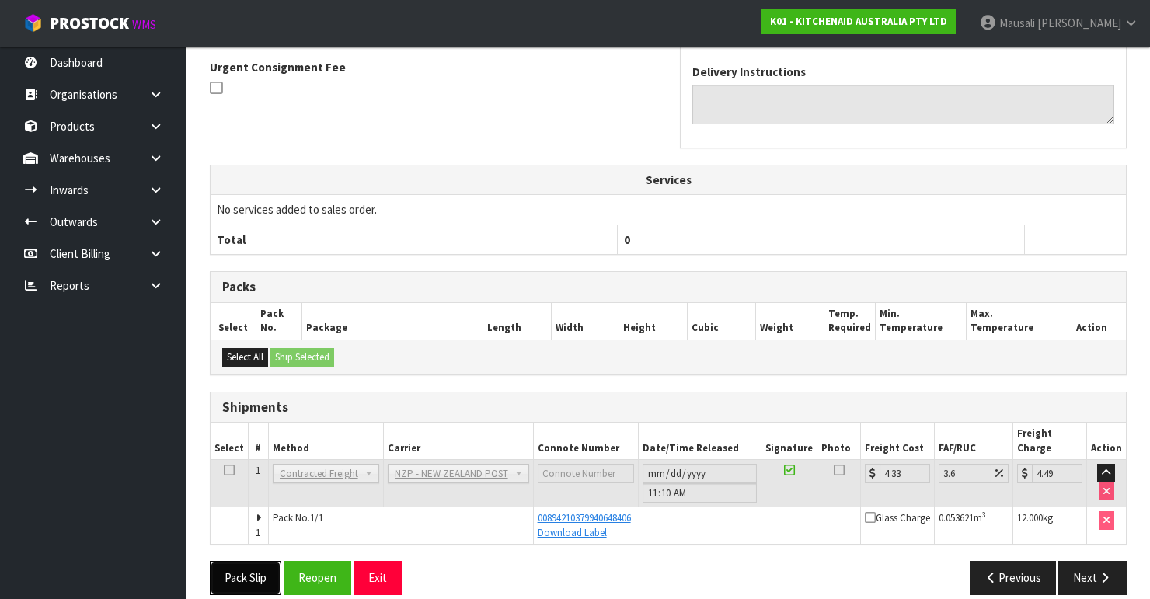
click at [242, 561] on button "Pack Slip" at bounding box center [245, 577] width 71 height 33
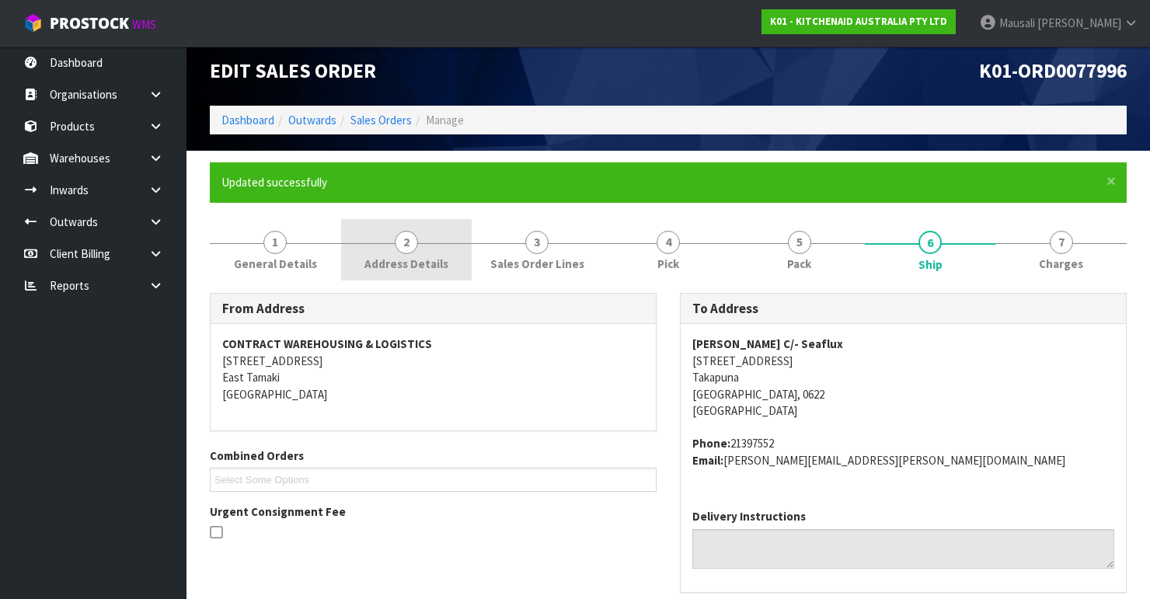
scroll to position [0, 0]
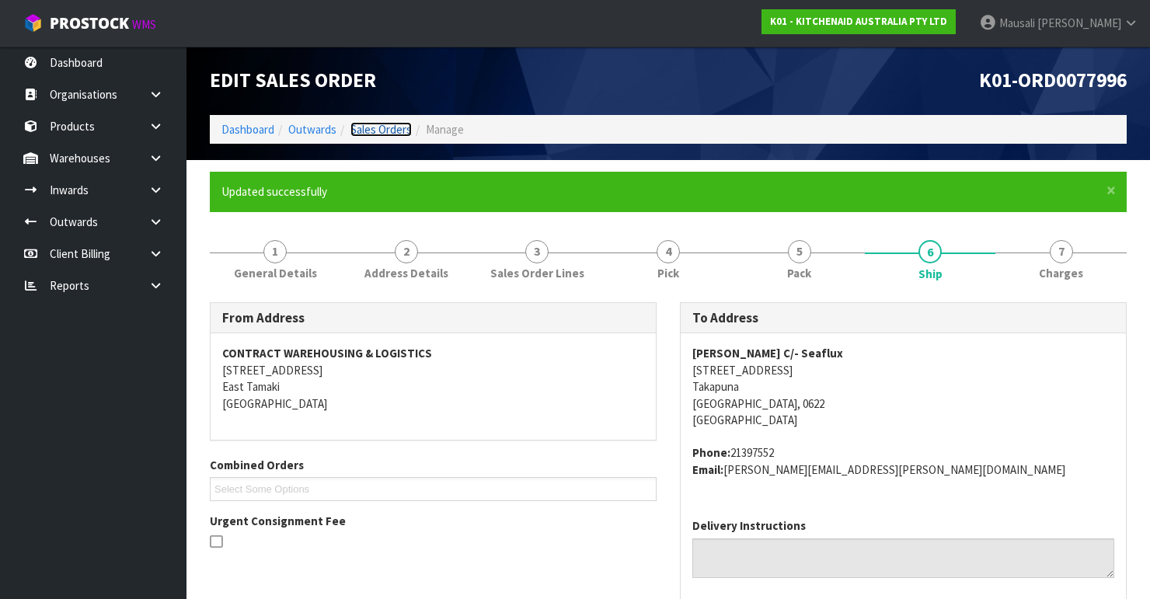
click at [392, 124] on link "Sales Orders" at bounding box center [380, 129] width 61 height 15
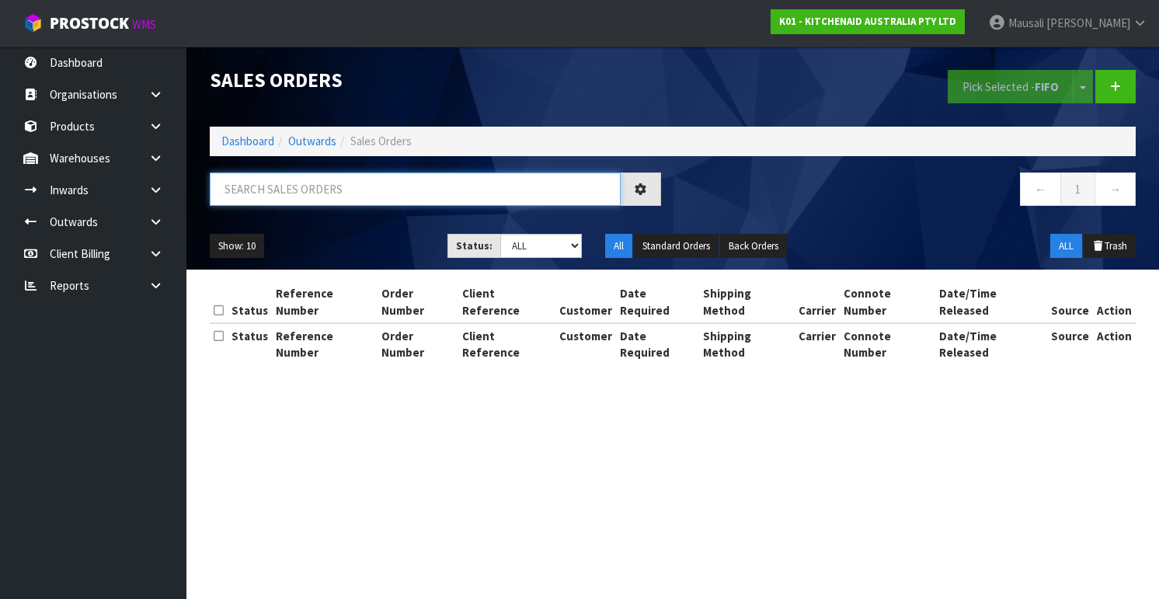
click at [263, 195] on input "text" at bounding box center [415, 188] width 411 height 33
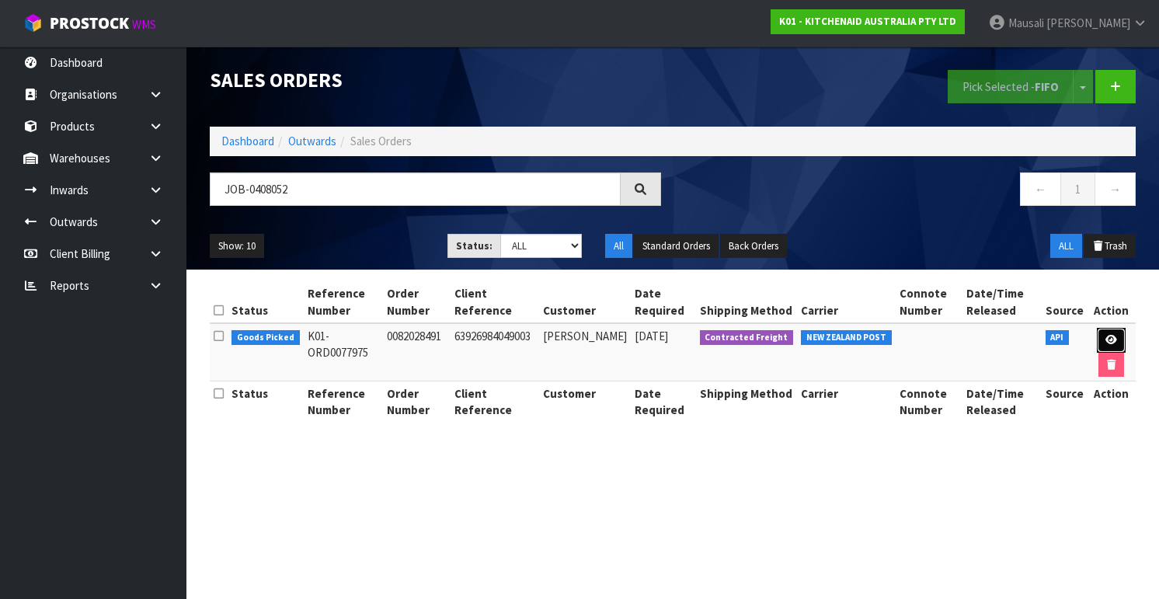
click at [1109, 335] on icon at bounding box center [1111, 340] width 12 height 10
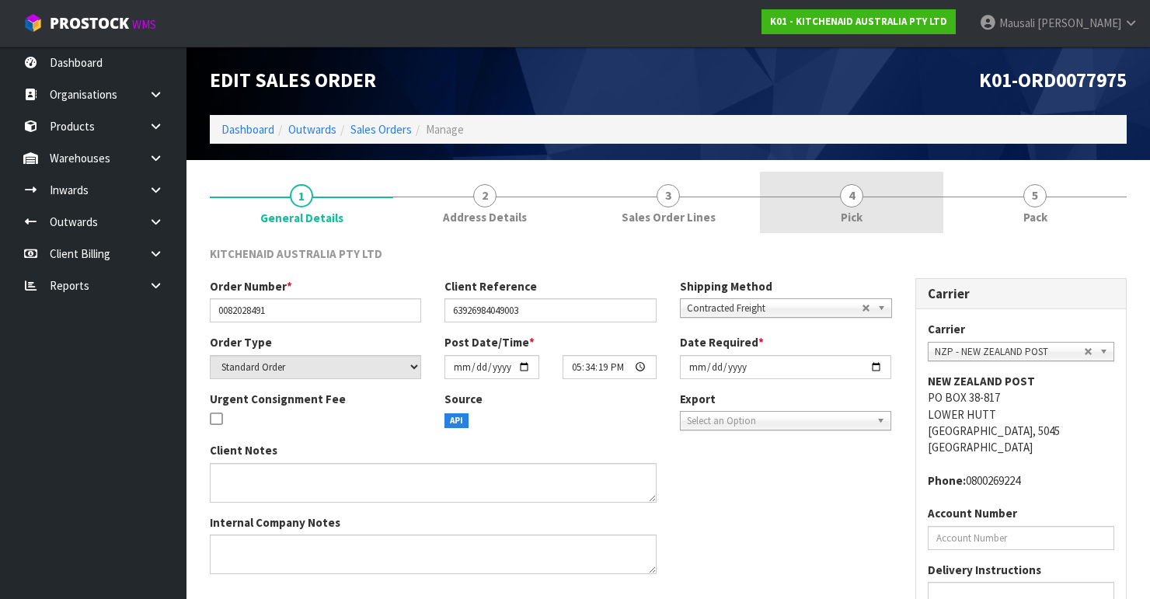
click at [895, 204] on link "4 Pick" at bounding box center [851, 202] width 183 height 61
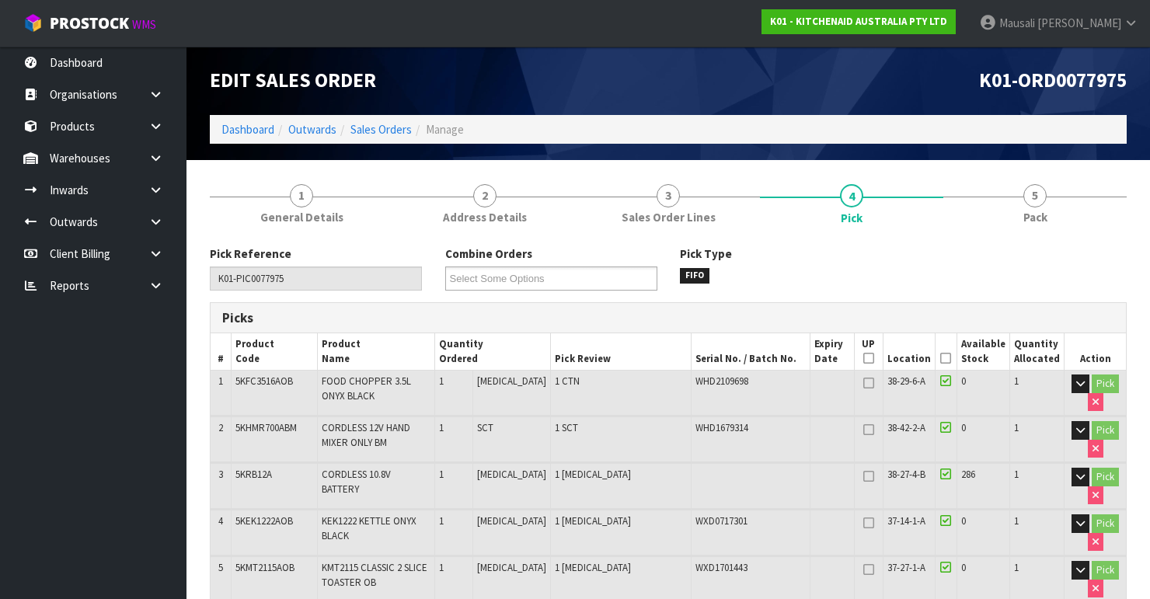
click at [949, 359] on icon at bounding box center [945, 358] width 11 height 1
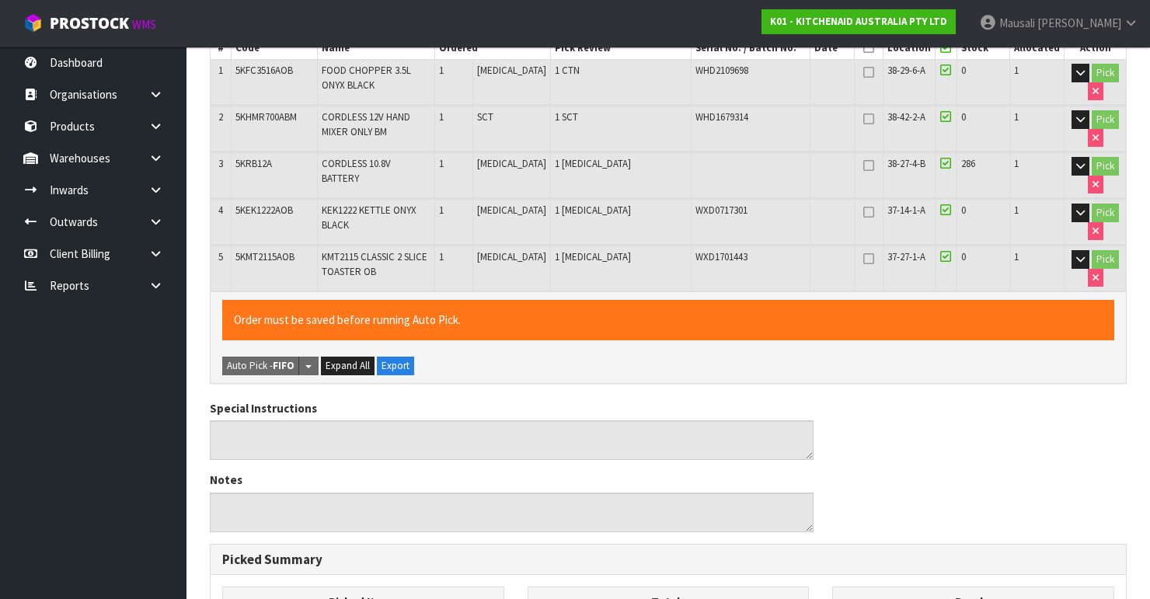
scroll to position [698, 0]
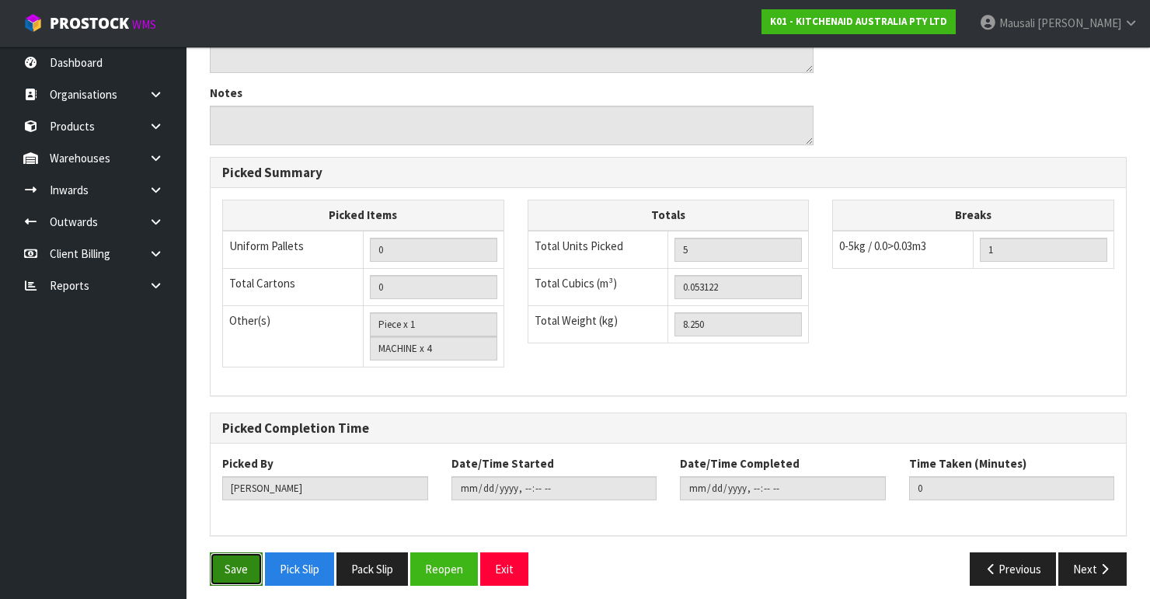
drag, startPoint x: 222, startPoint y: 562, endPoint x: 233, endPoint y: 553, distance: 14.3
click at [230, 556] on button "Save" at bounding box center [236, 568] width 53 height 33
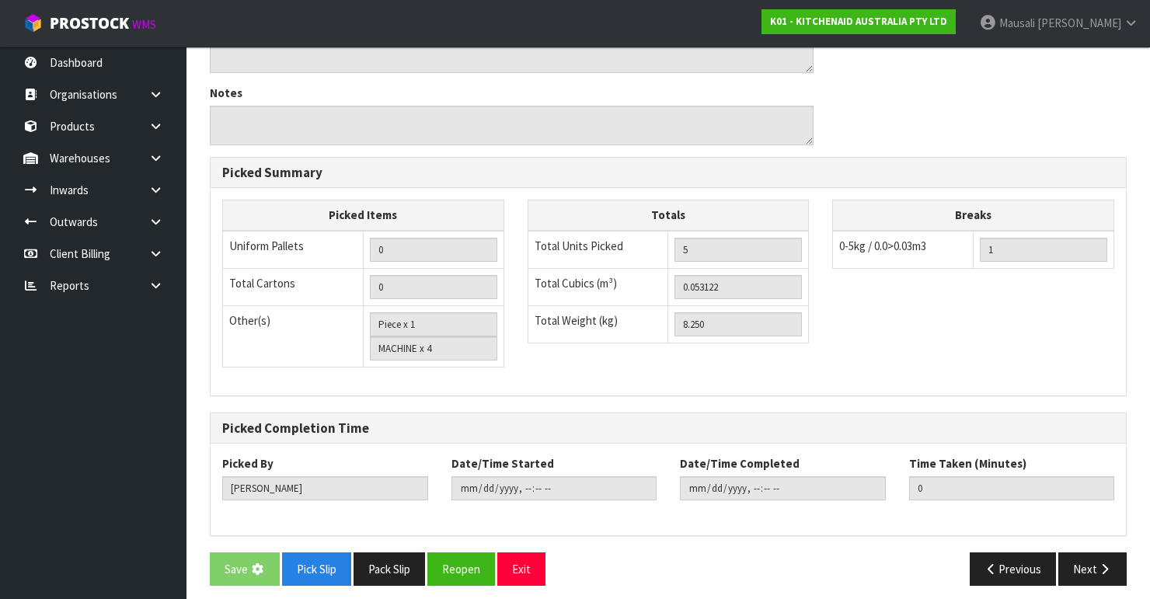
scroll to position [0, 0]
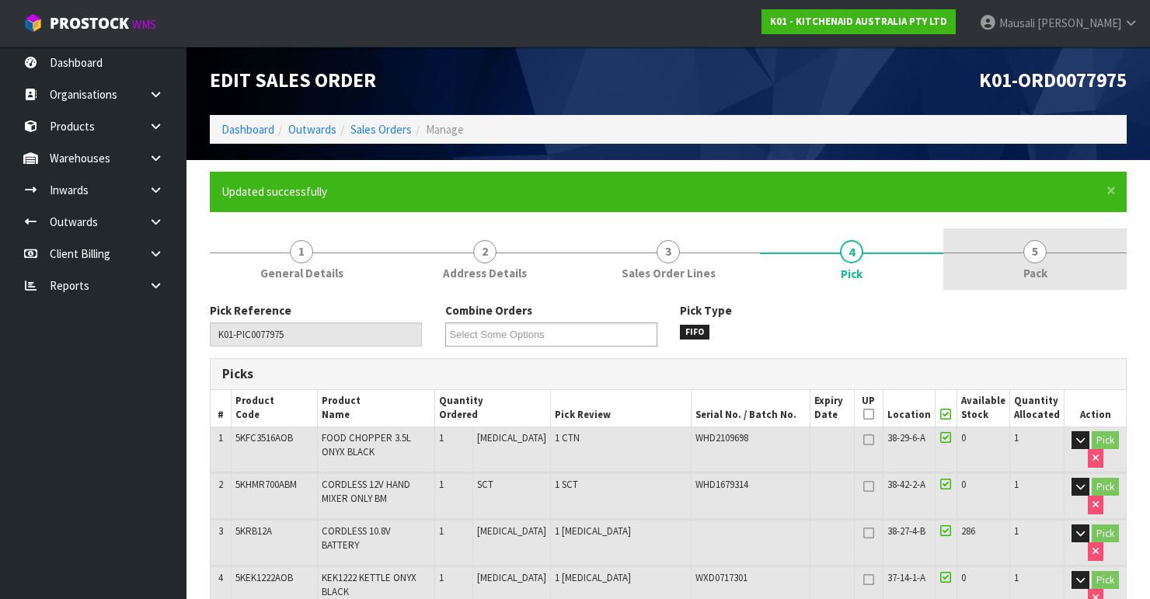
click at [1036, 267] on span "Pack" at bounding box center [1035, 273] width 24 height 16
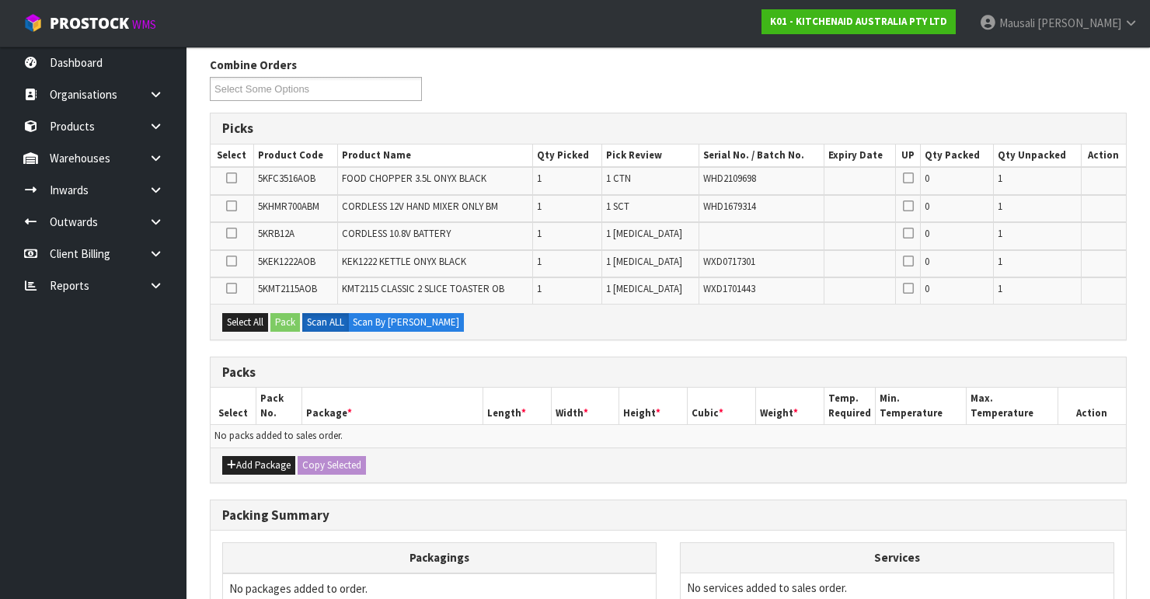
scroll to position [373, 0]
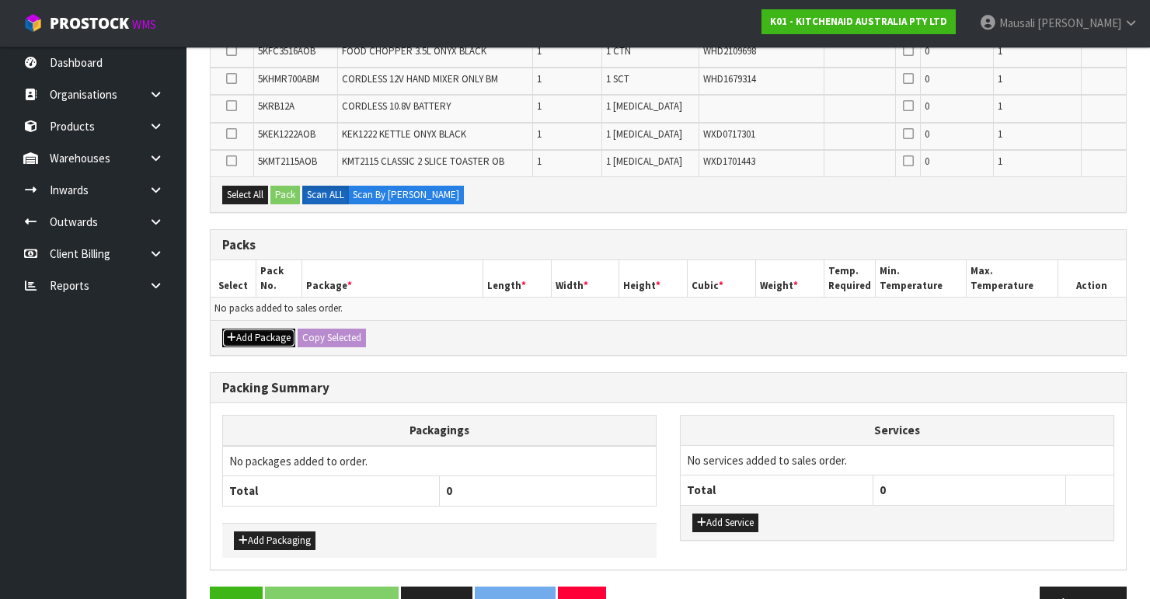
click at [262, 329] on button "Add Package" at bounding box center [258, 338] width 73 height 19
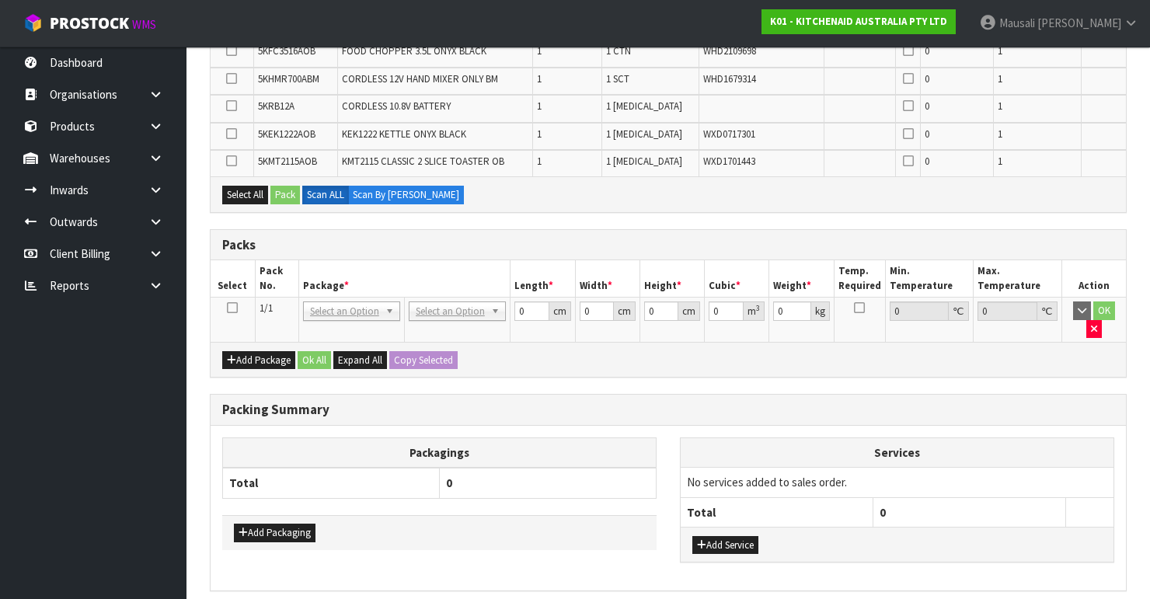
click at [235, 308] on icon at bounding box center [232, 308] width 11 height 1
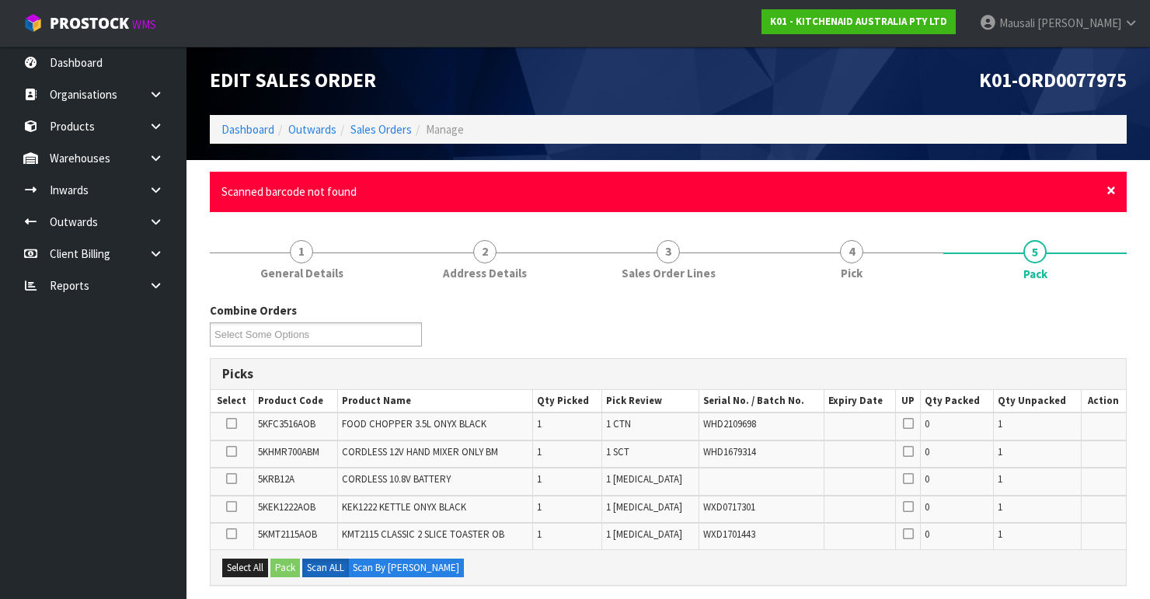
click at [1112, 189] on span "×" at bounding box center [1110, 190] width 9 height 22
click at [1109, 190] on span "×" at bounding box center [1110, 190] width 9 height 22
click at [1113, 184] on span "×" at bounding box center [1110, 190] width 9 height 22
click at [1106, 187] on span "×" at bounding box center [1110, 190] width 9 height 22
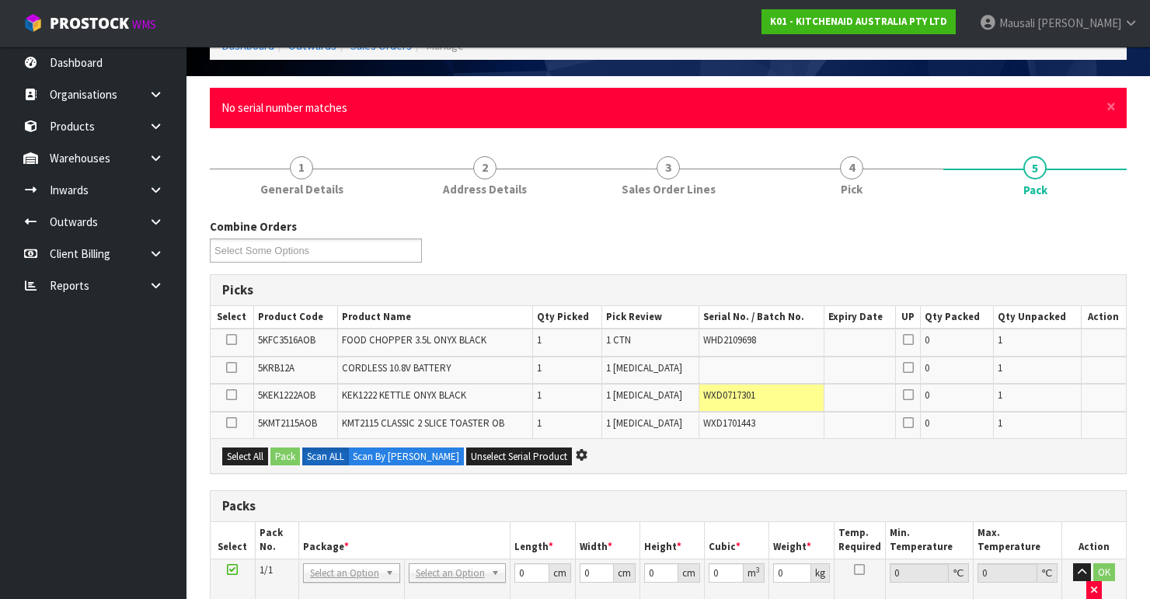
scroll to position [42, 0]
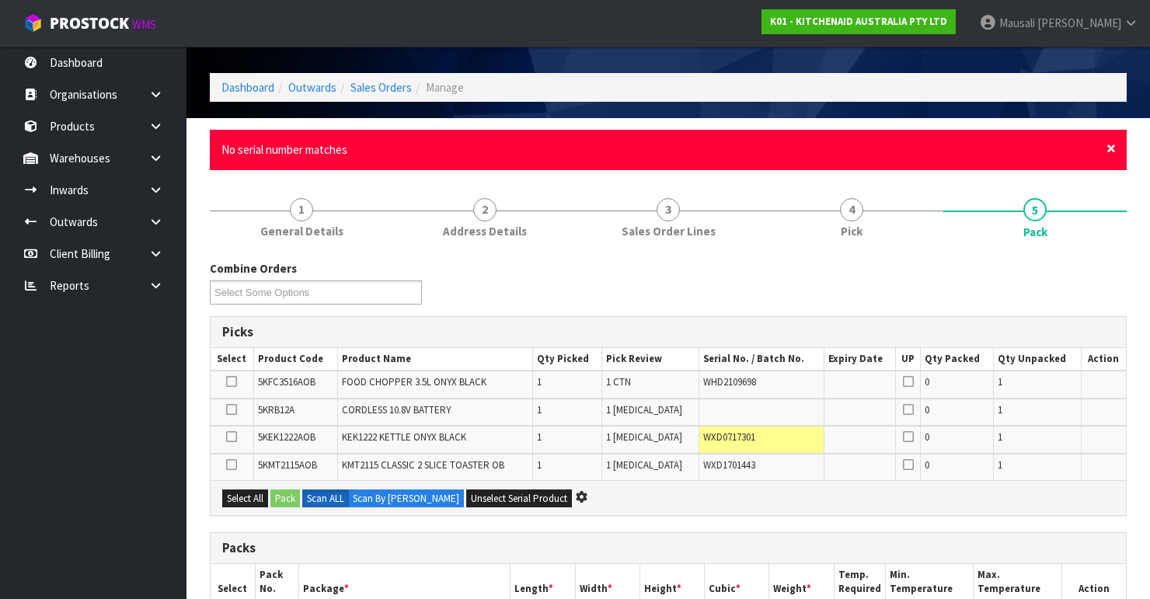
click at [1112, 149] on span "×" at bounding box center [1110, 149] width 9 height 22
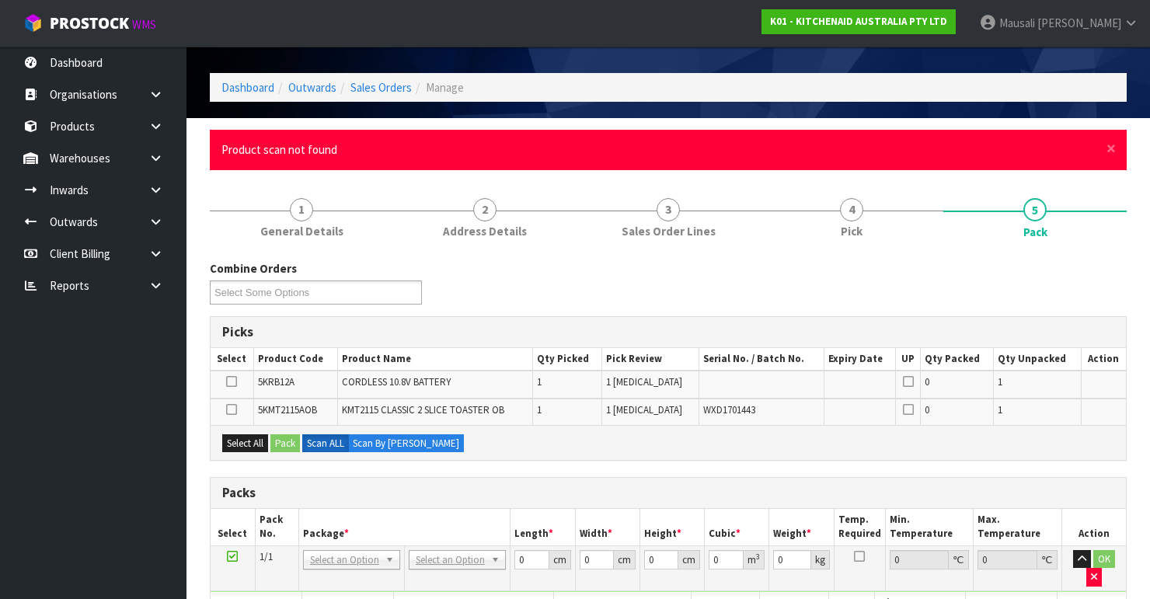
scroll to position [0, 0]
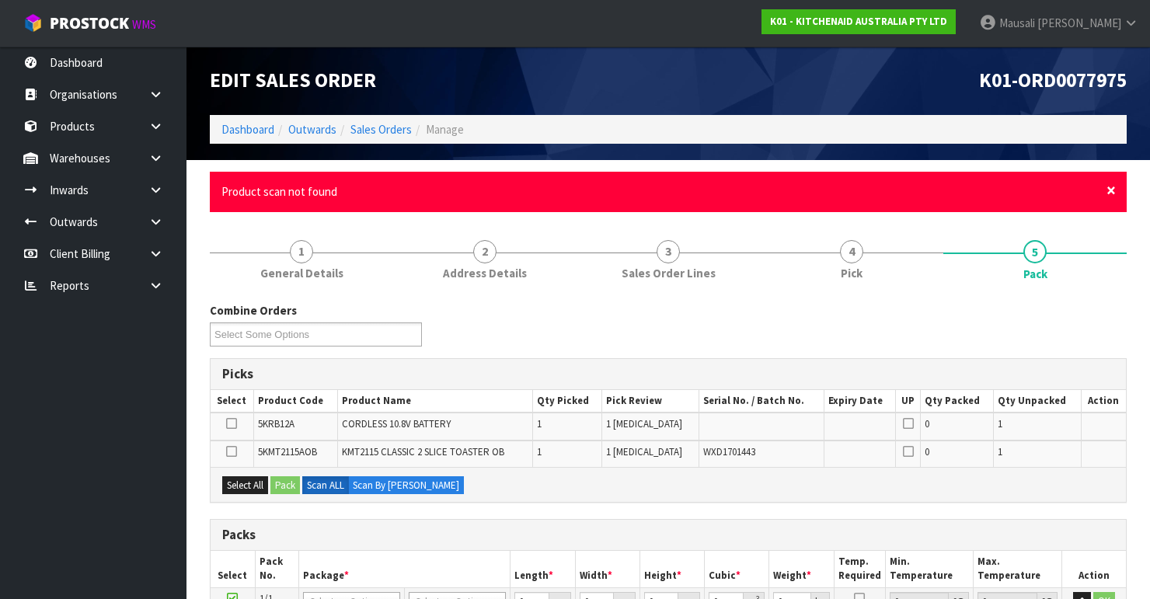
click at [1113, 196] on span "×" at bounding box center [1110, 190] width 9 height 22
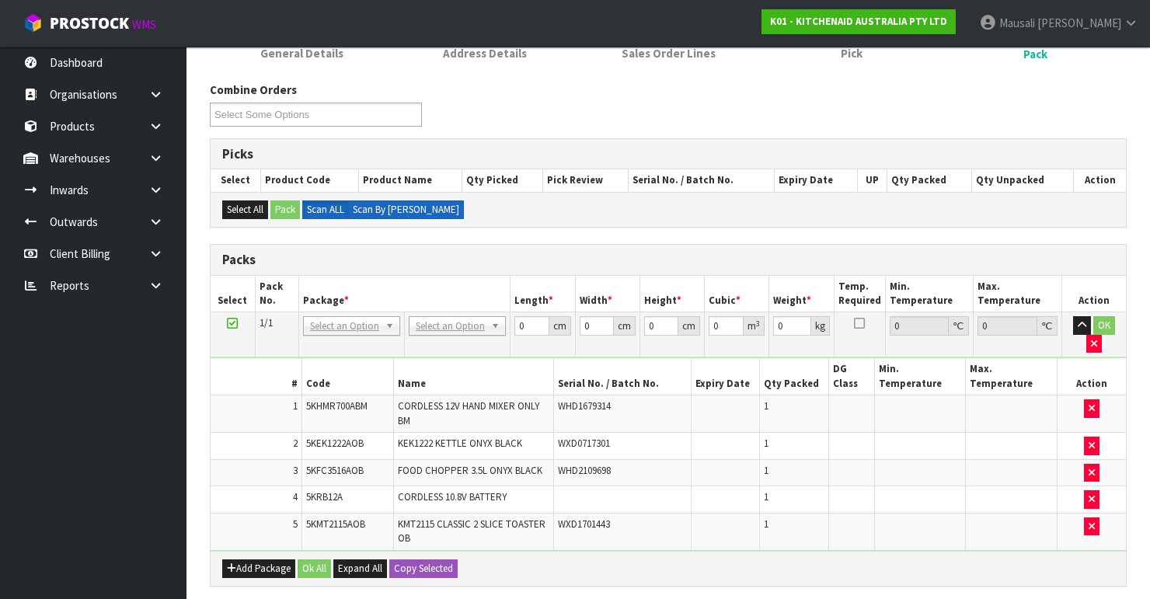
scroll to position [311, 0]
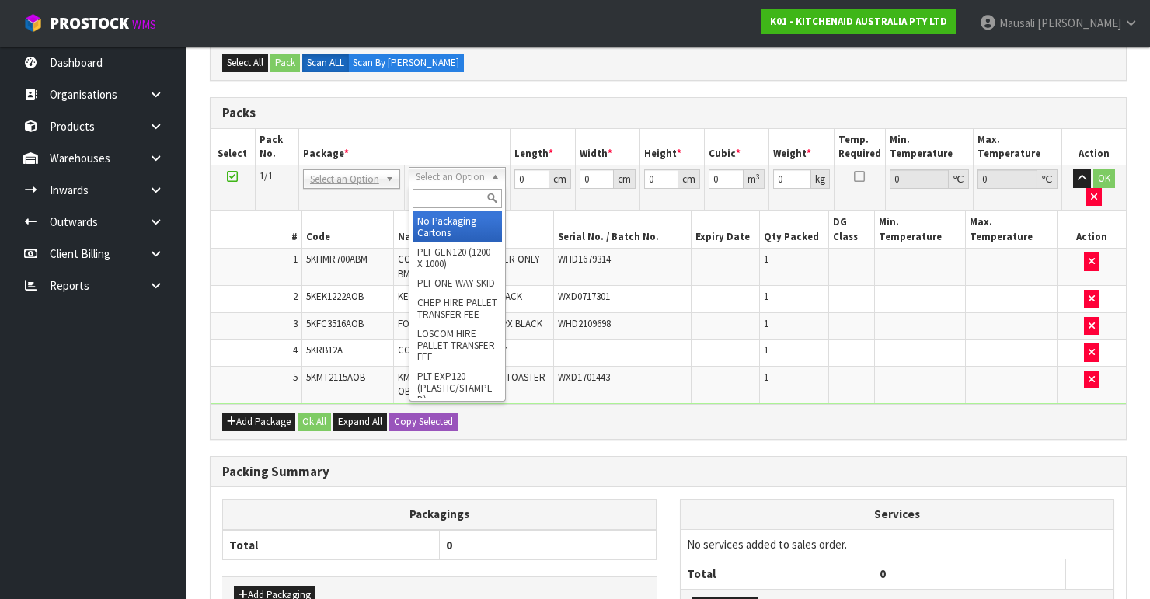
click at [447, 202] on input "text" at bounding box center [457, 198] width 89 height 19
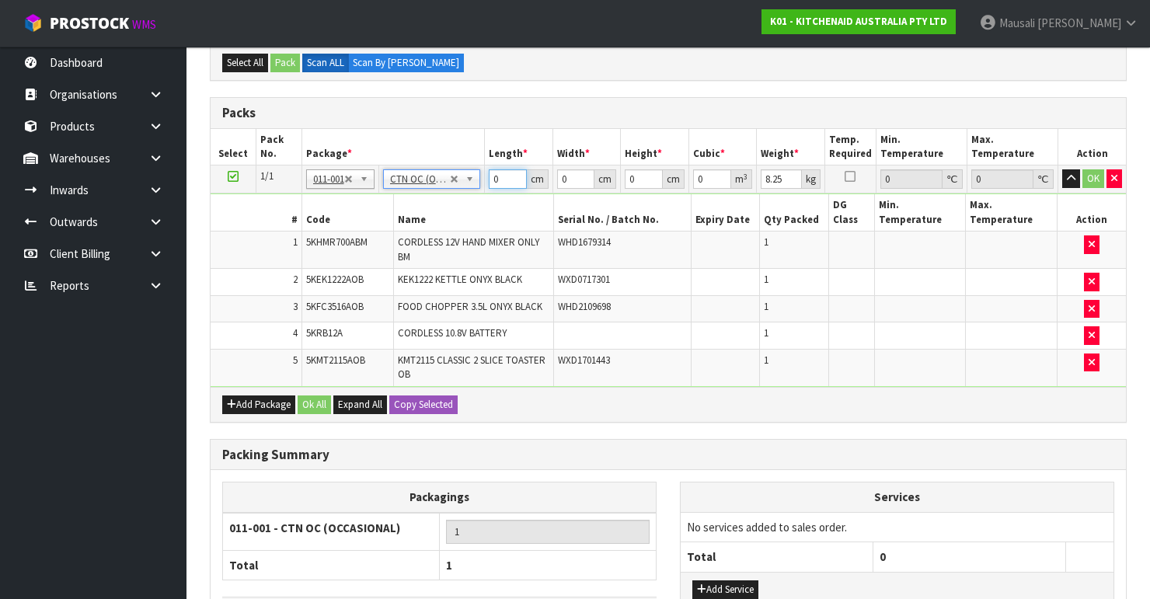
drag, startPoint x: 508, startPoint y: 182, endPoint x: 466, endPoint y: 198, distance: 45.0
click at [472, 196] on tbody "1/1 NONE 007-001 007-002 007-004 007-009 007-013 007-014 007-015 007-017 007-01…" at bounding box center [668, 275] width 915 height 221
click at [328, 401] on button "Ok All" at bounding box center [314, 404] width 33 height 19
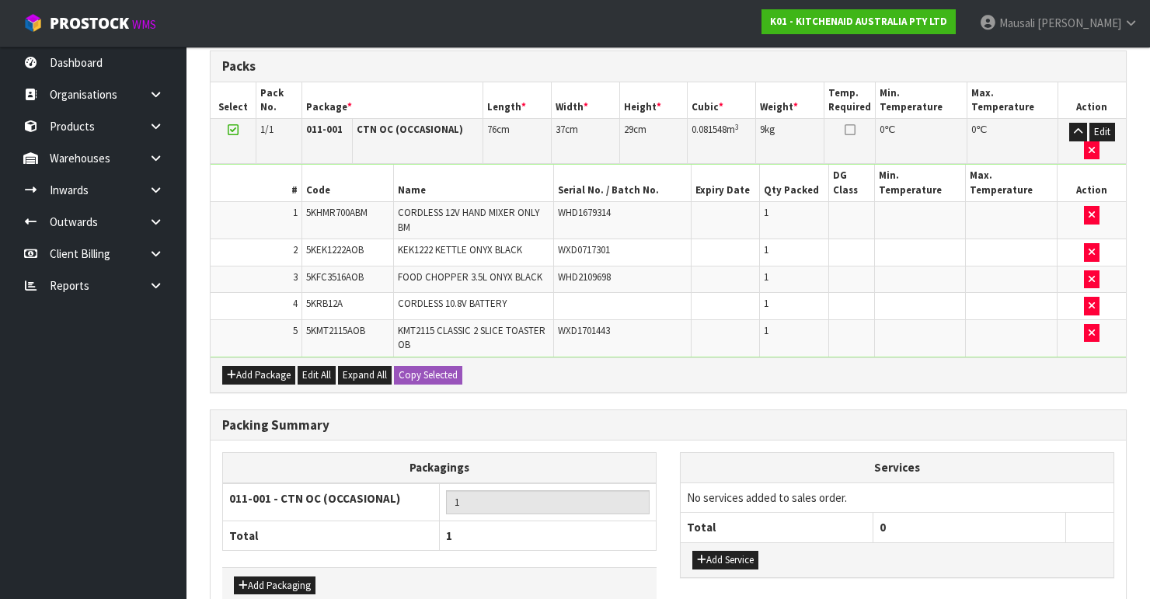
scroll to position [437, 0]
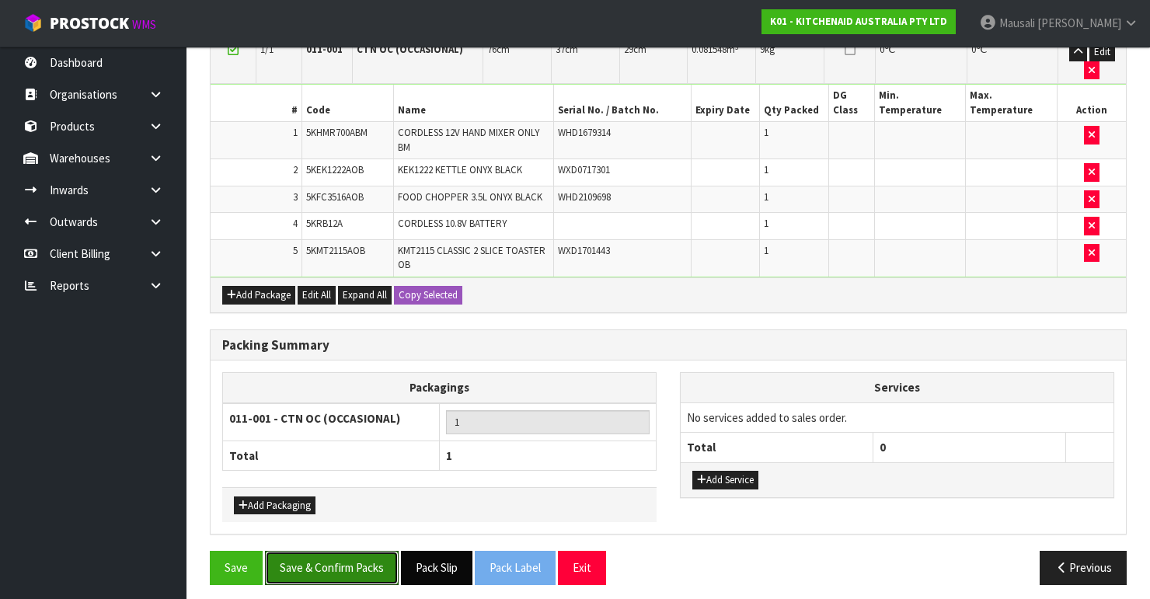
drag, startPoint x: 346, startPoint y: 550, endPoint x: 463, endPoint y: 545, distance: 116.6
click at [353, 551] on button "Save & Confirm Packs" at bounding box center [332, 567] width 134 height 33
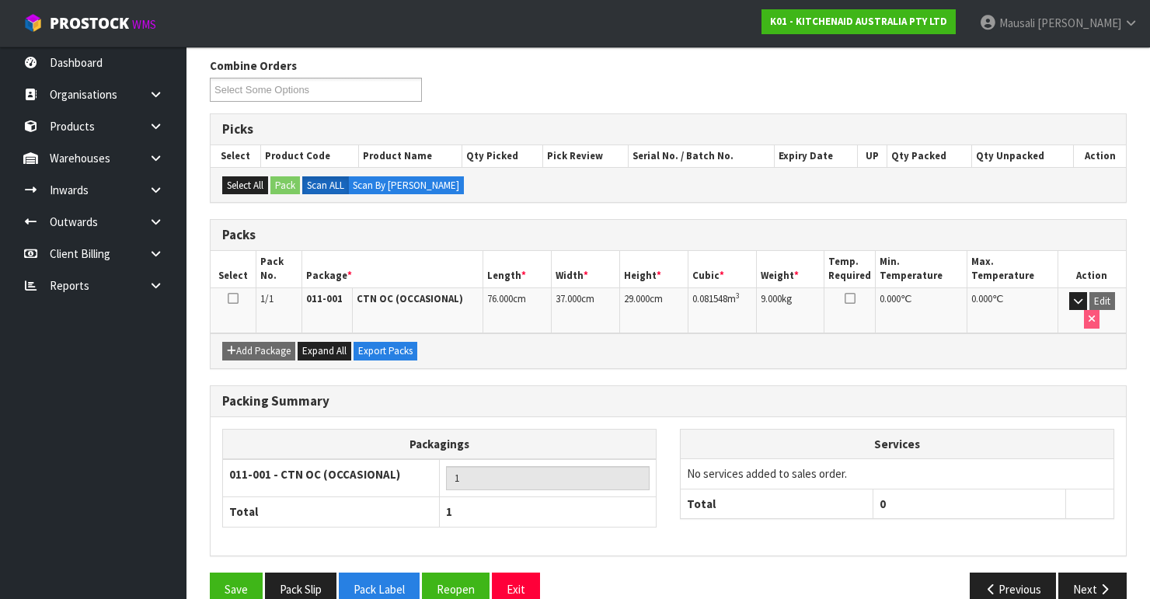
scroll to position [269, 0]
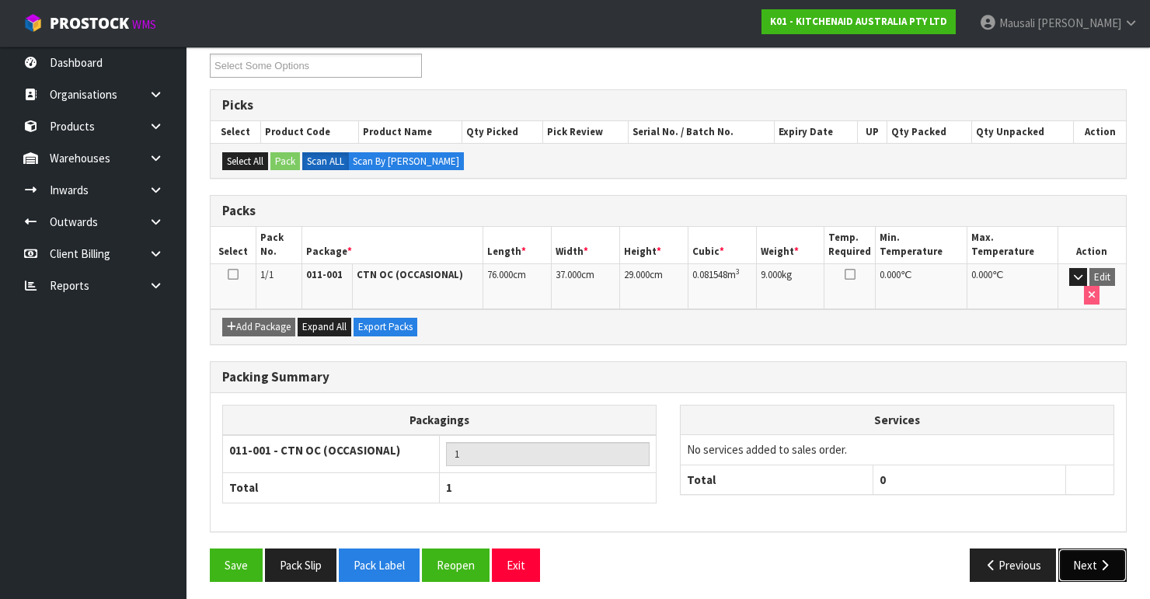
click at [1106, 559] on icon "button" at bounding box center [1104, 565] width 15 height 12
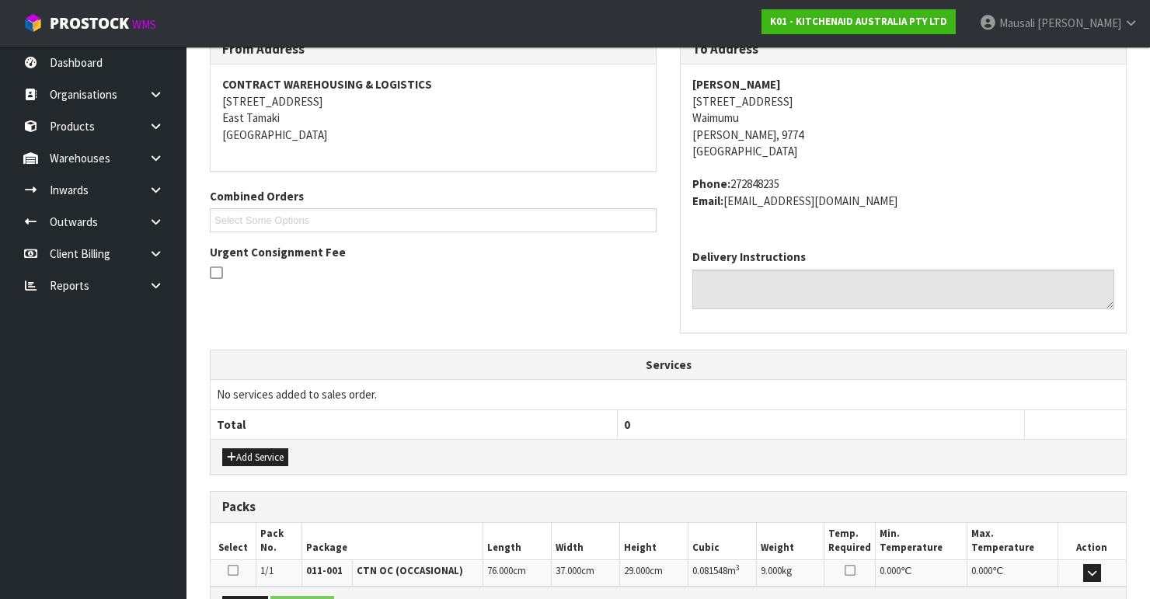
scroll to position [454, 0]
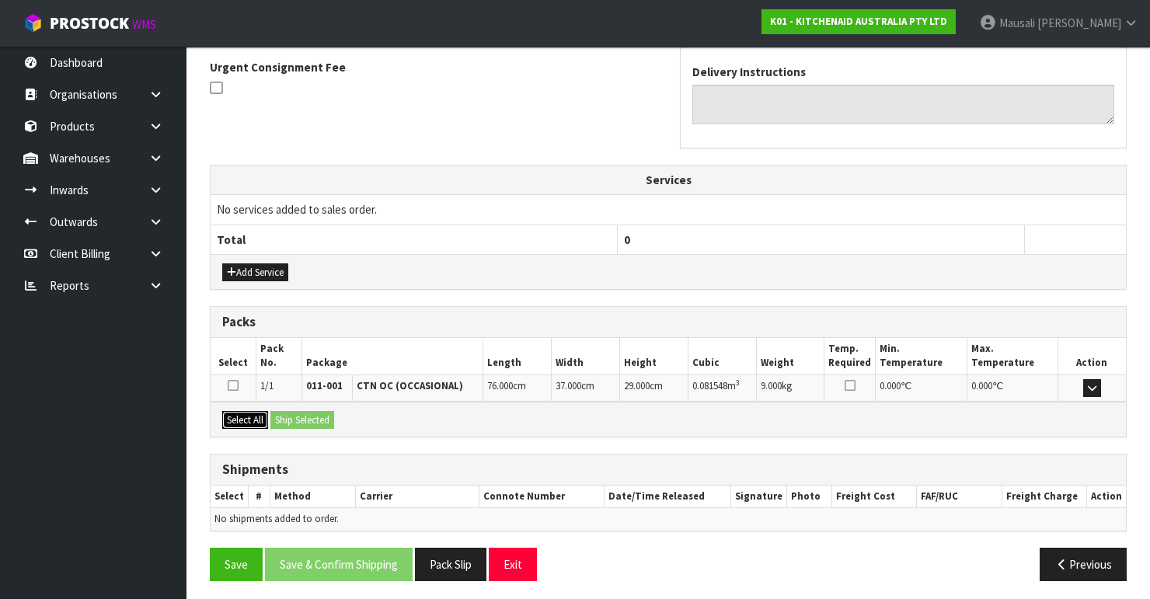
drag, startPoint x: 248, startPoint y: 420, endPoint x: 275, endPoint y: 420, distance: 27.2
click at [249, 420] on button "Select All" at bounding box center [245, 420] width 46 height 19
click at [283, 419] on button "Ship Selected" at bounding box center [302, 420] width 64 height 19
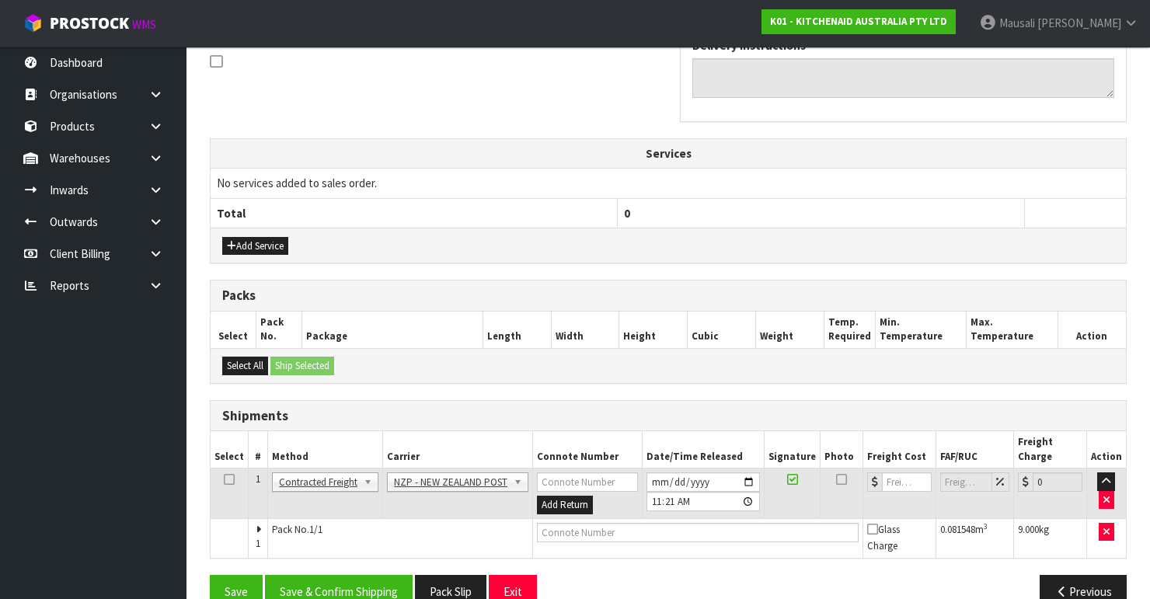
scroll to position [493, 0]
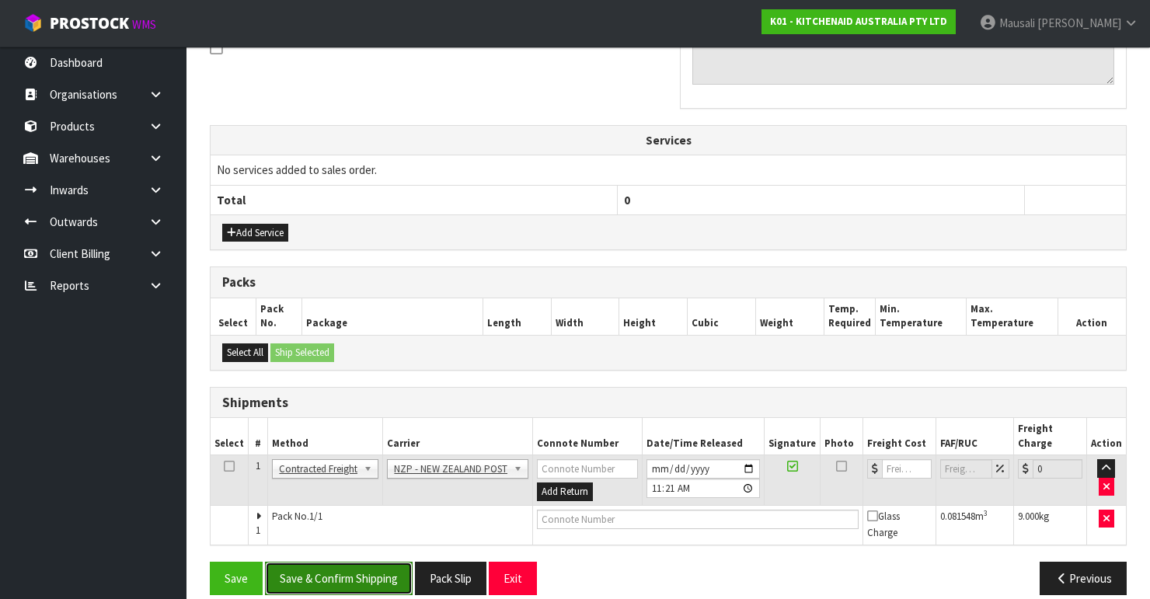
drag, startPoint x: 364, startPoint y: 562, endPoint x: 384, endPoint y: 551, distance: 22.3
click at [367, 562] on button "Save & Confirm Shipping" at bounding box center [339, 578] width 148 height 33
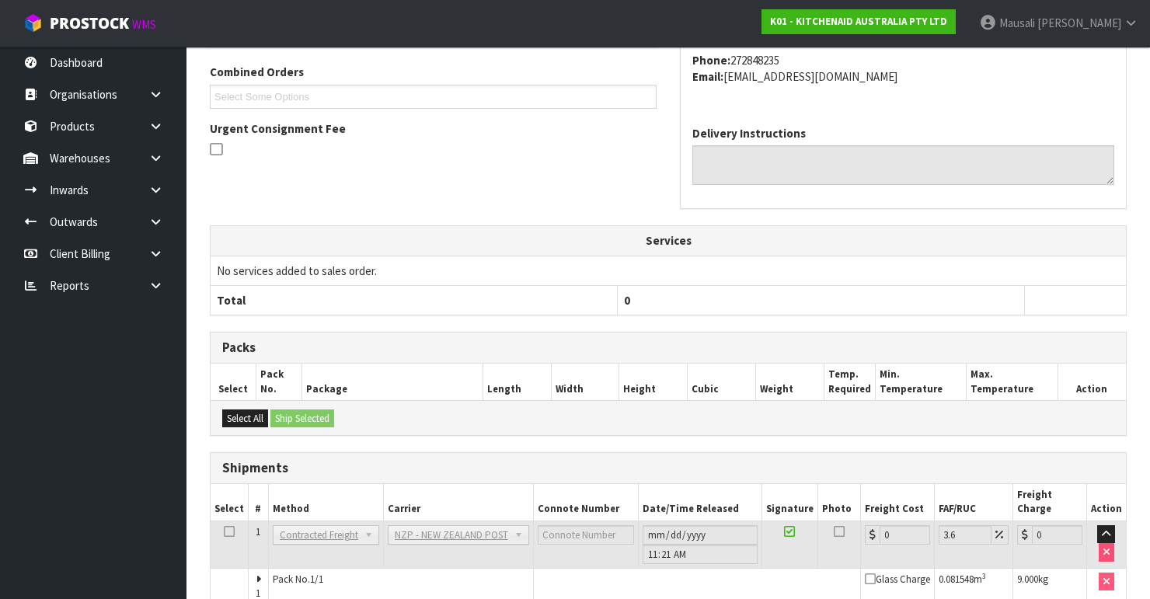
scroll to position [470, 0]
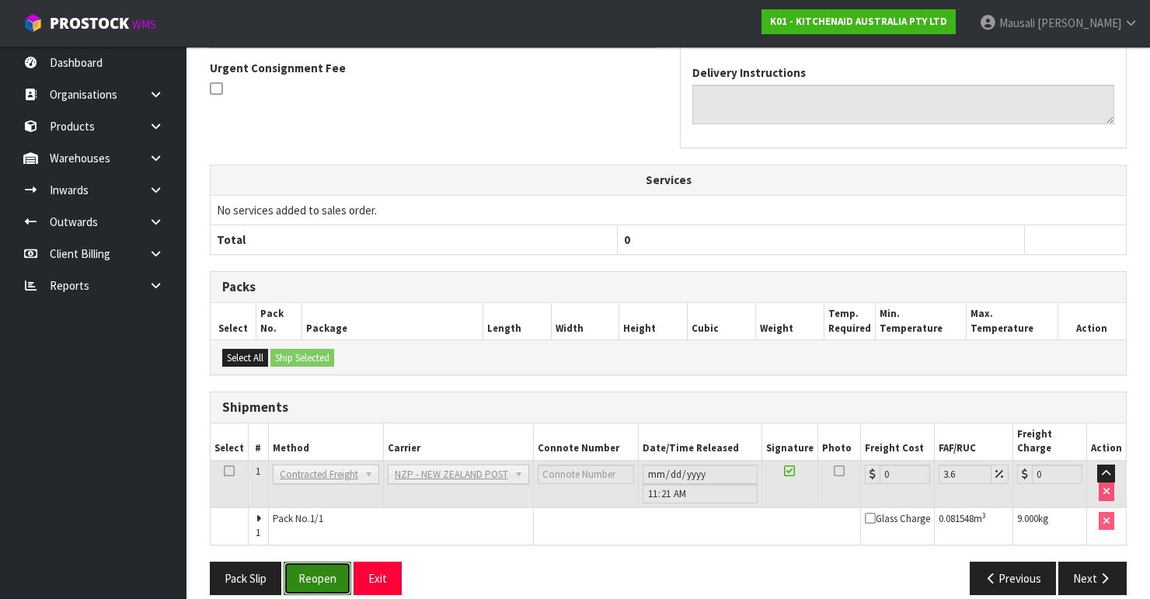
drag, startPoint x: 318, startPoint y: 553, endPoint x: 335, endPoint y: 545, distance: 18.8
click at [318, 562] on button "Reopen" at bounding box center [318, 578] width 68 height 33
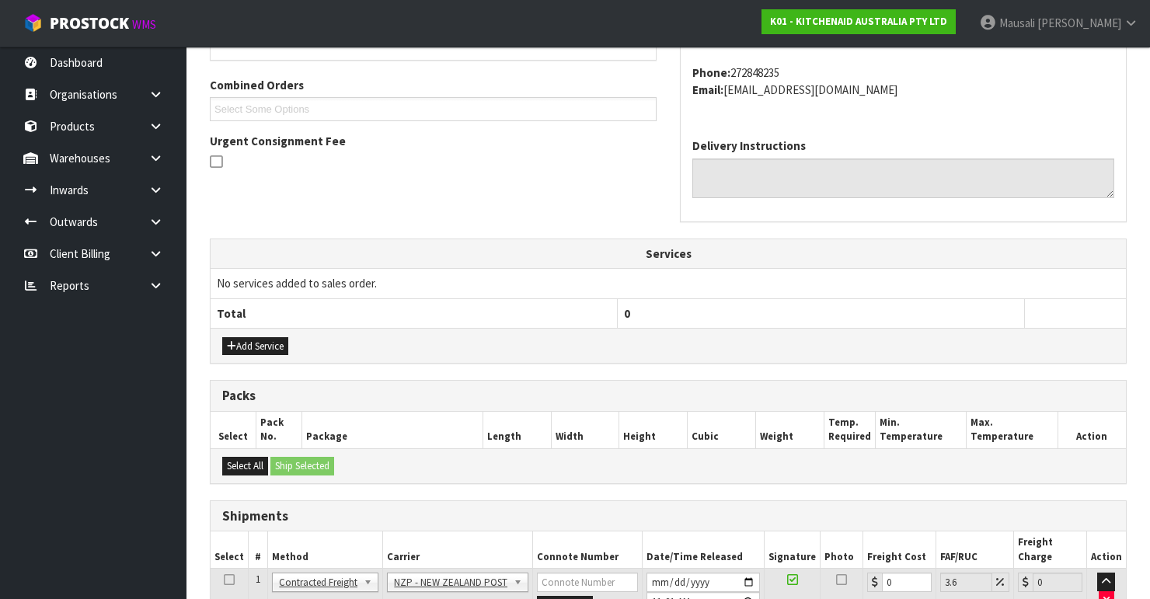
scroll to position [496, 0]
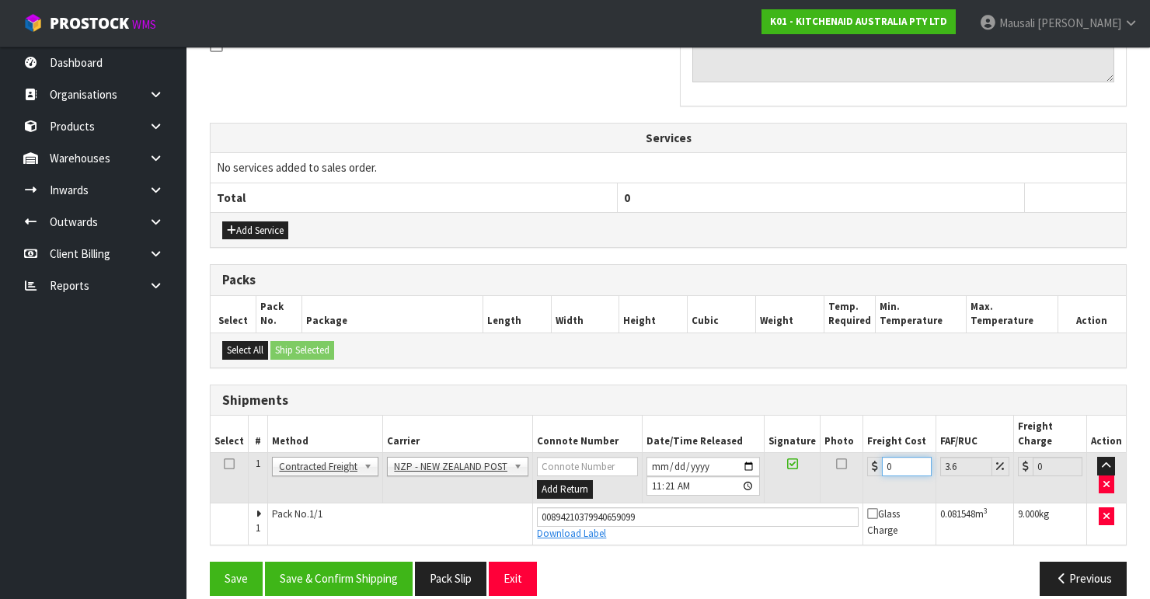
drag, startPoint x: 900, startPoint y: 447, endPoint x: 865, endPoint y: 458, distance: 36.4
click at [866, 458] on td "0" at bounding box center [899, 478] width 73 height 50
click at [362, 562] on button "Save & Confirm Shipping" at bounding box center [339, 578] width 148 height 33
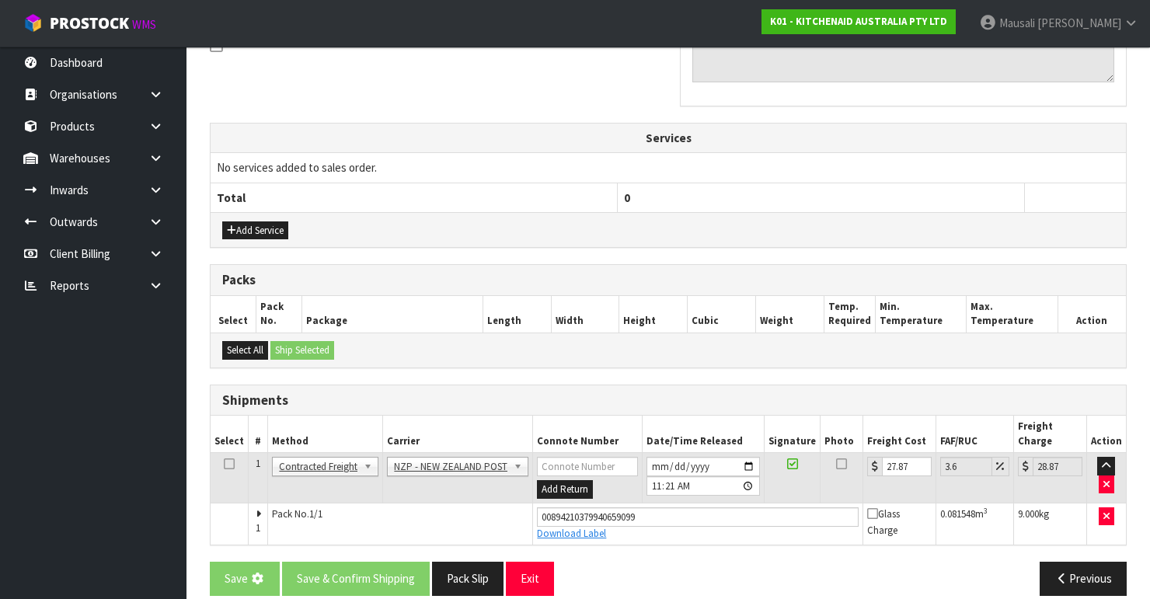
scroll to position [0, 0]
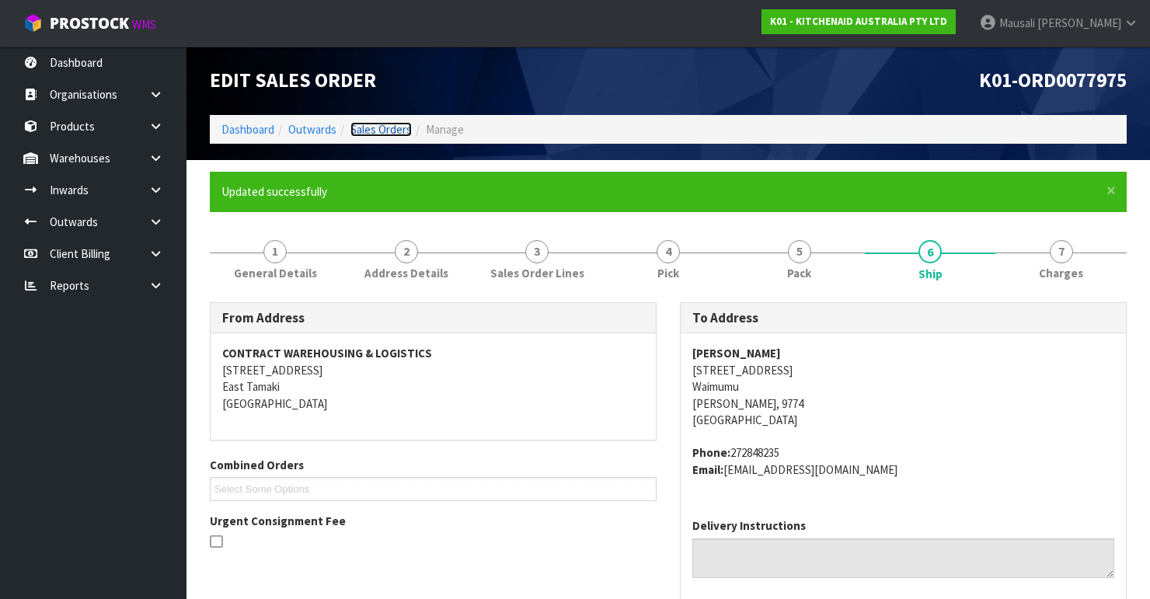
click at [385, 124] on link "Sales Orders" at bounding box center [380, 129] width 61 height 15
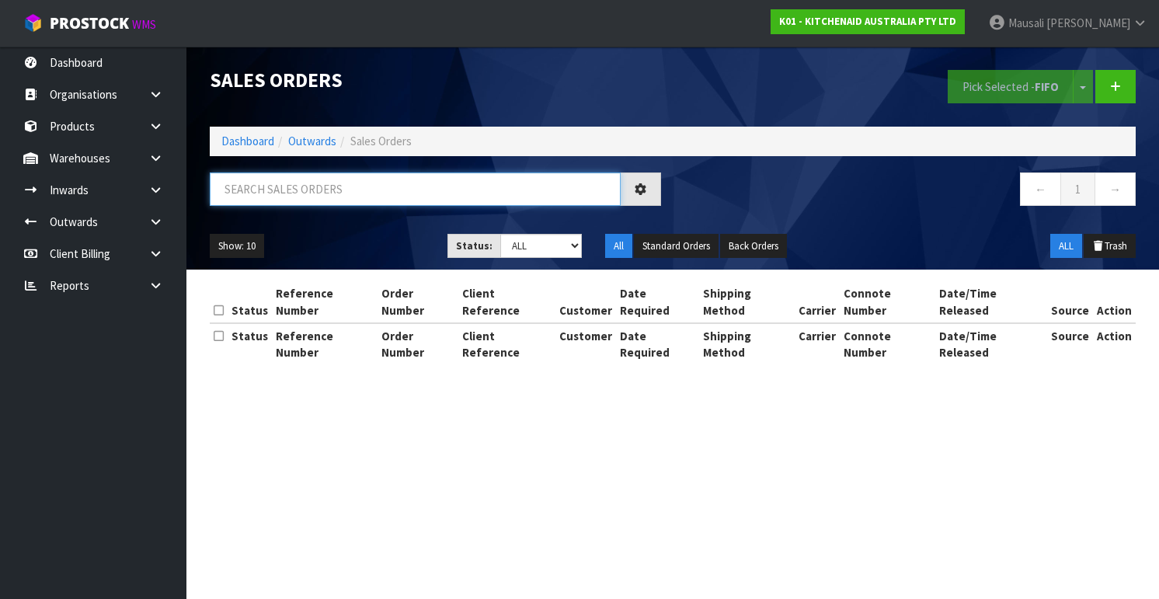
click at [269, 184] on input "text" at bounding box center [415, 188] width 411 height 33
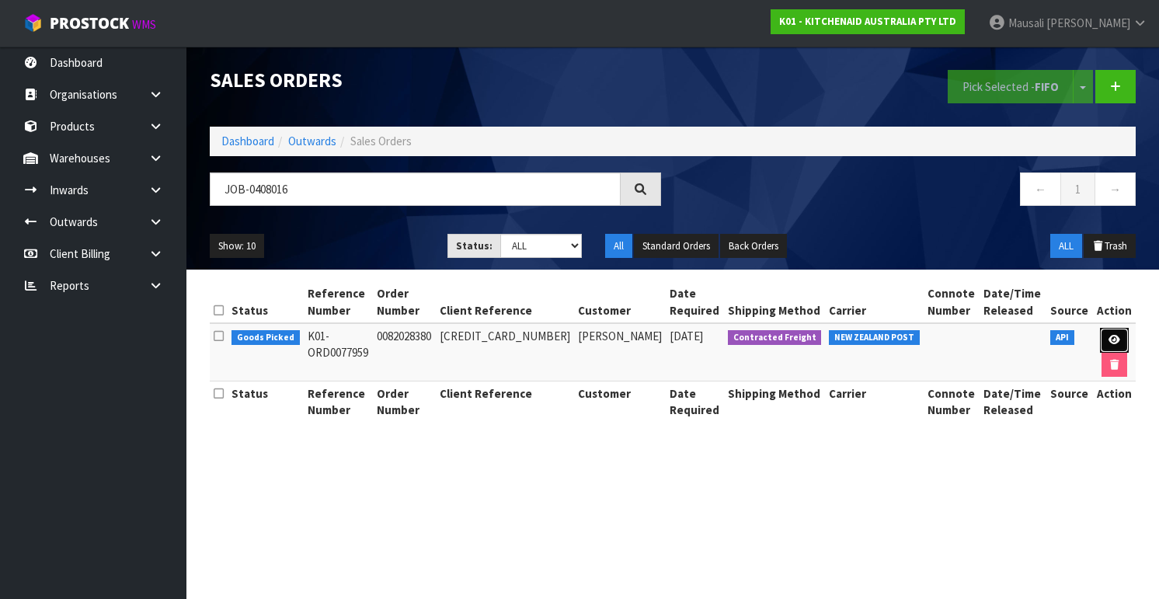
click at [1102, 336] on link at bounding box center [1114, 340] width 29 height 25
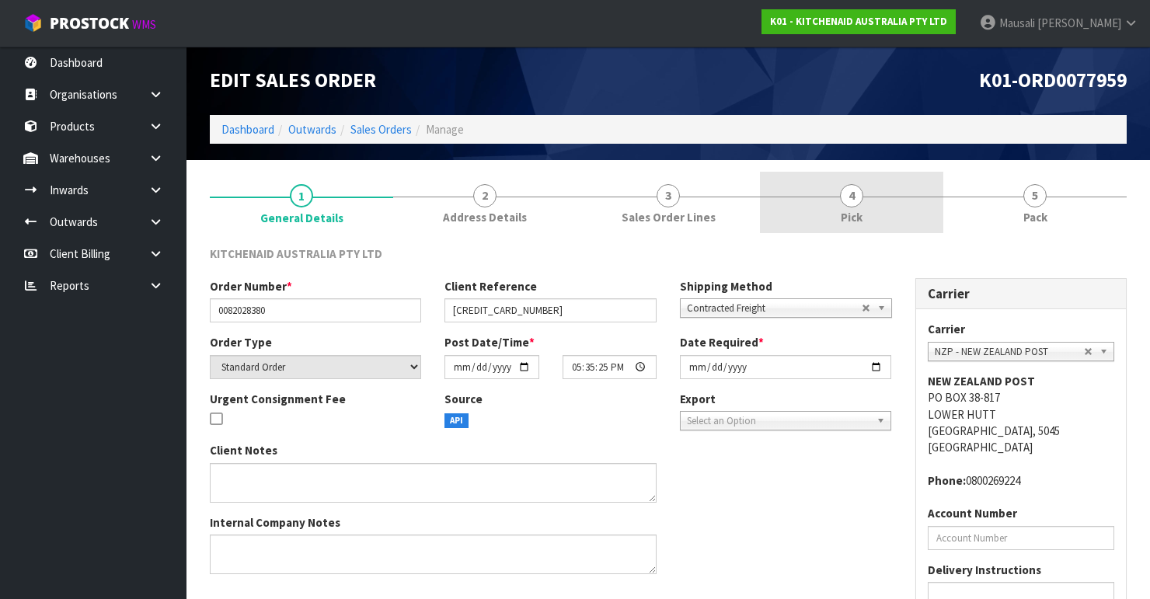
click at [879, 197] on link "4 Pick" at bounding box center [851, 202] width 183 height 61
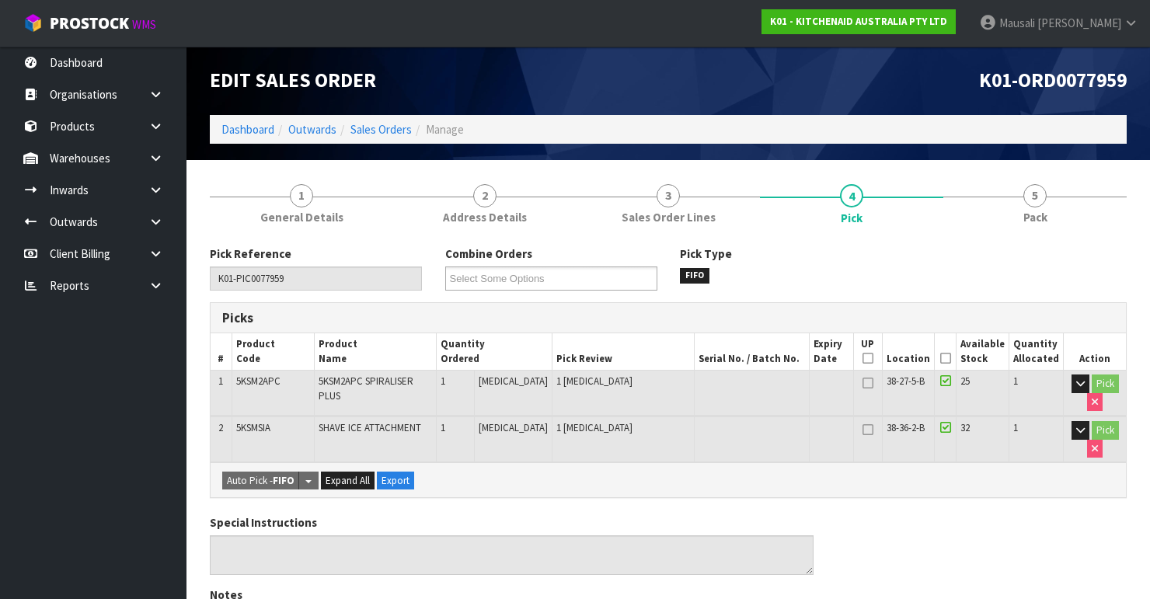
click at [944, 358] on icon at bounding box center [945, 358] width 11 height 1
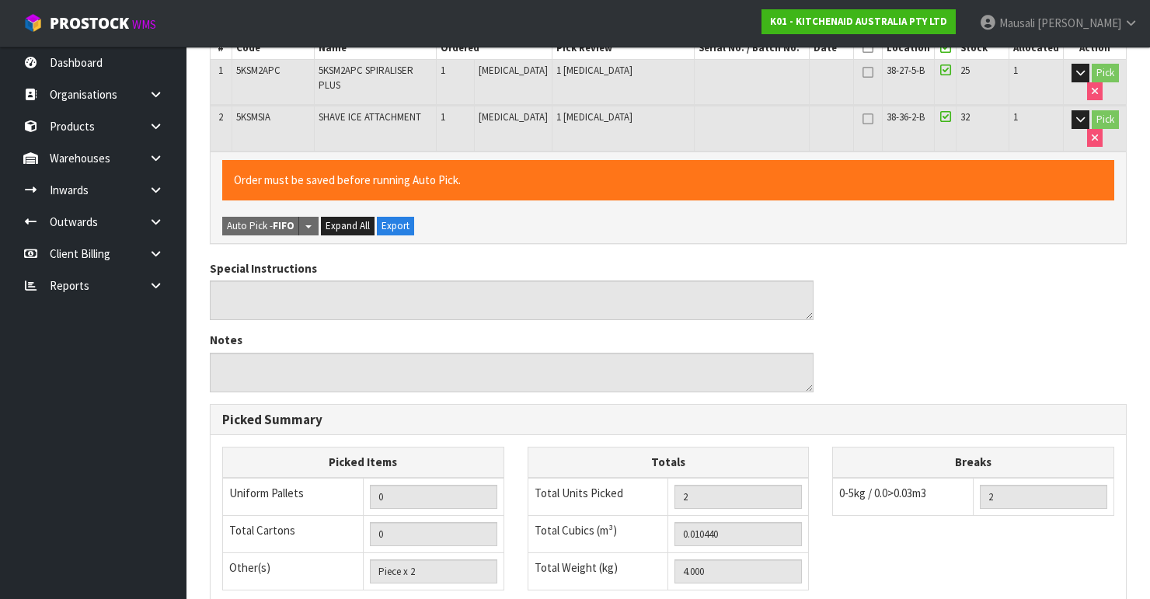
scroll to position [538, 0]
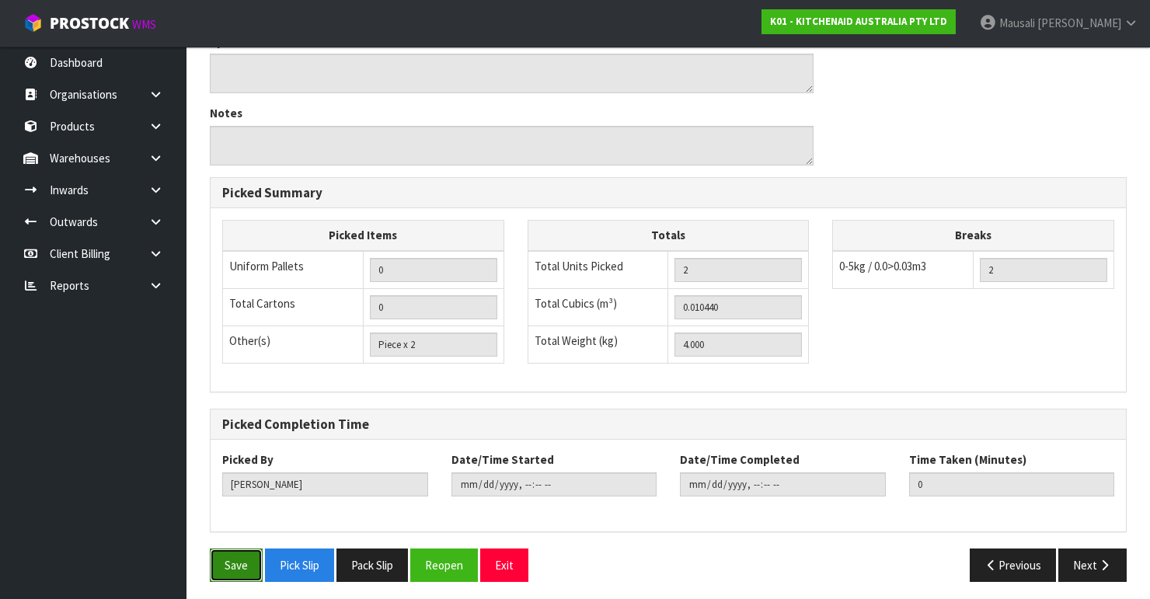
click at [227, 562] on button "Save" at bounding box center [236, 564] width 53 height 33
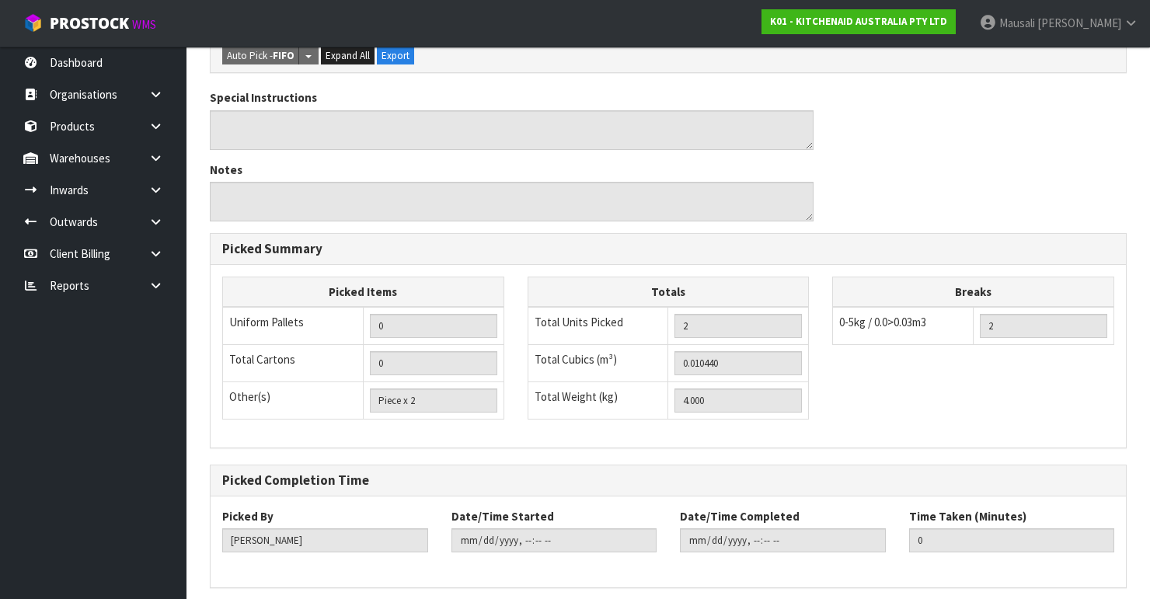
scroll to position [0, 0]
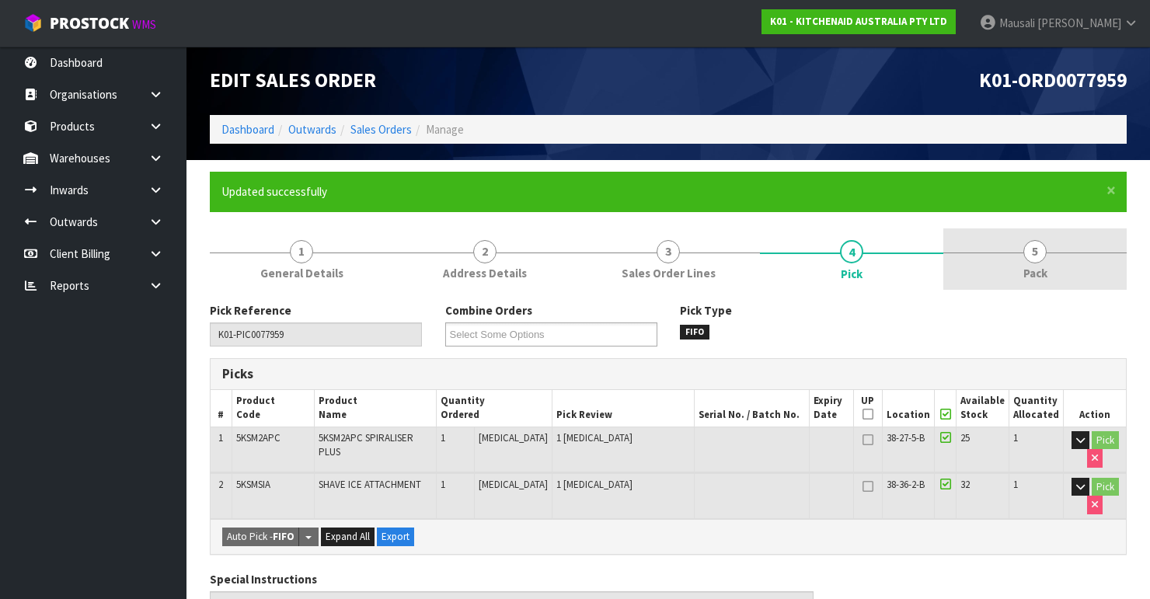
click at [1010, 262] on link "5 Pack" at bounding box center [1034, 258] width 183 height 61
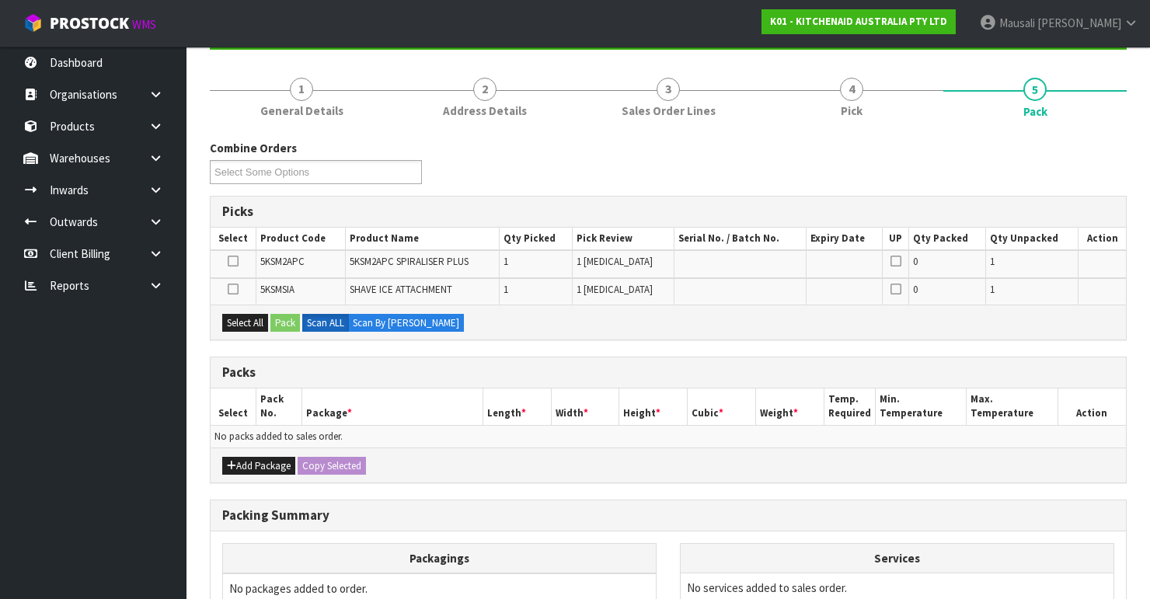
scroll to position [311, 0]
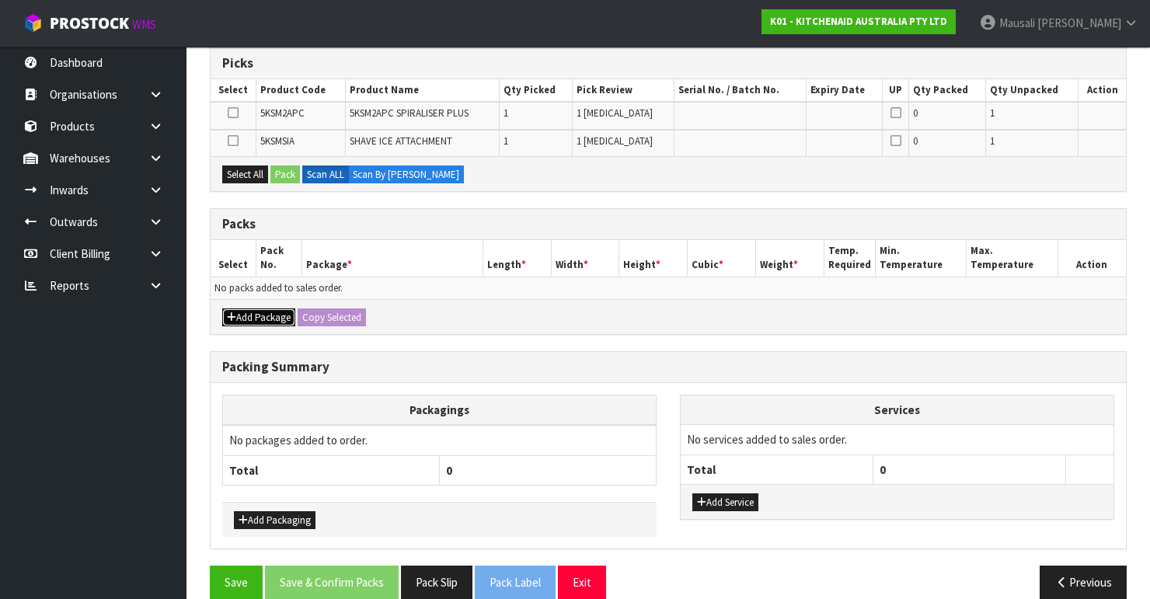
click at [273, 317] on button "Add Package" at bounding box center [258, 317] width 73 height 19
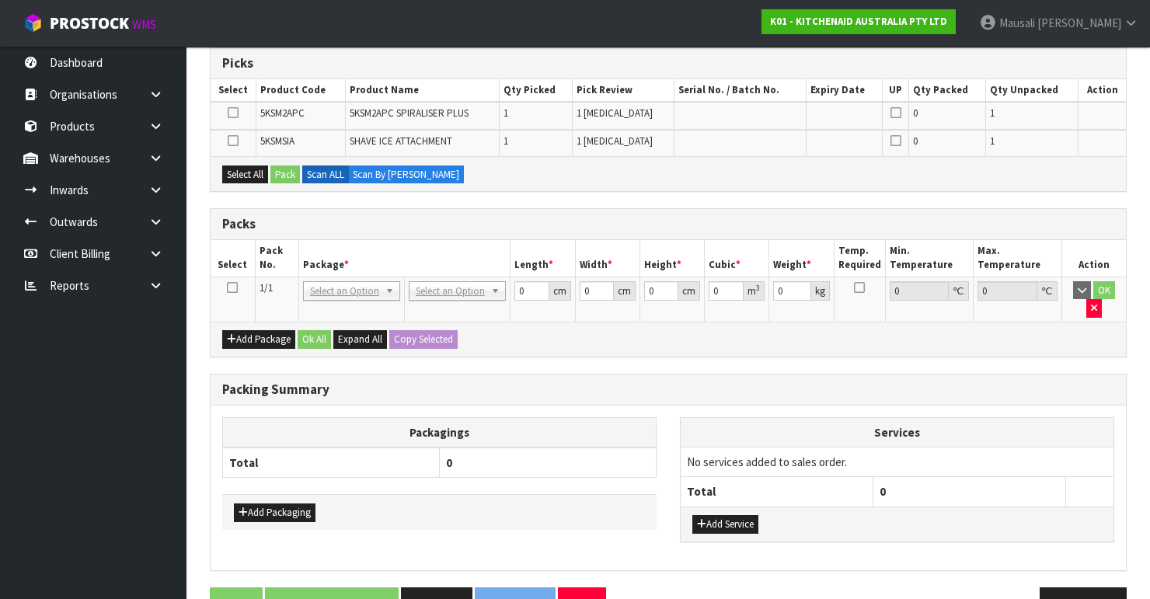
click at [233, 287] on icon at bounding box center [232, 287] width 11 height 1
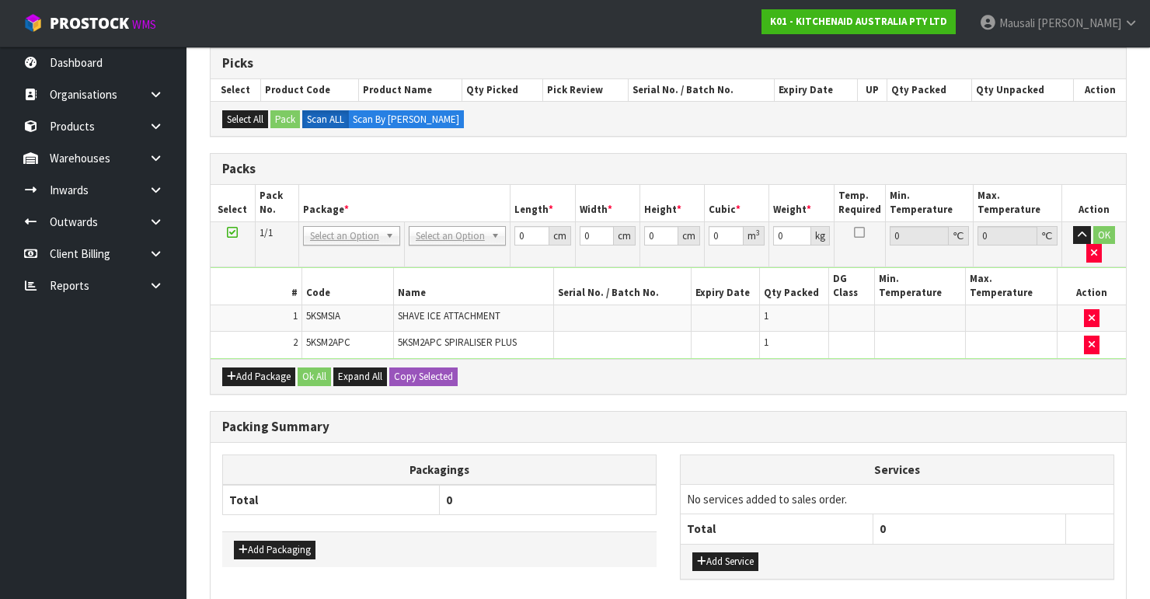
drag, startPoint x: 442, startPoint y: 233, endPoint x: 441, endPoint y: 241, distance: 7.8
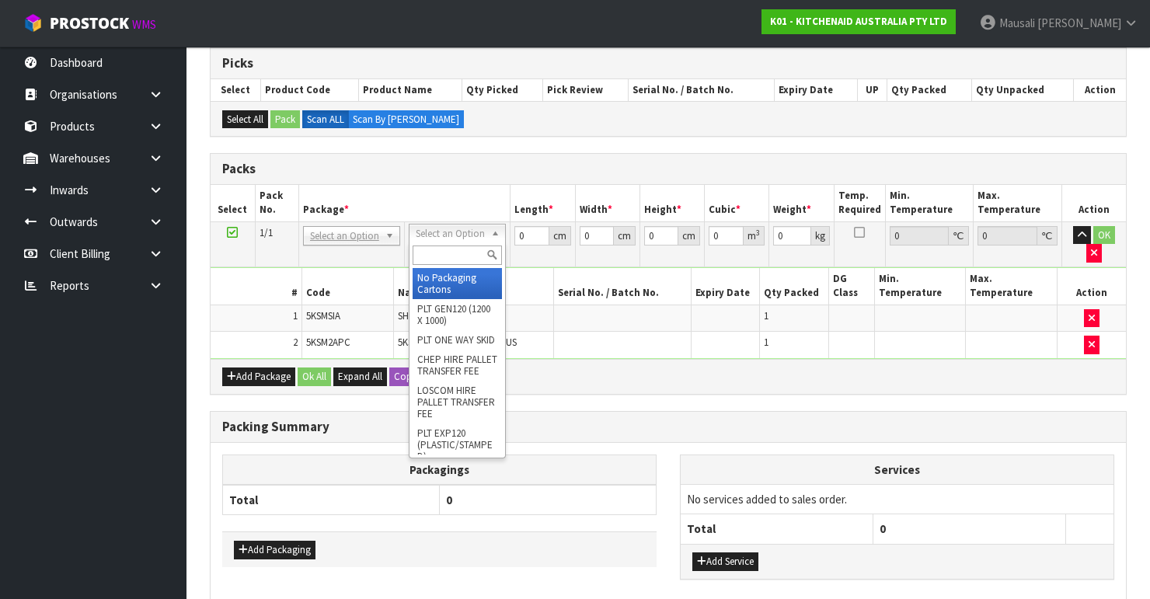
click at [429, 255] on input "text" at bounding box center [457, 254] width 89 height 19
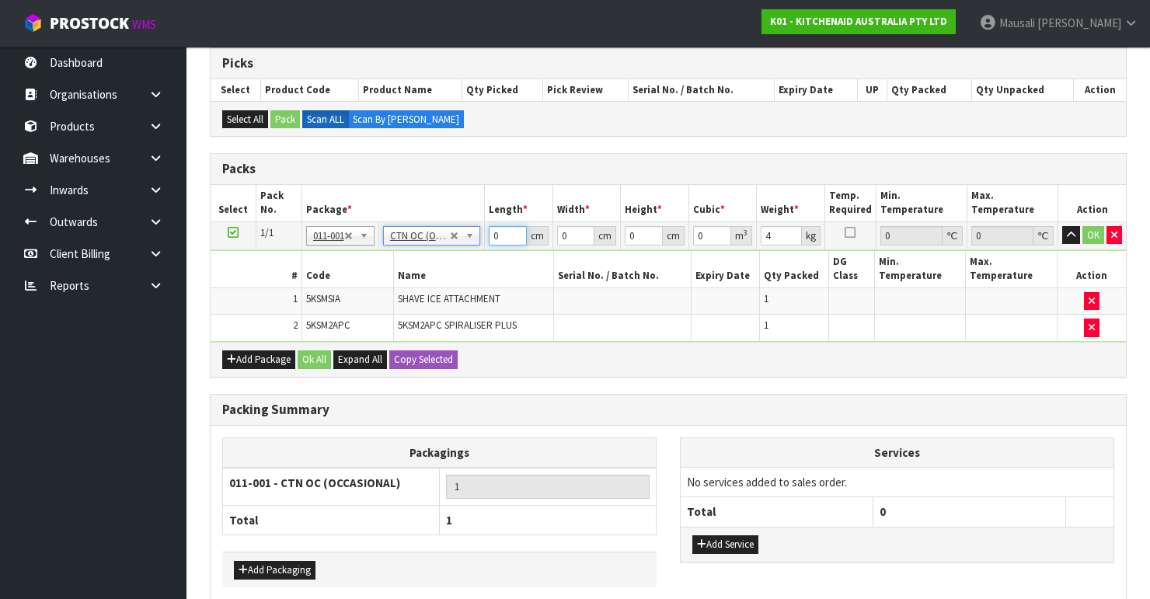
drag, startPoint x: 503, startPoint y: 233, endPoint x: 481, endPoint y: 241, distance: 23.1
click at [484, 241] on tr "1/1 NONE 007-001 007-002 007-004 007-009 007-013 007-014 007-015 007-017 007-01…" at bounding box center [668, 235] width 915 height 28
click at [321, 350] on button "Ok All" at bounding box center [314, 359] width 33 height 19
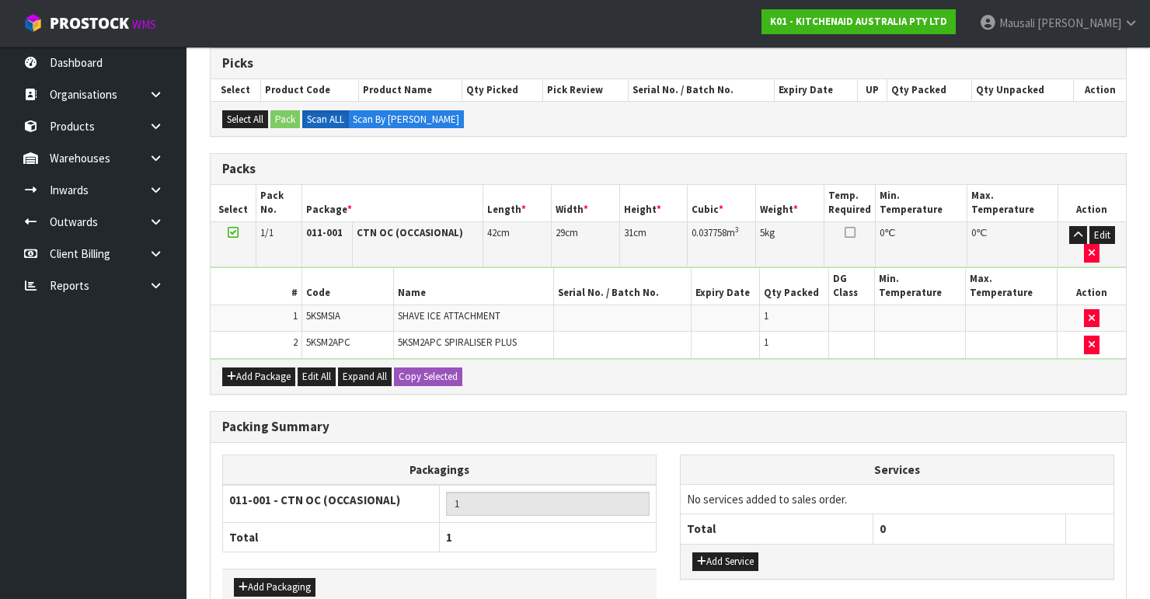
scroll to position [393, 0]
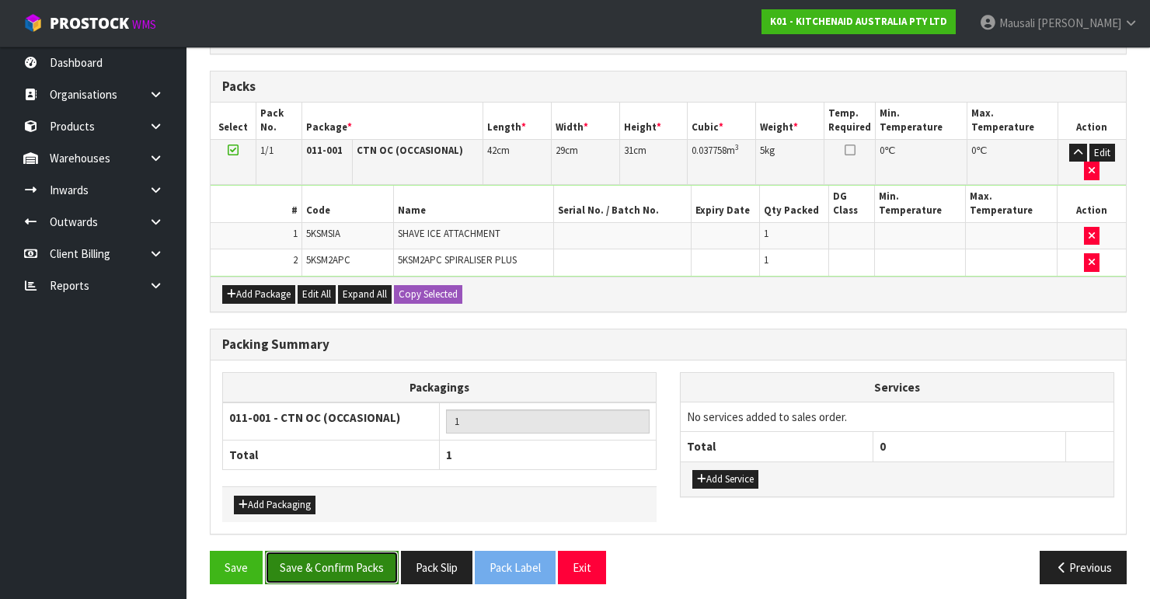
drag, startPoint x: 367, startPoint y: 556, endPoint x: 381, endPoint y: 555, distance: 14.8
click at [367, 556] on button "Save & Confirm Packs" at bounding box center [332, 567] width 134 height 33
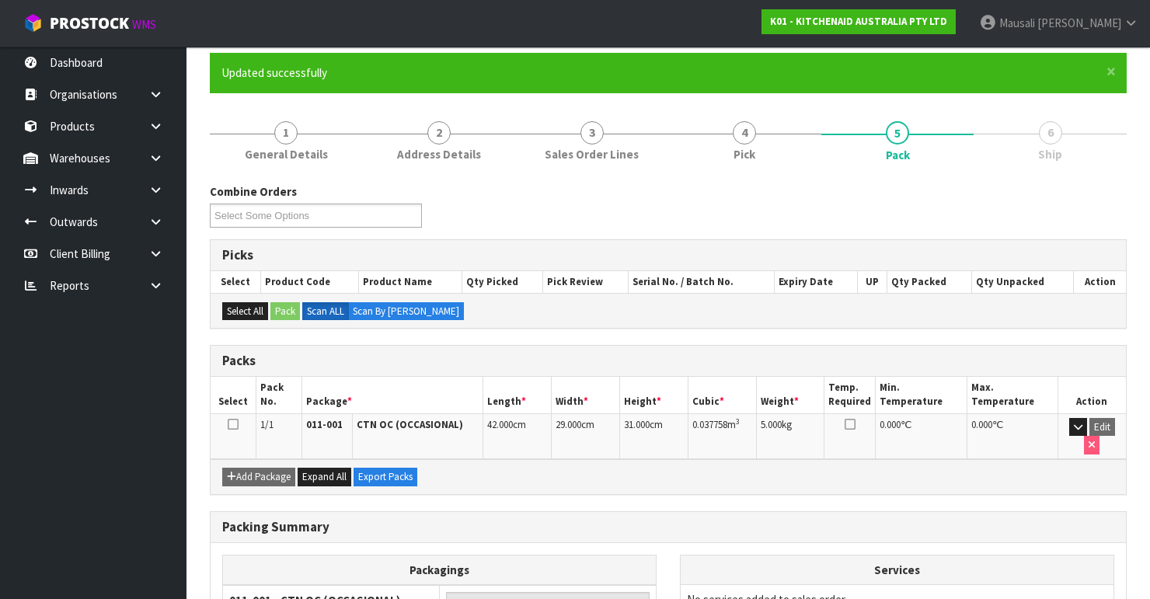
scroll to position [269, 0]
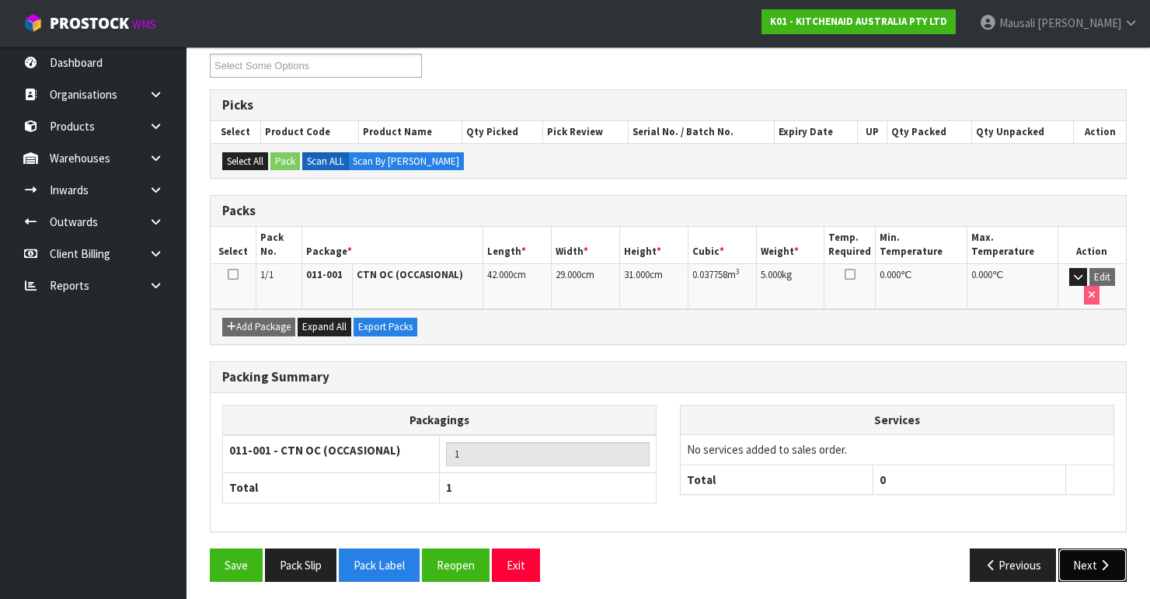
click at [1107, 562] on icon "button" at bounding box center [1104, 565] width 15 height 12
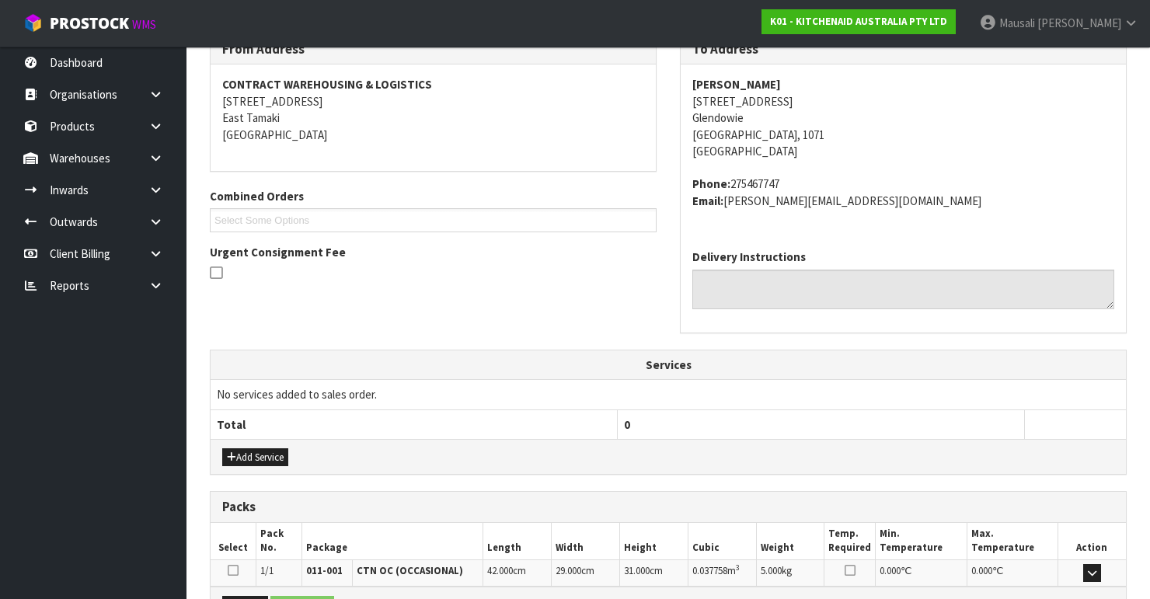
scroll to position [454, 0]
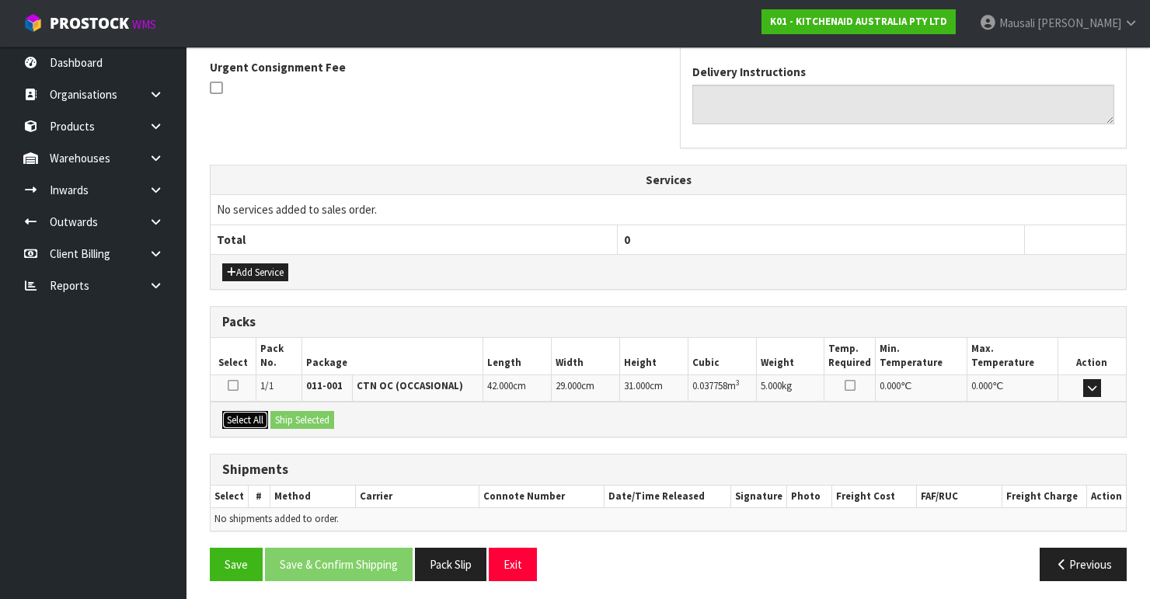
drag, startPoint x: 252, startPoint y: 420, endPoint x: 285, endPoint y: 428, distance: 33.5
click at [260, 423] on button "Select All" at bounding box center [245, 420] width 46 height 19
click at [285, 428] on div "Select All Ship Selected" at bounding box center [668, 419] width 915 height 35
click at [326, 411] on button "Ship Selected" at bounding box center [302, 420] width 64 height 19
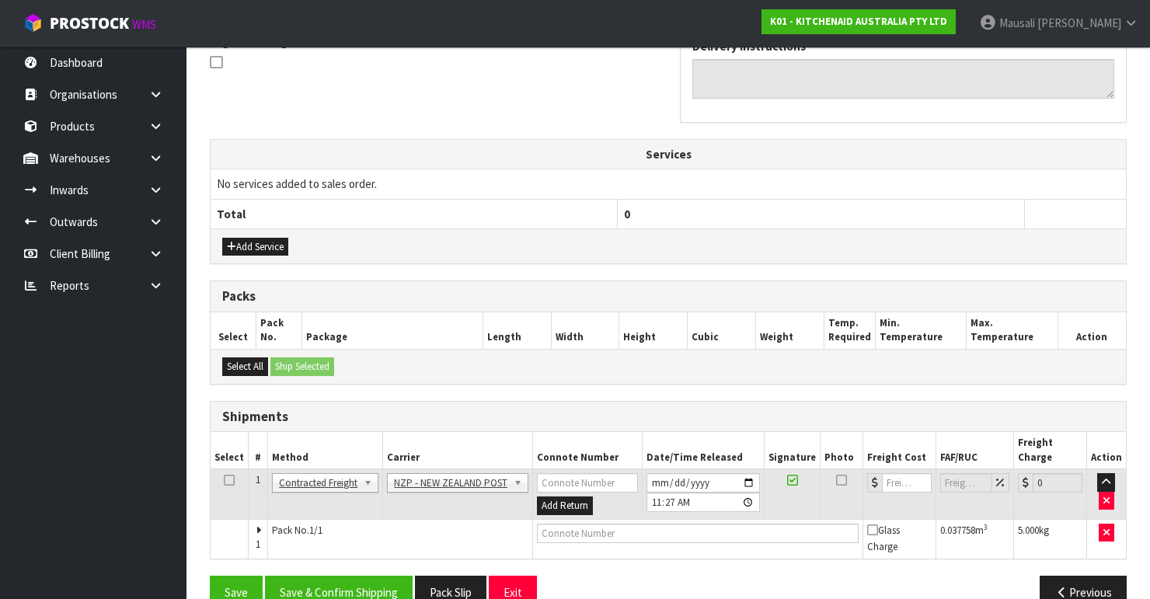
scroll to position [493, 0]
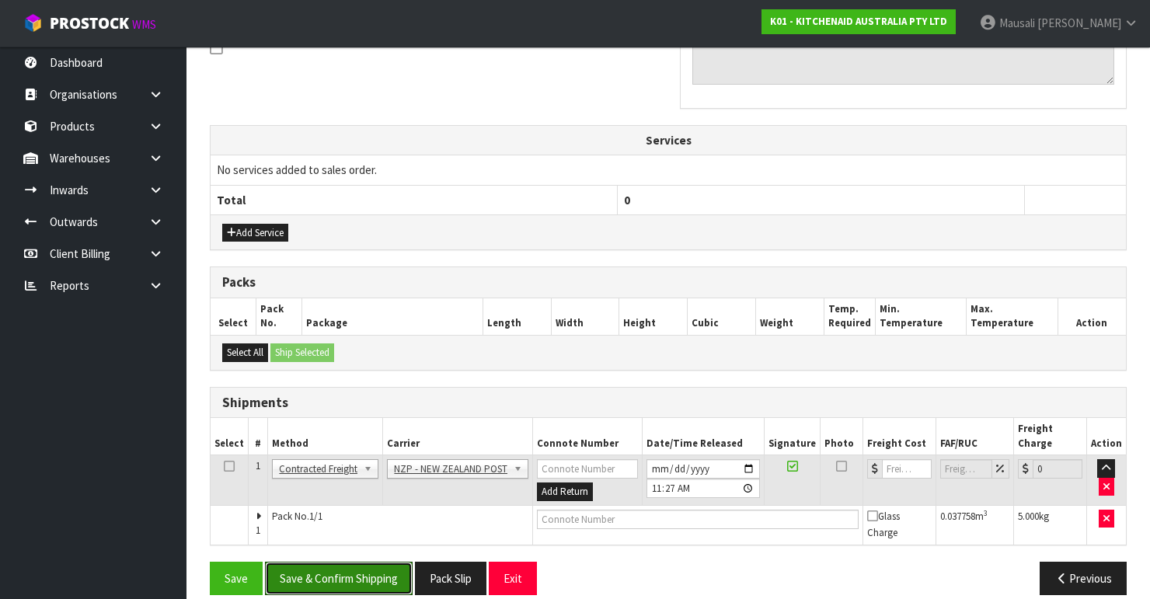
drag, startPoint x: 367, startPoint y: 557, endPoint x: 479, endPoint y: 519, distance: 117.4
click at [368, 562] on button "Save & Confirm Shipping" at bounding box center [339, 578] width 148 height 33
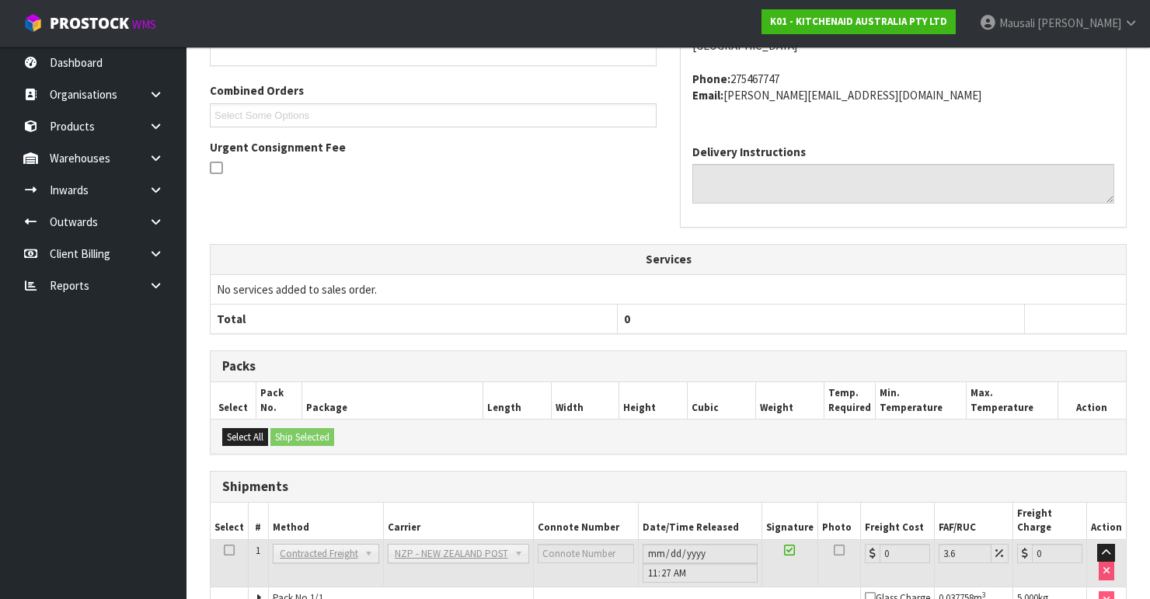
scroll to position [470, 0]
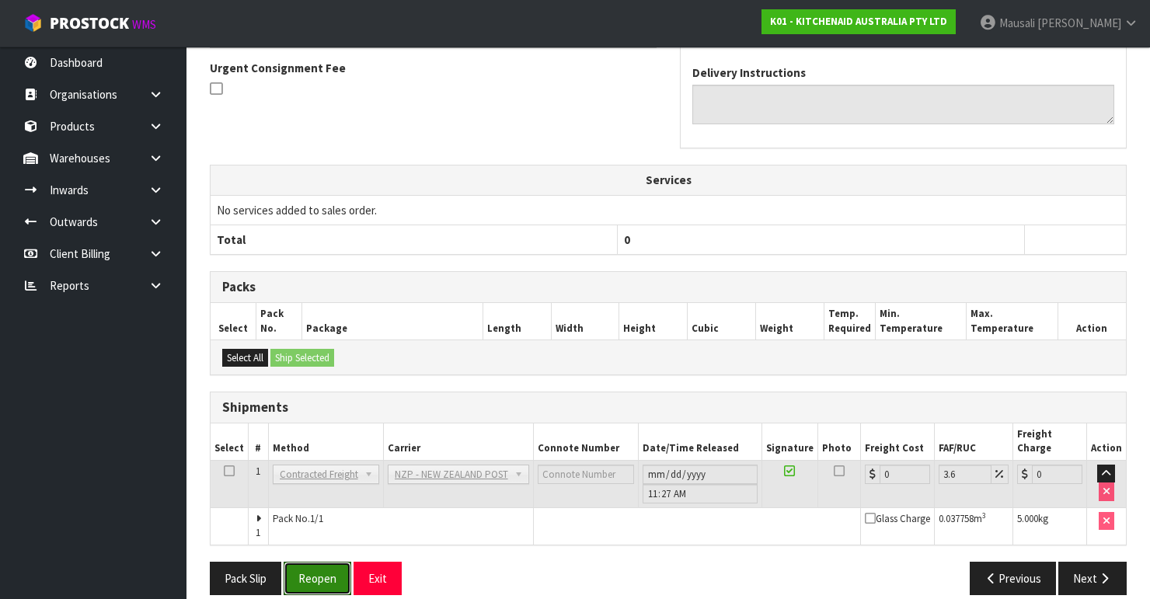
drag, startPoint x: 322, startPoint y: 553, endPoint x: 353, endPoint y: 541, distance: 33.5
click at [323, 562] on button "Reopen" at bounding box center [318, 578] width 68 height 33
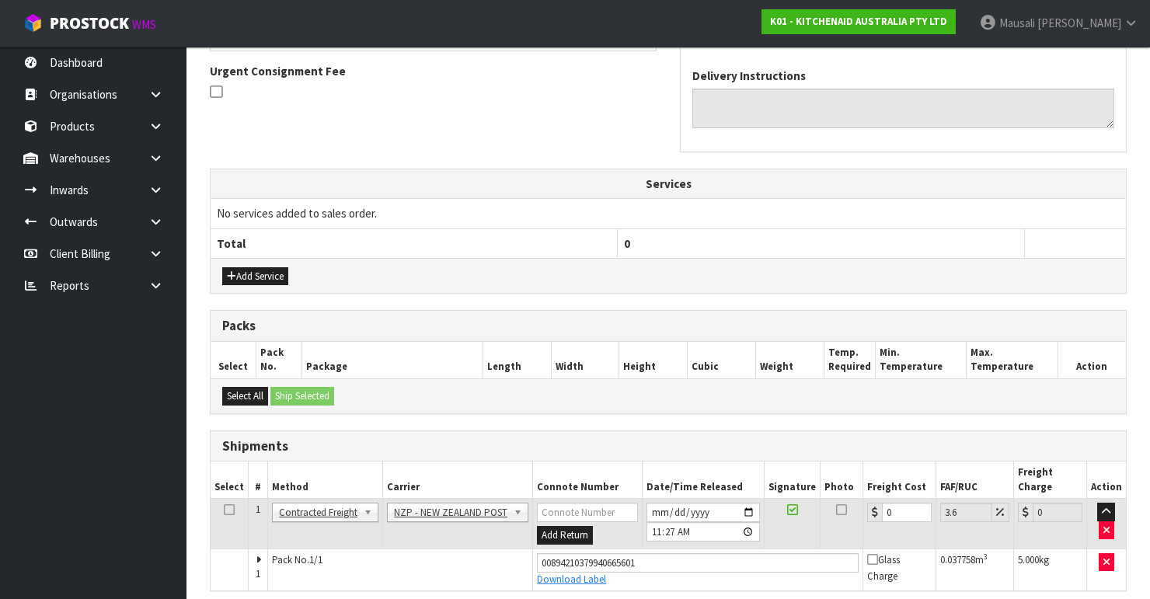
scroll to position [496, 0]
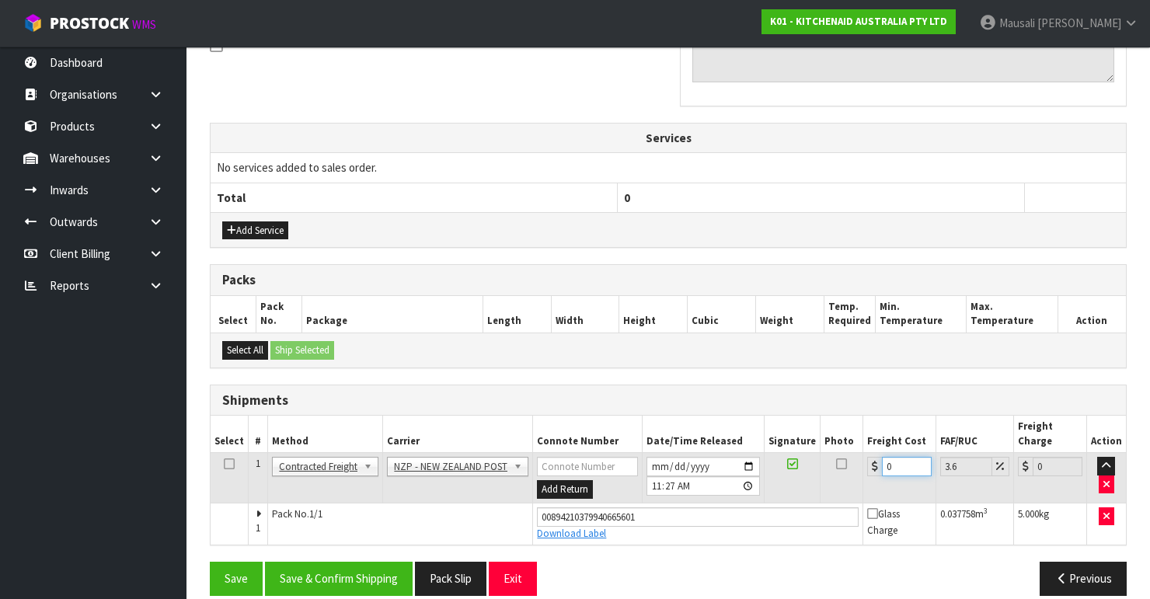
drag, startPoint x: 893, startPoint y: 447, endPoint x: 875, endPoint y: 452, distance: 18.5
click at [875, 457] on div "0" at bounding box center [899, 466] width 64 height 19
drag, startPoint x: 314, startPoint y: 549, endPoint x: 377, endPoint y: 491, distance: 85.8
click at [315, 562] on button "Save & Confirm Shipping" at bounding box center [339, 578] width 148 height 33
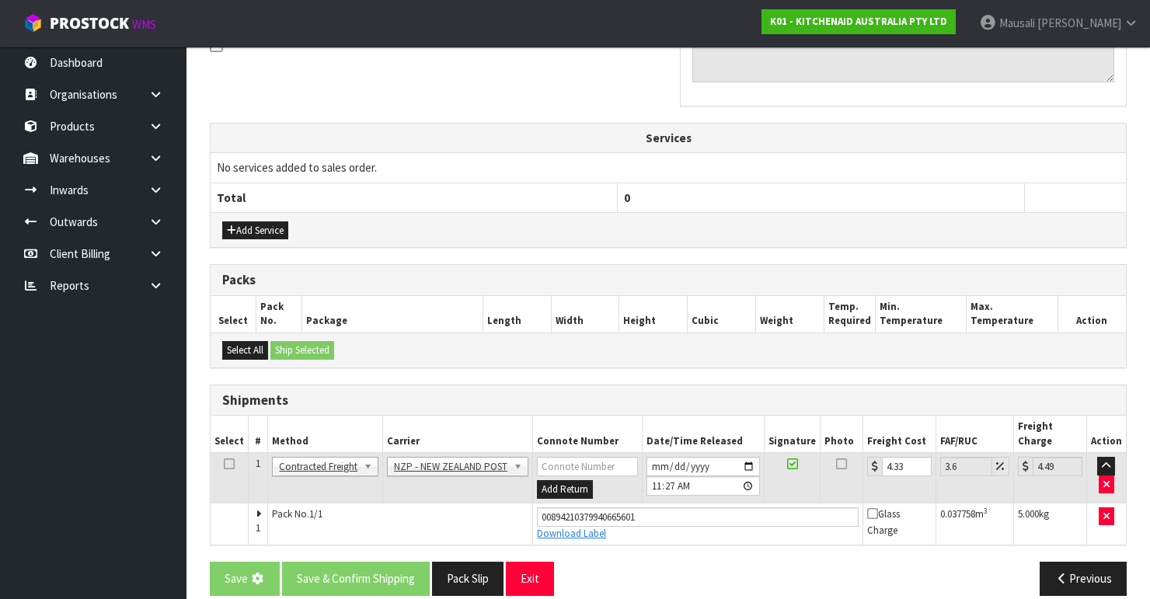
scroll to position [0, 0]
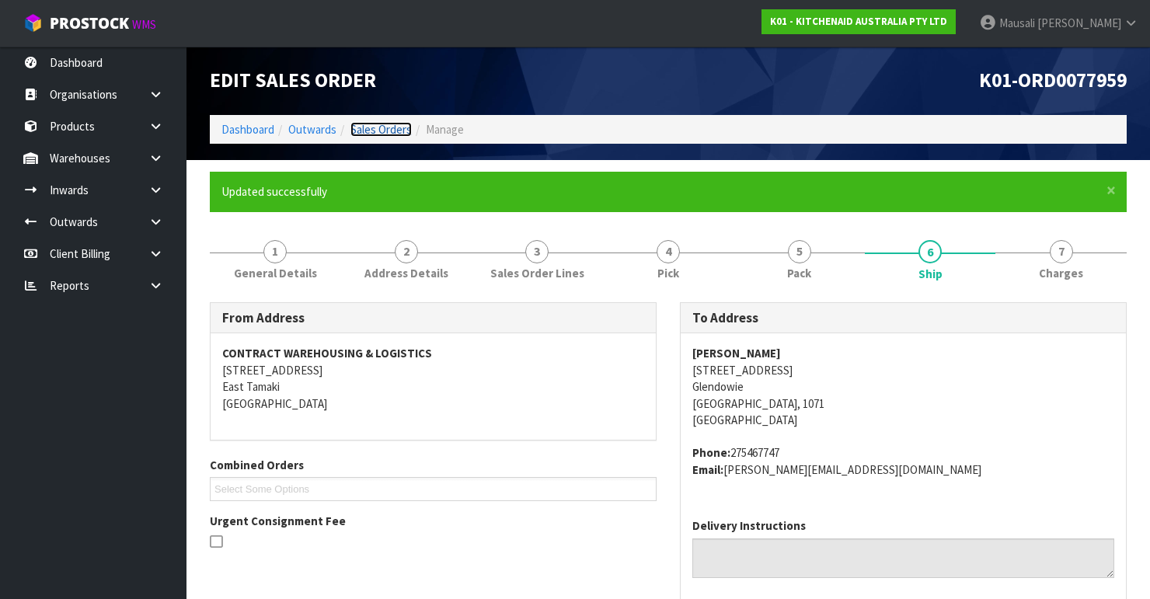
click at [379, 127] on link "Sales Orders" at bounding box center [380, 129] width 61 height 15
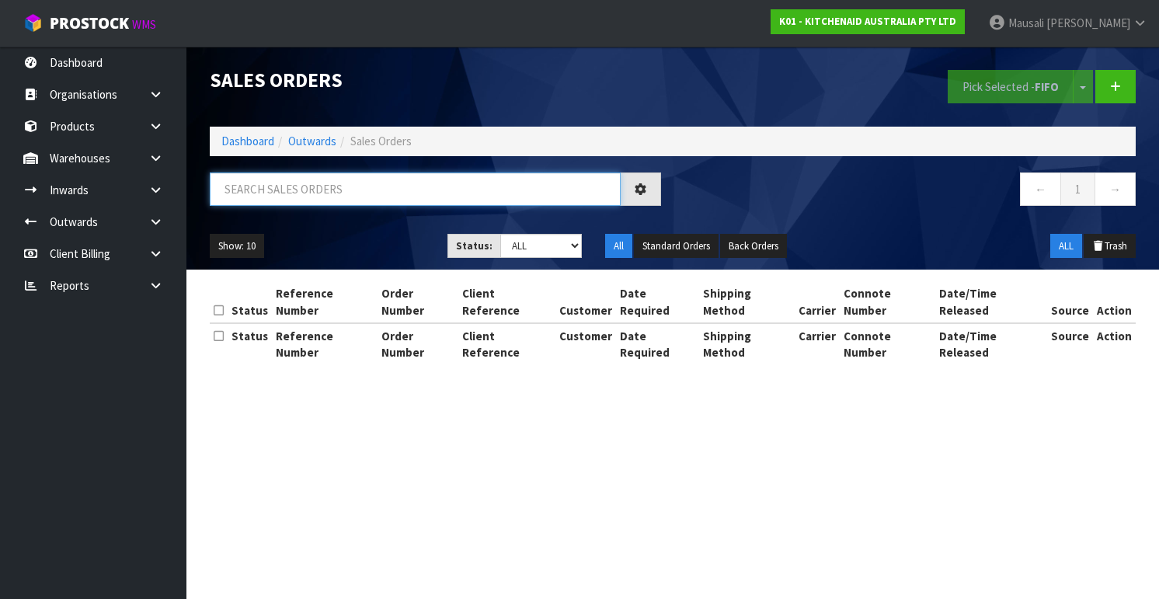
click at [280, 190] on input "text" at bounding box center [415, 188] width 411 height 33
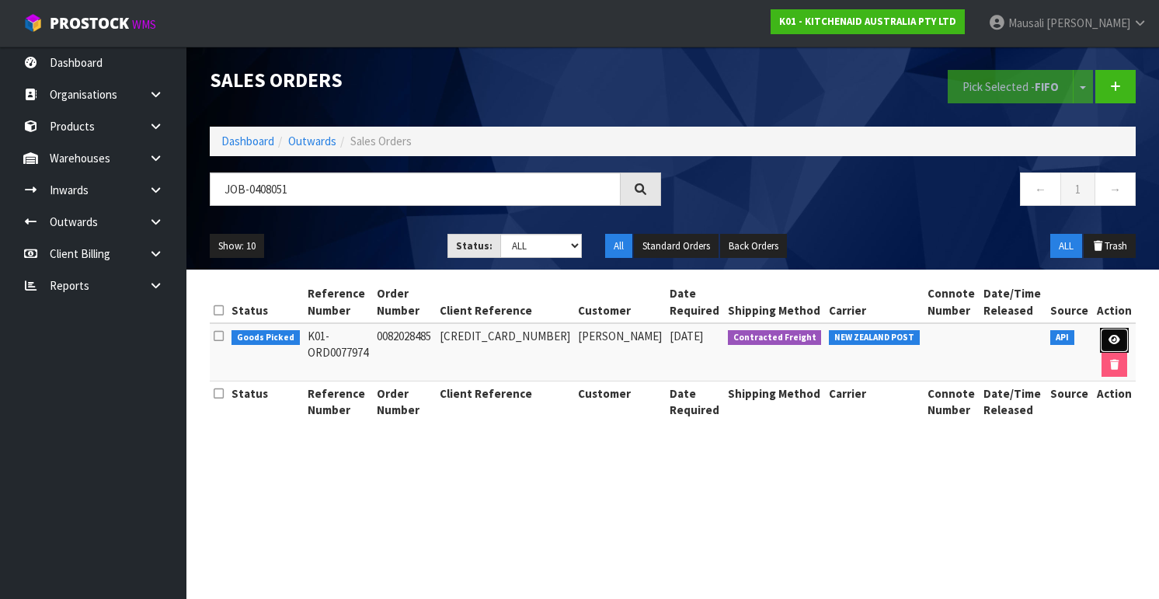
click at [1109, 336] on icon at bounding box center [1115, 340] width 12 height 10
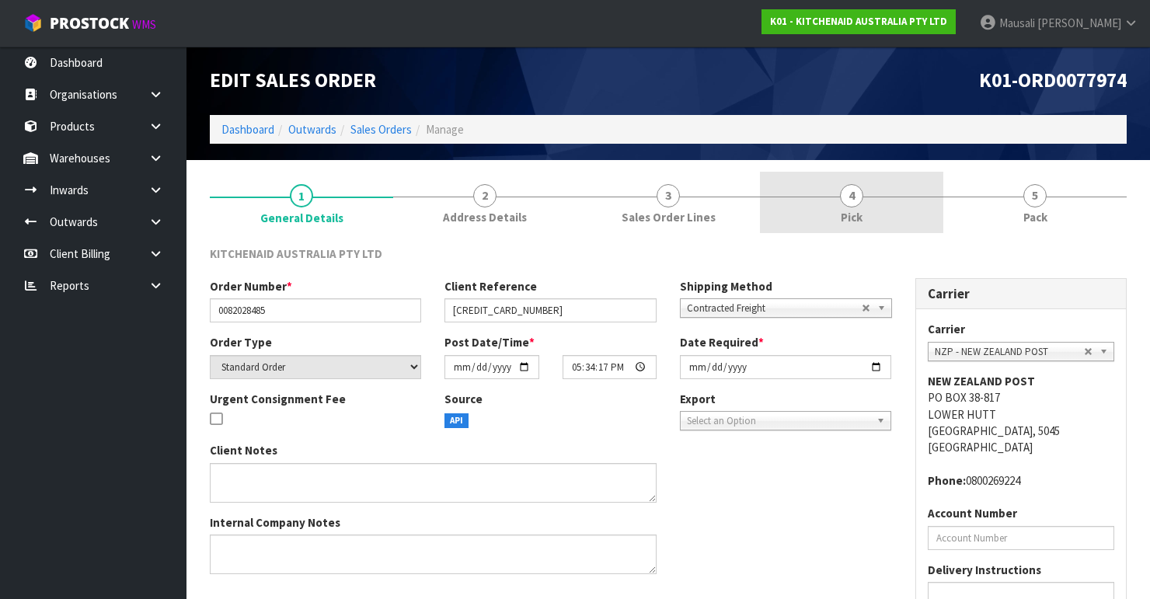
click at [913, 207] on link "4 Pick" at bounding box center [851, 202] width 183 height 61
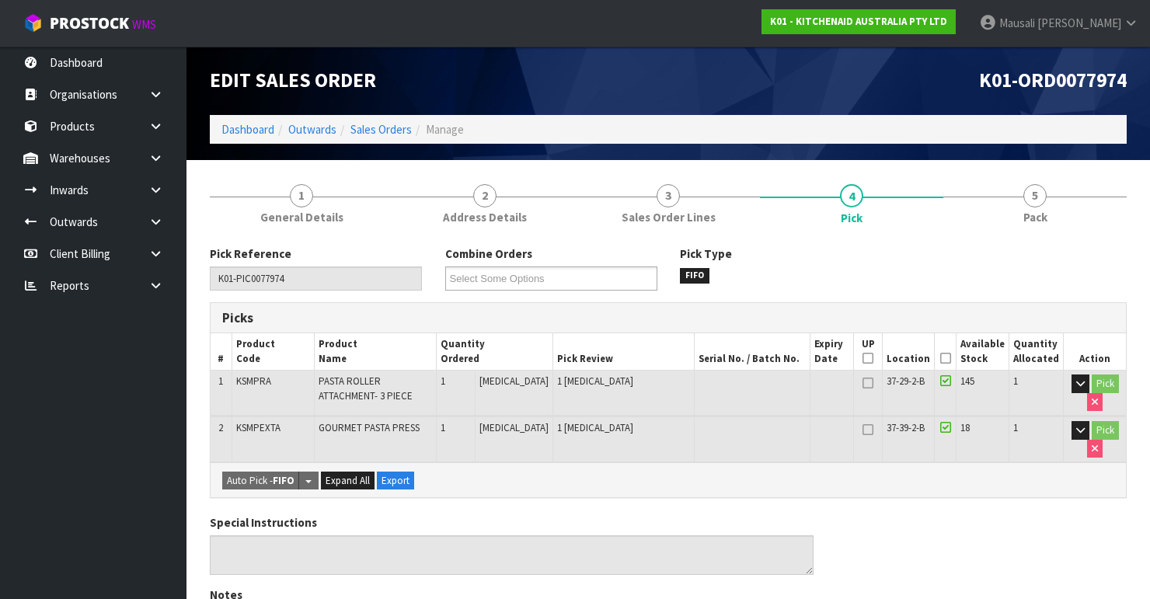
click at [940, 358] on th "Picked" at bounding box center [946, 351] width 22 height 37
click at [947, 358] on icon at bounding box center [945, 358] width 11 height 1
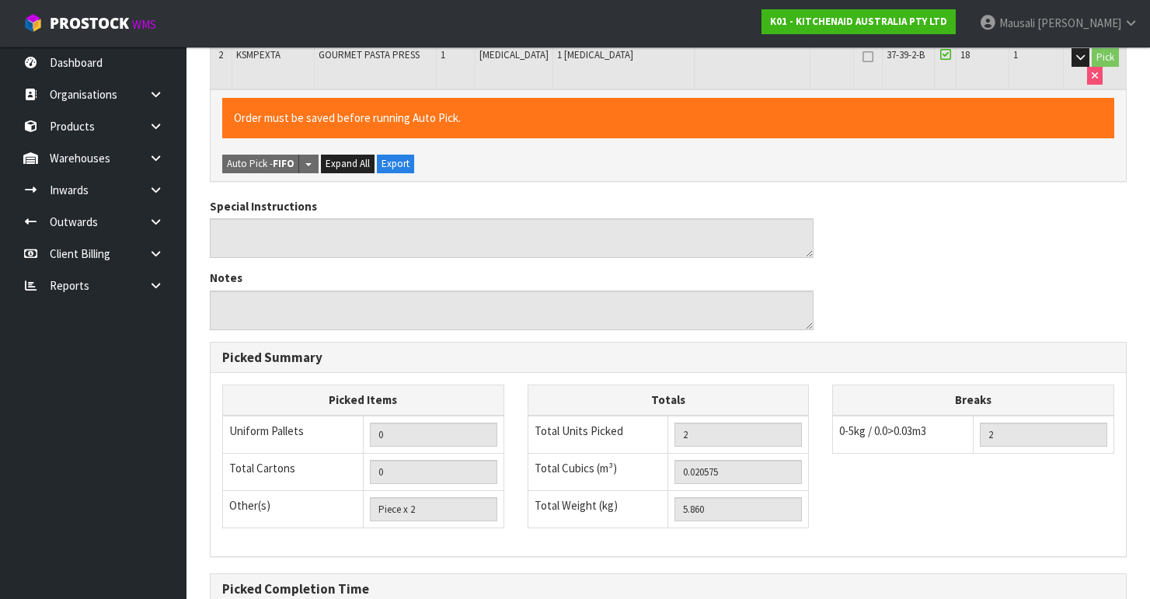
scroll to position [538, 0]
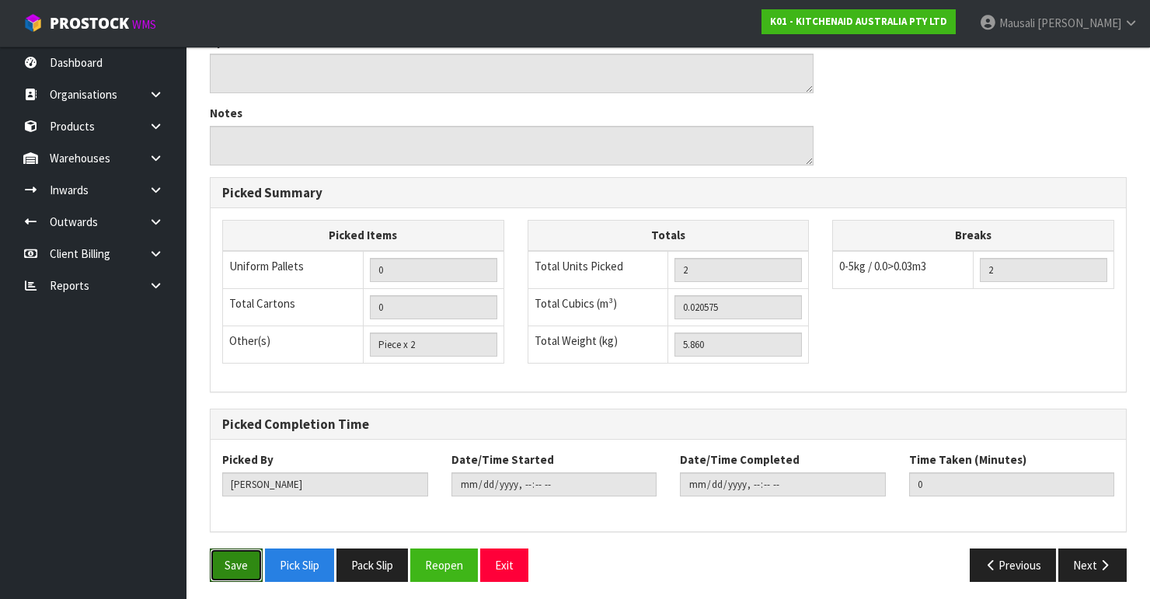
drag, startPoint x: 221, startPoint y: 553, endPoint x: 242, endPoint y: 538, distance: 26.7
click at [224, 550] on button "Save" at bounding box center [236, 564] width 53 height 33
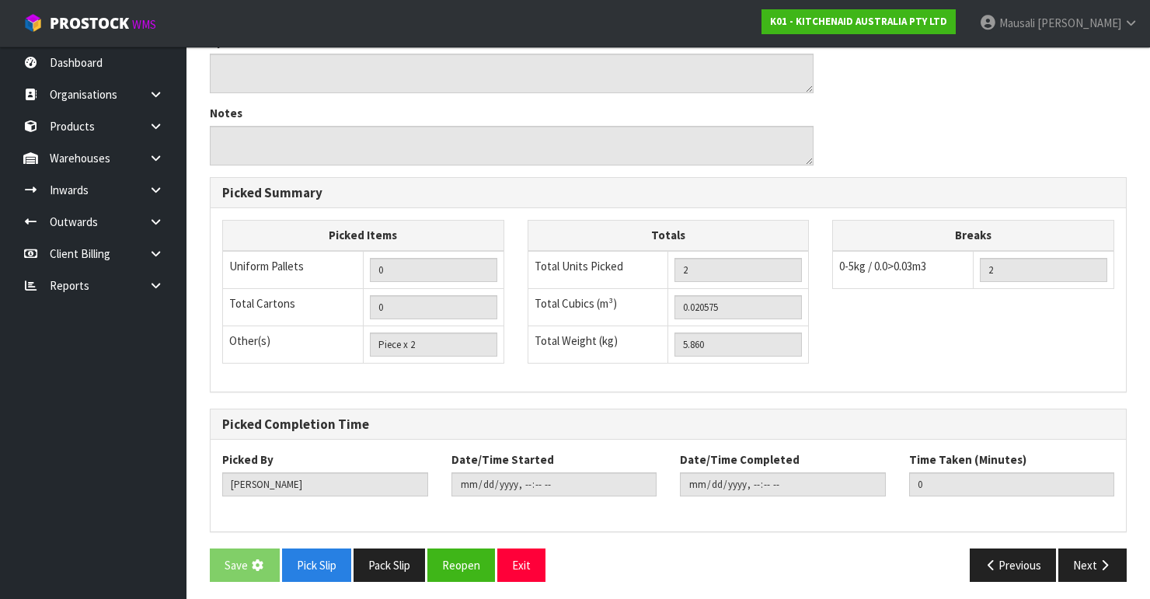
scroll to position [0, 0]
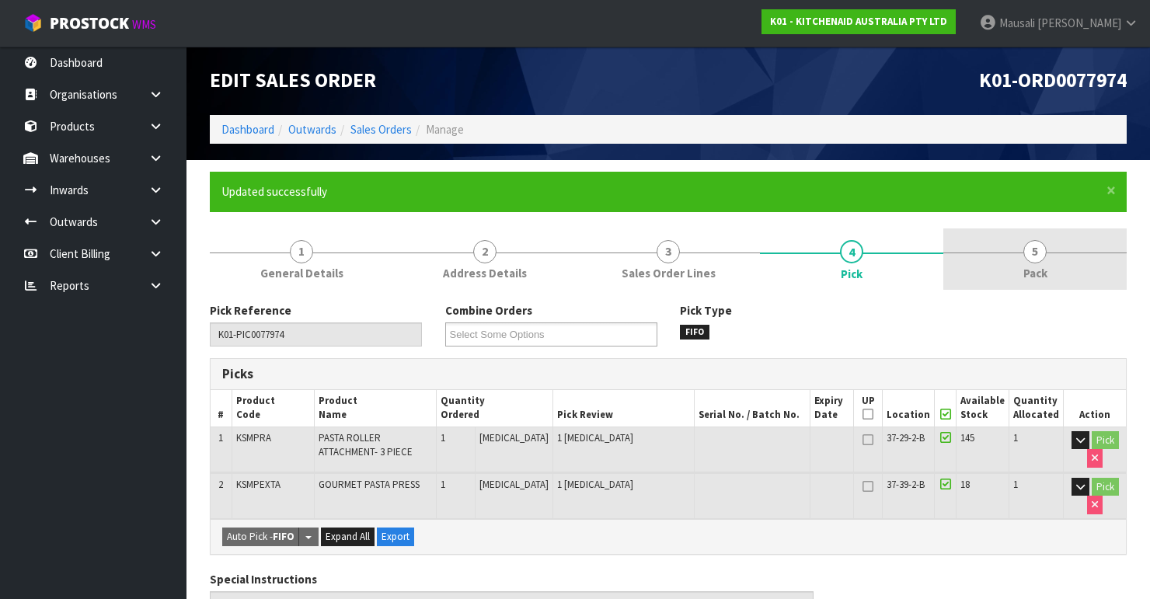
click at [1022, 260] on link "5 Pack" at bounding box center [1034, 258] width 183 height 61
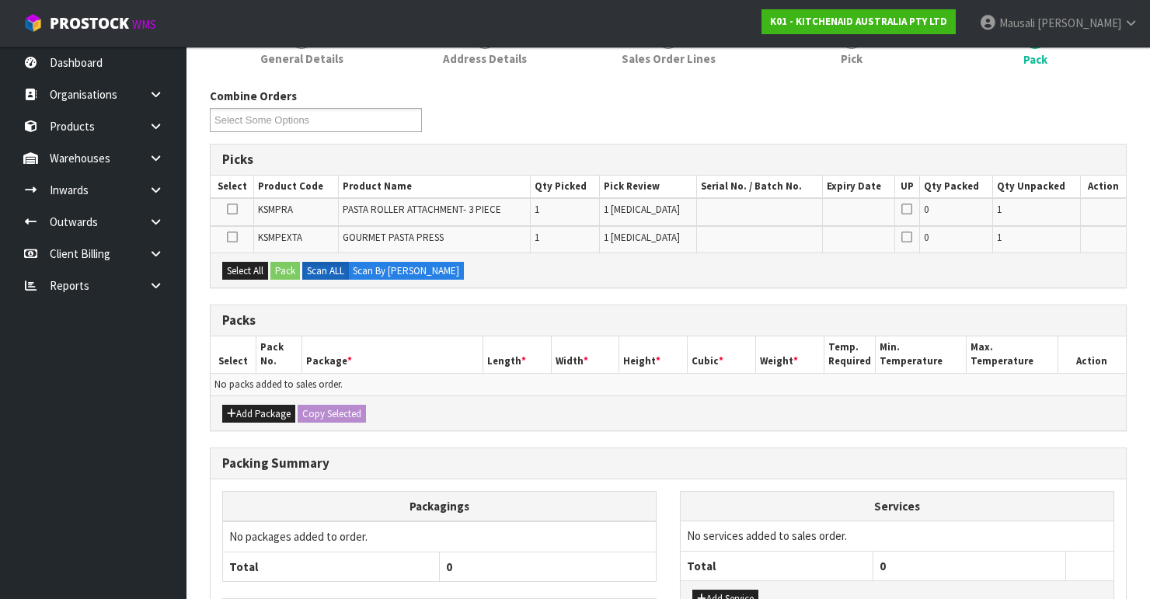
scroll to position [311, 0]
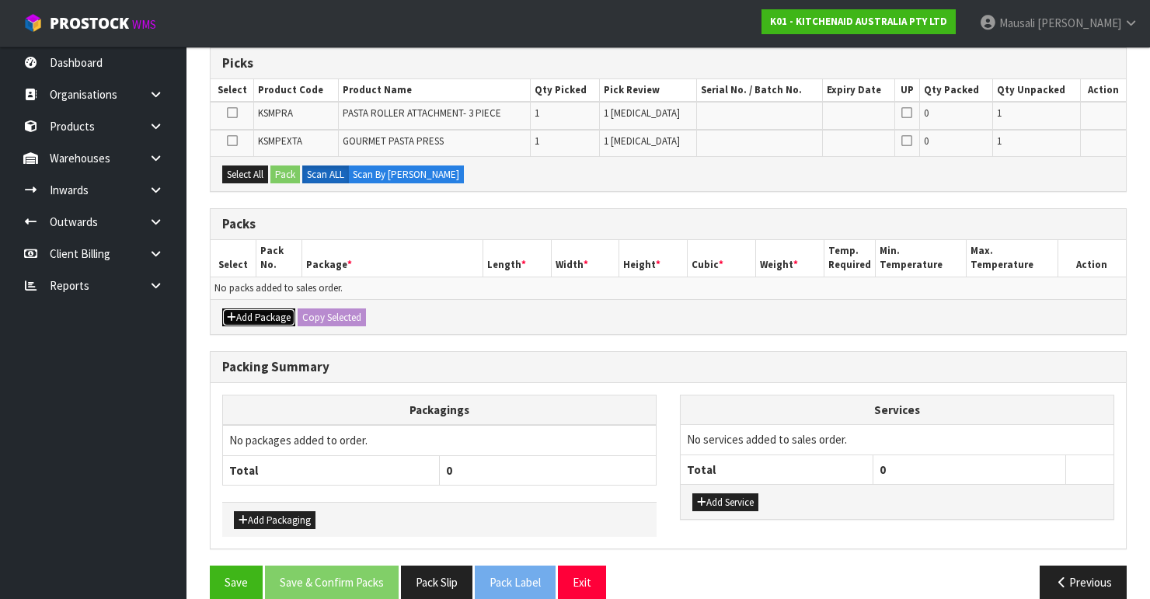
click at [267, 312] on button "Add Package" at bounding box center [258, 317] width 73 height 19
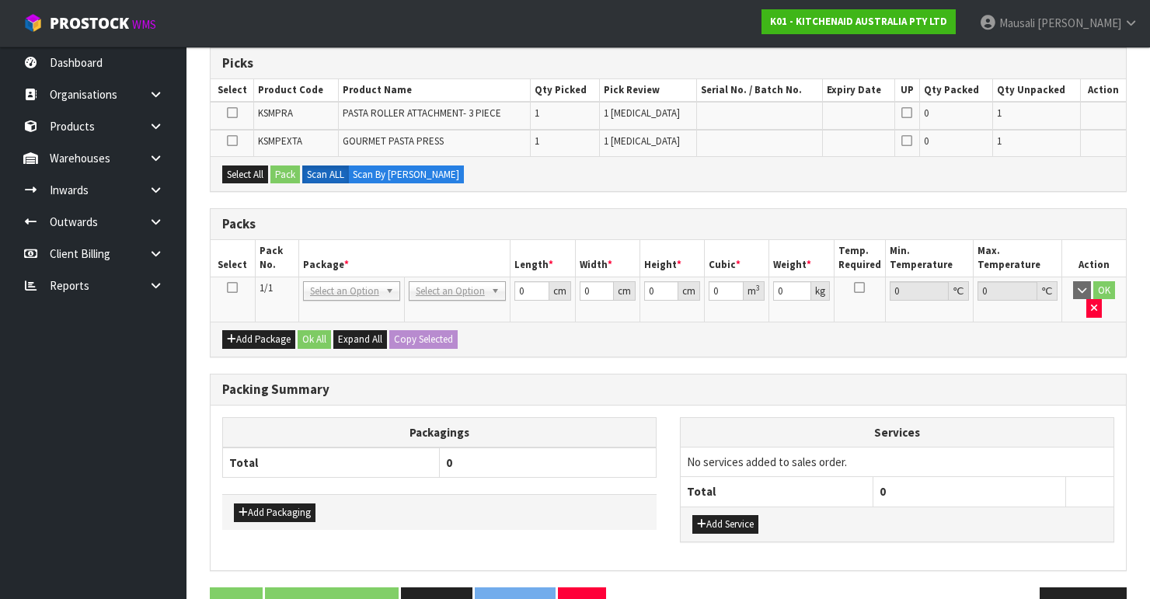
click at [234, 287] on icon at bounding box center [232, 287] width 11 height 1
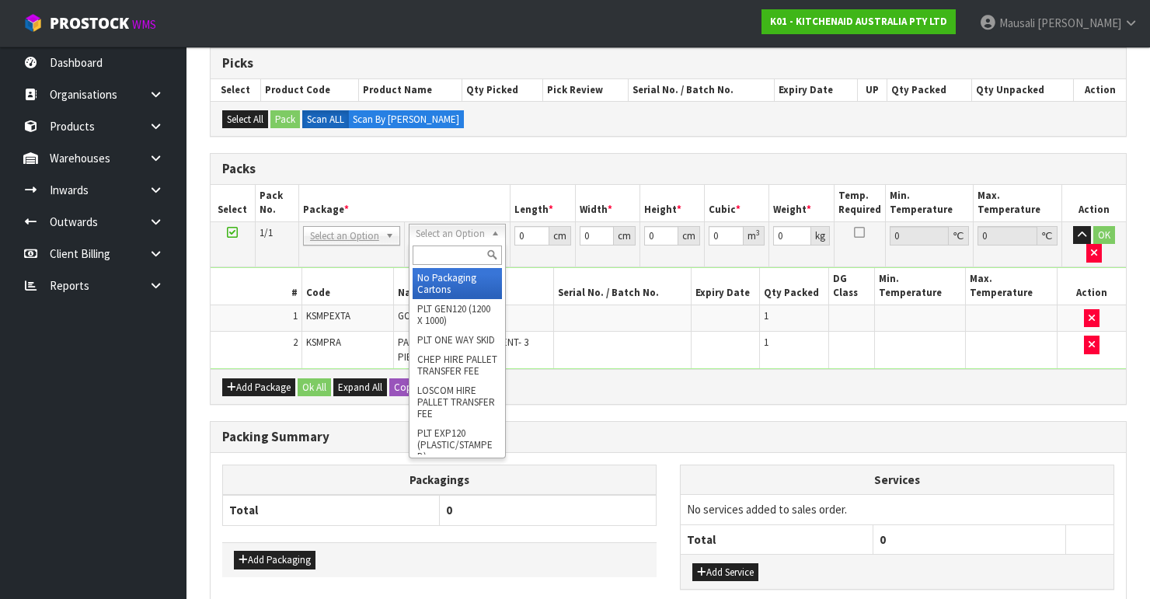
click at [441, 258] on input "text" at bounding box center [457, 254] width 89 height 19
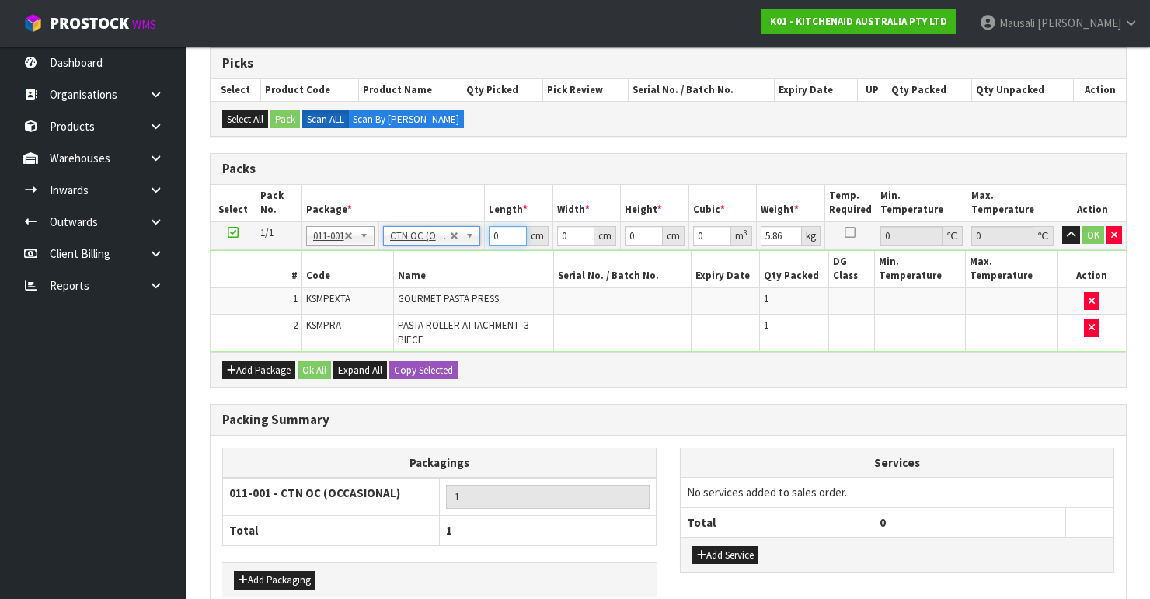
drag, startPoint x: 500, startPoint y: 232, endPoint x: 475, endPoint y: 241, distance: 26.6
click at [476, 241] on tr "1/1 NONE 007-001 007-002 007-004 007-009 007-013 007-014 007-015 007-017 007-01…" at bounding box center [668, 235] width 915 height 28
click at [639, 405] on div "Packing Summary" at bounding box center [668, 420] width 915 height 31
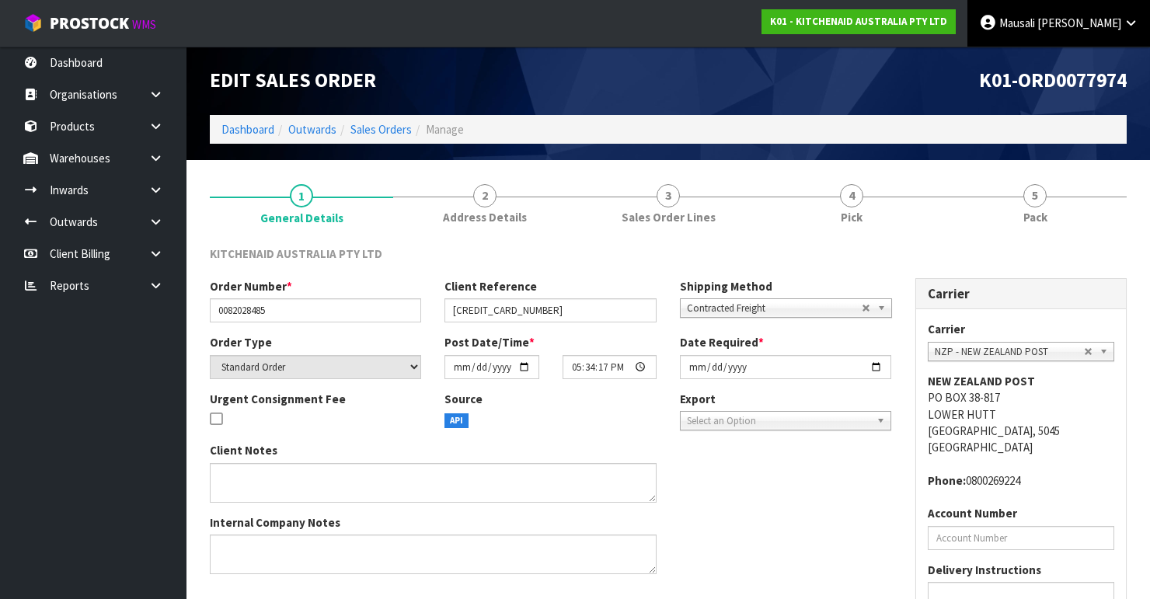
click at [1125, 24] on icon at bounding box center [1130, 23] width 15 height 12
click at [1085, 66] on link "Logout" at bounding box center [1087, 61] width 123 height 21
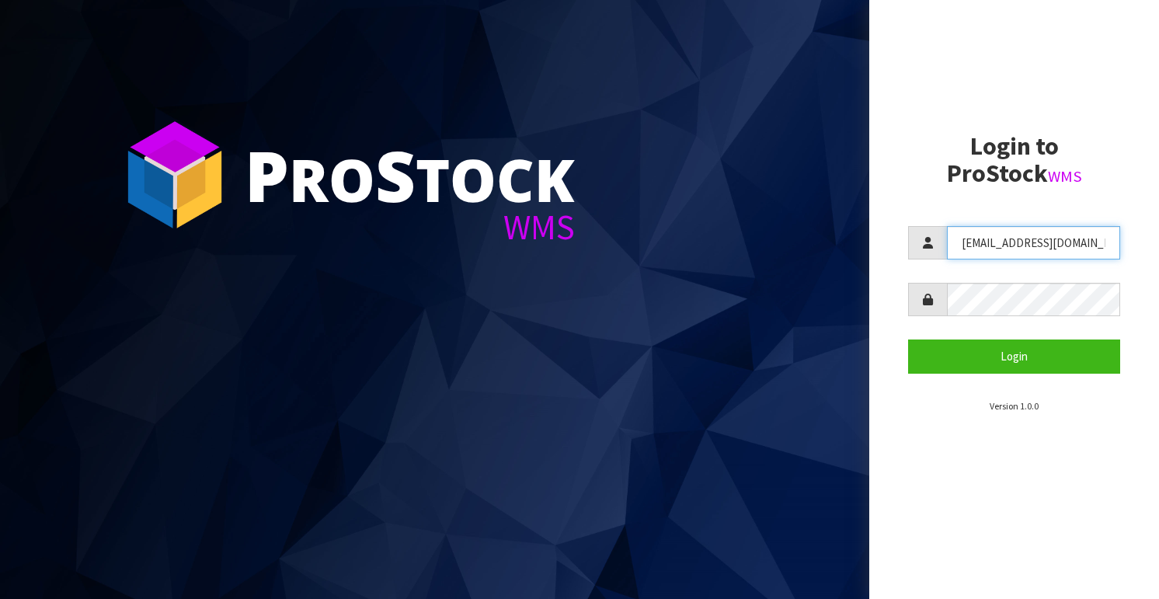
click at [1033, 245] on input "[EMAIL_ADDRESS][DOMAIN_NAME]" at bounding box center [1033, 242] width 173 height 33
drag, startPoint x: 1072, startPoint y: 243, endPoint x: 799, endPoint y: 288, distance: 277.1
click at [799, 288] on div "P ro S tock WMS Login to ProStock WMS [EMAIL_ADDRESS][DOMAIN_NAME] Login Versio…" at bounding box center [579, 299] width 1159 height 599
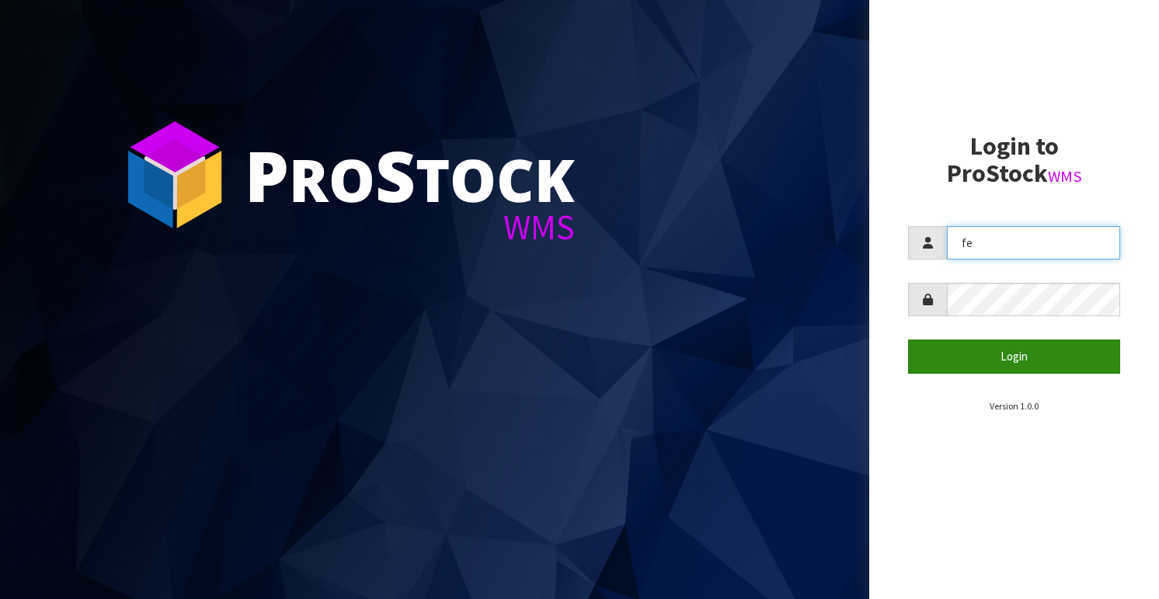
type input "[EMAIL_ADDRESS][DOMAIN_NAME]"
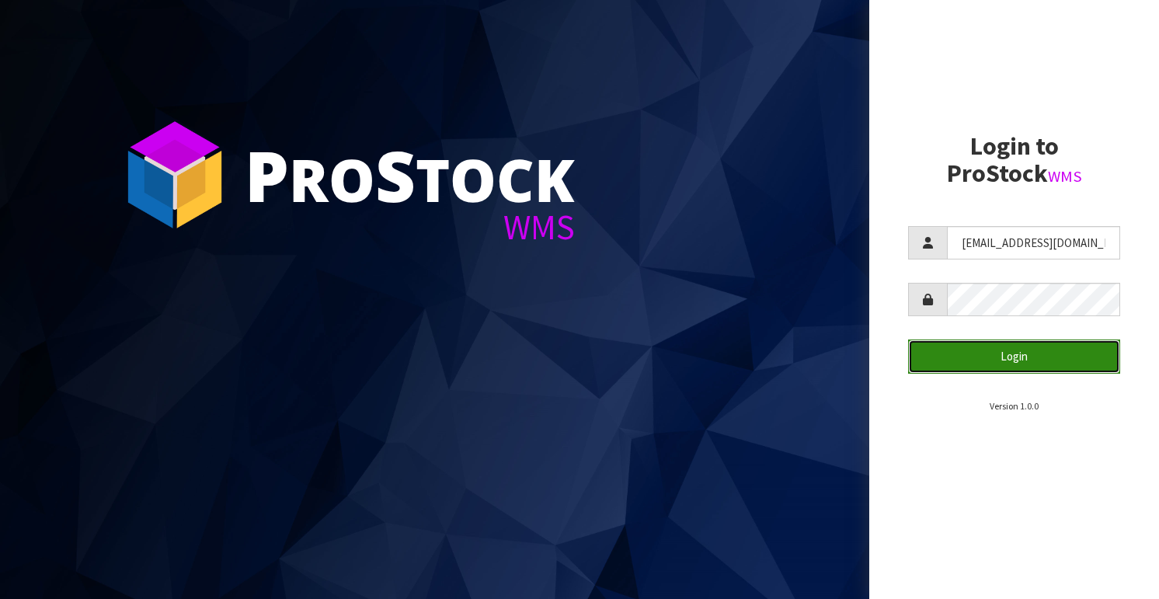
click at [1018, 349] on button "Login" at bounding box center [1014, 355] width 212 height 33
